Goal: Information Seeking & Learning: Learn about a topic

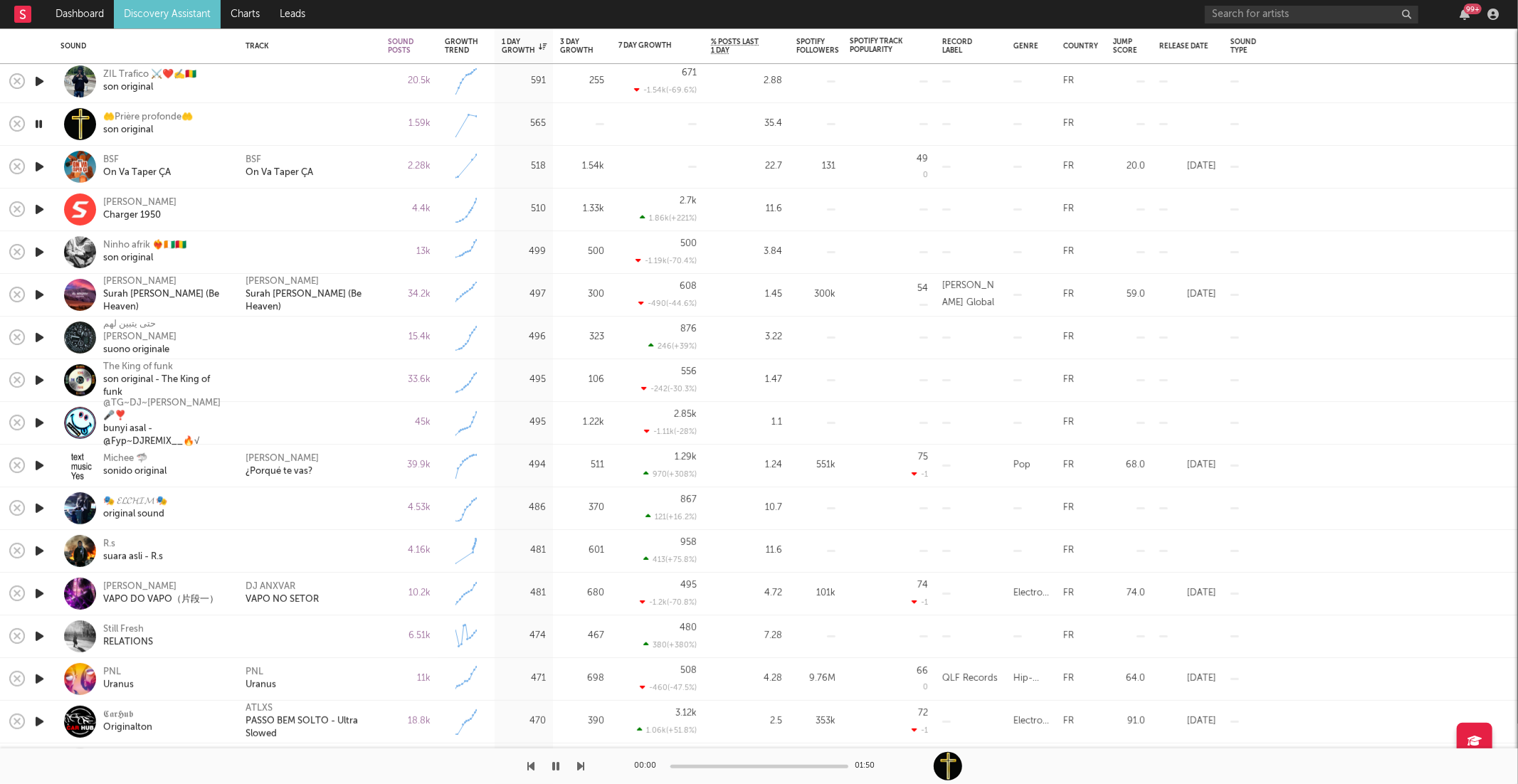
click at [581, 765] on icon "button" at bounding box center [581, 766] width 7 height 12
click at [582, 766] on icon "button" at bounding box center [581, 766] width 7 height 12
click at [117, 253] on div "son original" at bounding box center [145, 257] width 83 height 13
click at [584, 771] on icon "button" at bounding box center [581, 766] width 7 height 12
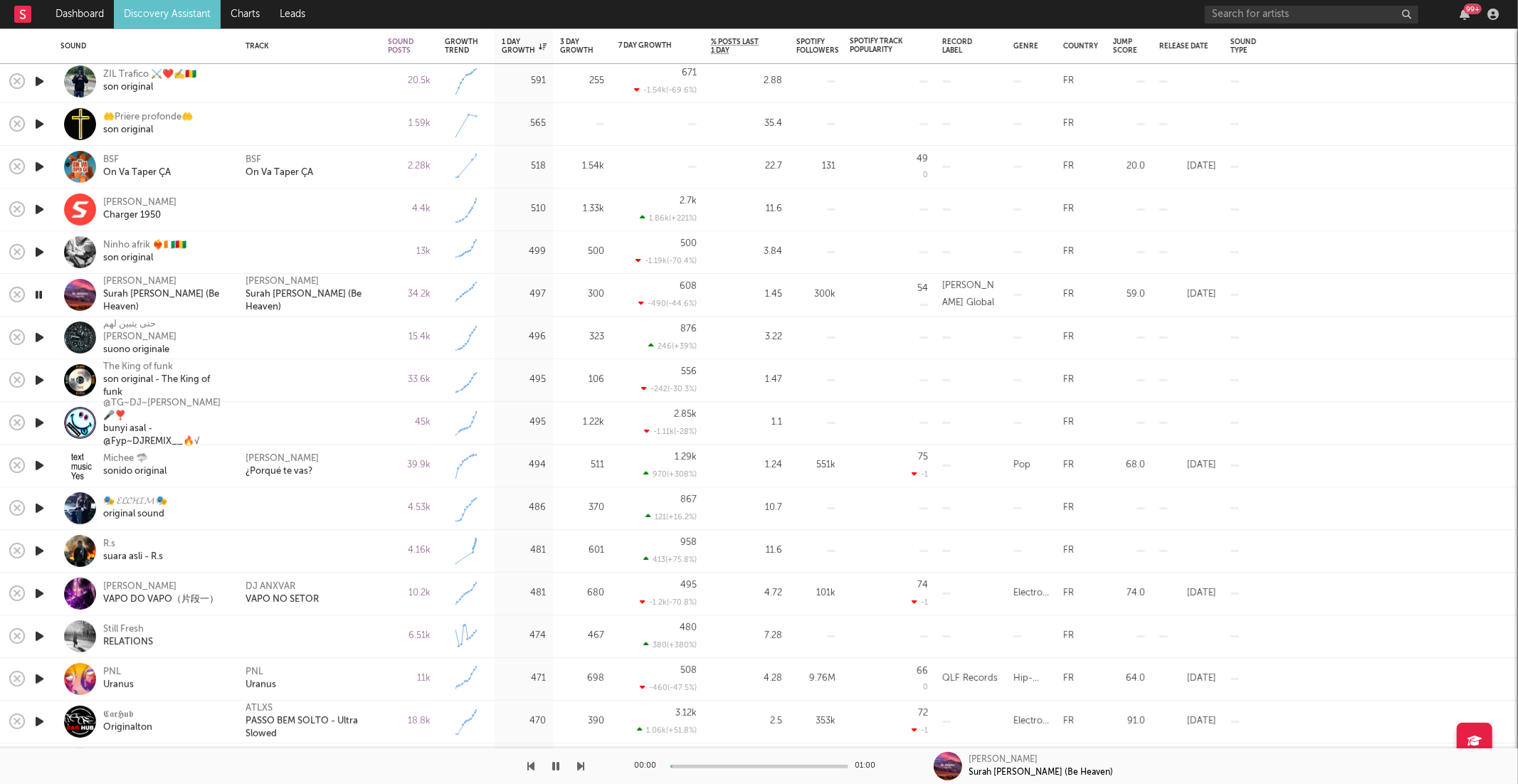
click at [584, 771] on icon "button" at bounding box center [581, 766] width 7 height 12
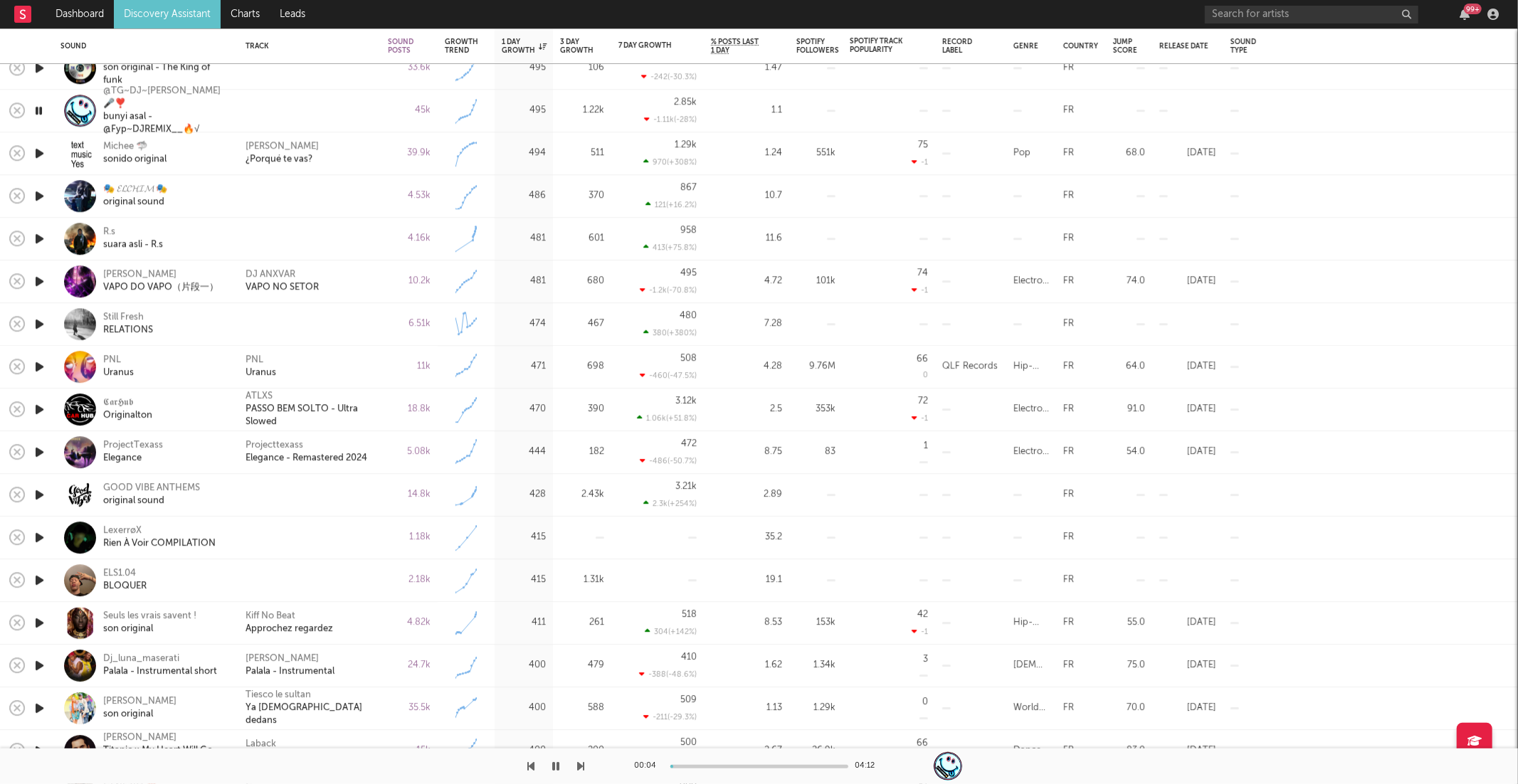
click at [584, 763] on icon "button" at bounding box center [581, 766] width 7 height 12
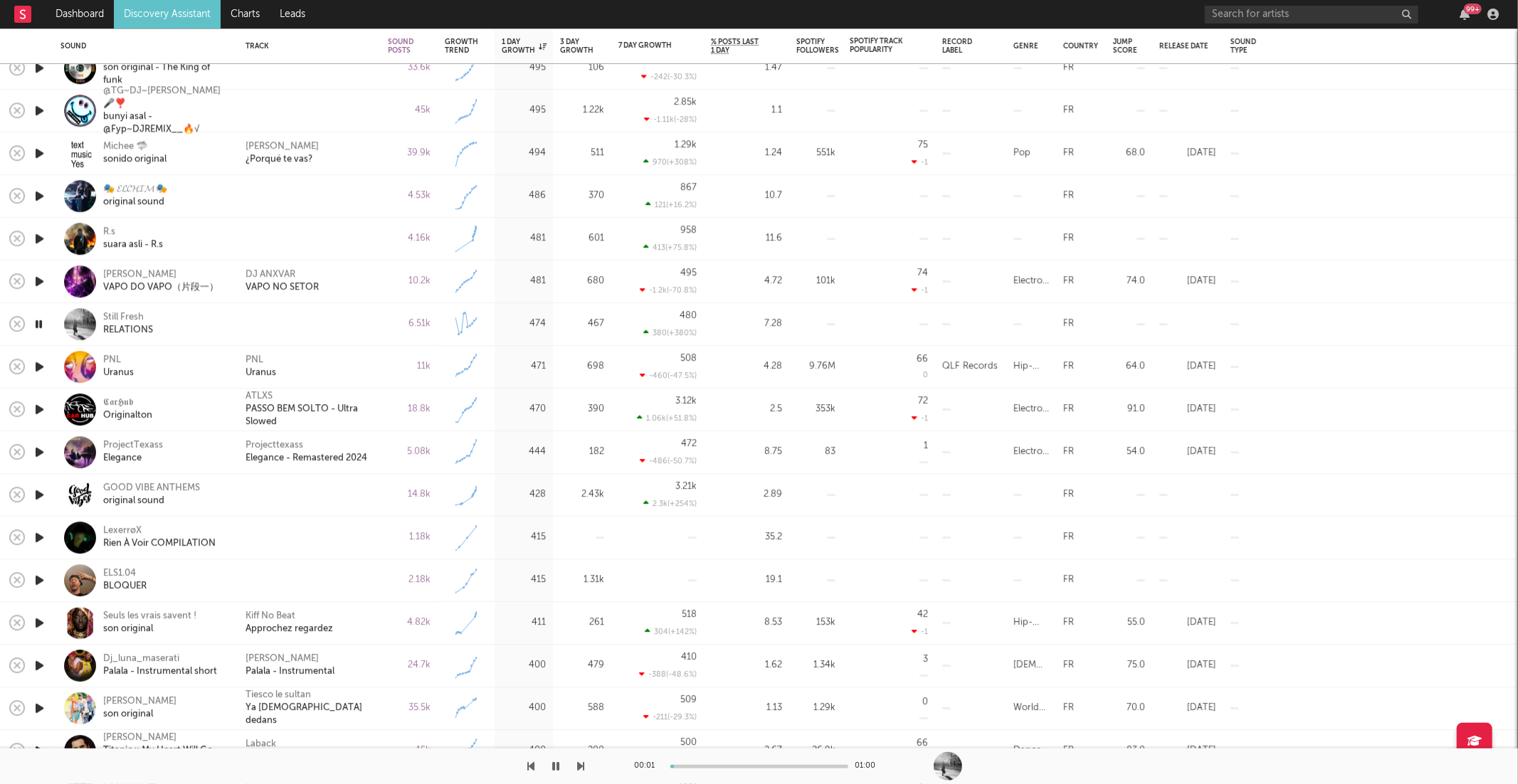
click at [583, 764] on icon "button" at bounding box center [581, 766] width 7 height 12
drag, startPoint x: 340, startPoint y: 367, endPoint x: 343, endPoint y: 380, distance: 13.3
click at [341, 368] on div "PNL Uranus" at bounding box center [310, 367] width 128 height 26
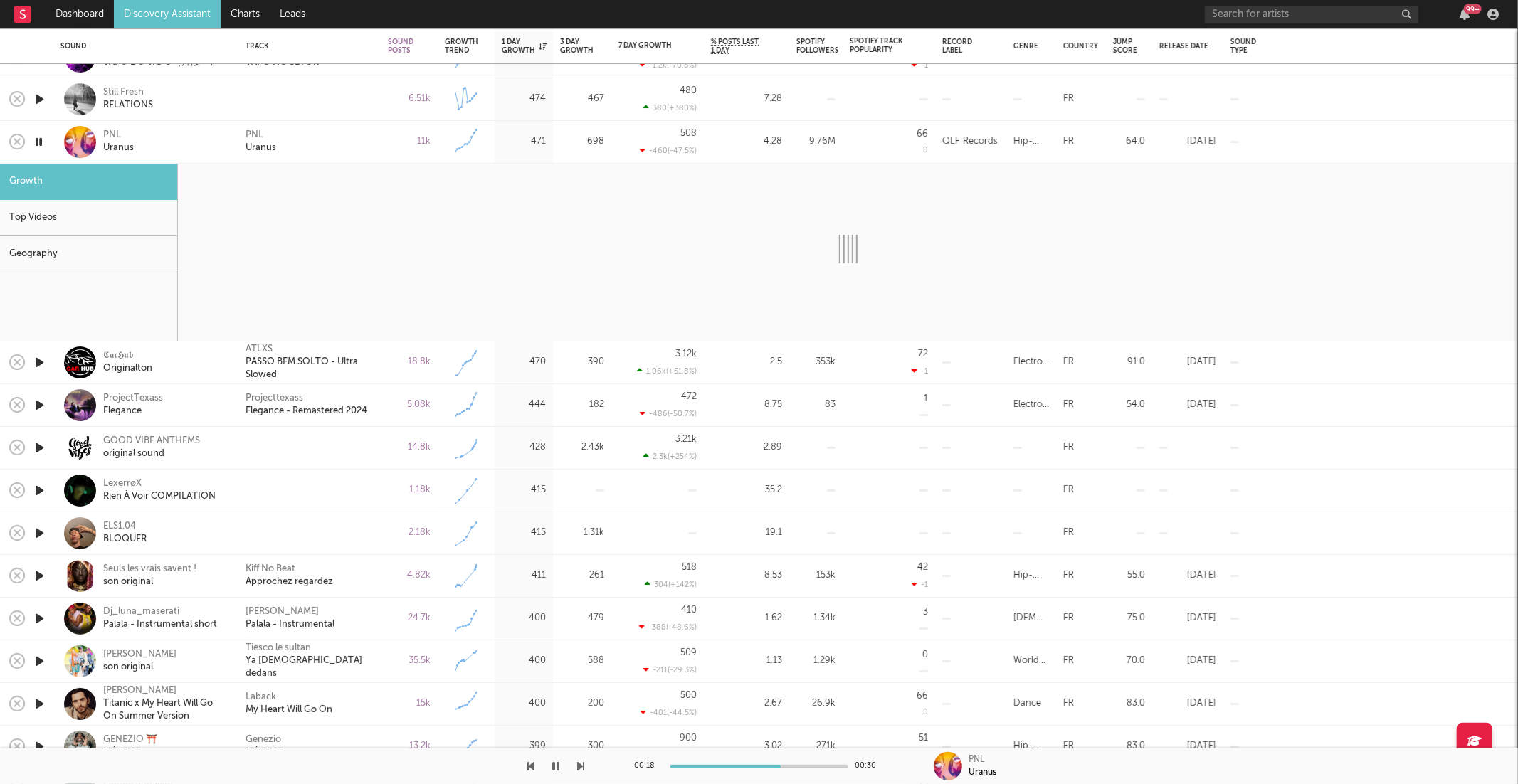
select select "6m"
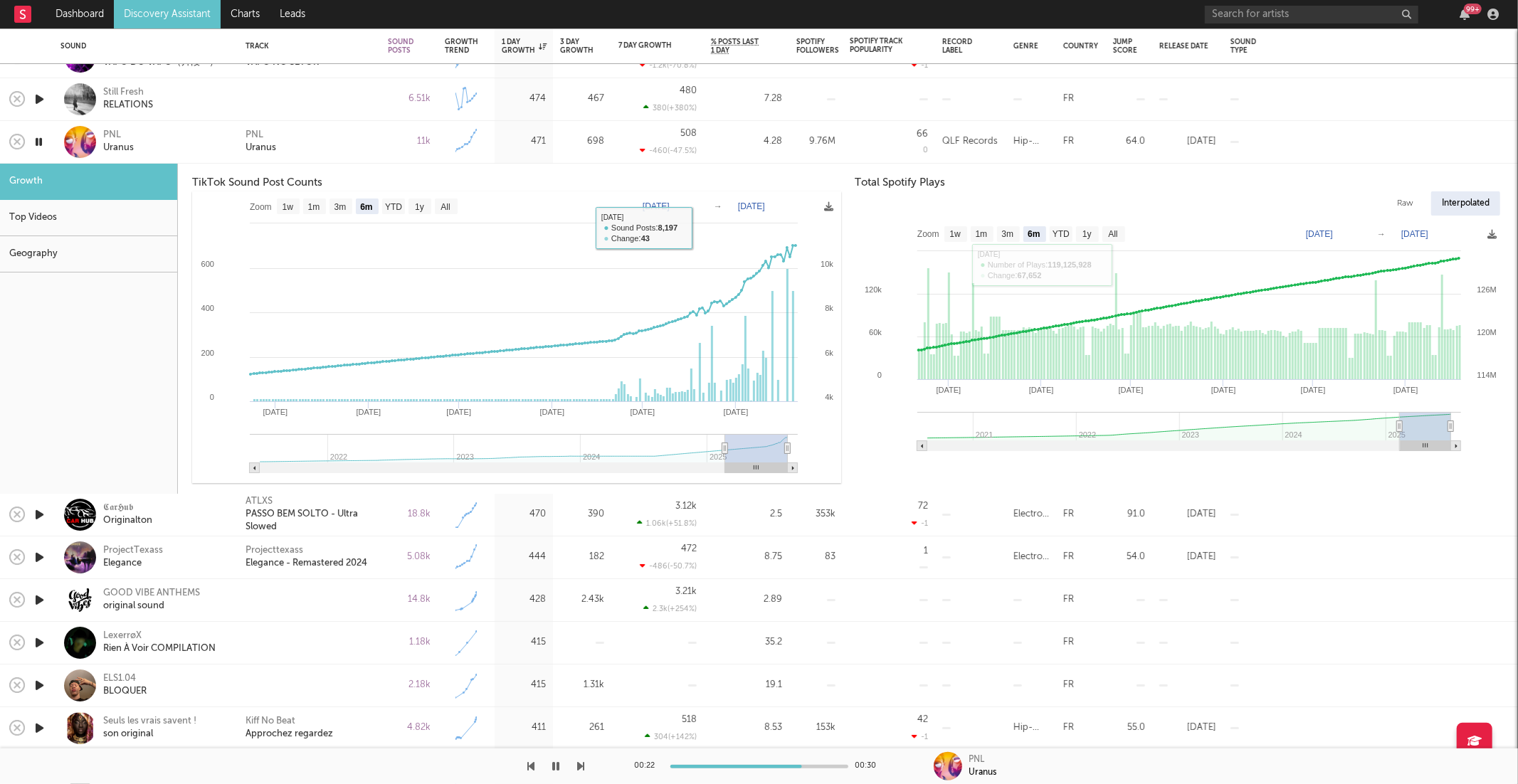
click at [323, 153] on div "PNL Uranus" at bounding box center [310, 142] width 128 height 26
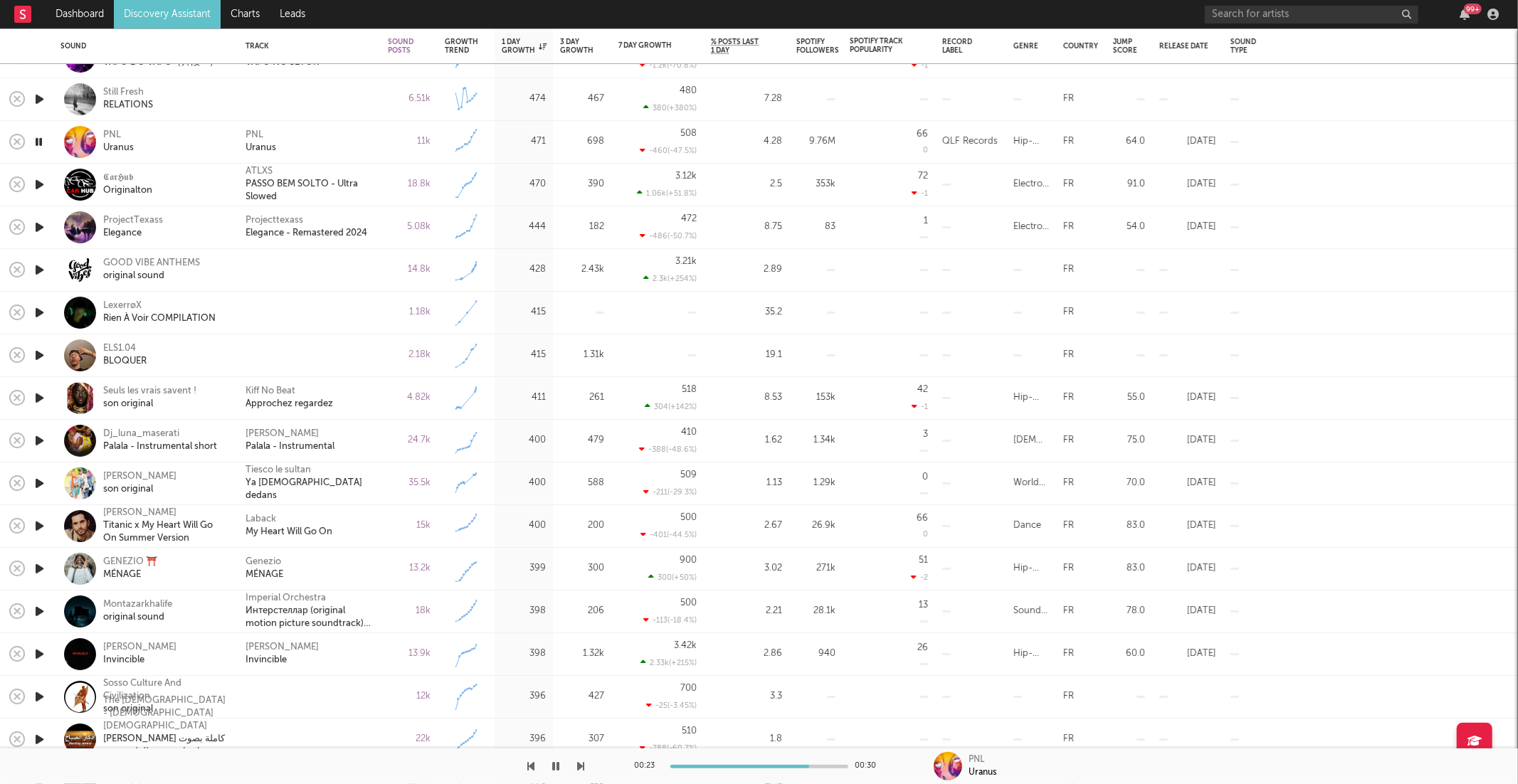
click at [578, 765] on icon "button" at bounding box center [581, 766] width 7 height 12
click at [578, 762] on icon "button" at bounding box center [581, 766] width 7 height 12
click at [578, 768] on icon "button" at bounding box center [581, 766] width 7 height 12
click at [574, 768] on div at bounding box center [292, 766] width 585 height 36
click at [581, 767] on icon "button" at bounding box center [581, 766] width 7 height 12
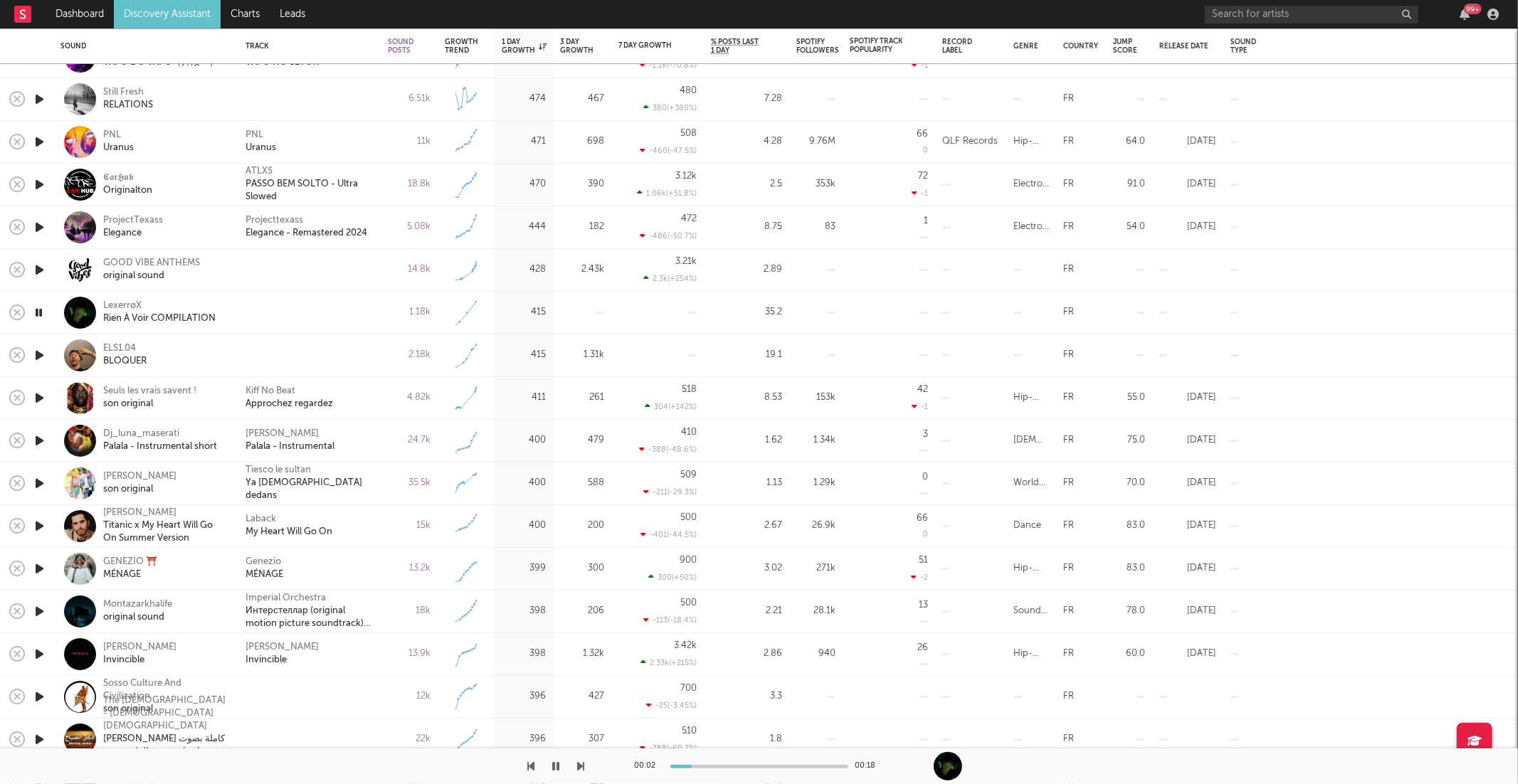
click at [581, 767] on icon "button" at bounding box center [581, 766] width 7 height 12
click at [106, 348] on div "ELS1.04" at bounding box center [125, 349] width 43 height 13
click at [587, 768] on div "00:41 00:41" at bounding box center [759, 766] width 1518 height 36
click at [581, 768] on icon "button" at bounding box center [581, 766] width 7 height 12
click at [369, 402] on div "Kiff No Beat Approchez regardez" at bounding box center [310, 398] width 128 height 26
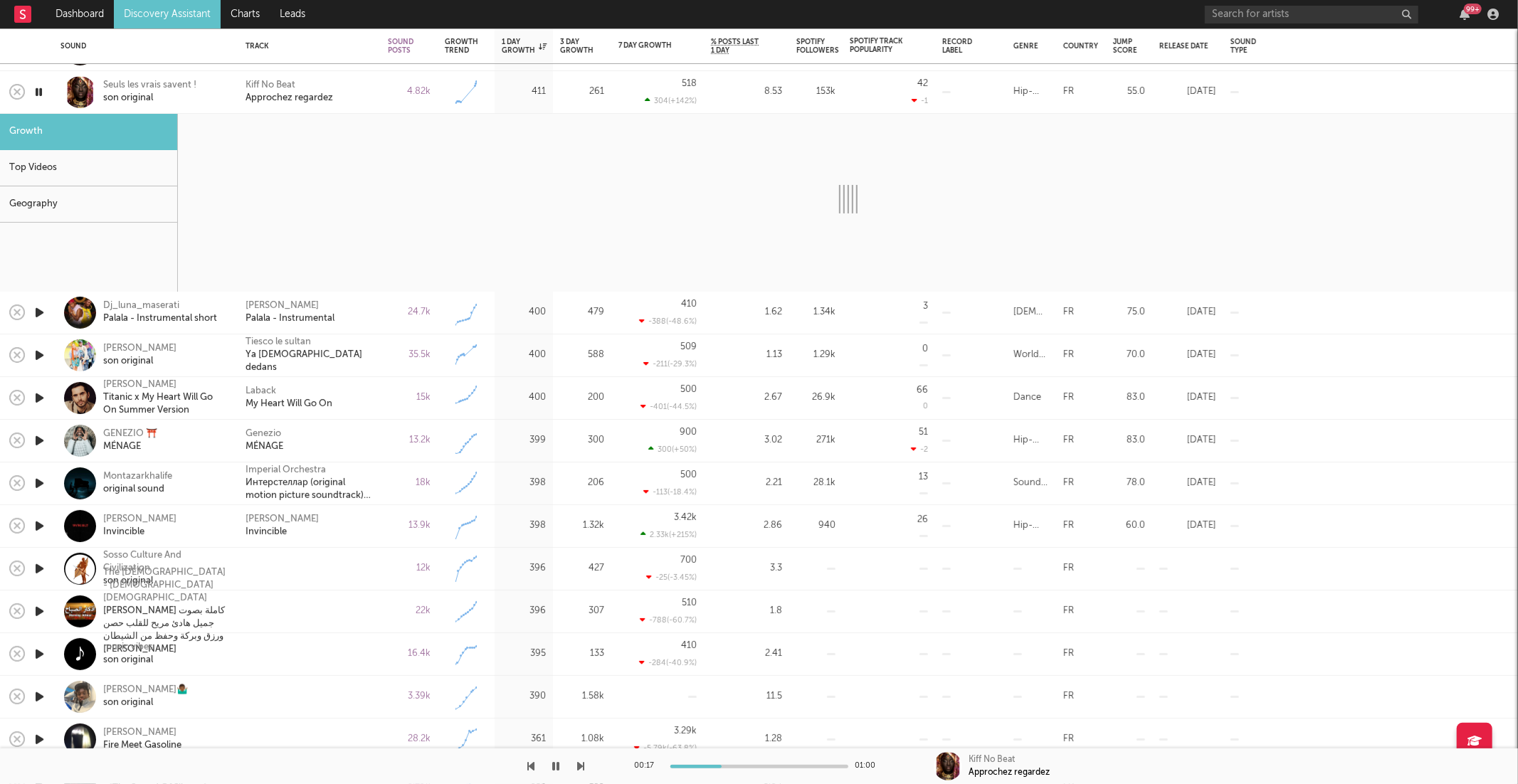
select select "6m"
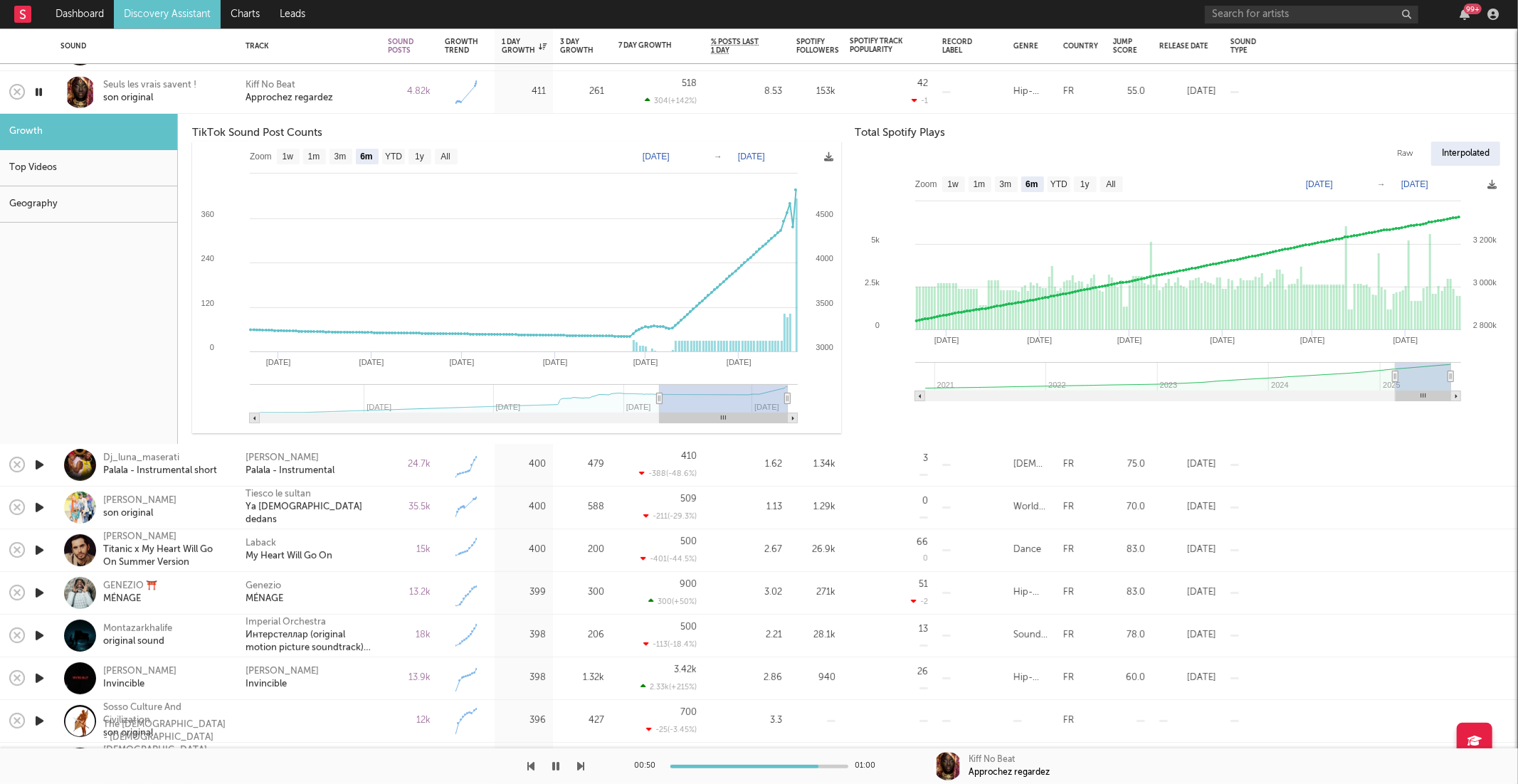
click at [42, 94] on icon "button" at bounding box center [38, 92] width 14 height 18
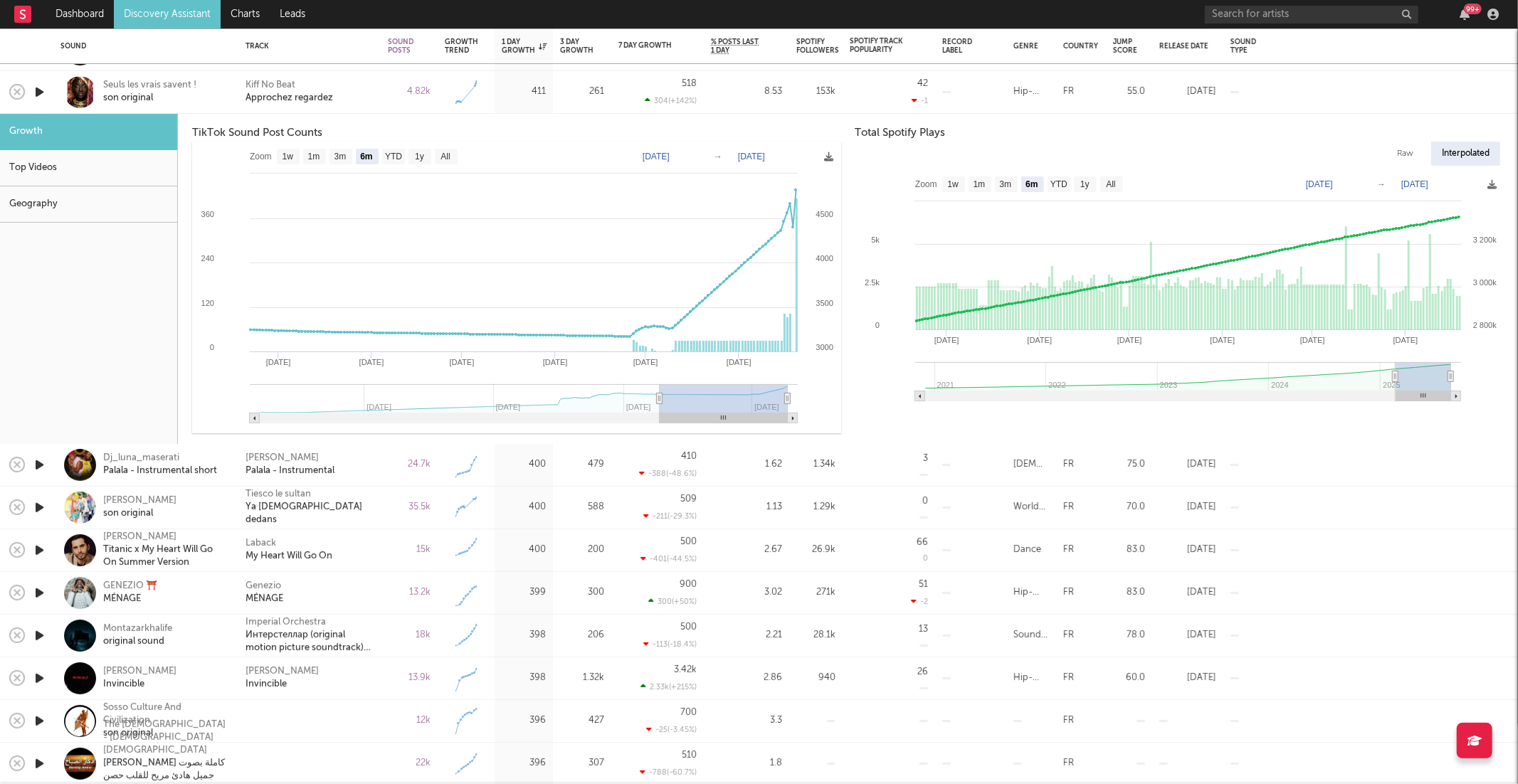
click at [364, 94] on div "Kiff No Beat Approchez regardez" at bounding box center [310, 92] width 128 height 26
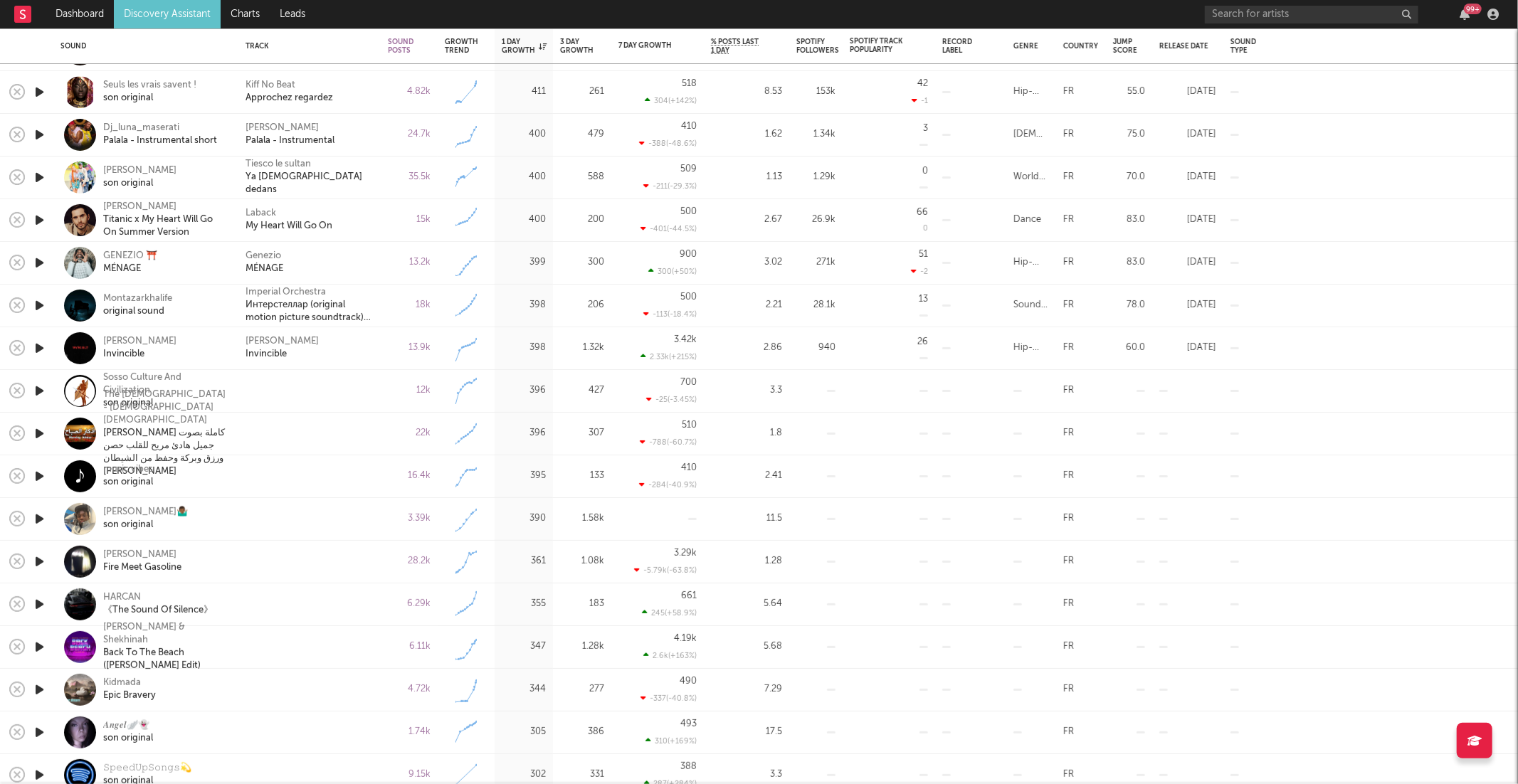
click at [37, 136] on icon "button" at bounding box center [38, 135] width 15 height 18
click at [581, 766] on icon "button" at bounding box center [581, 766] width 7 height 12
click at [582, 767] on icon "button" at bounding box center [581, 766] width 7 height 12
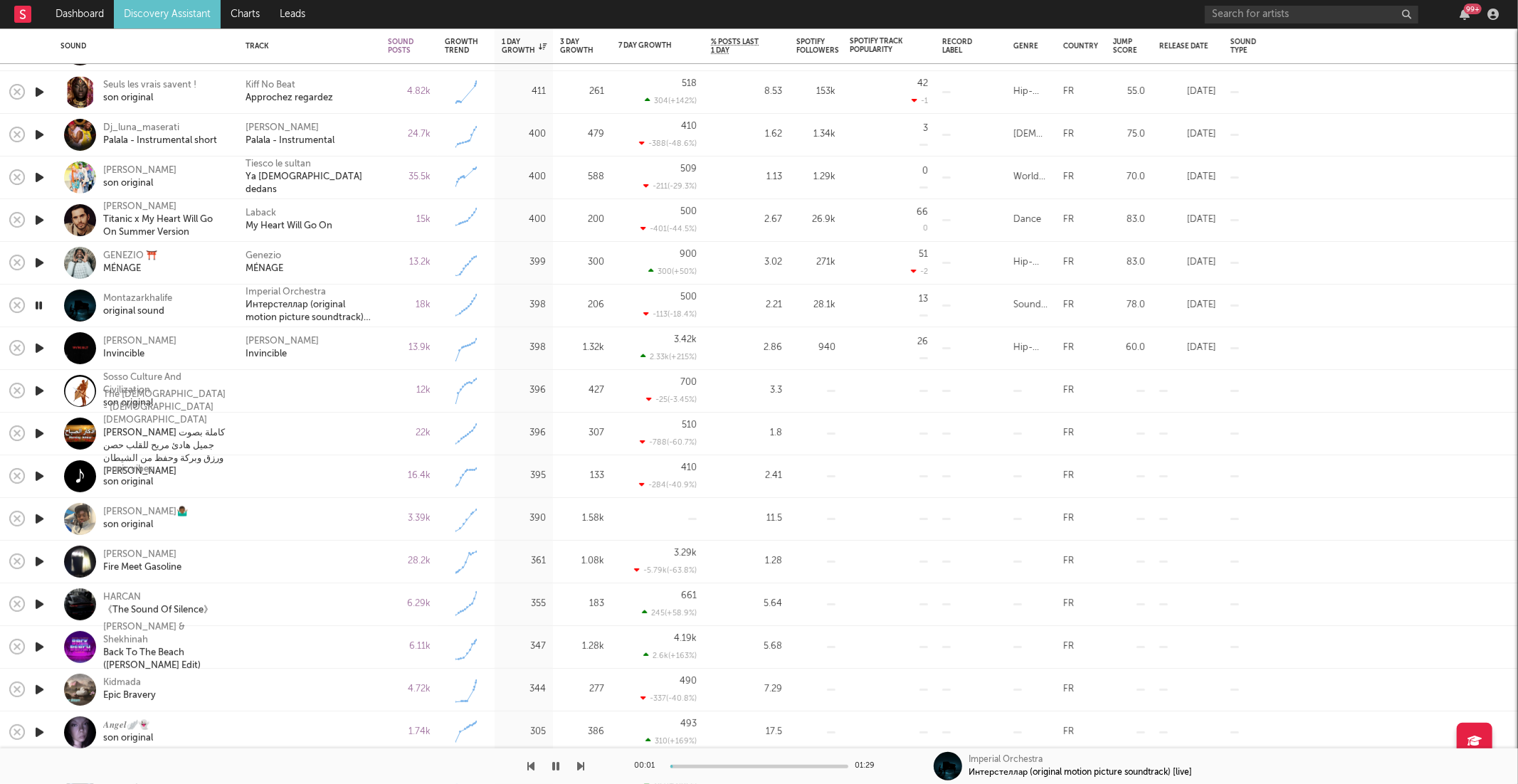
click at [533, 767] on icon "button" at bounding box center [531, 766] width 7 height 12
click at [325, 255] on div "Genezio MÉNAGE" at bounding box center [310, 262] width 128 height 26
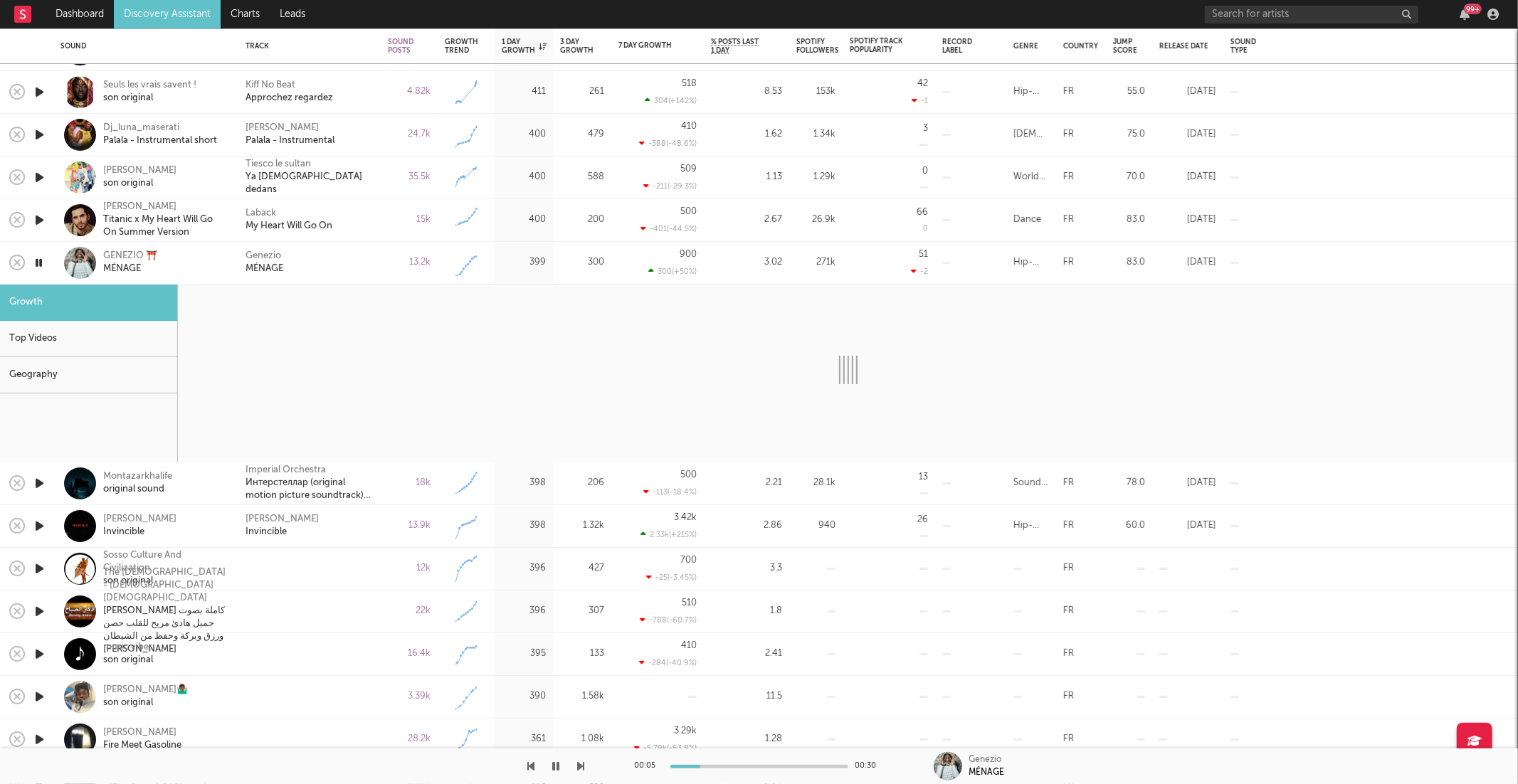
select select "1w"
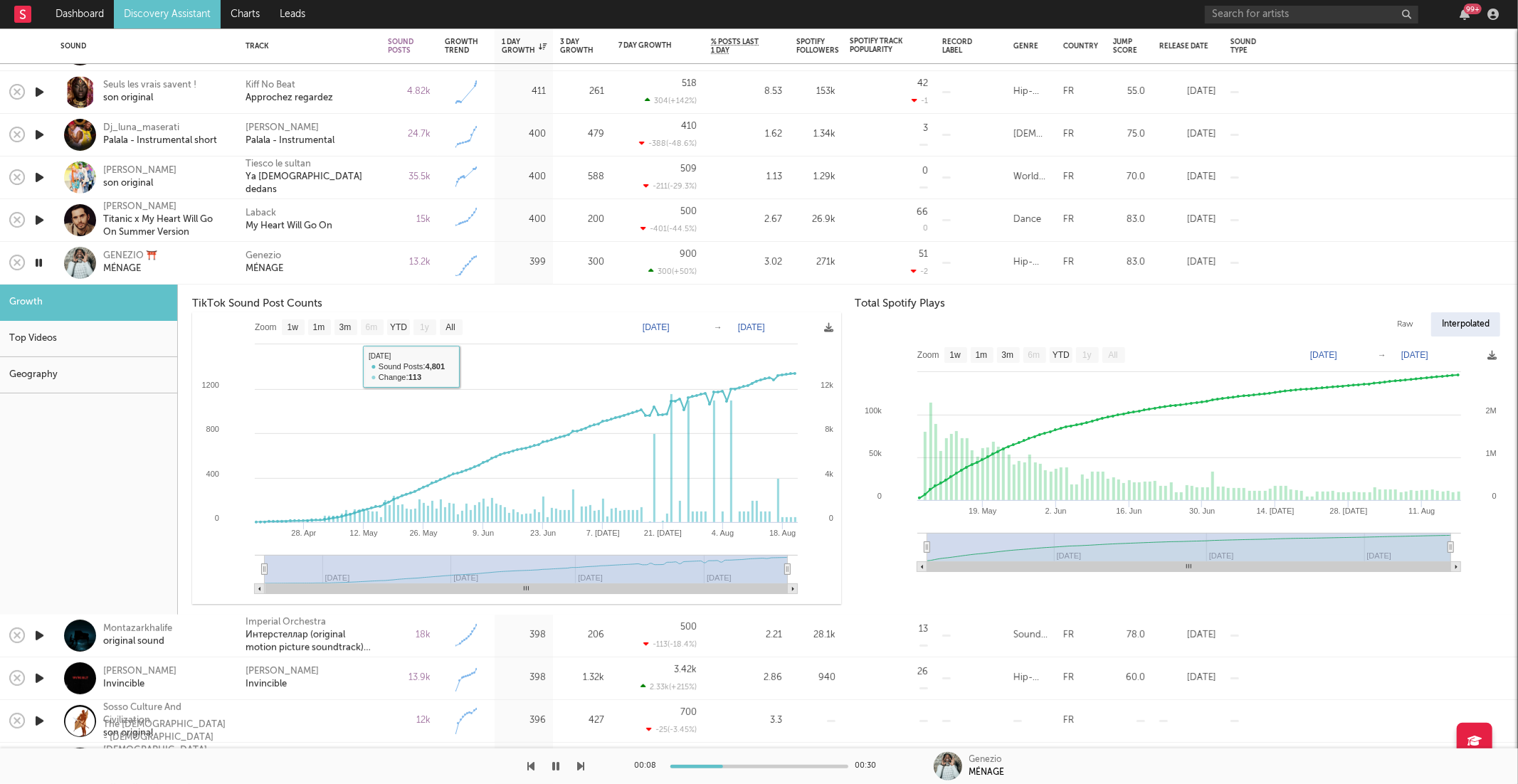
click at [357, 266] on div "Genezio MÉNAGE" at bounding box center [310, 262] width 128 height 26
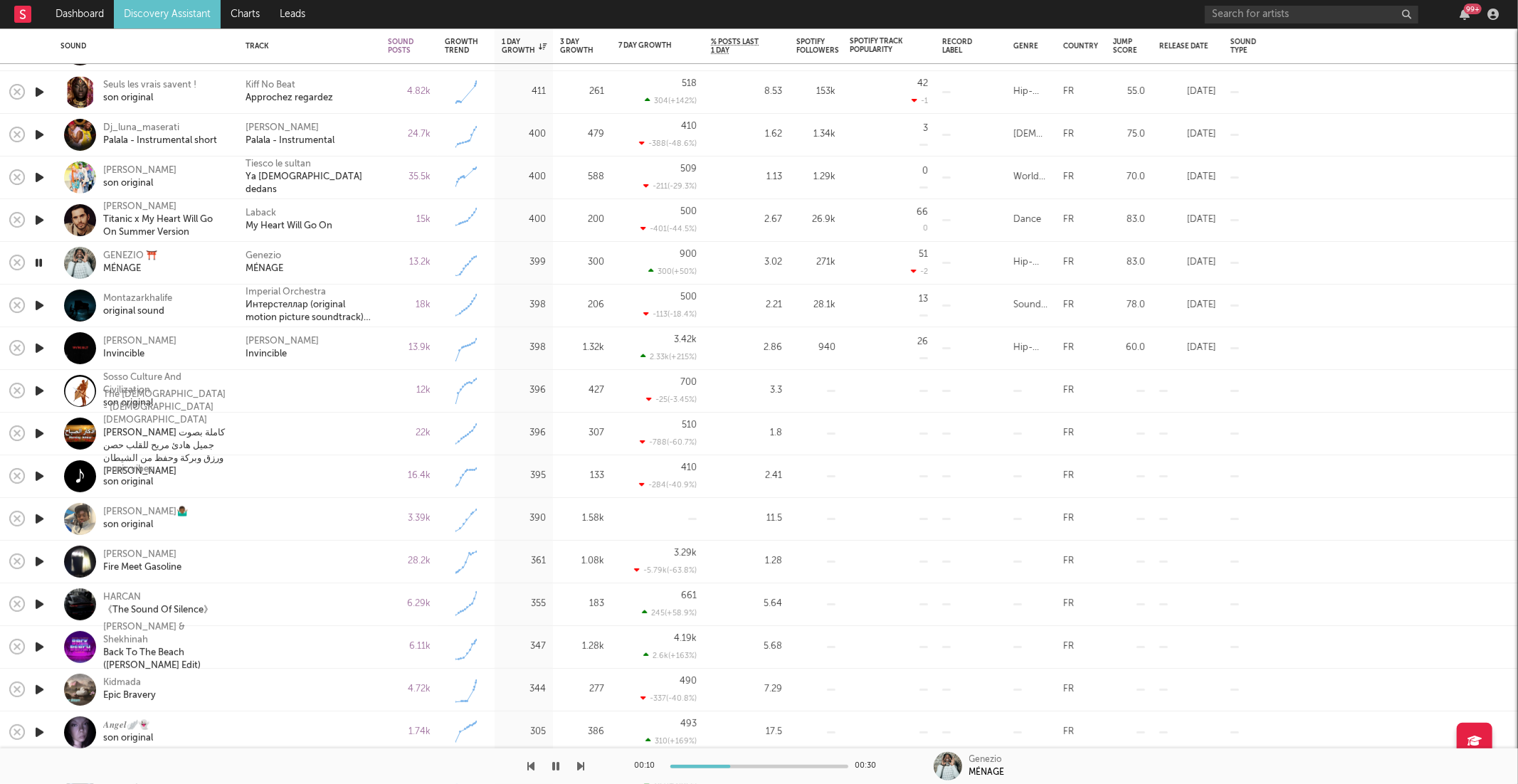
click at [579, 762] on icon "button" at bounding box center [581, 766] width 7 height 12
click at [581, 763] on icon "button" at bounding box center [581, 766] width 7 height 12
click at [385, 350] on div "13.9k" at bounding box center [409, 348] width 57 height 42
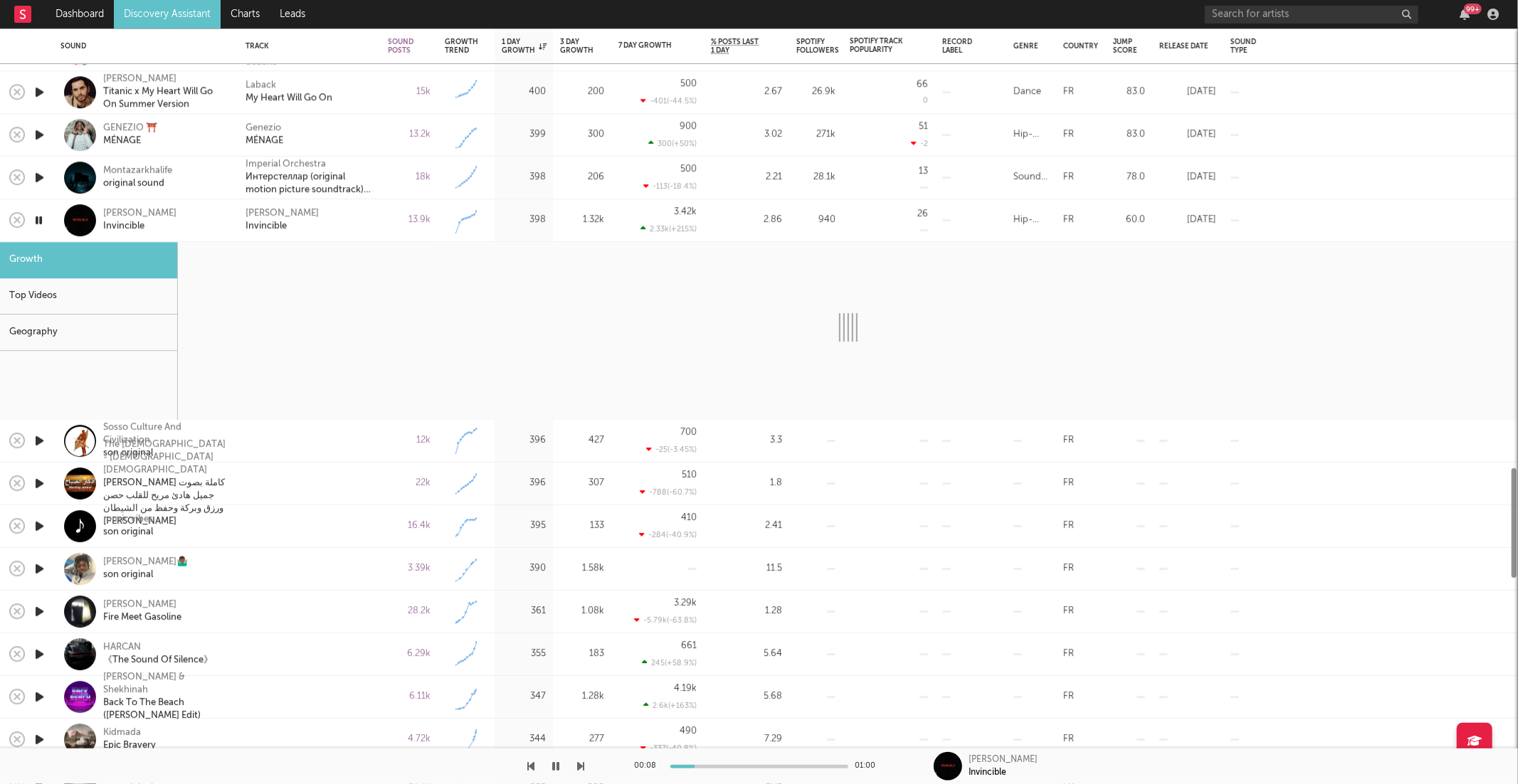
select select "1w"
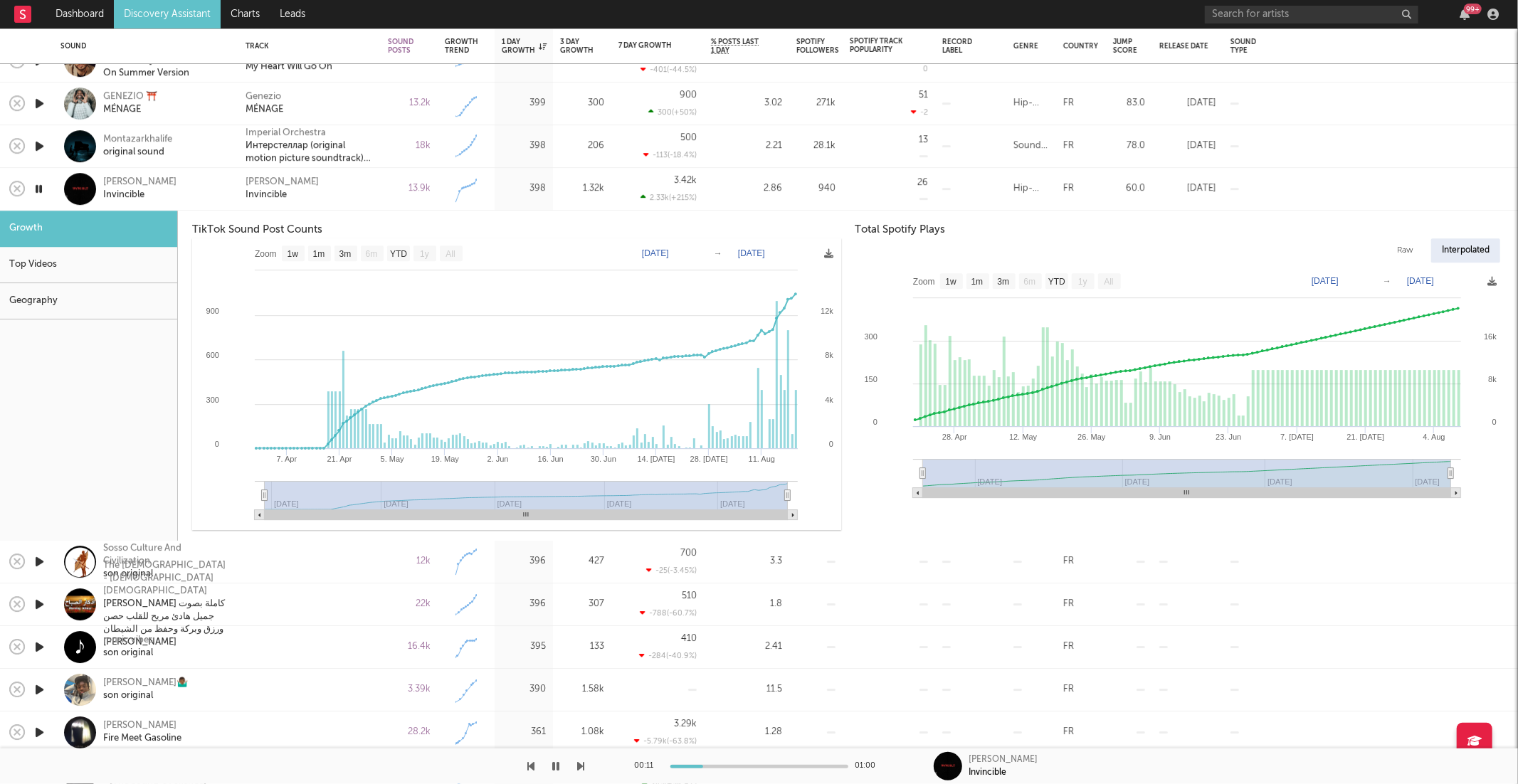
drag, startPoint x: 380, startPoint y: 193, endPoint x: 463, endPoint y: 259, distance: 106.0
click at [362, 185] on div "Mata Wangala Invincible" at bounding box center [310, 189] width 128 height 26
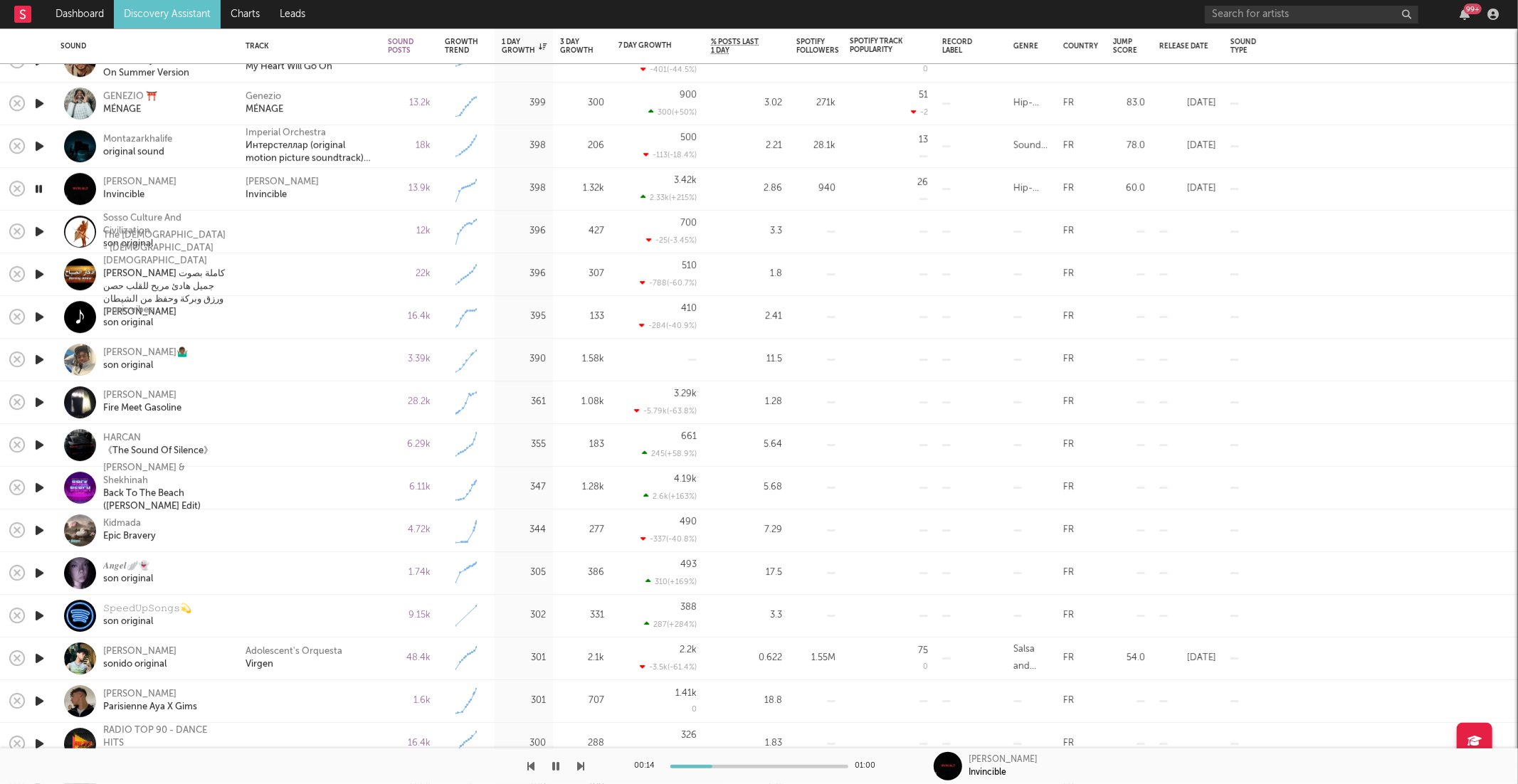
click at [581, 763] on icon "button" at bounding box center [581, 766] width 7 height 12
click at [581, 762] on icon "button" at bounding box center [581, 766] width 7 height 12
click at [583, 757] on button "button" at bounding box center [581, 766] width 7 height 36
click at [583, 763] on icon "button" at bounding box center [581, 766] width 7 height 12
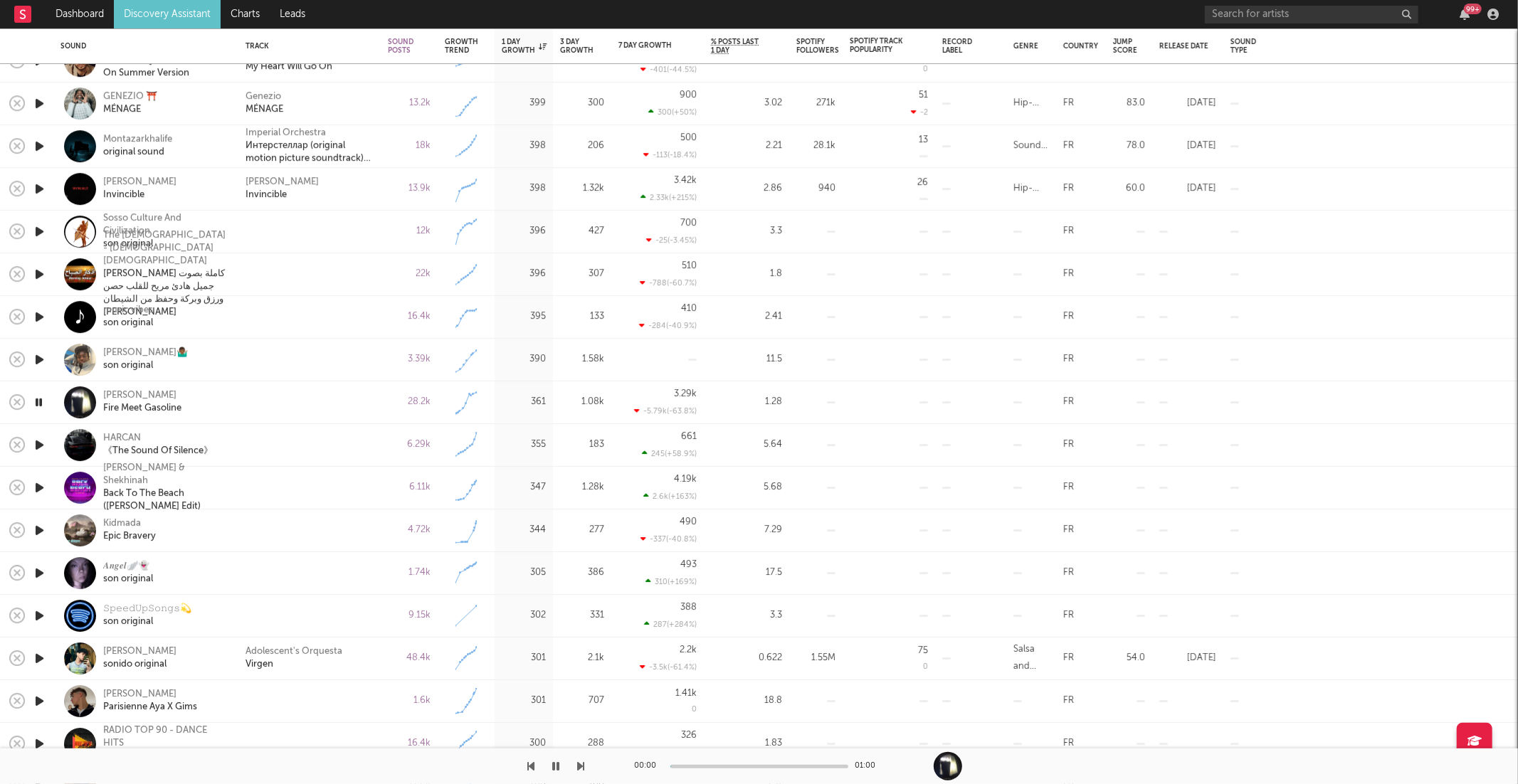
click at [583, 765] on icon "button" at bounding box center [581, 766] width 7 height 12
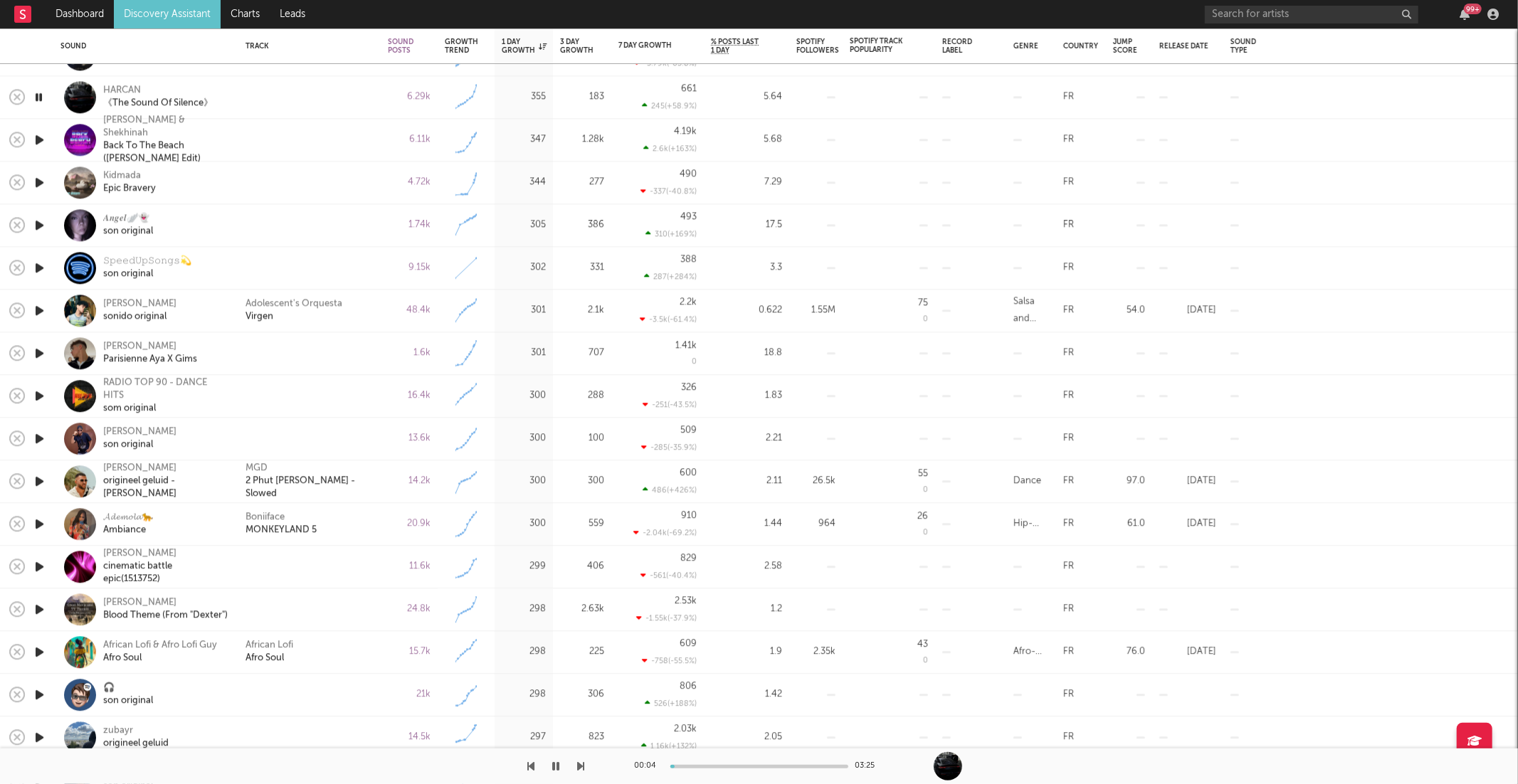
click at [581, 769] on icon "button" at bounding box center [581, 766] width 7 height 12
click at [581, 765] on icon "button" at bounding box center [581, 766] width 7 height 12
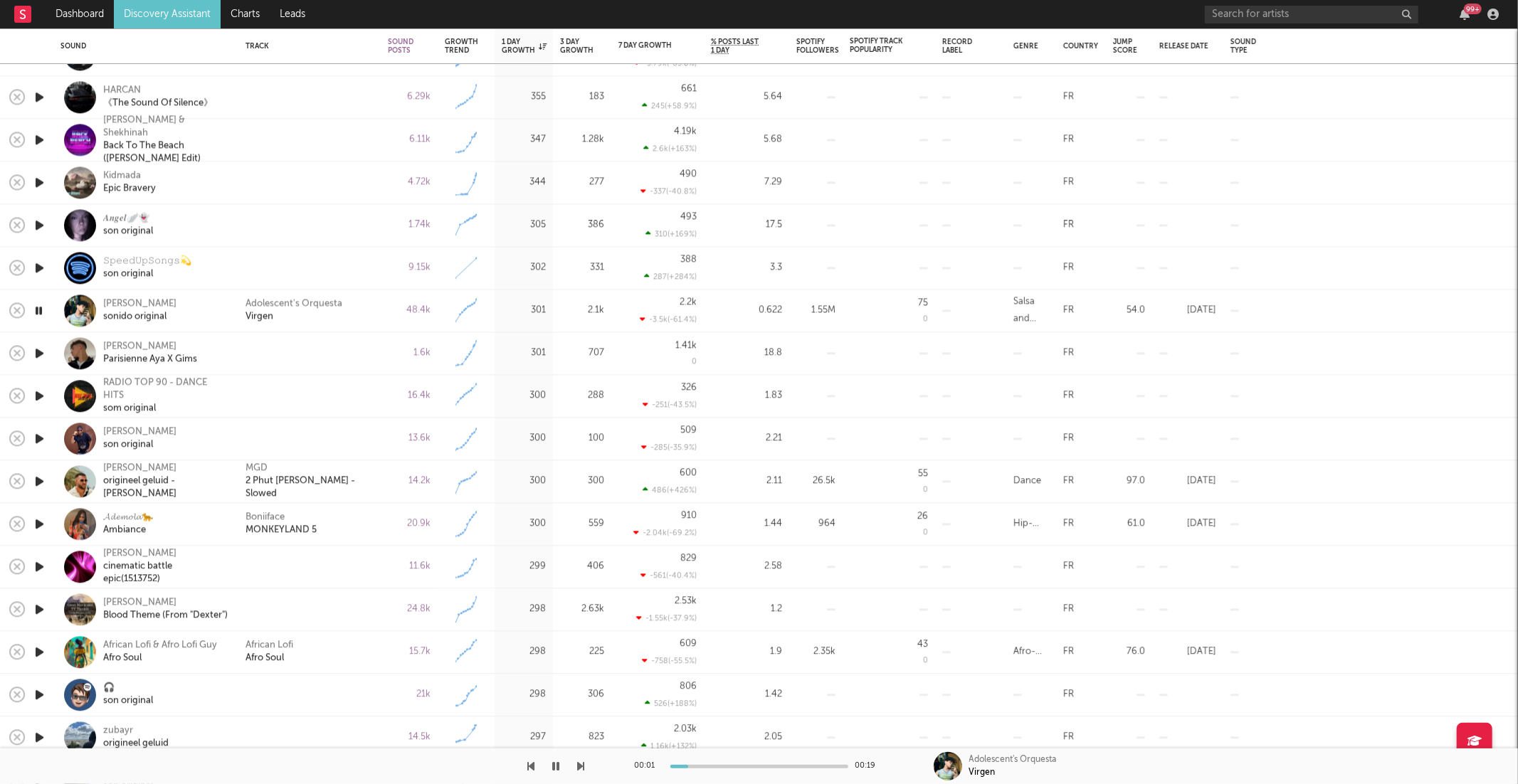
click at [581, 765] on icon "button" at bounding box center [581, 766] width 7 height 12
click at [583, 765] on icon "button" at bounding box center [581, 766] width 7 height 12
click at [769, 762] on div "00:03 01:01" at bounding box center [759, 766] width 250 height 36
click at [762, 765] on div at bounding box center [759, 767] width 178 height 4
click at [579, 765] on icon "button" at bounding box center [581, 766] width 7 height 12
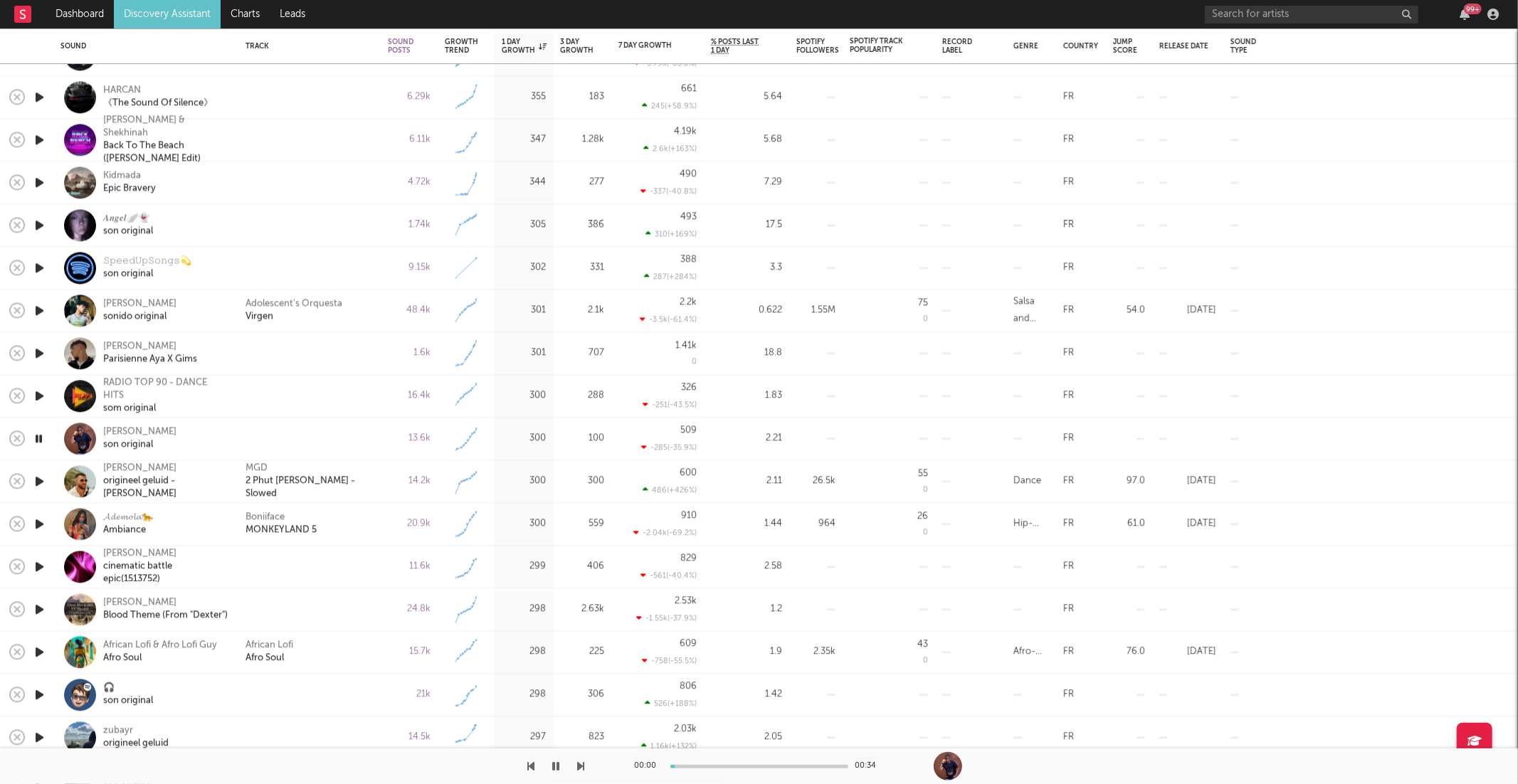
click at [579, 765] on icon "button" at bounding box center [581, 766] width 7 height 12
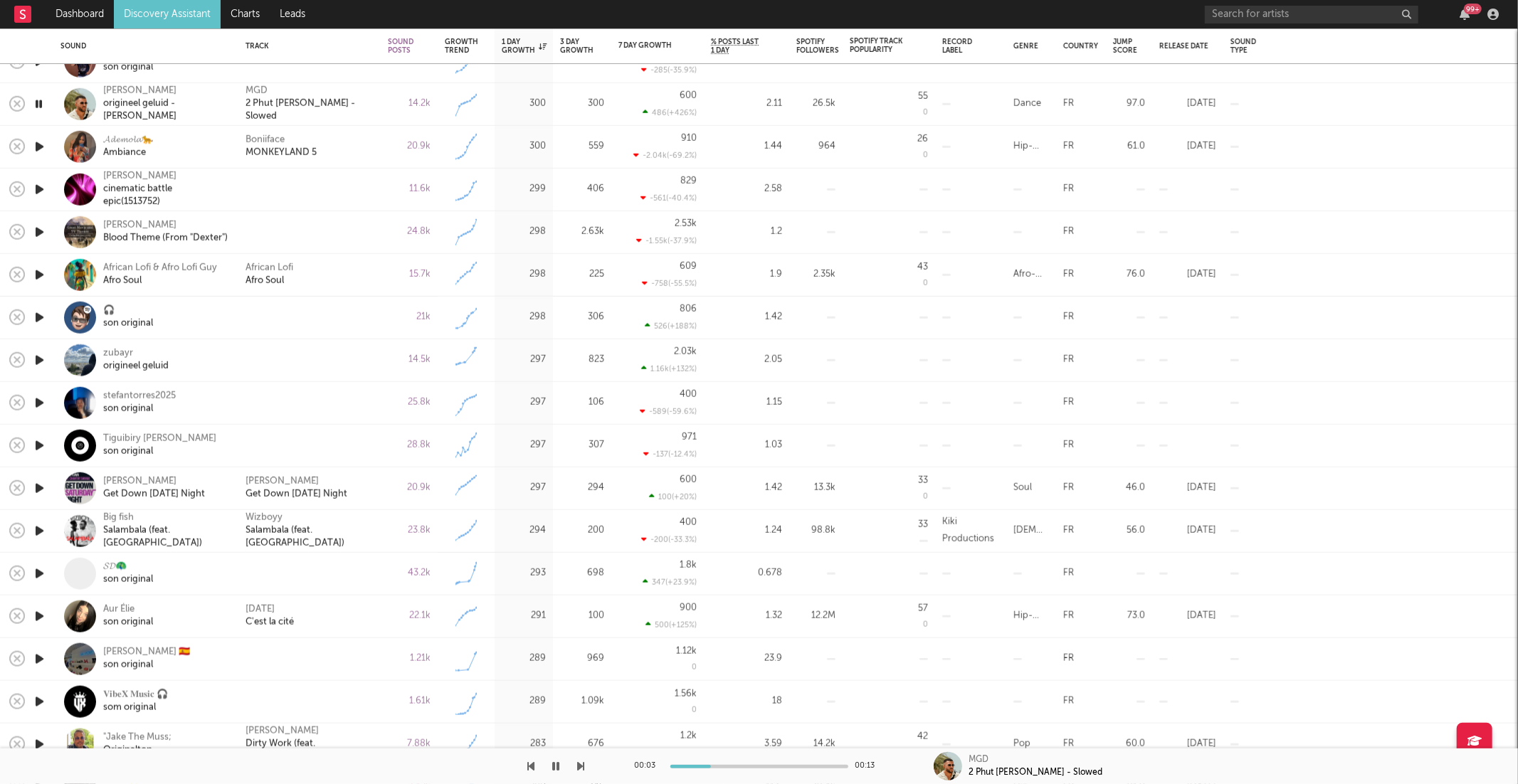
click at [580, 766] on icon "button" at bounding box center [581, 766] width 7 height 12
click at [332, 137] on div "Boniiface MONKEYLAND 5" at bounding box center [310, 147] width 128 height 26
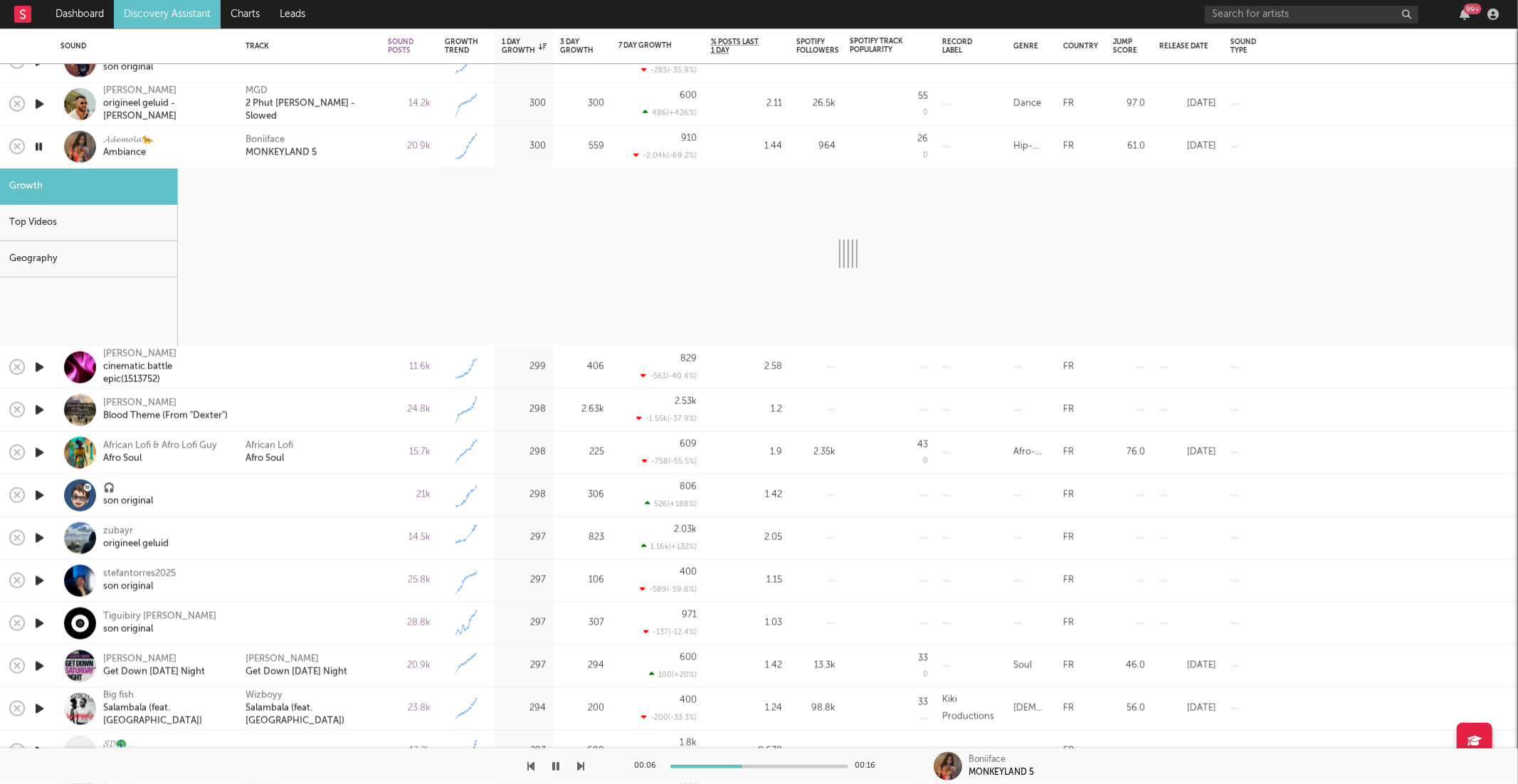
select select "6m"
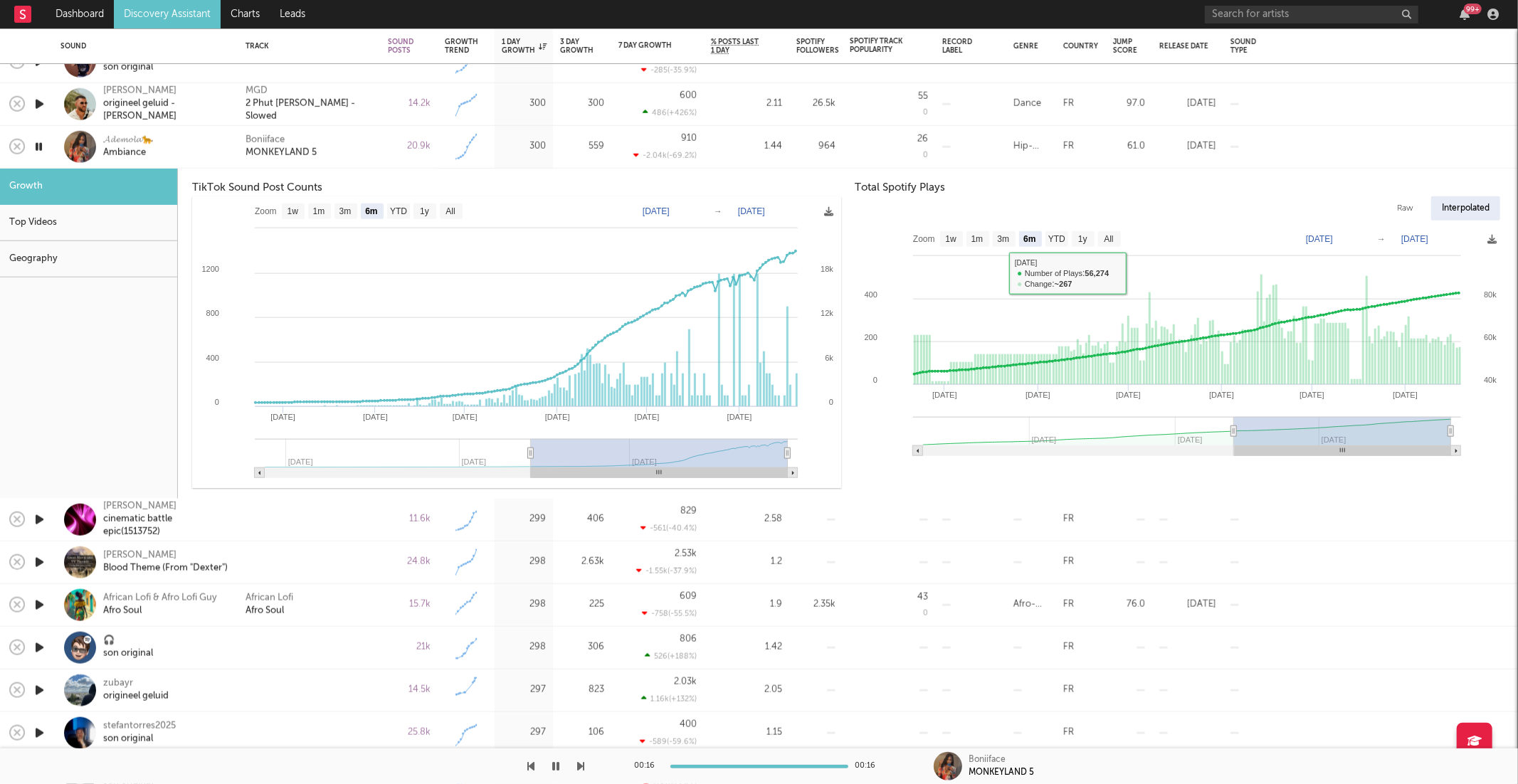
click at [193, 152] on div "𝓐𝓭𝓮𝓶𝓸𝓵𝓪🐆 Ambiance" at bounding box center [166, 147] width 124 height 26
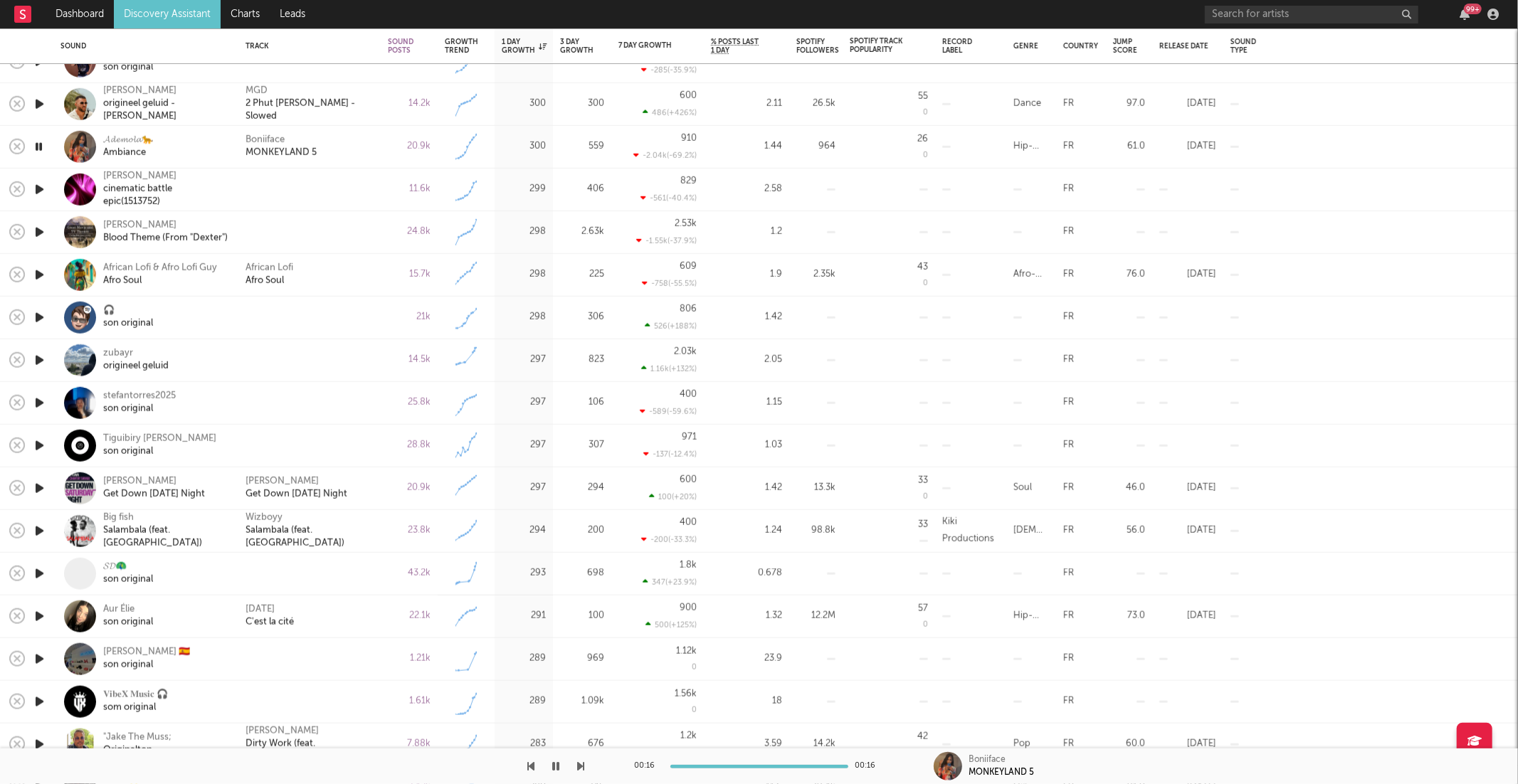
click at [584, 766] on icon "button" at bounding box center [581, 766] width 7 height 12
click at [585, 766] on div "00:00 03:14" at bounding box center [759, 766] width 1518 height 36
click at [584, 767] on icon "button" at bounding box center [581, 766] width 7 height 12
click at [581, 766] on icon "button" at bounding box center [581, 766] width 7 height 12
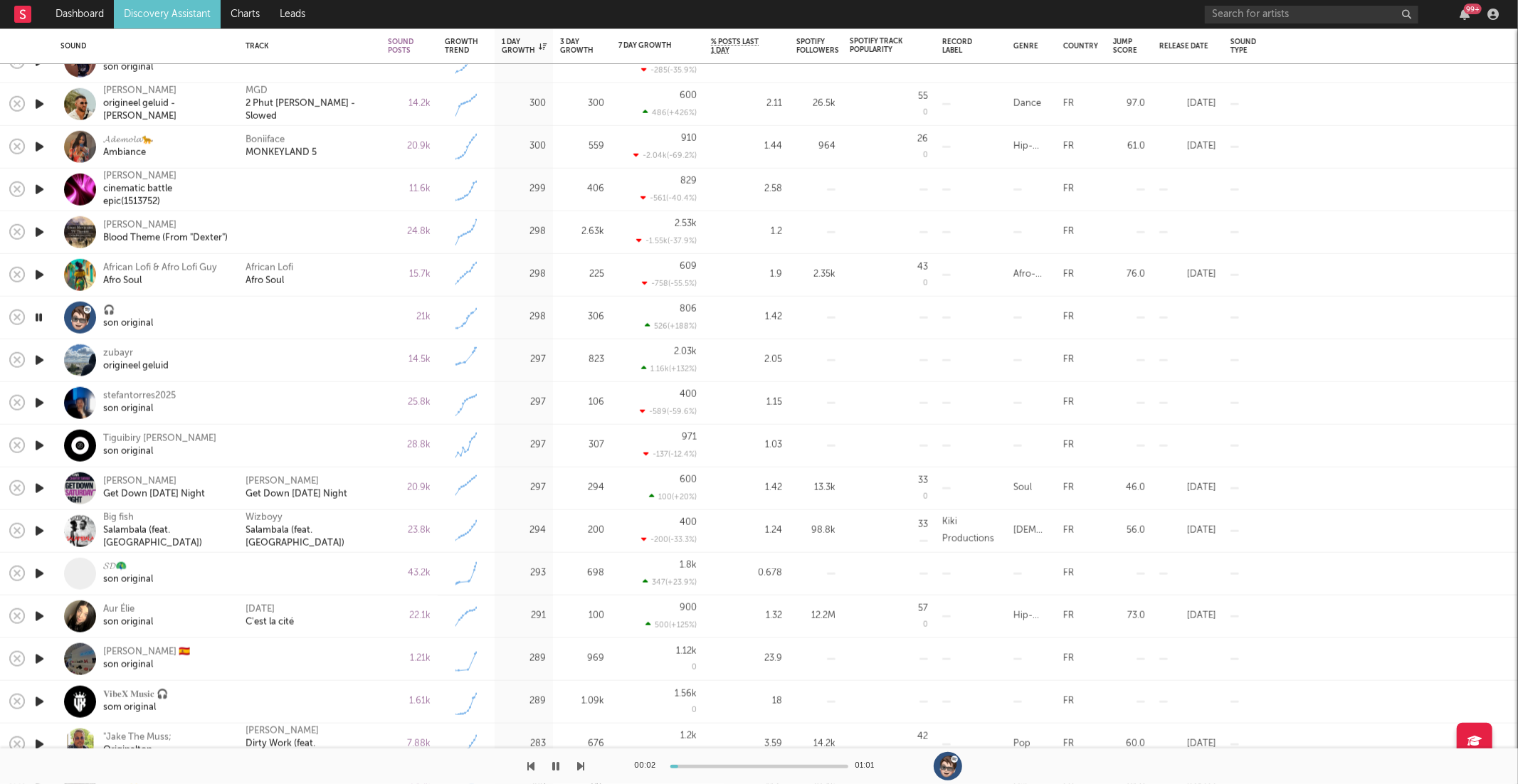
click at [581, 766] on icon "button" at bounding box center [581, 766] width 7 height 12
click at [550, 765] on button "button" at bounding box center [556, 766] width 14 height 36
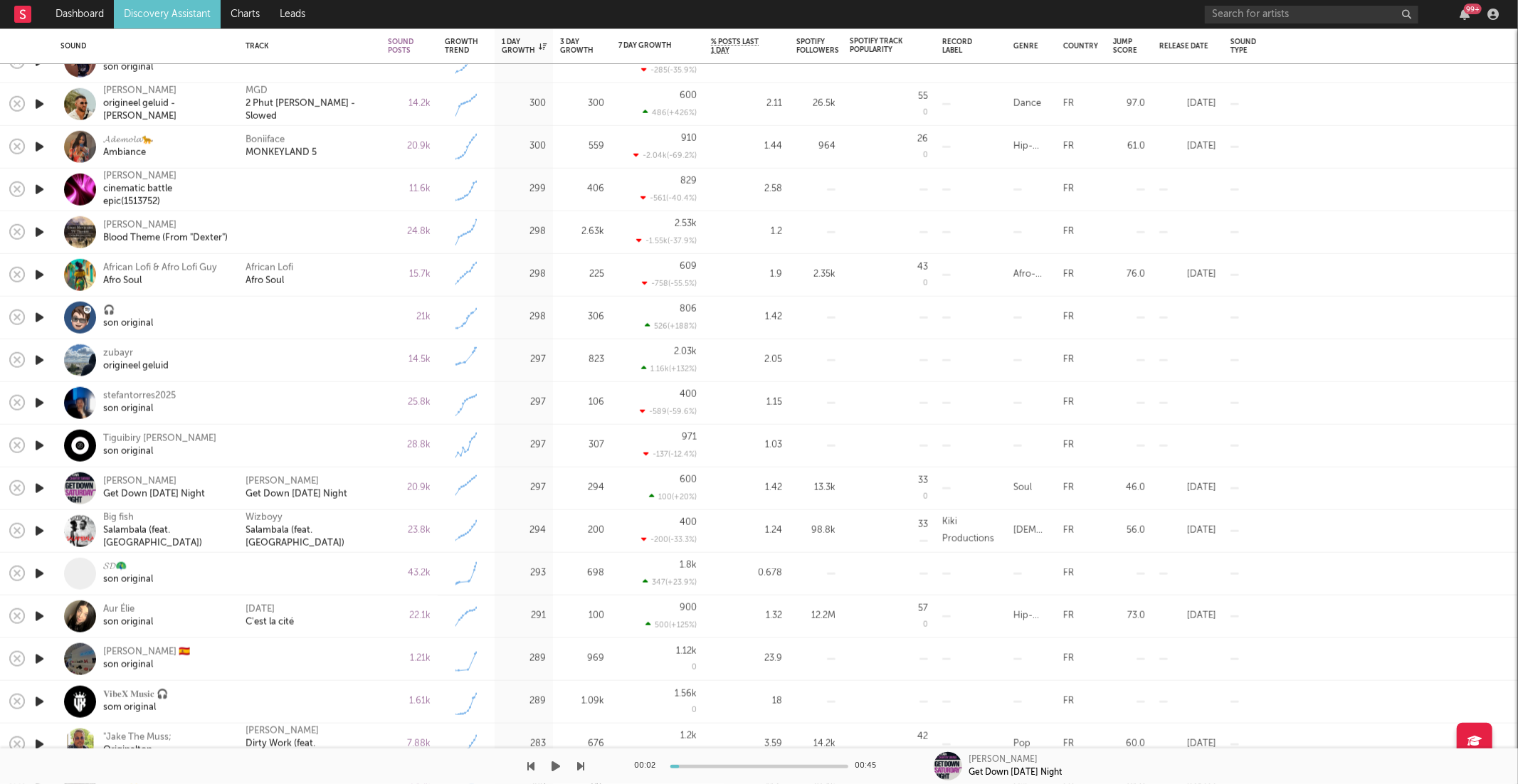
click at [560, 765] on icon "button" at bounding box center [556, 766] width 9 height 12
click at [533, 765] on icon "button" at bounding box center [531, 766] width 7 height 12
click at [576, 767] on div at bounding box center [292, 766] width 585 height 36
click at [584, 767] on icon "button" at bounding box center [581, 766] width 7 height 12
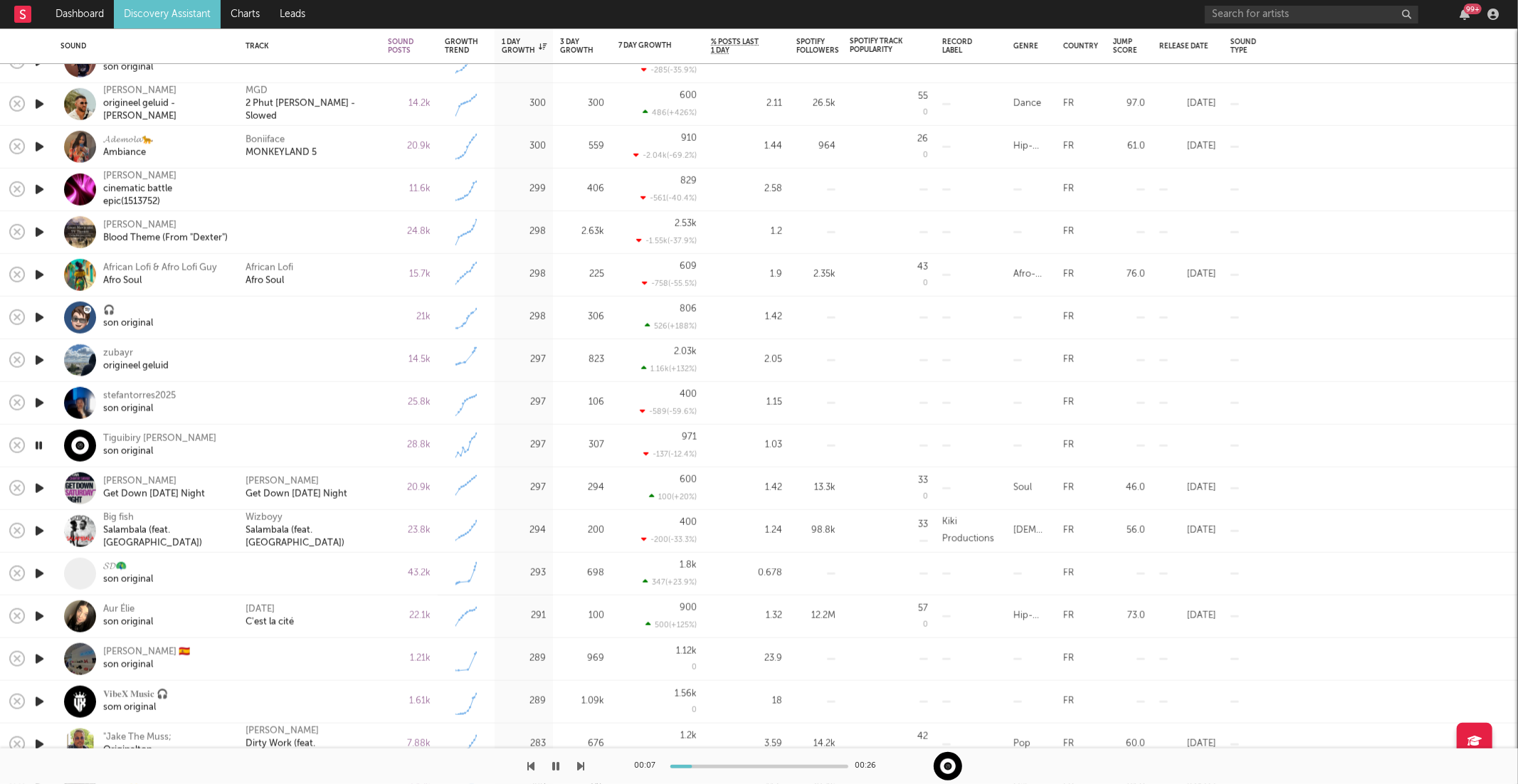
click at [584, 767] on icon "button" at bounding box center [581, 766] width 7 height 12
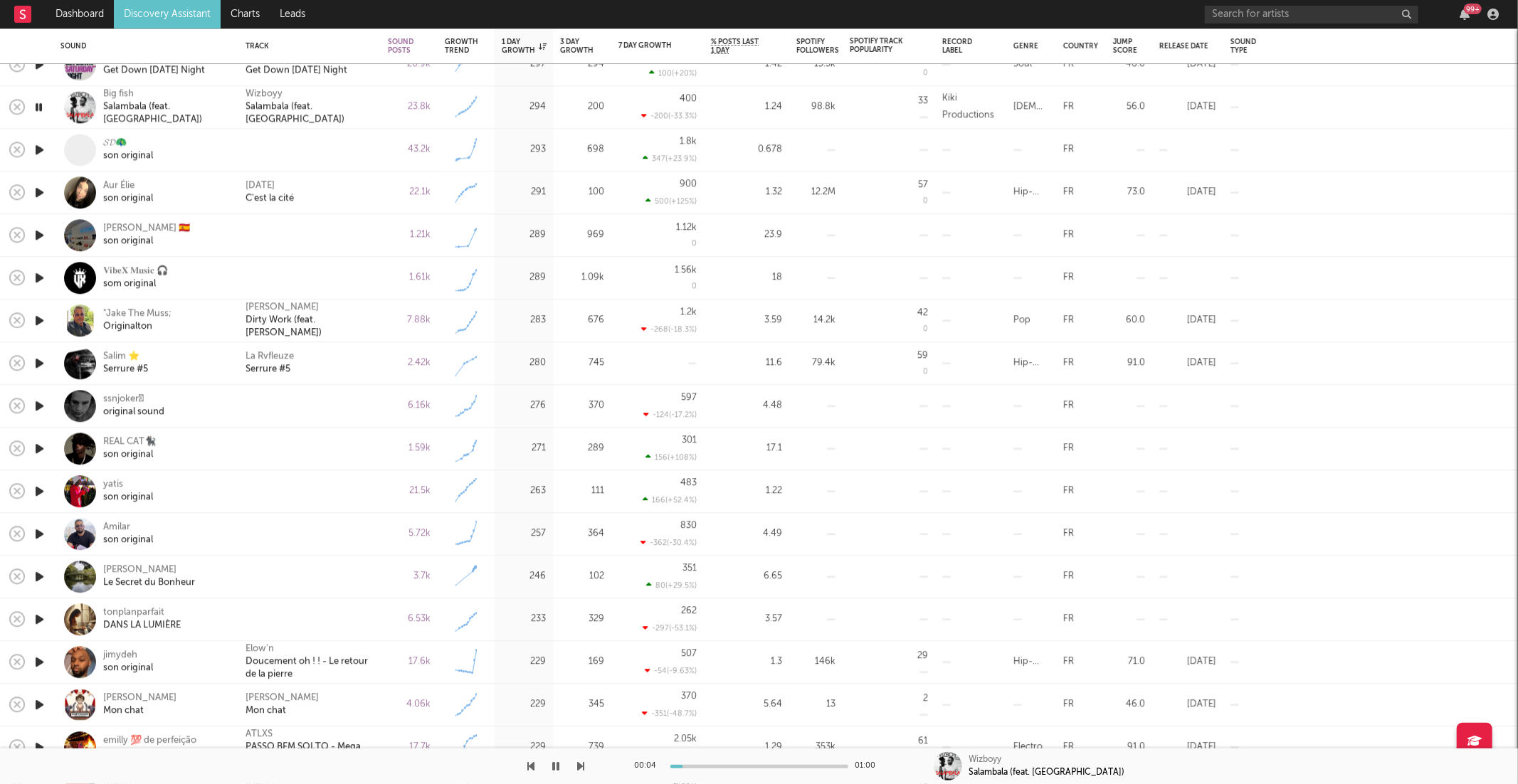
click at [580, 760] on icon "button" at bounding box center [581, 766] width 7 height 12
click at [581, 762] on icon "button" at bounding box center [581, 766] width 7 height 12
click at [582, 763] on icon "button" at bounding box center [581, 766] width 7 height 12
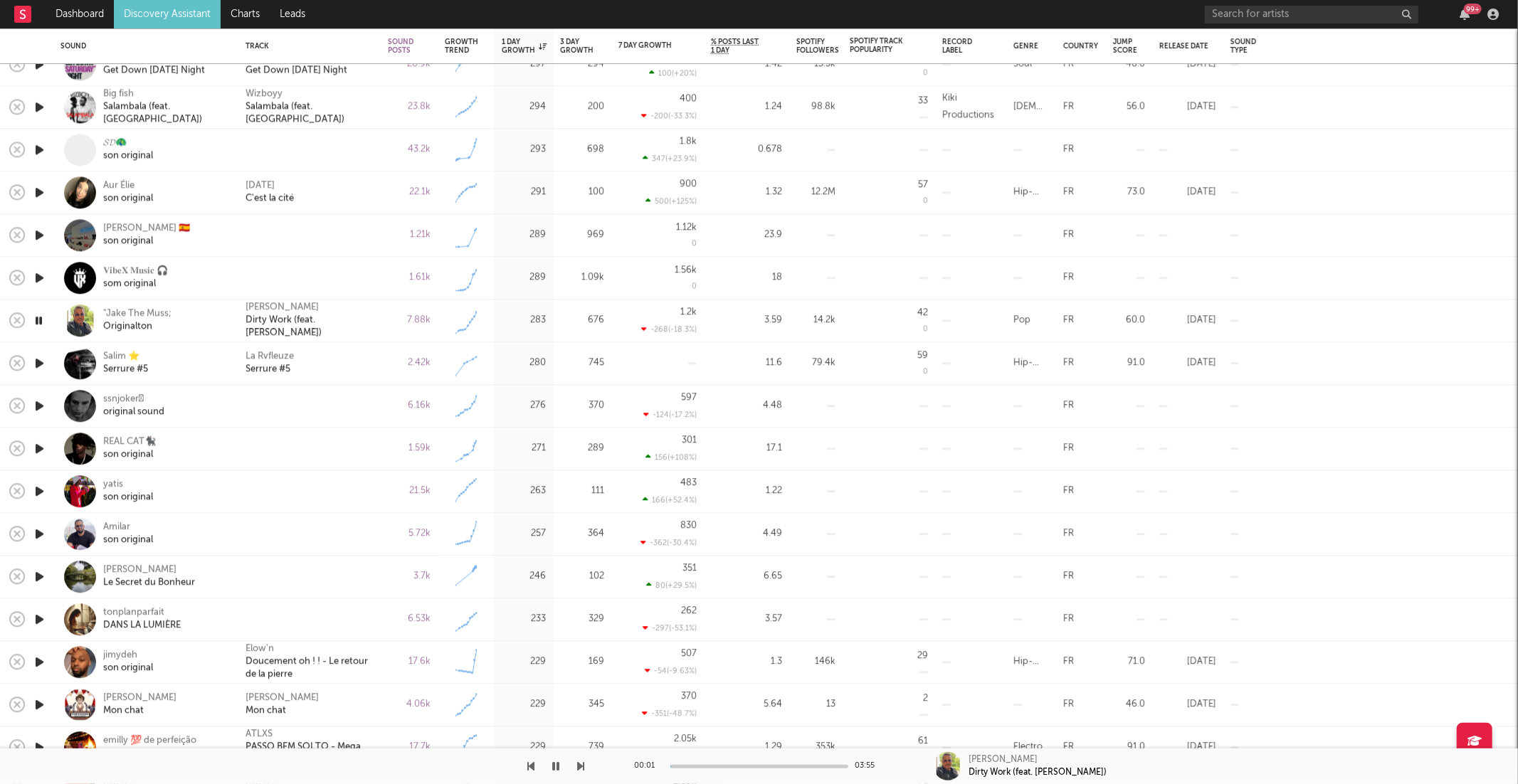
click at [582, 763] on icon "button" at bounding box center [581, 766] width 7 height 12
click at [584, 764] on icon "button" at bounding box center [581, 766] width 7 height 12
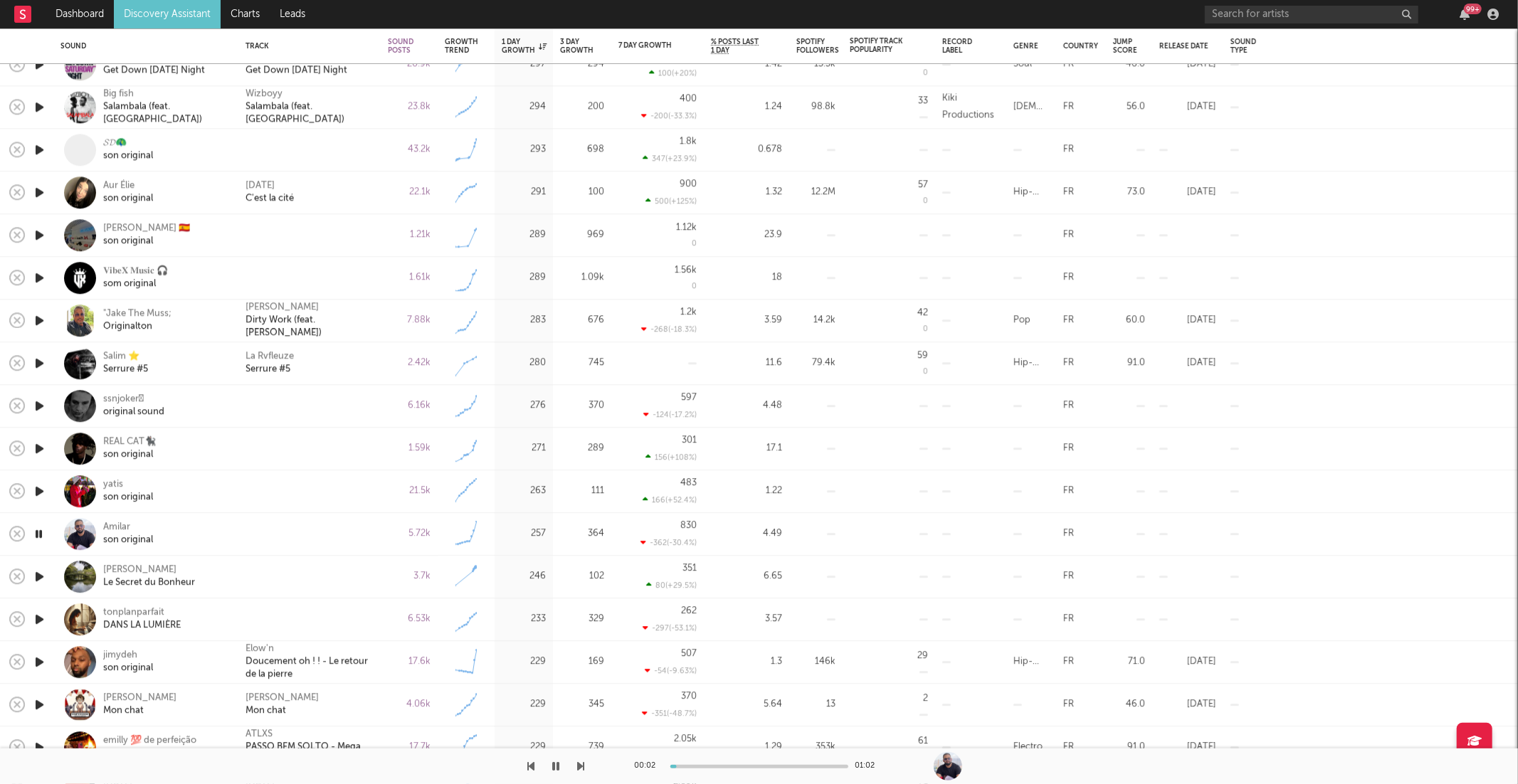
click at [581, 765] on icon "button" at bounding box center [581, 766] width 7 height 12
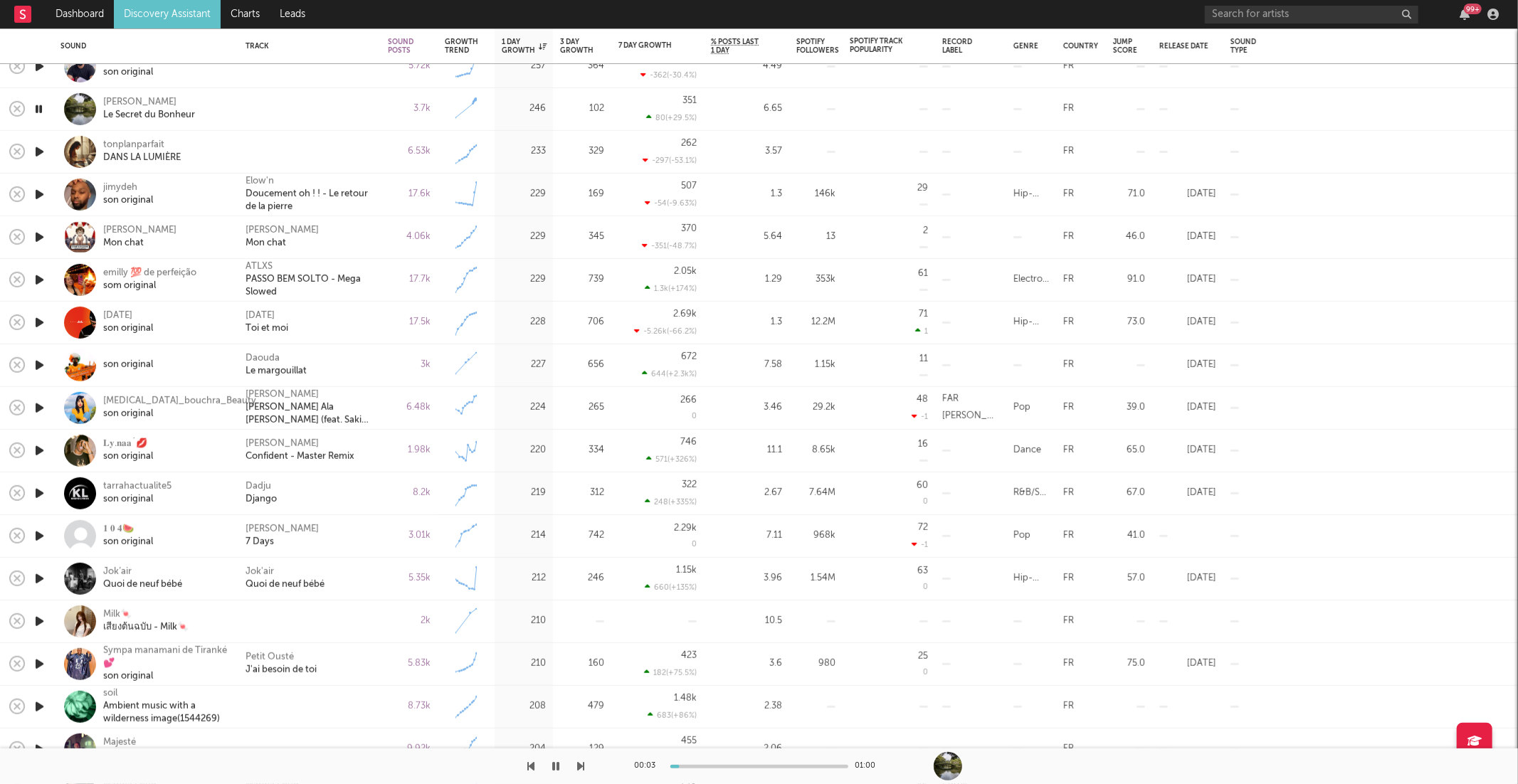
click at [578, 765] on icon "button" at bounding box center [581, 766] width 7 height 12
click at [159, 152] on div "DANS LA LUMIÈRE" at bounding box center [142, 158] width 78 height 13
click at [581, 760] on icon "button" at bounding box center [581, 766] width 7 height 12
click at [378, 194] on div "Elow'n Doucement oh ! ! - Le retour de la pierre" at bounding box center [310, 194] width 142 height 42
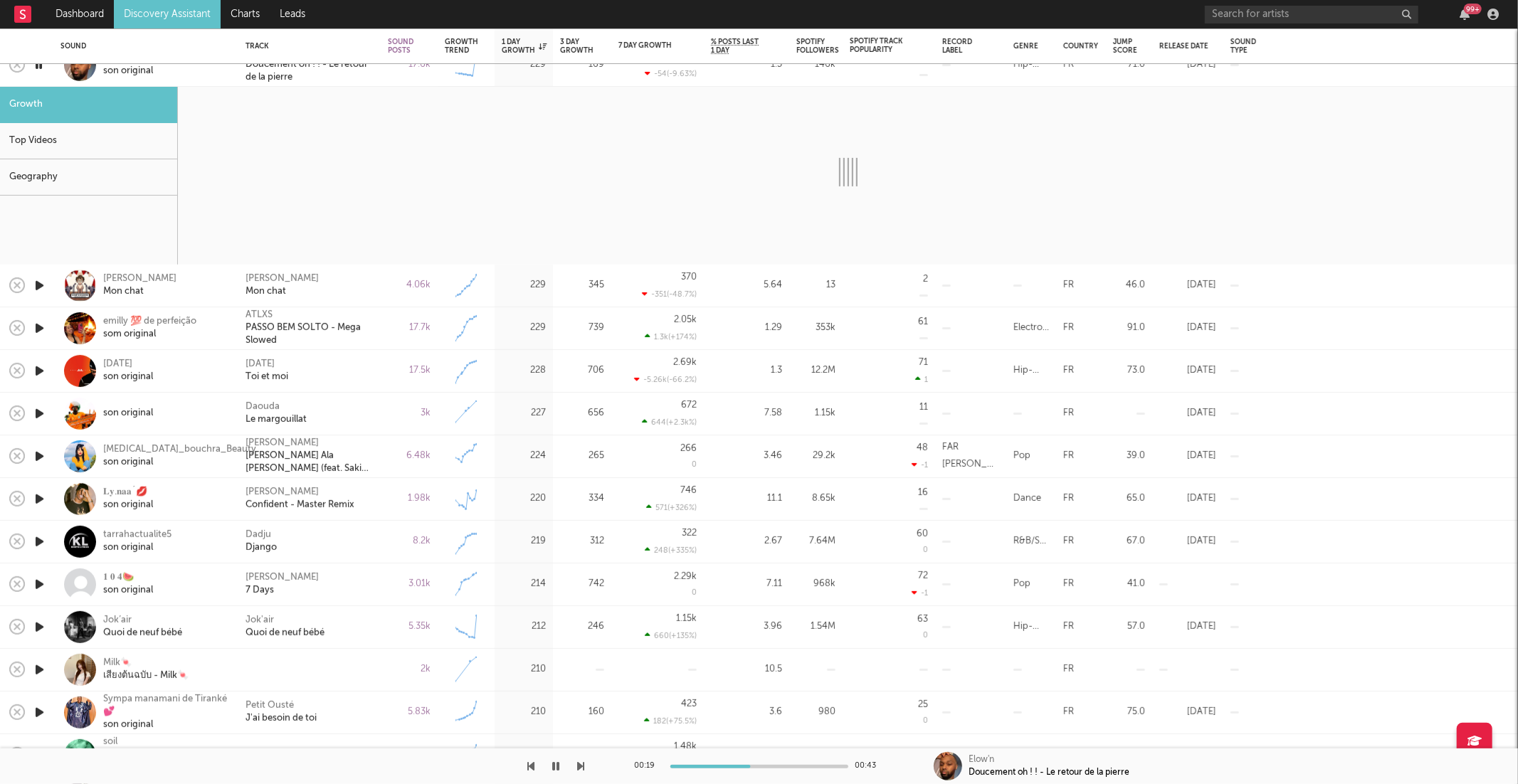
select select "6m"
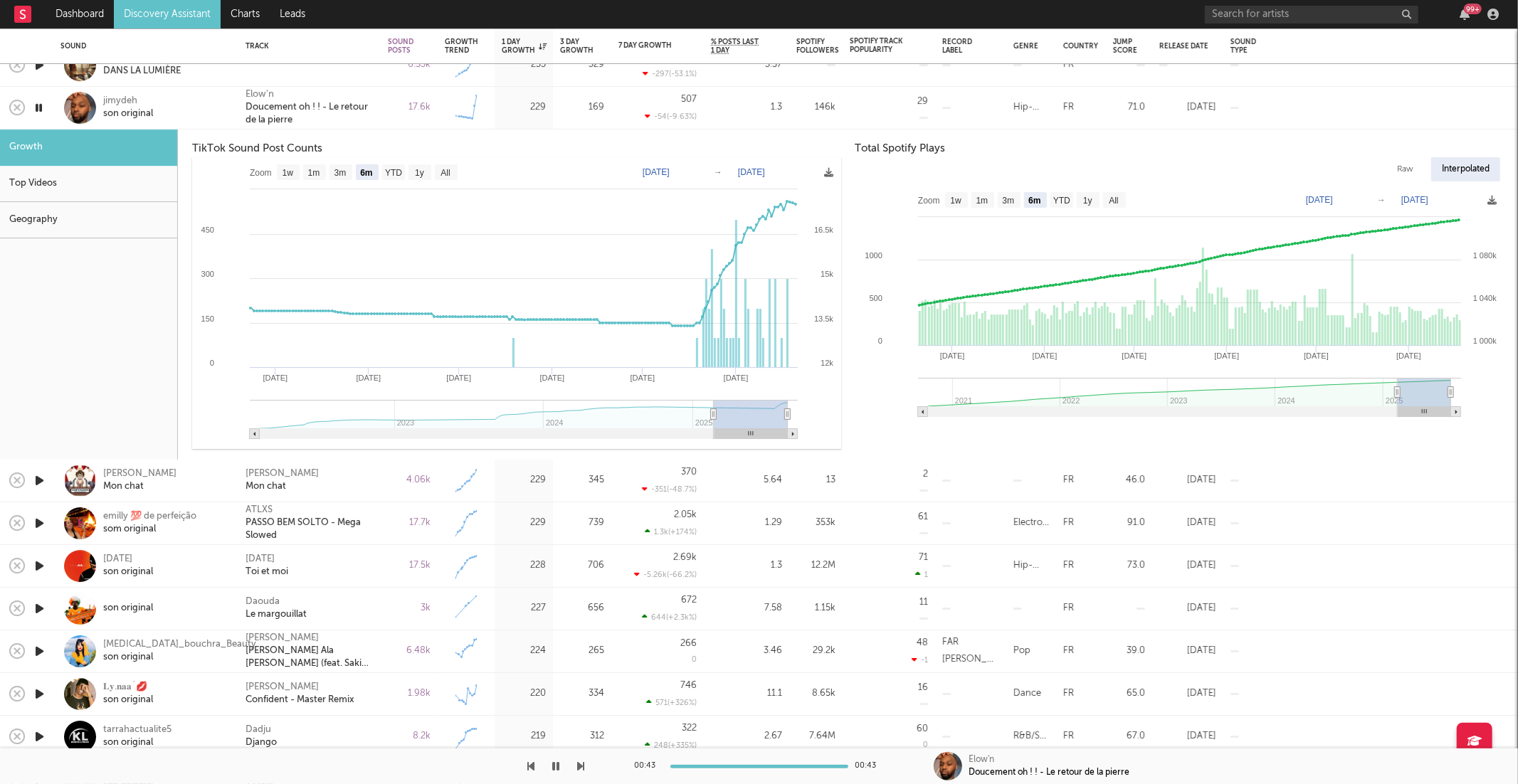
click at [387, 119] on div "17.6k" at bounding box center [409, 107] width 57 height 42
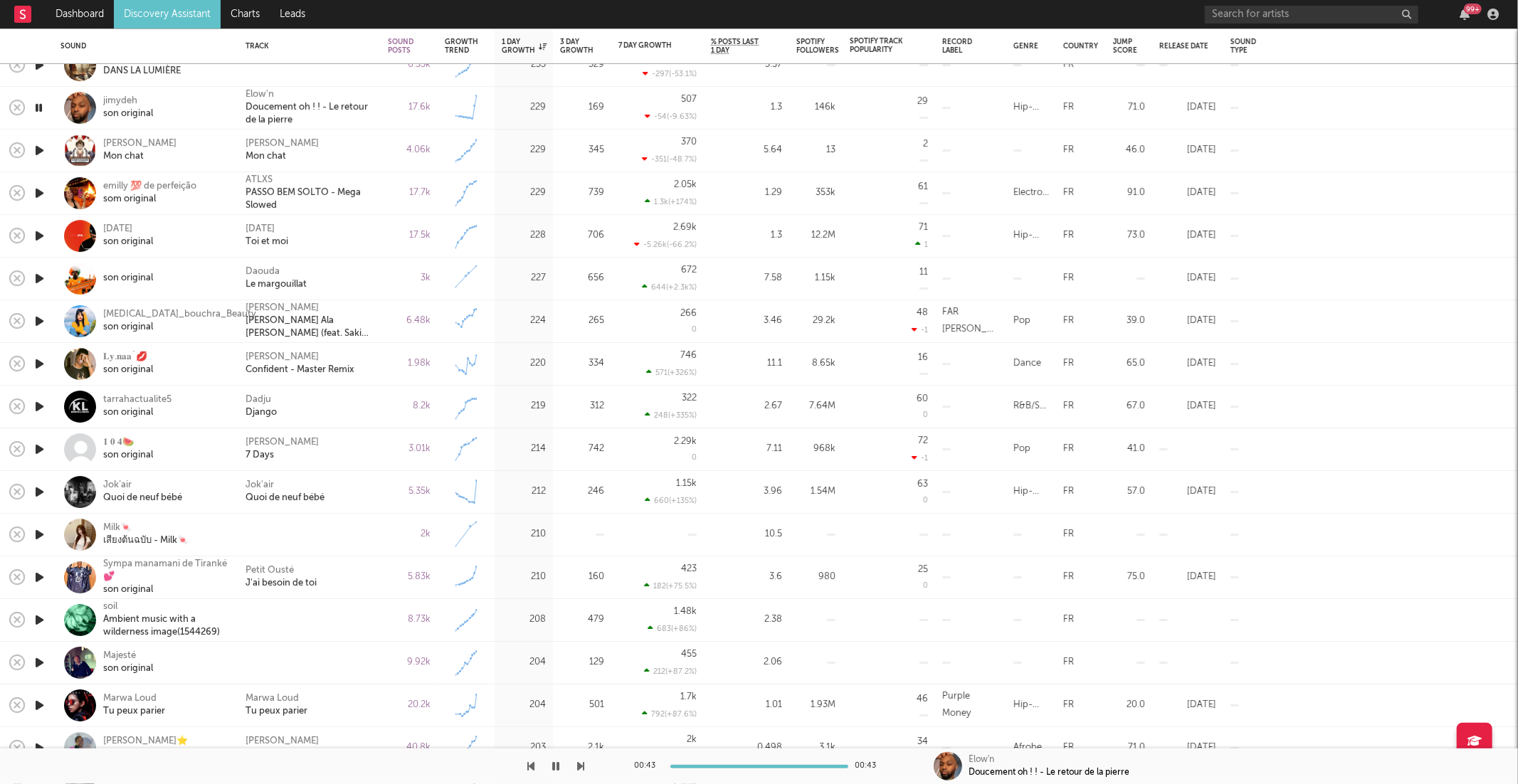
click at [584, 762] on icon "button" at bounding box center [581, 766] width 7 height 12
click at [375, 152] on div "Quentin de Jubécourt Mon chat" at bounding box center [310, 150] width 142 height 42
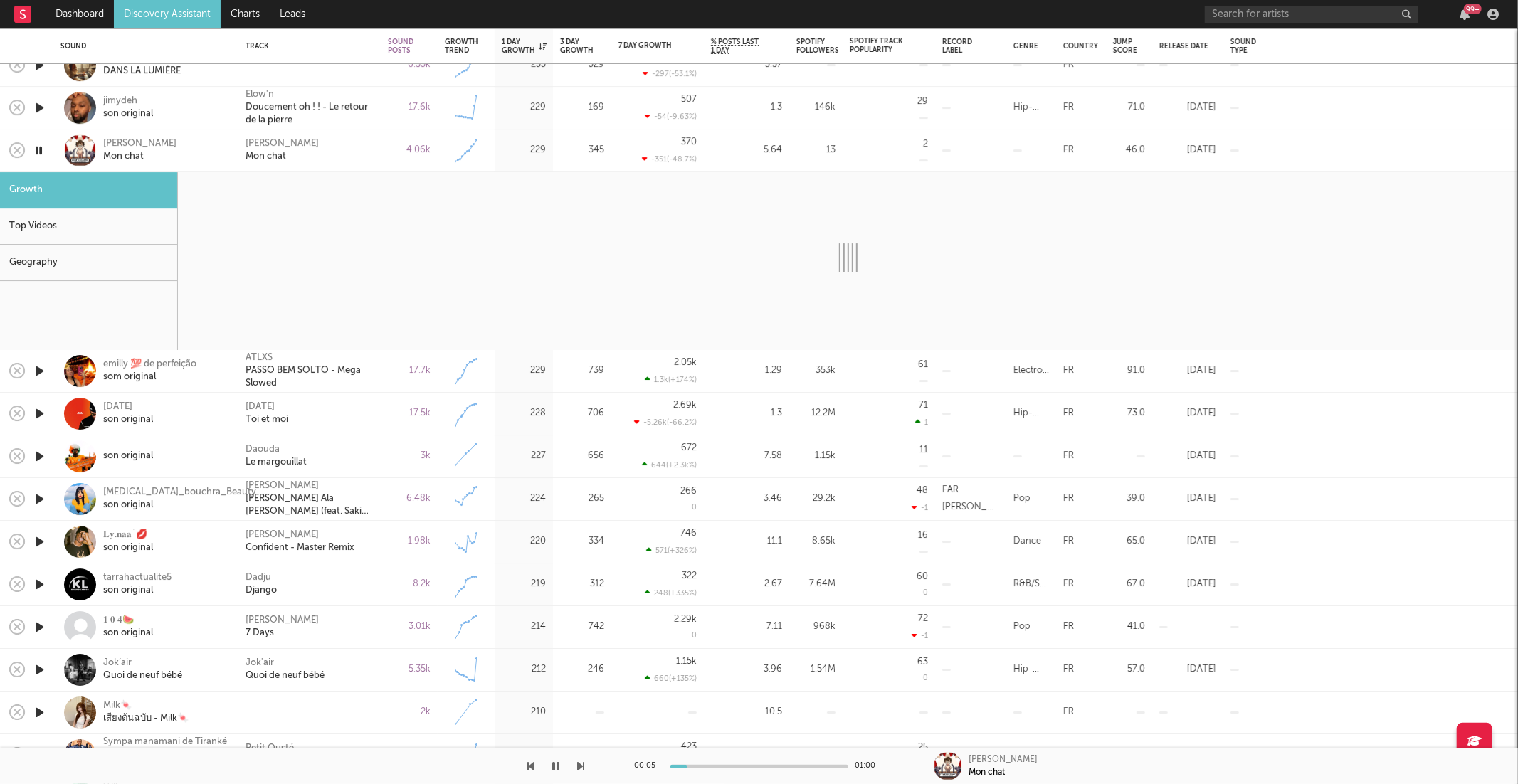
select select "1w"
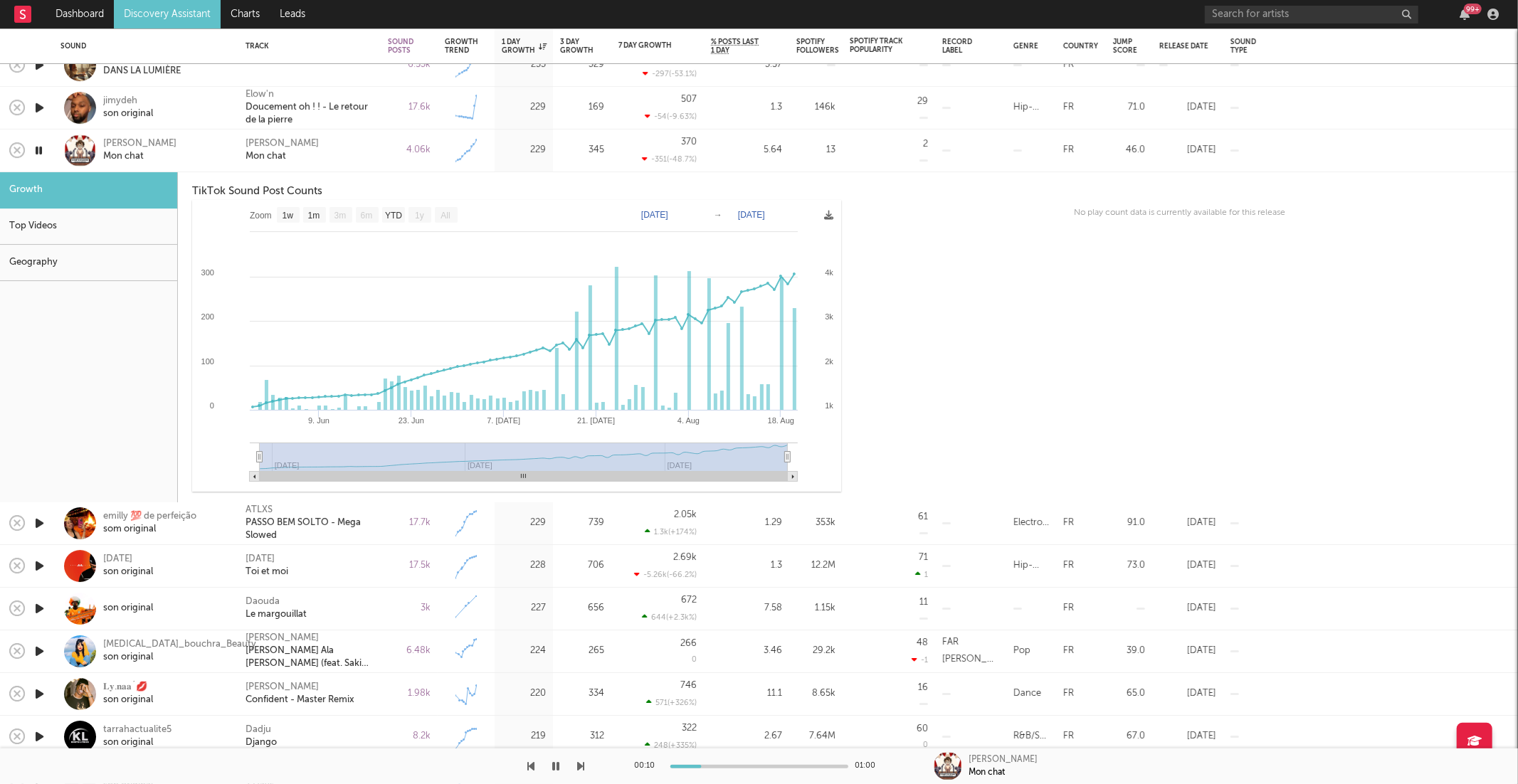
click at [388, 162] on div "4.06k" at bounding box center [409, 150] width 57 height 42
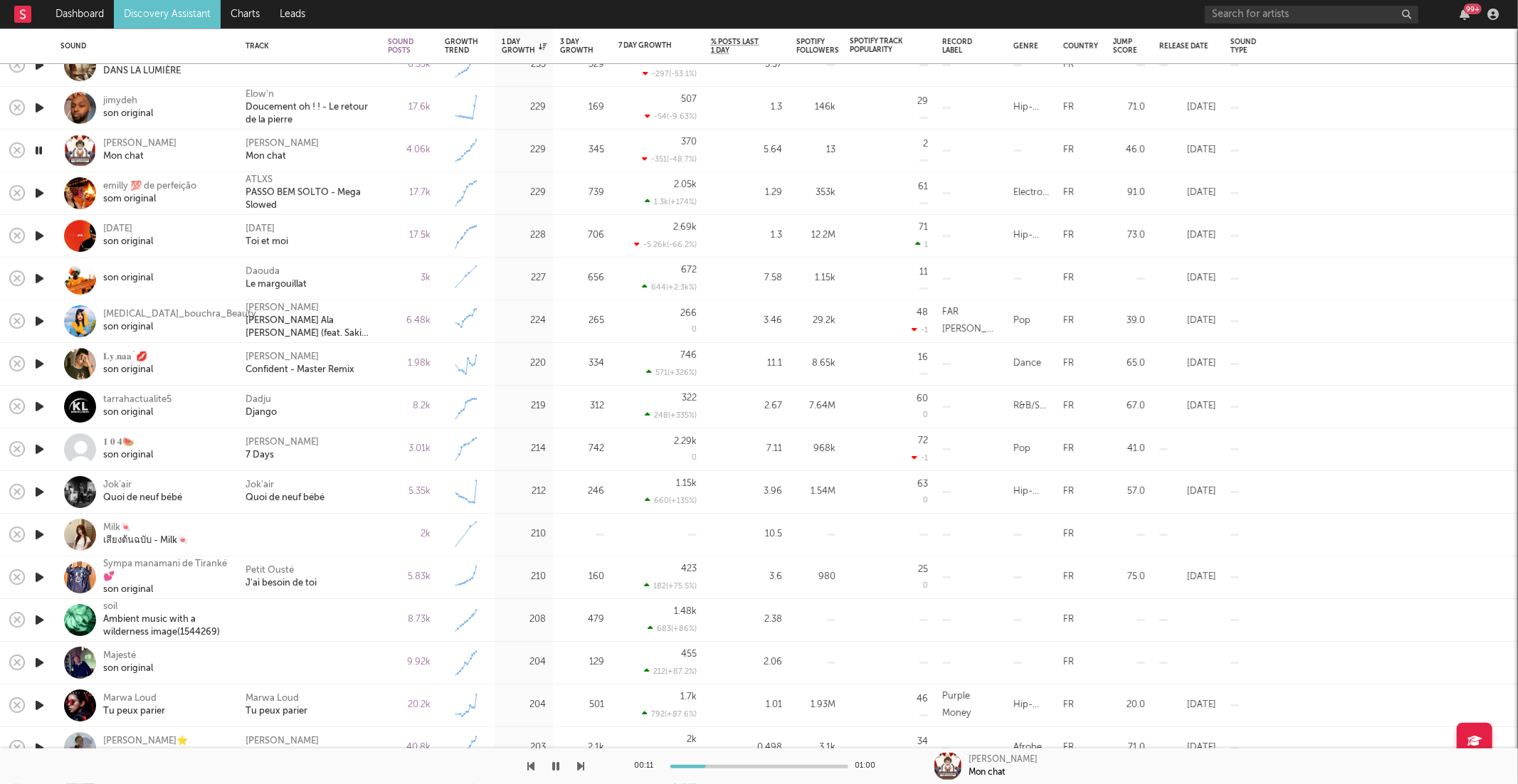
click at [583, 760] on icon "button" at bounding box center [581, 766] width 7 height 12
click at [583, 766] on icon "button" at bounding box center [581, 766] width 7 height 12
click at [348, 266] on div "Daouda Le margouillat" at bounding box center [310, 279] width 128 height 26
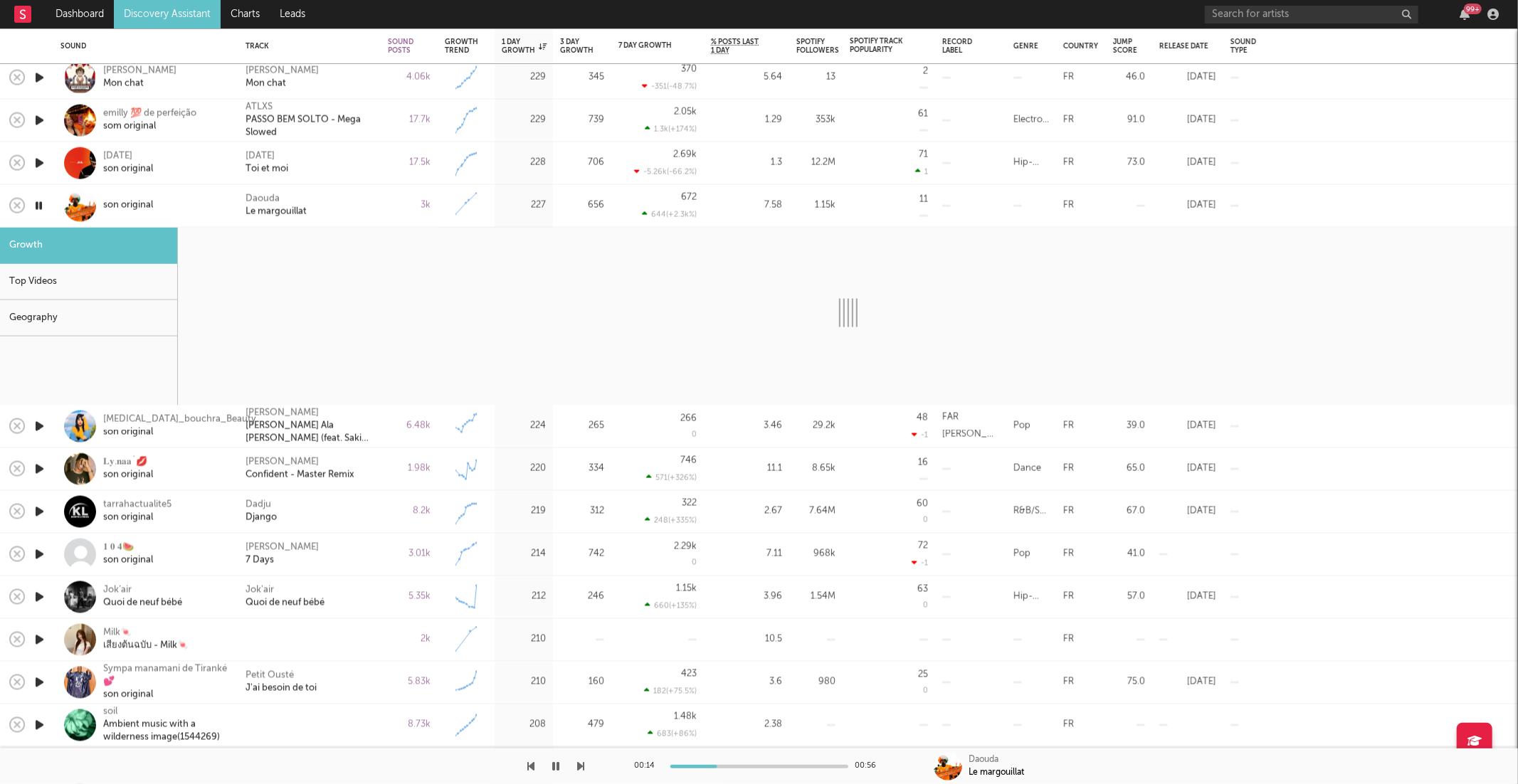
click at [353, 216] on div "Daouda Le margouillat" at bounding box center [310, 206] width 128 height 26
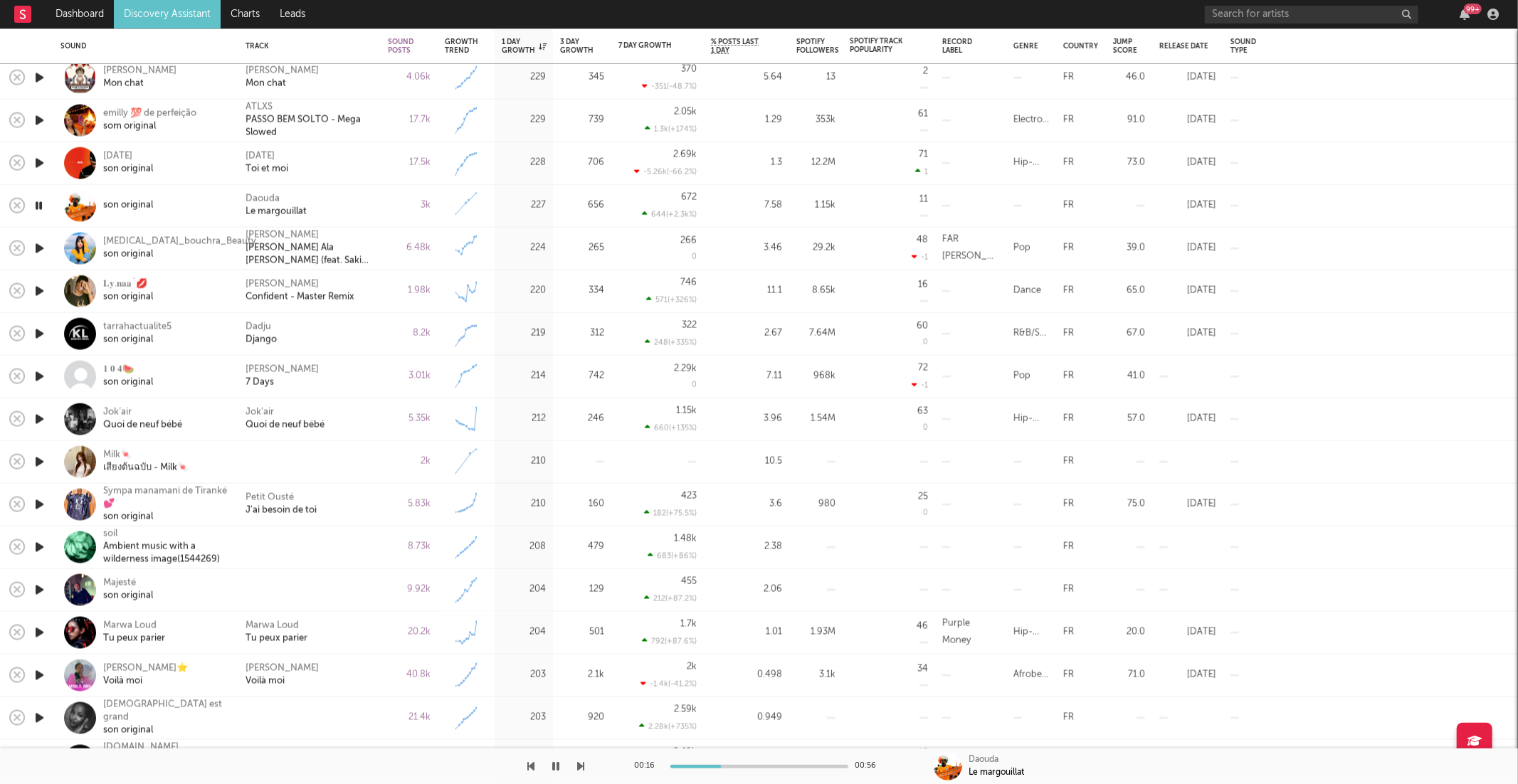
click at [580, 765] on icon "button" at bounding box center [581, 766] width 7 height 12
click at [381, 304] on div "1.98k" at bounding box center [409, 291] width 57 height 42
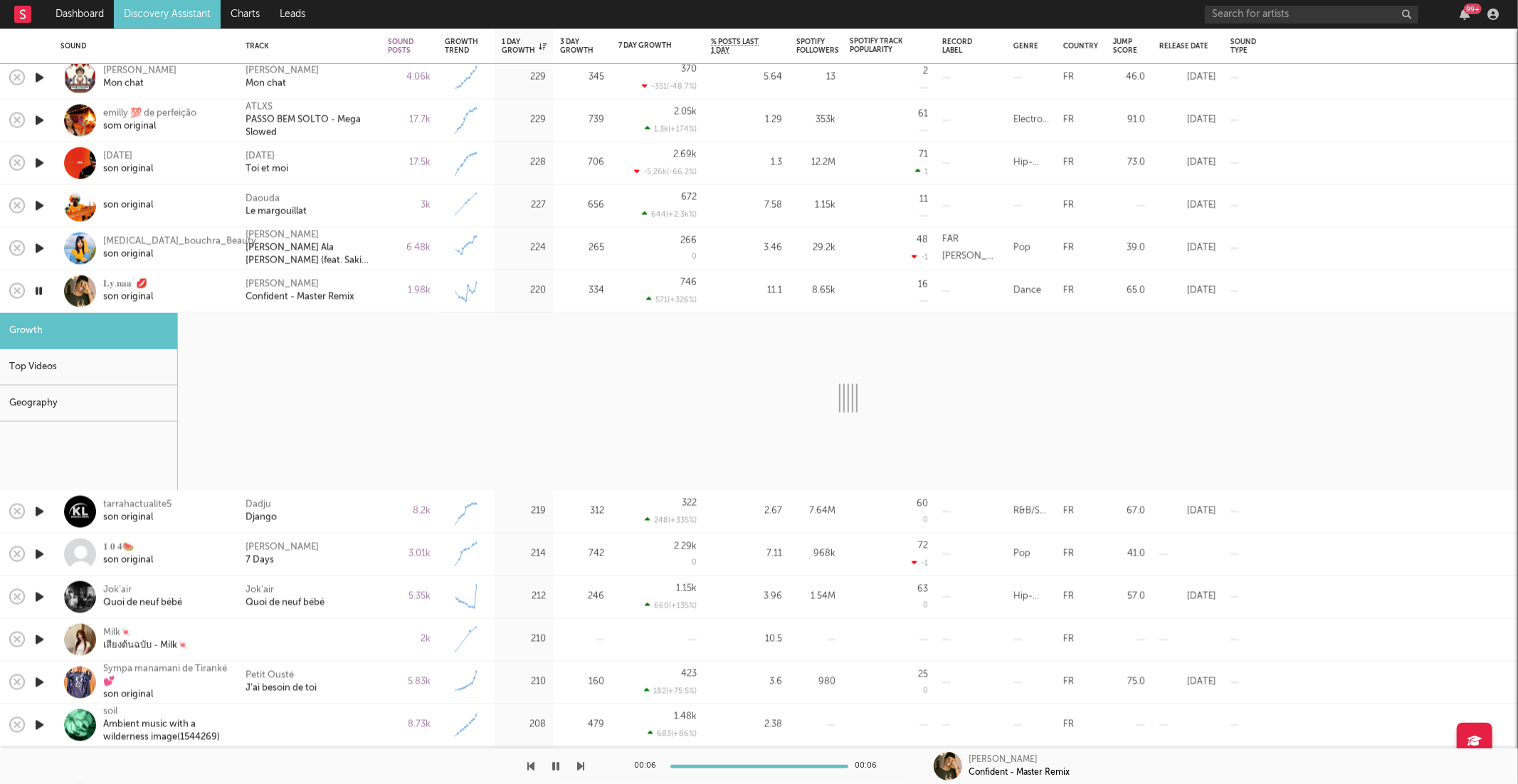
select select "6m"
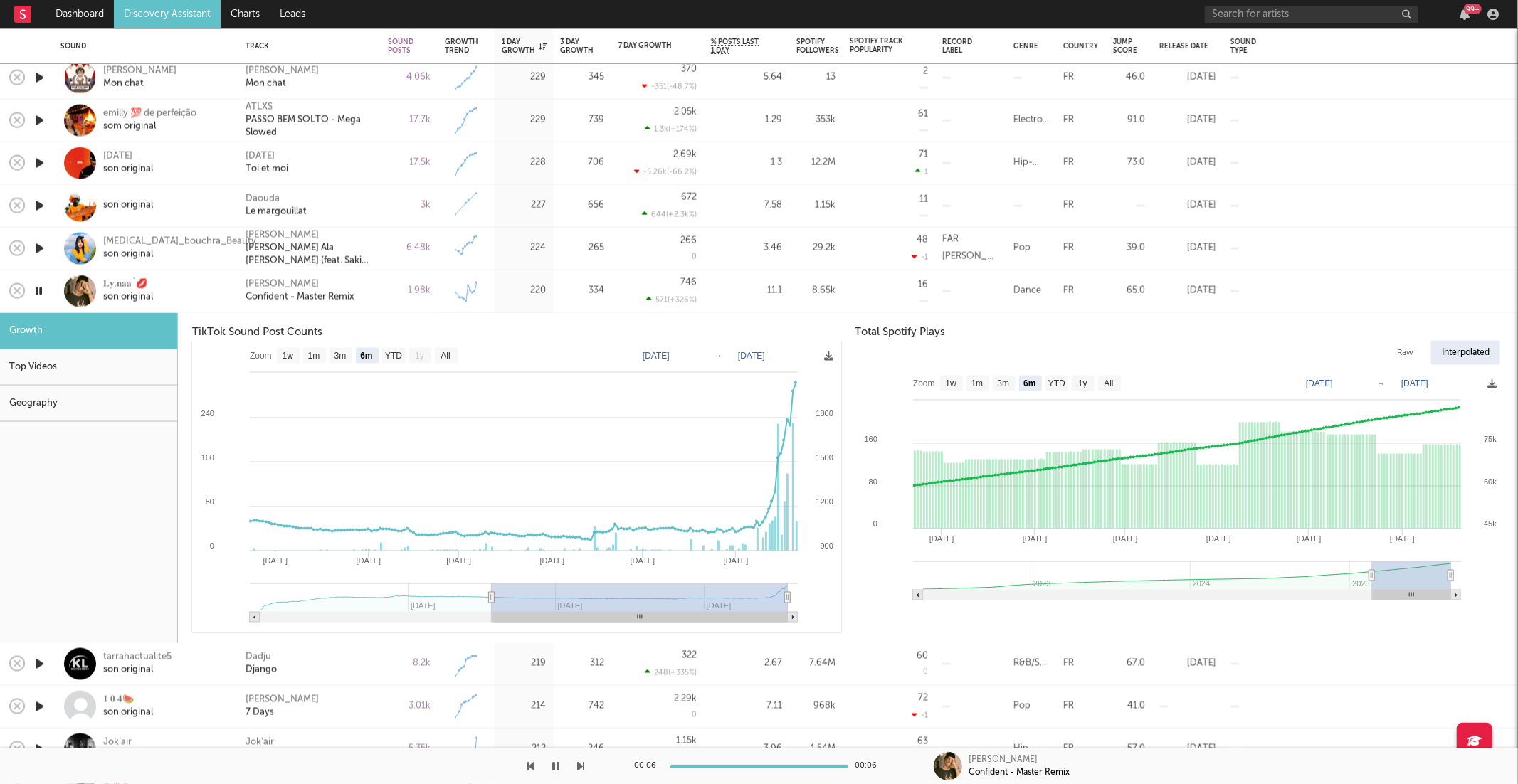
drag, startPoint x: 390, startPoint y: 285, endPoint x: 390, endPoint y: 311, distance: 26.0
click at [390, 286] on div "1.98k" at bounding box center [408, 290] width 42 height 17
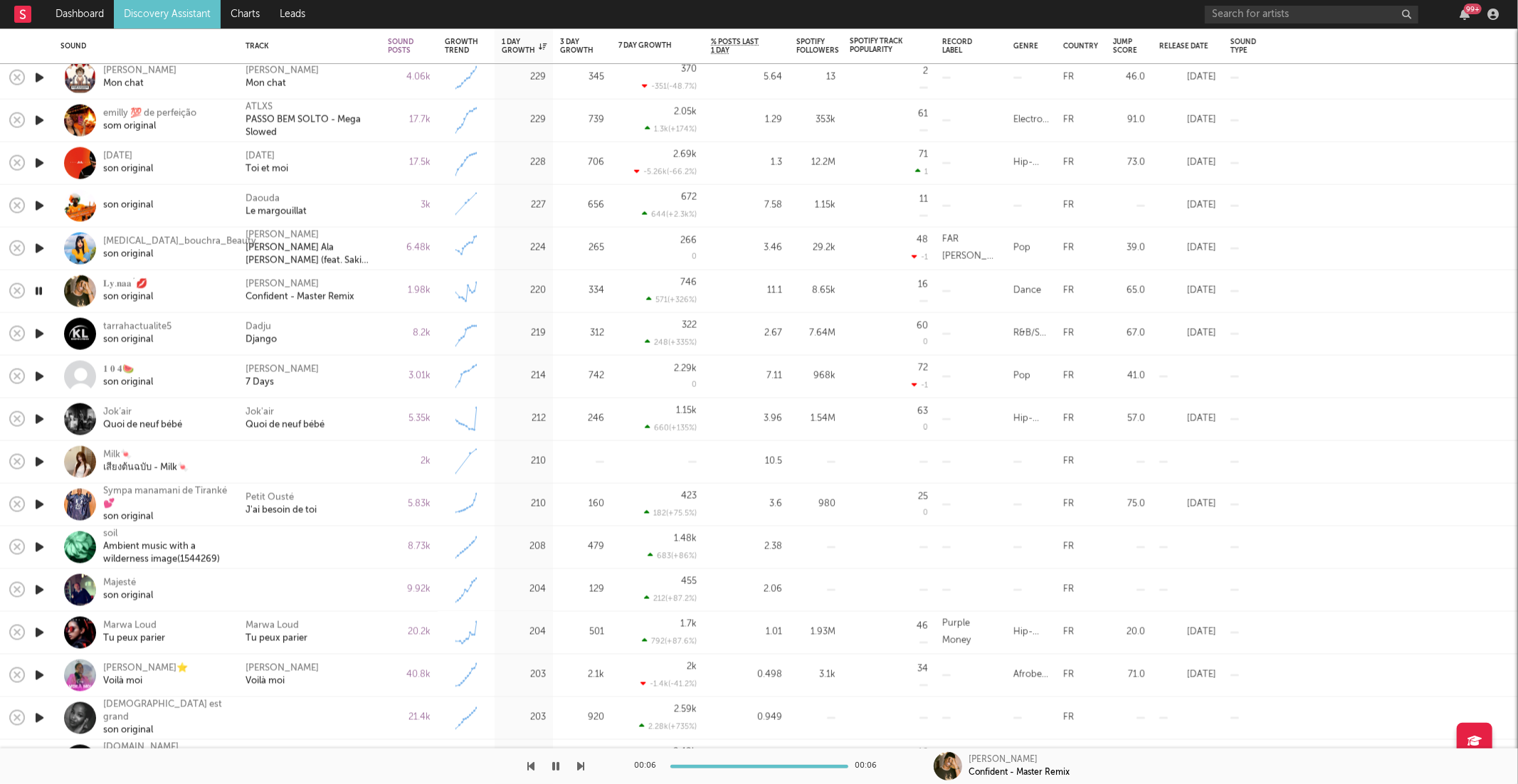
click at [584, 766] on icon "button" at bounding box center [581, 766] width 7 height 12
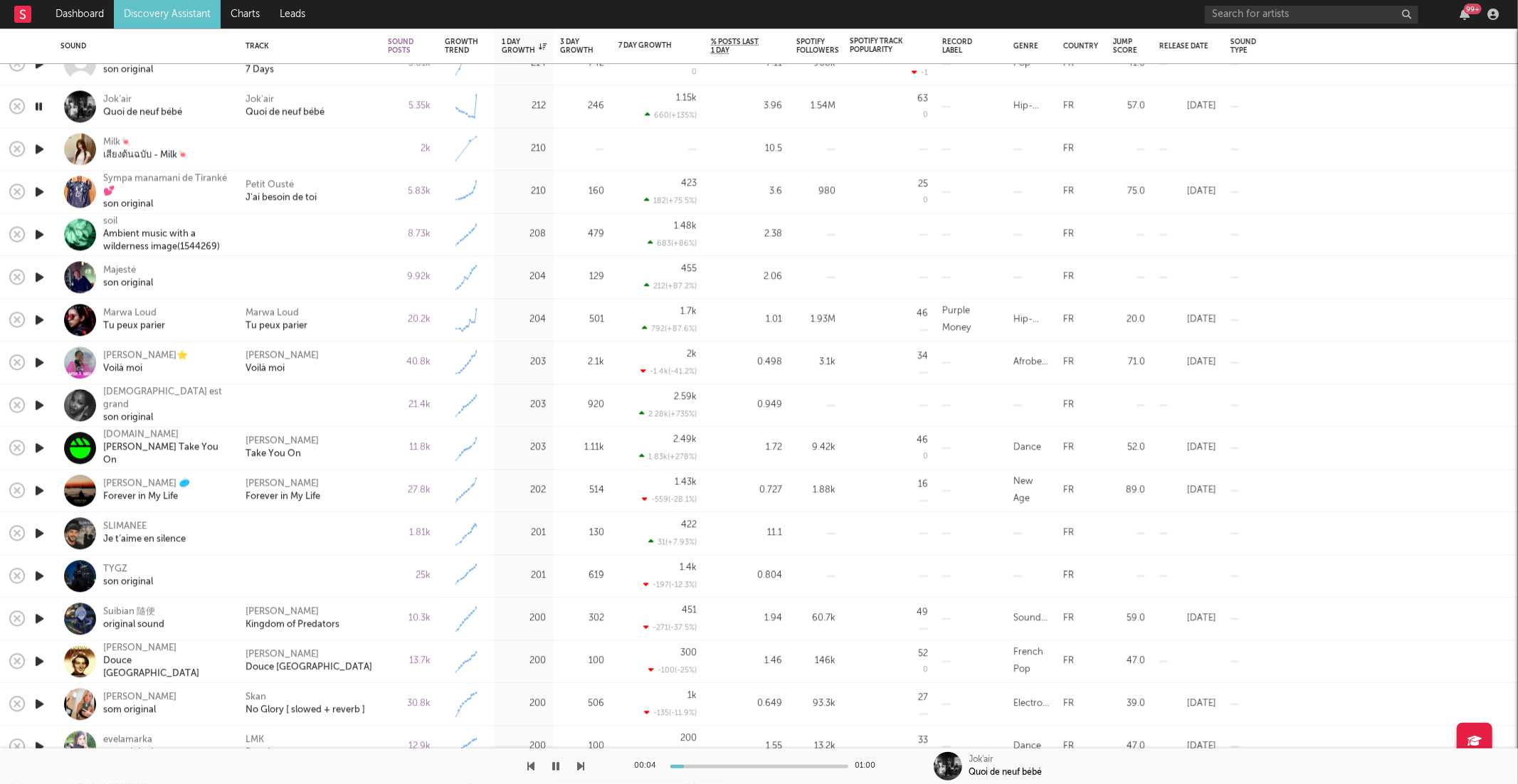
click at [583, 764] on icon "button" at bounding box center [581, 766] width 7 height 12
click at [581, 762] on icon "button" at bounding box center [581, 766] width 7 height 12
click at [584, 766] on icon "button" at bounding box center [581, 766] width 7 height 12
click at [579, 765] on icon "button" at bounding box center [581, 766] width 7 height 12
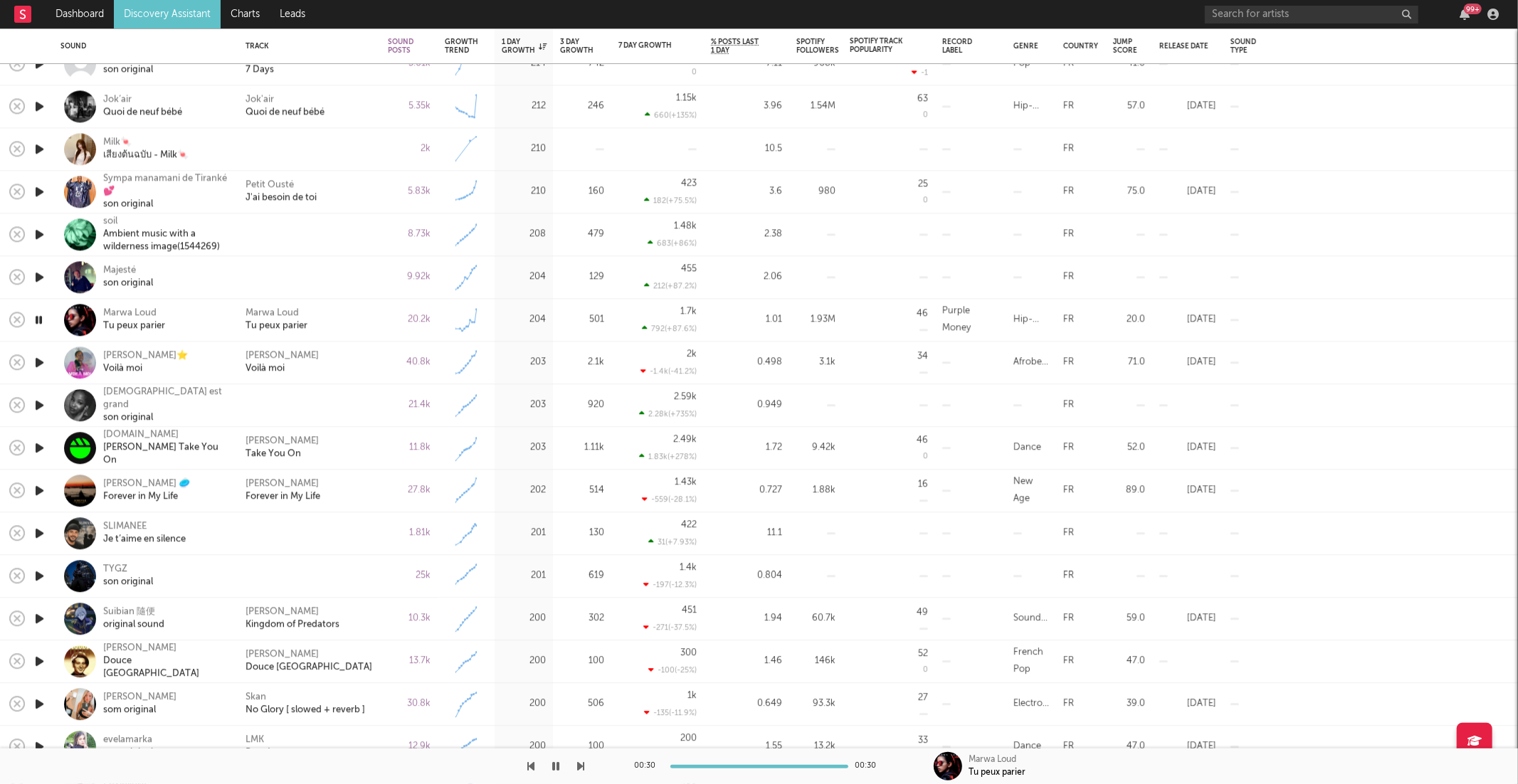
click at [579, 773] on button "button" at bounding box center [581, 766] width 7 height 36
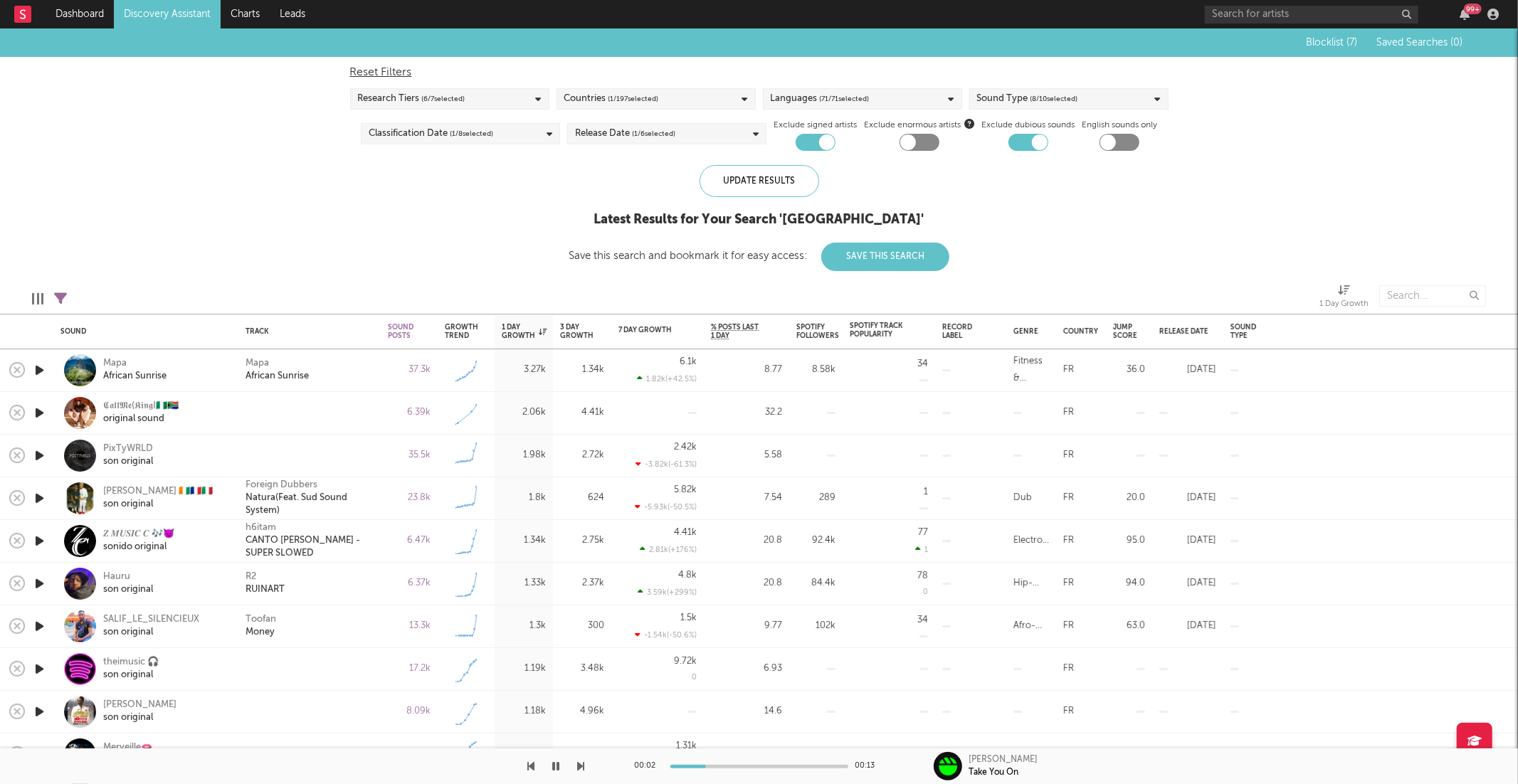
click at [62, 296] on icon at bounding box center [60, 299] width 13 height 13
select select "max"
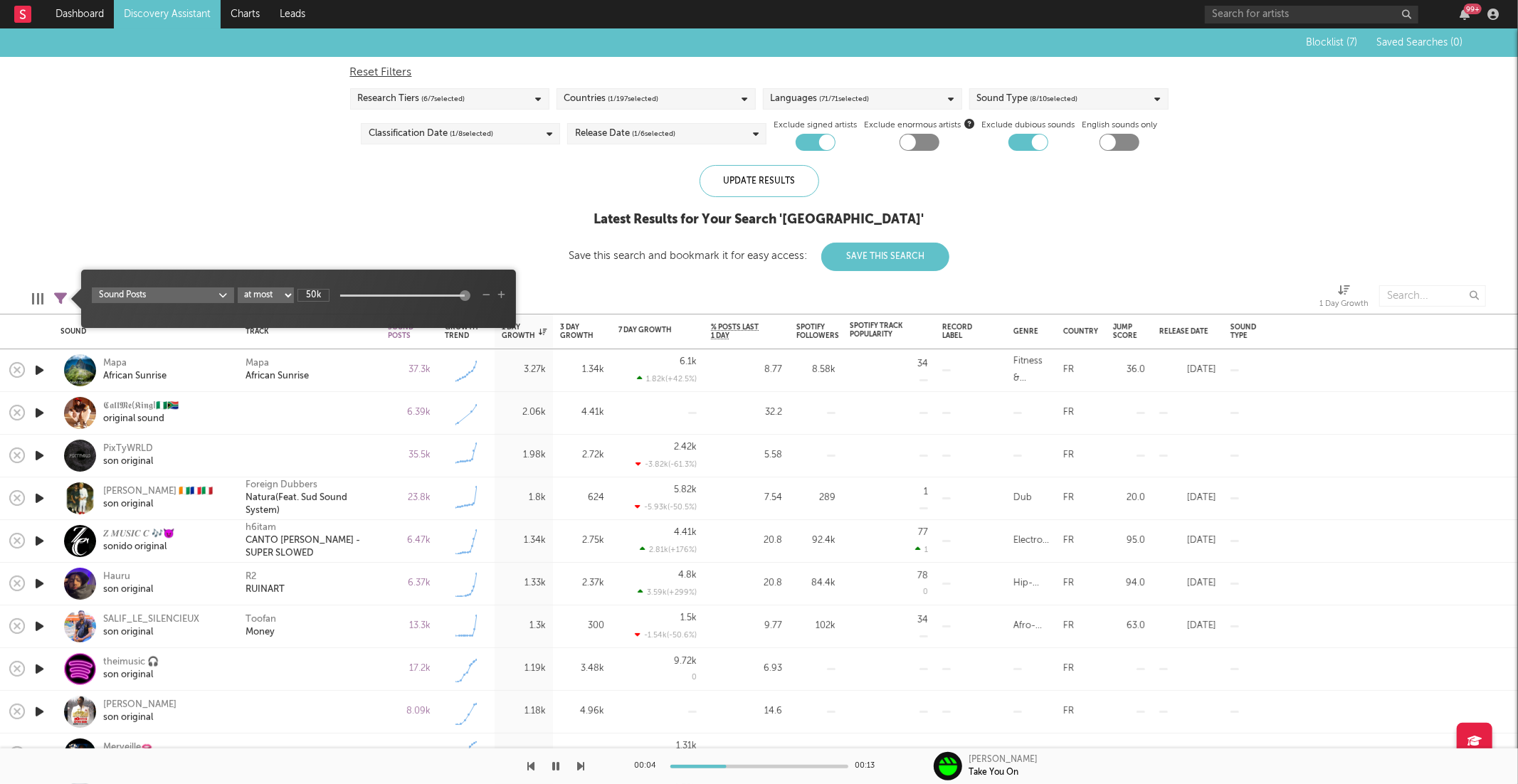
click at [316, 296] on input "50k" at bounding box center [314, 295] width 32 height 13
type input "15k"
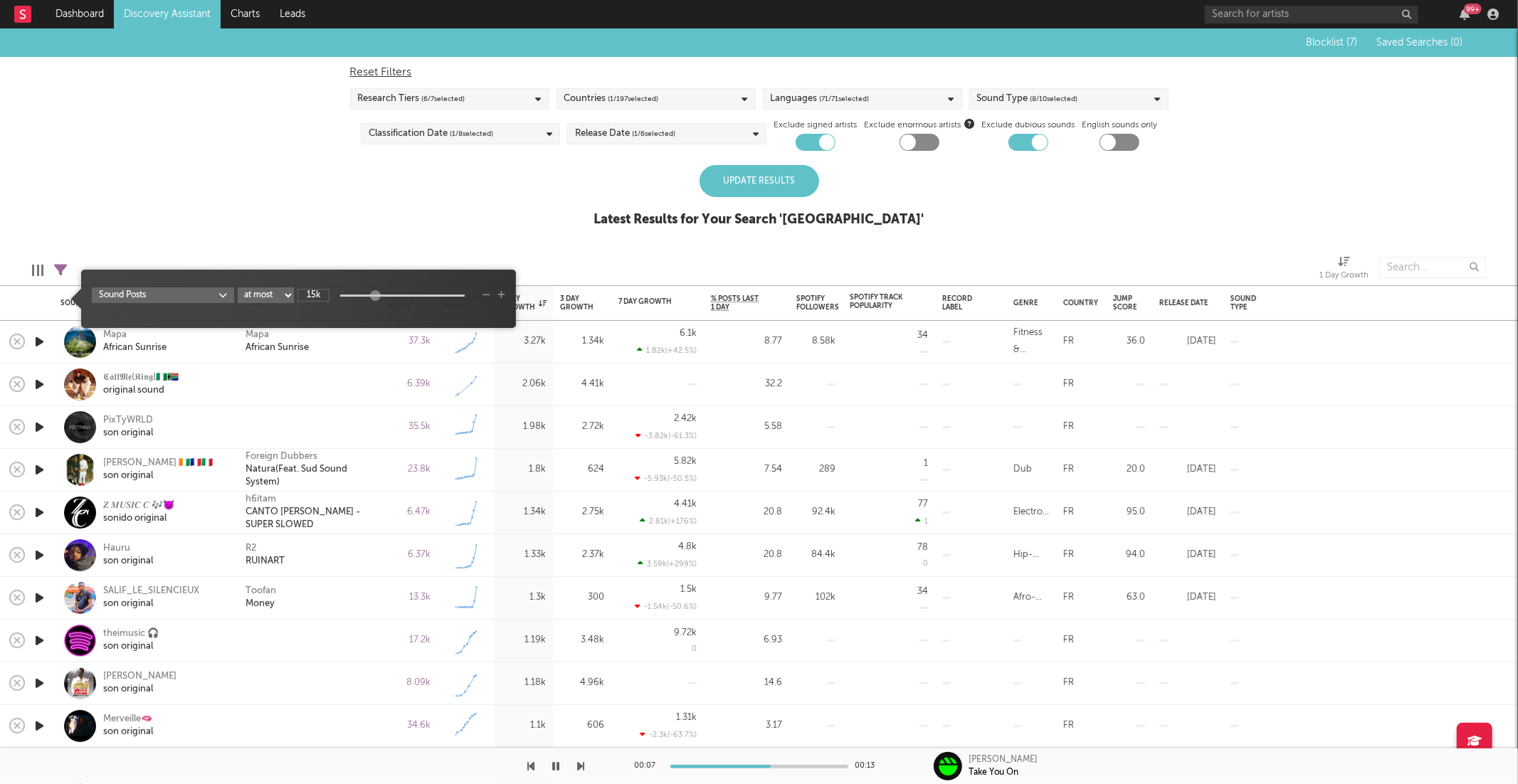
click at [428, 219] on div "Blocklist ( 7 ) Saved Searches ( 0 ) Reset Filters Research Tiers ( 6 / 7 selec…" at bounding box center [759, 135] width 1518 height 214
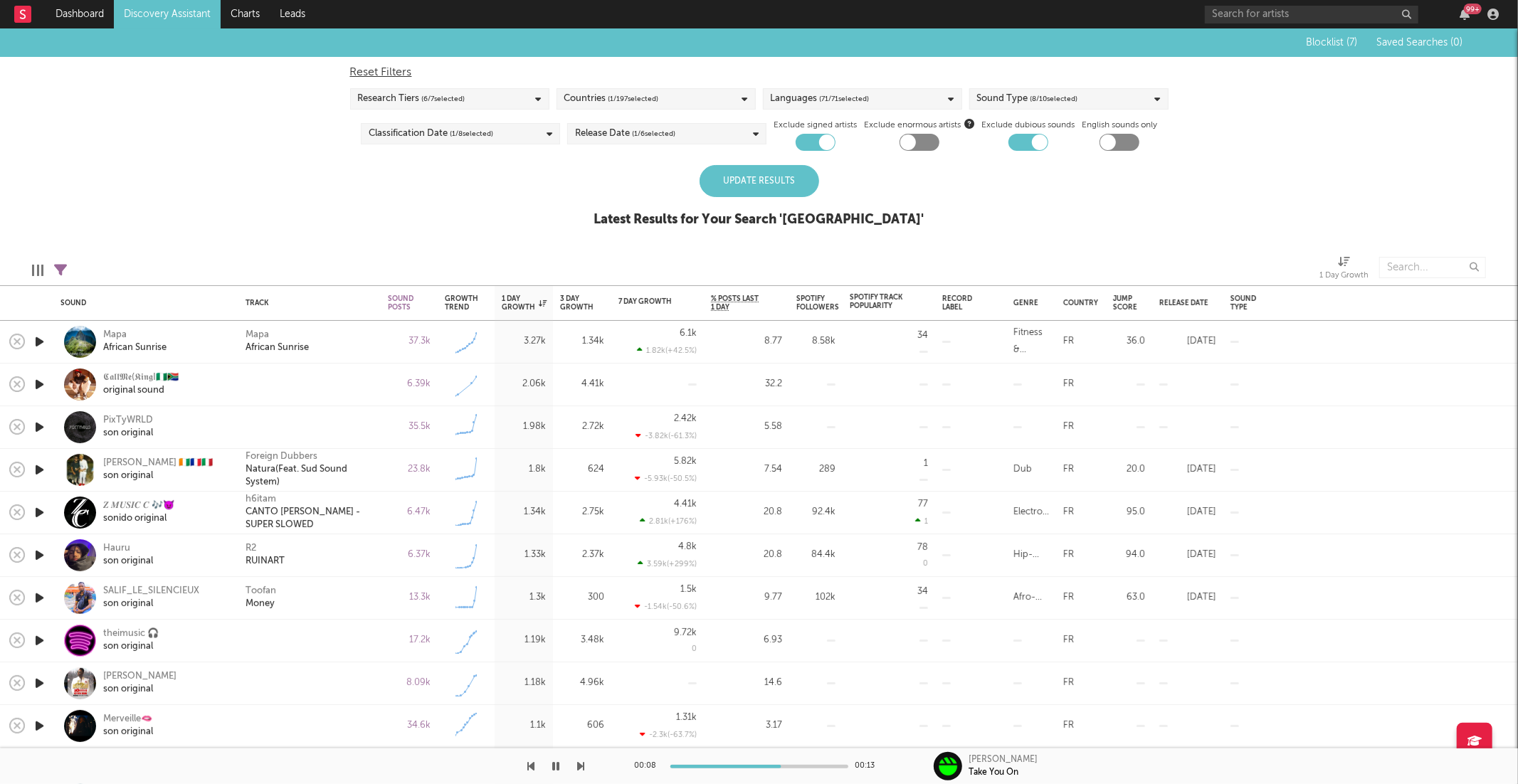
click at [740, 175] on div "Update Results" at bounding box center [759, 180] width 119 height 32
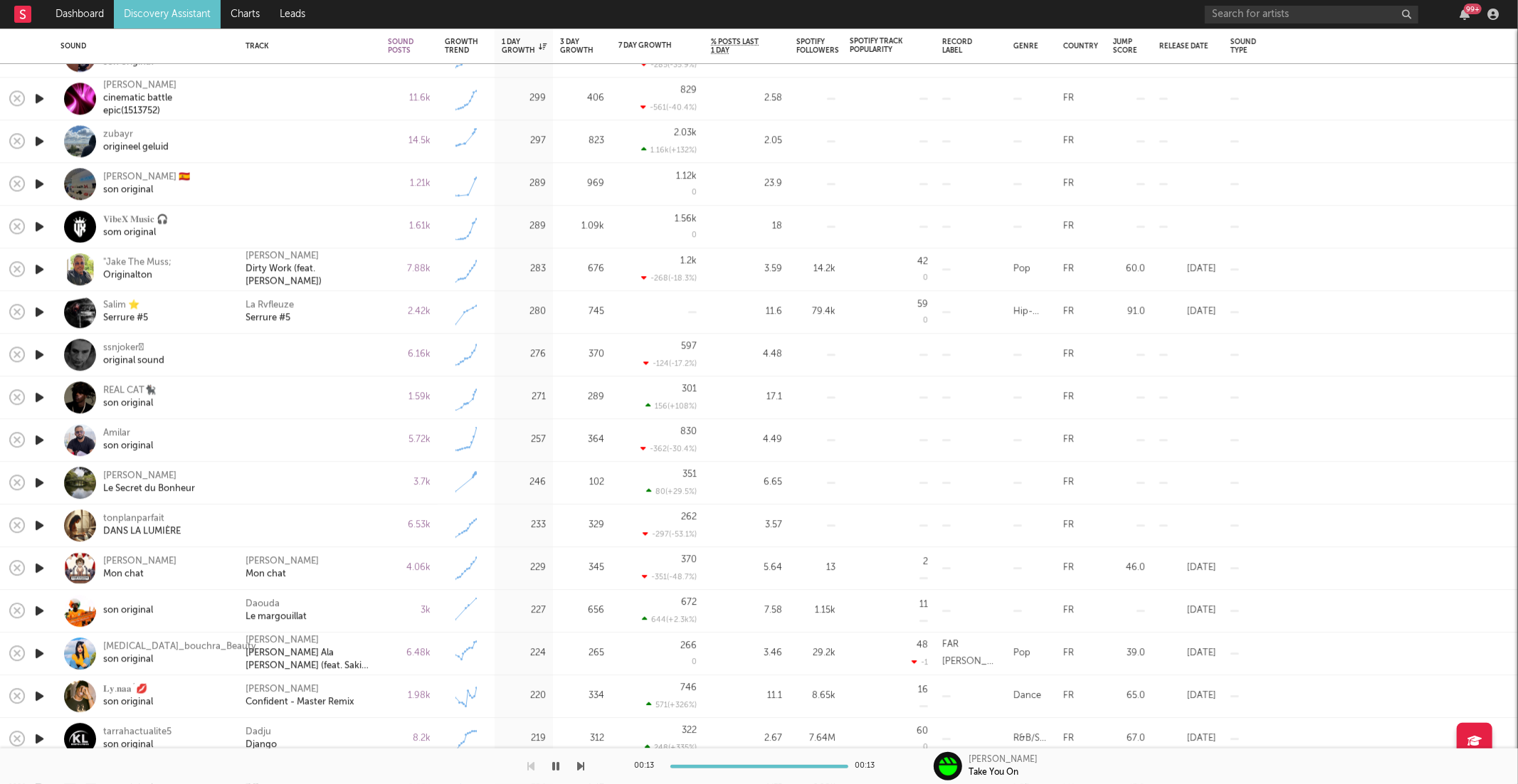
click at [39, 524] on icon "button" at bounding box center [38, 526] width 15 height 18
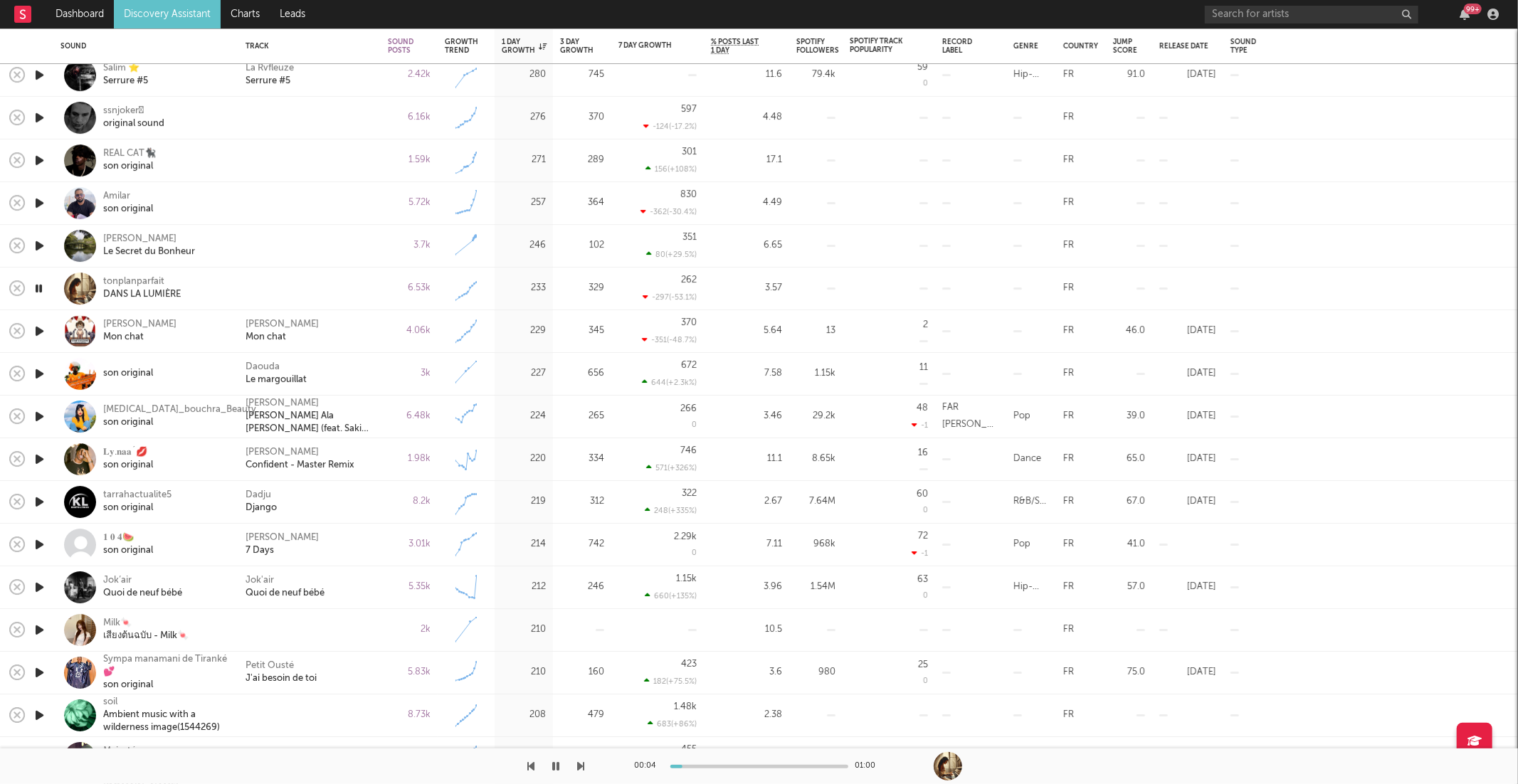
click at [579, 762] on icon "button" at bounding box center [581, 766] width 7 height 12
click at [579, 763] on icon "button" at bounding box center [581, 766] width 7 height 12
click at [580, 765] on icon "button" at bounding box center [581, 766] width 7 height 12
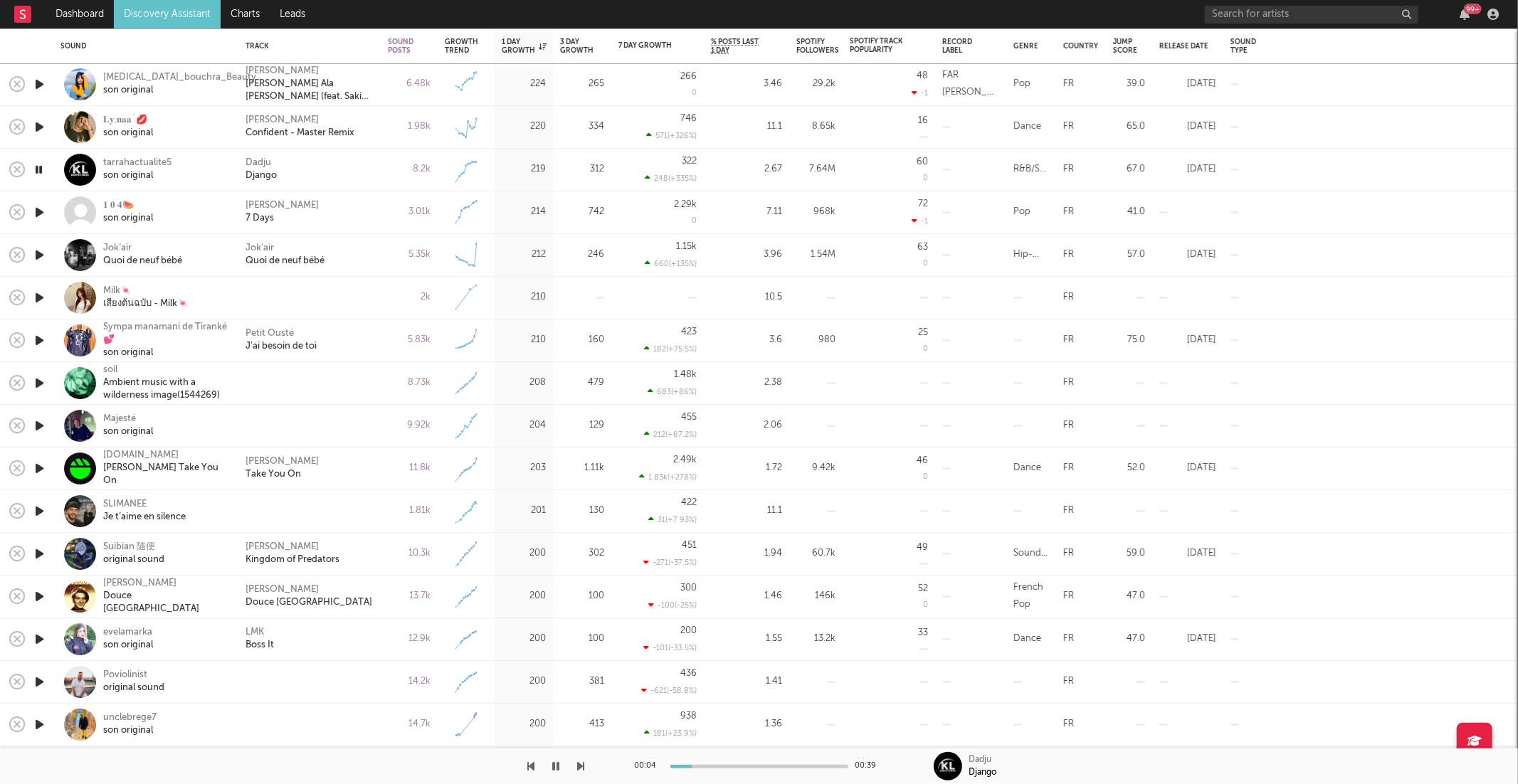
click at [583, 768] on icon "button" at bounding box center [581, 766] width 7 height 12
click at [582, 768] on icon "button" at bounding box center [581, 766] width 7 height 12
click at [335, 341] on div "Petit Ousté J'ai besoin de toi" at bounding box center [310, 341] width 128 height 26
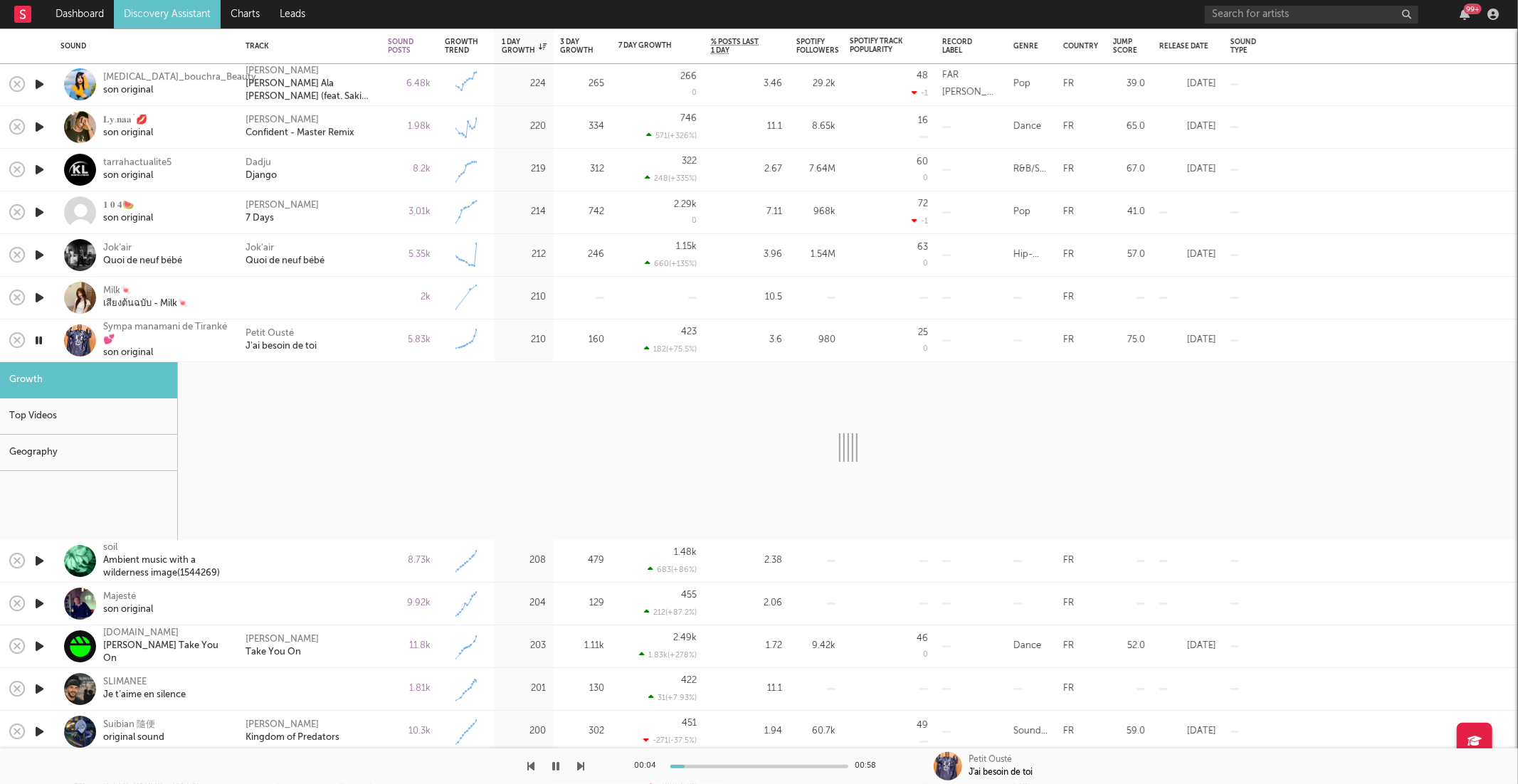
select select "6m"
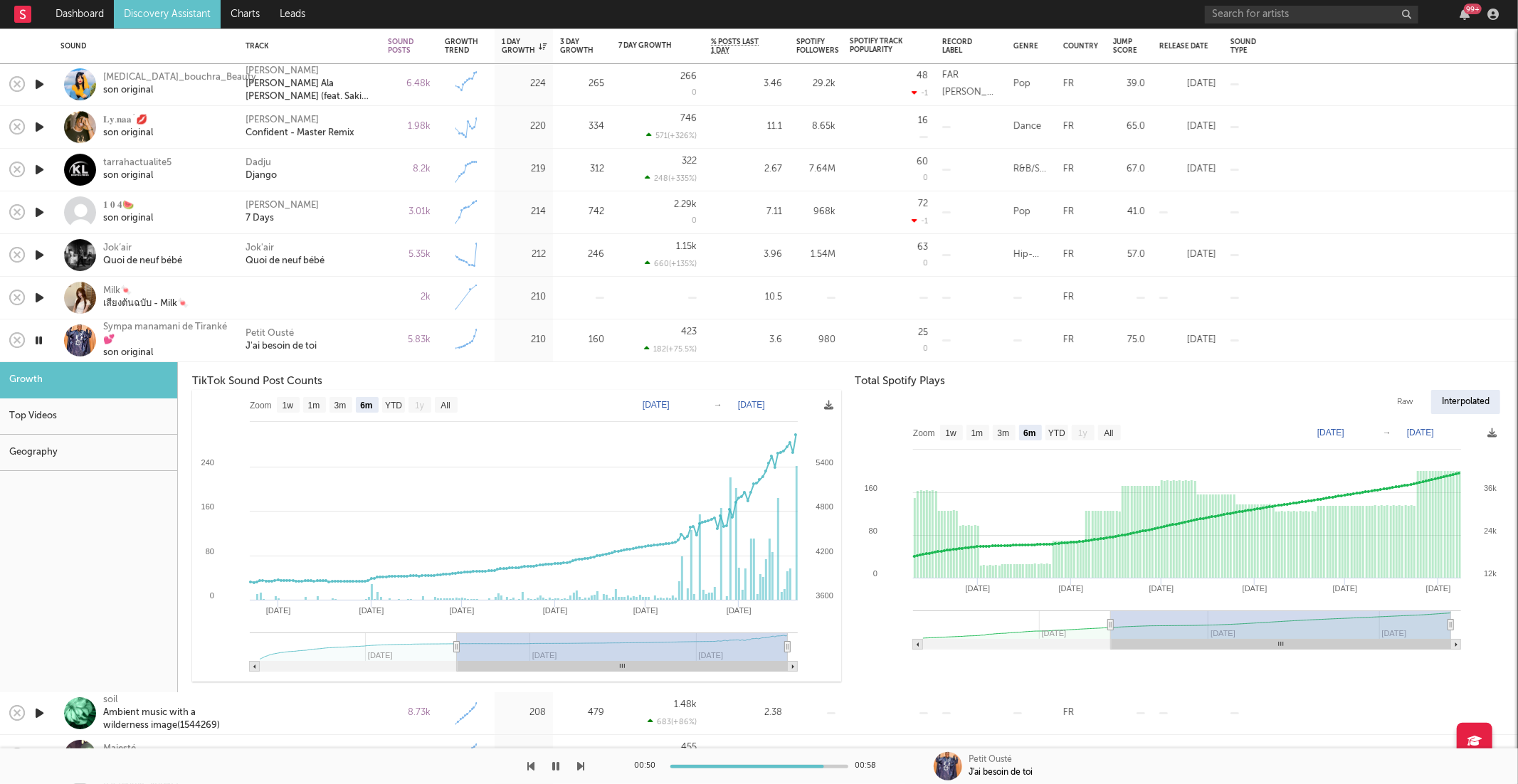
click at [345, 348] on div "Petit Ousté J'ai besoin de toi" at bounding box center [310, 341] width 128 height 26
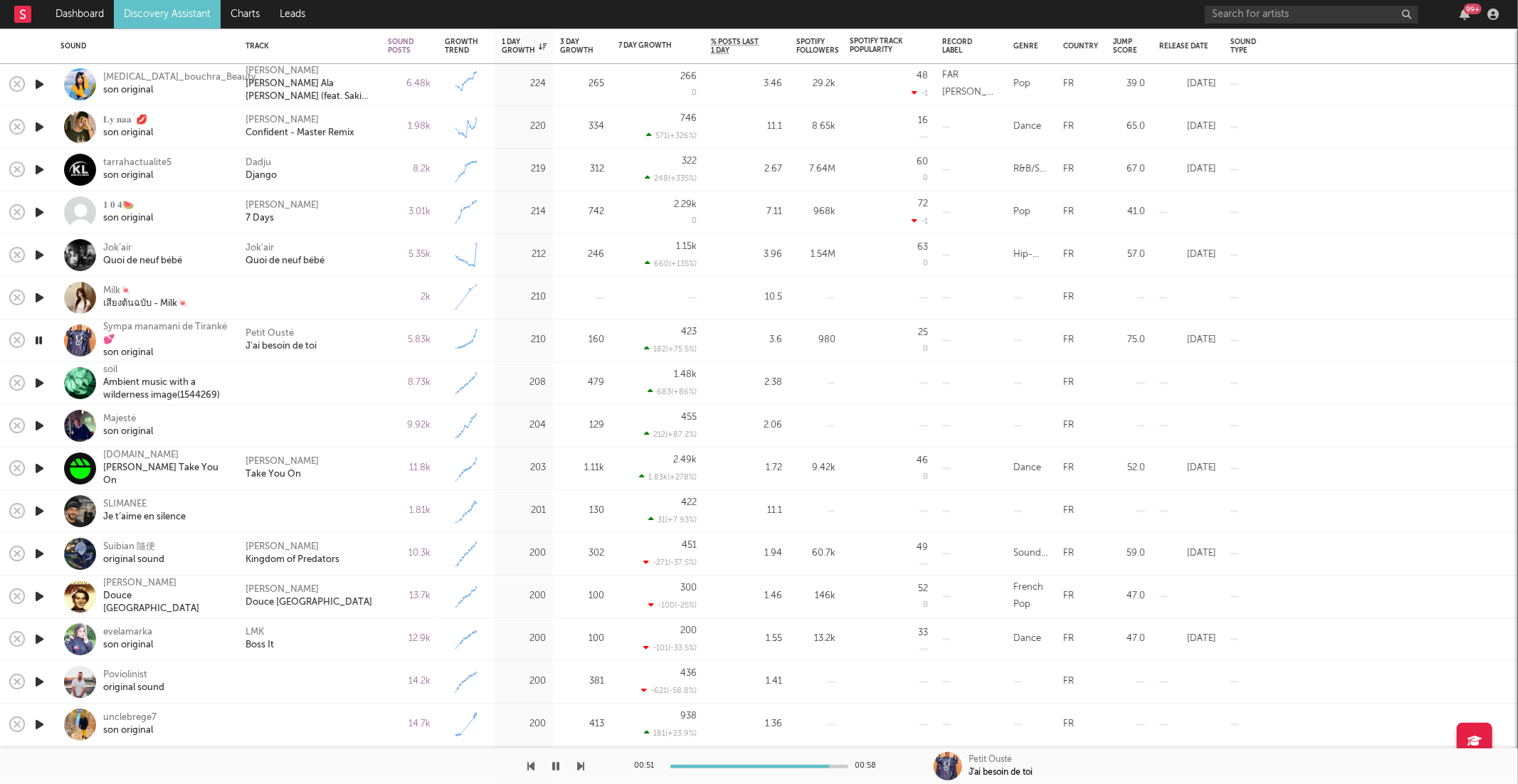
click at [581, 767] on icon "button" at bounding box center [581, 766] width 7 height 12
click at [578, 768] on icon "button" at bounding box center [581, 766] width 7 height 12
click at [579, 779] on button "button" at bounding box center [581, 766] width 7 height 36
click at [580, 768] on icon "button" at bounding box center [581, 766] width 7 height 12
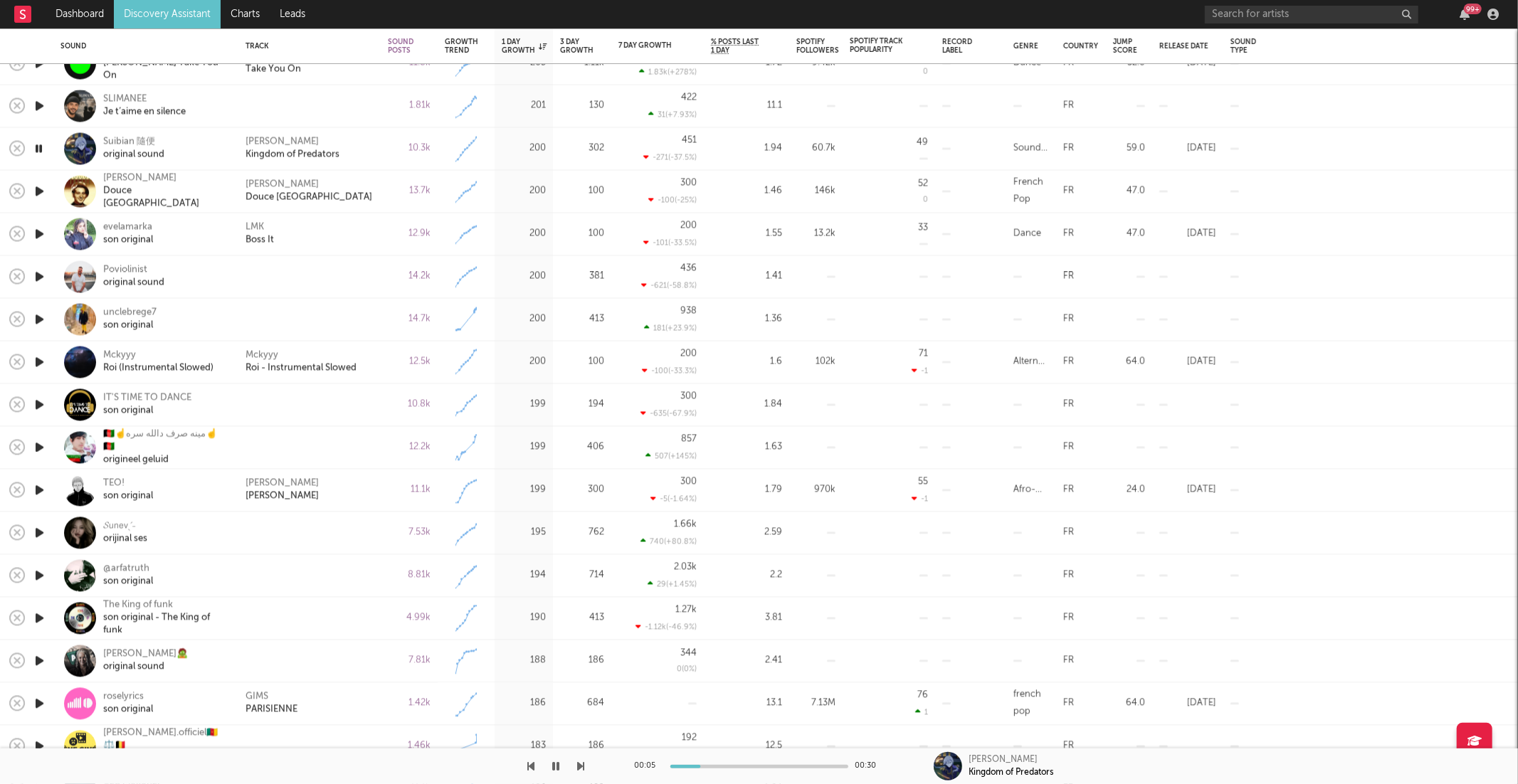
click at [581, 766] on icon "button" at bounding box center [581, 766] width 7 height 12
click at [341, 231] on div "LMK Boss It" at bounding box center [310, 234] width 128 height 26
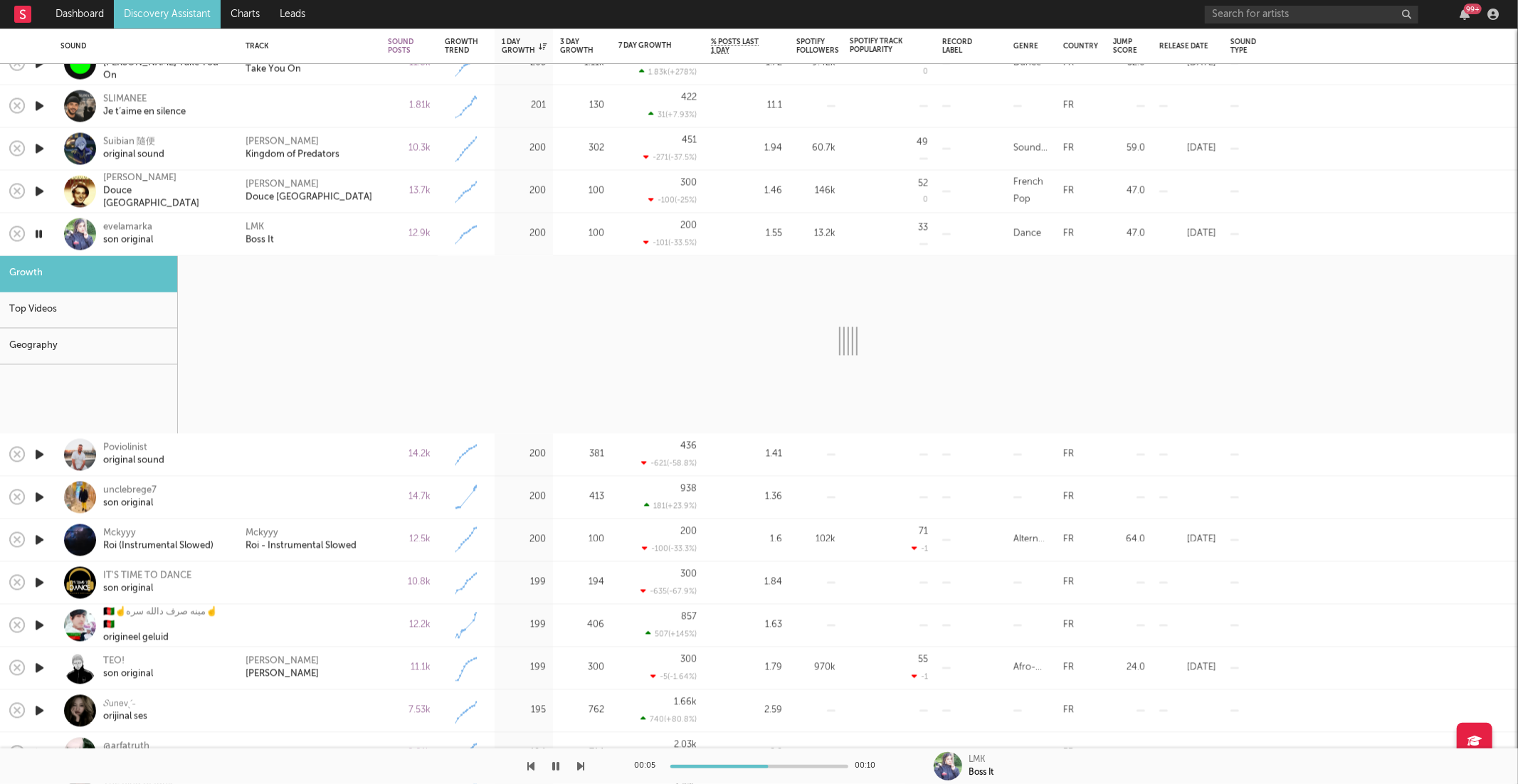
select select "6m"
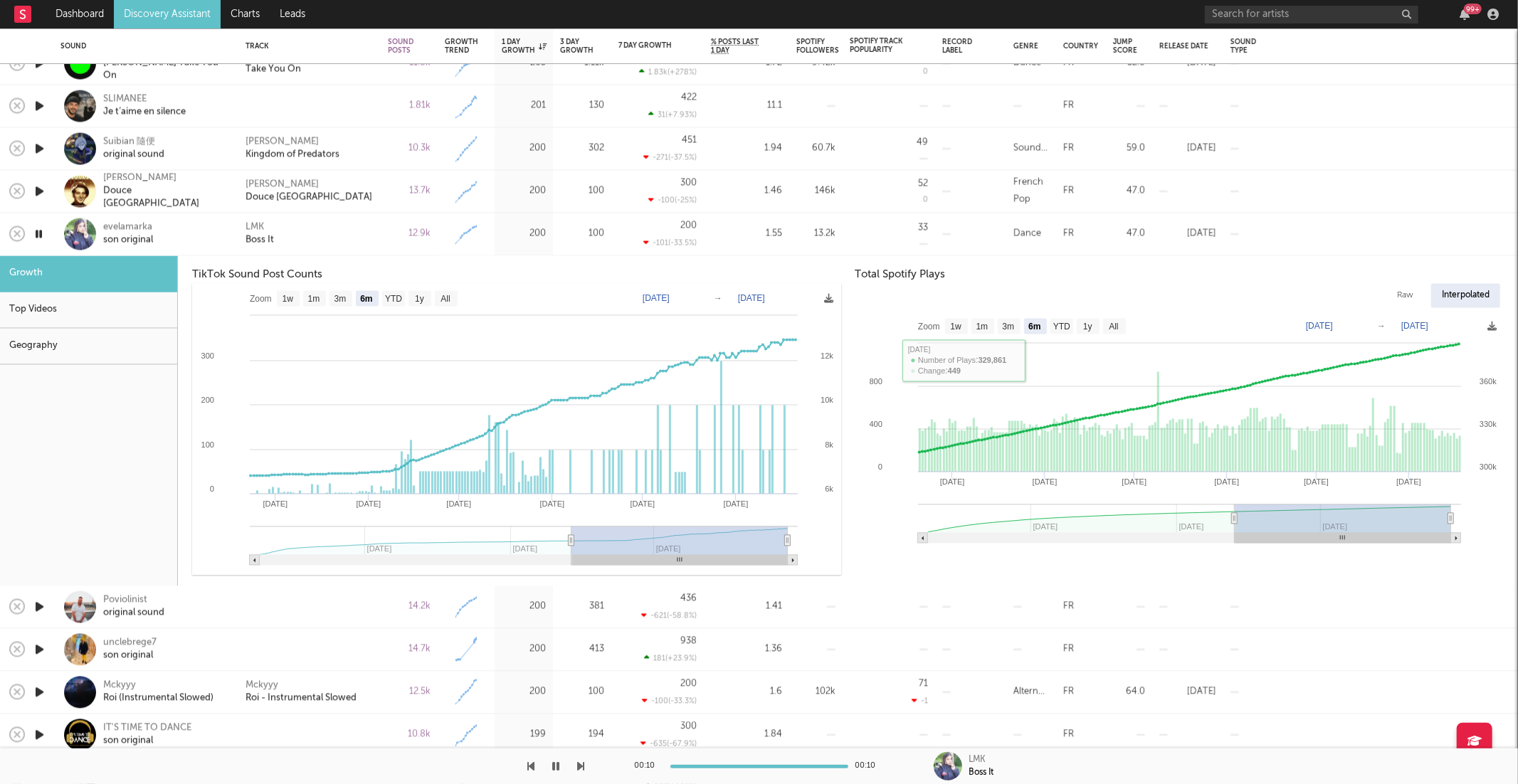
click at [358, 250] on div "LMK Boss It" at bounding box center [310, 234] width 142 height 42
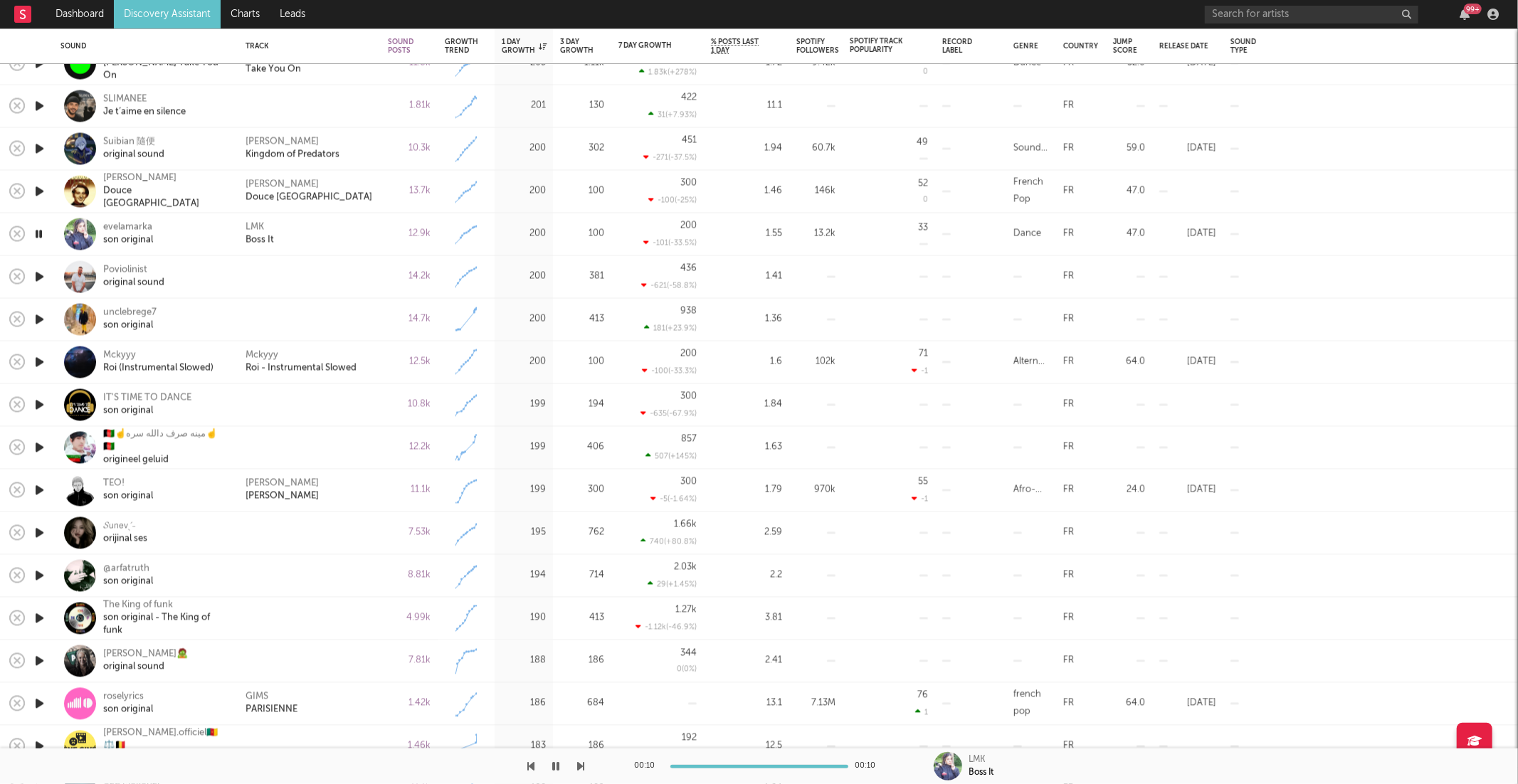
click at [584, 762] on div "00:10 00:10 LMK Boss It" at bounding box center [759, 766] width 1518 height 36
click at [581, 765] on icon "button" at bounding box center [581, 766] width 7 height 12
click at [385, 358] on div "12.5k" at bounding box center [409, 362] width 57 height 42
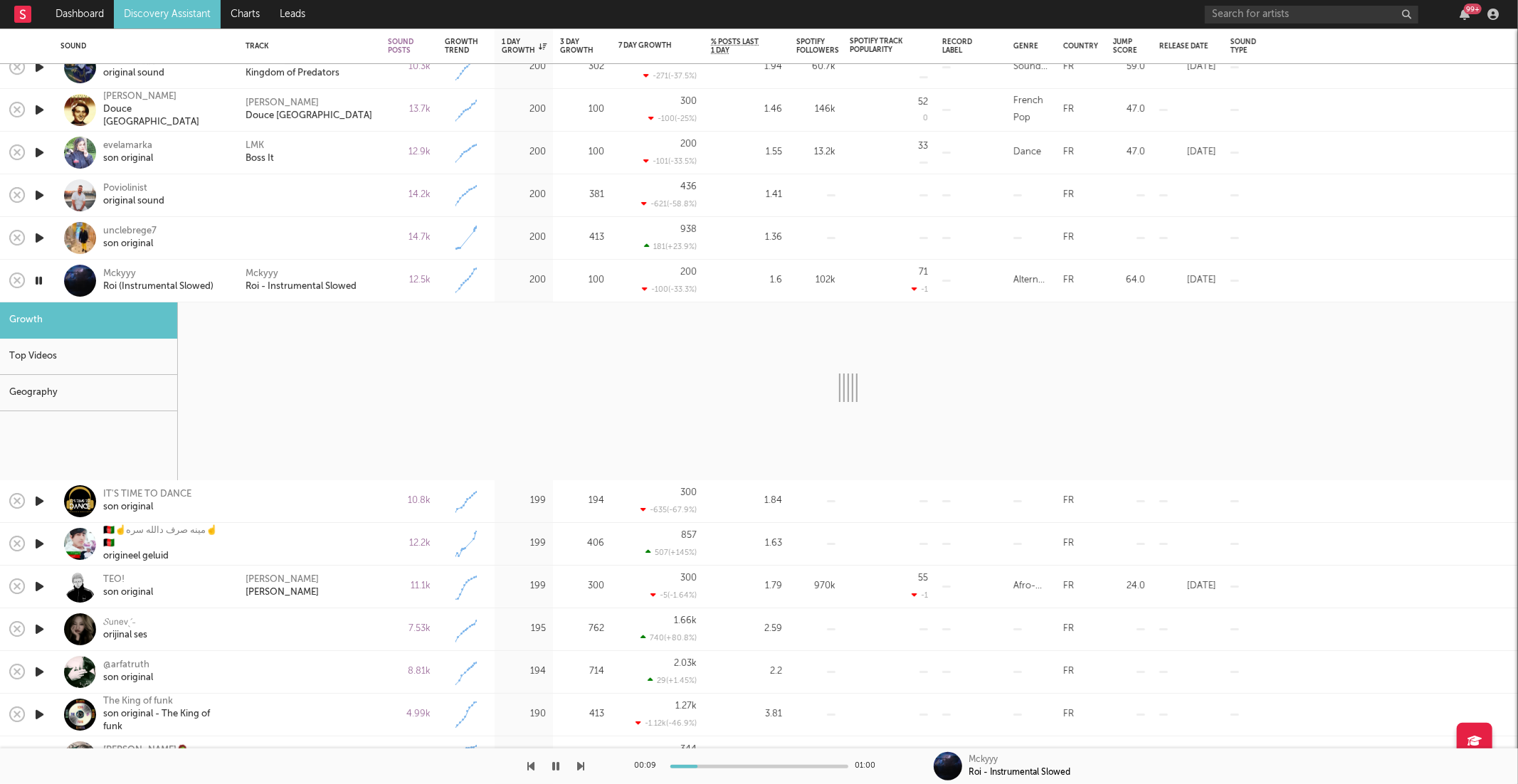
select select "6m"
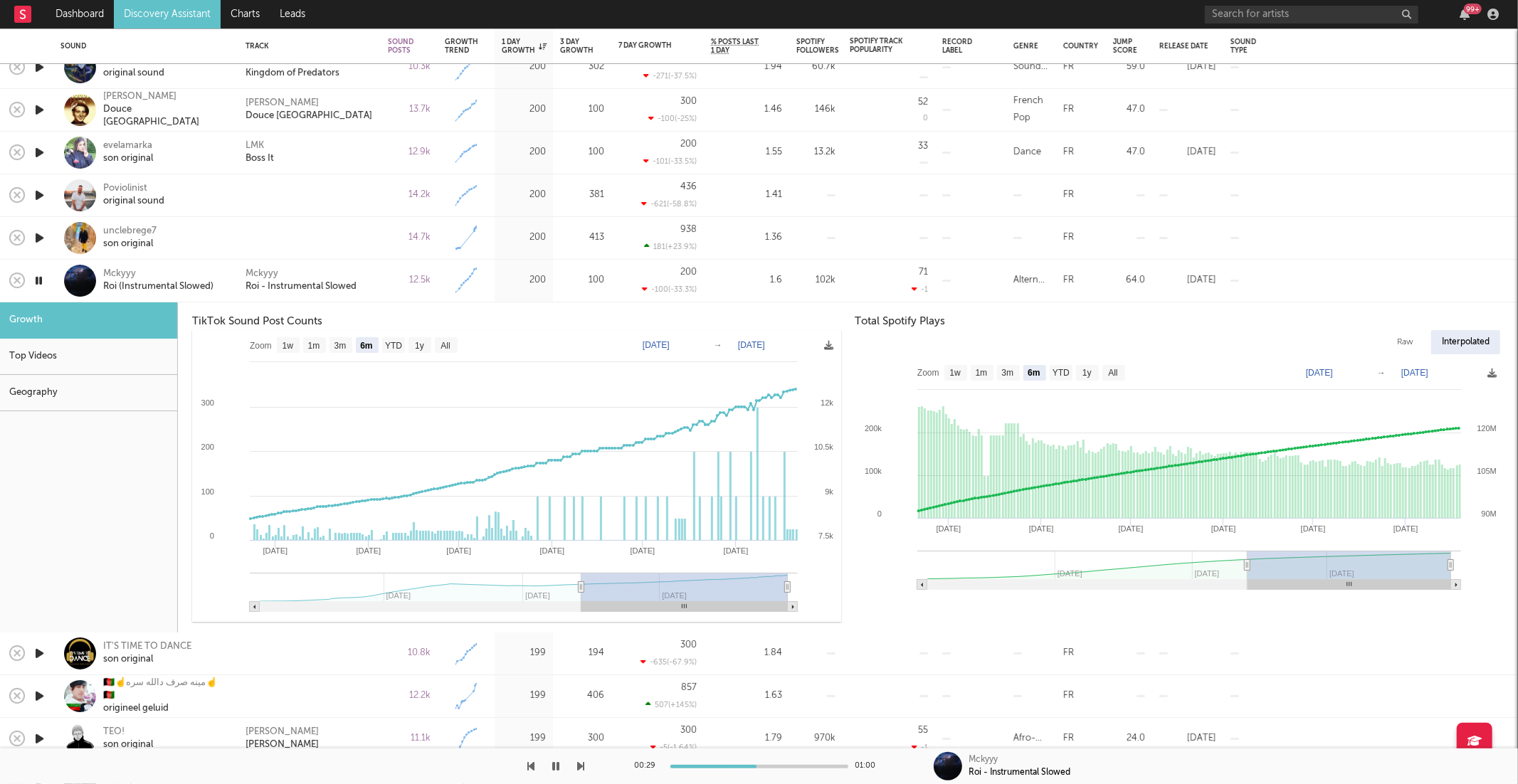
click at [42, 272] on icon "button" at bounding box center [38, 281] width 14 height 18
click at [383, 285] on div "12.5k" at bounding box center [409, 280] width 57 height 42
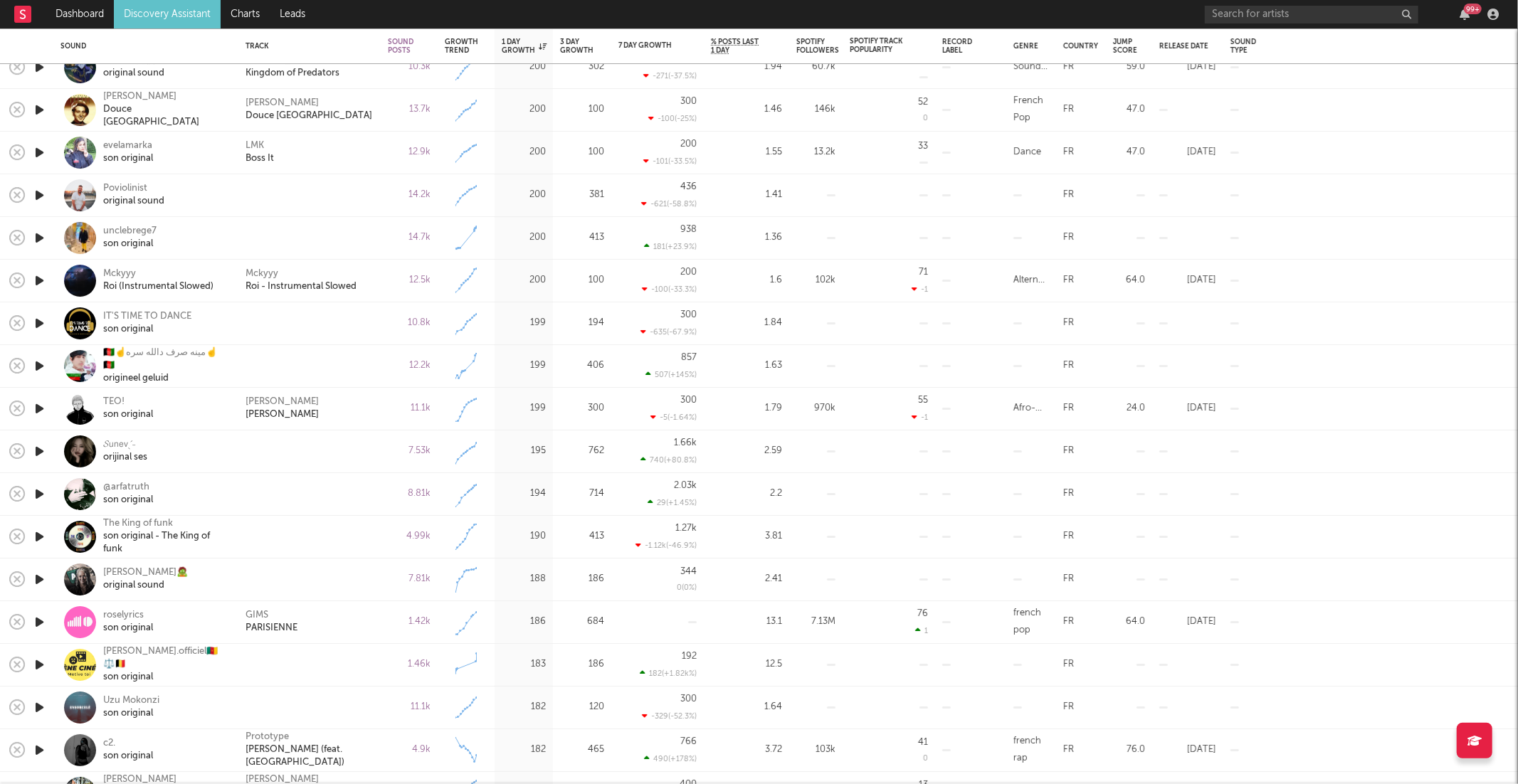
click at [44, 410] on icon "button" at bounding box center [38, 409] width 15 height 18
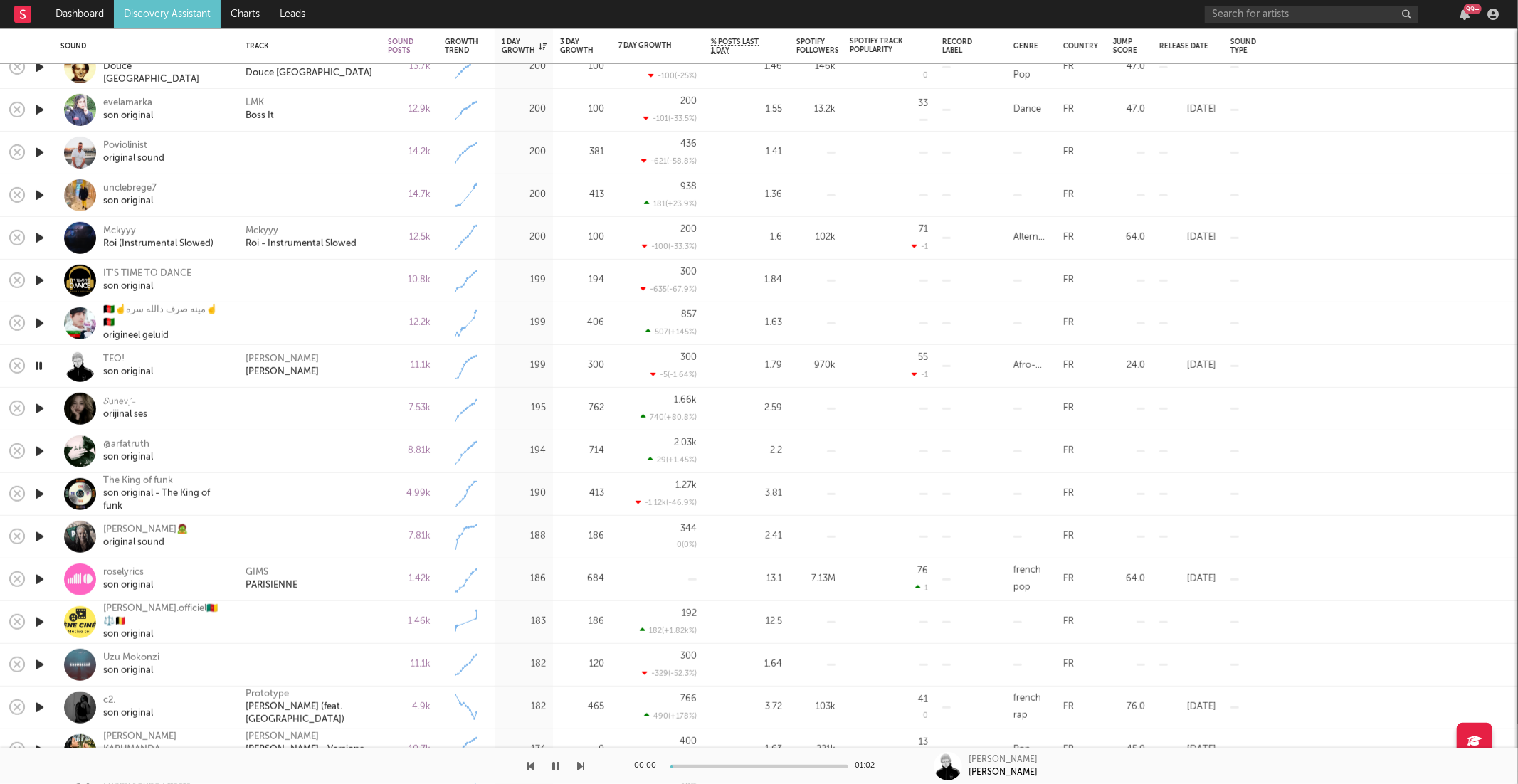
drag, startPoint x: 345, startPoint y: 359, endPoint x: 397, endPoint y: 374, distance: 54.1
click at [345, 359] on div "Yemi Alade Johnny" at bounding box center [310, 366] width 128 height 26
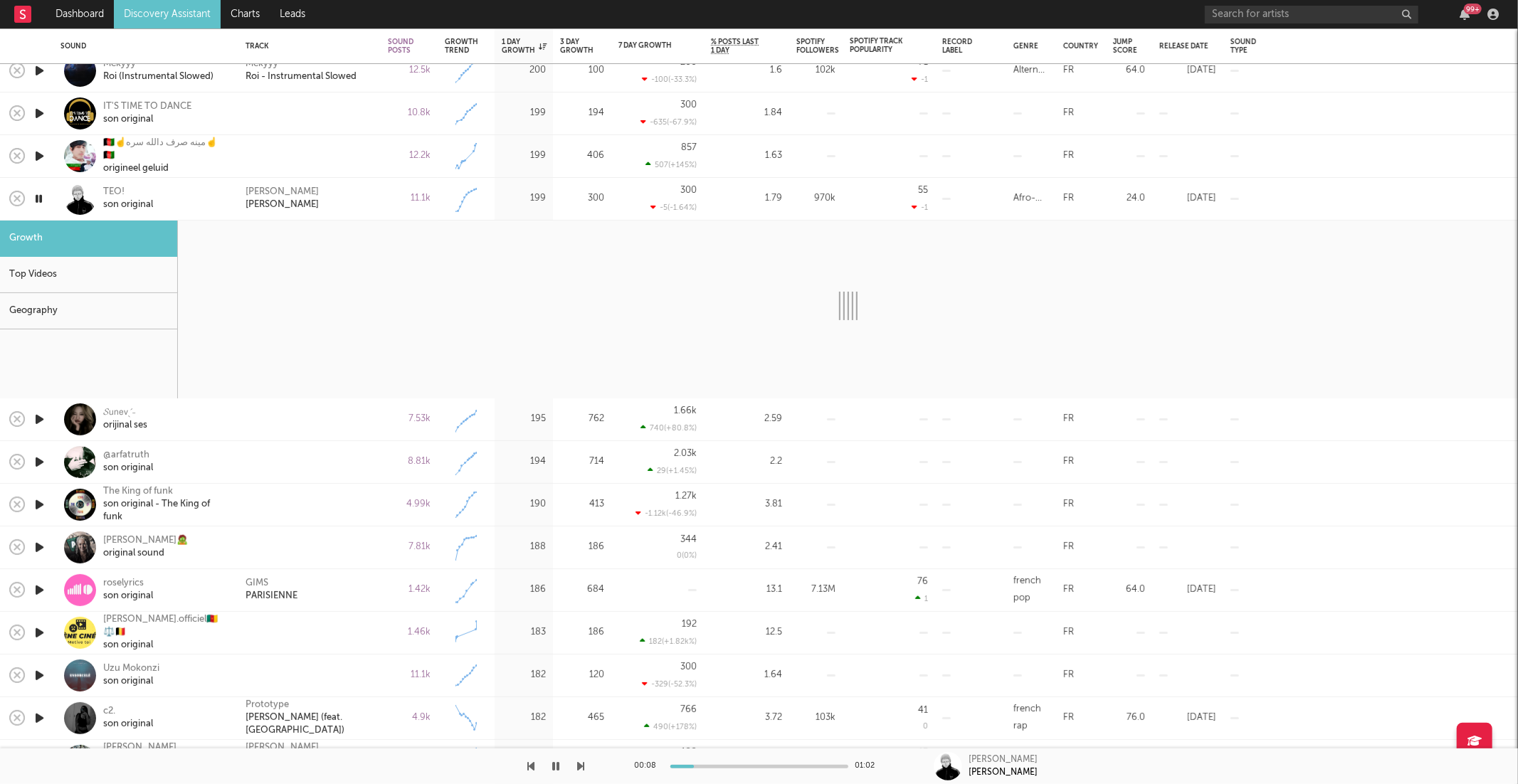
select select "1w"
select select "6m"
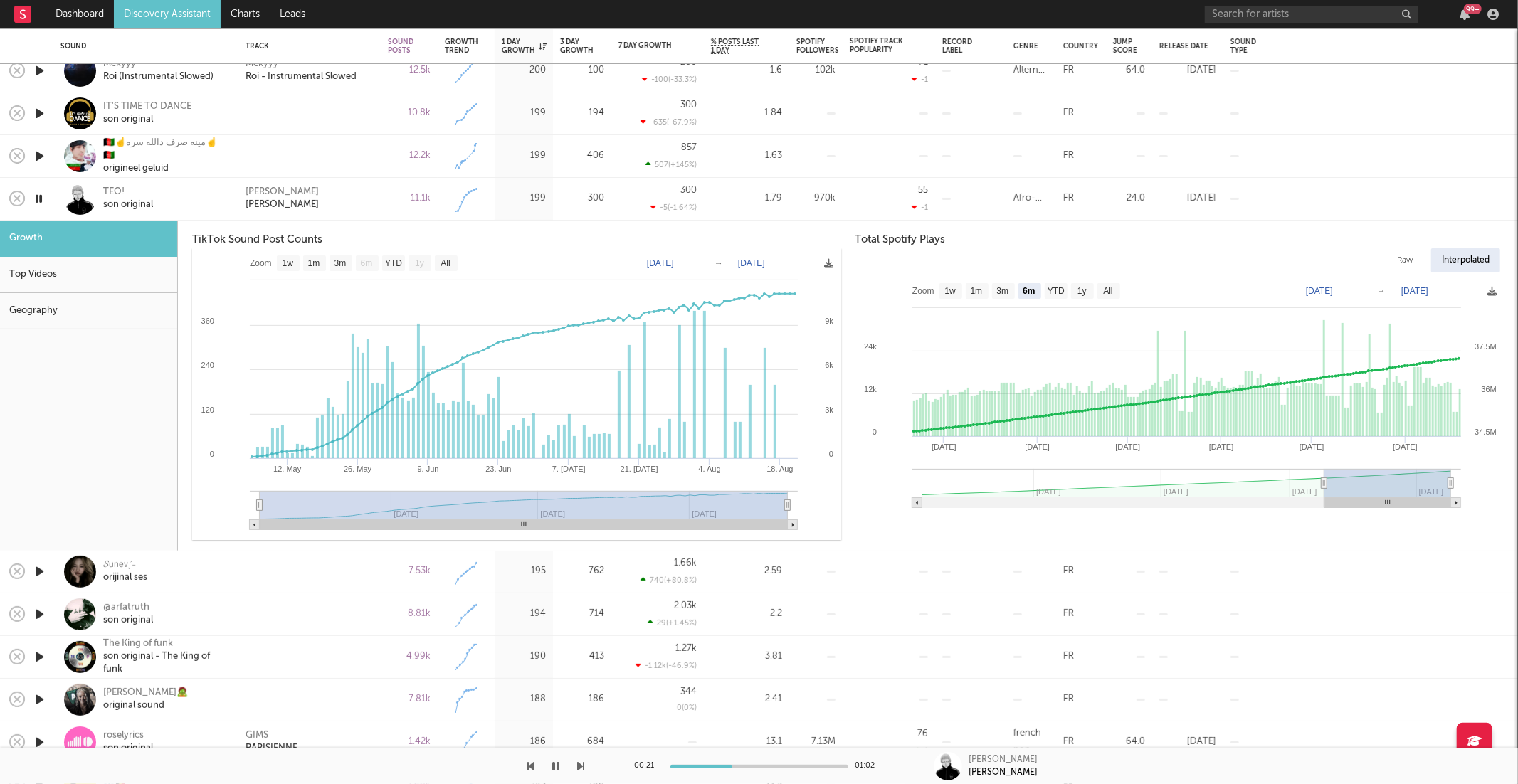
click at [338, 200] on div "Yemi Alade Johnny" at bounding box center [310, 198] width 128 height 26
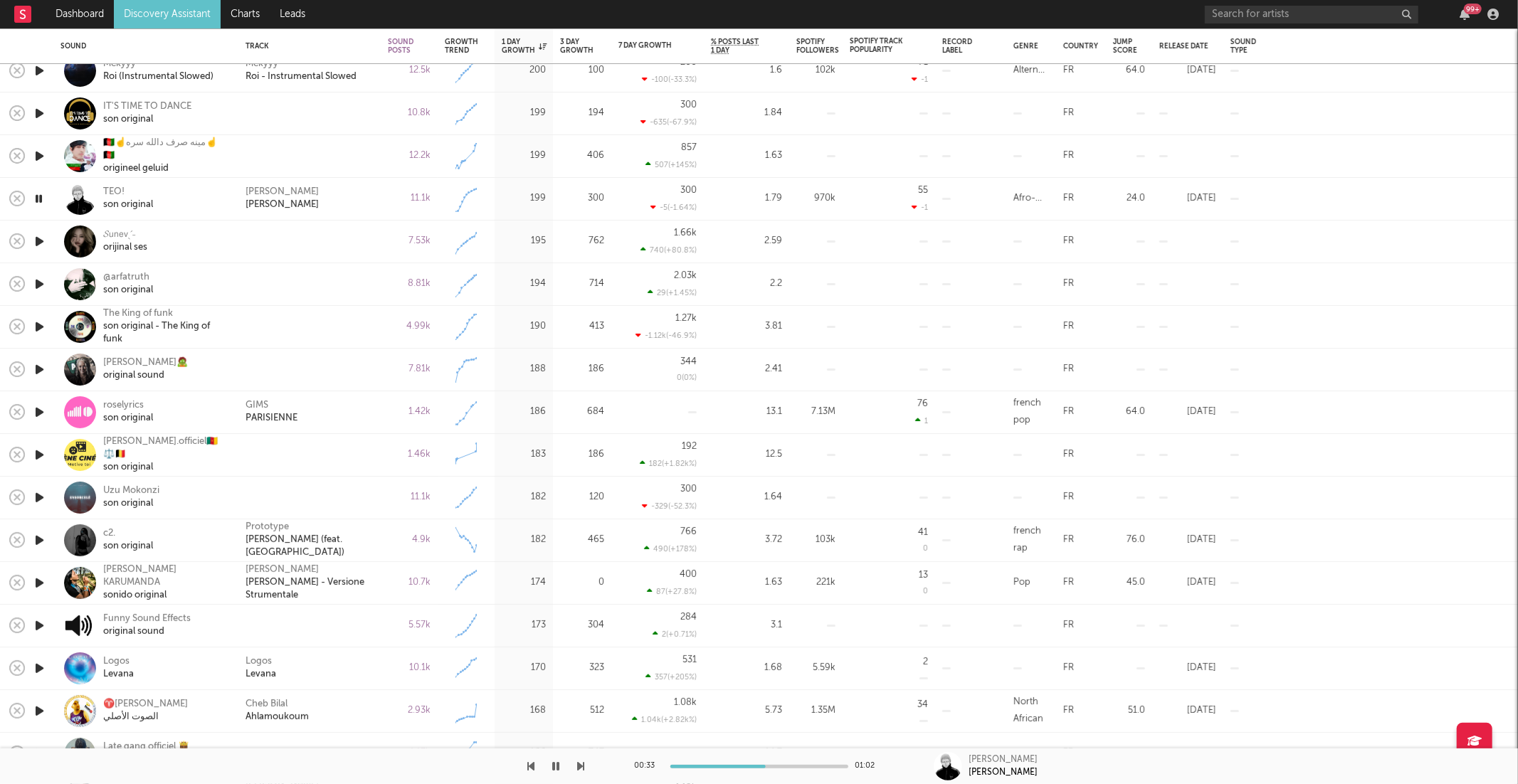
click at [584, 763] on icon "button" at bounding box center [581, 766] width 7 height 12
click at [581, 765] on icon "button" at bounding box center [581, 766] width 7 height 12
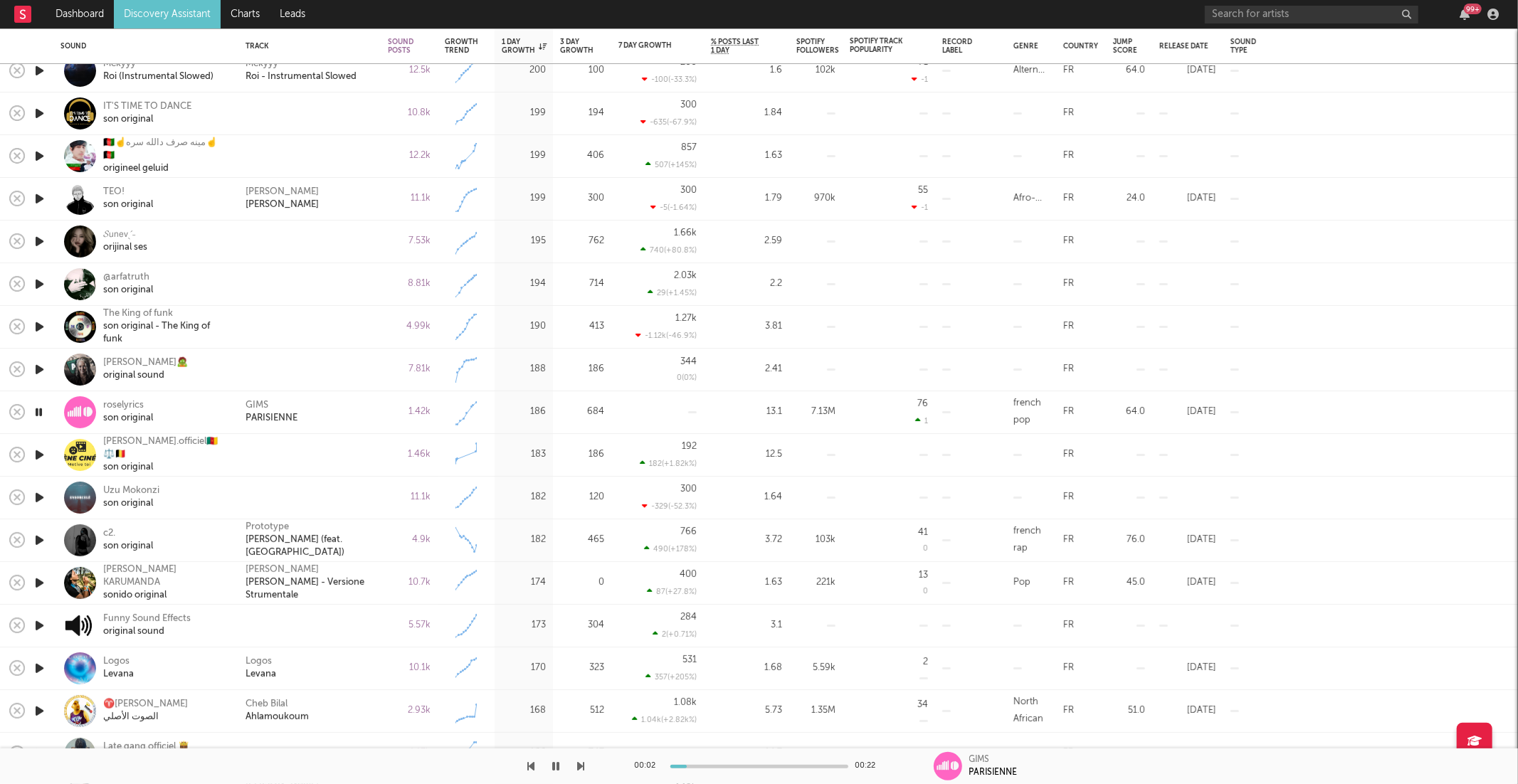
click at [581, 765] on icon "button" at bounding box center [581, 766] width 7 height 12
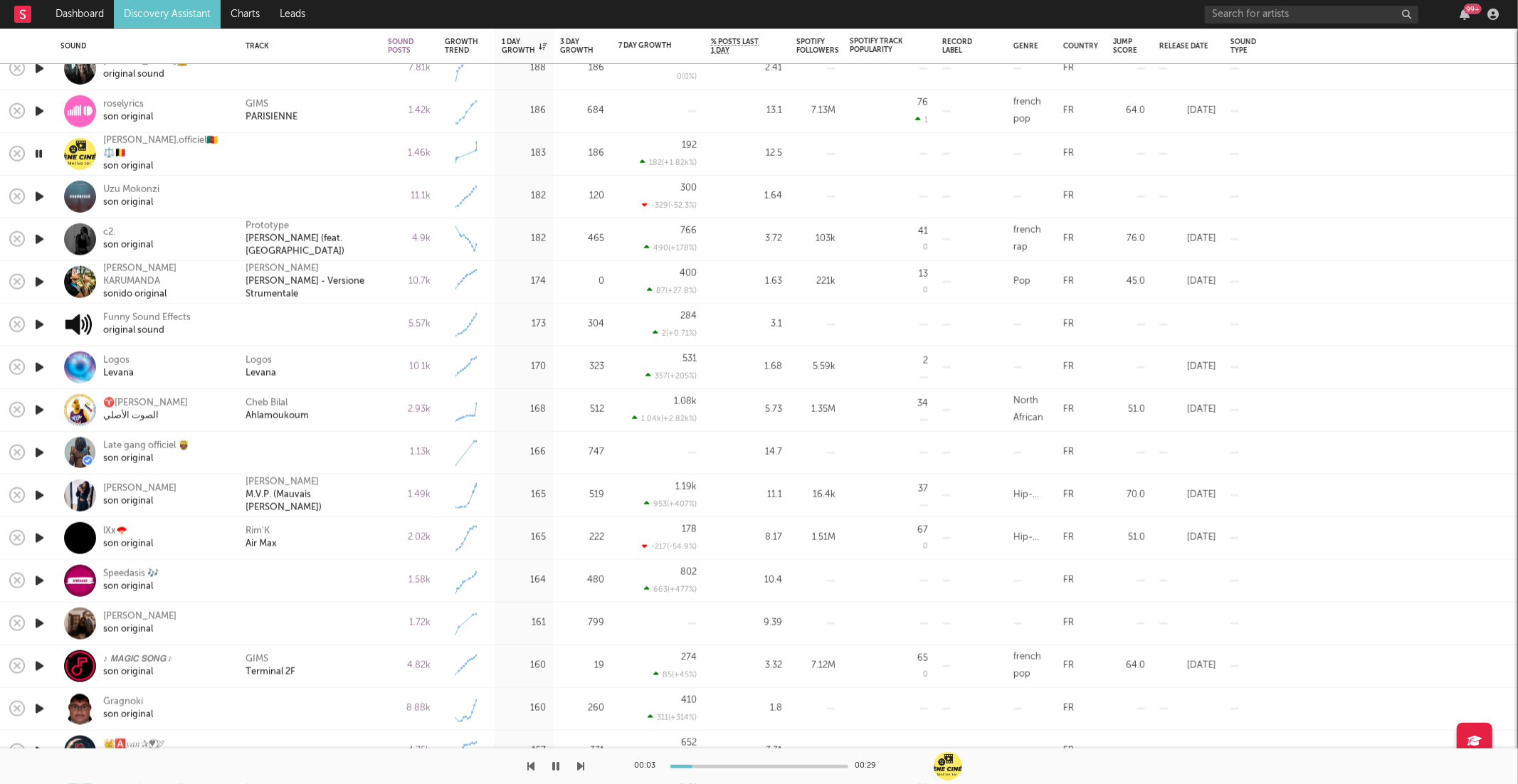
click at [580, 763] on icon "button" at bounding box center [581, 766] width 7 height 12
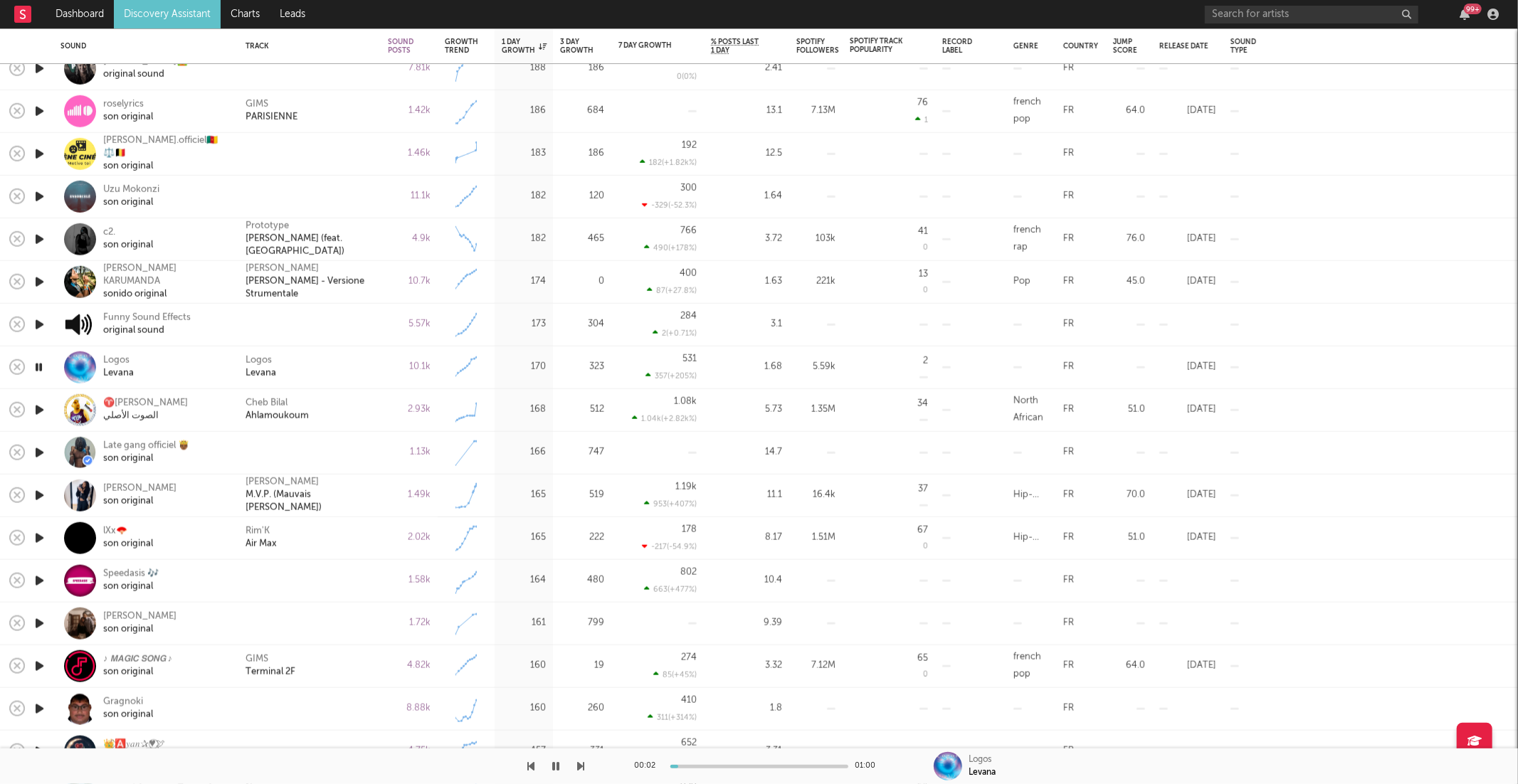
click at [756, 765] on div at bounding box center [759, 767] width 178 height 4
click at [586, 765] on div "00:29 01:00 Logos Levana" at bounding box center [759, 766] width 1518 height 36
click at [583, 767] on icon "button" at bounding box center [581, 766] width 7 height 12
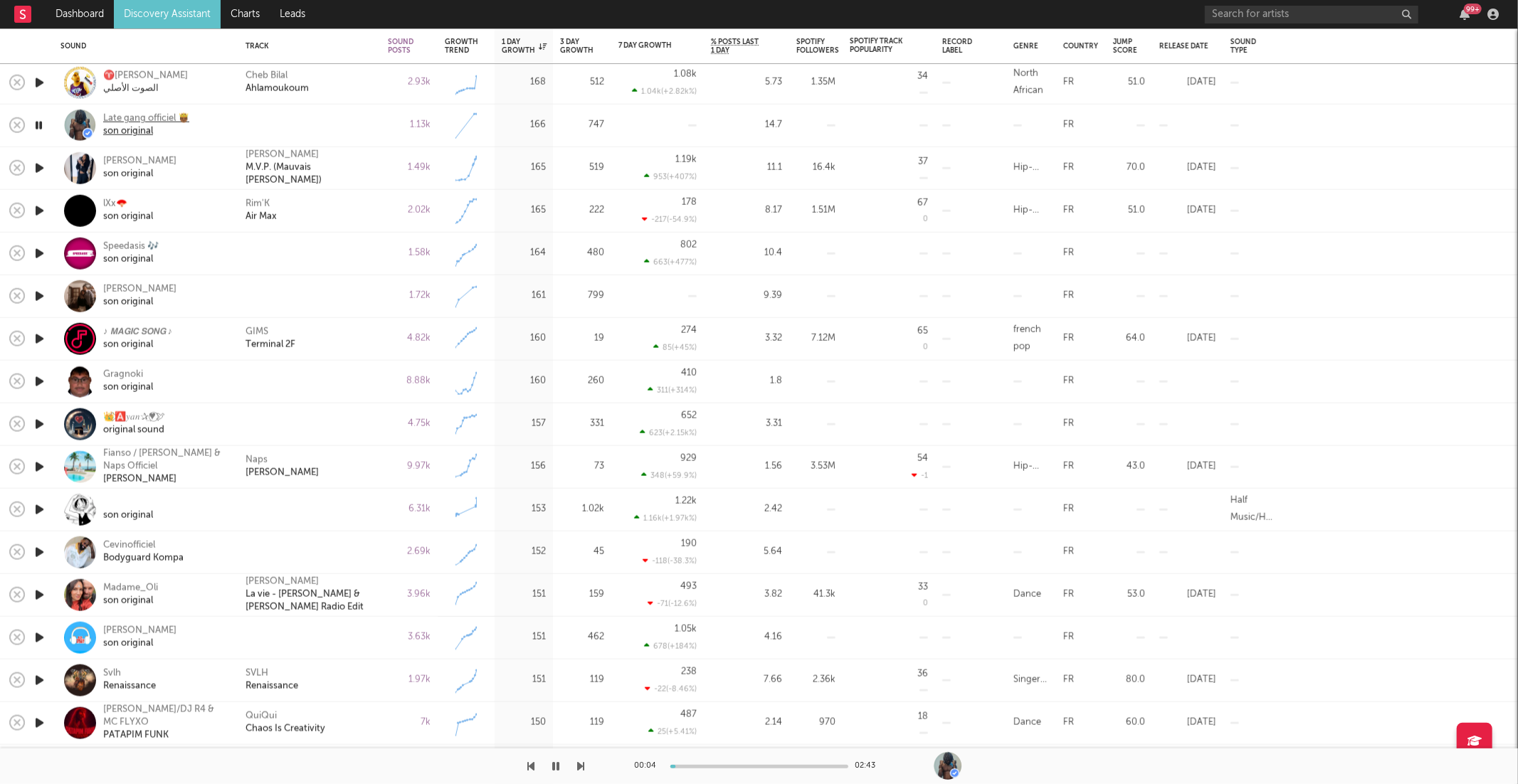
click at [152, 119] on div "Late gang officiel 🤴🏾" at bounding box center [146, 118] width 86 height 13
click at [581, 763] on icon "button" at bounding box center [581, 766] width 7 height 12
click at [582, 758] on button "button" at bounding box center [581, 766] width 7 height 36
click at [581, 765] on icon "button" at bounding box center [581, 766] width 7 height 12
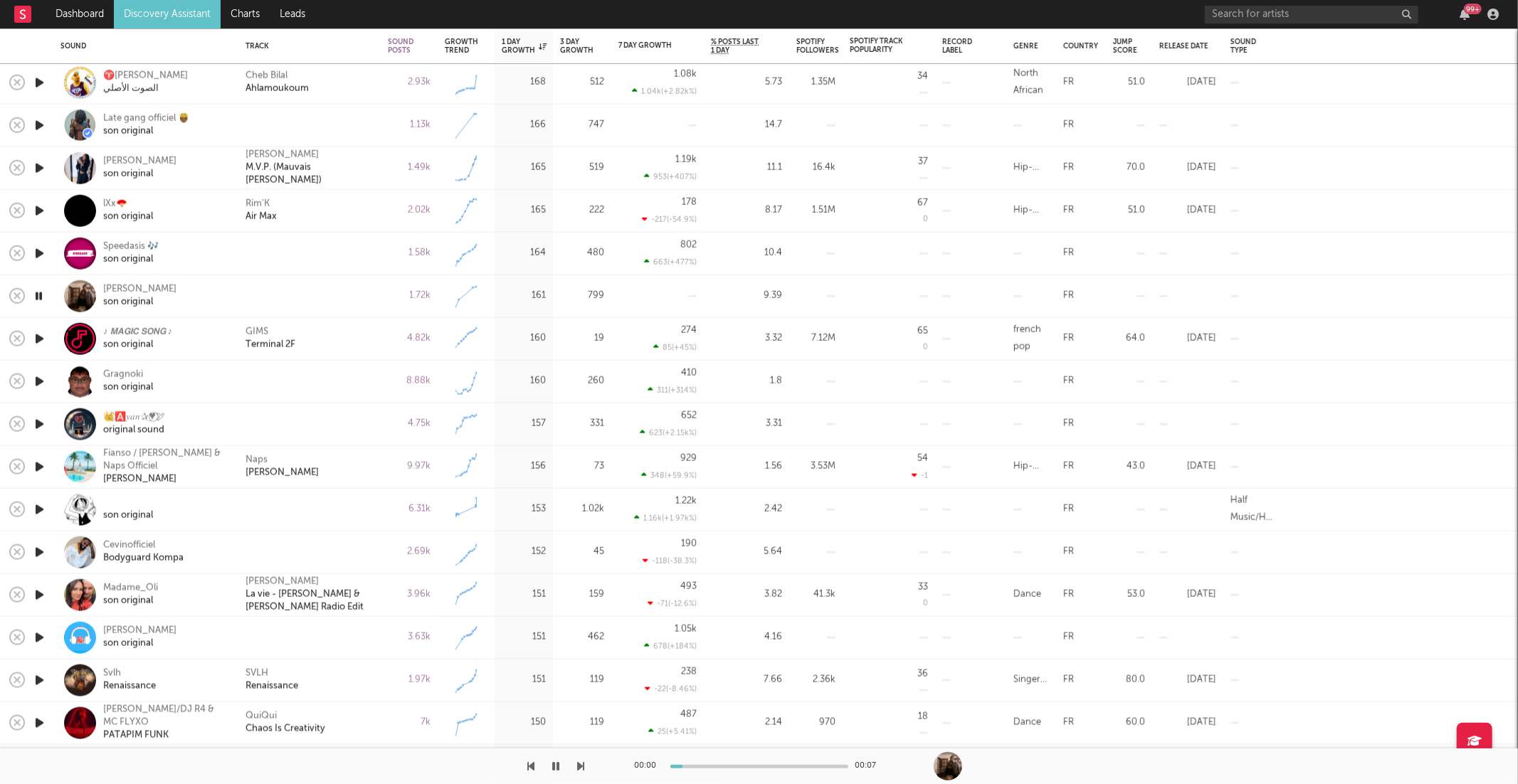
click at [581, 765] on icon "button" at bounding box center [581, 766] width 7 height 12
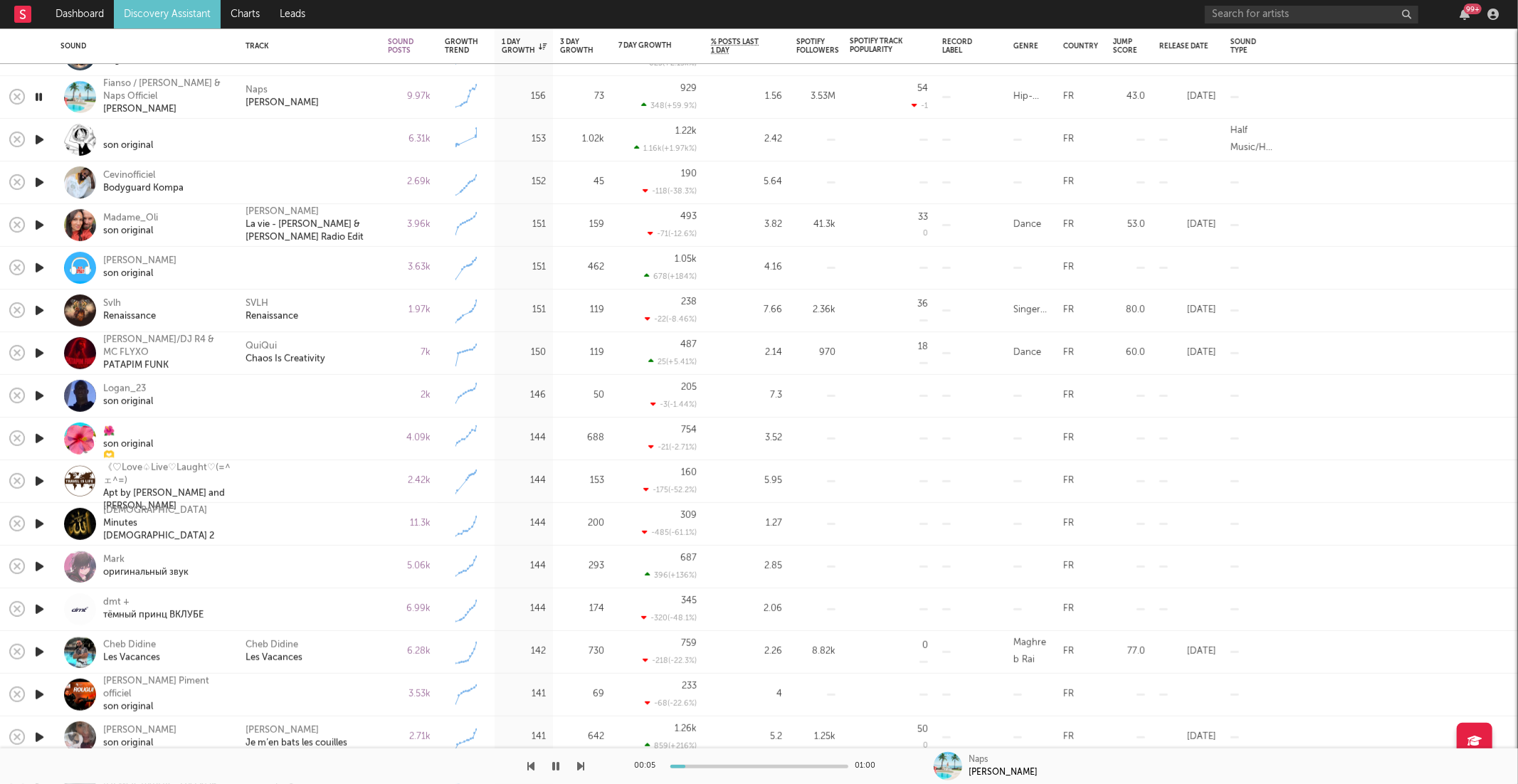
click at [579, 764] on icon "button" at bounding box center [581, 766] width 7 height 12
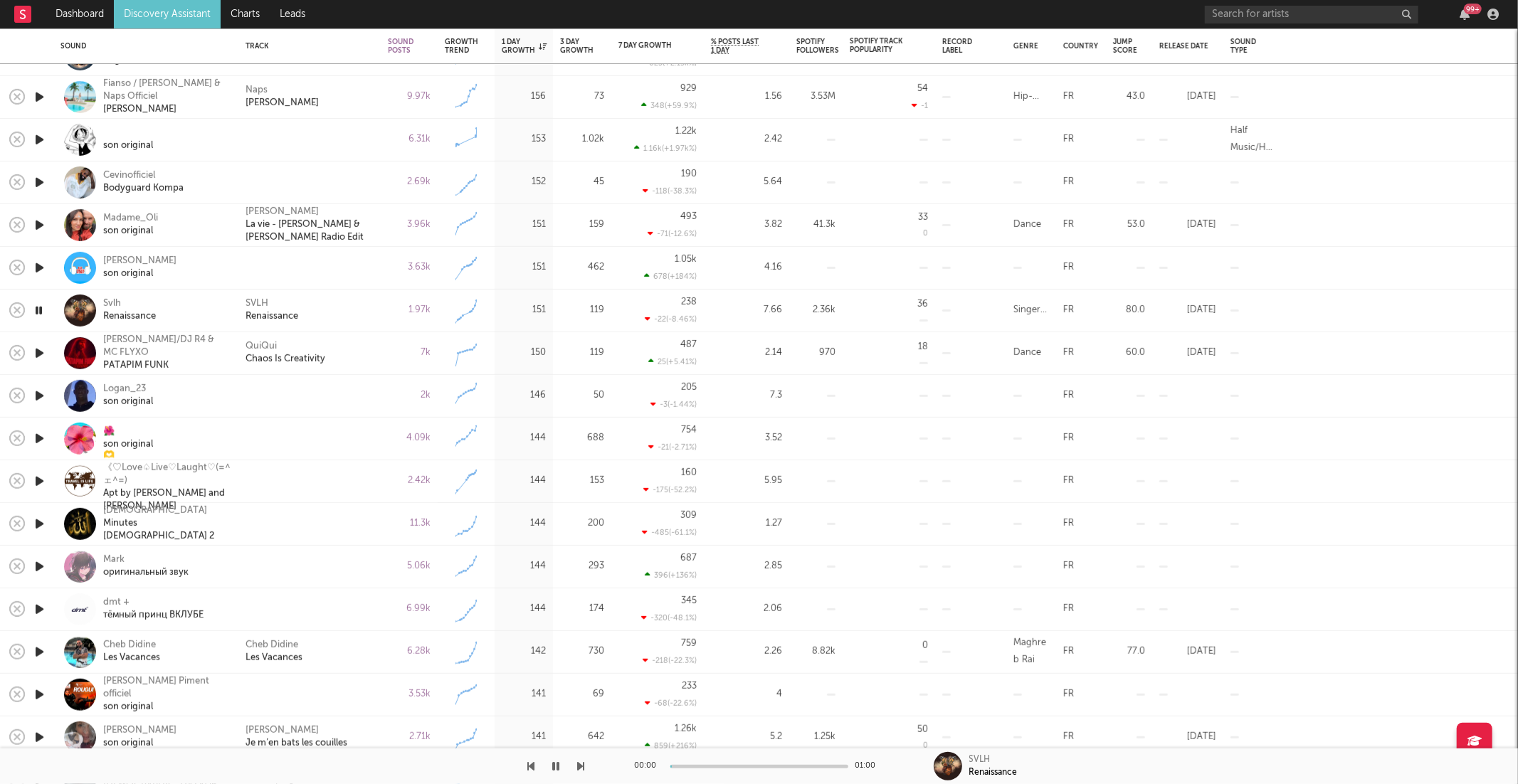
click at [580, 764] on icon "button" at bounding box center [581, 766] width 7 height 12
click at [532, 770] on icon "button" at bounding box center [531, 766] width 7 height 12
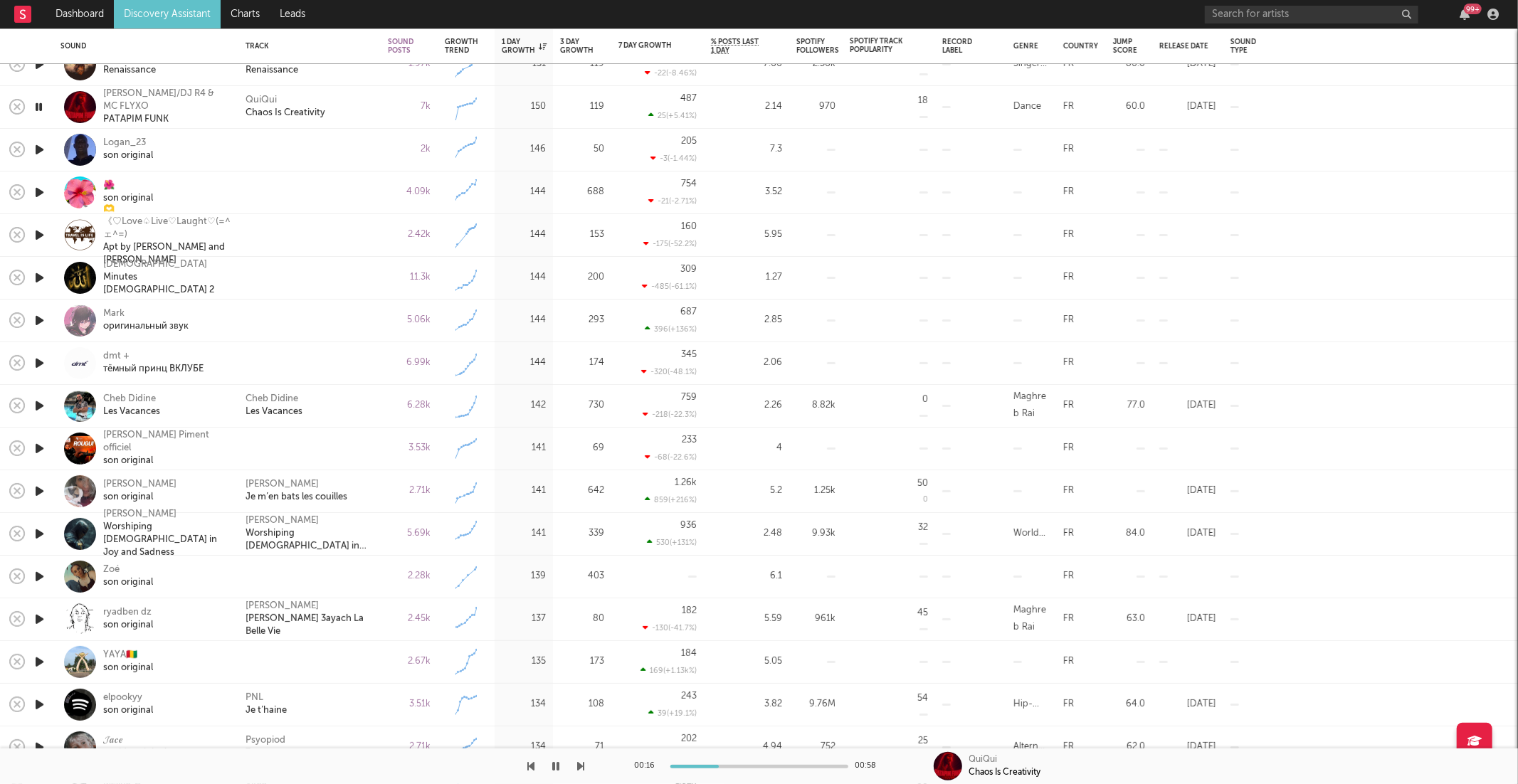
click at [580, 768] on icon "button" at bounding box center [581, 766] width 7 height 12
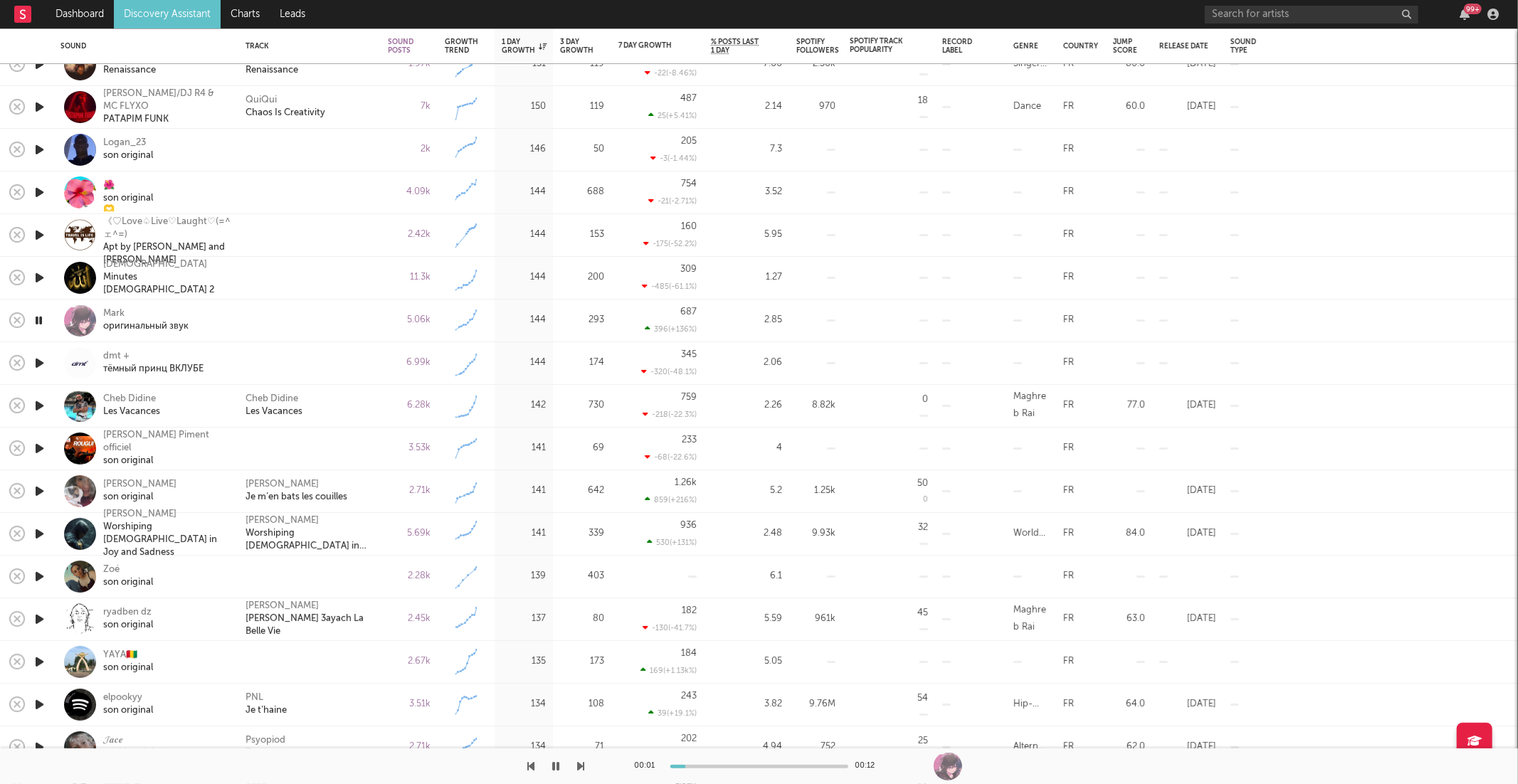
click at [580, 768] on icon "button" at bounding box center [581, 766] width 7 height 12
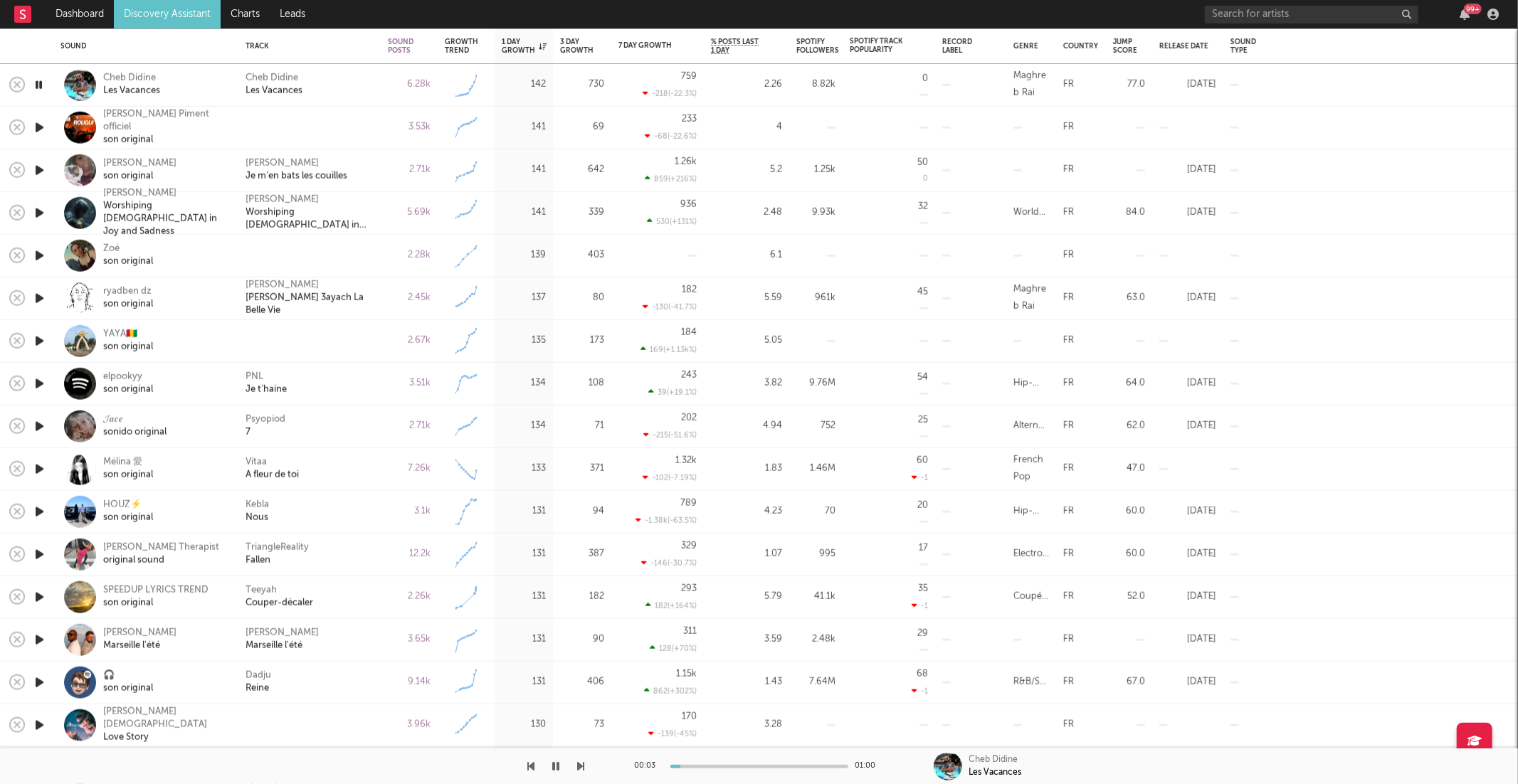
click at [341, 86] on div "Cheb Didine Les Vacances" at bounding box center [310, 85] width 128 height 26
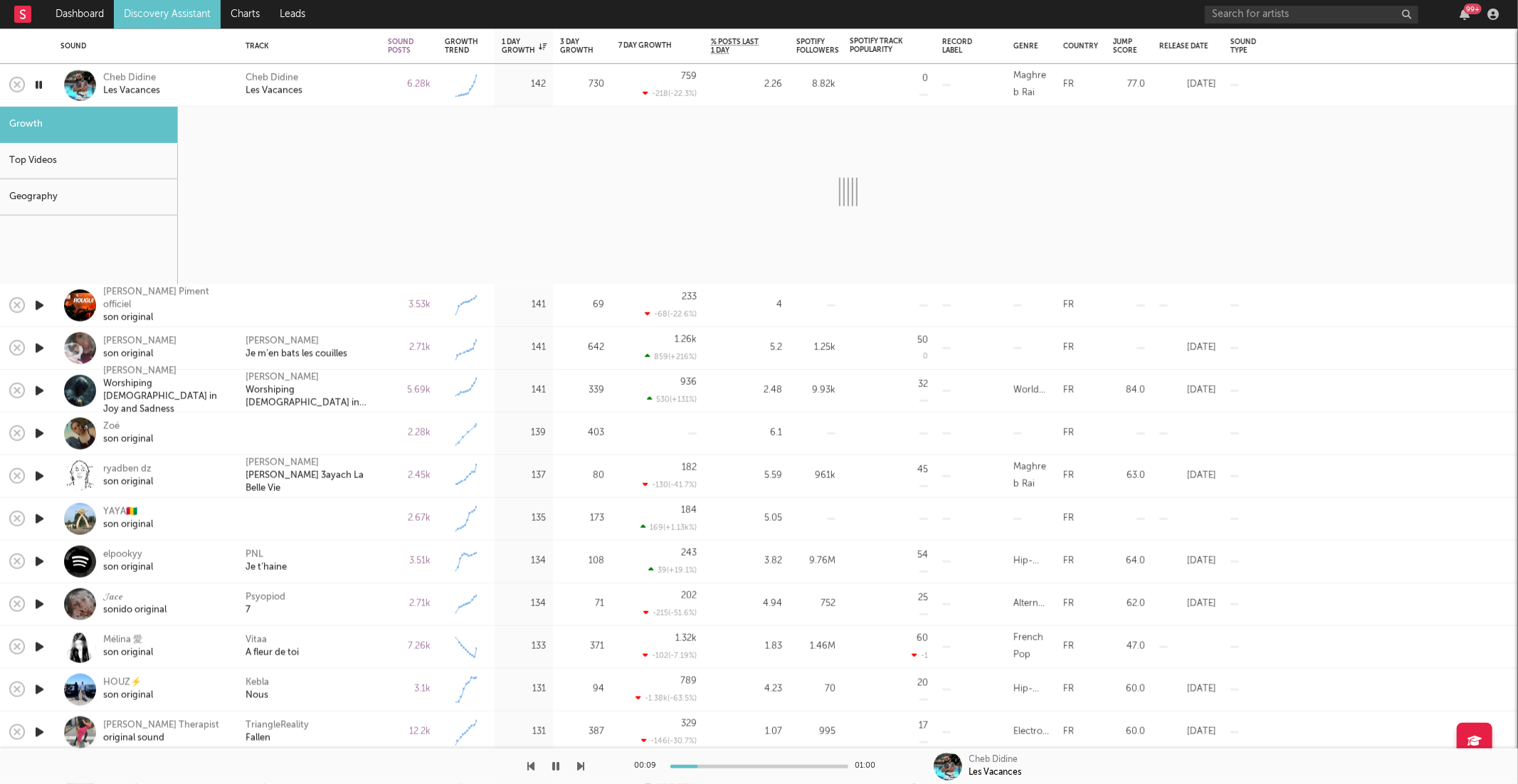
select select "6m"
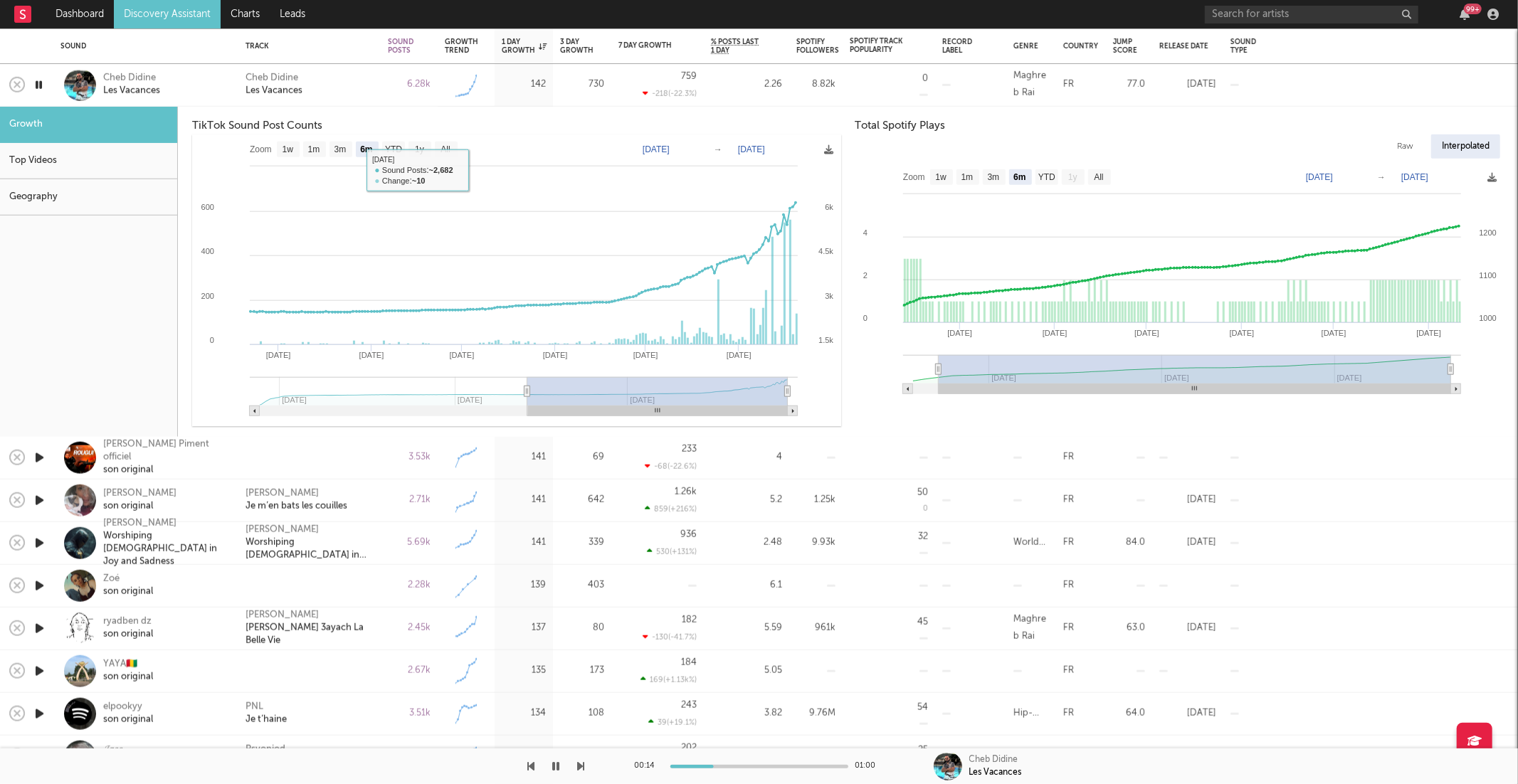
click at [360, 81] on div "Cheb Didine Les Vacances" at bounding box center [310, 85] width 128 height 26
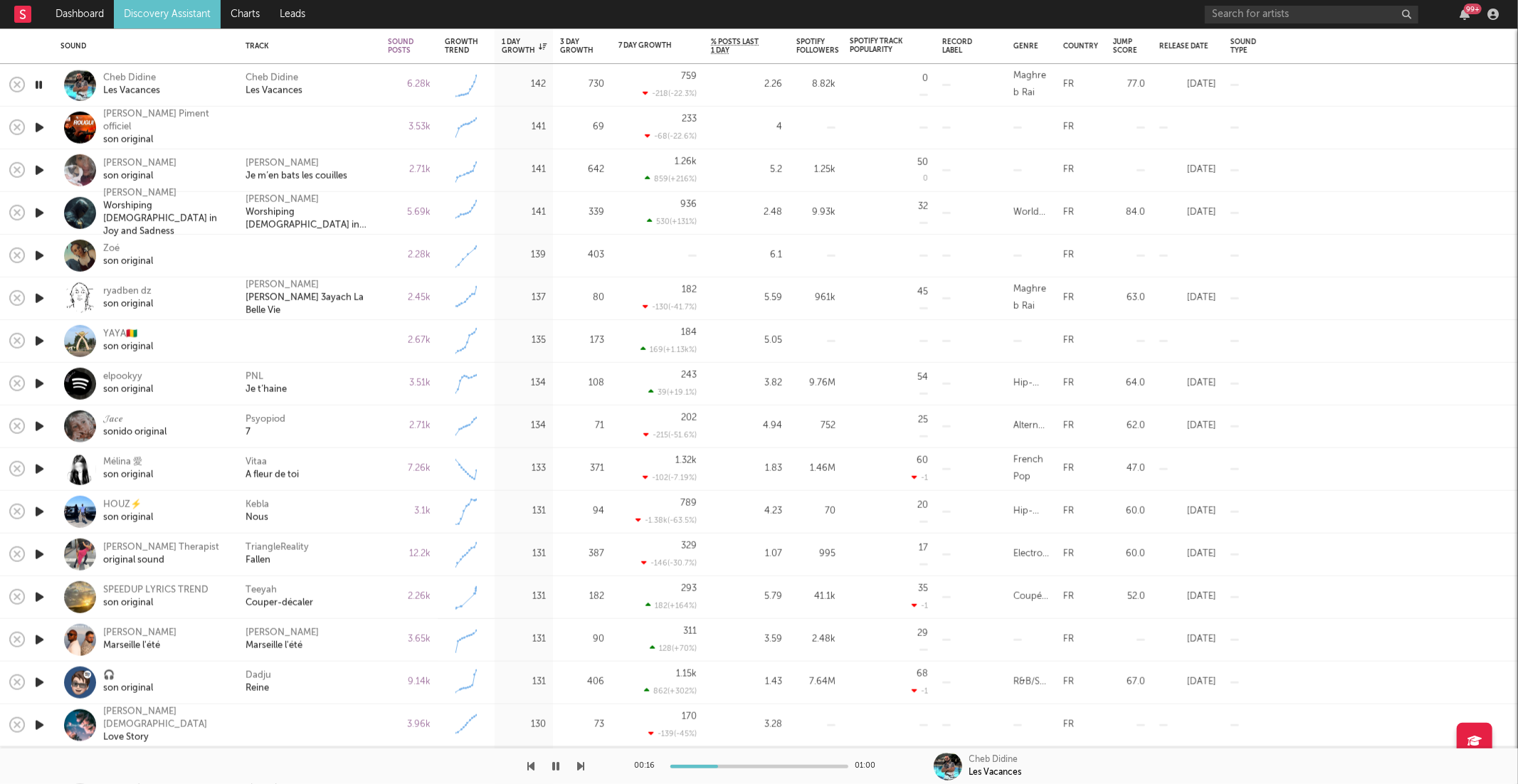
click at [579, 765] on icon "button" at bounding box center [581, 766] width 7 height 12
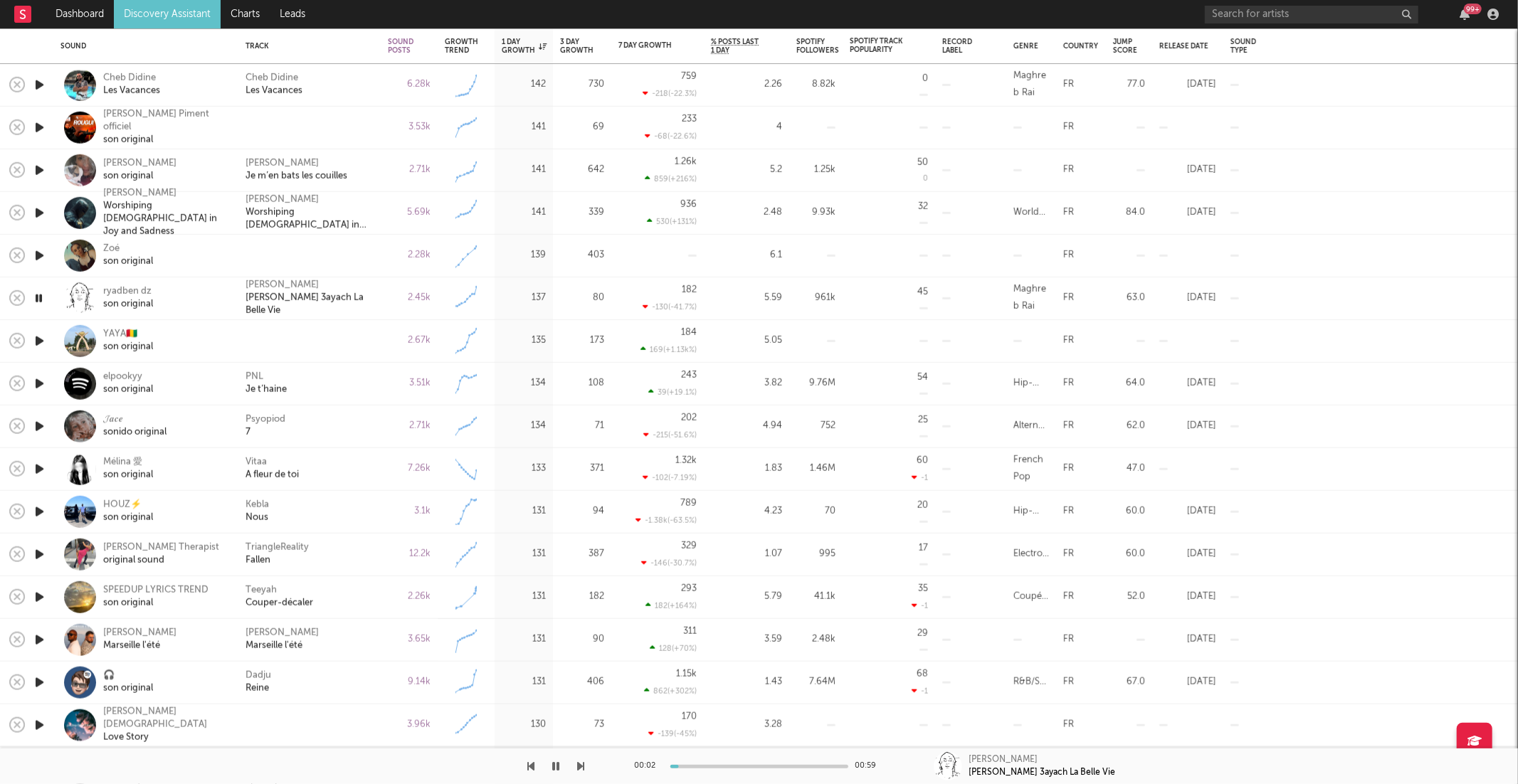
click at [579, 765] on icon "button" at bounding box center [581, 766] width 7 height 12
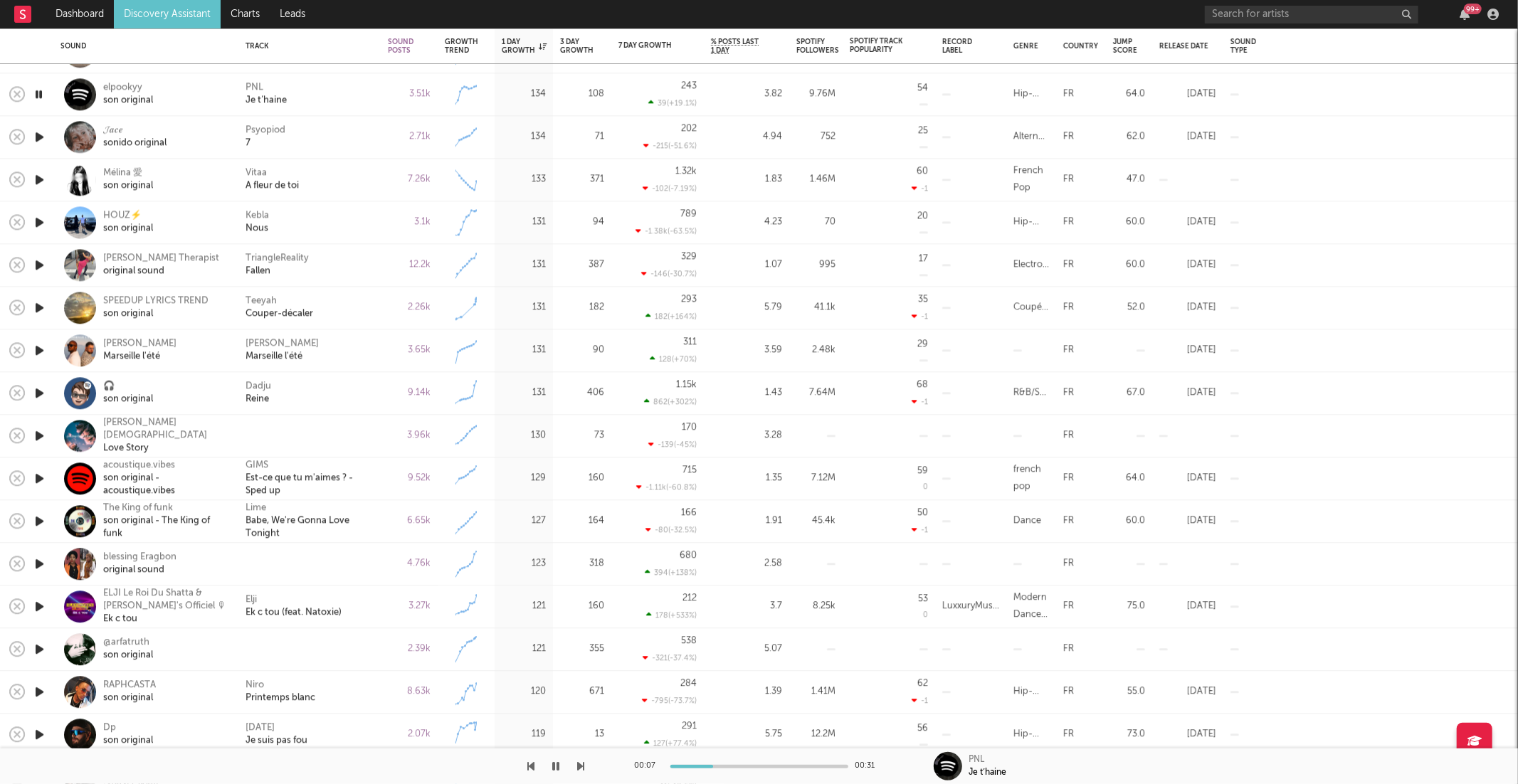
click at [324, 96] on div "PNL Je t’haine" at bounding box center [310, 95] width 128 height 26
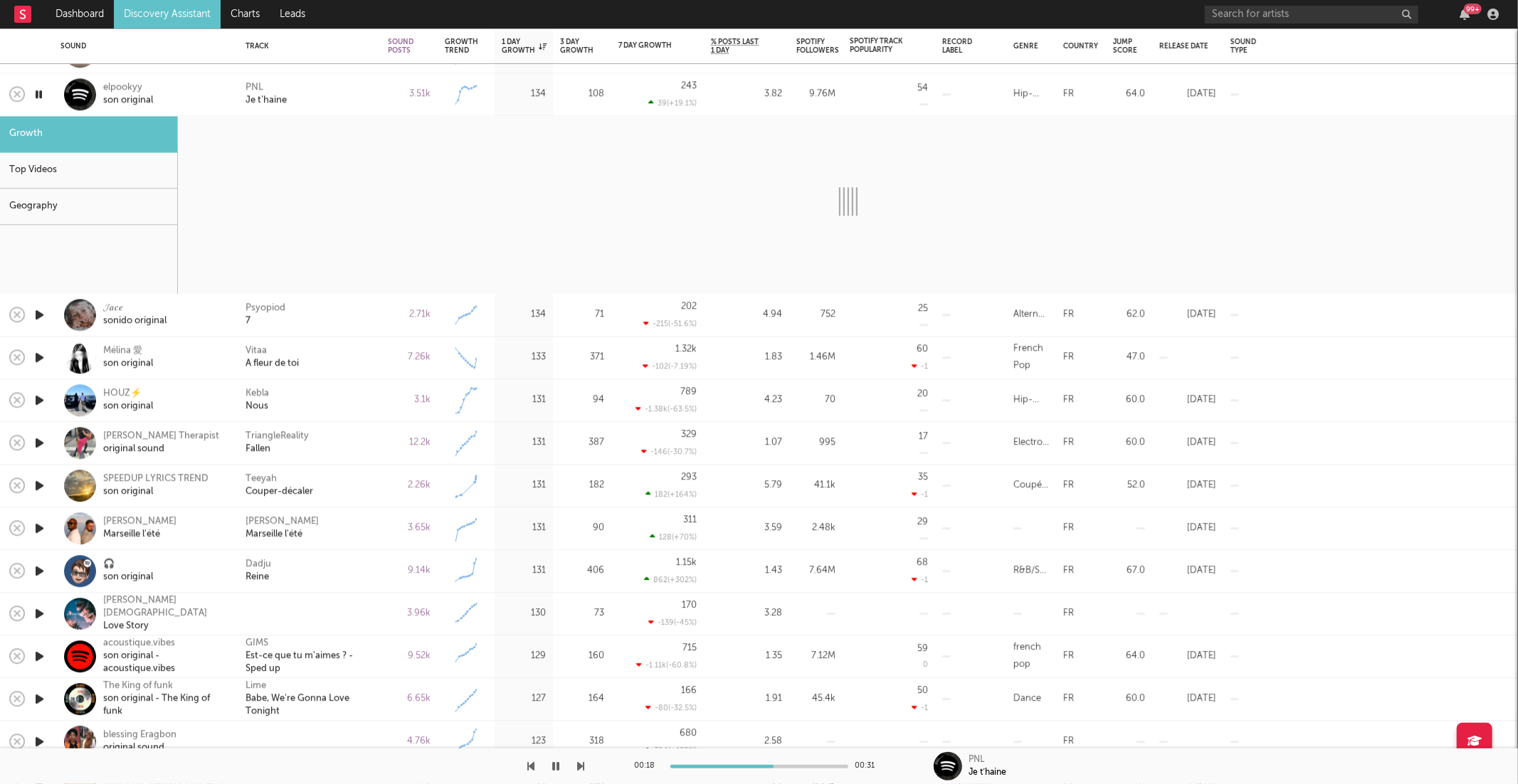
click at [318, 75] on div "PNL Je t’haine" at bounding box center [310, 94] width 142 height 42
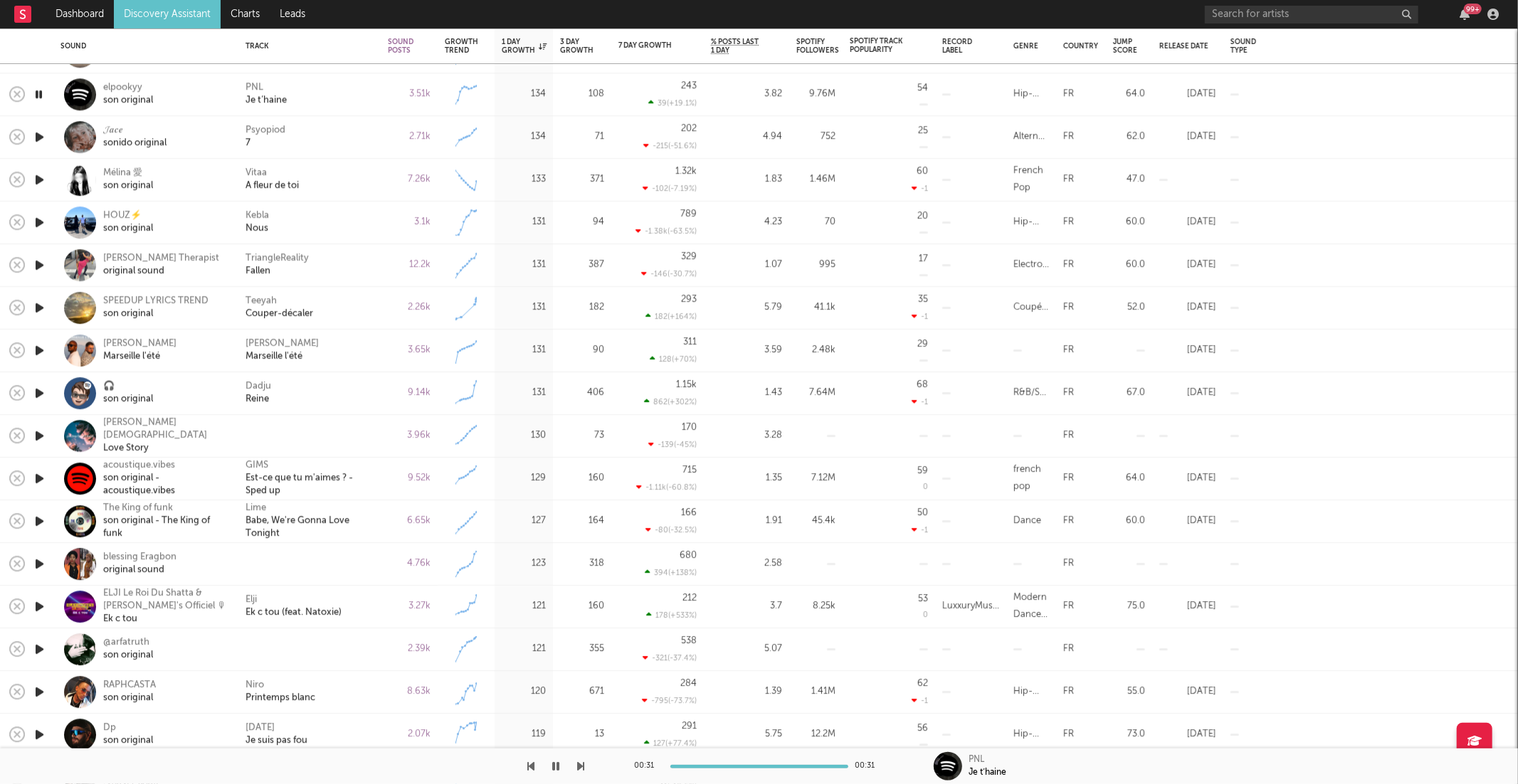
click at [583, 765] on icon "button" at bounding box center [581, 766] width 7 height 12
click at [582, 765] on icon "button" at bounding box center [581, 766] width 7 height 12
click at [580, 767] on icon "button" at bounding box center [581, 766] width 7 height 12
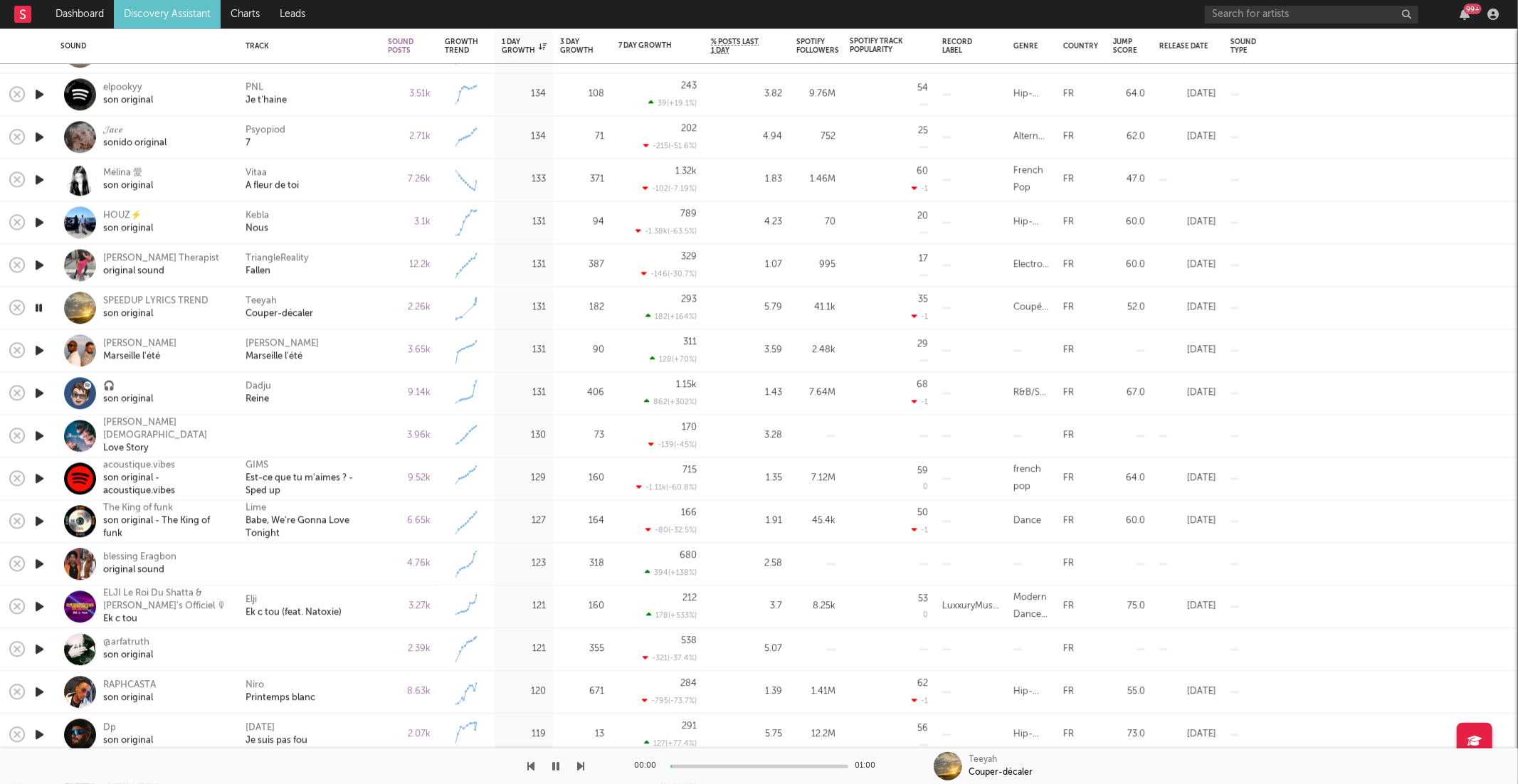
click at [580, 767] on icon "button" at bounding box center [581, 766] width 7 height 12
click at [337, 344] on div "Massimo Marseille l'été" at bounding box center [310, 351] width 128 height 26
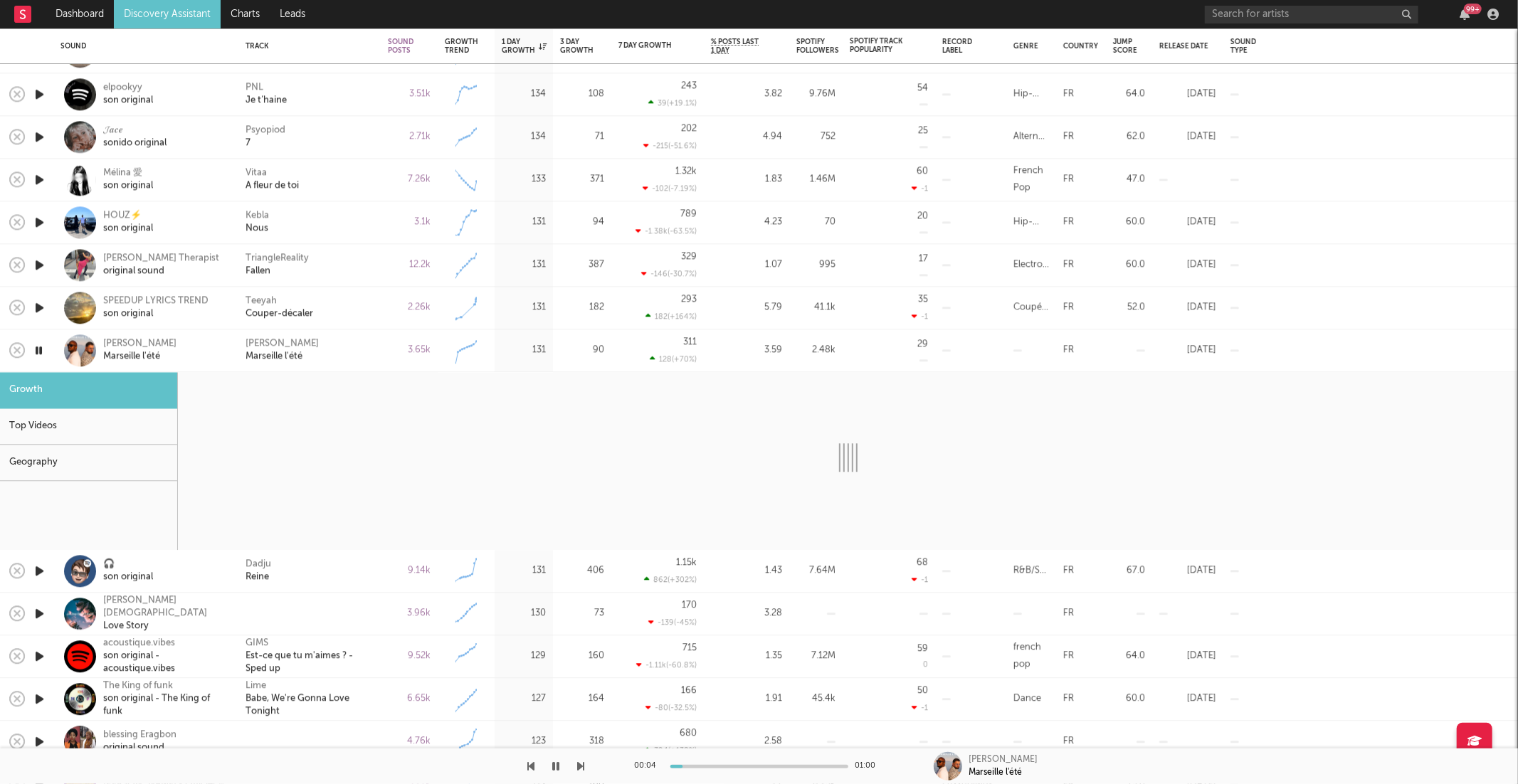
select select "1w"
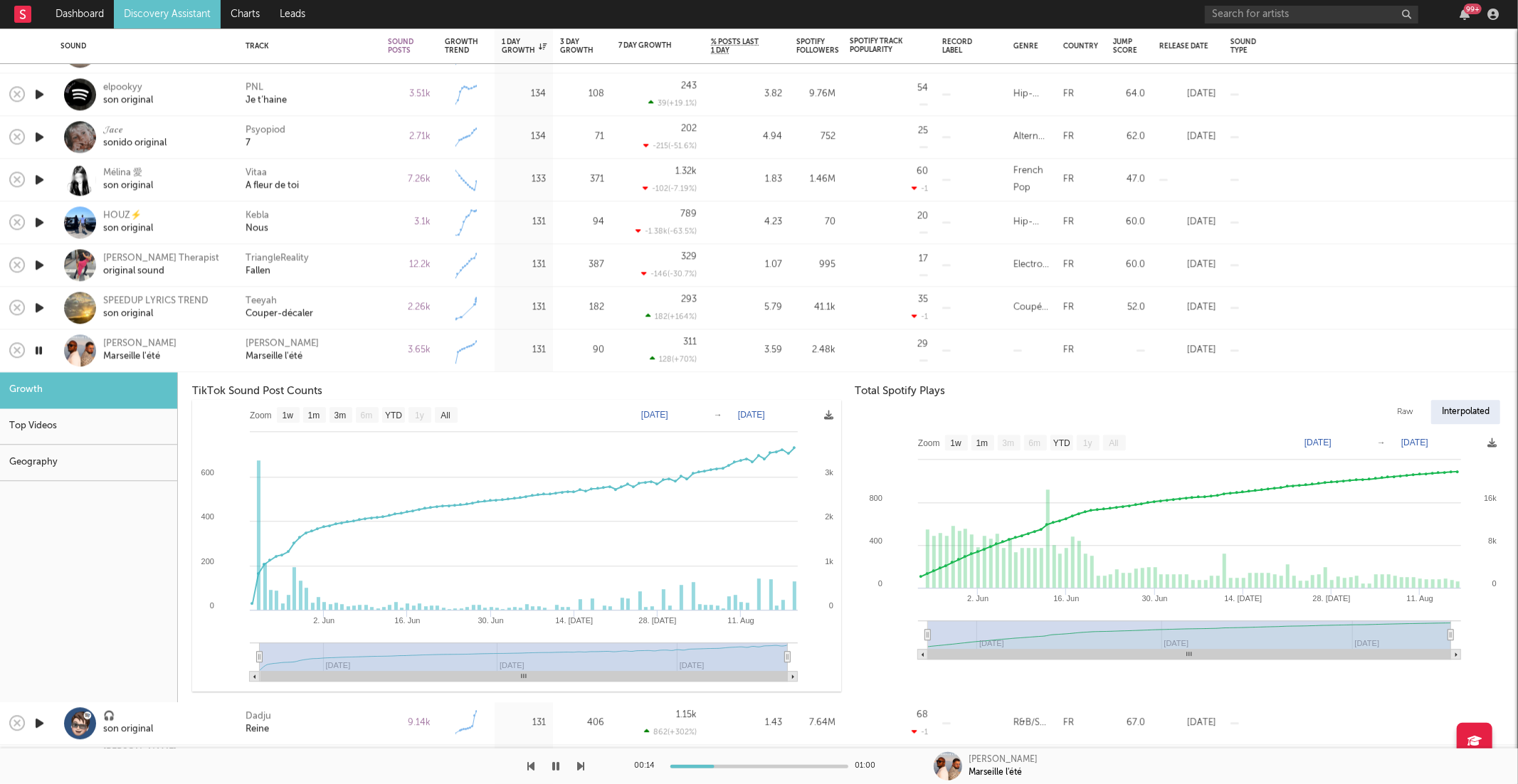
click at [354, 351] on div "Massimo Marseille l'été" at bounding box center [310, 351] width 128 height 26
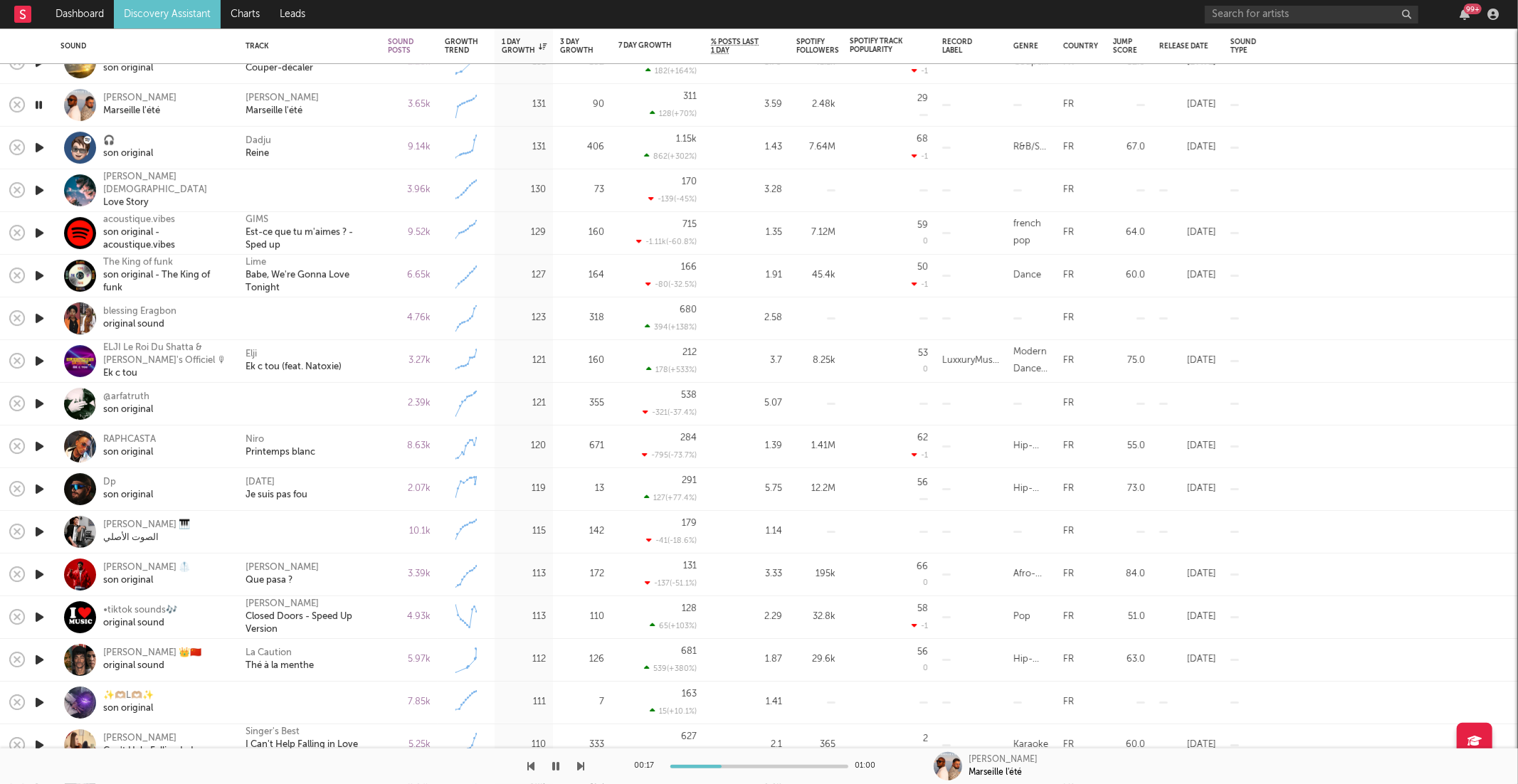
click at [578, 765] on icon "button" at bounding box center [581, 766] width 7 height 12
click at [579, 765] on icon "button" at bounding box center [581, 766] width 7 height 12
click at [580, 763] on icon "button" at bounding box center [581, 766] width 7 height 12
click at [580, 762] on icon "button" at bounding box center [581, 766] width 7 height 12
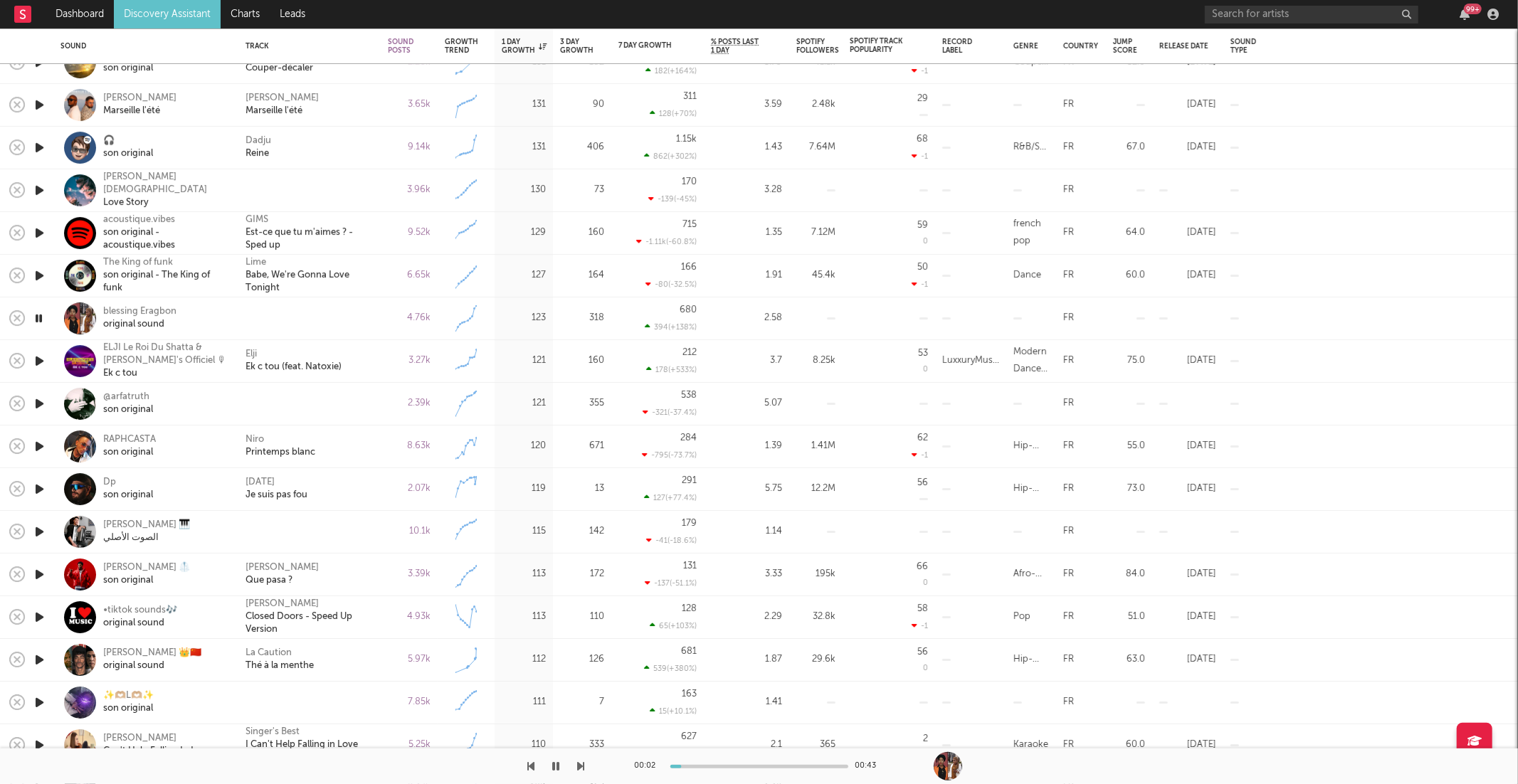
click at [579, 763] on icon "button" at bounding box center [581, 766] width 7 height 12
click at [358, 354] on div "Elji Ek c tou (feat. Natoxie)" at bounding box center [310, 362] width 128 height 26
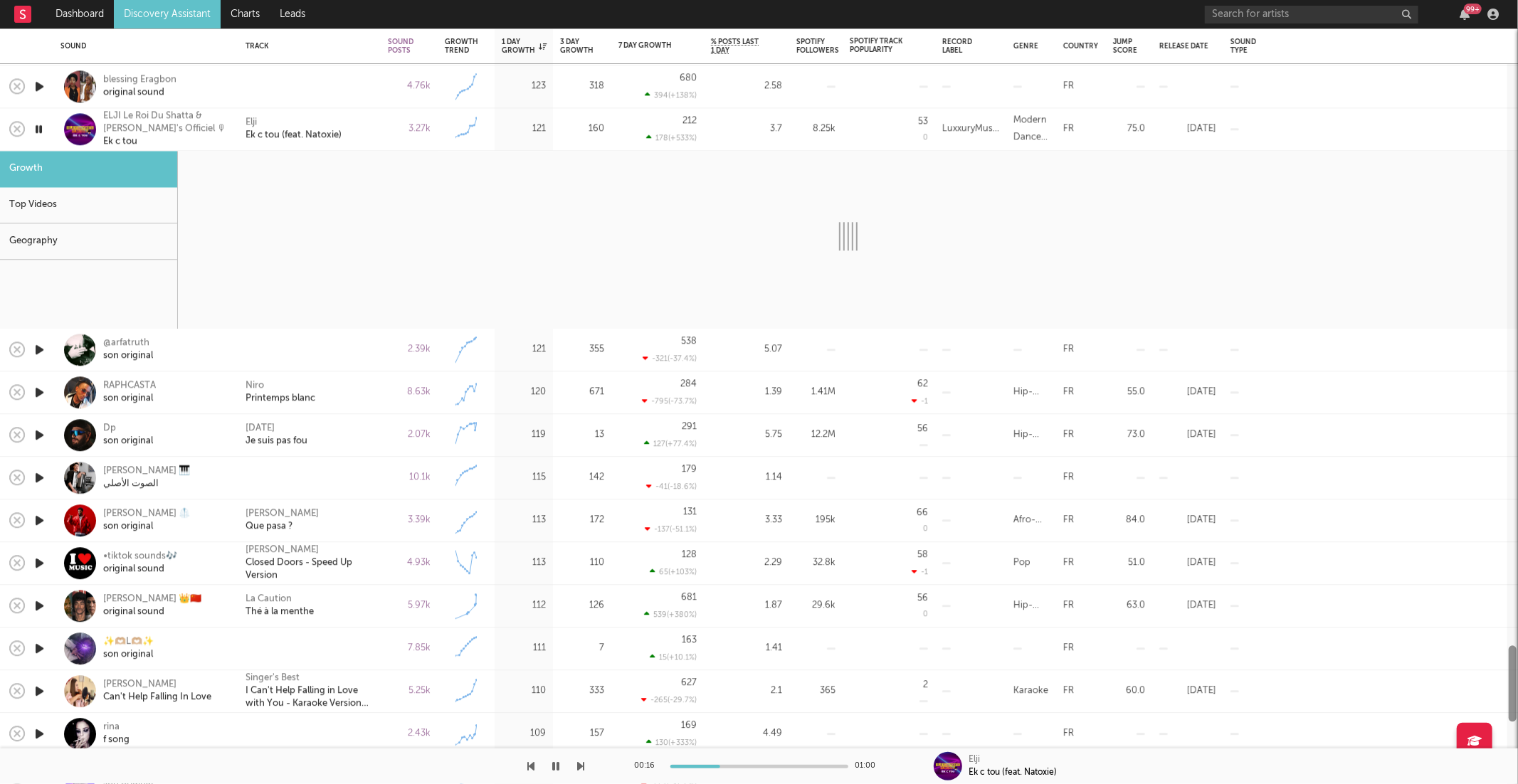
select select "6m"
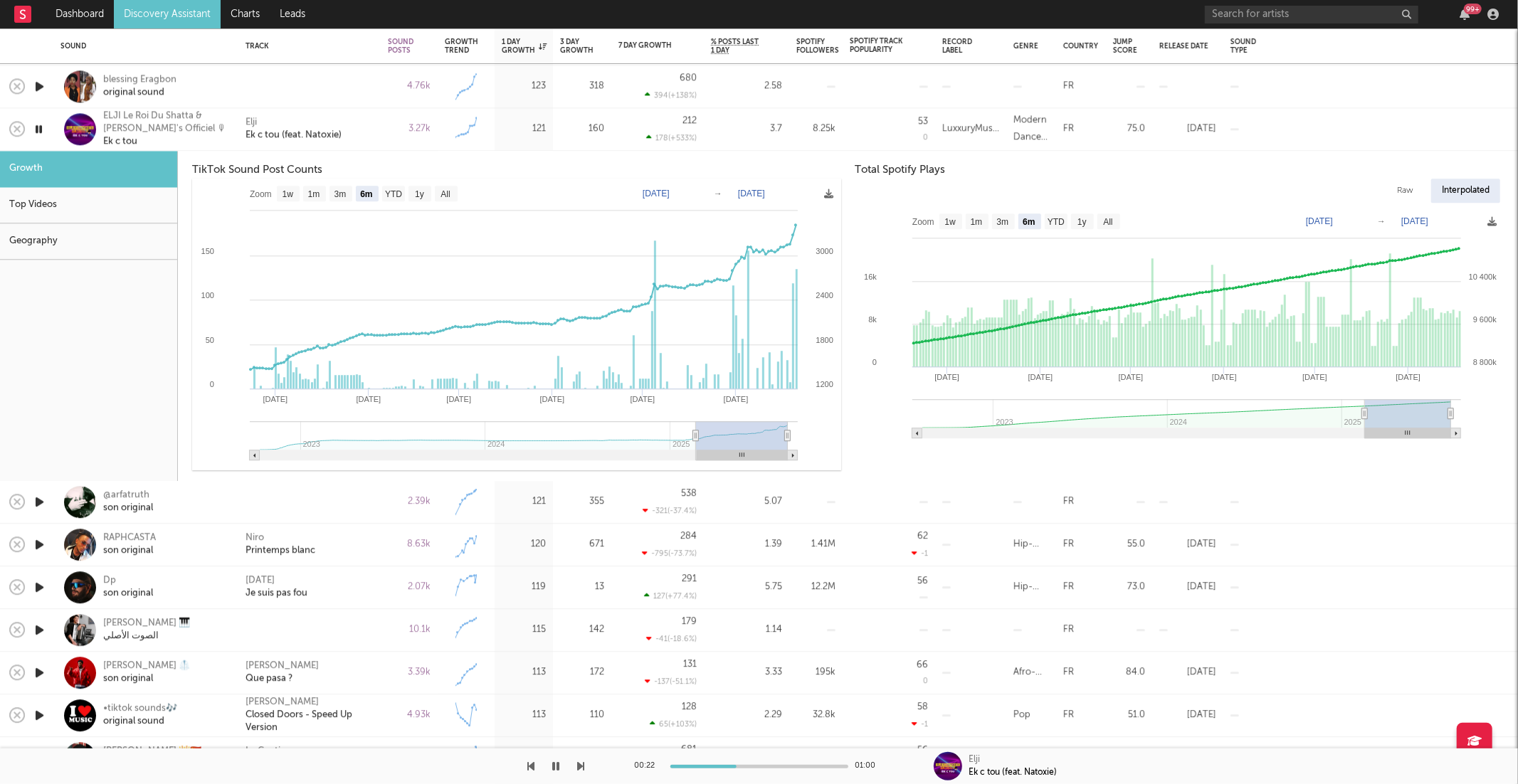
click at [364, 123] on div "Elji Ek c tou (feat. Natoxie)" at bounding box center [310, 129] width 128 height 26
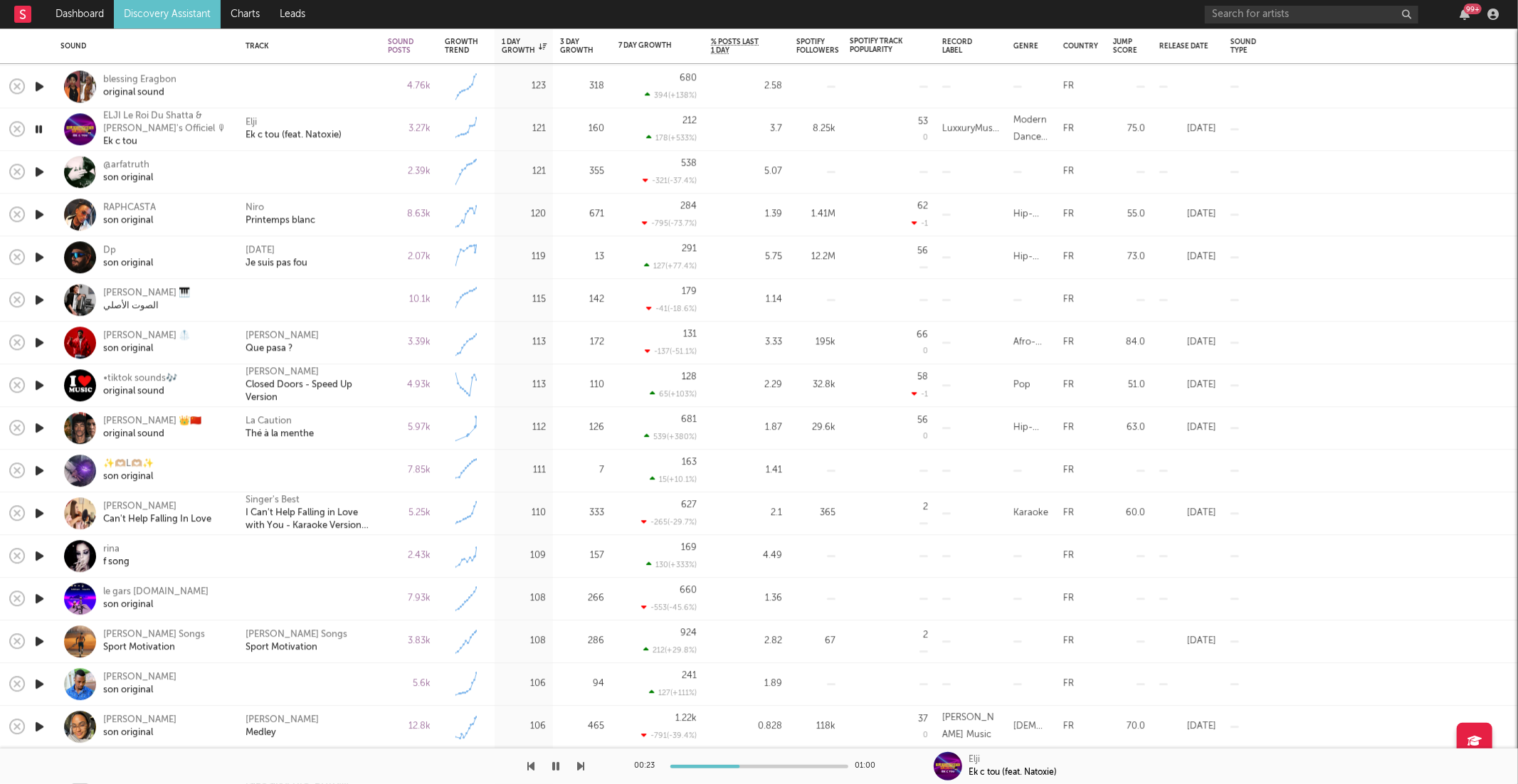
click at [581, 760] on icon "button" at bounding box center [581, 766] width 7 height 12
click at [582, 770] on icon "button" at bounding box center [581, 766] width 7 height 12
click at [581, 769] on icon "button" at bounding box center [581, 766] width 7 height 12
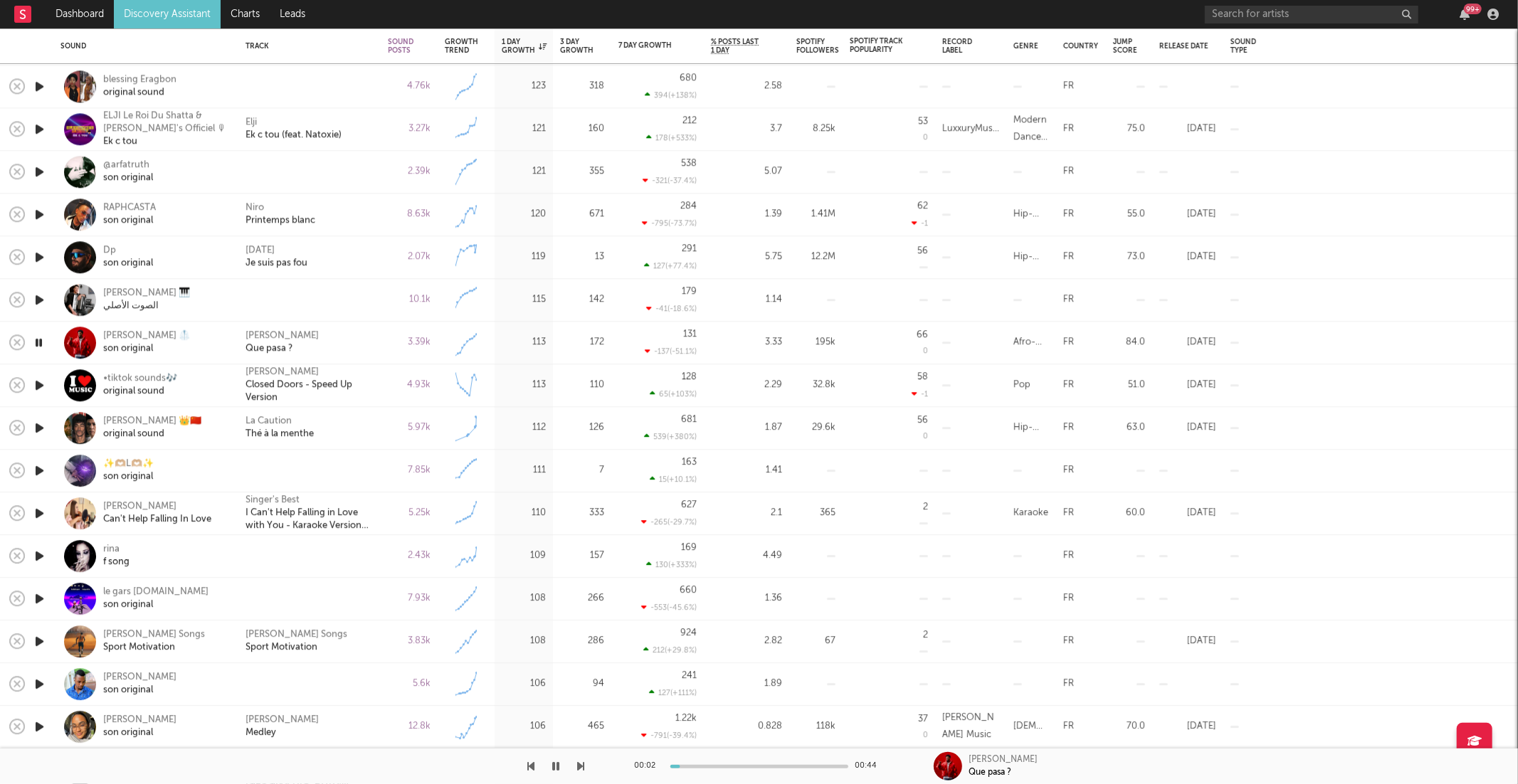
click at [581, 769] on icon "button" at bounding box center [581, 766] width 7 height 12
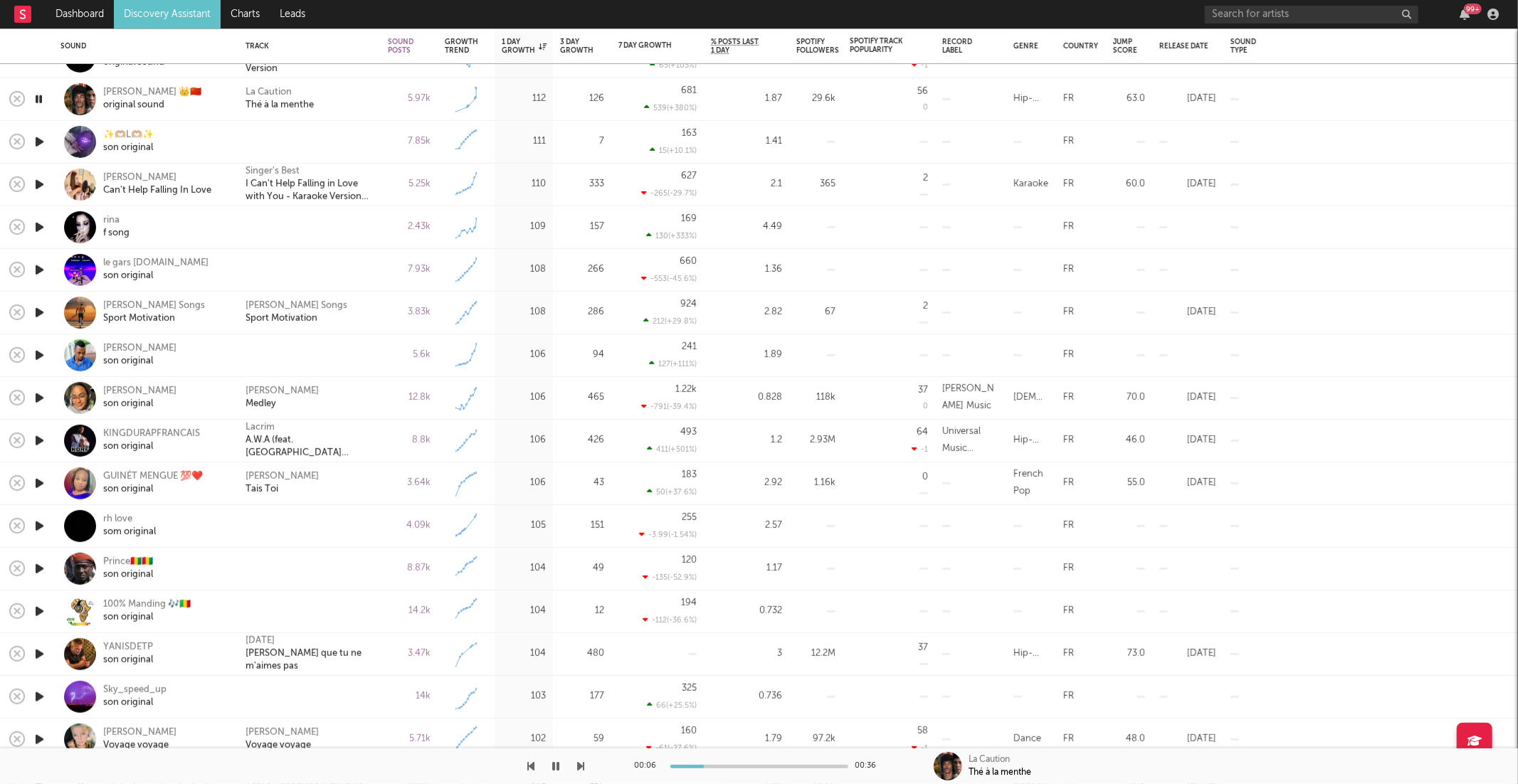
click at [574, 773] on div at bounding box center [292, 766] width 585 height 36
click at [579, 768] on icon "button" at bounding box center [581, 766] width 7 height 12
click at [144, 136] on div "✨️🫶🏼L🫶🏼✨️" at bounding box center [128, 135] width 50 height 13
click at [586, 762] on div "00:08 00:12" at bounding box center [759, 766] width 1518 height 36
click at [583, 765] on icon "button" at bounding box center [581, 766] width 7 height 12
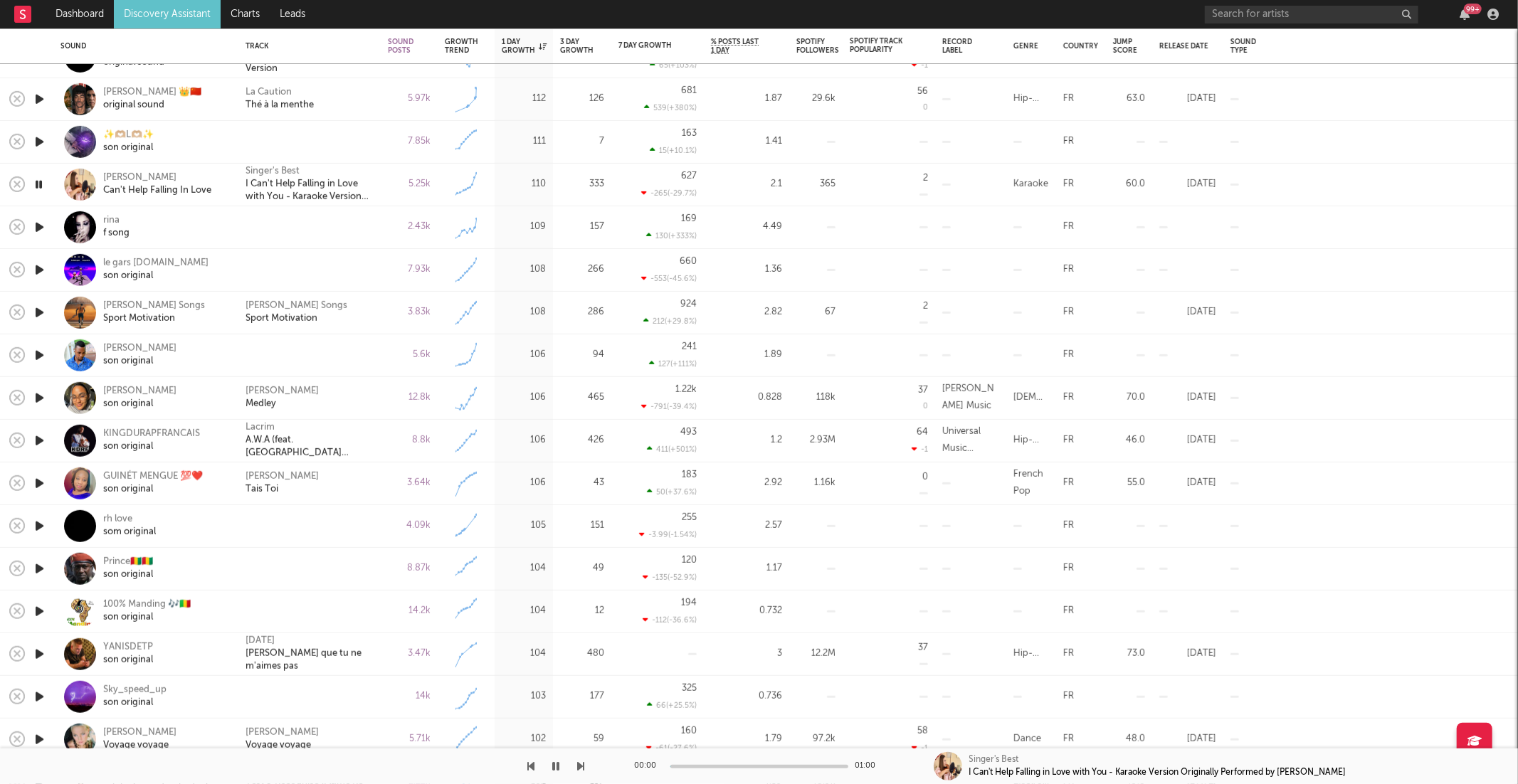
click at [582, 765] on icon "button" at bounding box center [581, 766] width 7 height 12
click at [136, 270] on div "son original" at bounding box center [156, 275] width 106 height 13
click at [586, 762] on div "00:08 00:11" at bounding box center [759, 766] width 1518 height 36
click at [580, 765] on icon "button" at bounding box center [581, 766] width 7 height 12
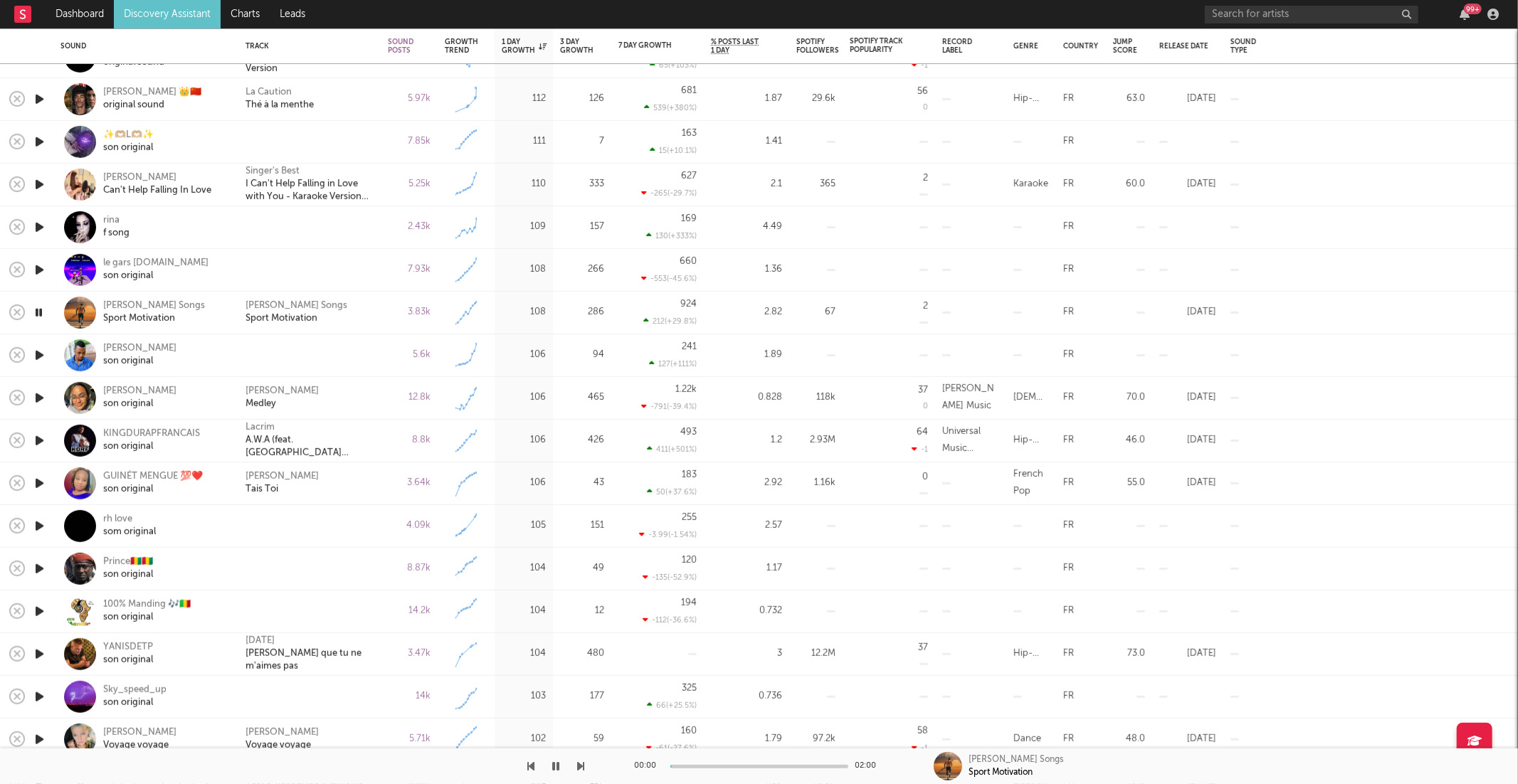
click at [581, 765] on icon "button" at bounding box center [581, 766] width 7 height 12
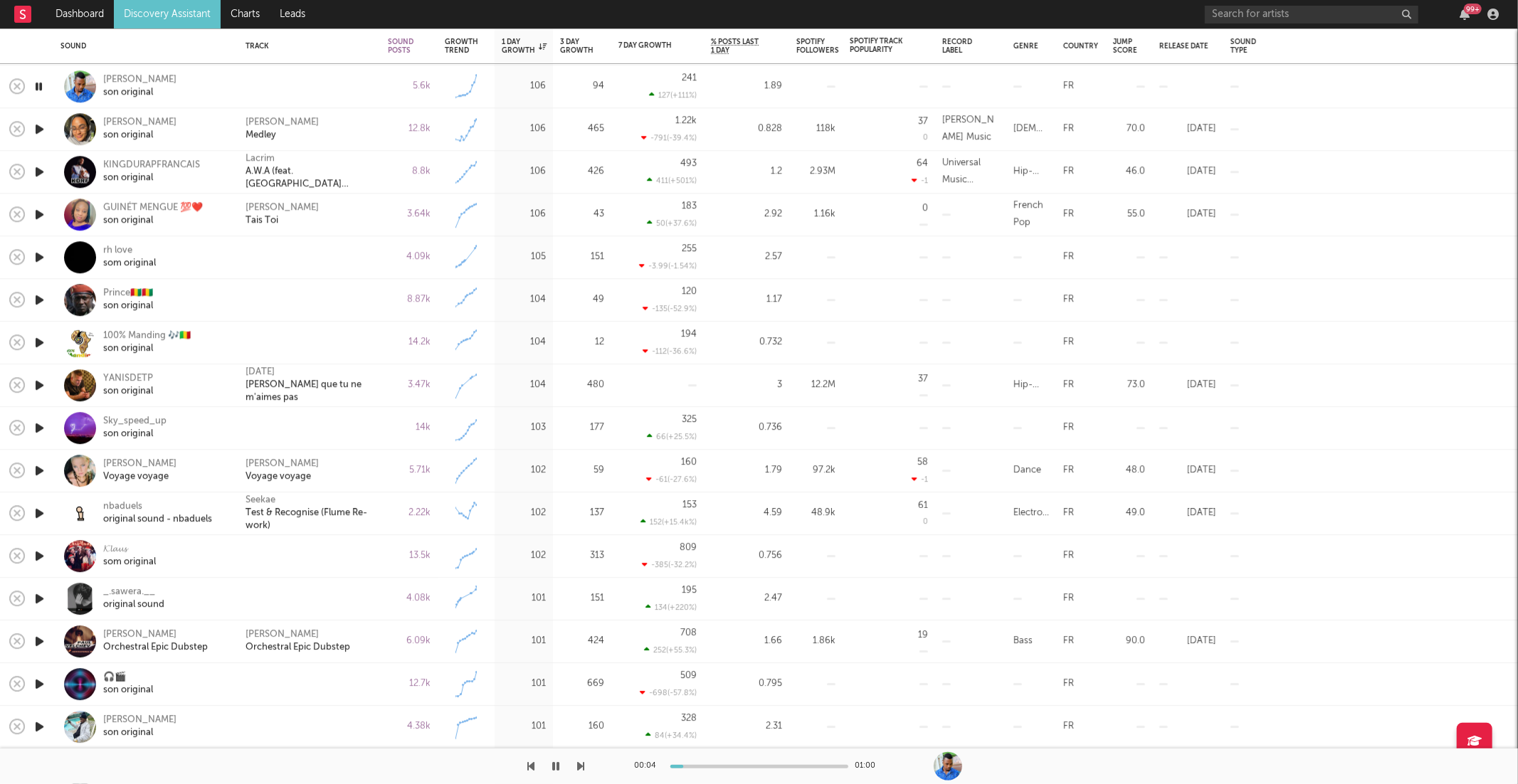
click at [584, 759] on div "00:04 01:00" at bounding box center [759, 766] width 1518 height 36
click at [582, 763] on icon "button" at bounding box center [581, 766] width 7 height 12
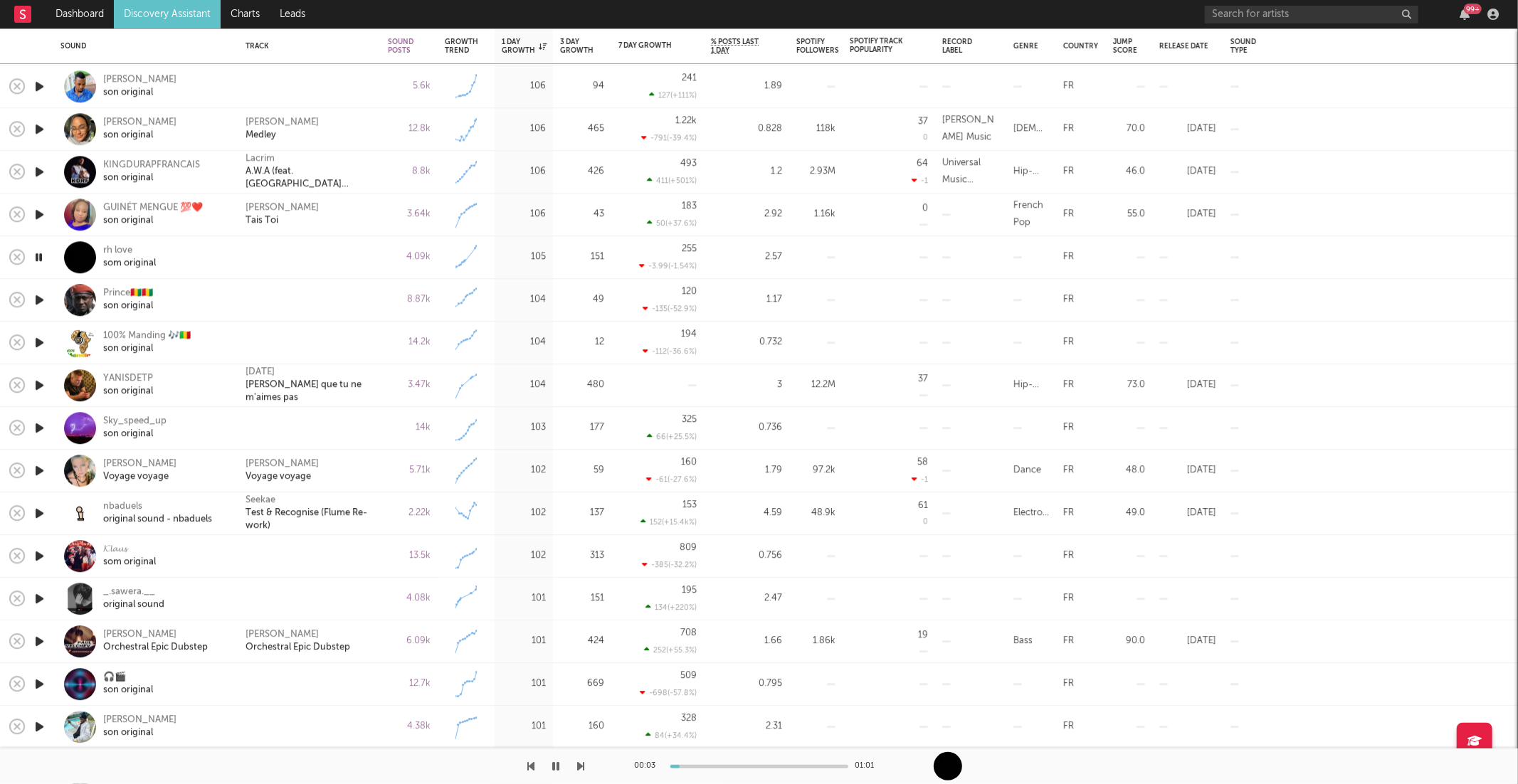
click at [582, 763] on icon "button" at bounding box center [581, 766] width 7 height 12
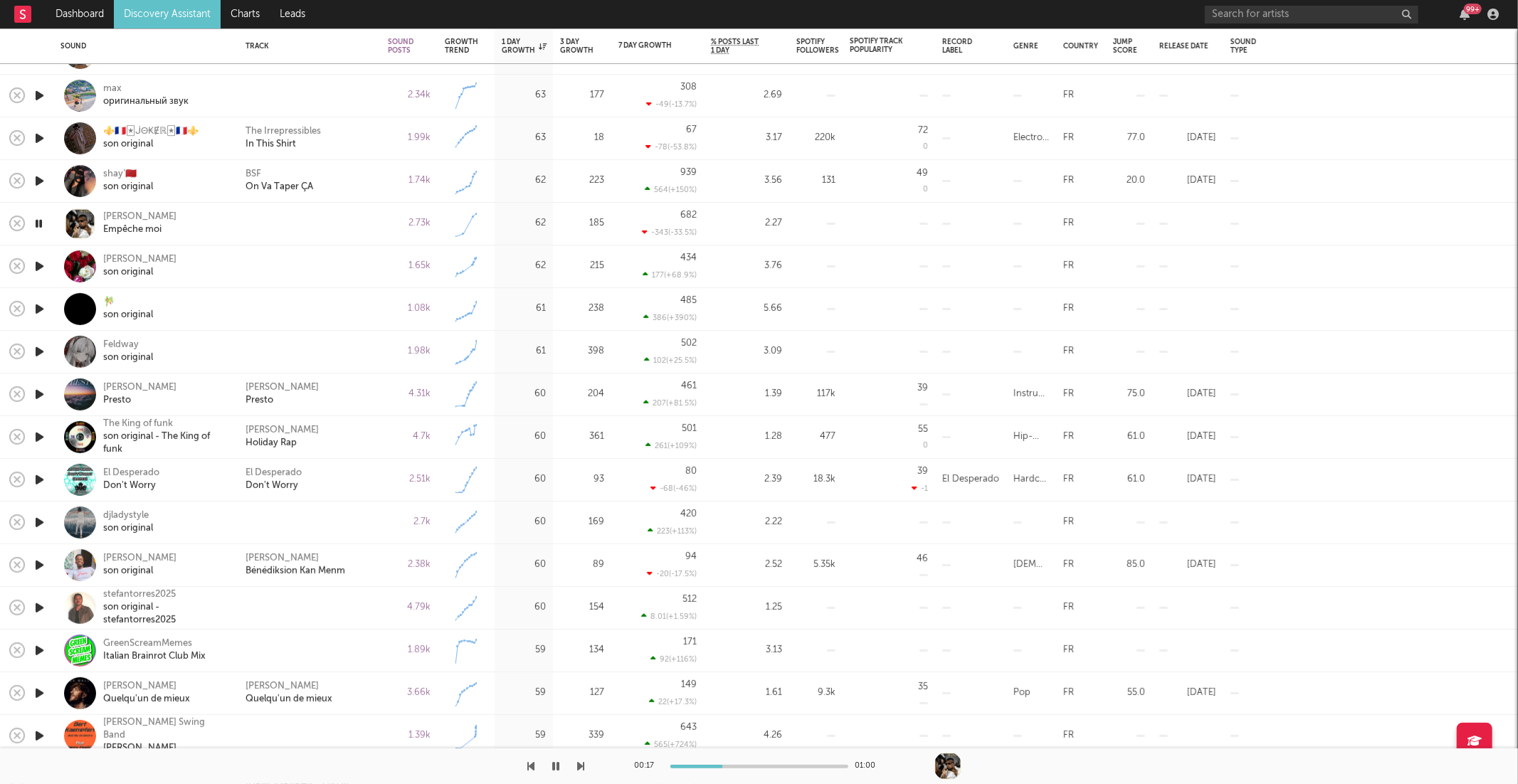
click at [581, 768] on icon "button" at bounding box center [581, 766] width 7 height 12
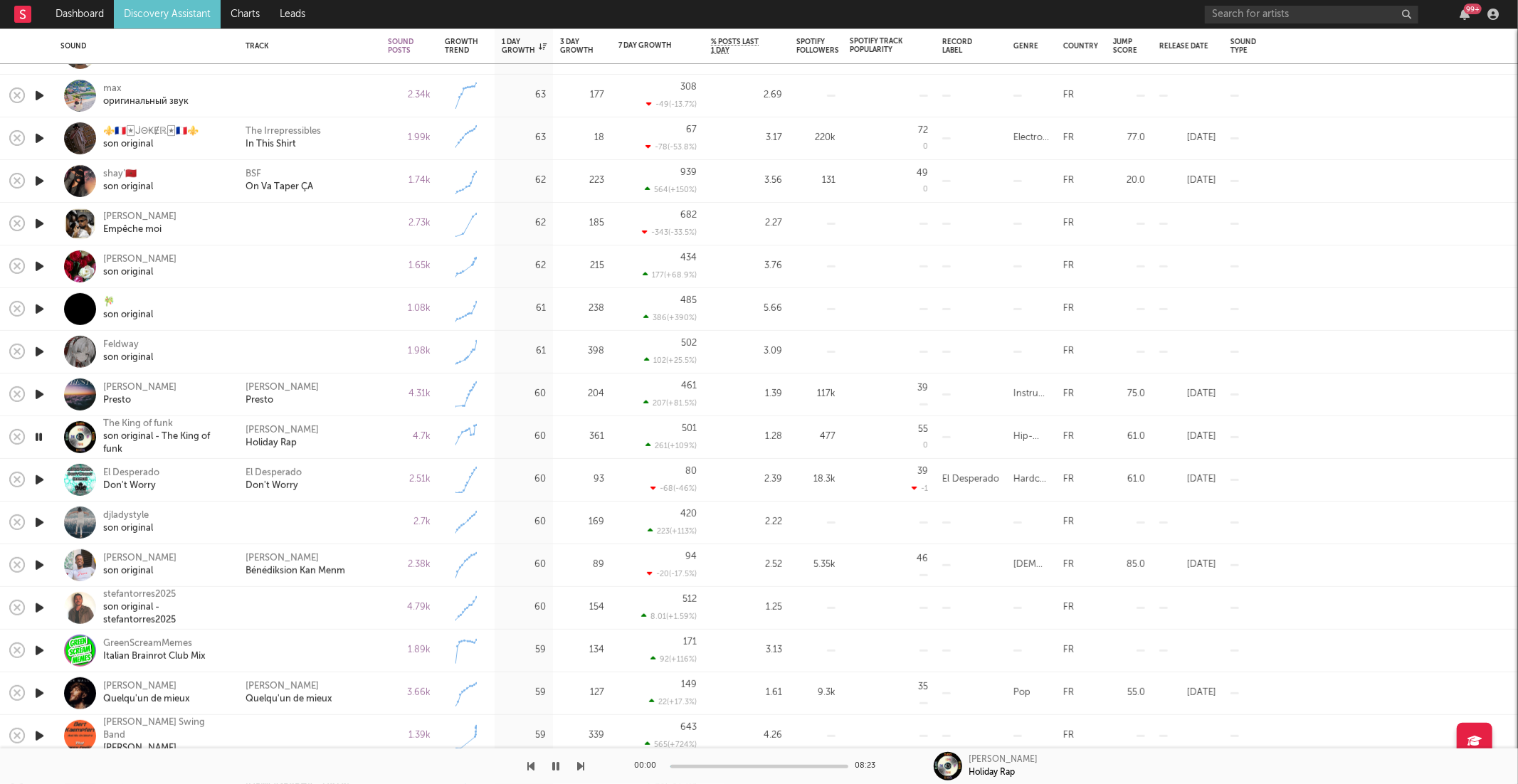
click at [581, 768] on icon "button" at bounding box center [581, 766] width 7 height 12
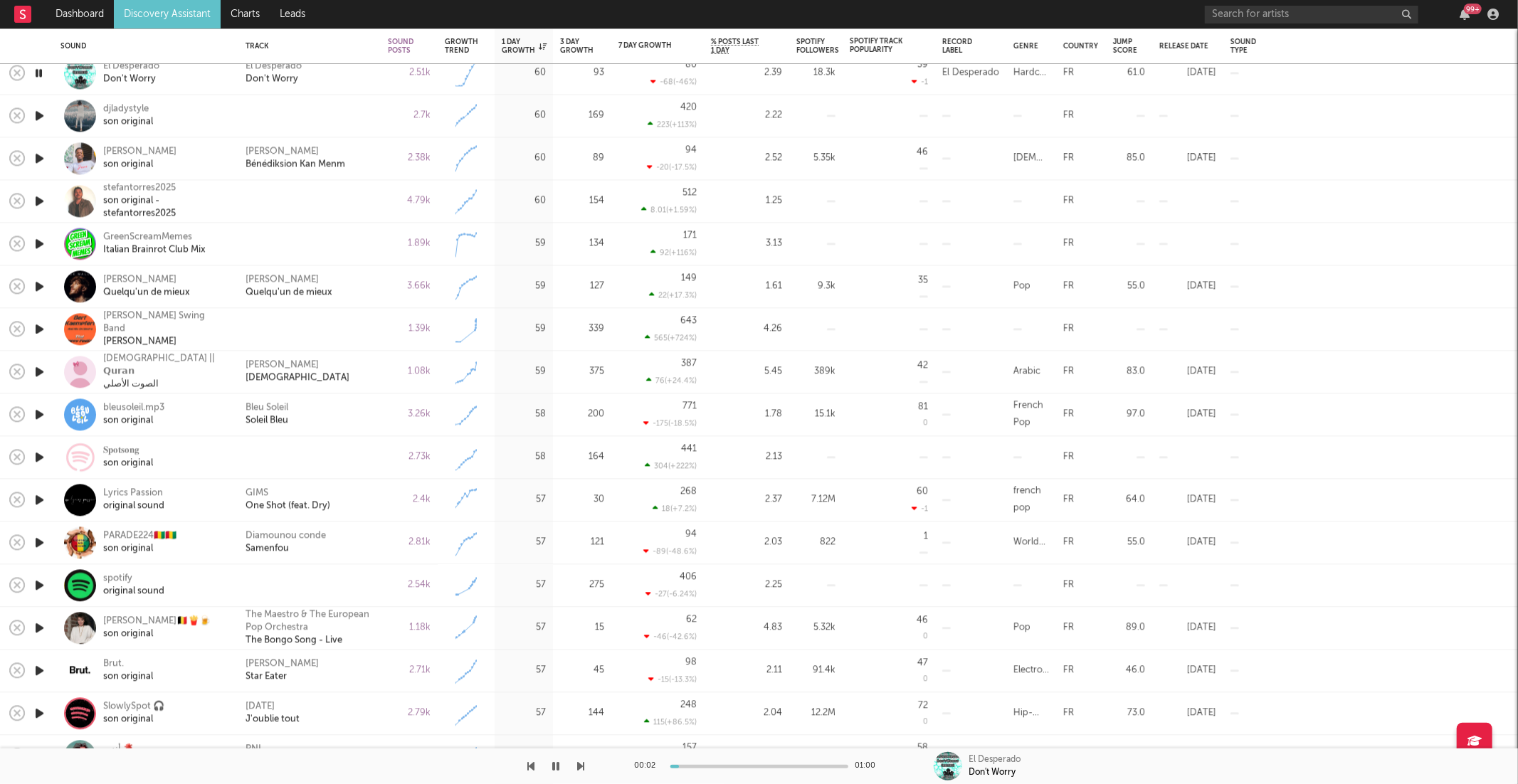
click at [346, 73] on div "El Desperado Don't Worry" at bounding box center [310, 73] width 128 height 26
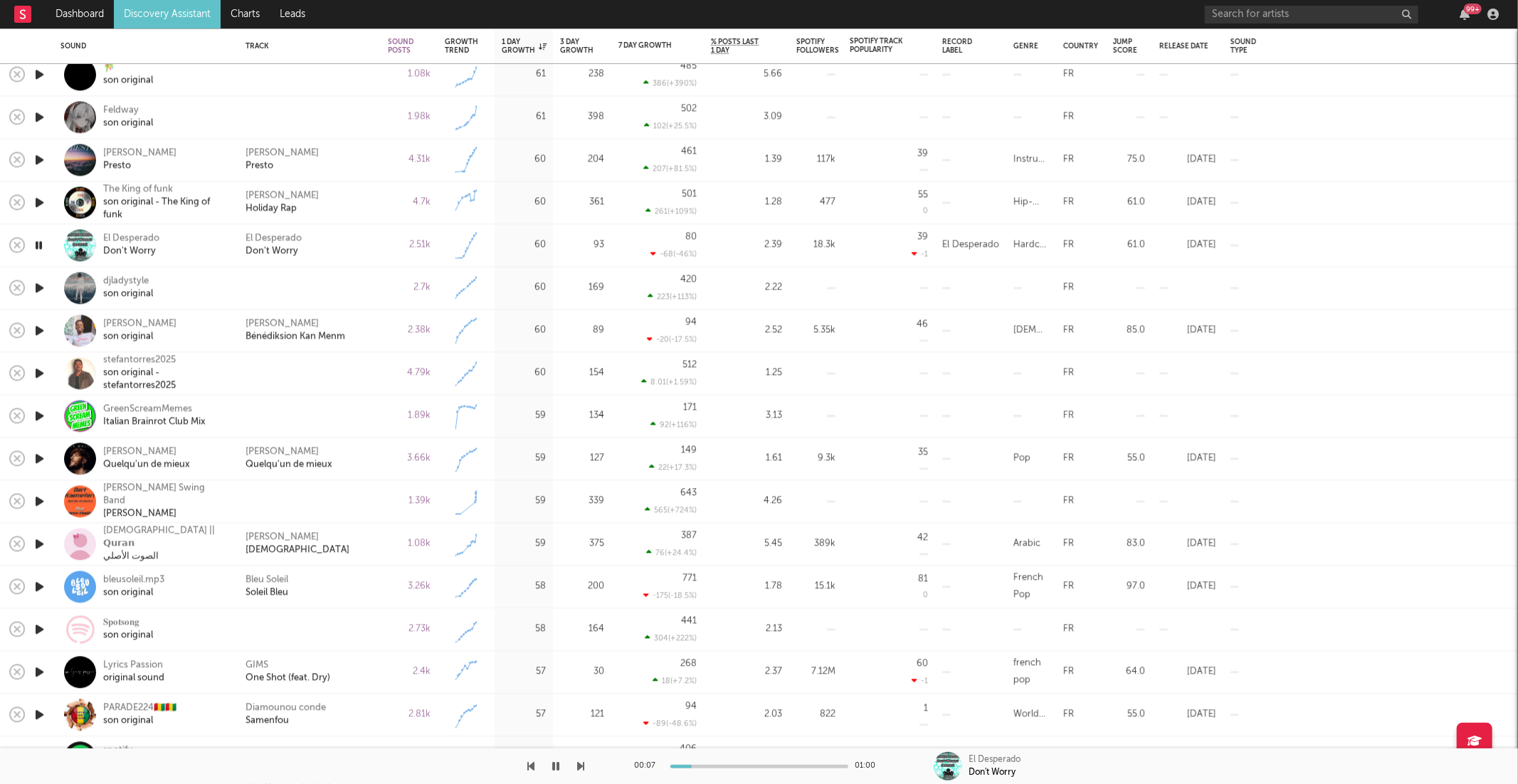
click at [354, 250] on div "El Desperado Don't Worry" at bounding box center [310, 246] width 128 height 26
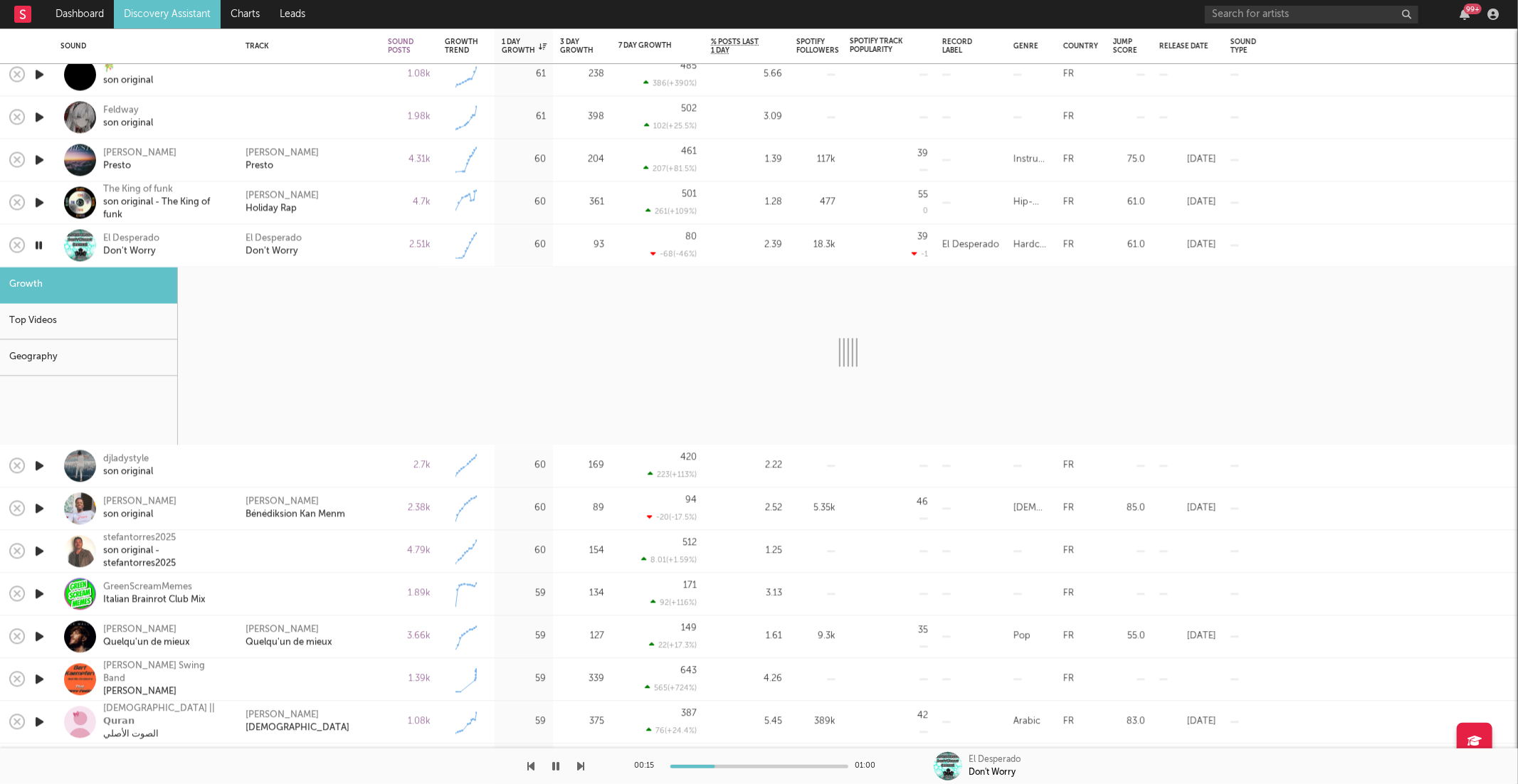
select select "6m"
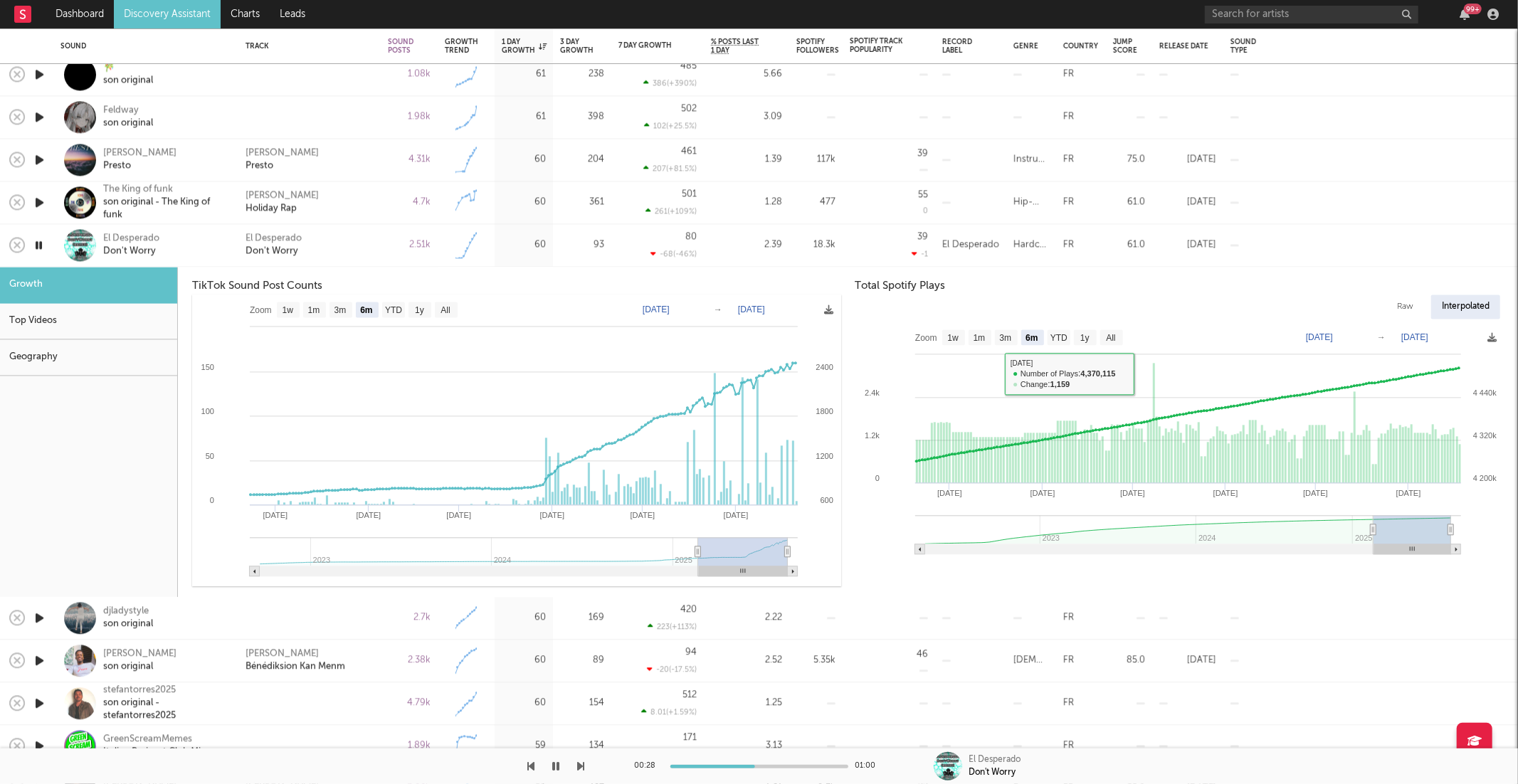
click at [322, 241] on div "El Desperado Don't Worry" at bounding box center [310, 246] width 128 height 26
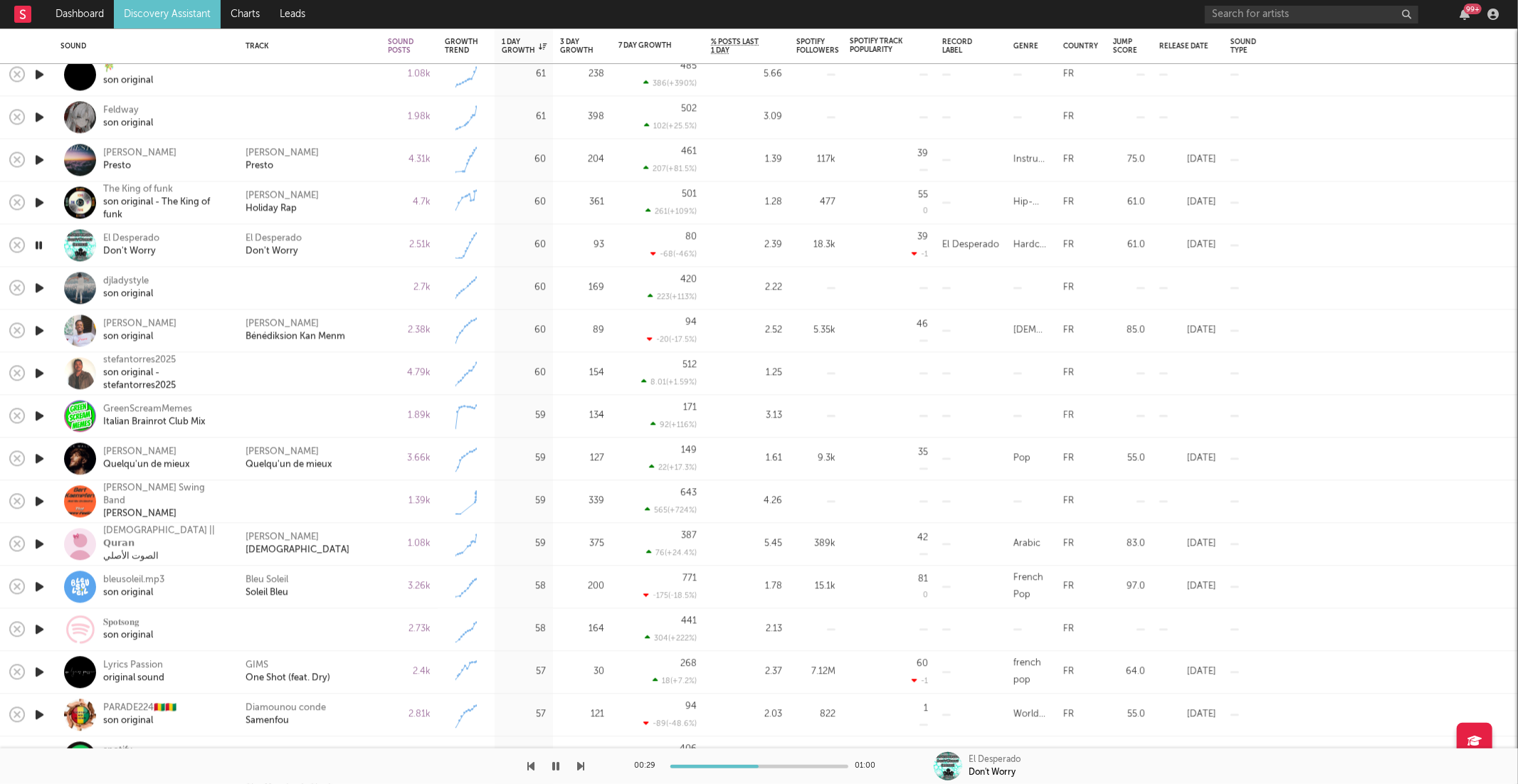
click at [590, 771] on div "00:29 01:00 El Desperado Don't Worry" at bounding box center [759, 766] width 1518 height 36
click at [581, 768] on icon "button" at bounding box center [581, 766] width 7 height 12
click at [584, 762] on icon "button" at bounding box center [581, 766] width 7 height 12
click at [581, 762] on icon "button" at bounding box center [581, 766] width 7 height 12
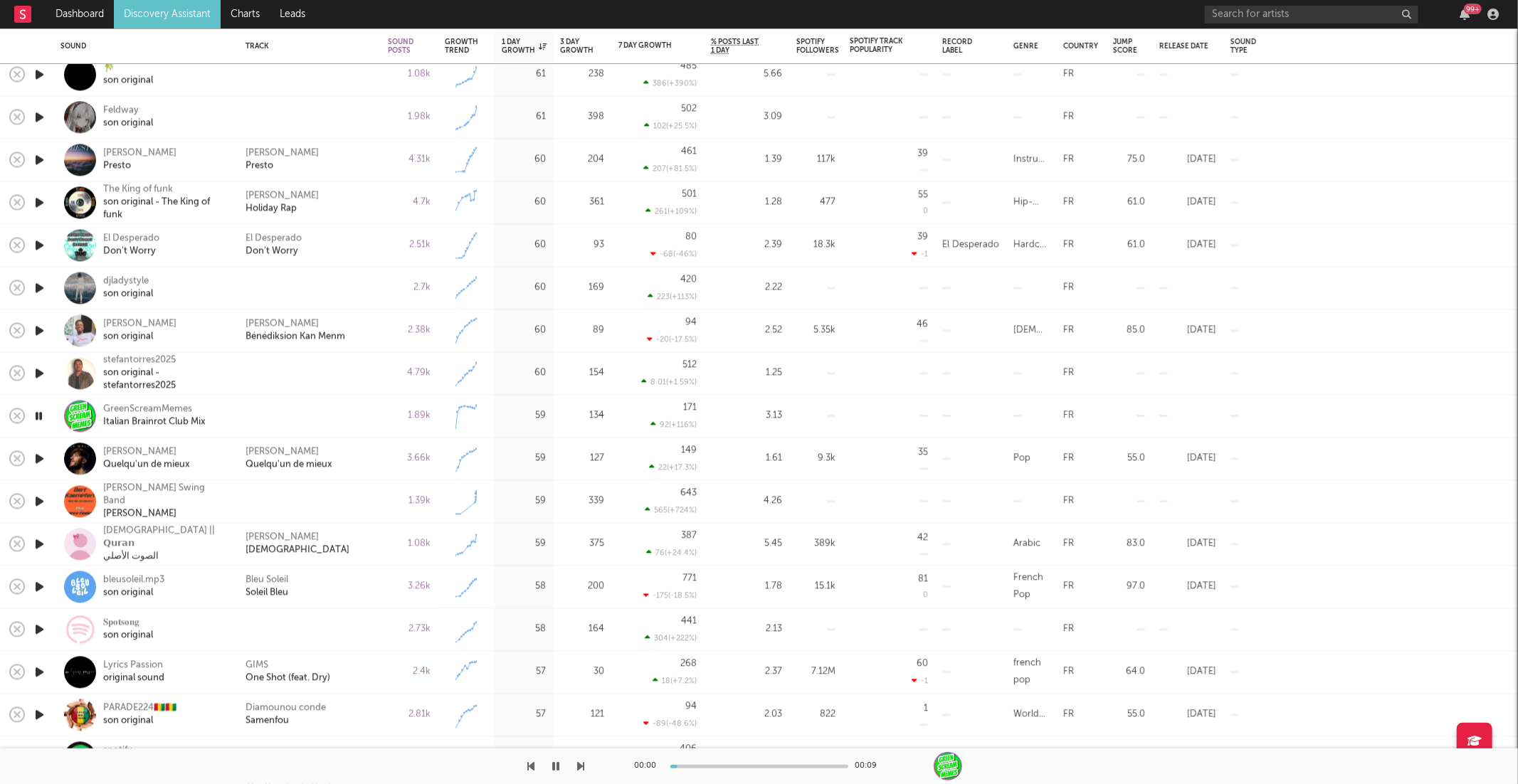
click at [581, 762] on icon "button" at bounding box center [581, 766] width 7 height 12
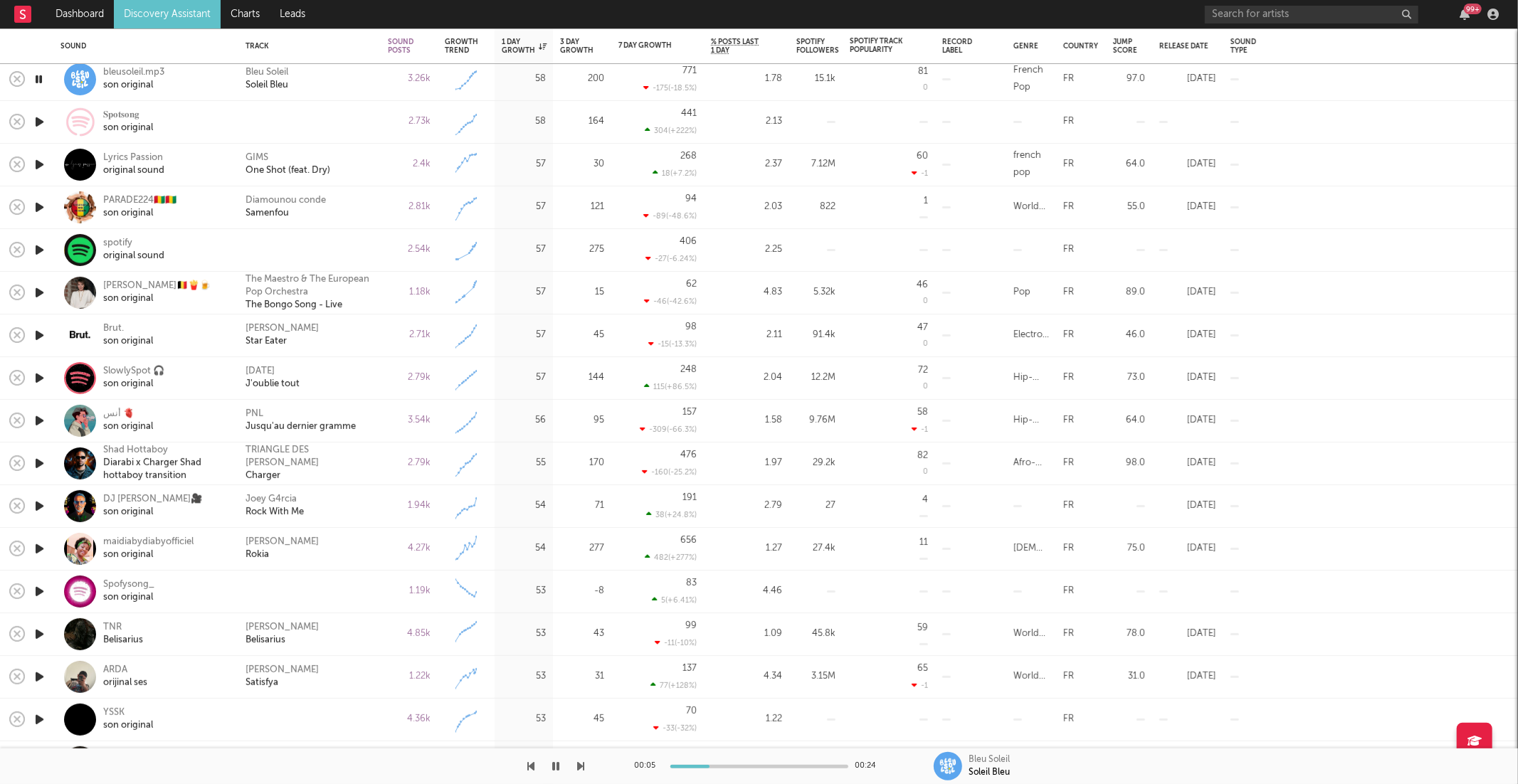
click at [576, 764] on div at bounding box center [292, 766] width 585 height 36
click at [580, 765] on icon "button" at bounding box center [581, 766] width 7 height 12
click at [581, 768] on icon "button" at bounding box center [581, 766] width 7 height 12
click at [579, 762] on icon "button" at bounding box center [581, 766] width 7 height 12
click at [581, 765] on icon "button" at bounding box center [581, 766] width 7 height 12
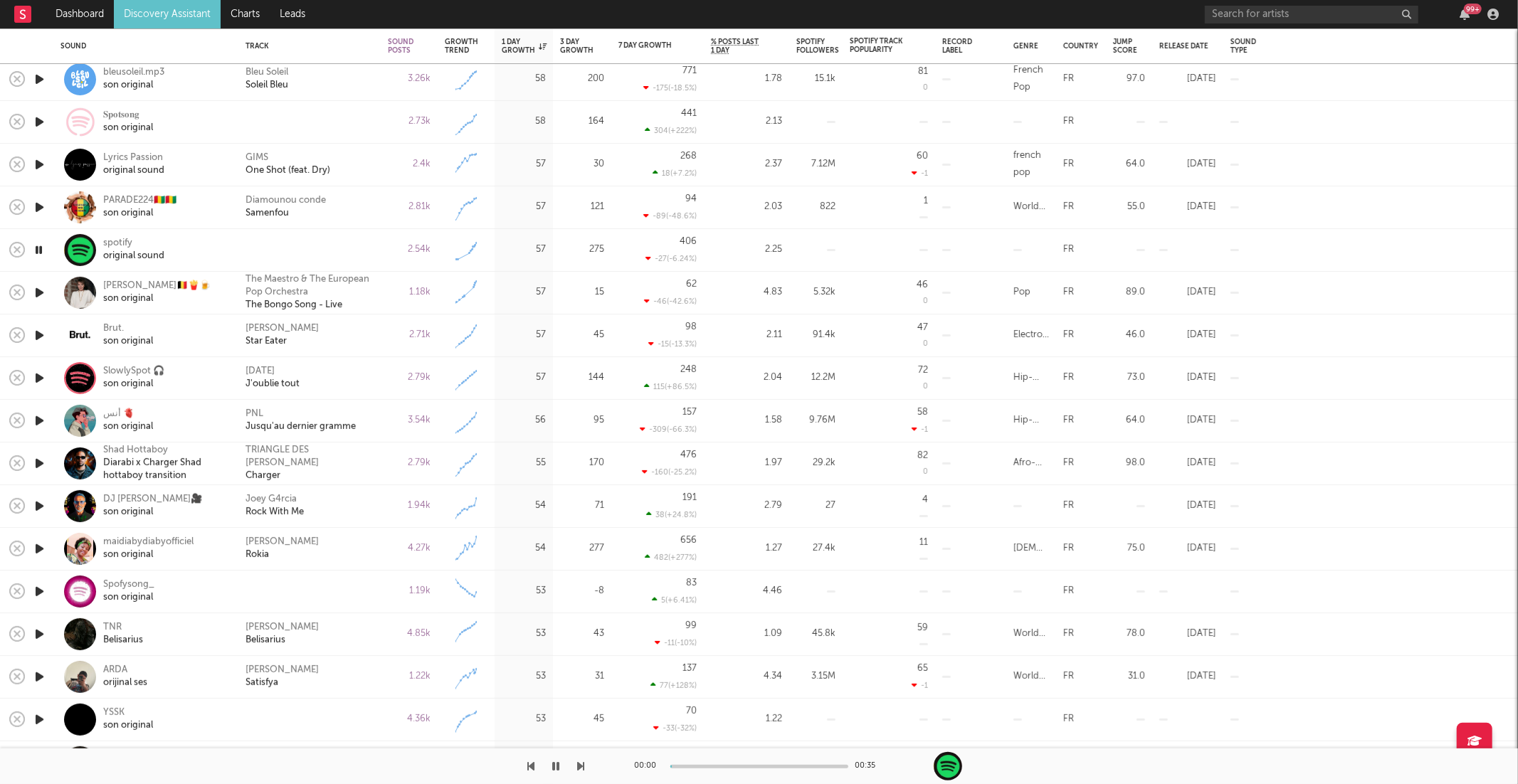
click at [582, 766] on icon "button" at bounding box center [581, 766] width 7 height 12
click at [583, 766] on icon "button" at bounding box center [581, 766] width 7 height 12
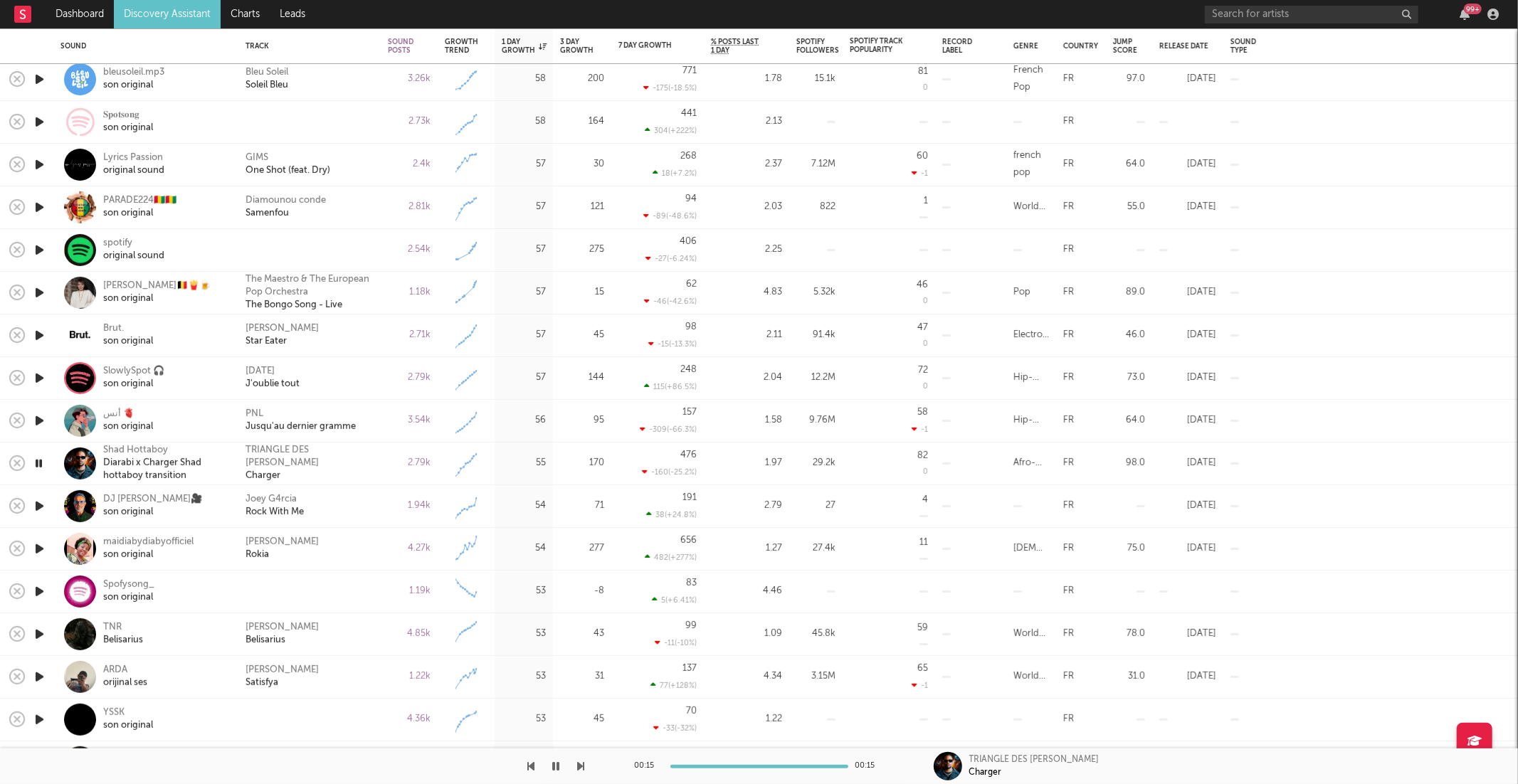
click at [579, 768] on icon "button" at bounding box center [581, 766] width 7 height 12
click at [580, 768] on icon "button" at bounding box center [581, 766] width 7 height 12
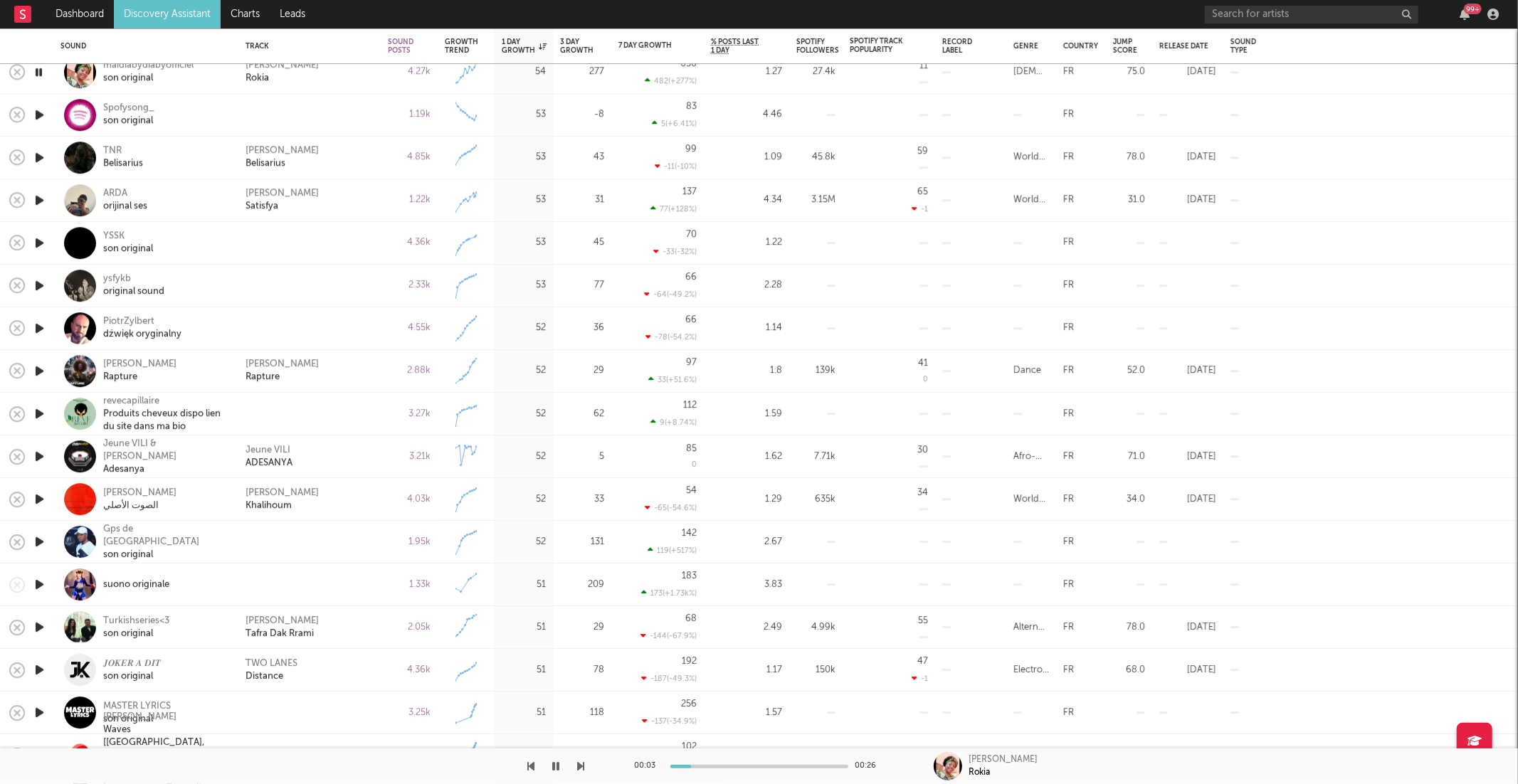
click at [585, 760] on div "00:03 00:26 Sayon Camara Rokia" at bounding box center [759, 766] width 1518 height 36
click at [583, 765] on icon "button" at bounding box center [581, 766] width 7 height 12
click at [580, 762] on icon "button" at bounding box center [581, 766] width 7 height 12
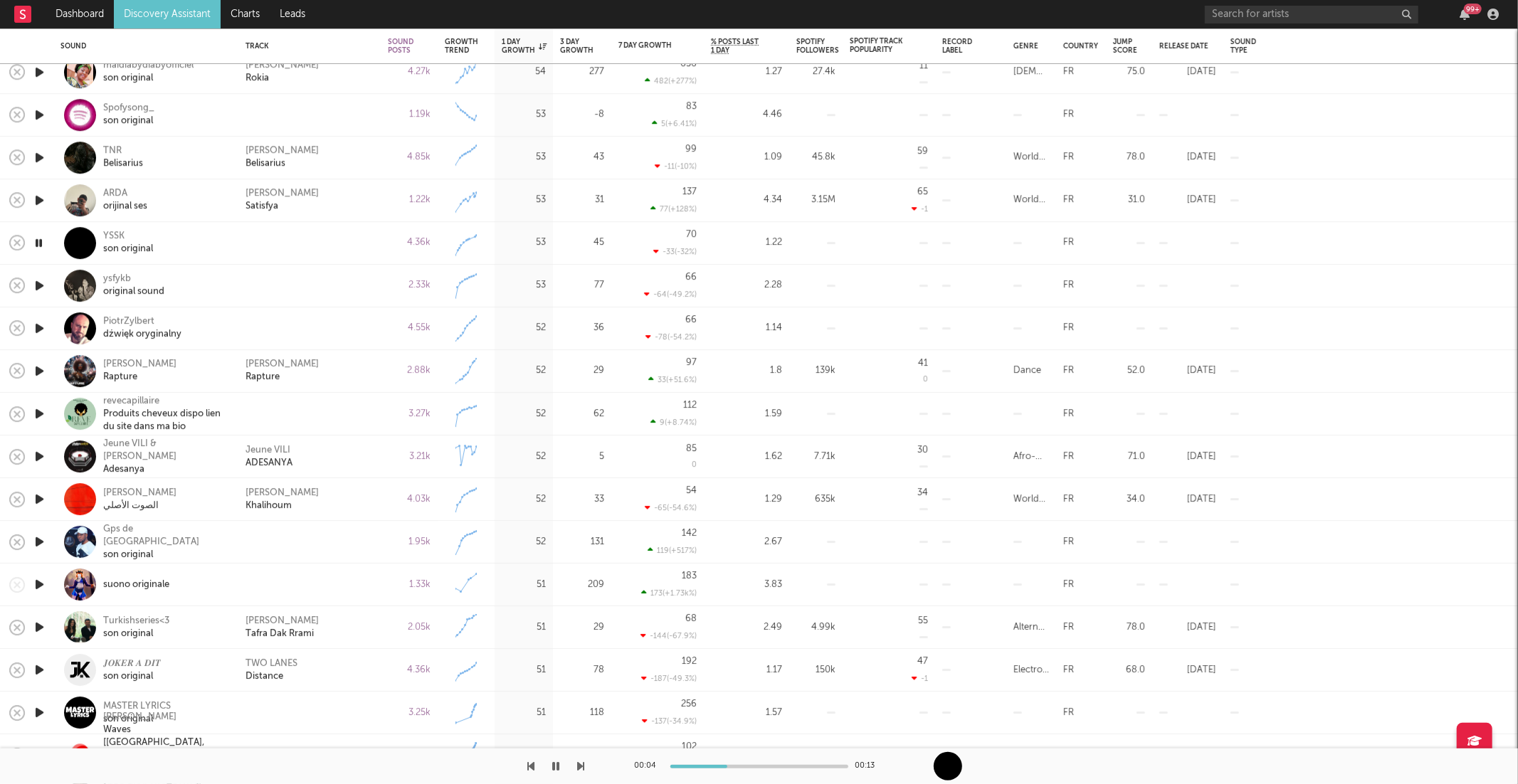
click at [580, 762] on icon "button" at bounding box center [581, 766] width 7 height 12
click at [584, 765] on icon "button" at bounding box center [581, 766] width 7 height 12
click at [582, 765] on icon "button" at bounding box center [581, 766] width 7 height 12
click at [316, 372] on div "Klaas Rapture" at bounding box center [310, 372] width 128 height 26
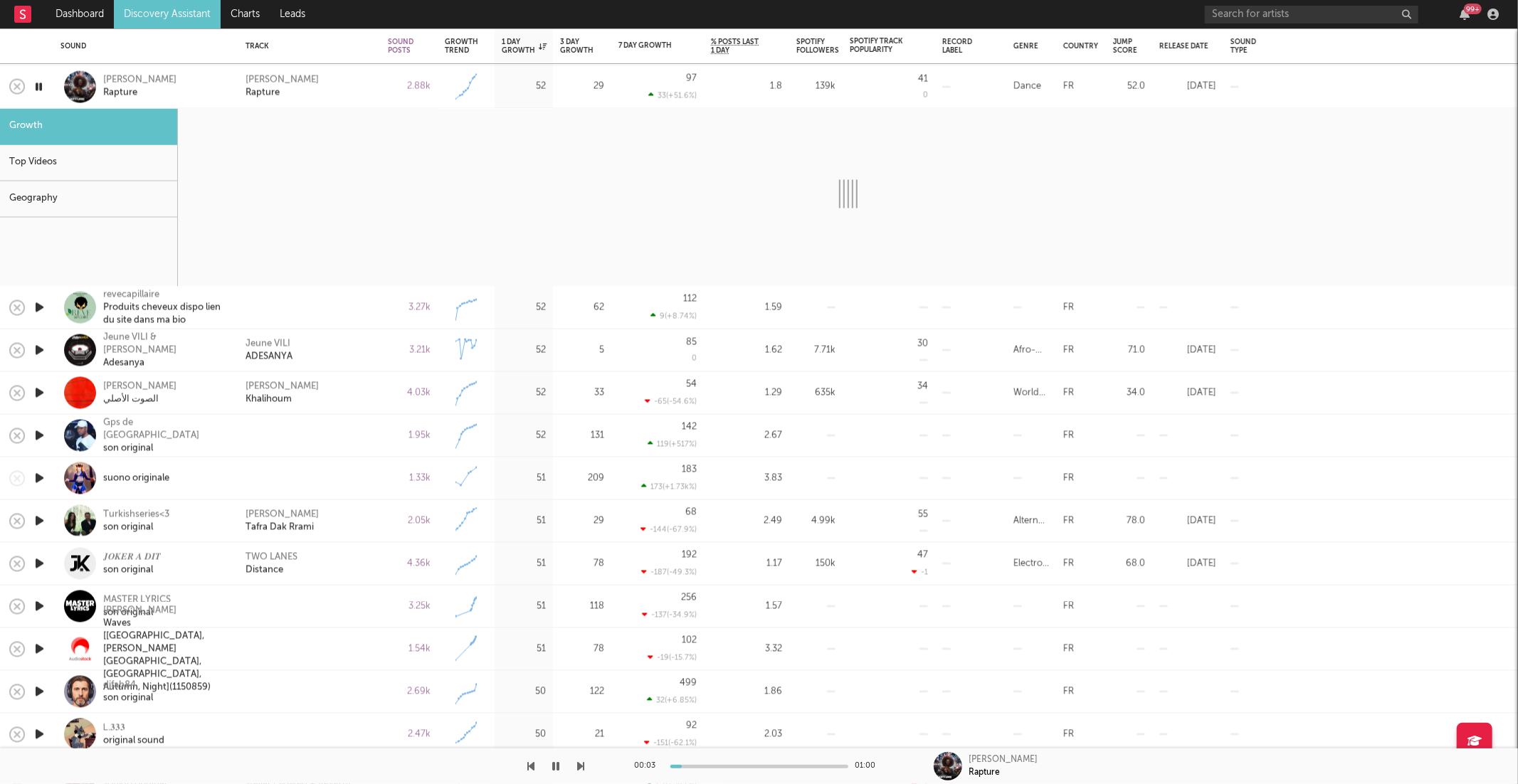
click at [307, 99] on div "Klaas Rapture" at bounding box center [310, 87] width 128 height 26
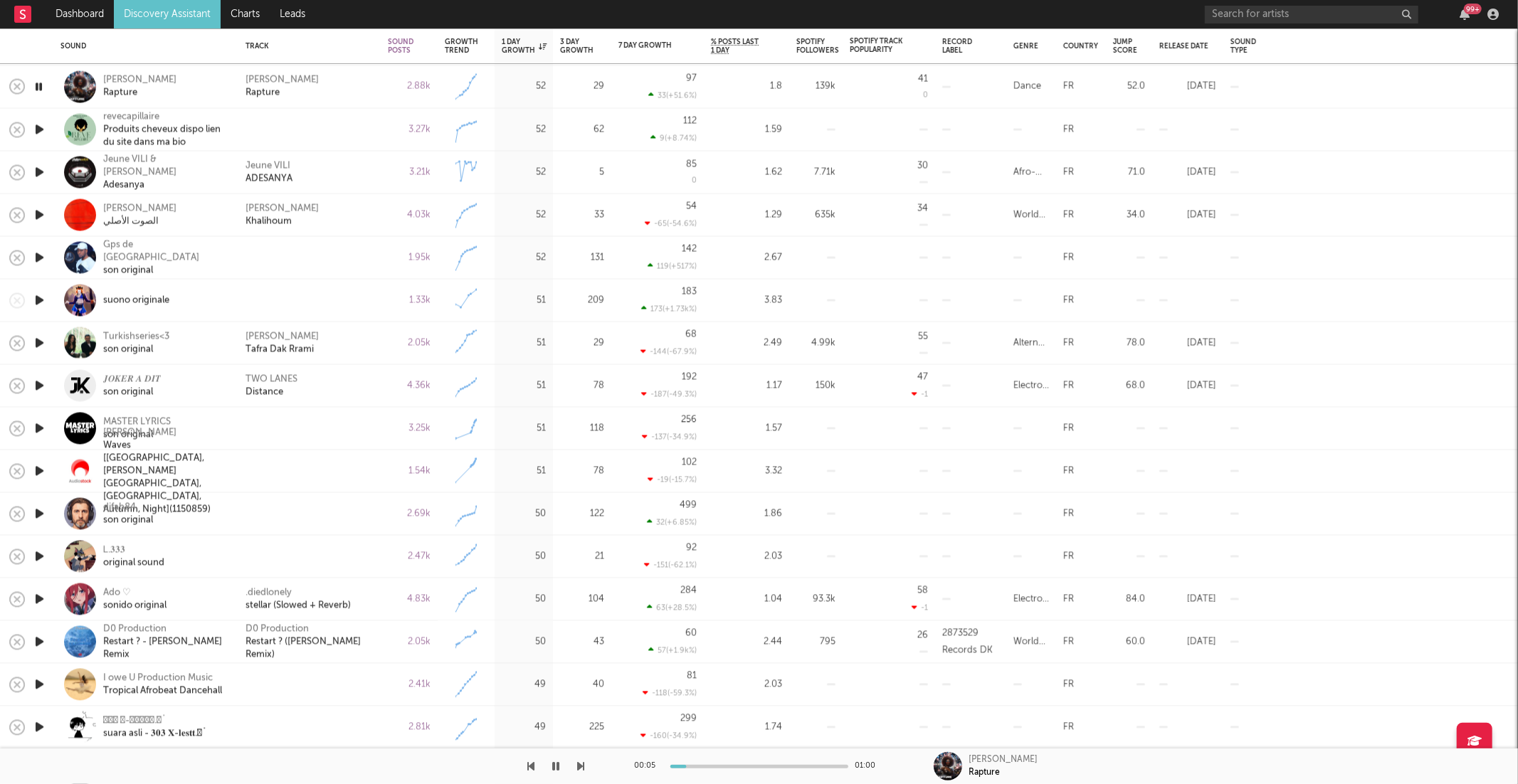
click at [579, 768] on icon "button" at bounding box center [581, 766] width 7 height 12
click at [580, 768] on icon "button" at bounding box center [581, 766] width 7 height 12
click at [333, 162] on div "Jeune VILI ADESANYA" at bounding box center [310, 173] width 128 height 26
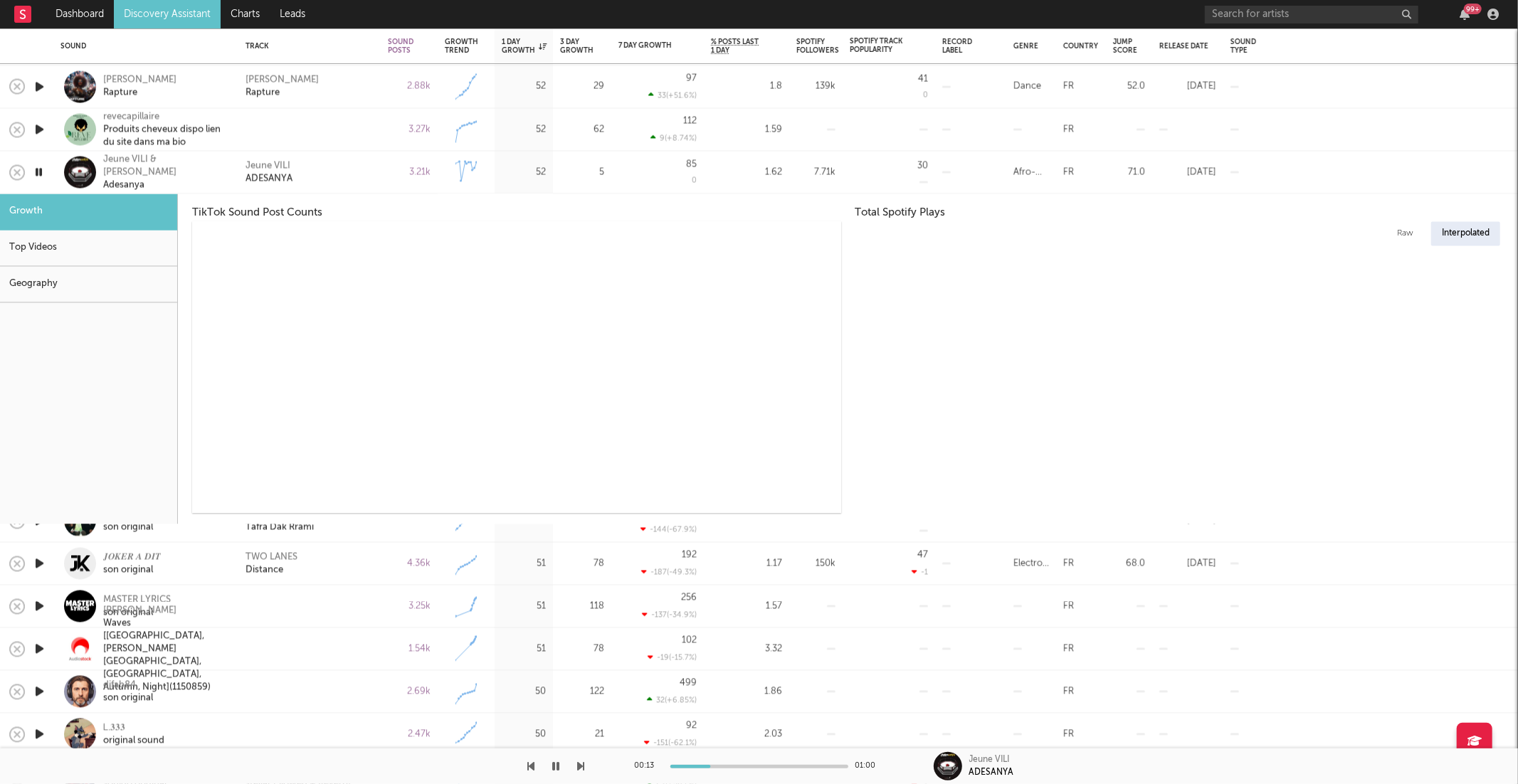
select select "6m"
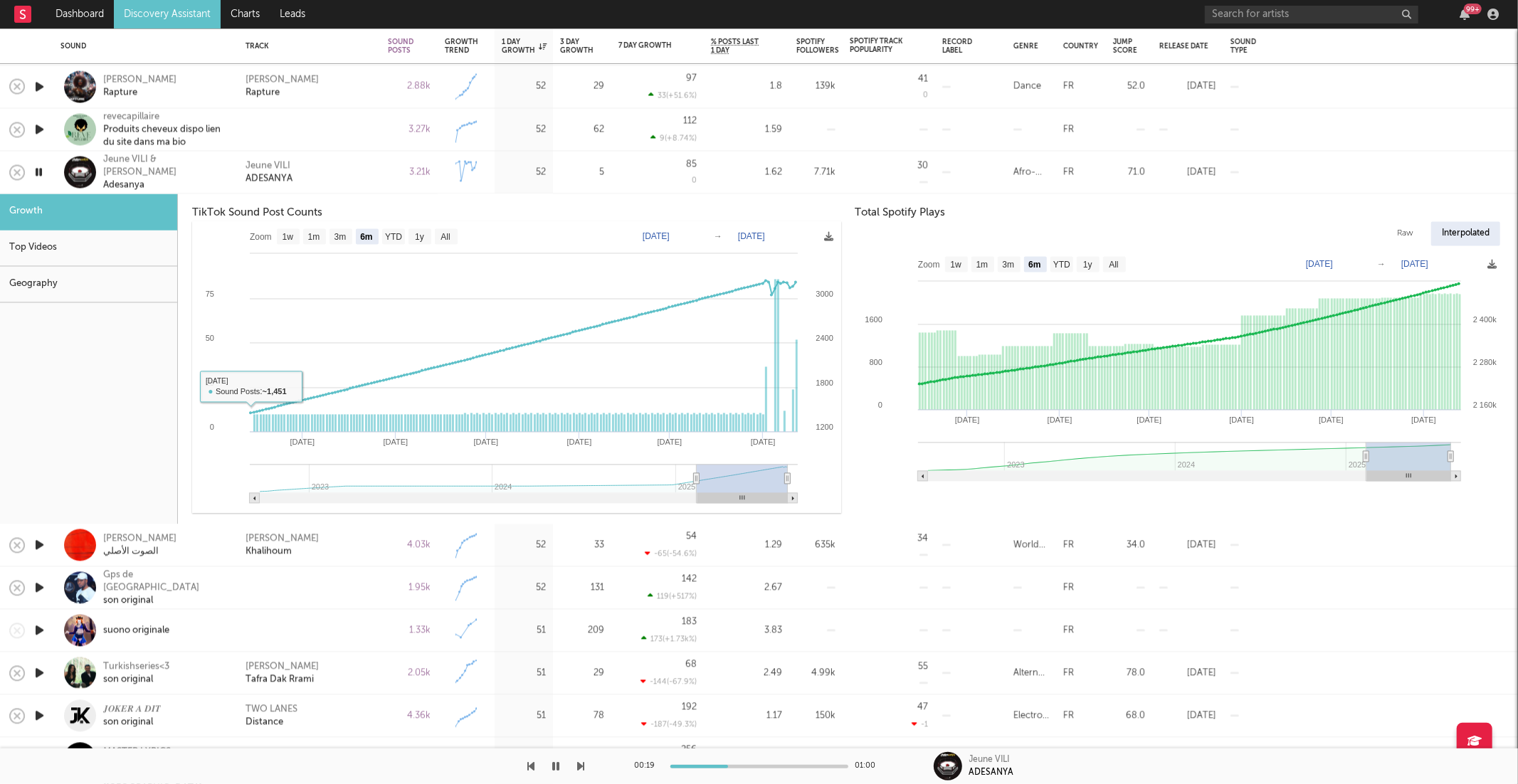
click at [333, 168] on div "Jeune VILI ADESANYA" at bounding box center [310, 173] width 128 height 26
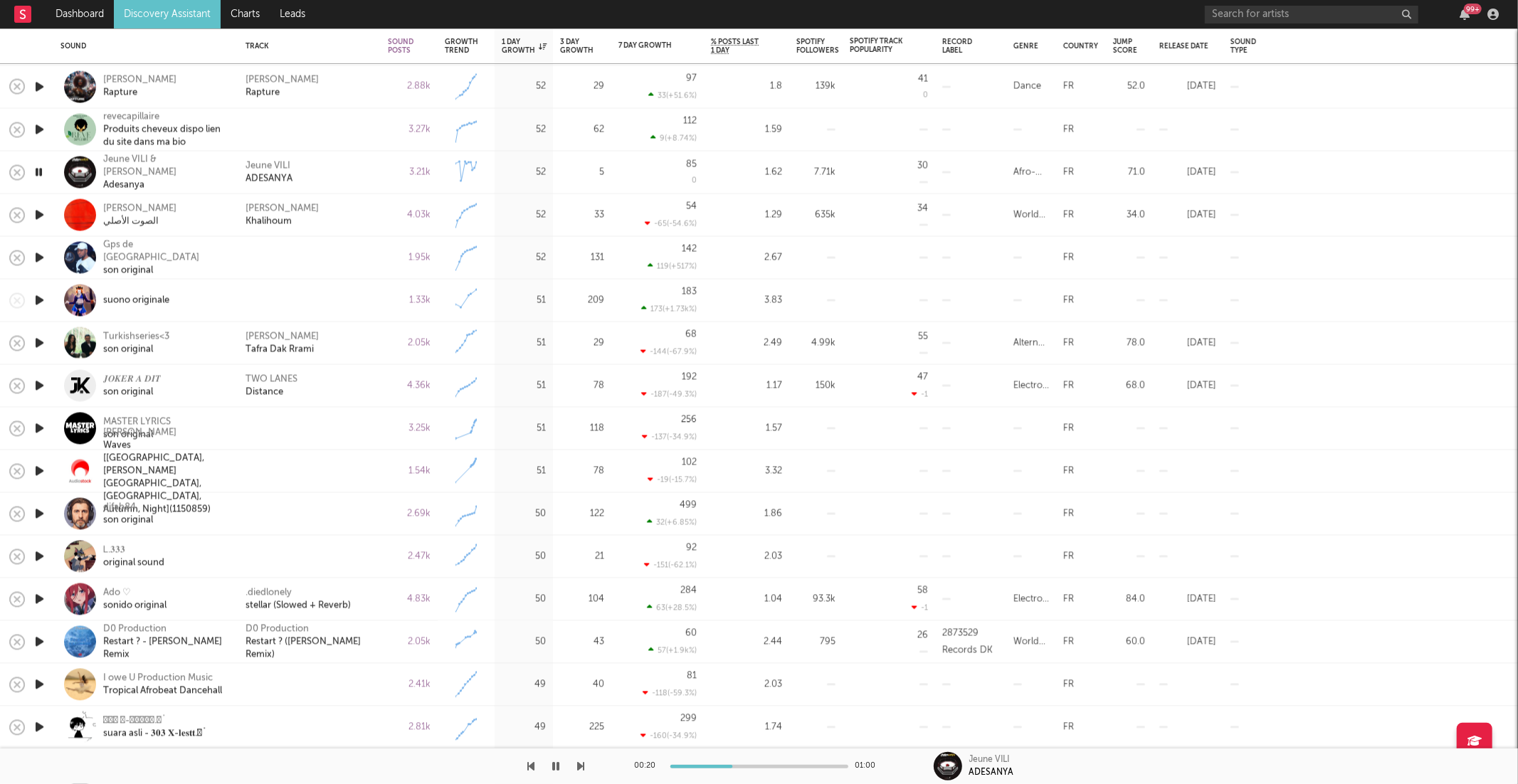
click at [580, 769] on icon "button" at bounding box center [581, 766] width 7 height 12
click at [581, 760] on icon "button" at bounding box center [581, 766] width 7 height 12
click at [602, 768] on div "00:31 00:34 Aber Sabeel Tafra Dak Rrami" at bounding box center [759, 766] width 1518 height 36
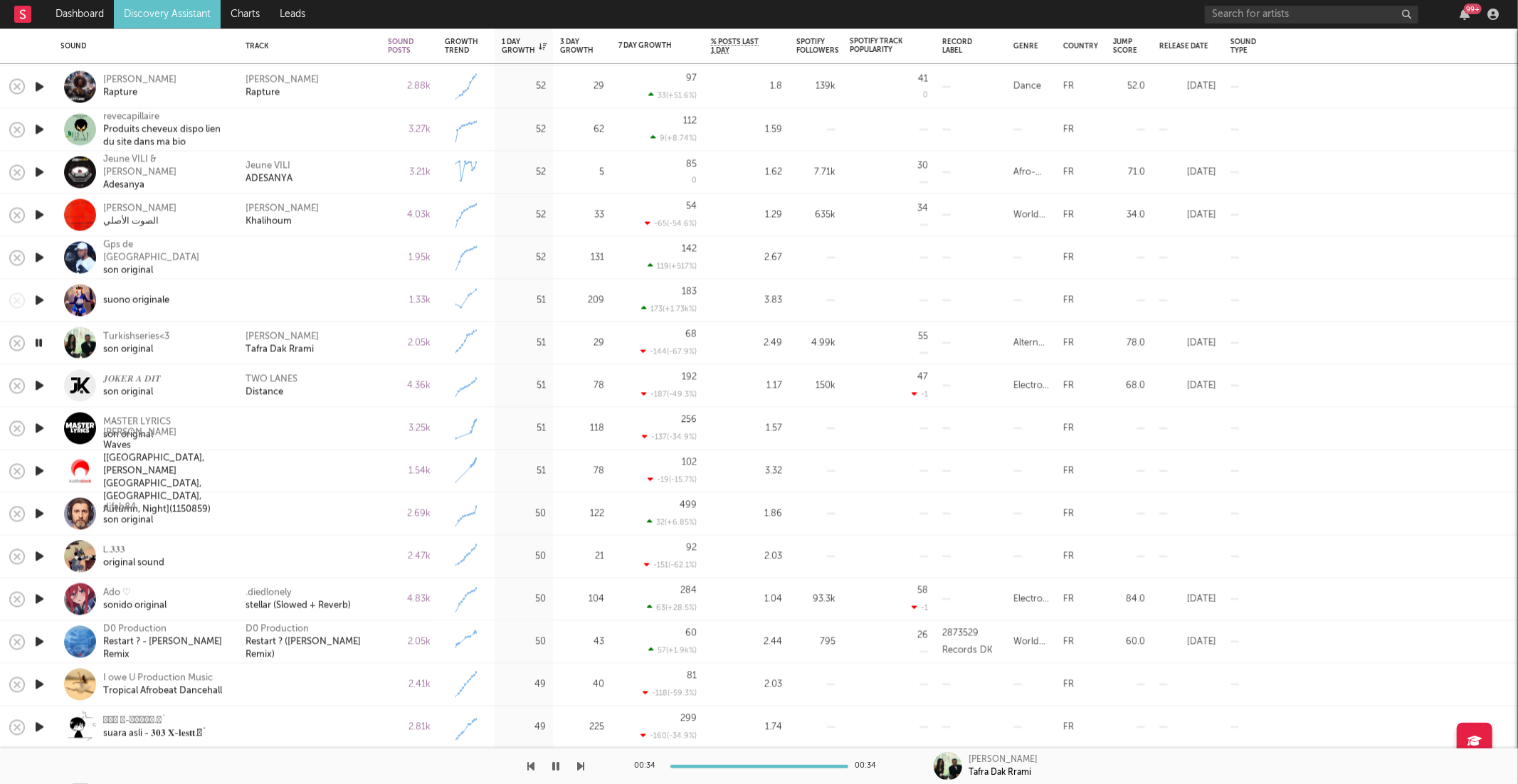
click at [579, 764] on icon "button" at bounding box center [581, 766] width 7 height 12
click at [581, 763] on icon "button" at bounding box center [581, 766] width 7 height 12
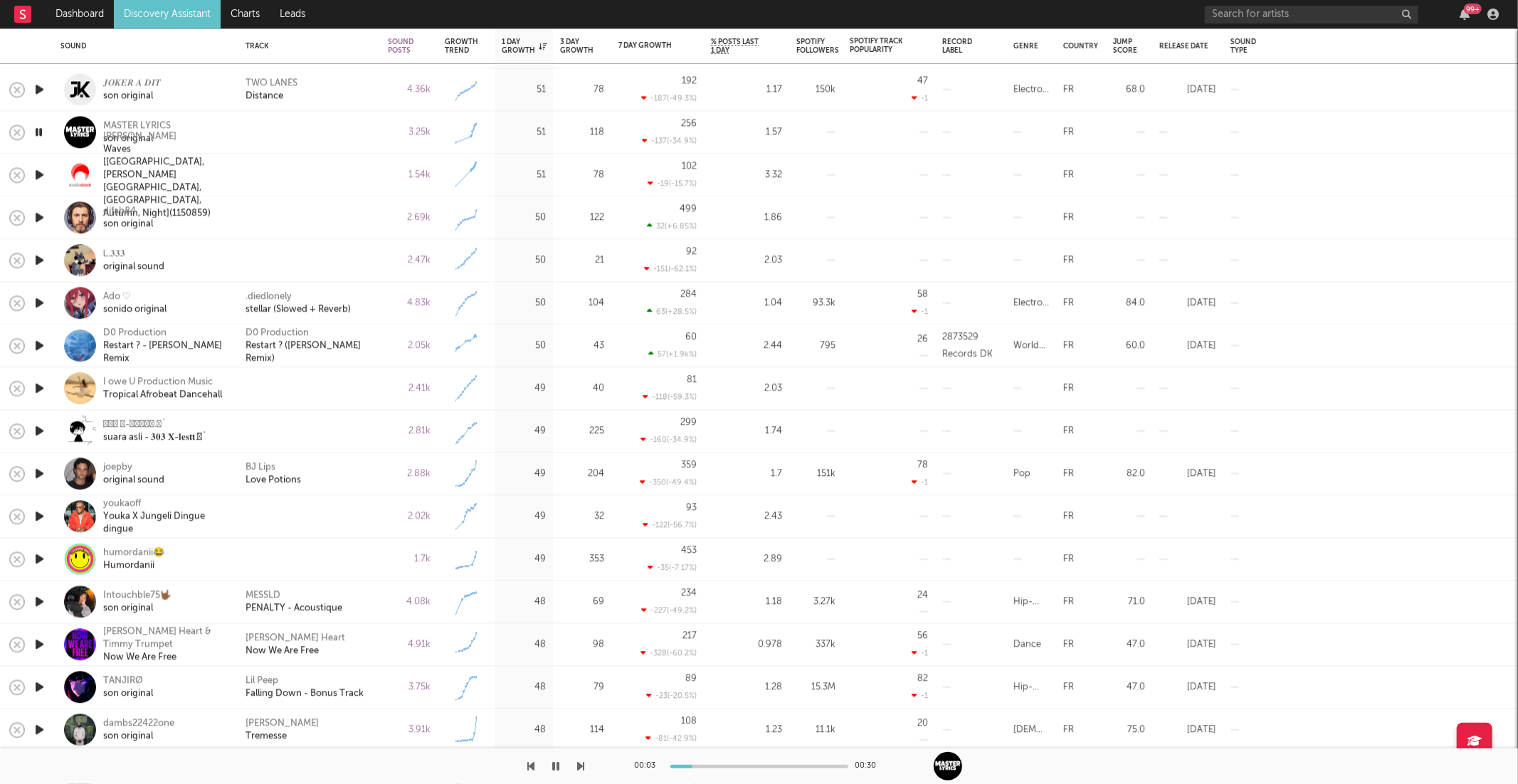
click at [580, 764] on icon "button" at bounding box center [581, 766] width 7 height 12
click at [38, 351] on icon "button" at bounding box center [38, 345] width 15 height 18
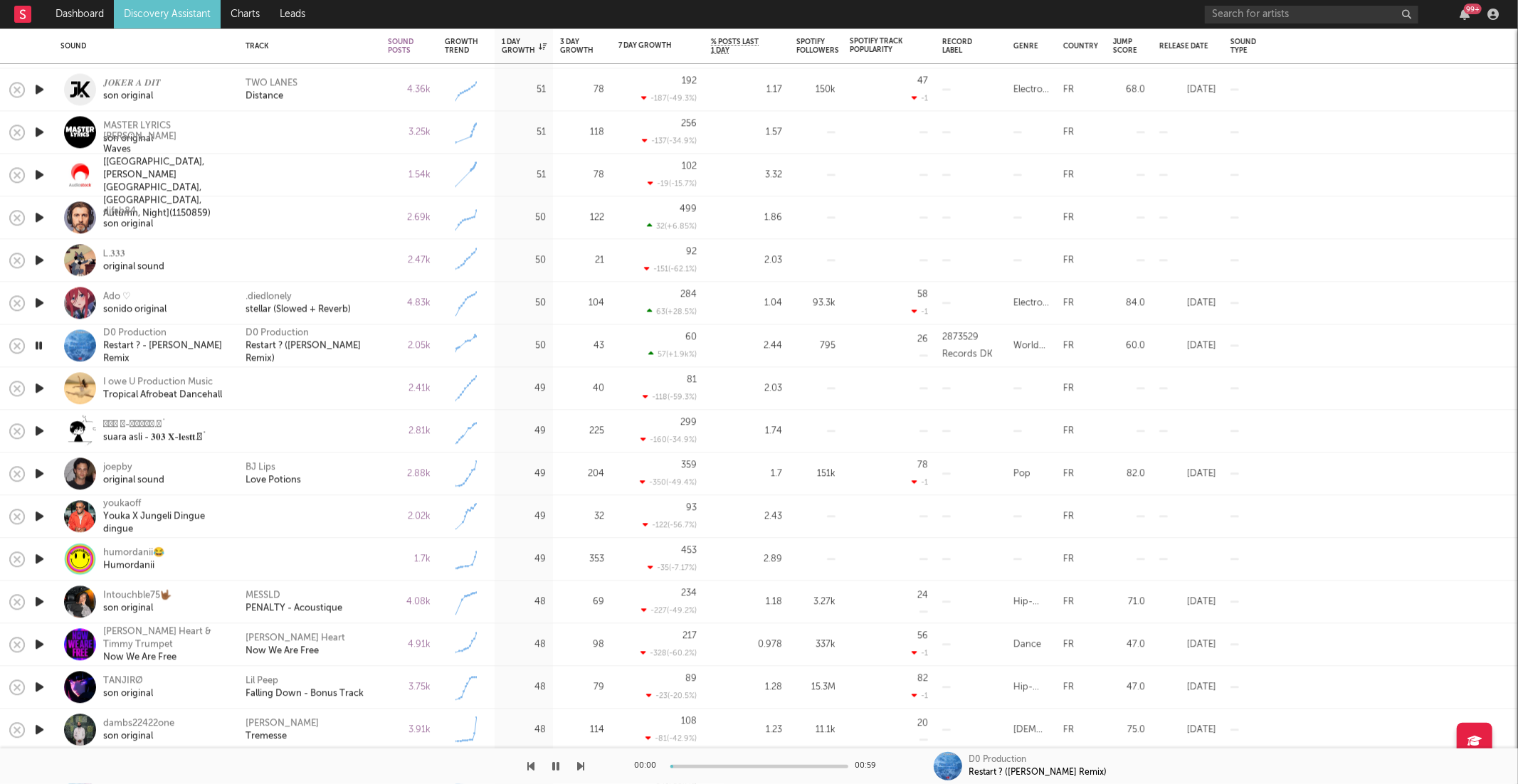
click at [585, 764] on div "00:00 00:59 D0 Production Restart ? (Bouyon Remix)" at bounding box center [759, 766] width 1518 height 36
click at [581, 766] on icon "button" at bounding box center [581, 766] width 7 height 12
click at [580, 766] on icon "button" at bounding box center [581, 766] width 7 height 12
click at [582, 763] on icon "button" at bounding box center [581, 766] width 7 height 12
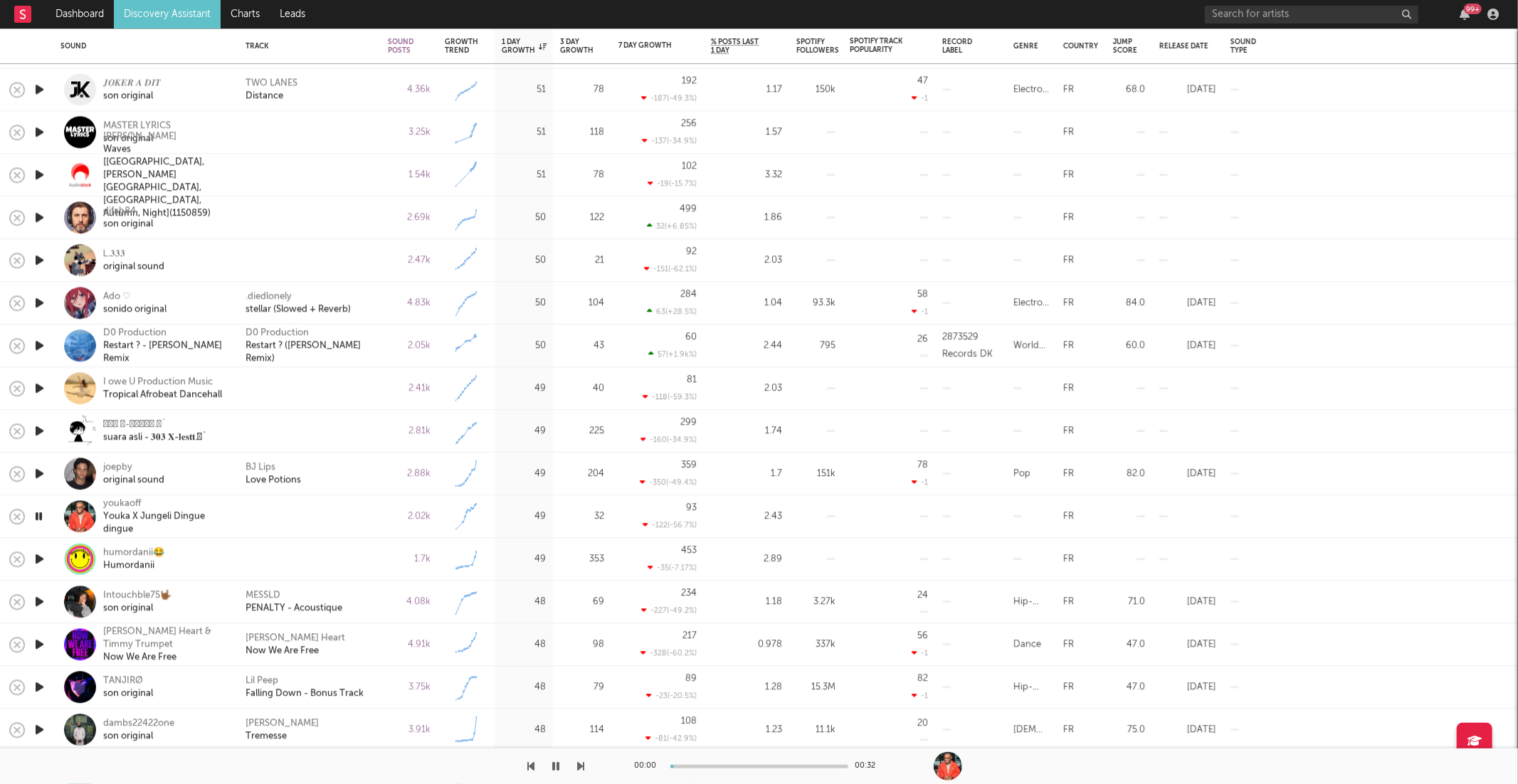
click at [582, 763] on icon "button" at bounding box center [581, 766] width 7 height 12
click at [581, 763] on icon "button" at bounding box center [581, 766] width 7 height 12
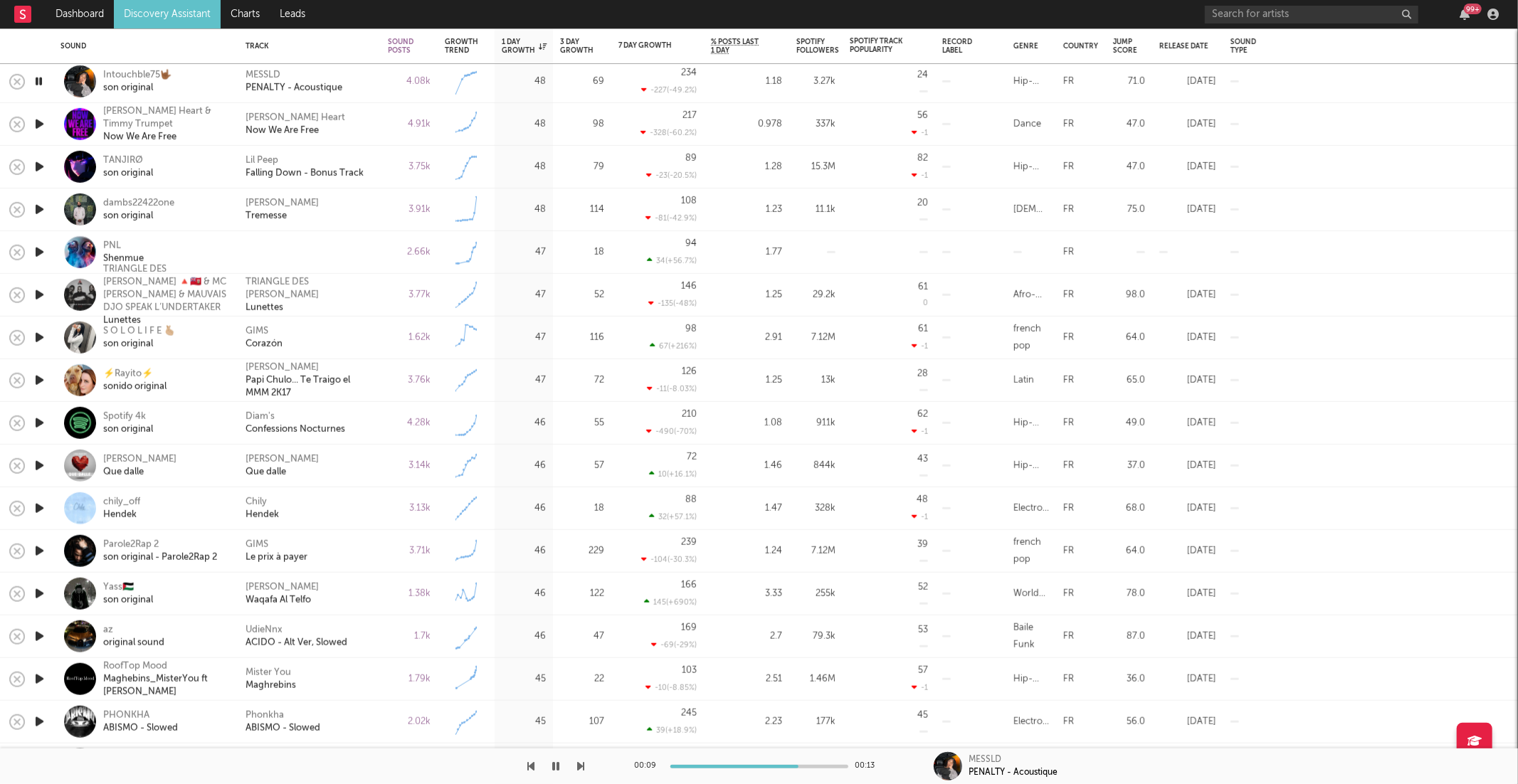
click at [583, 768] on icon "button" at bounding box center [581, 766] width 7 height 12
click at [578, 763] on icon "button" at bounding box center [581, 766] width 7 height 12
click at [579, 764] on icon "button" at bounding box center [581, 766] width 7 height 12
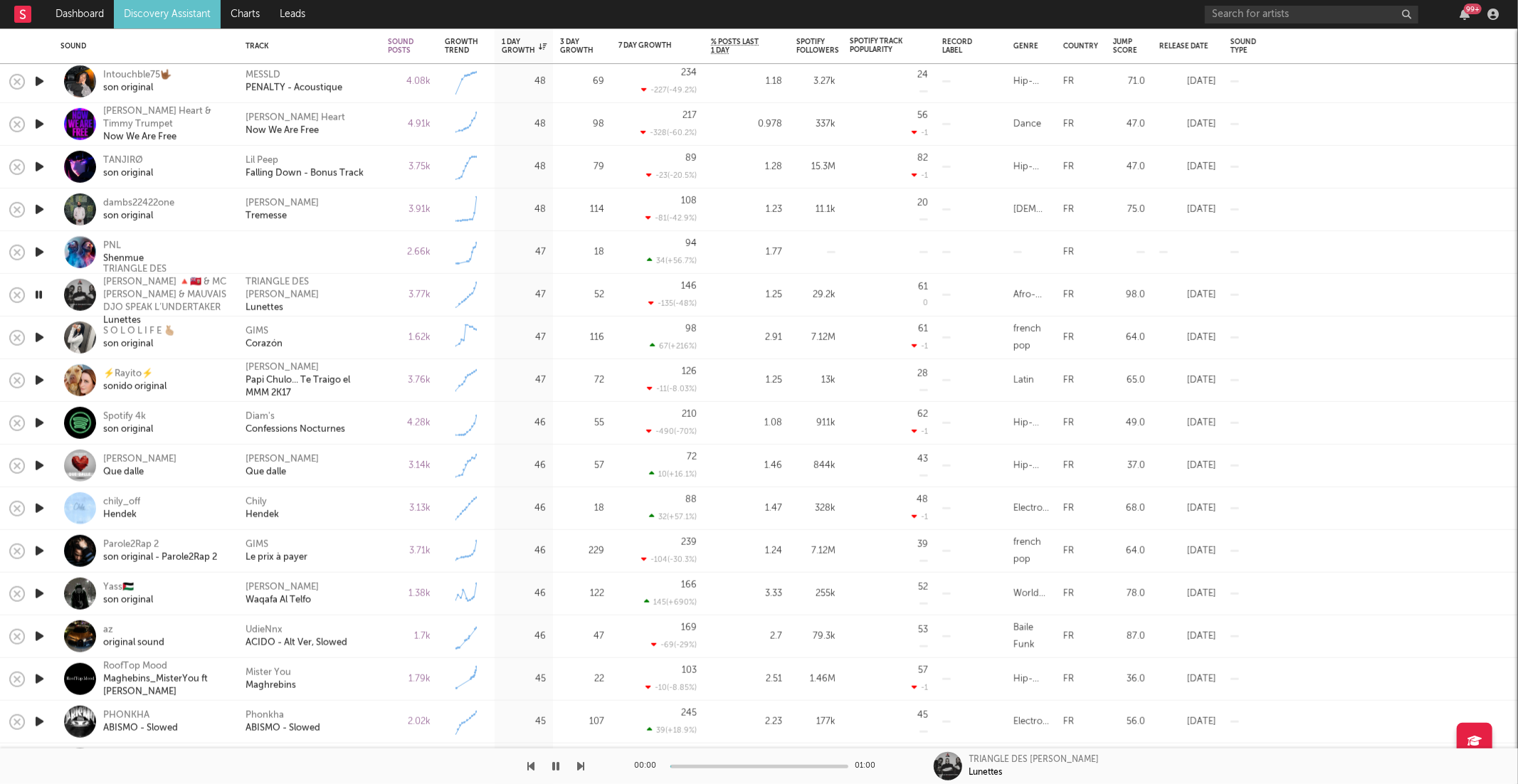
click at [579, 764] on icon "button" at bounding box center [581, 766] width 7 height 12
click at [531, 766] on icon "button" at bounding box center [531, 766] width 7 height 12
click at [387, 387] on div "3.76k" at bounding box center [409, 380] width 57 height 42
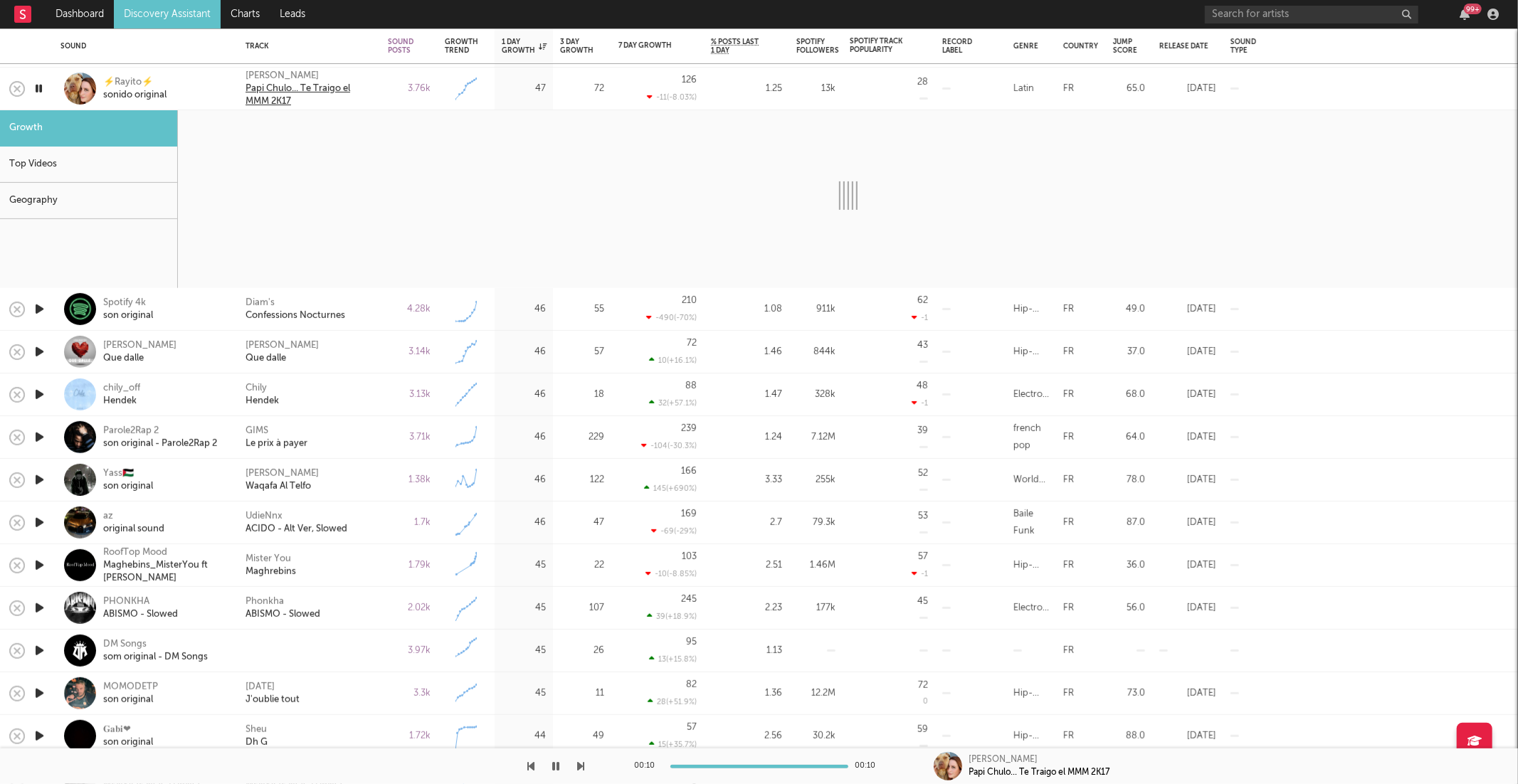
click at [362, 91] on div "Papi Chulo... Te Traigo el MMM 2K17" at bounding box center [310, 95] width 128 height 26
click at [380, 91] on div "Lorna Papi Chulo... Te Traigo el MMM 2K17" at bounding box center [310, 89] width 142 height 42
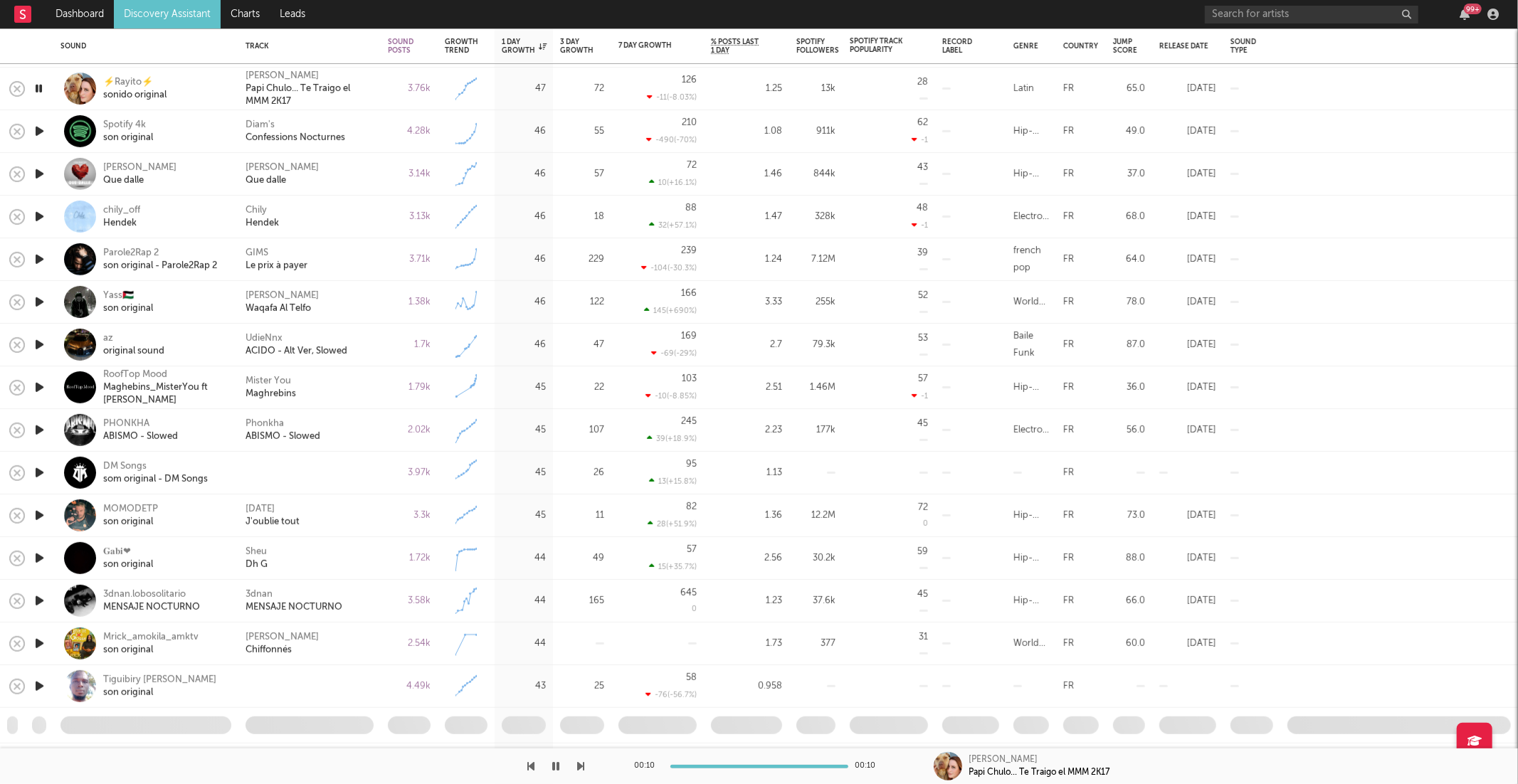
click at [576, 766] on div at bounding box center [292, 766] width 585 height 36
click at [584, 767] on icon "button" at bounding box center [581, 766] width 7 height 12
click at [583, 765] on icon "button" at bounding box center [581, 766] width 7 height 12
click at [578, 765] on icon "button" at bounding box center [581, 766] width 7 height 12
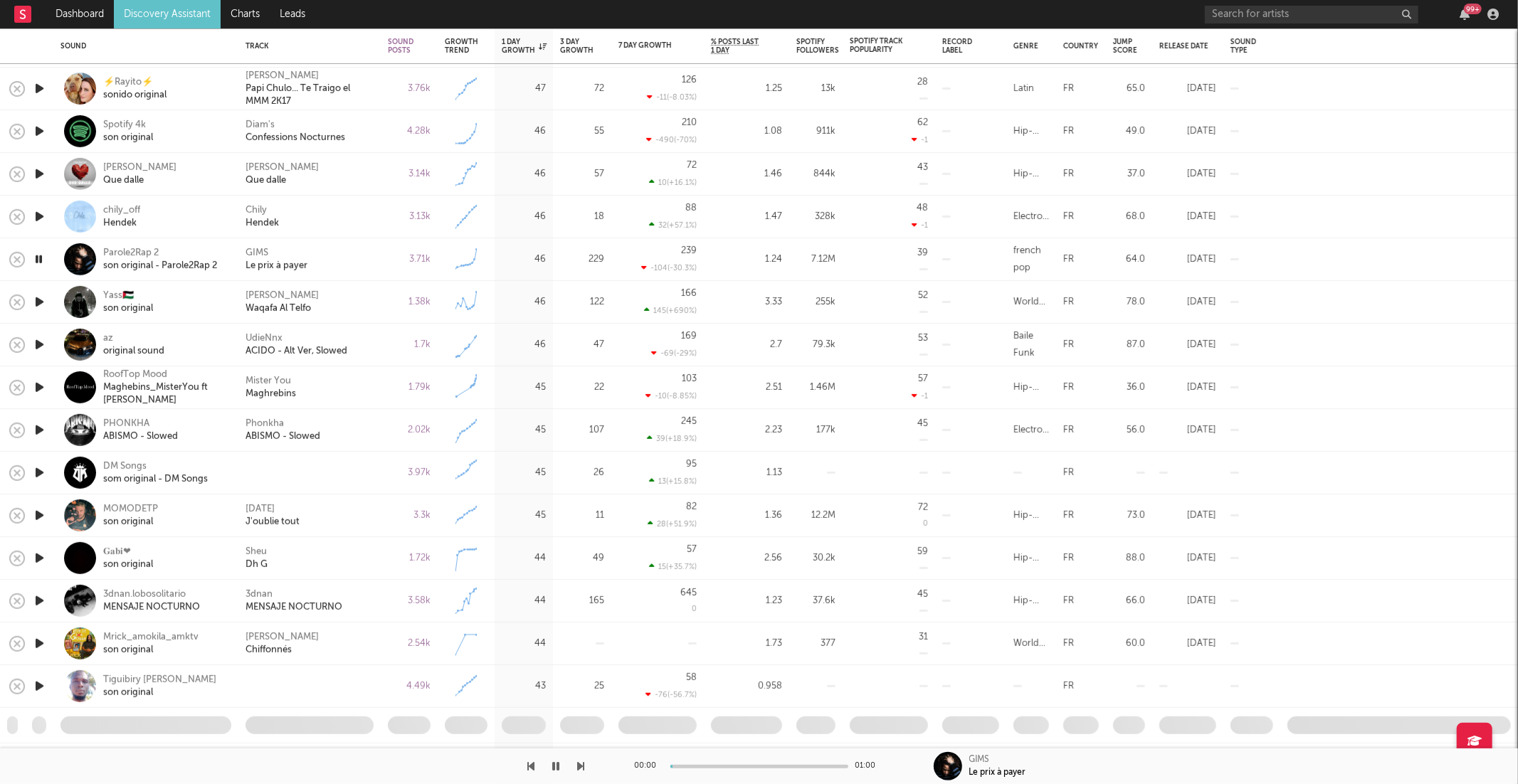
click at [578, 765] on icon "button" at bounding box center [581, 766] width 7 height 12
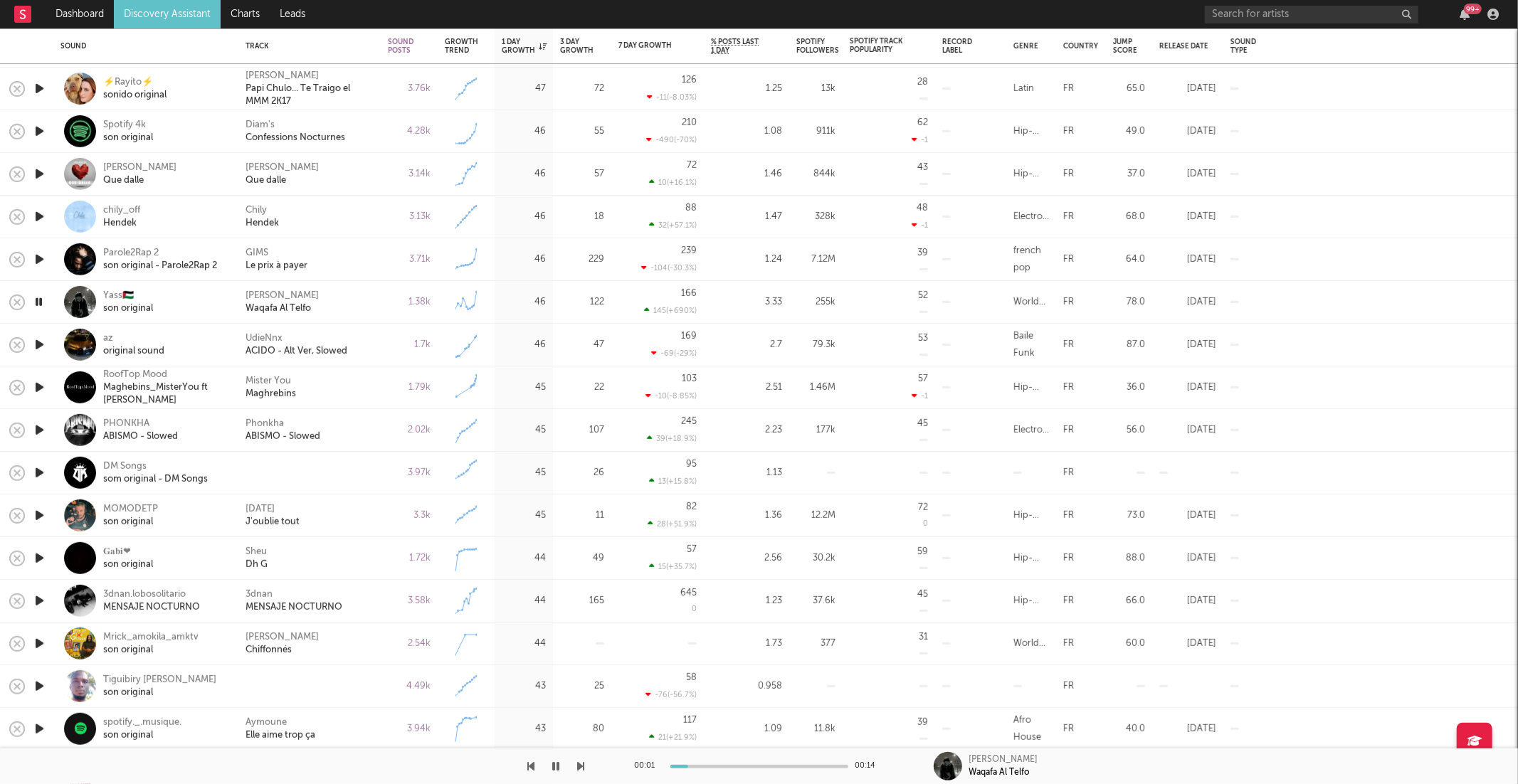
click at [578, 765] on icon "button" at bounding box center [581, 766] width 7 height 12
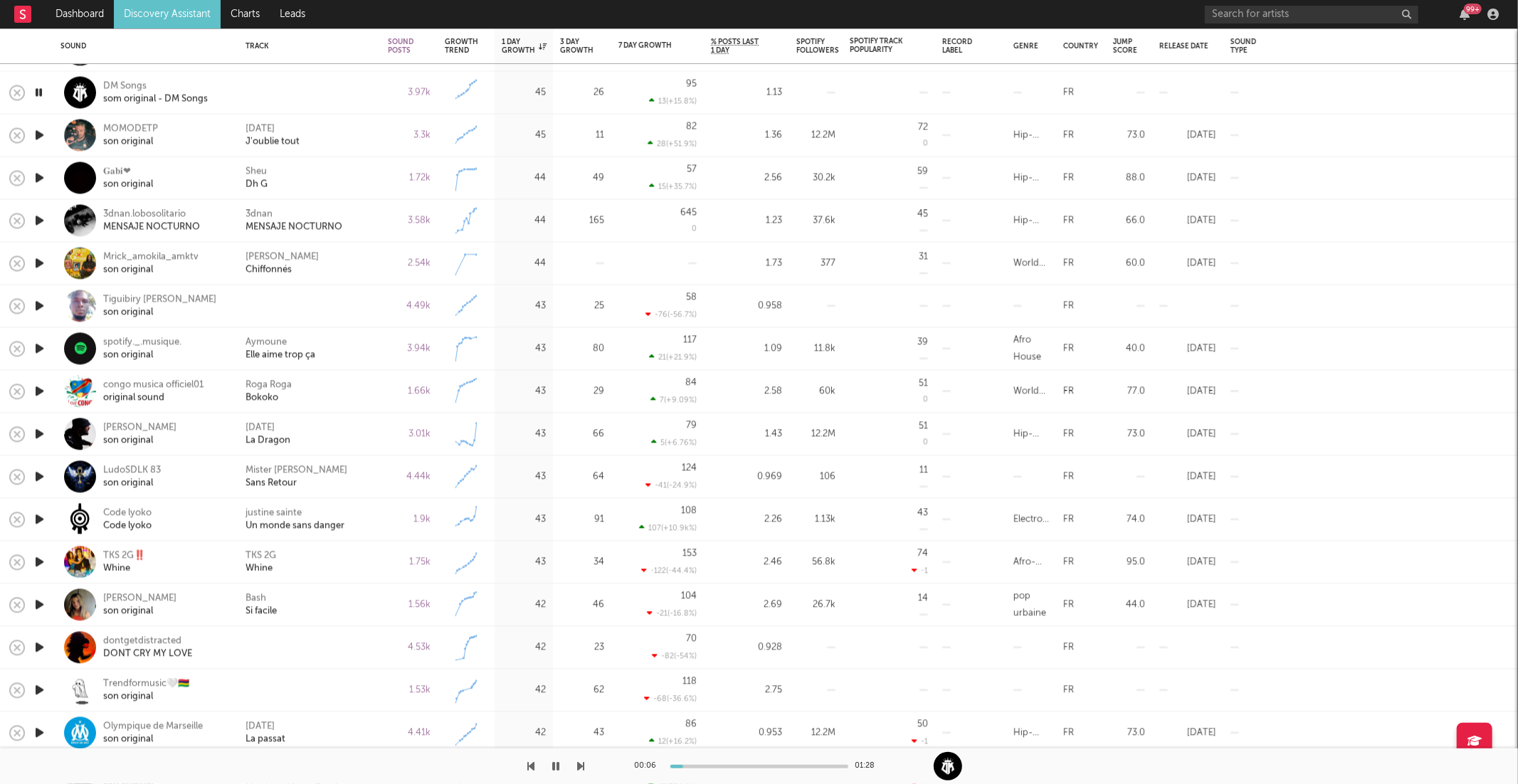
click at [581, 765] on icon "button" at bounding box center [581, 766] width 7 height 12
click at [582, 752] on button "button" at bounding box center [581, 766] width 7 height 36
click at [582, 763] on icon "button" at bounding box center [581, 766] width 7 height 12
click at [585, 762] on div "00:01 01:00 3dnan MENSAJE NOCTURNO" at bounding box center [759, 766] width 1518 height 36
click at [583, 762] on icon "button" at bounding box center [581, 766] width 7 height 12
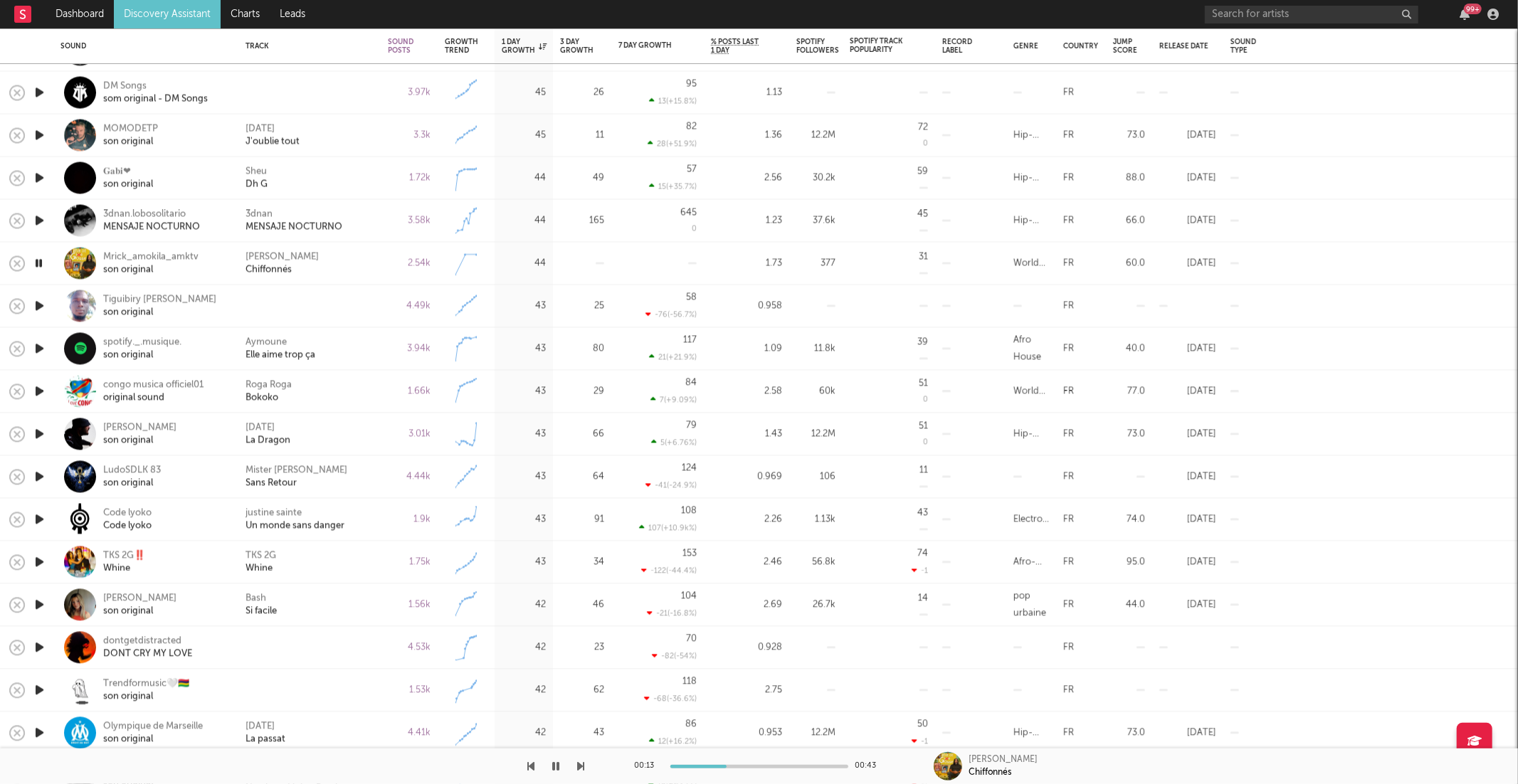
click at [581, 765] on icon "button" at bounding box center [581, 766] width 7 height 12
click at [582, 765] on icon "button" at bounding box center [581, 766] width 7 height 12
click at [579, 765] on icon "button" at bounding box center [581, 766] width 7 height 12
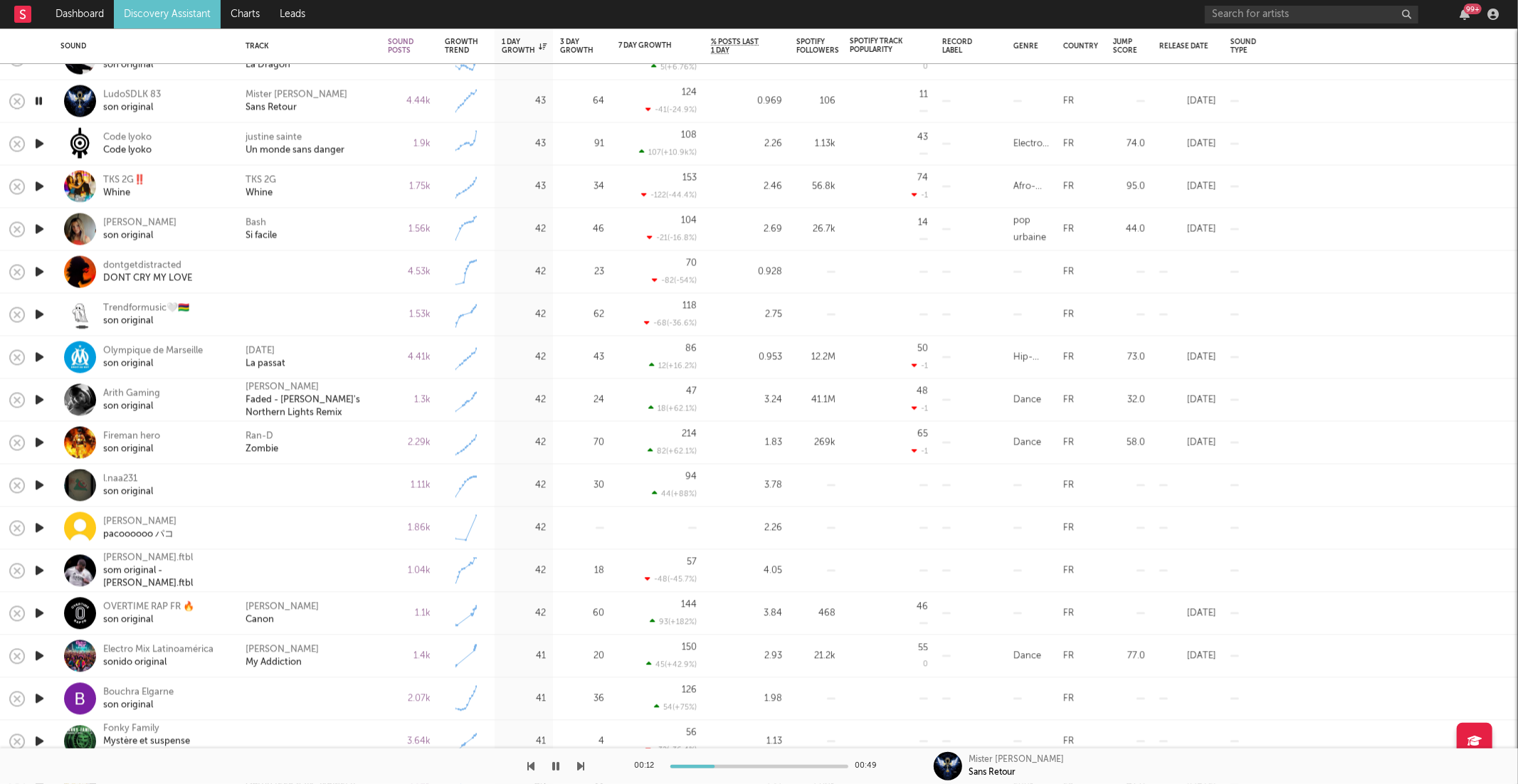
click at [41, 139] on icon "button" at bounding box center [38, 144] width 15 height 18
click at [582, 768] on icon "button" at bounding box center [581, 766] width 7 height 12
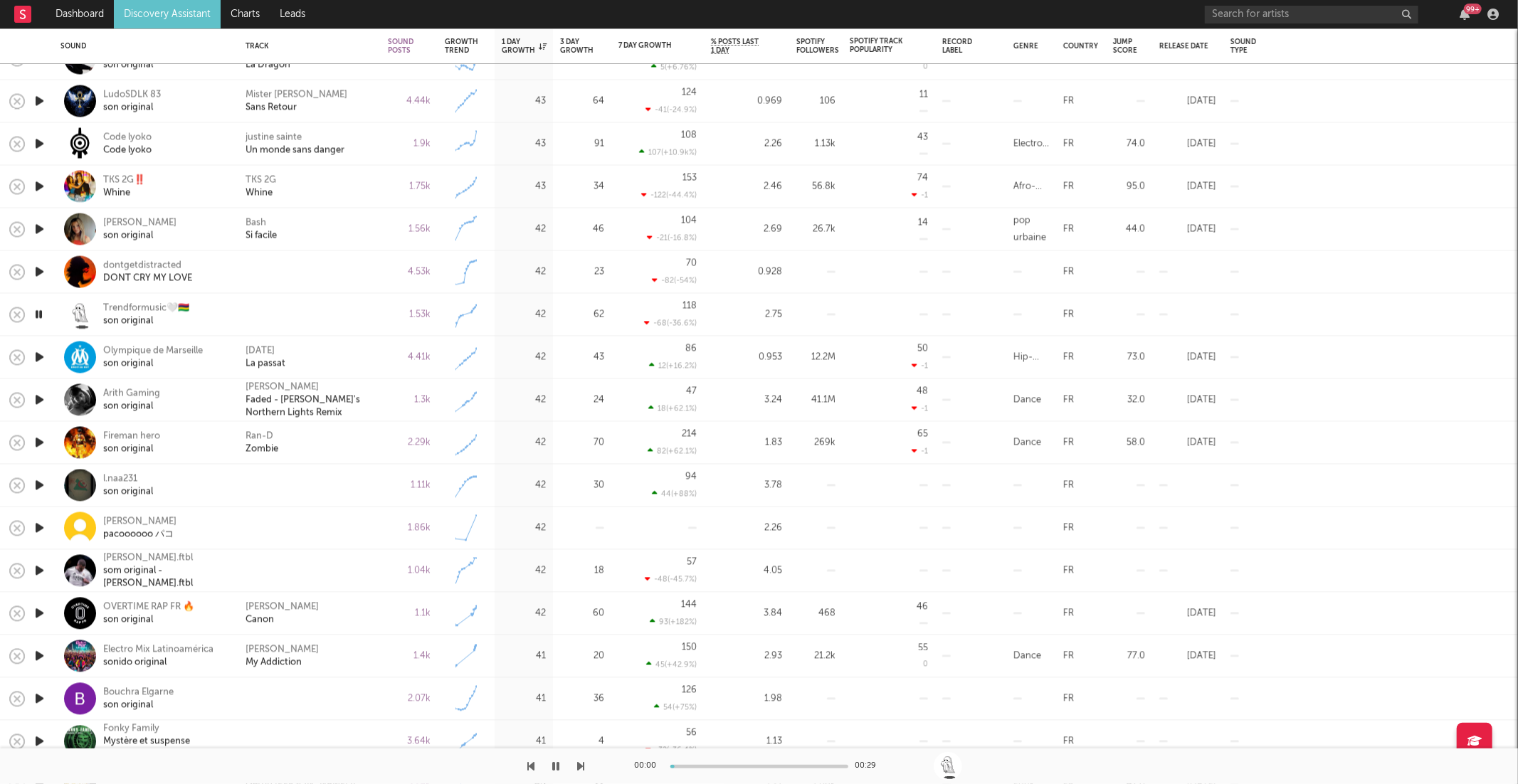
click at [582, 768] on icon "button" at bounding box center [581, 766] width 7 height 12
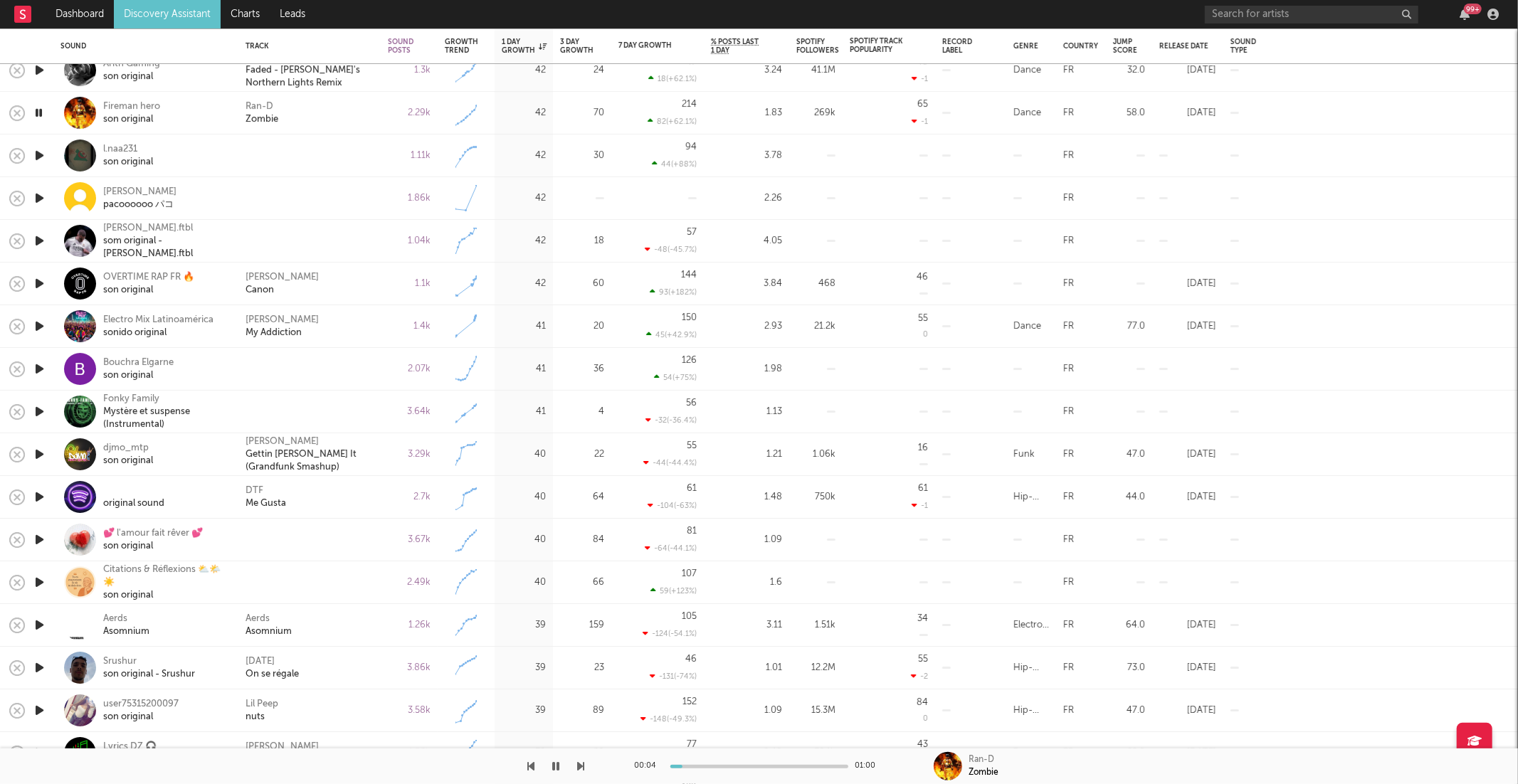
click at [579, 763] on icon "button" at bounding box center [581, 766] width 7 height 12
click at [317, 116] on div "Ran-D Zombie" at bounding box center [310, 113] width 128 height 26
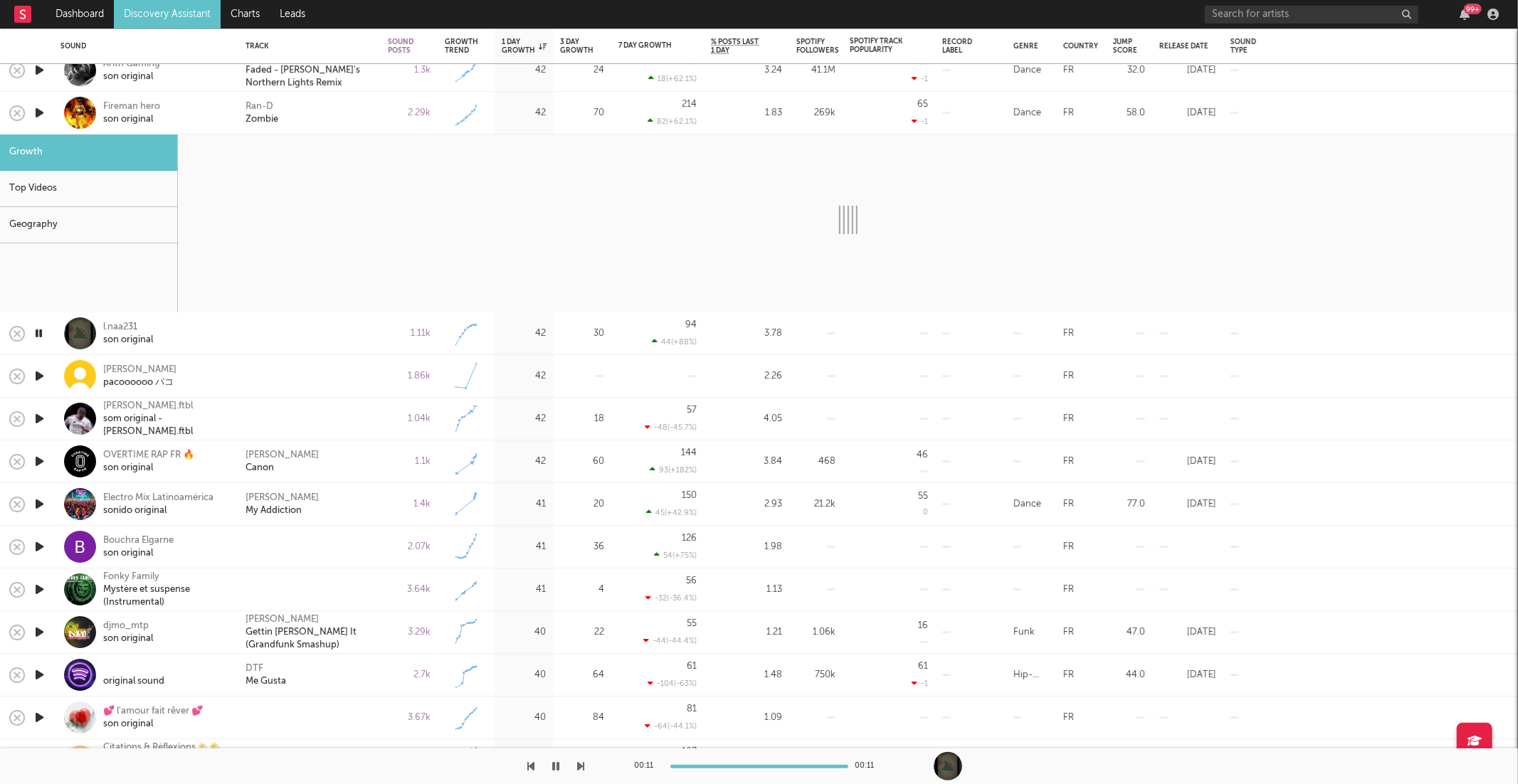
select select "6m"
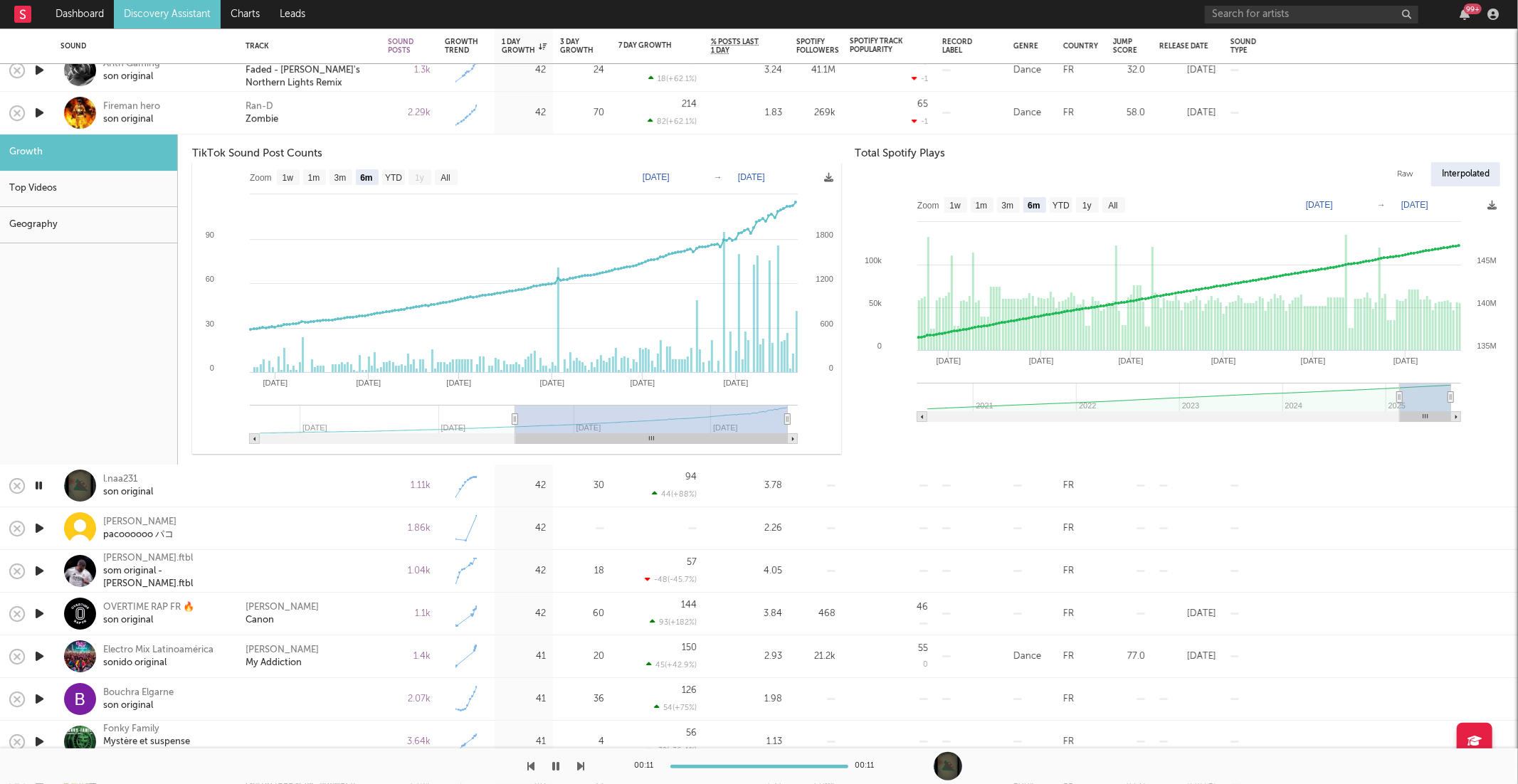
click at [368, 109] on div "Ran-D Zombie" at bounding box center [310, 113] width 128 height 26
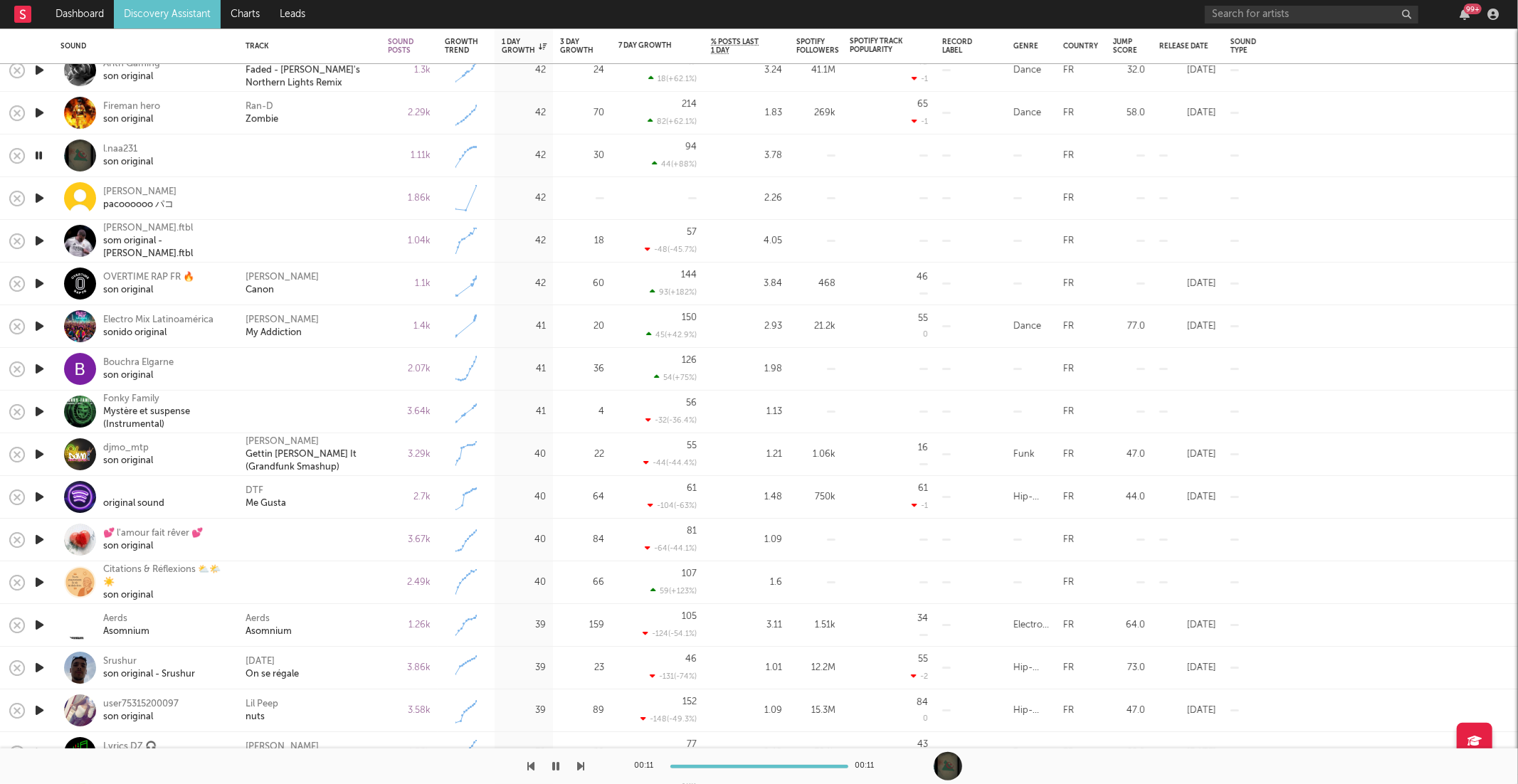
click at [581, 762] on icon "button" at bounding box center [581, 766] width 7 height 12
click at [354, 323] on div "Alex Guesta My Addiction" at bounding box center [310, 326] width 128 height 26
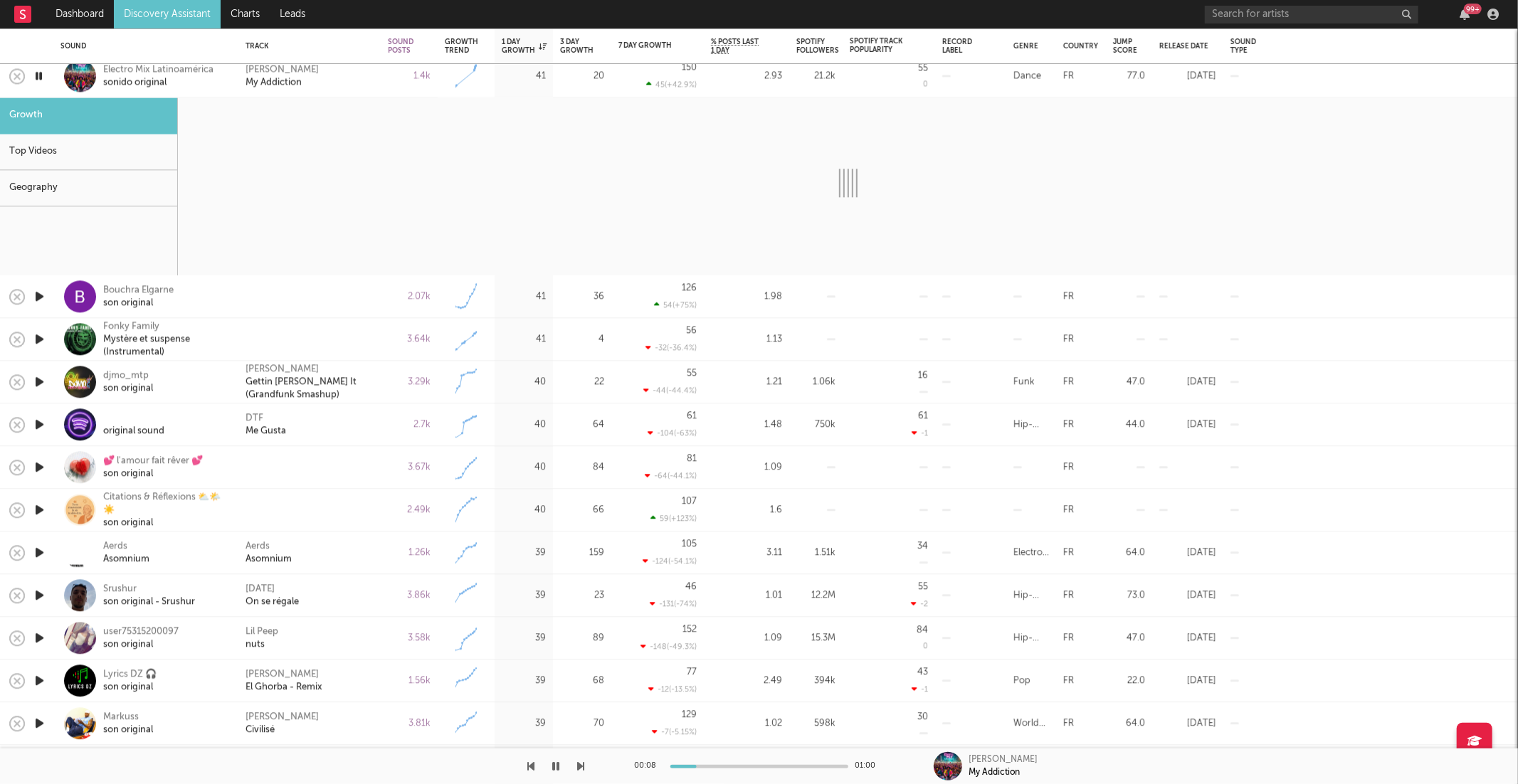
select select "6m"
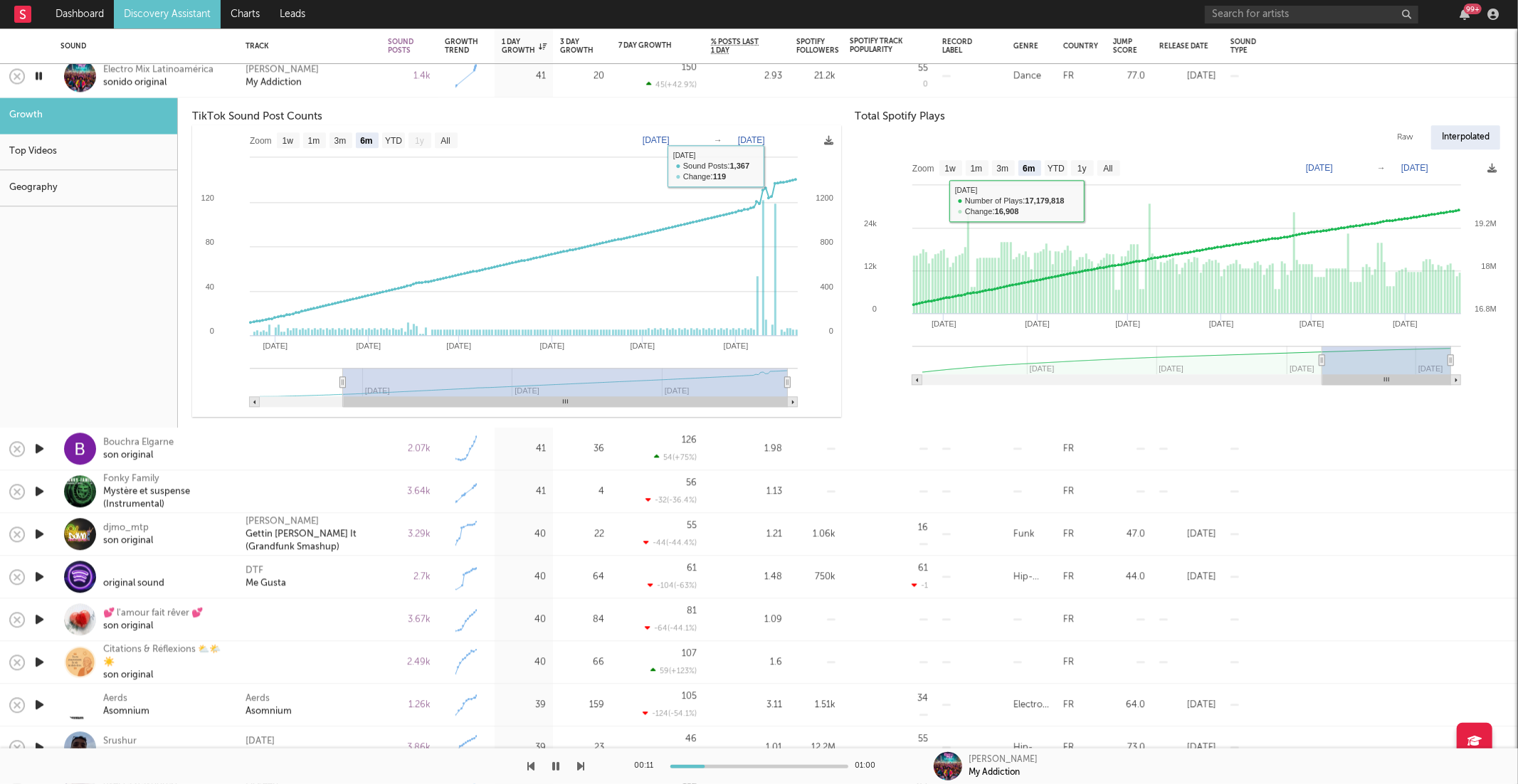
click at [355, 83] on div "Alex Guesta My Addiction" at bounding box center [310, 76] width 128 height 26
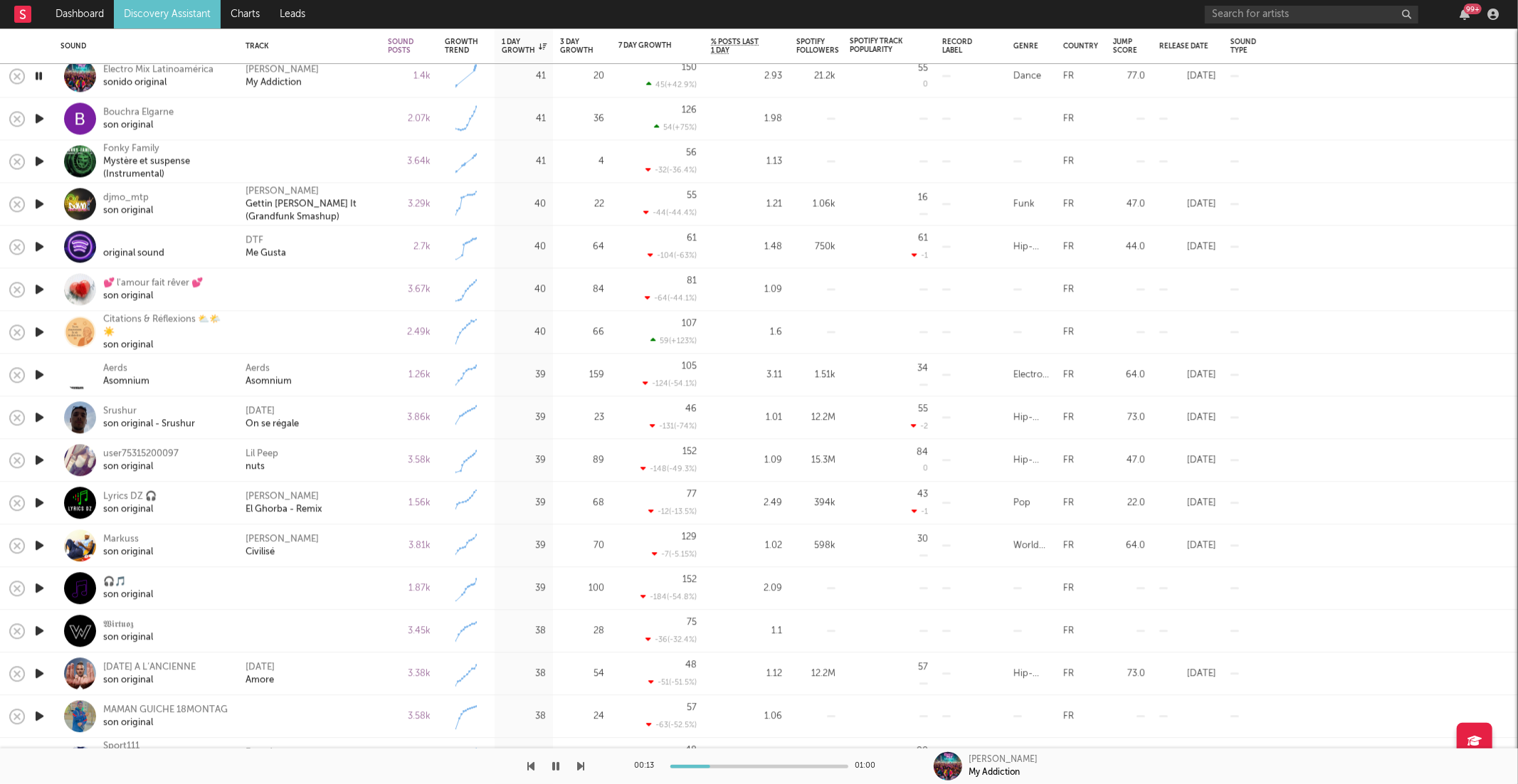
click at [581, 762] on icon "button" at bounding box center [581, 766] width 7 height 12
click at [581, 763] on icon "button" at bounding box center [581, 766] width 7 height 12
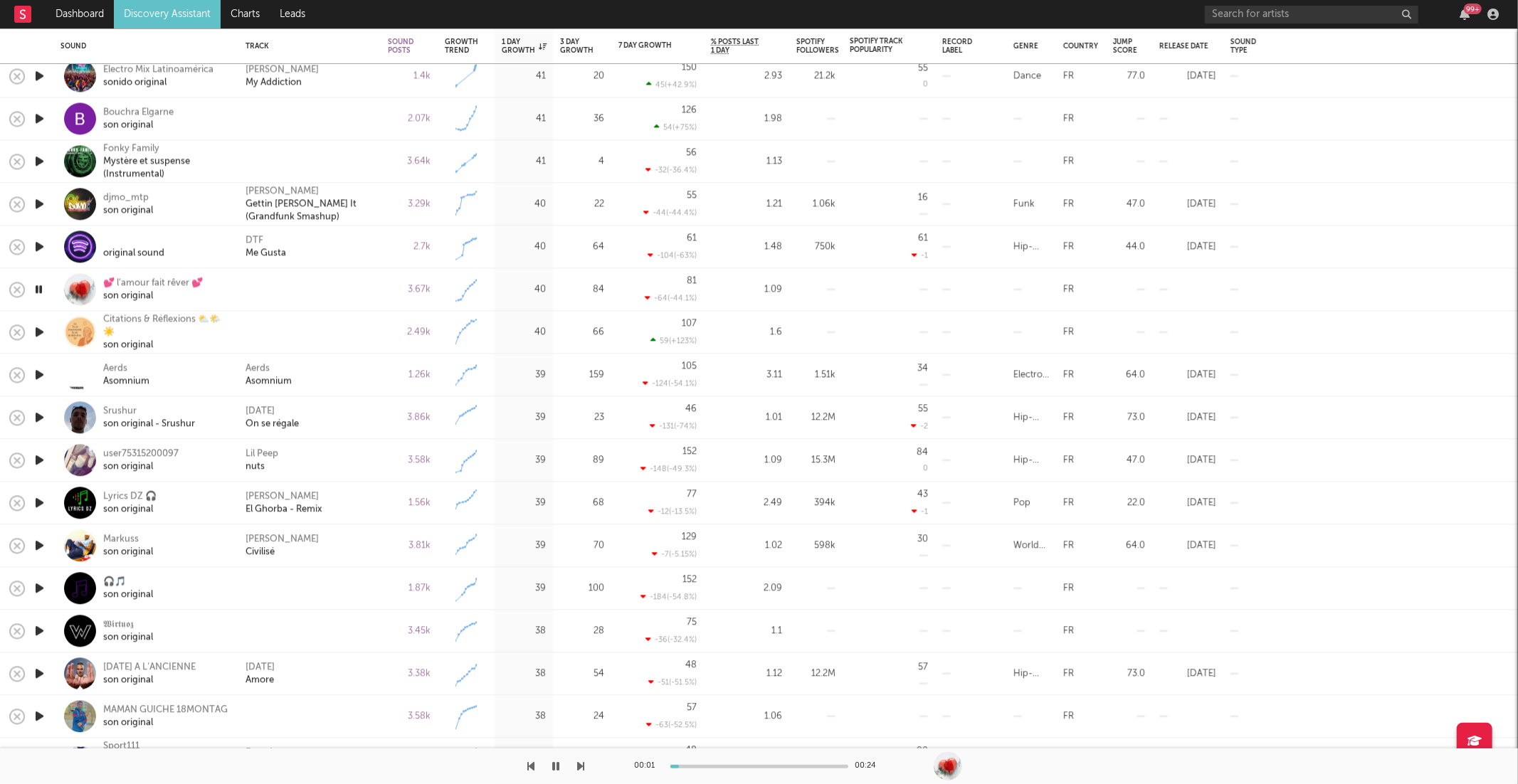
click at [581, 763] on icon "button" at bounding box center [581, 766] width 7 height 12
click at [340, 234] on div "DTF Me Gusta" at bounding box center [310, 247] width 128 height 26
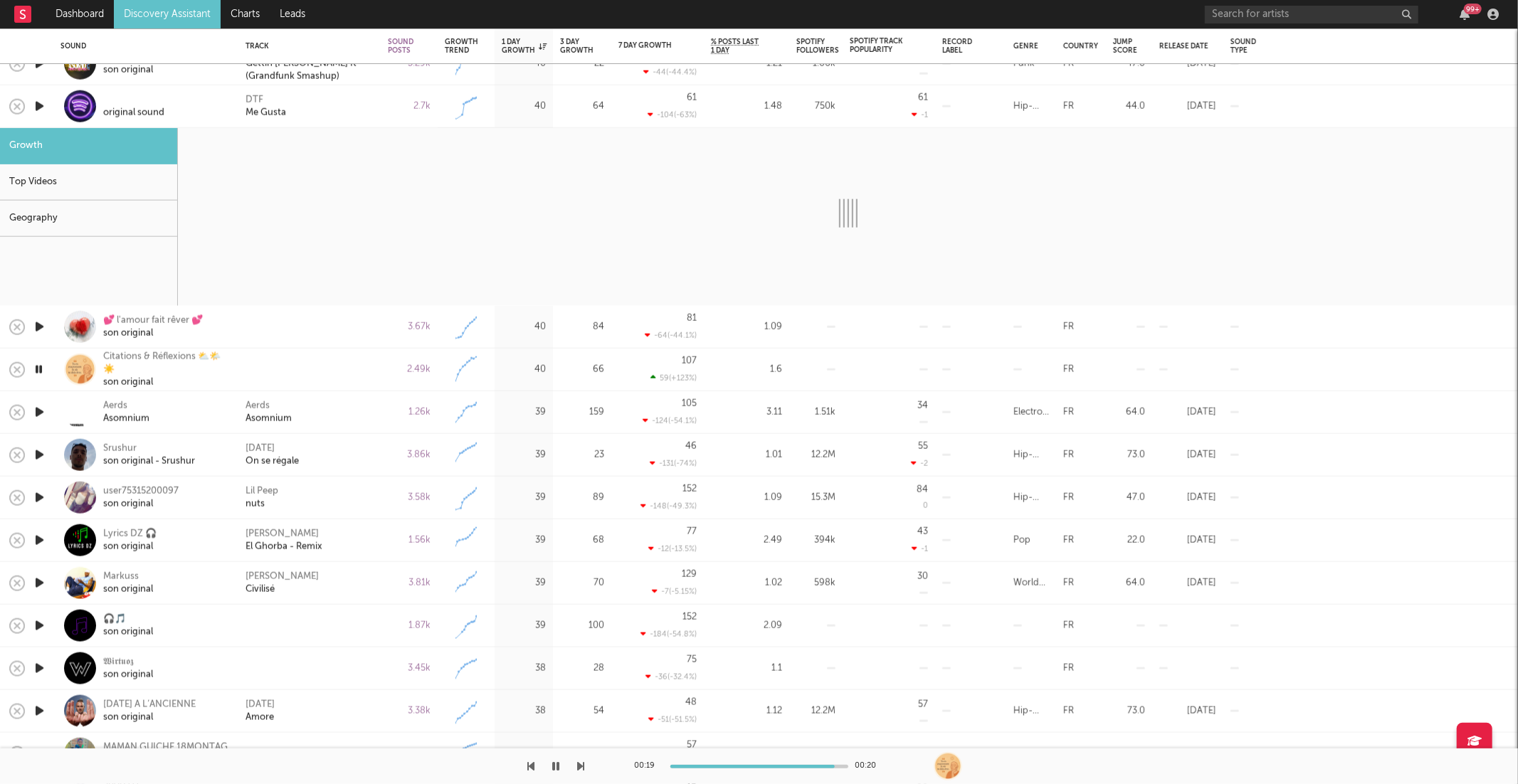
select select "1w"
select select "6m"
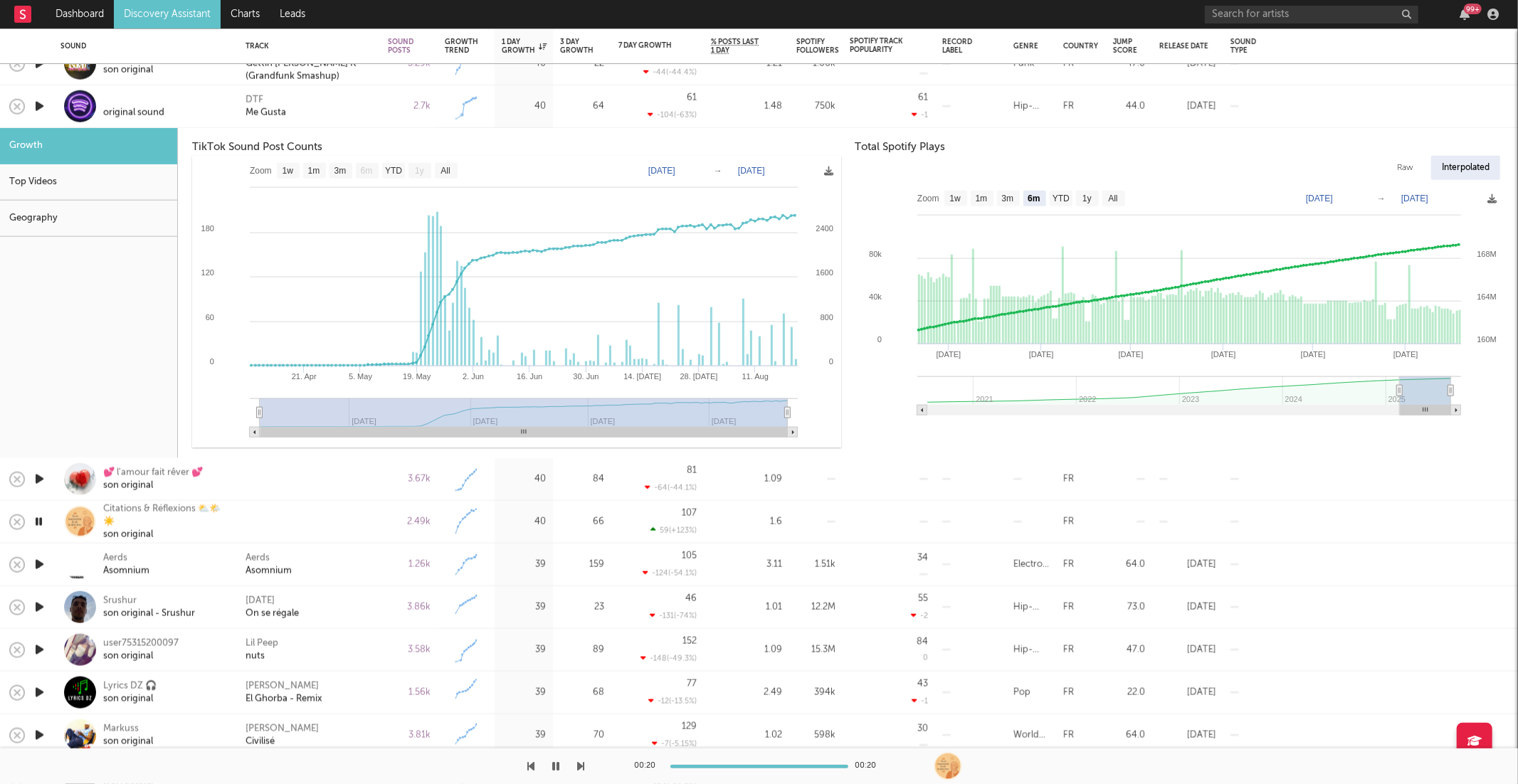
click at [350, 109] on div "DTF Me Gusta" at bounding box center [310, 107] width 128 height 26
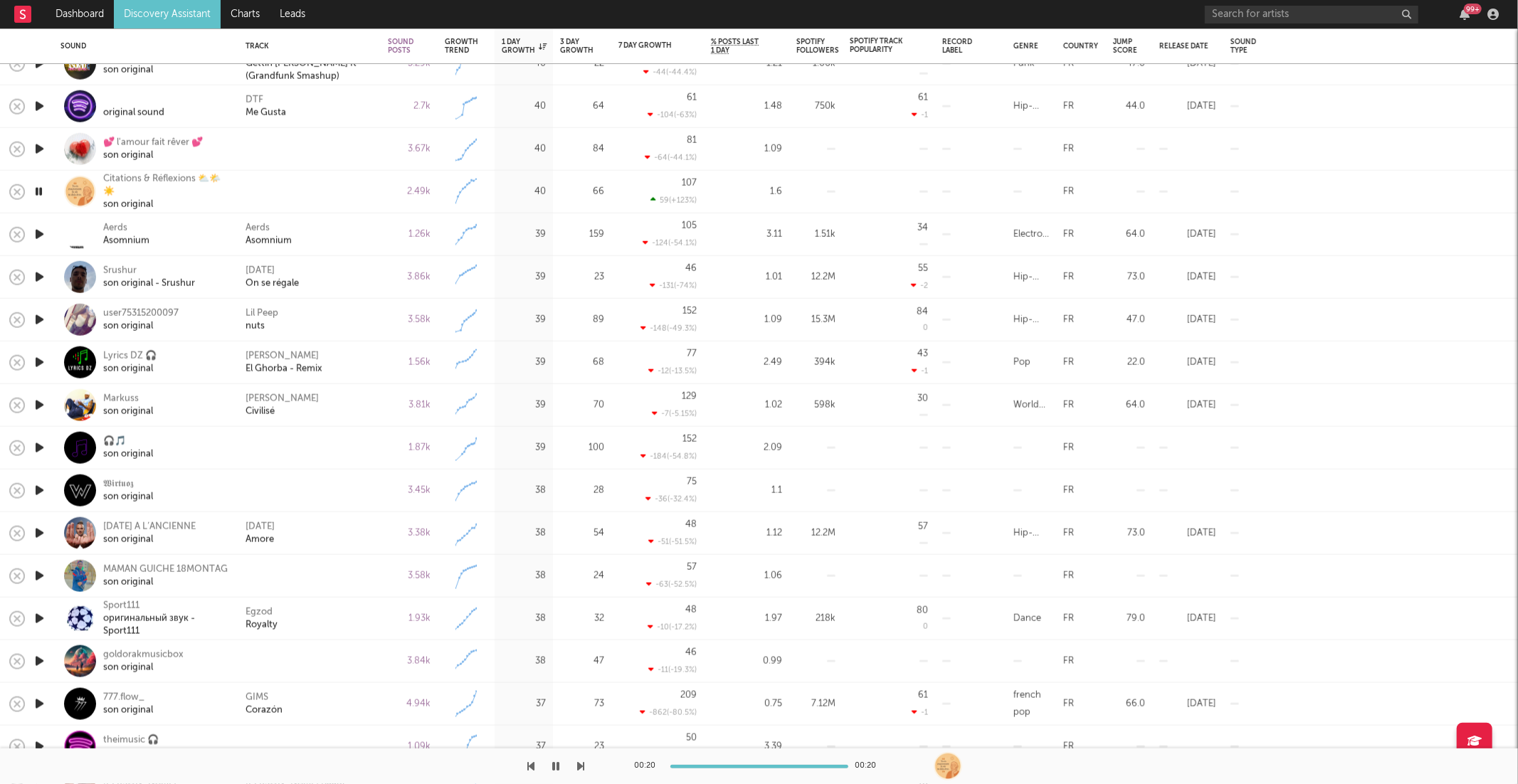
click at [581, 772] on button "button" at bounding box center [581, 766] width 7 height 36
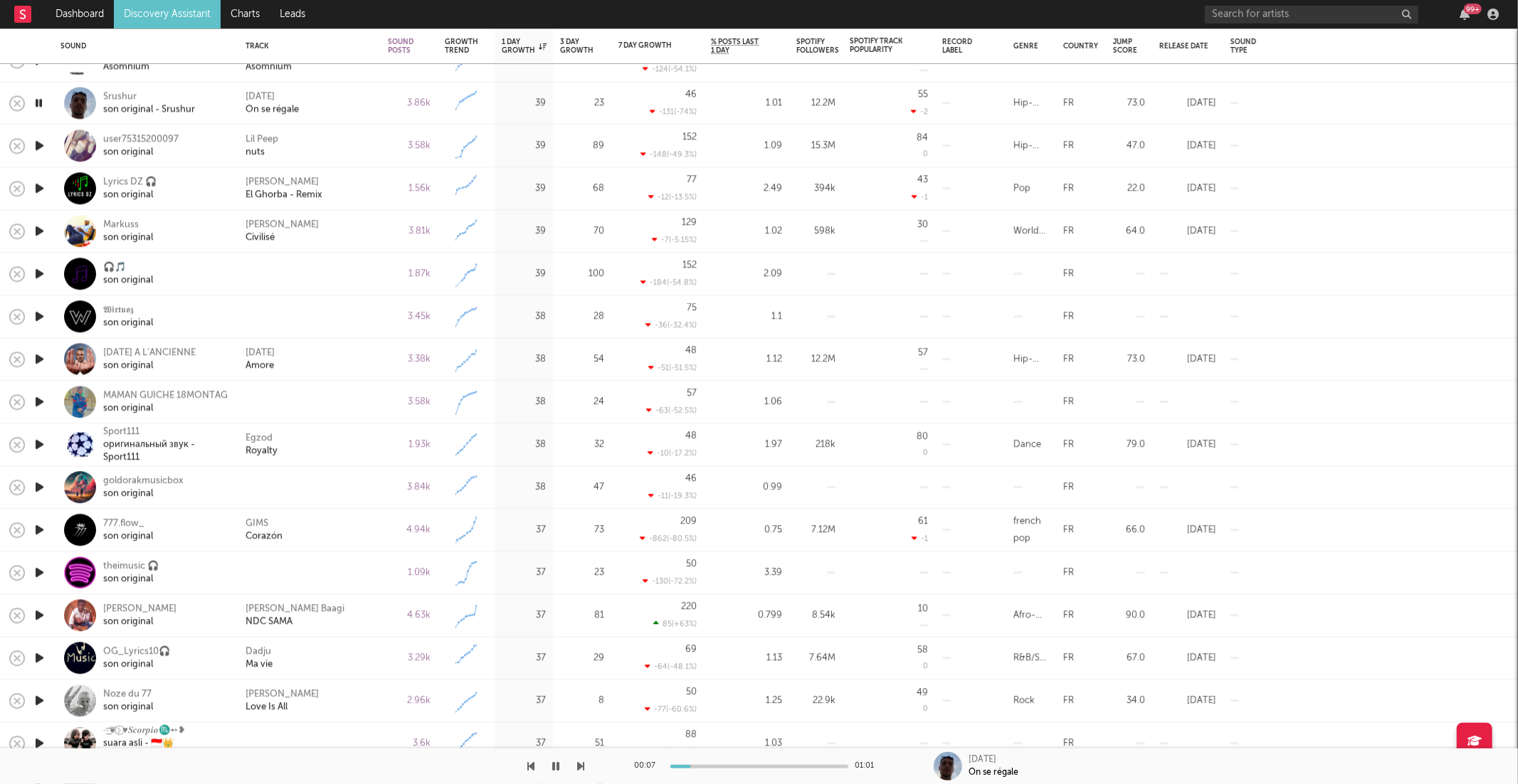
click at [583, 765] on icon "button" at bounding box center [581, 766] width 7 height 12
click at [584, 765] on icon "button" at bounding box center [581, 766] width 7 height 12
click at [559, 767] on icon "button" at bounding box center [556, 766] width 7 height 12
click at [548, 773] on div at bounding box center [292, 766] width 585 height 36
click at [553, 767] on icon "button" at bounding box center [556, 766] width 9 height 12
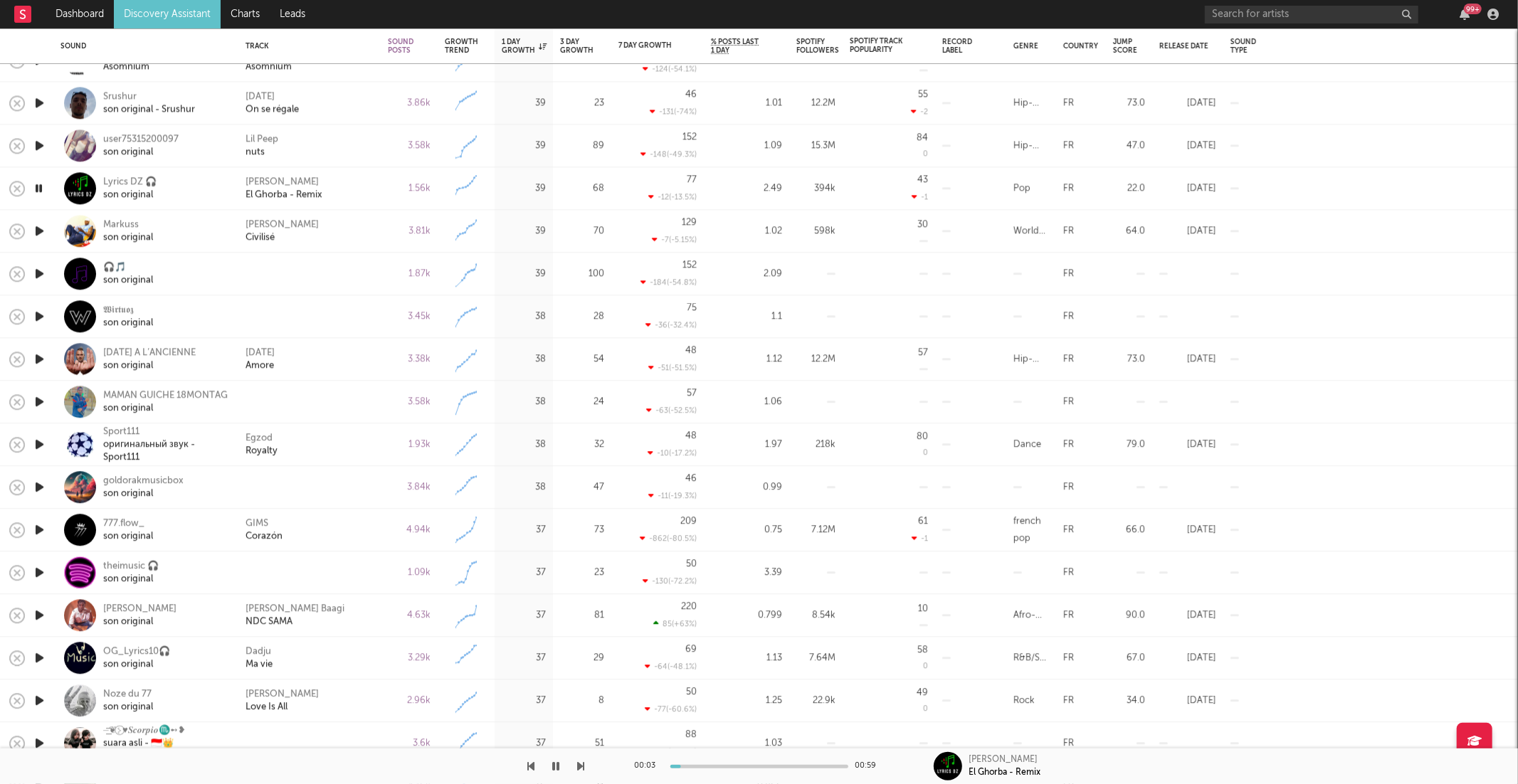
click at [578, 763] on icon "button" at bounding box center [581, 766] width 7 height 12
click at [583, 762] on icon "button" at bounding box center [581, 766] width 7 height 12
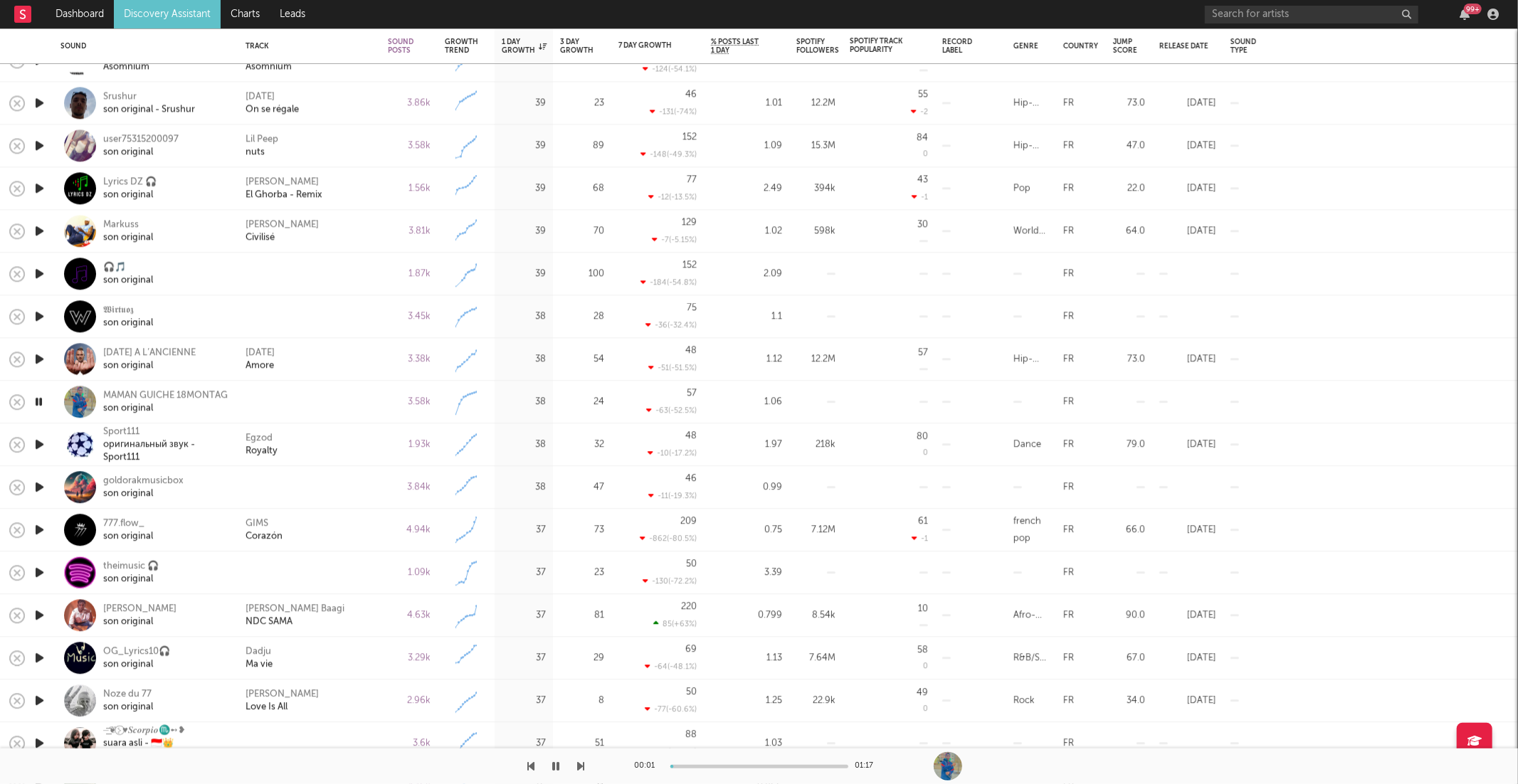
click at [583, 762] on icon "button" at bounding box center [581, 766] width 7 height 12
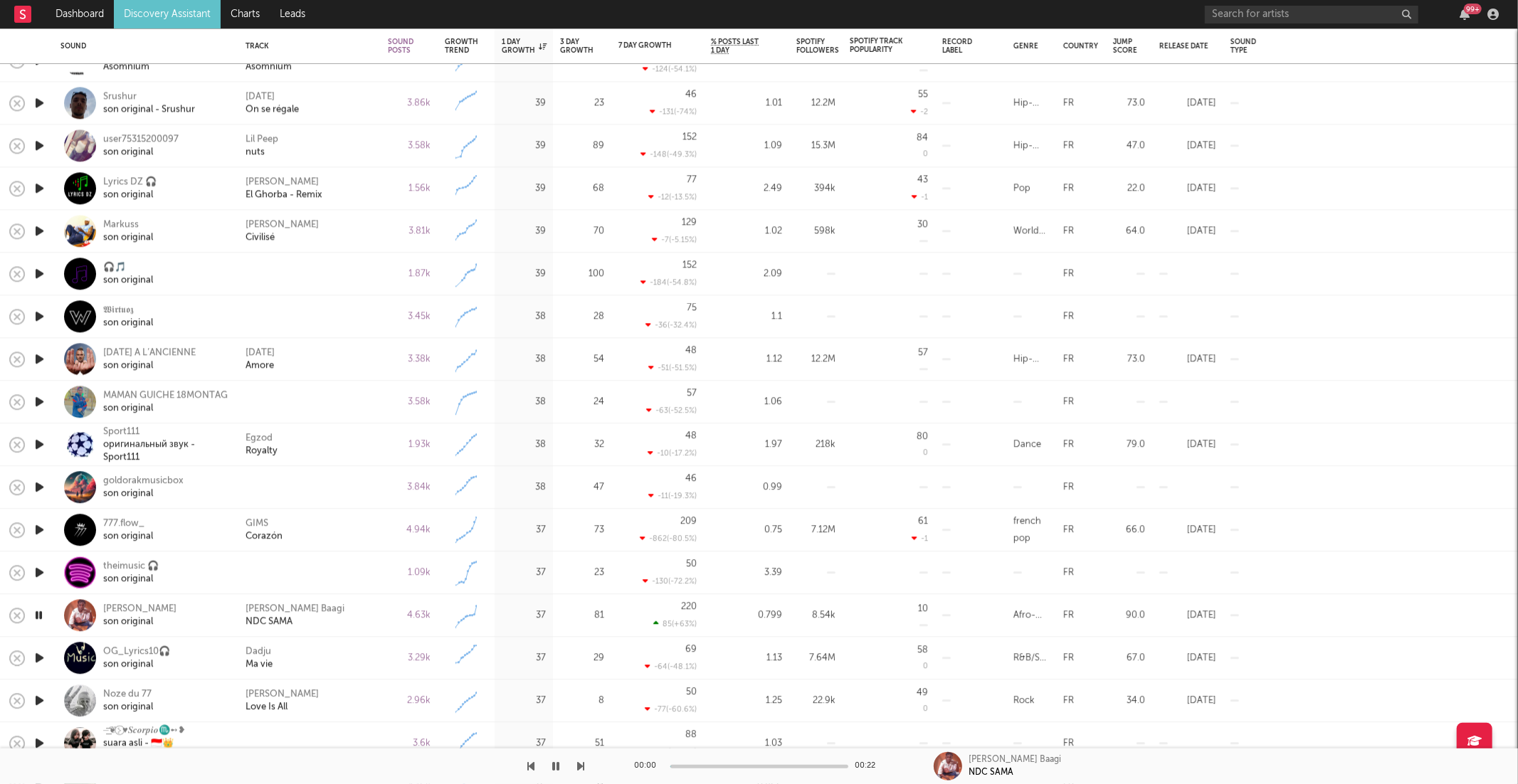
click at [583, 762] on icon "button" at bounding box center [581, 766] width 7 height 12
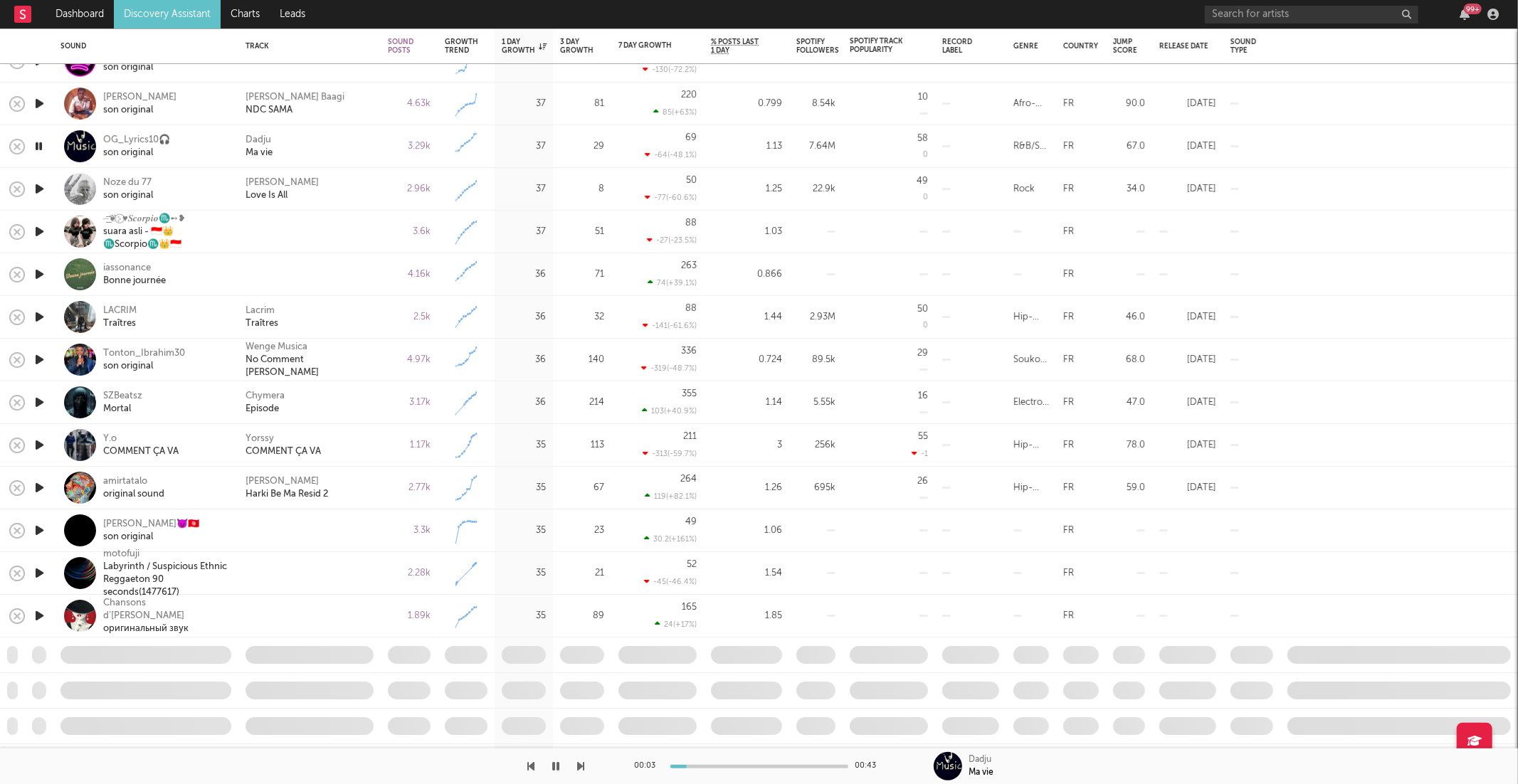
click at [578, 762] on icon "button" at bounding box center [581, 766] width 7 height 12
click at [581, 768] on icon "button" at bounding box center [581, 766] width 7 height 12
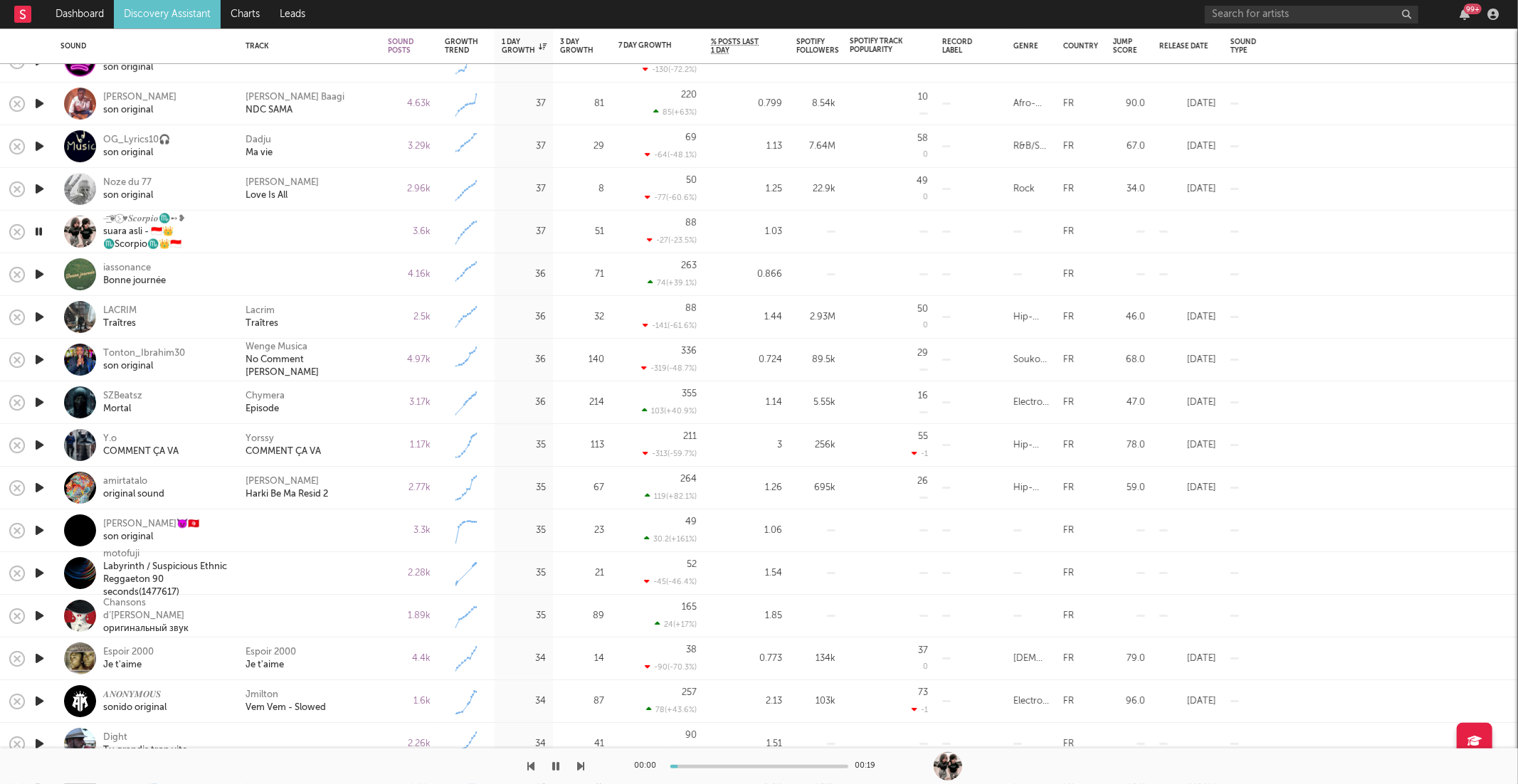
click at [580, 768] on icon "button" at bounding box center [581, 766] width 7 height 12
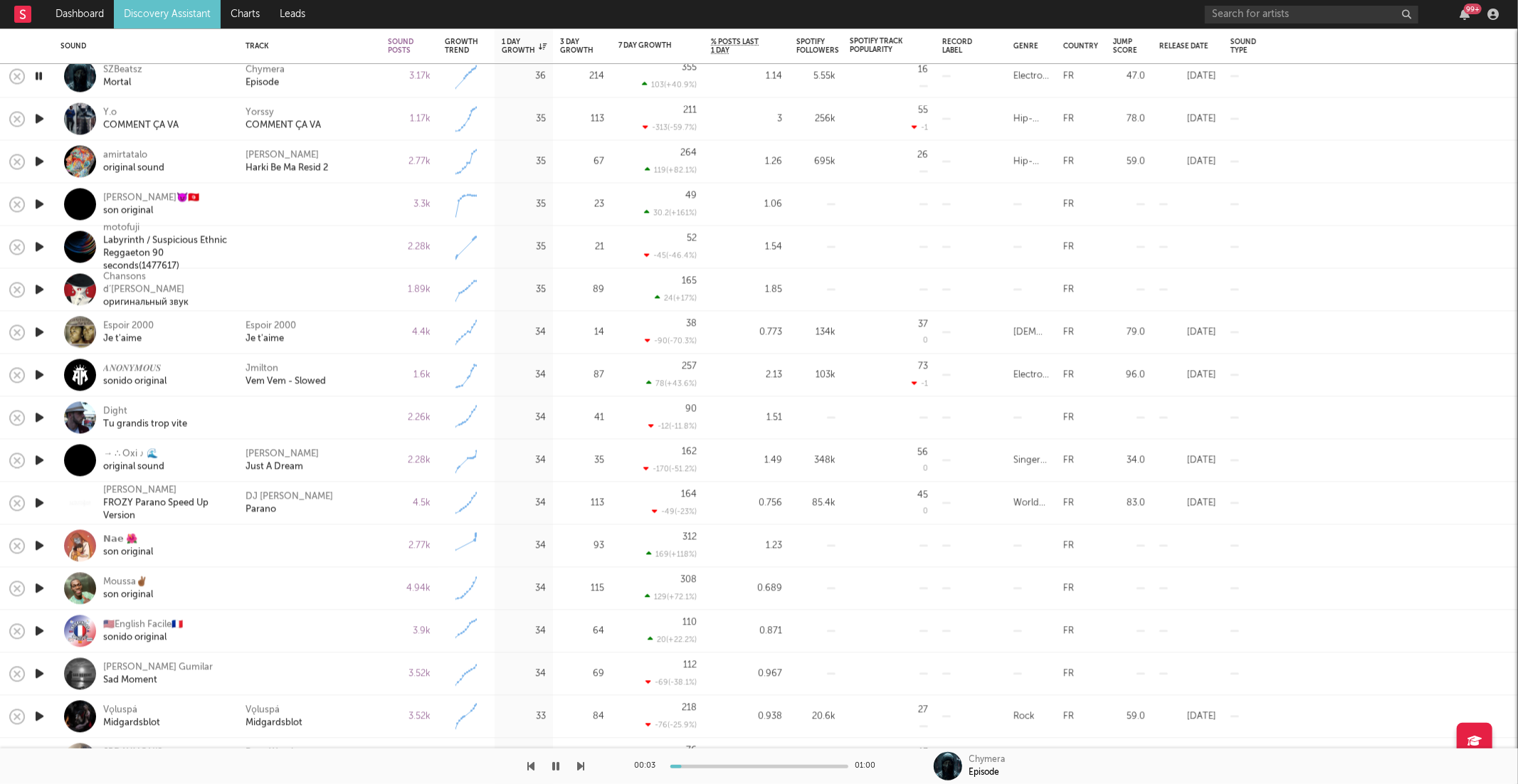
click at [581, 769] on icon "button" at bounding box center [581, 766] width 7 height 12
click at [579, 762] on icon "button" at bounding box center [581, 766] width 7 height 12
click at [581, 766] on icon "button" at bounding box center [581, 766] width 7 height 12
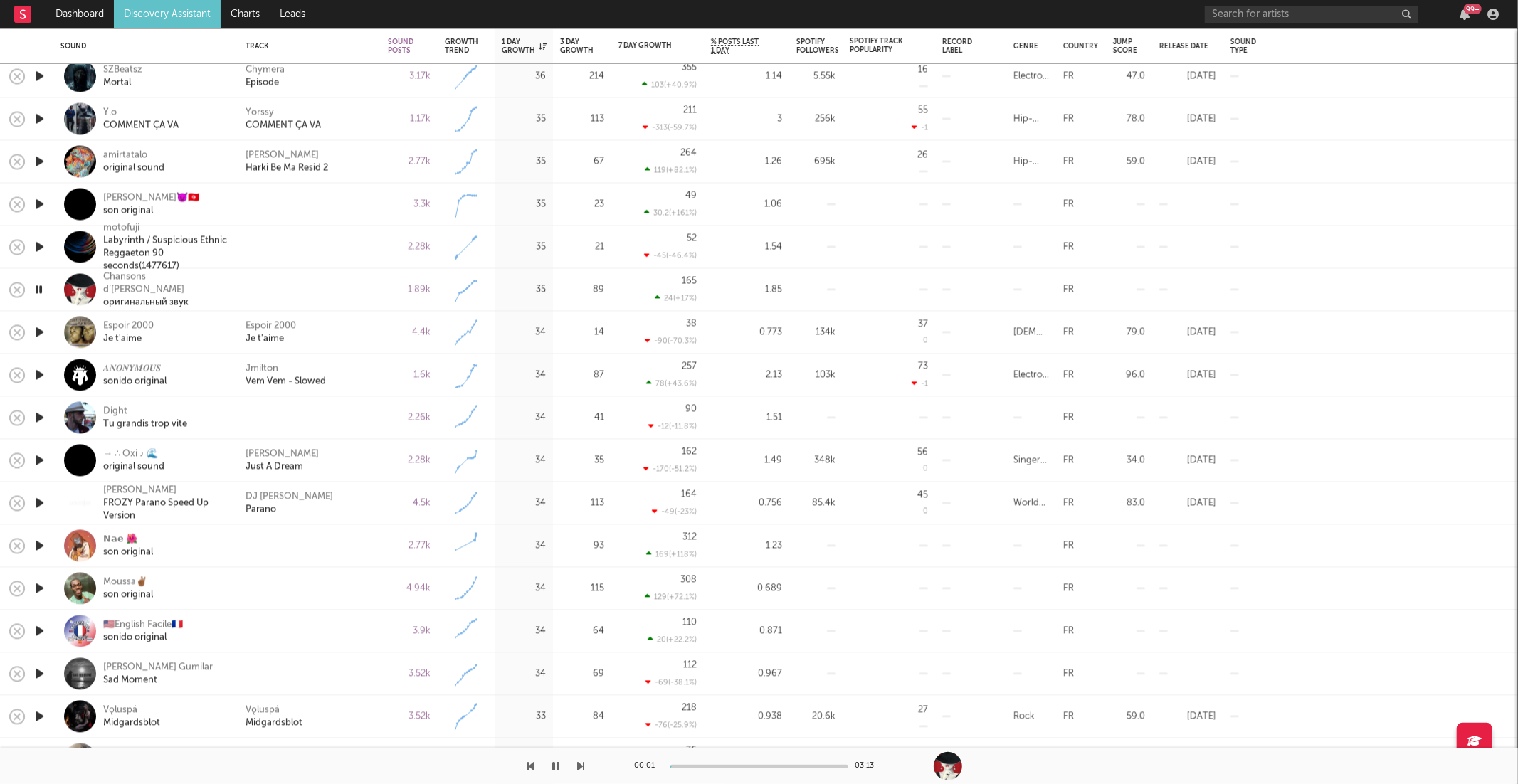
click at [581, 768] on icon "button" at bounding box center [581, 766] width 7 height 12
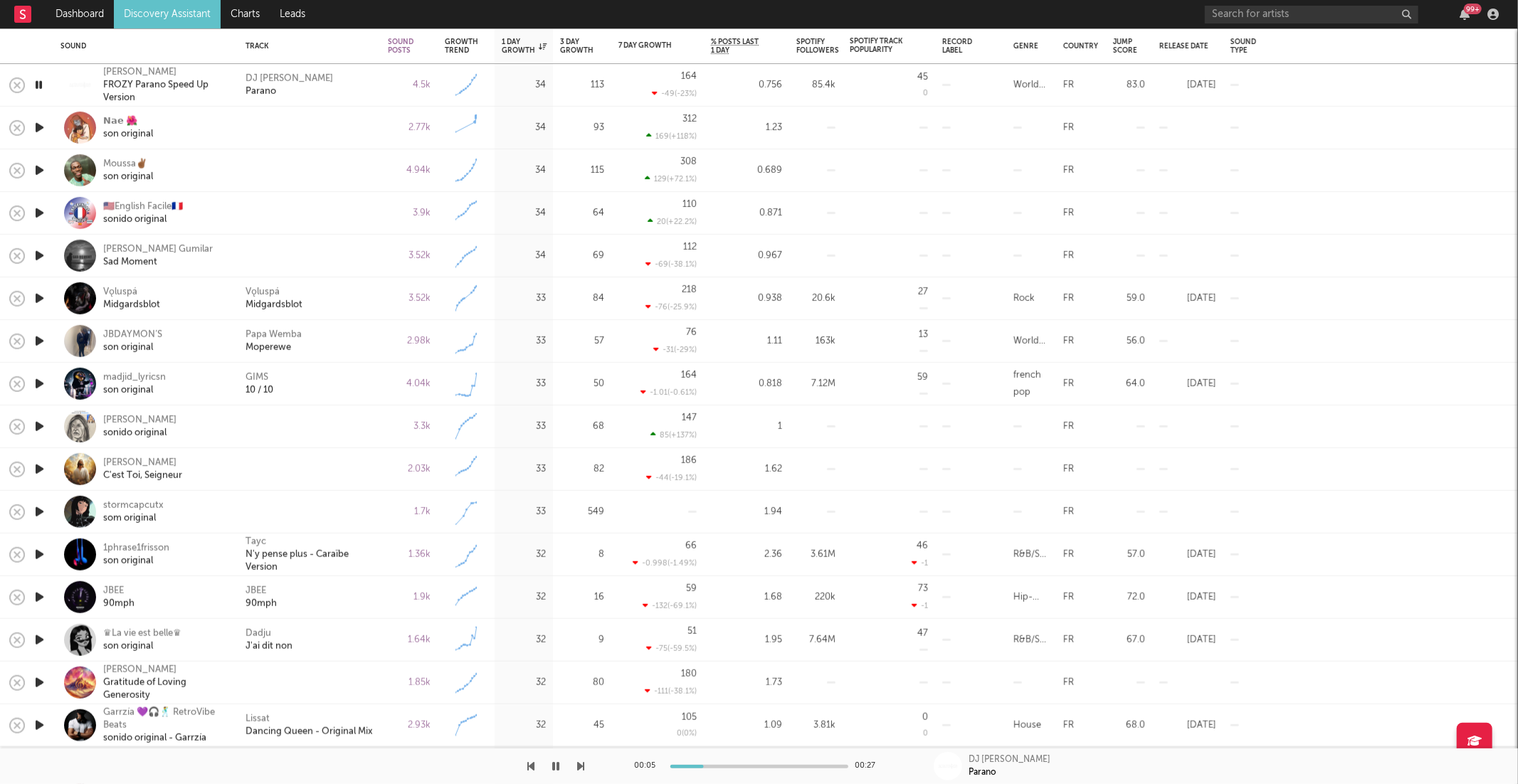
click at [581, 766] on icon "button" at bounding box center [581, 766] width 7 height 12
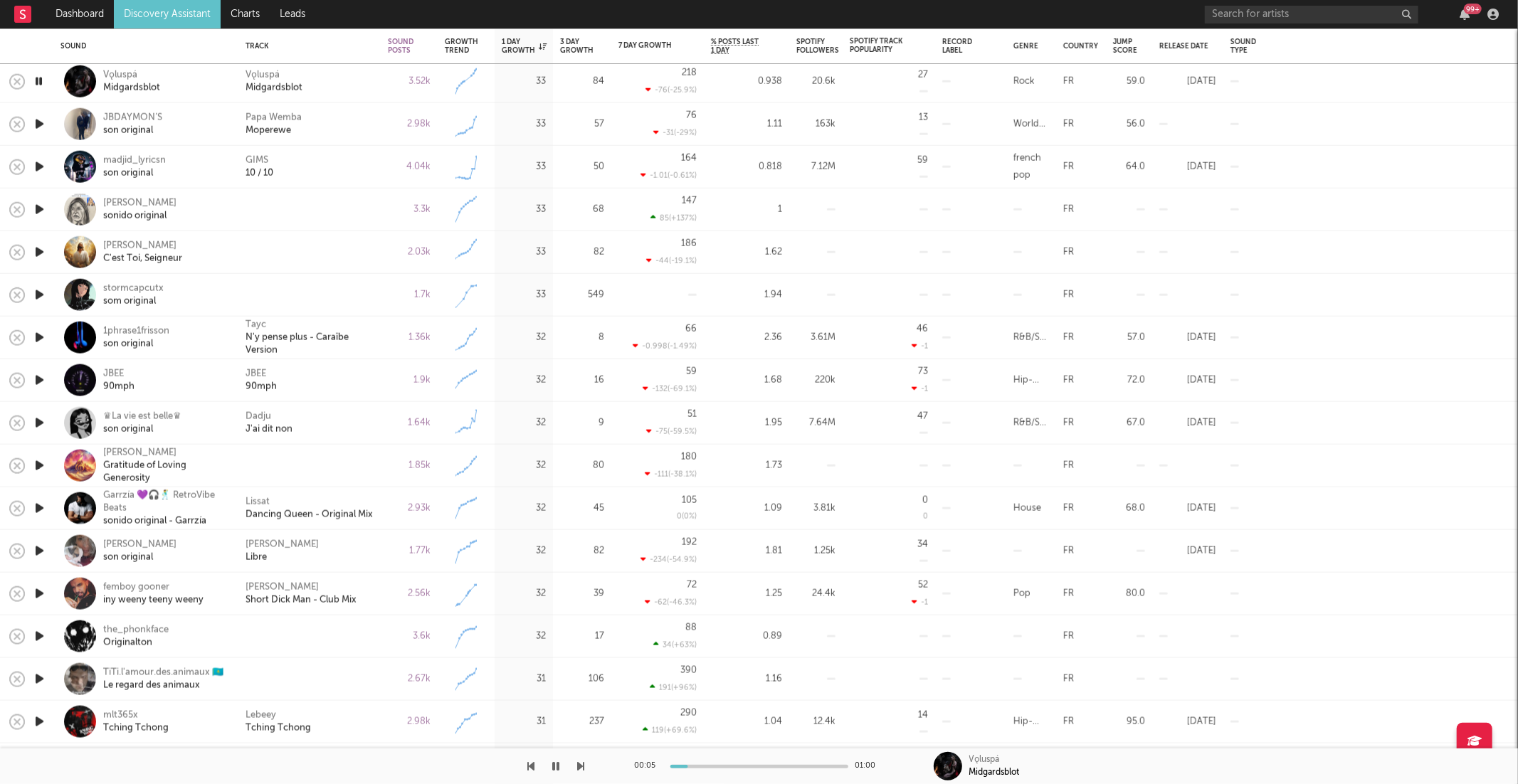
click at [348, 81] on div "Vǫluspá Midgardsblot" at bounding box center [310, 81] width 128 height 26
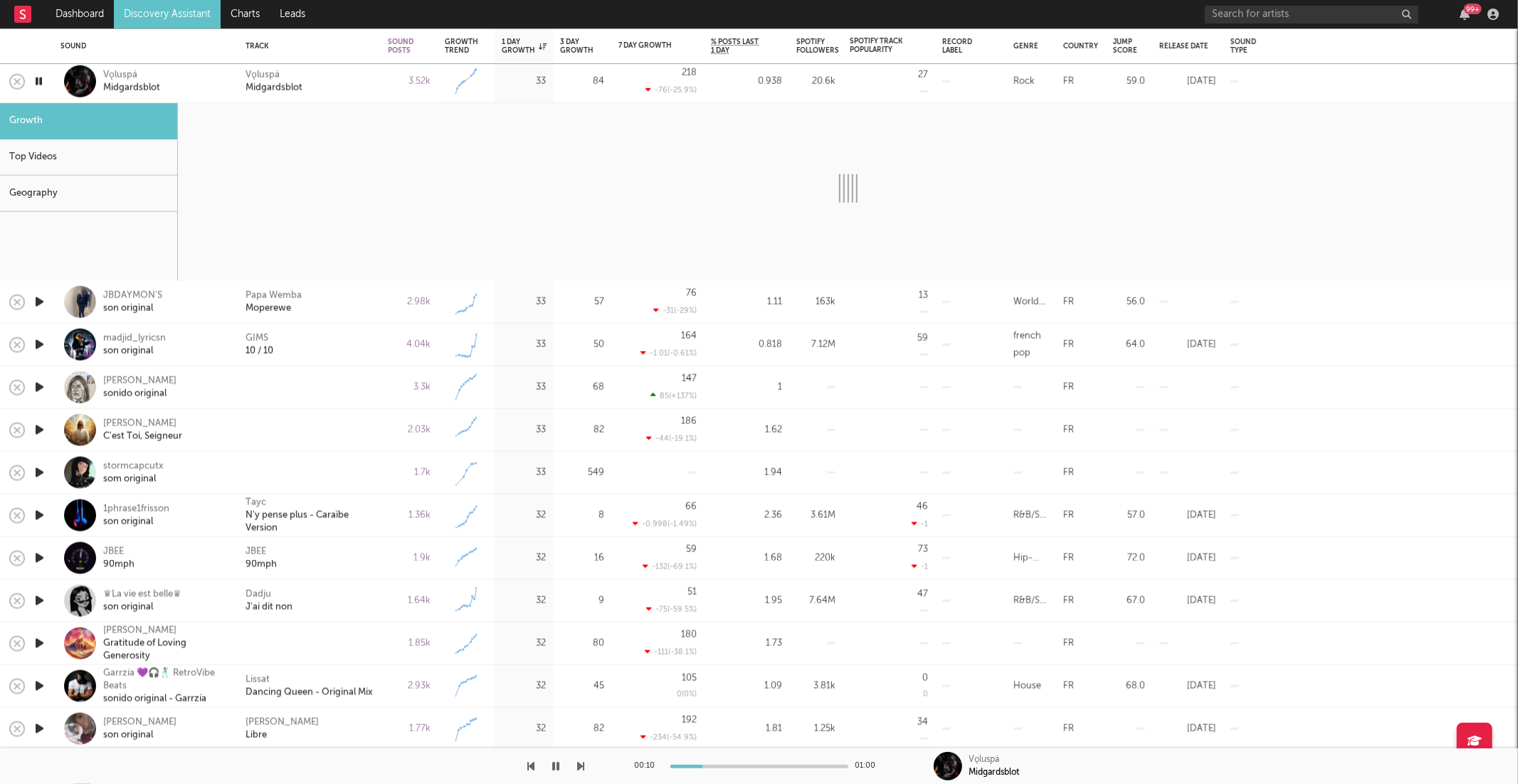
select select "6m"
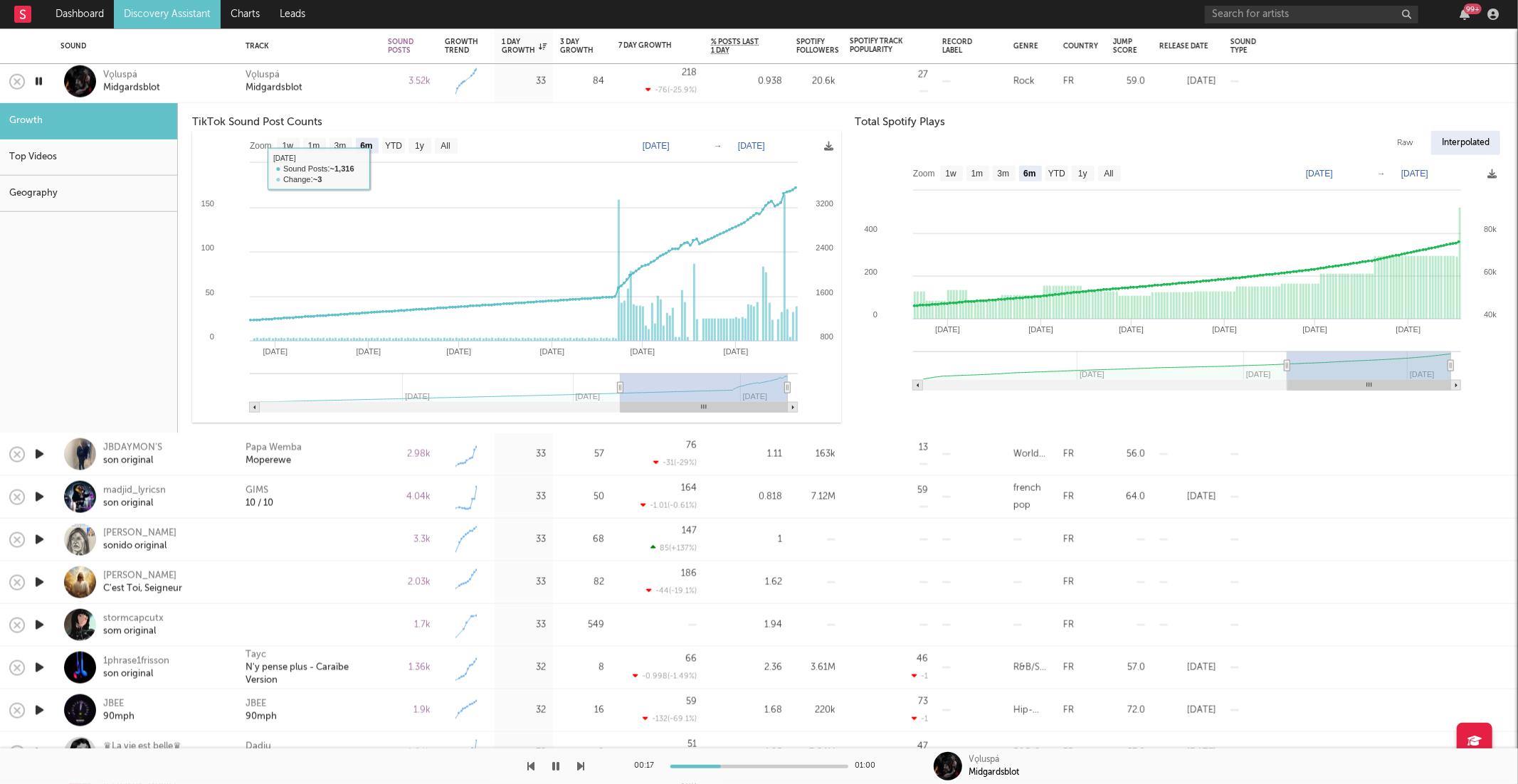
click at [372, 76] on div "Vǫluspá Midgardsblot" at bounding box center [310, 81] width 128 height 26
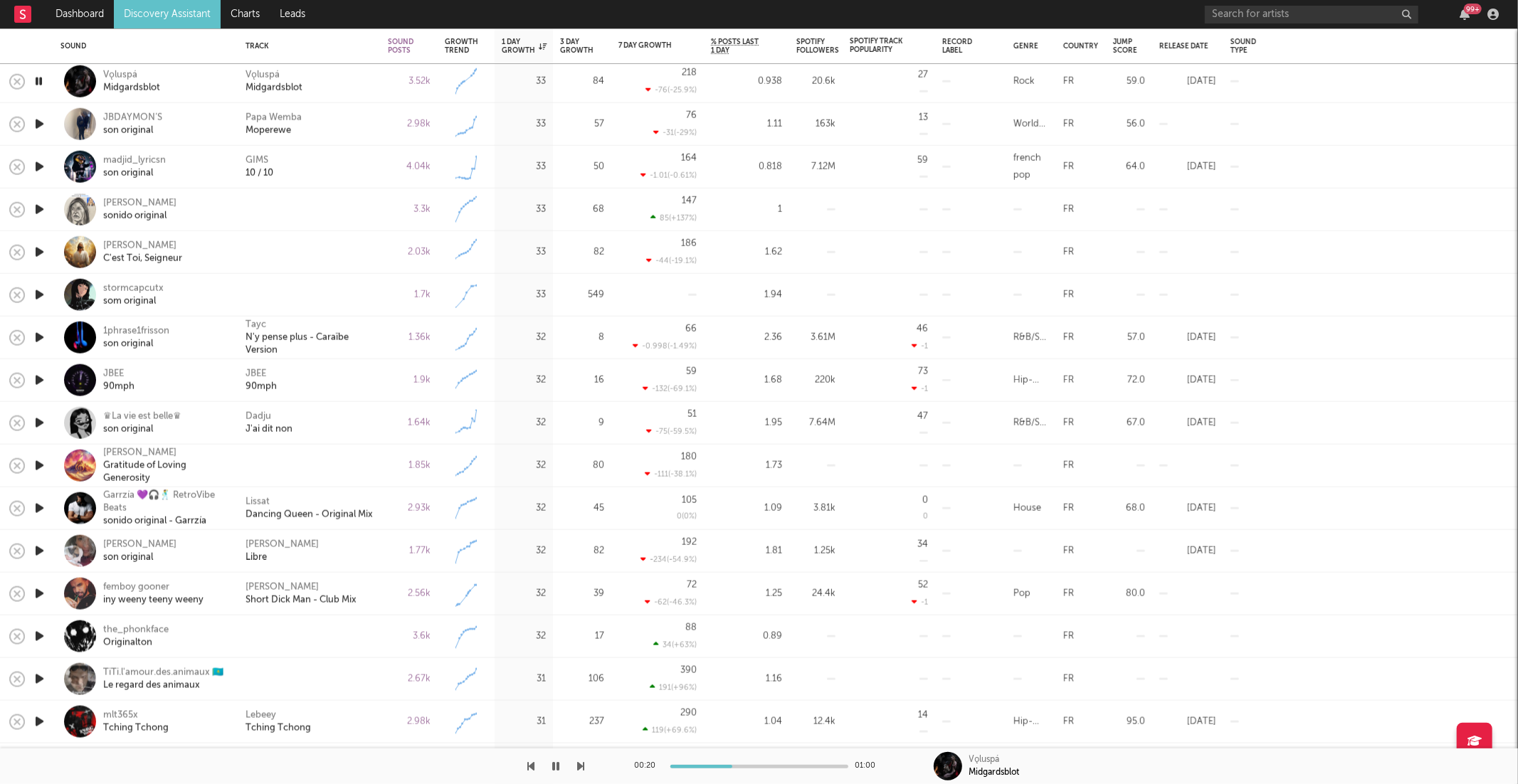
click at [587, 768] on div "00:20 01:00 Vǫluspá Midgardsblot" at bounding box center [759, 766] width 1518 height 36
click at [581, 767] on icon "button" at bounding box center [581, 766] width 7 height 12
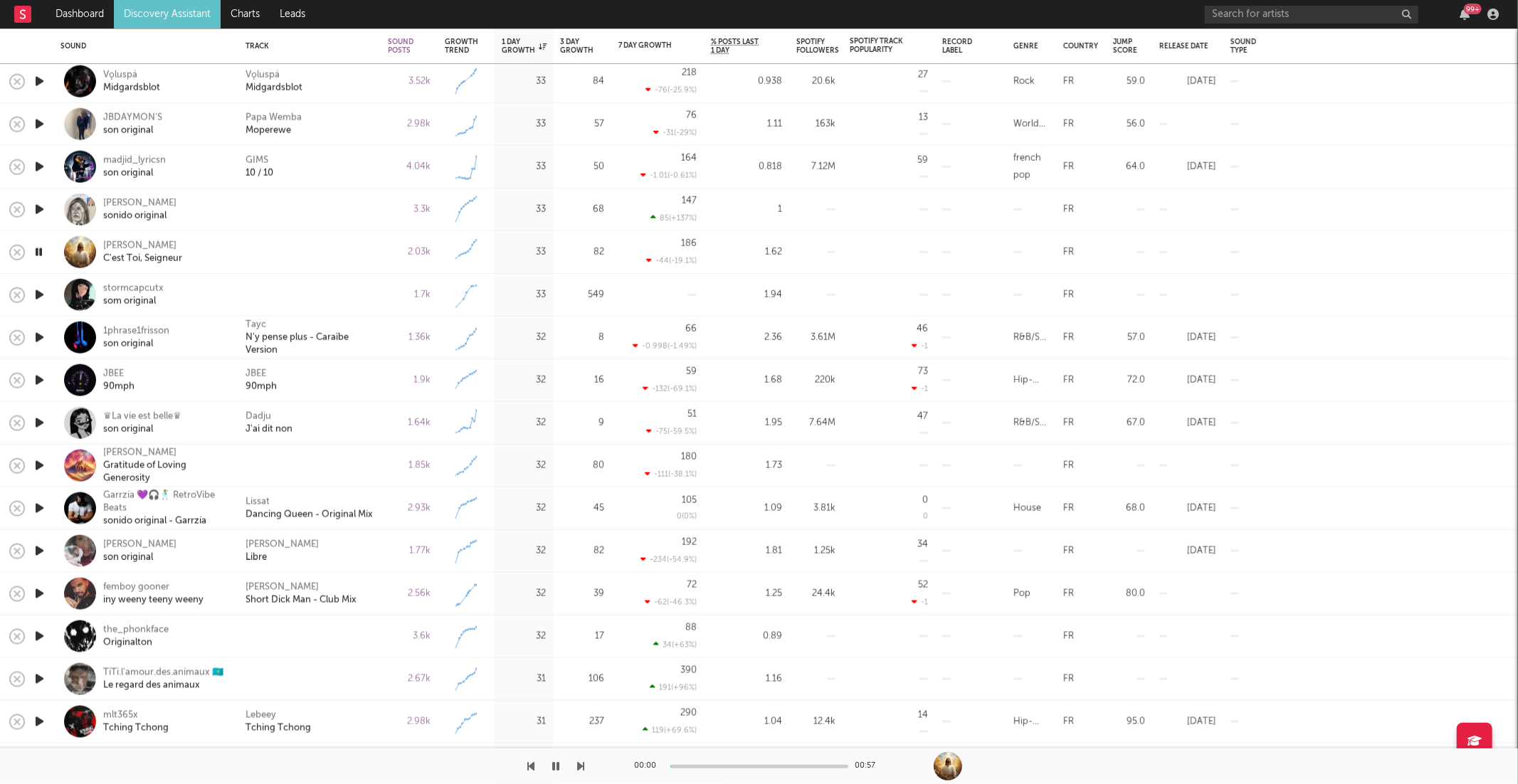
click at [581, 767] on icon "button" at bounding box center [581, 766] width 7 height 12
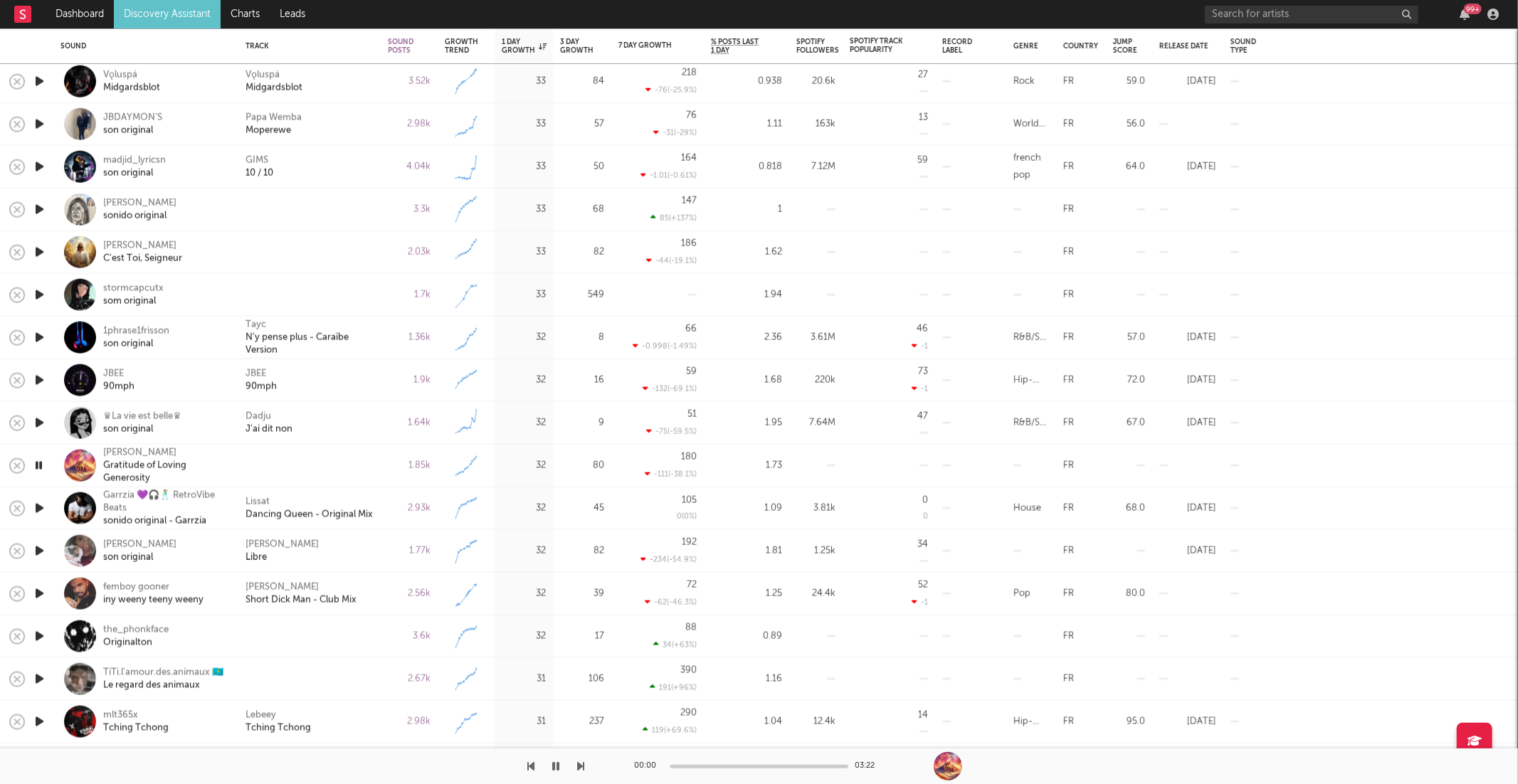
click at [581, 767] on icon "button" at bounding box center [581, 766] width 7 height 12
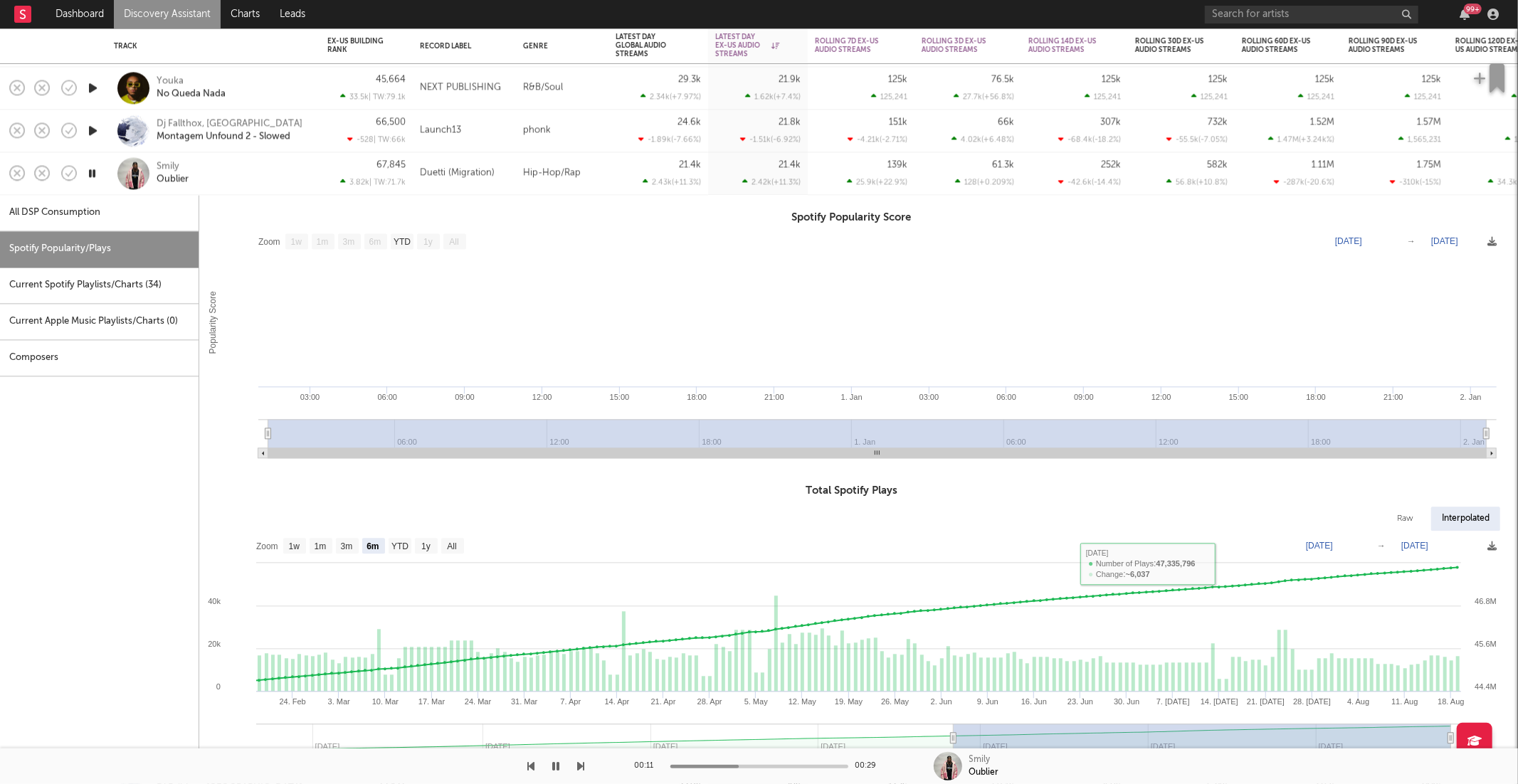
click at [280, 181] on div "Smily Oublier" at bounding box center [233, 174] width 153 height 26
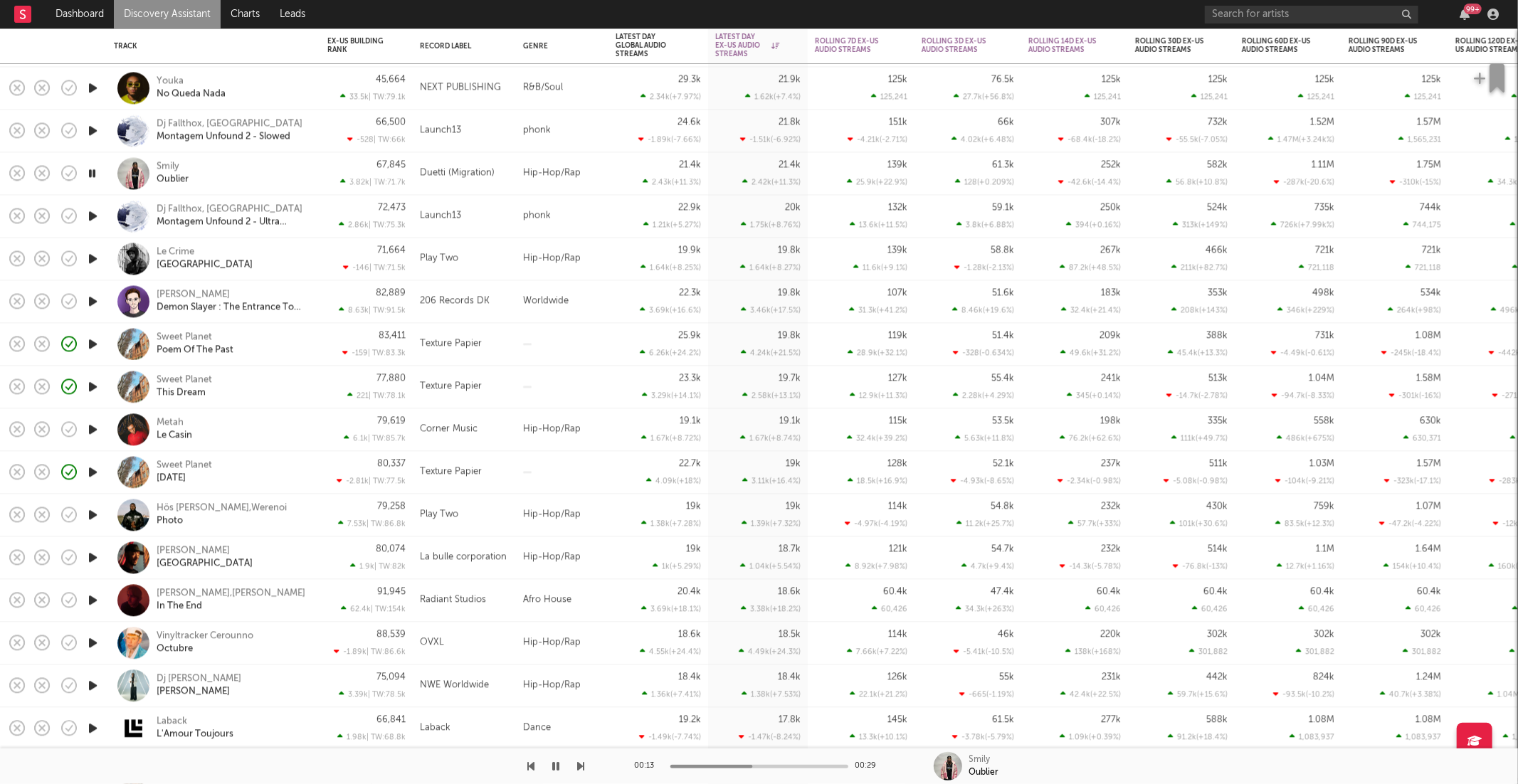
click at [581, 762] on div "00:13 00:29 Smily Oublier" at bounding box center [759, 766] width 1518 height 36
click at [579, 766] on icon "button" at bounding box center [581, 766] width 7 height 12
click at [581, 762] on icon "button" at bounding box center [581, 766] width 7 height 12
click at [557, 768] on icon "button" at bounding box center [556, 766] width 7 height 12
click at [89, 299] on icon "button" at bounding box center [93, 302] width 15 height 18
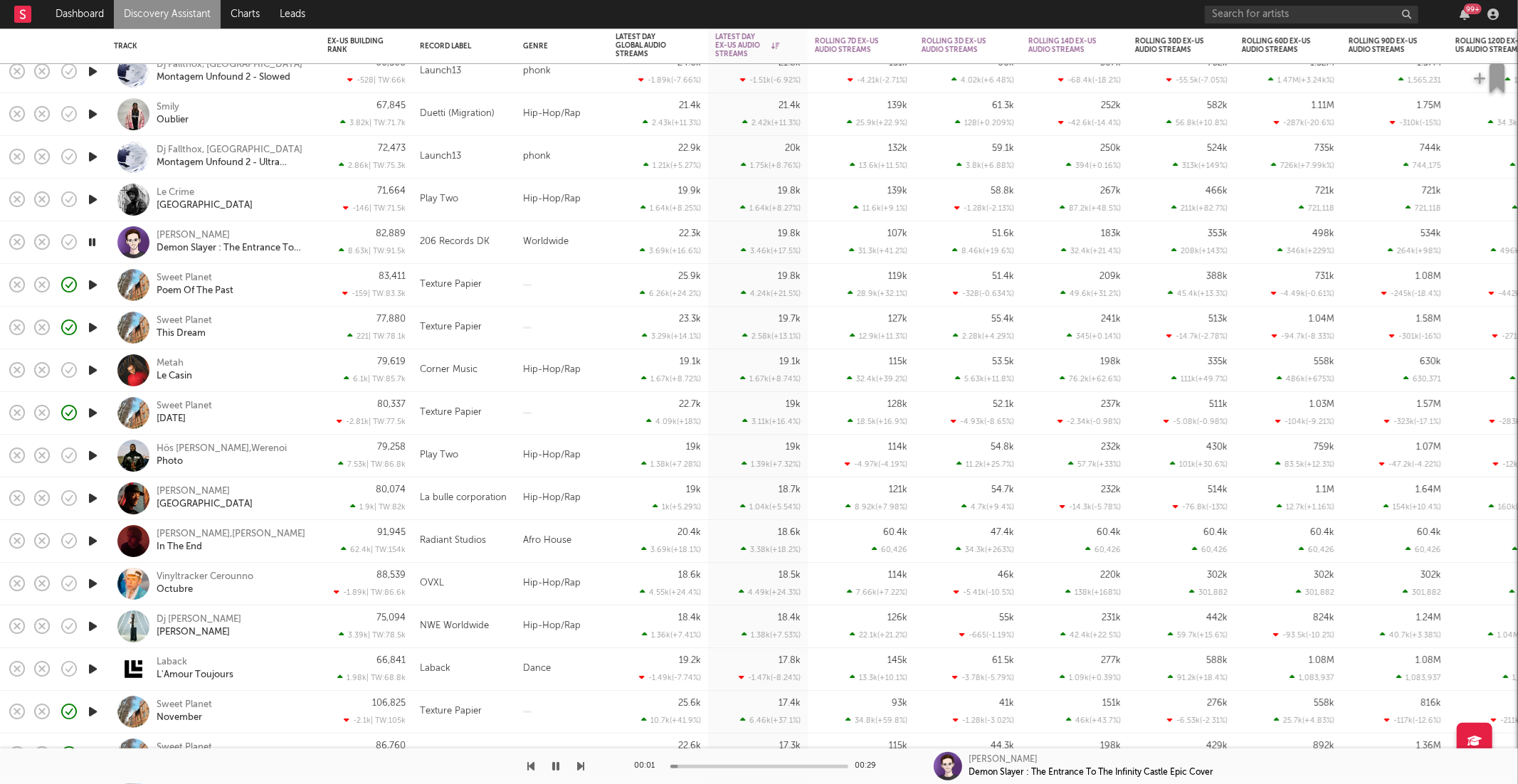
click at [92, 370] on icon "button" at bounding box center [93, 371] width 15 height 18
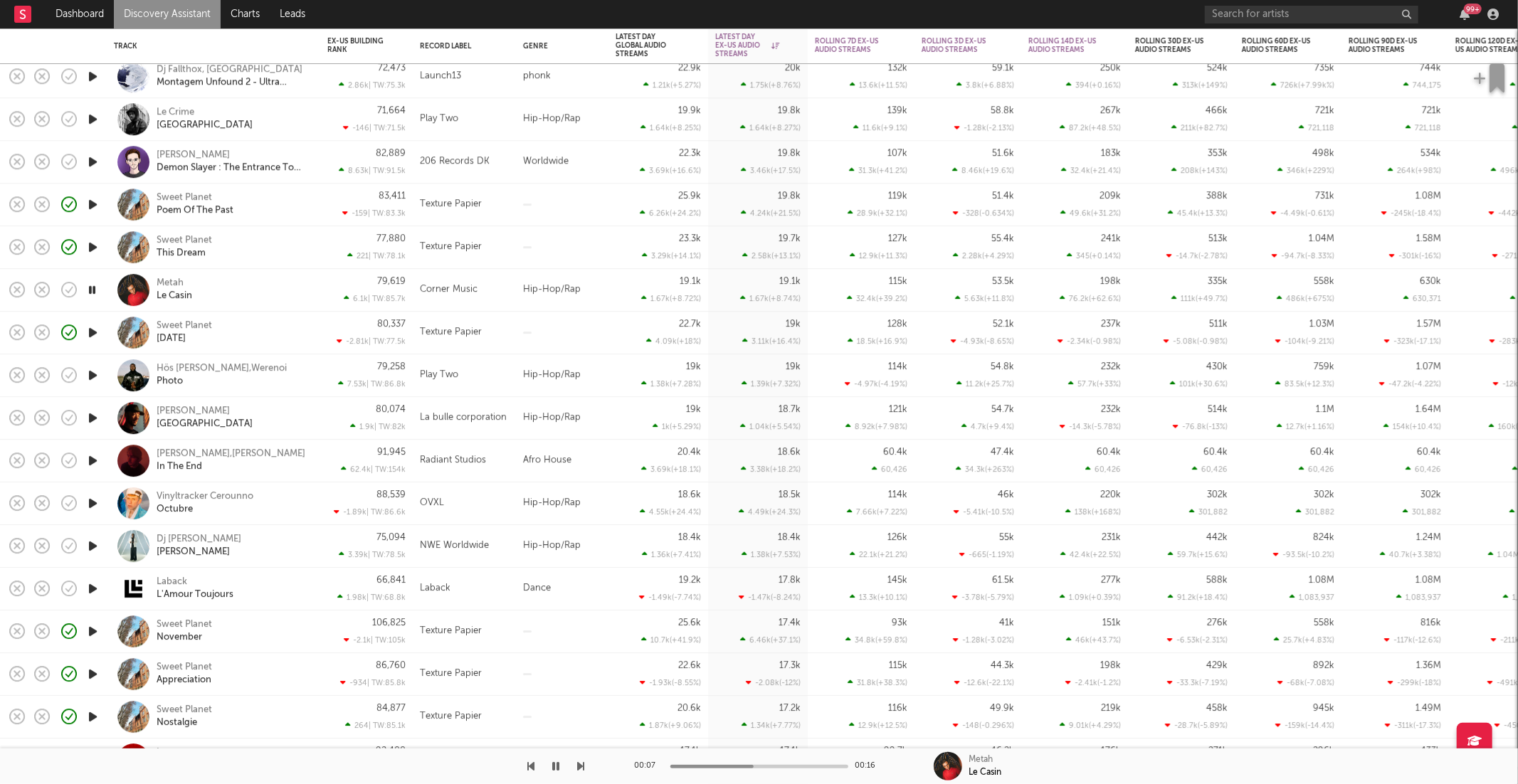
click at [580, 770] on icon "button" at bounding box center [581, 766] width 7 height 12
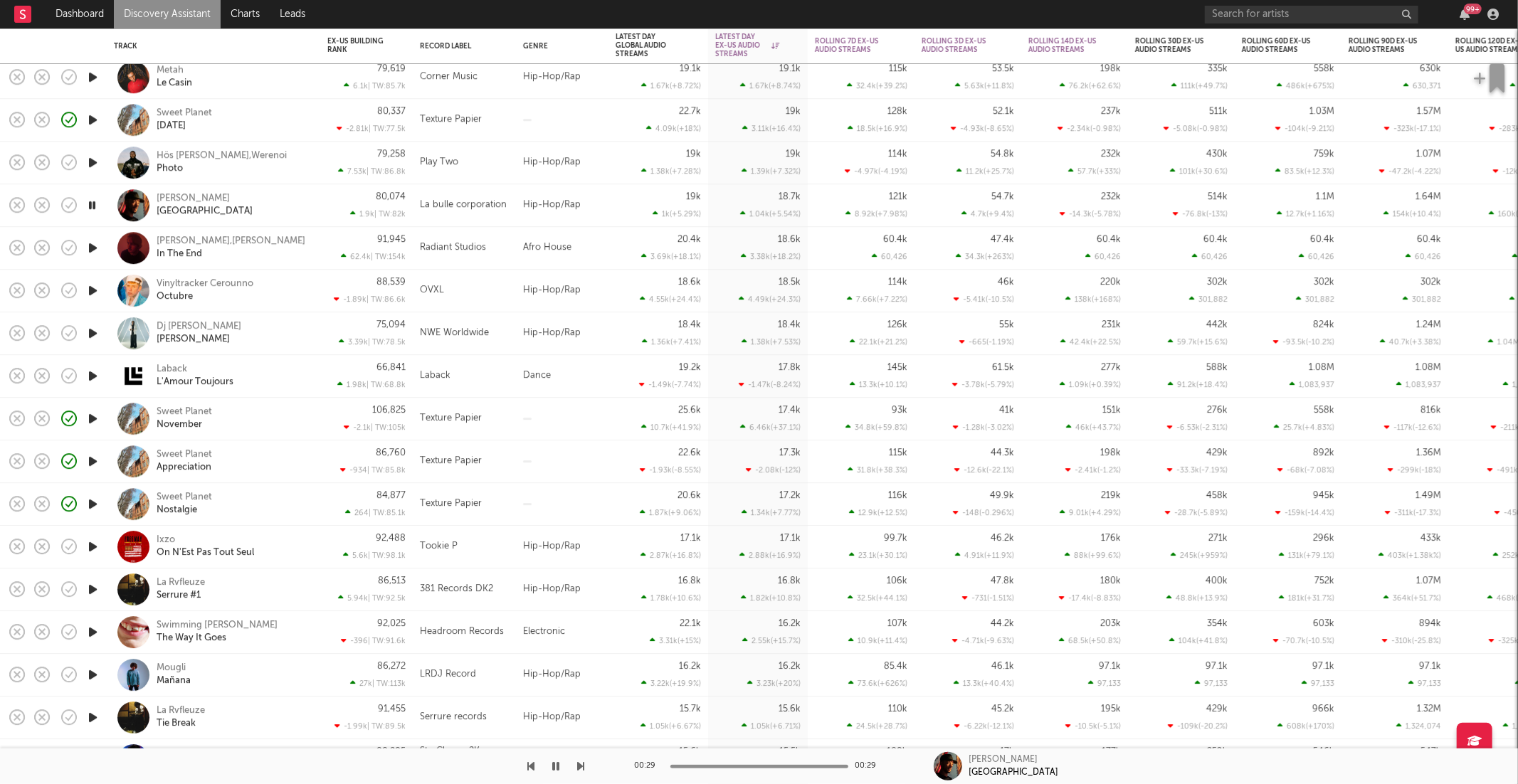
click at [100, 292] on icon "button" at bounding box center [93, 291] width 15 height 18
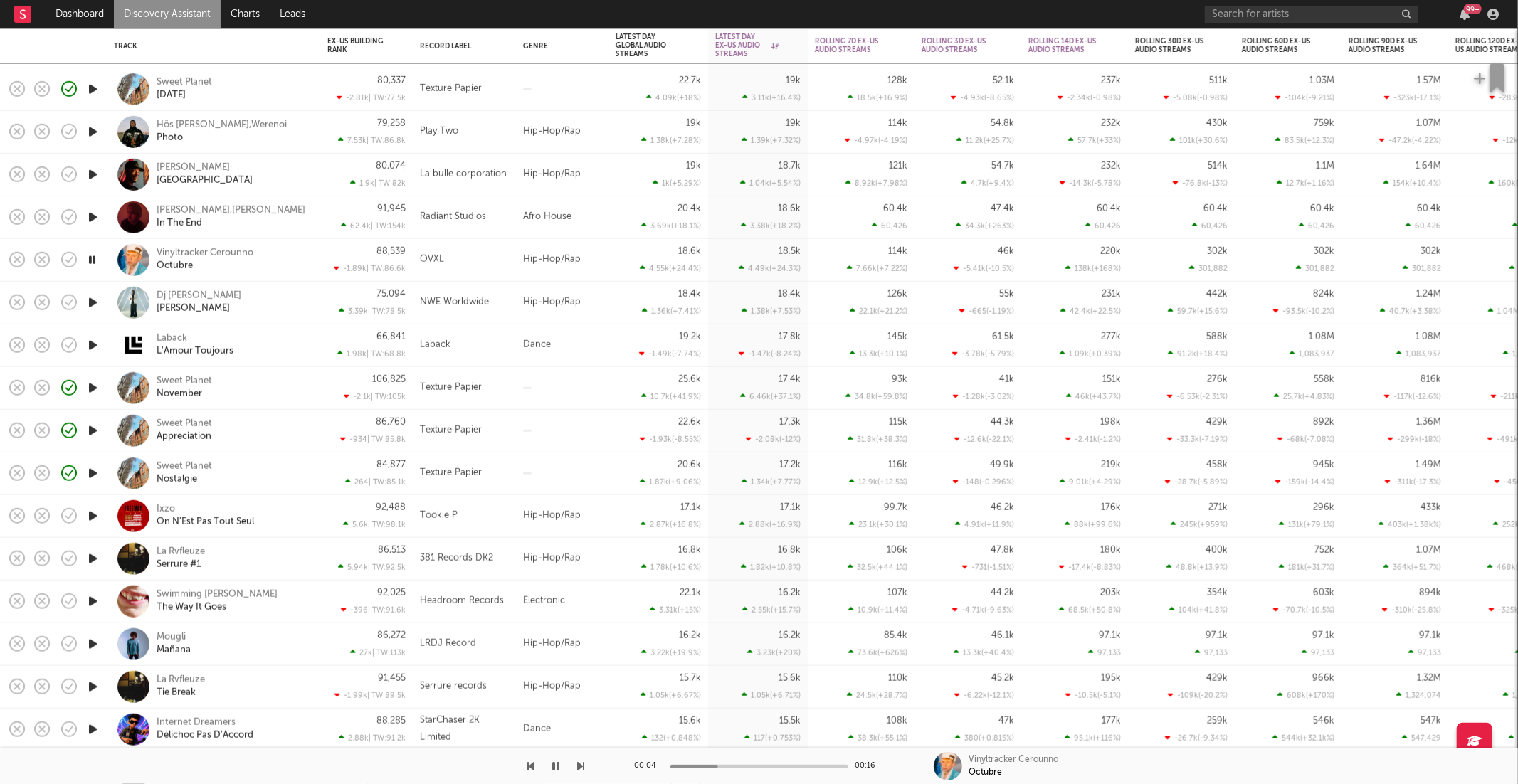
click at [98, 306] on icon "button" at bounding box center [93, 303] width 15 height 18
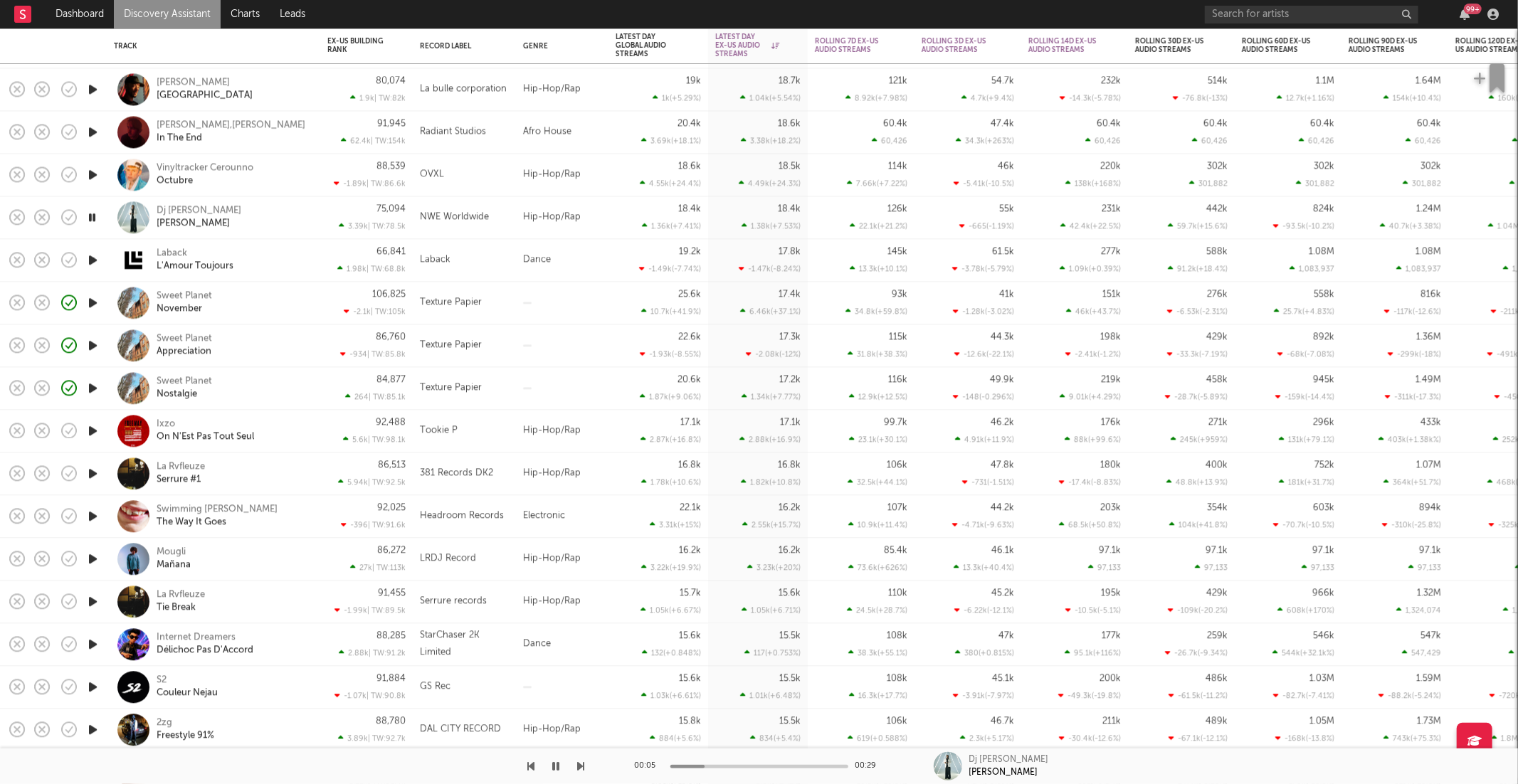
click at [579, 764] on icon "button" at bounding box center [581, 766] width 7 height 12
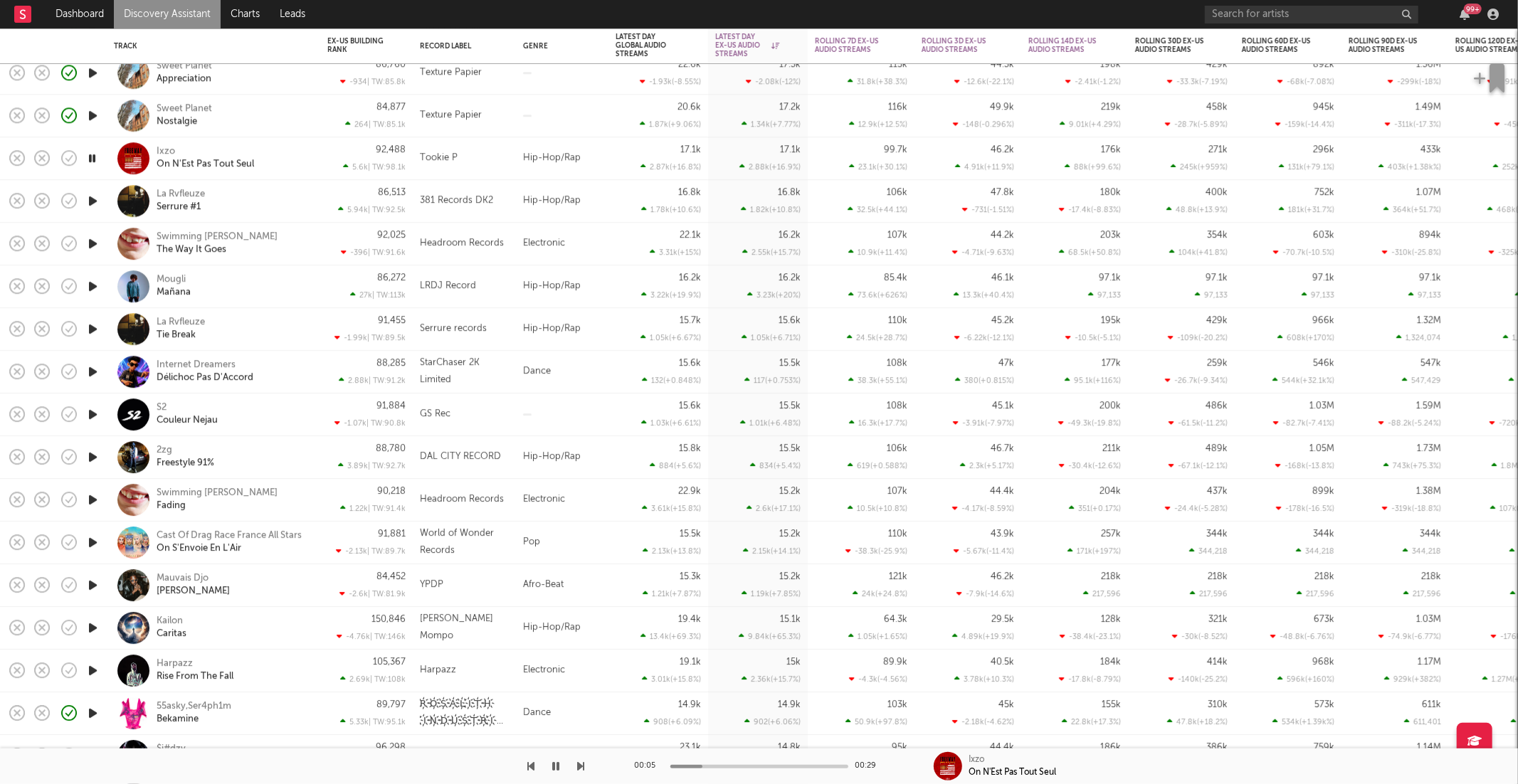
click at [282, 155] on div "Ixzo On N'Est Pas Tout Seul" at bounding box center [233, 159] width 153 height 26
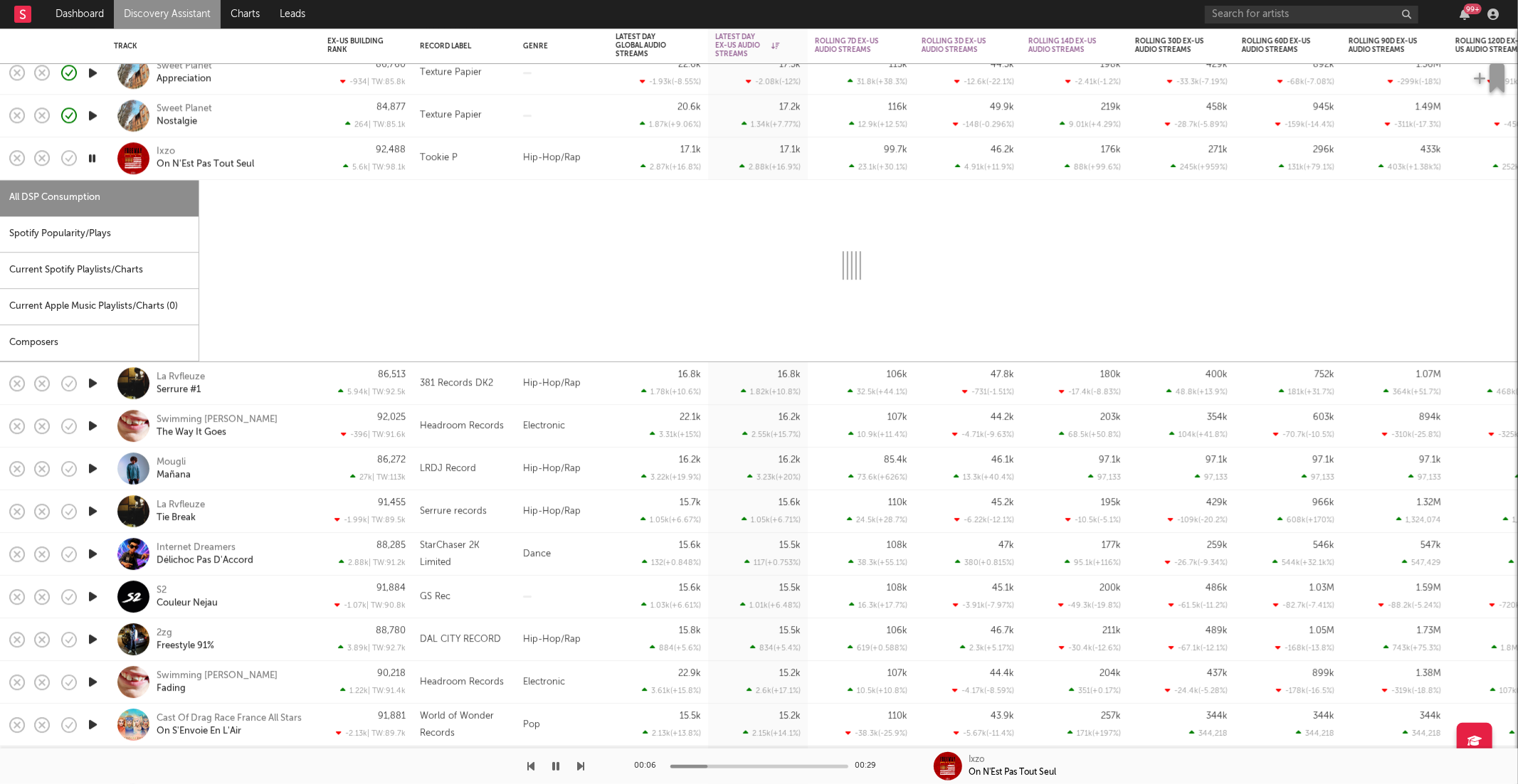
select select "6m"
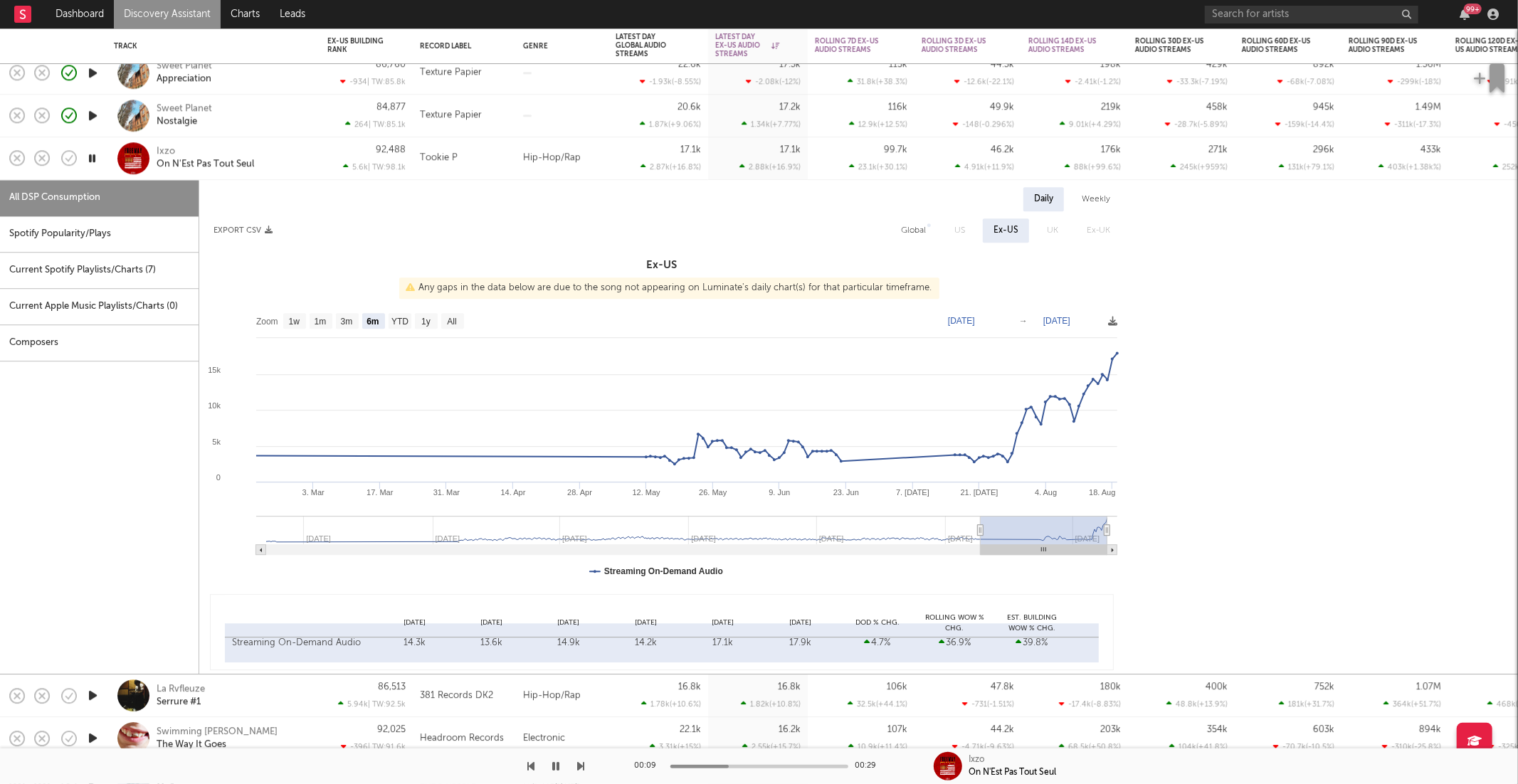
drag, startPoint x: 119, startPoint y: 232, endPoint x: 243, endPoint y: 223, distance: 124.3
click at [119, 232] on div "Spotify Popularity/Plays" at bounding box center [99, 234] width 198 height 36
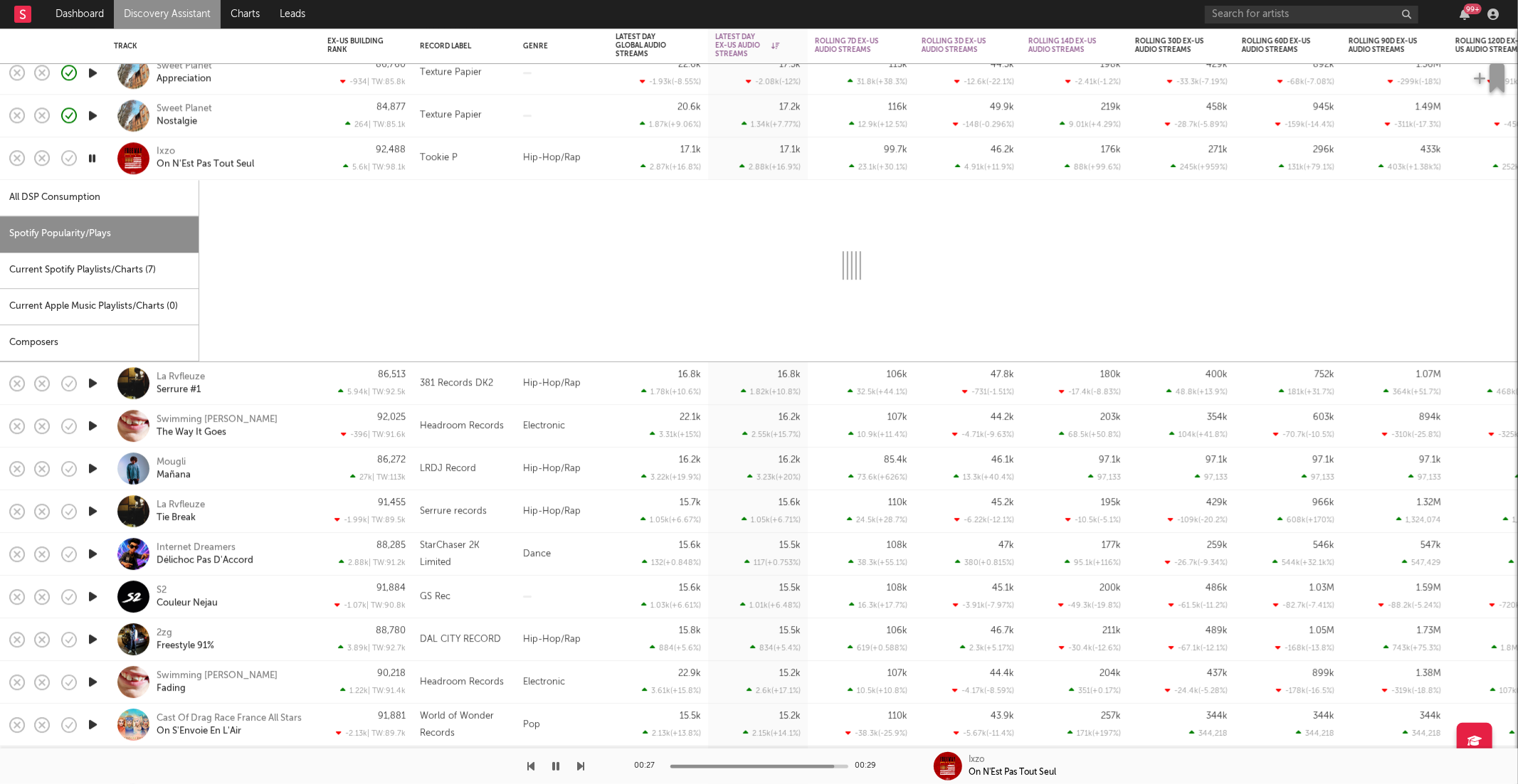
select select "1w"
select select "6m"
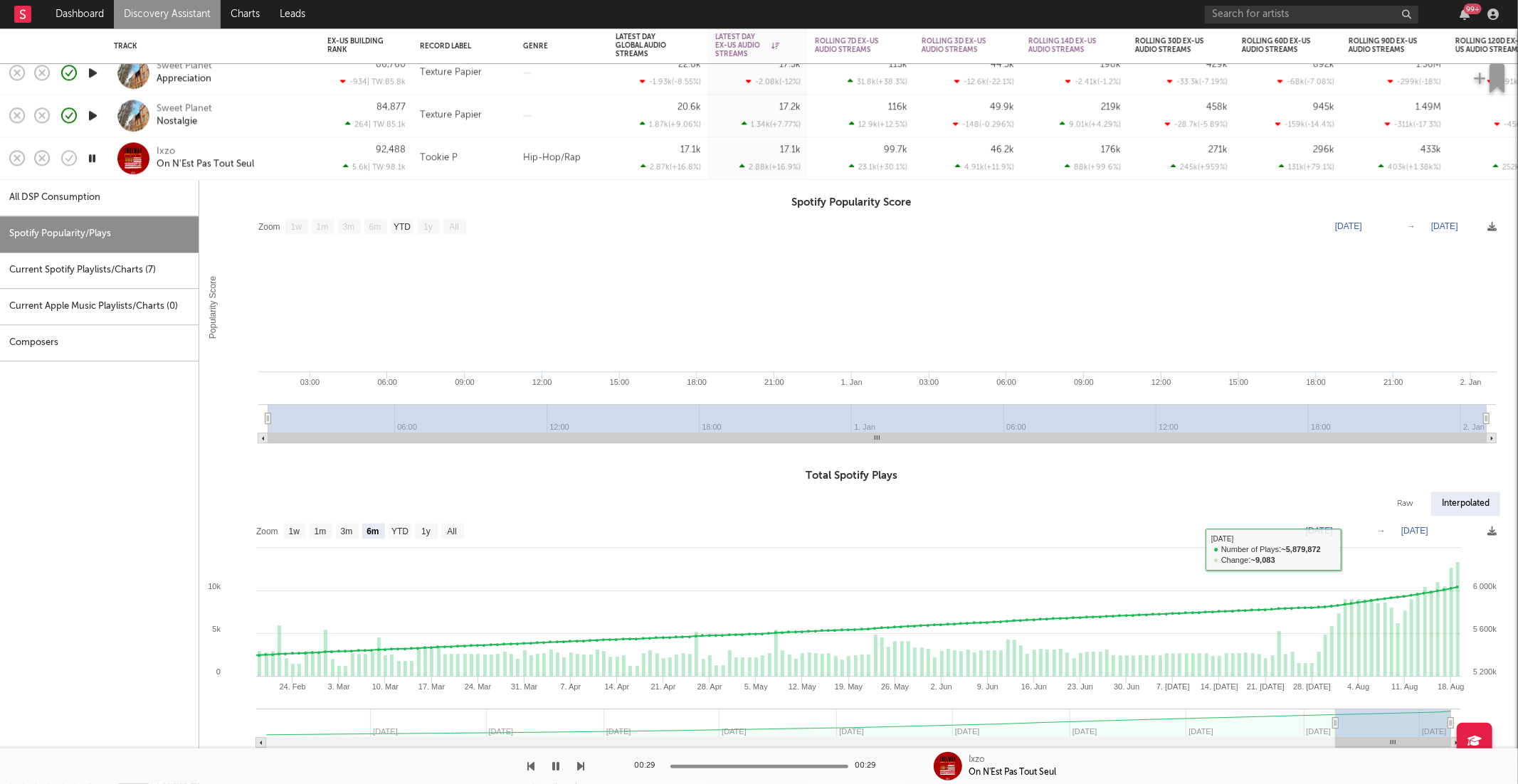
click at [305, 144] on div "Ixzo On N'Est Pas Tout Seul" at bounding box center [213, 158] width 199 height 42
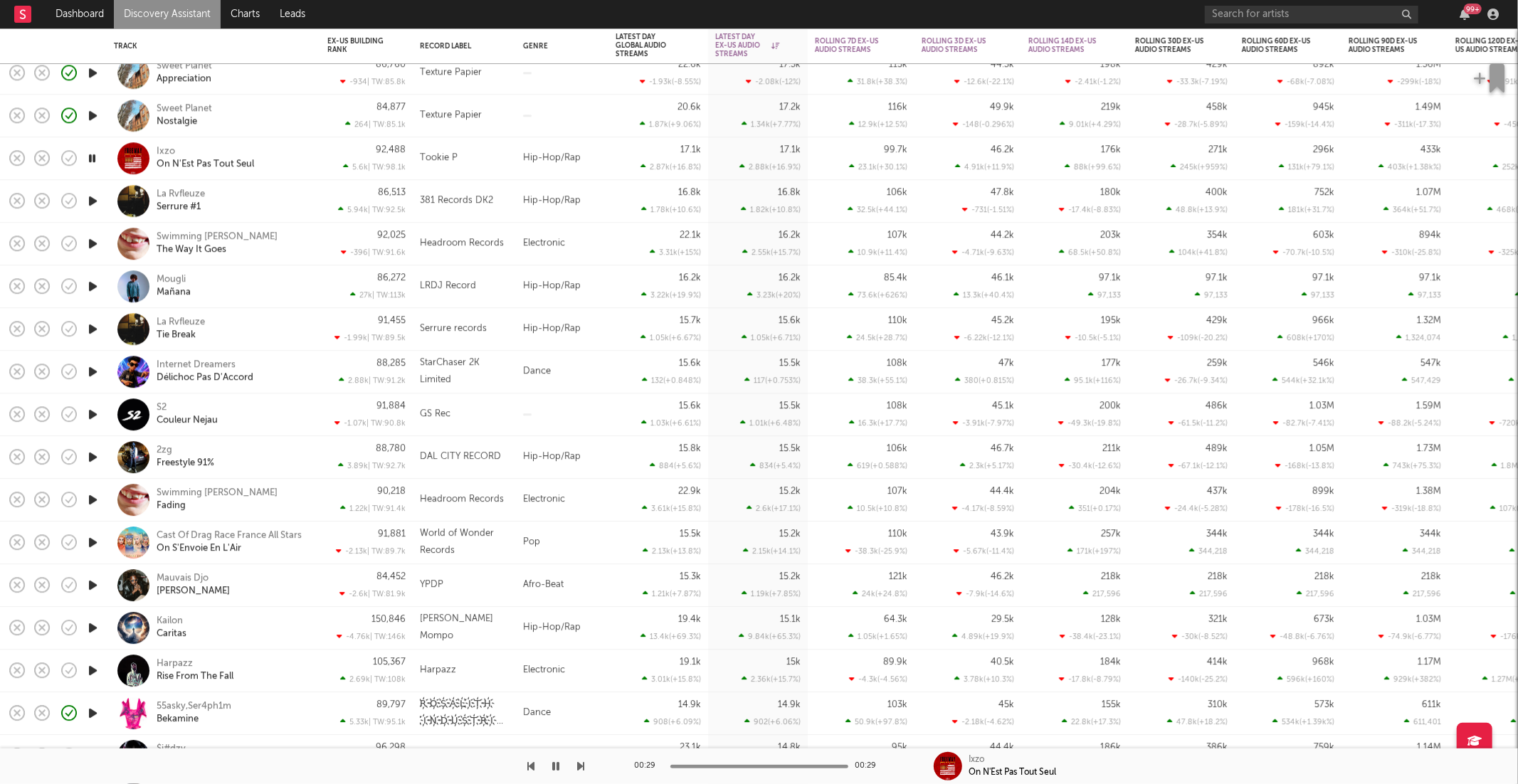
click at [91, 194] on icon "button" at bounding box center [93, 201] width 15 height 18
click at [92, 288] on icon "button" at bounding box center [93, 286] width 15 height 18
click at [581, 765] on icon "button" at bounding box center [581, 766] width 7 height 12
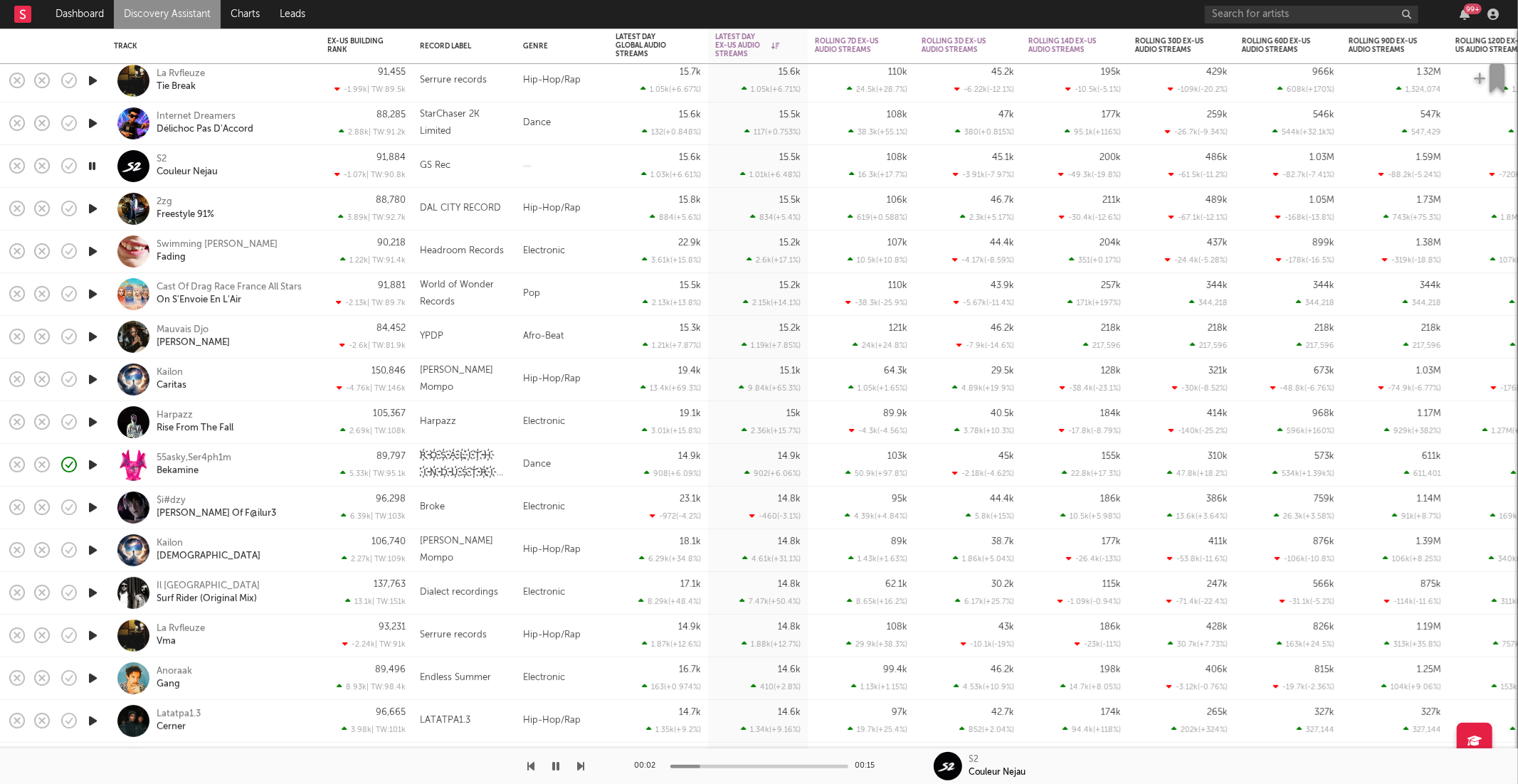
click at [244, 173] on div "S2 Couleur Nejau" at bounding box center [233, 166] width 153 height 26
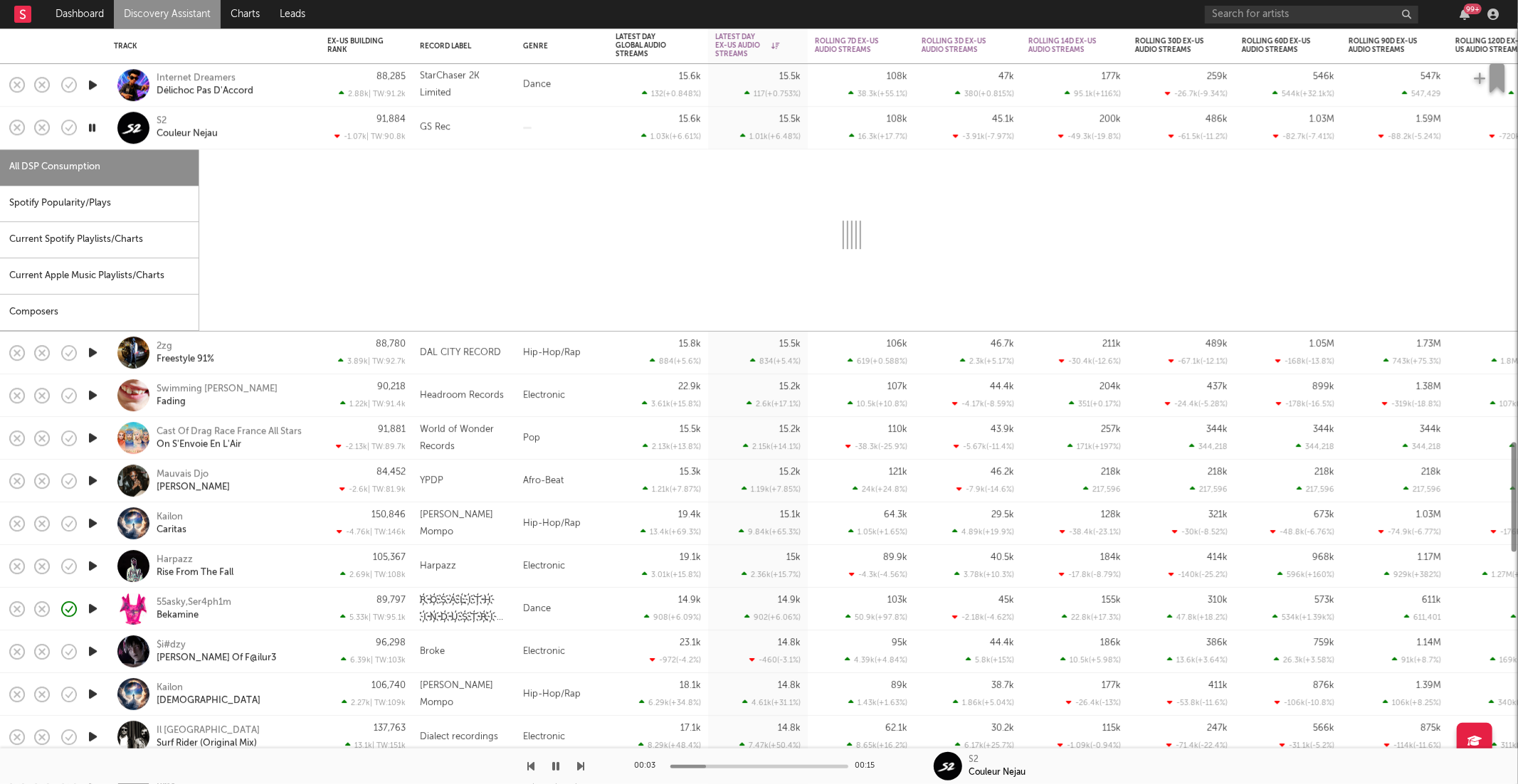
select select "6m"
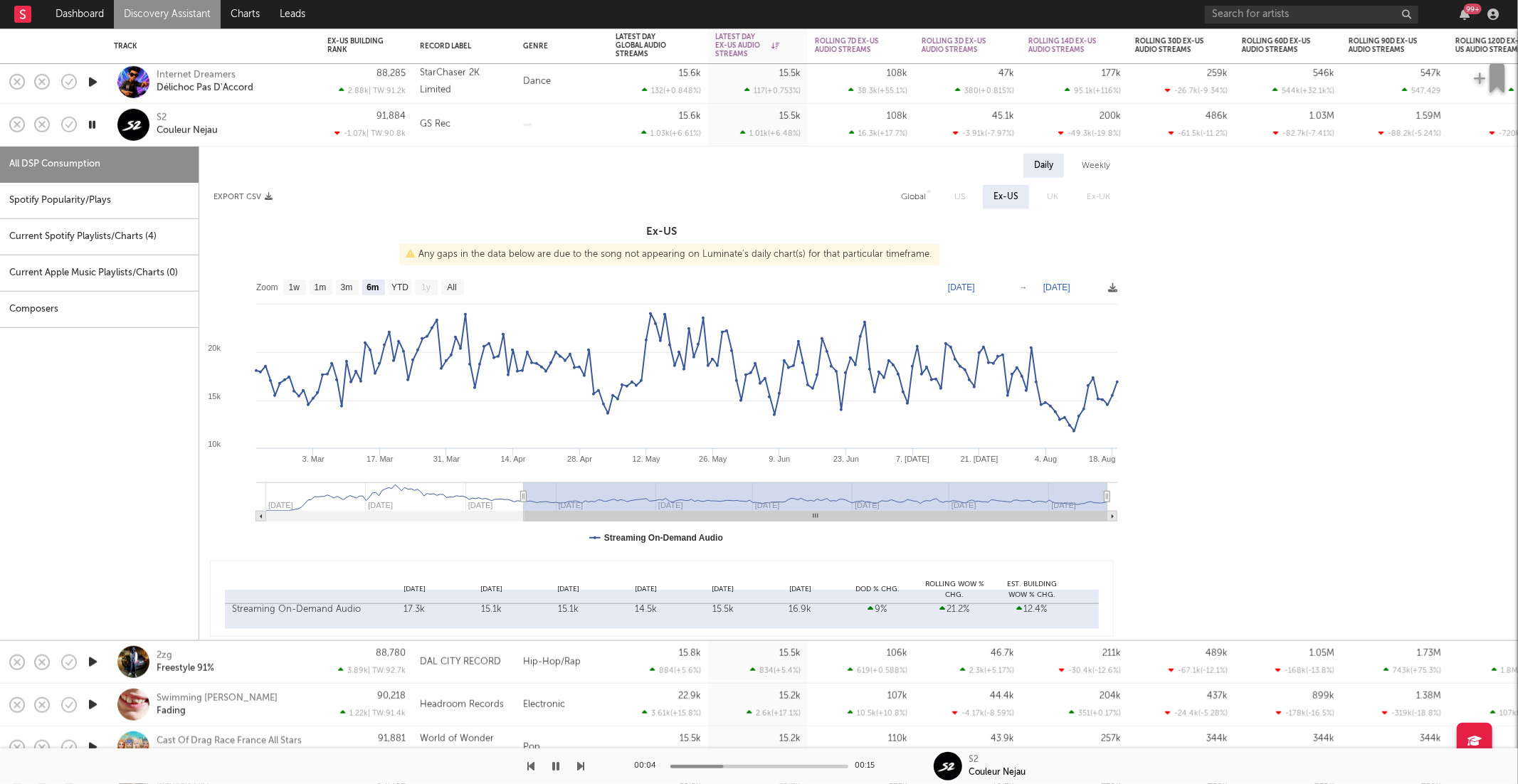
click at [144, 215] on div "Spotify Popularity/Plays" at bounding box center [99, 200] width 198 height 36
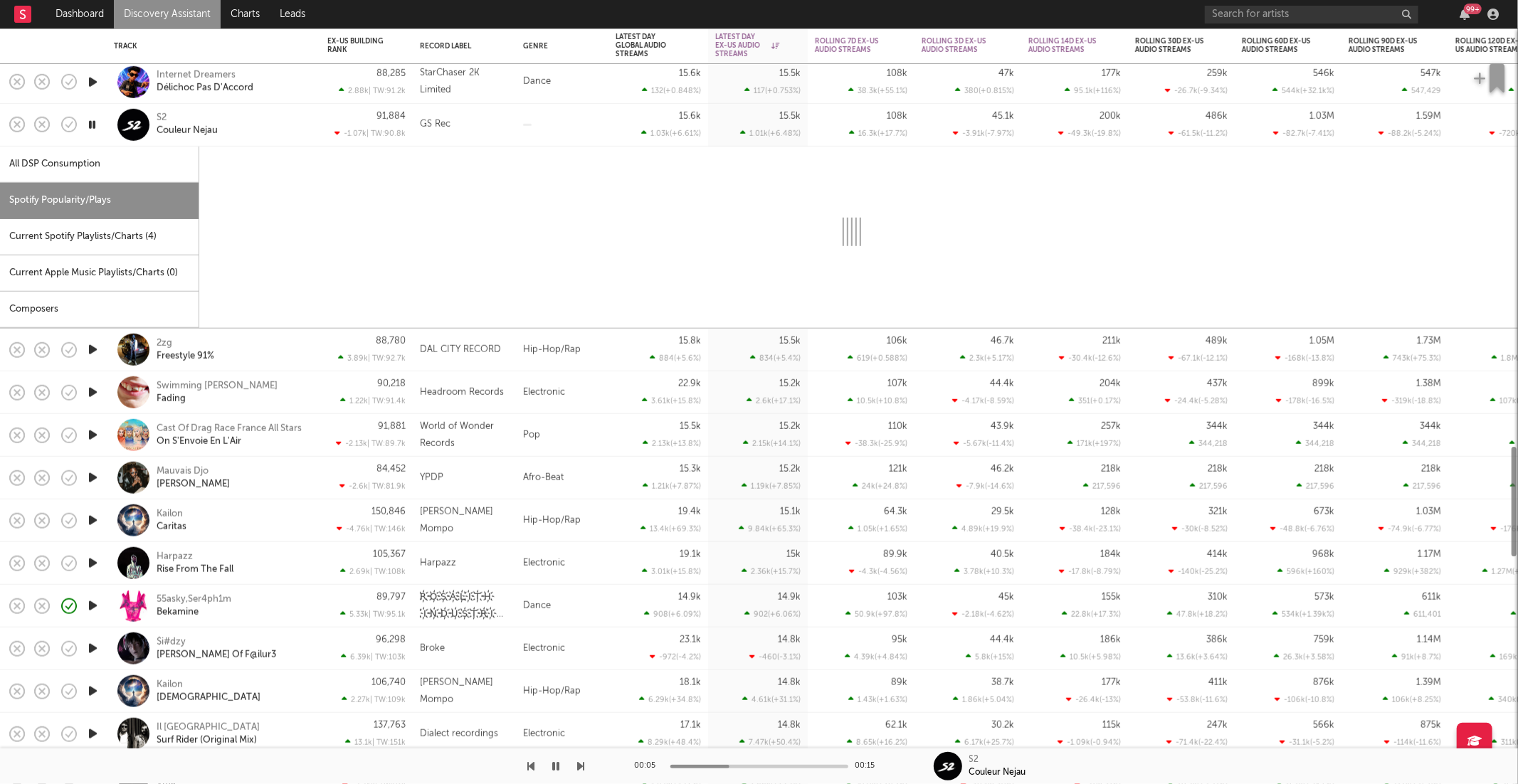
select select "1w"
select select "6m"
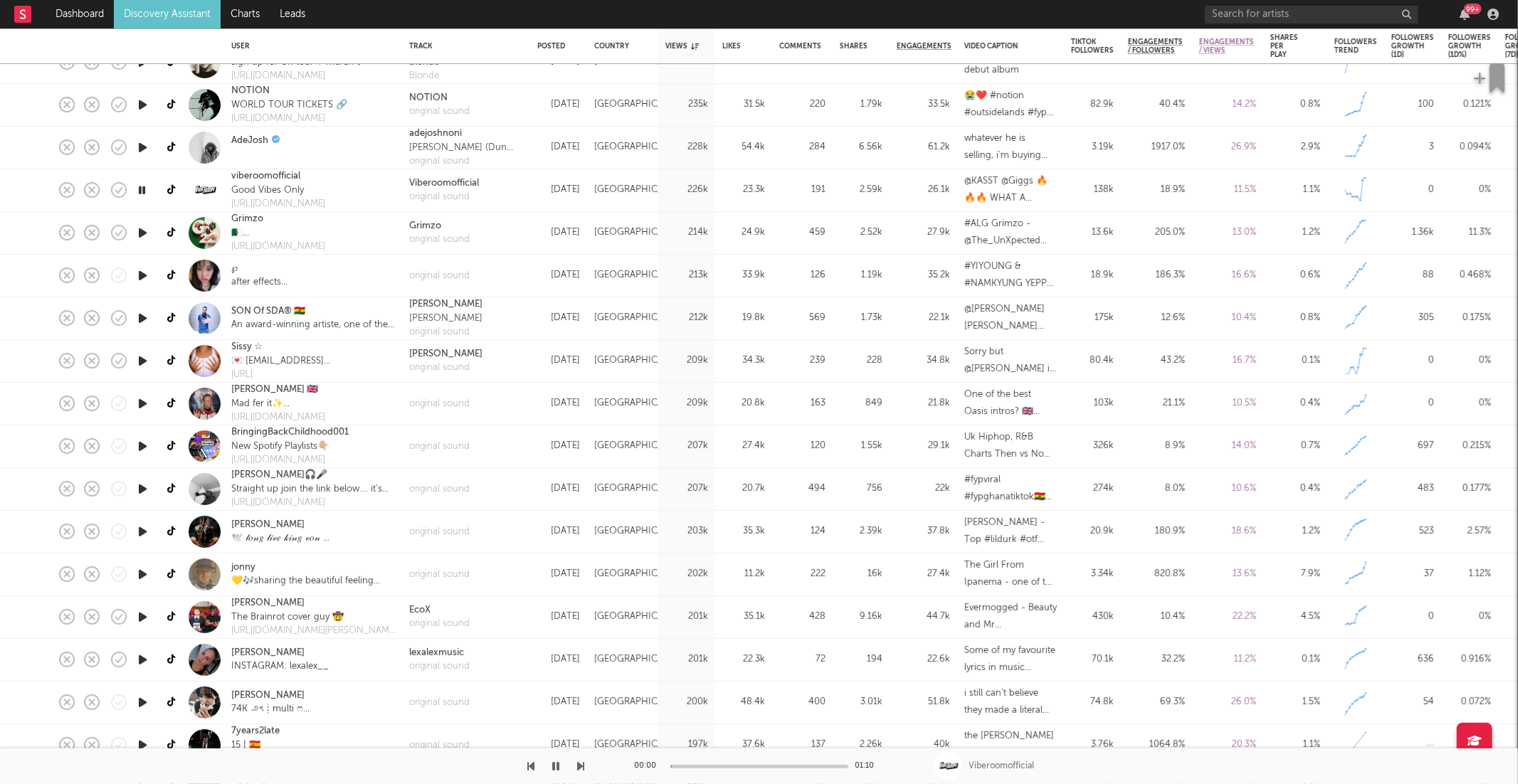
click at [582, 768] on icon "button" at bounding box center [581, 766] width 7 height 12
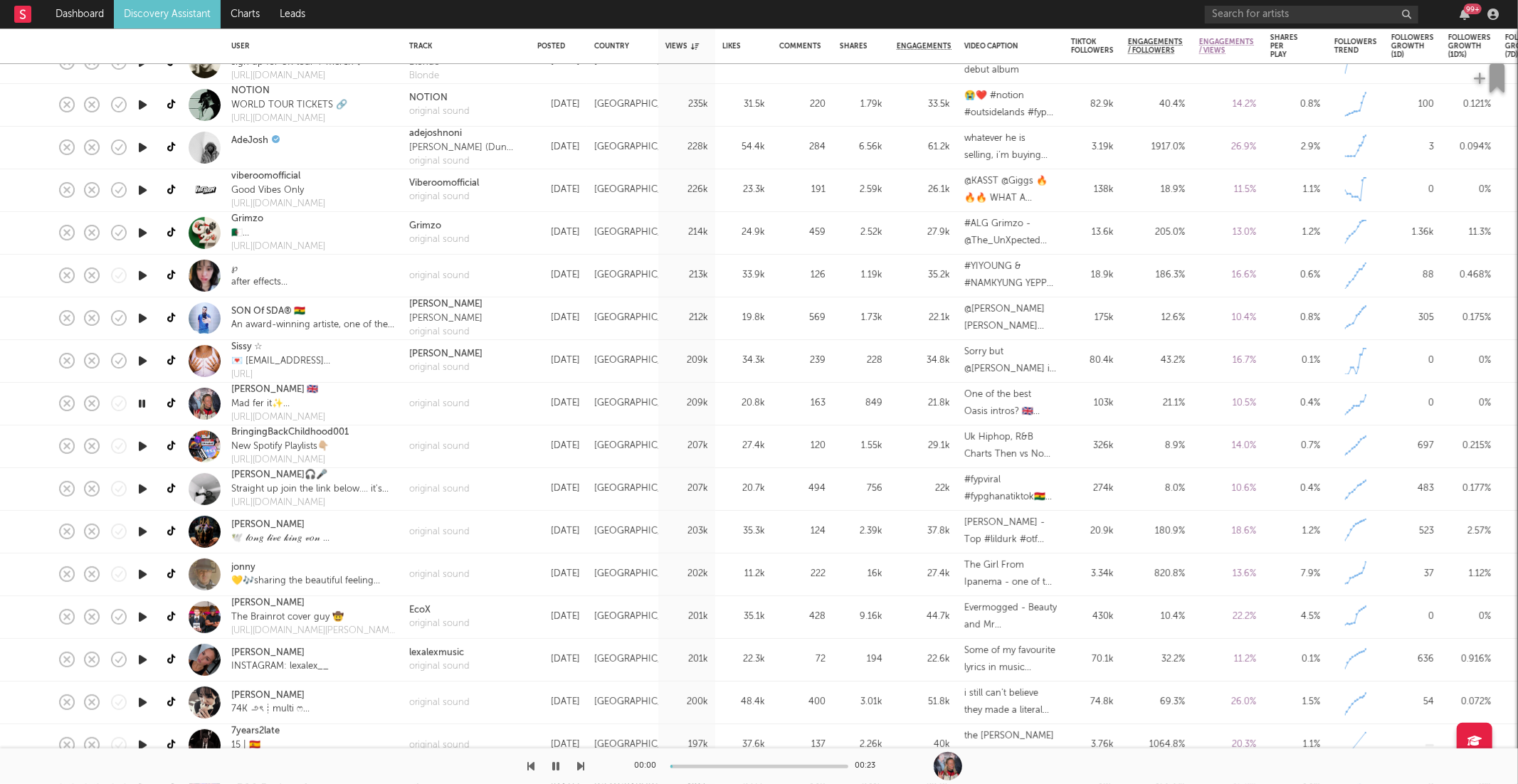
click at [582, 768] on icon "button" at bounding box center [581, 766] width 7 height 12
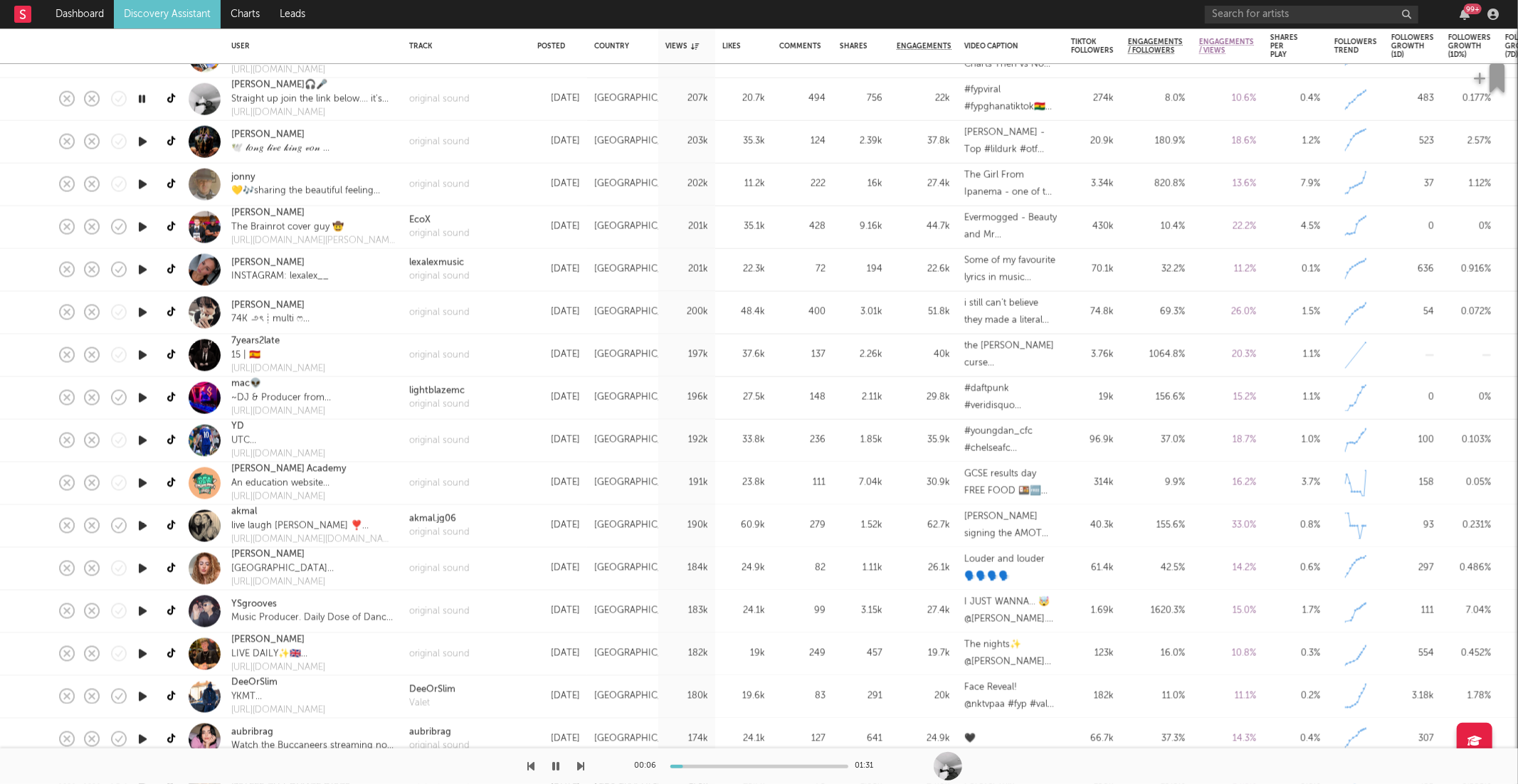
click at [582, 767] on icon "button" at bounding box center [581, 766] width 7 height 12
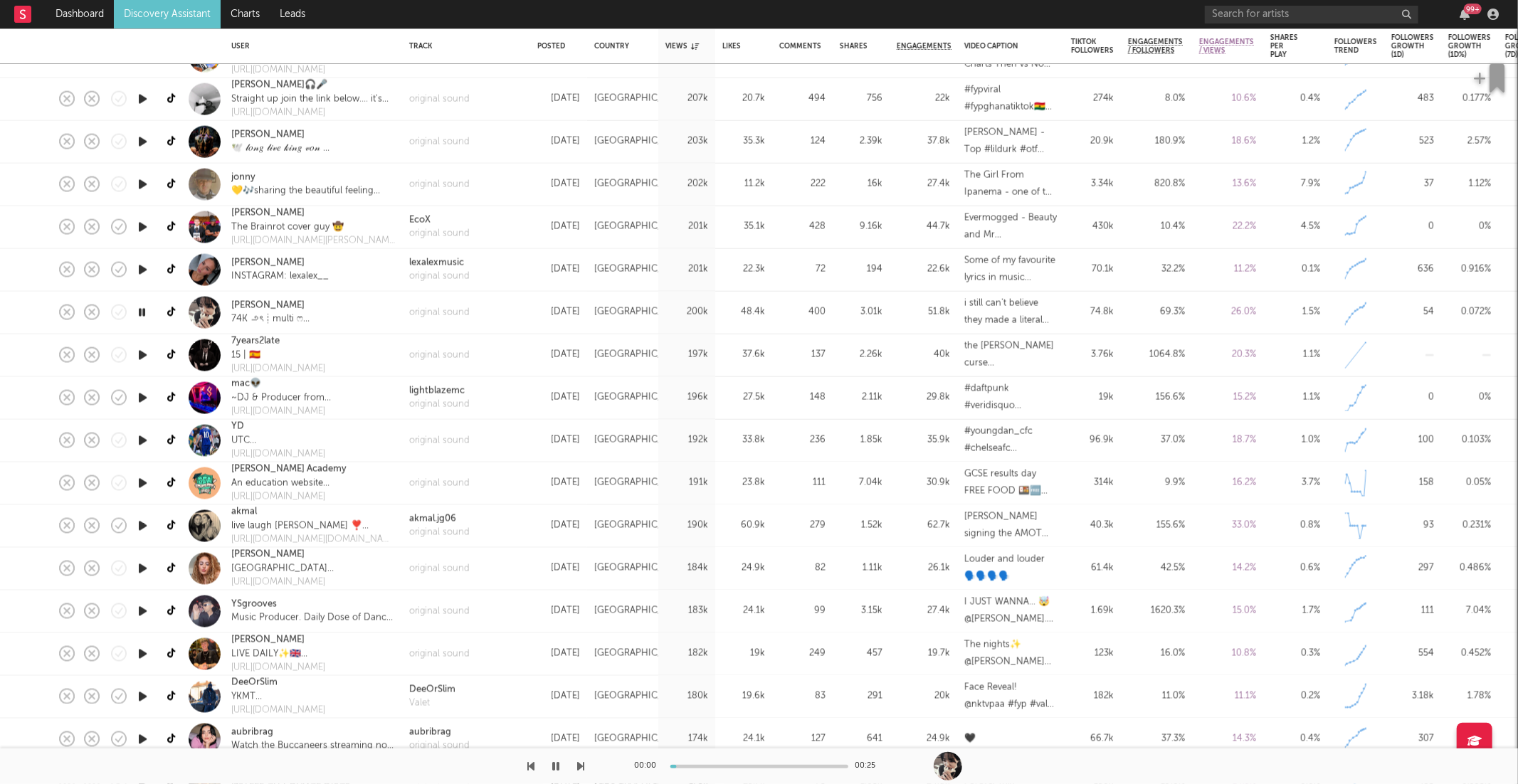
click at [582, 767] on icon "button" at bounding box center [581, 766] width 7 height 12
click at [582, 768] on icon "button" at bounding box center [581, 766] width 7 height 12
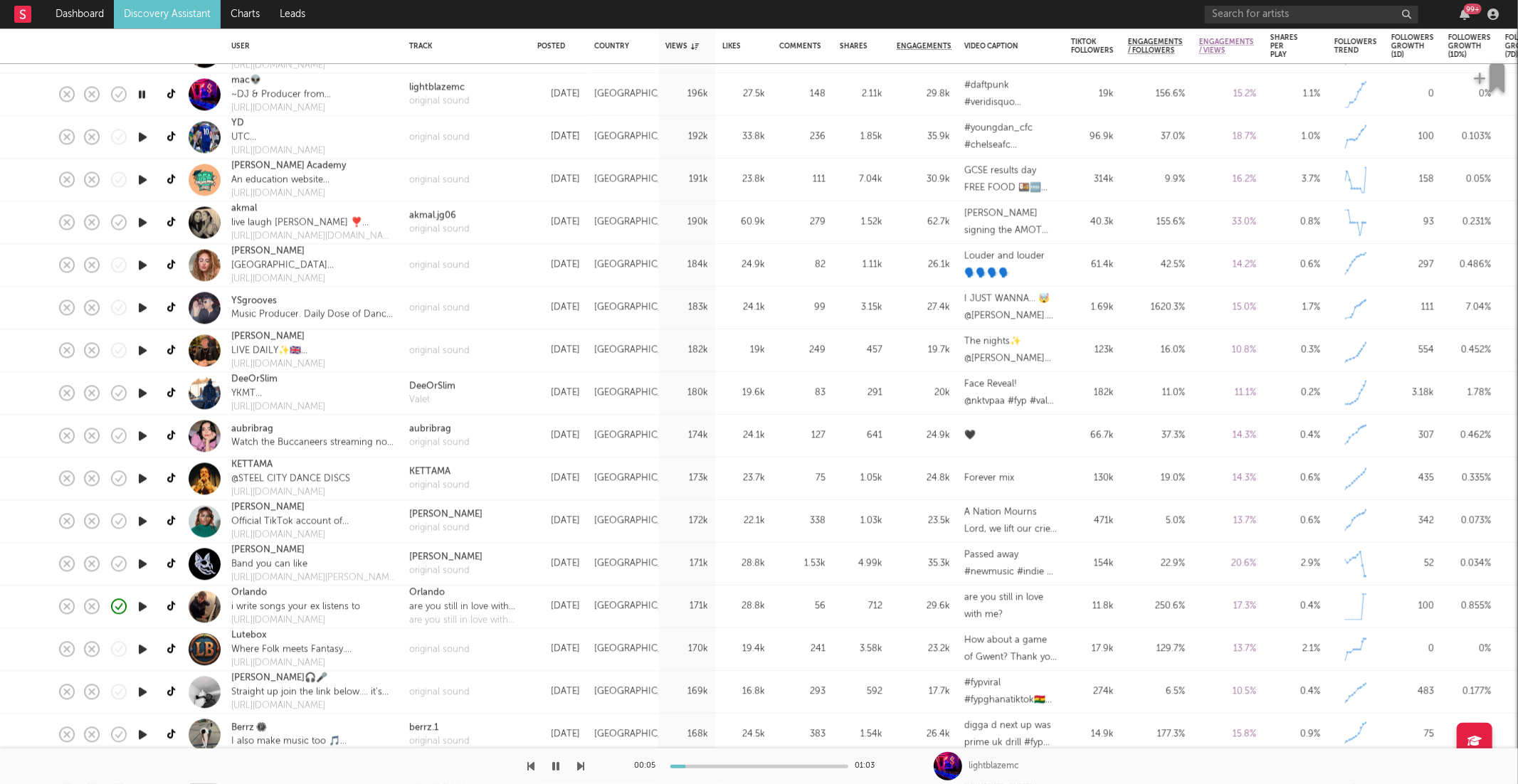
click at [581, 767] on icon "button" at bounding box center [581, 766] width 7 height 12
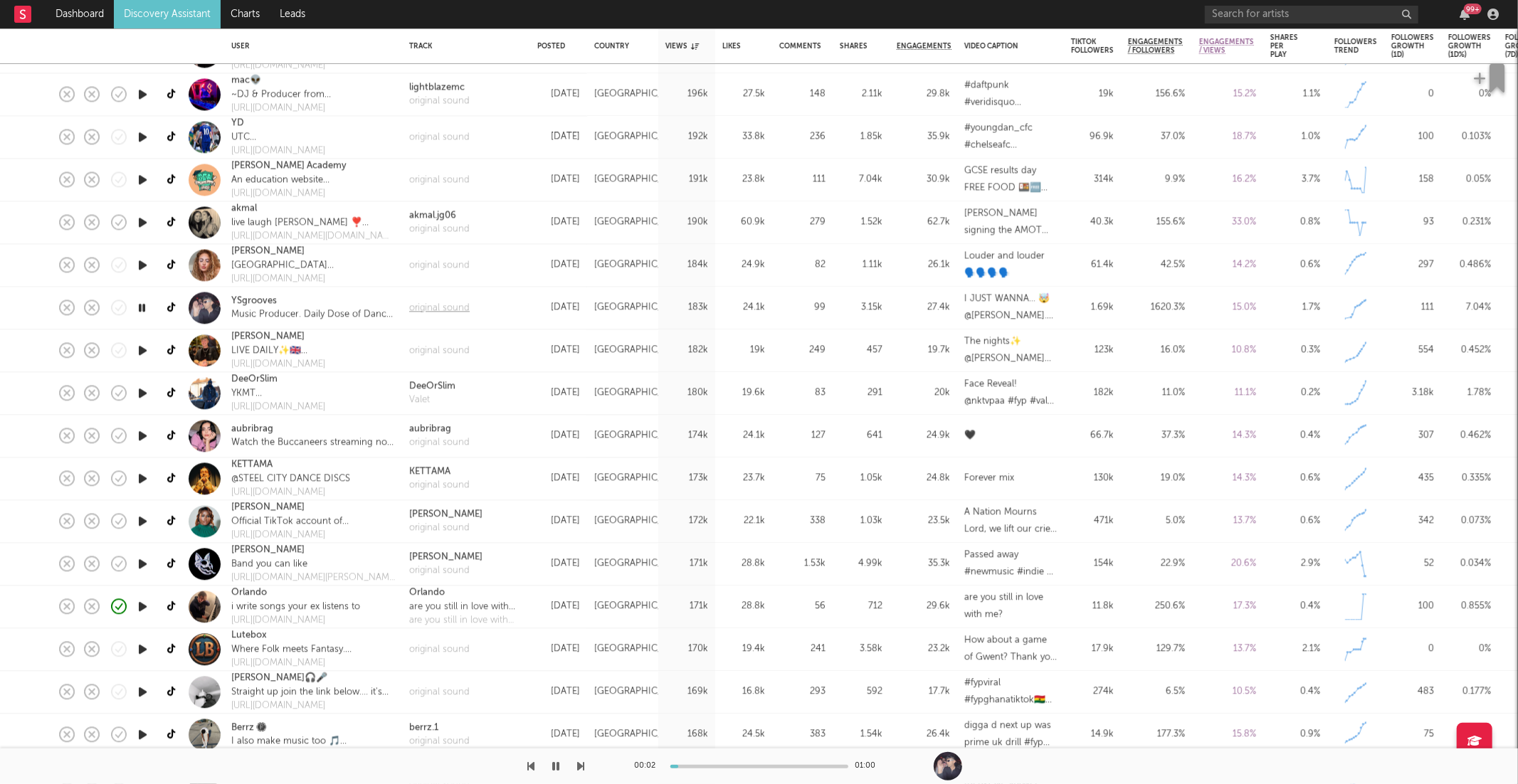
click at [434, 311] on div "original sound" at bounding box center [439, 308] width 60 height 14
click at [582, 762] on icon "button" at bounding box center [581, 766] width 7 height 12
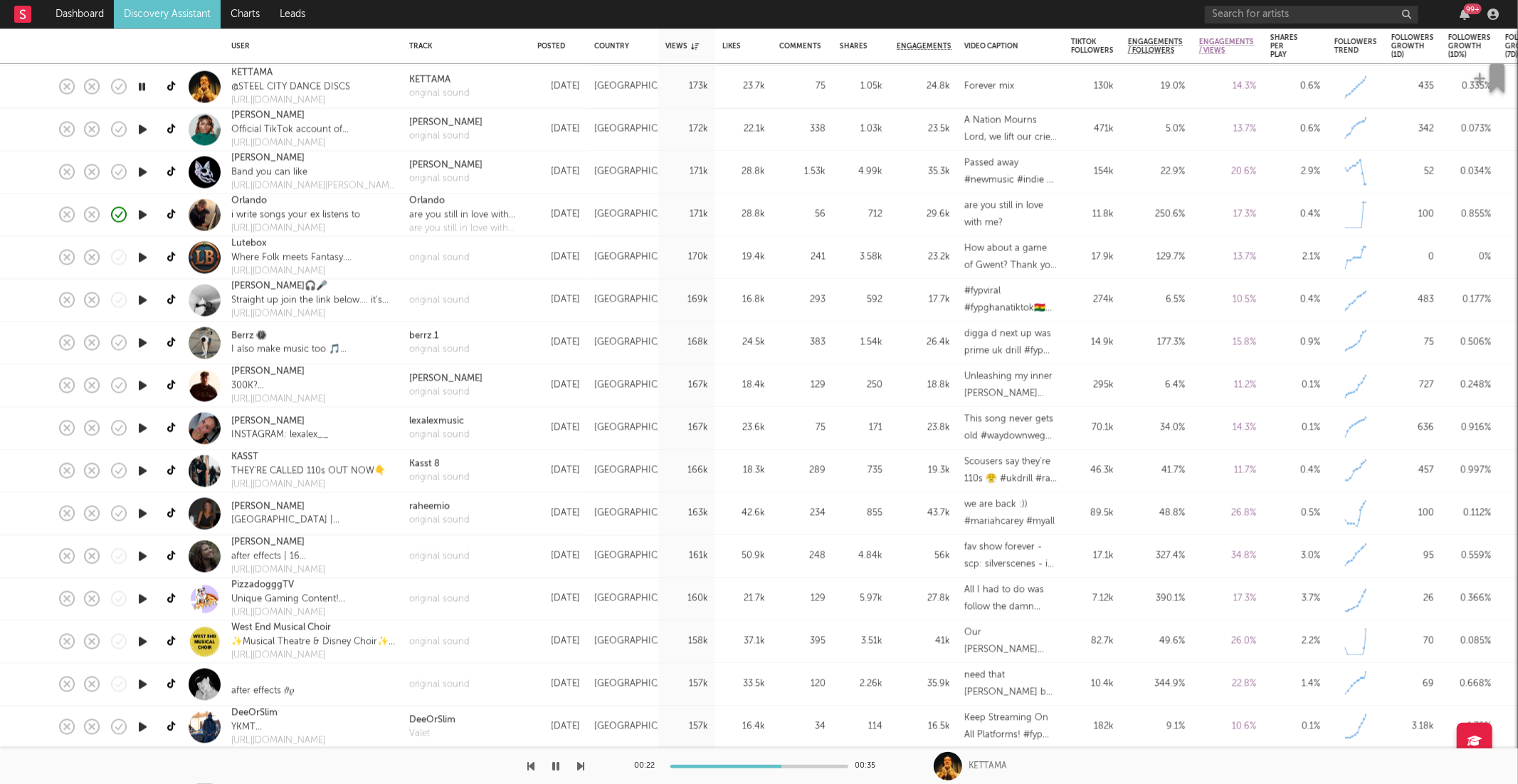
click at [580, 765] on icon "button" at bounding box center [581, 766] width 7 height 12
click at [581, 765] on icon "button" at bounding box center [581, 766] width 7 height 12
click at [581, 764] on icon "button" at bounding box center [581, 766] width 7 height 12
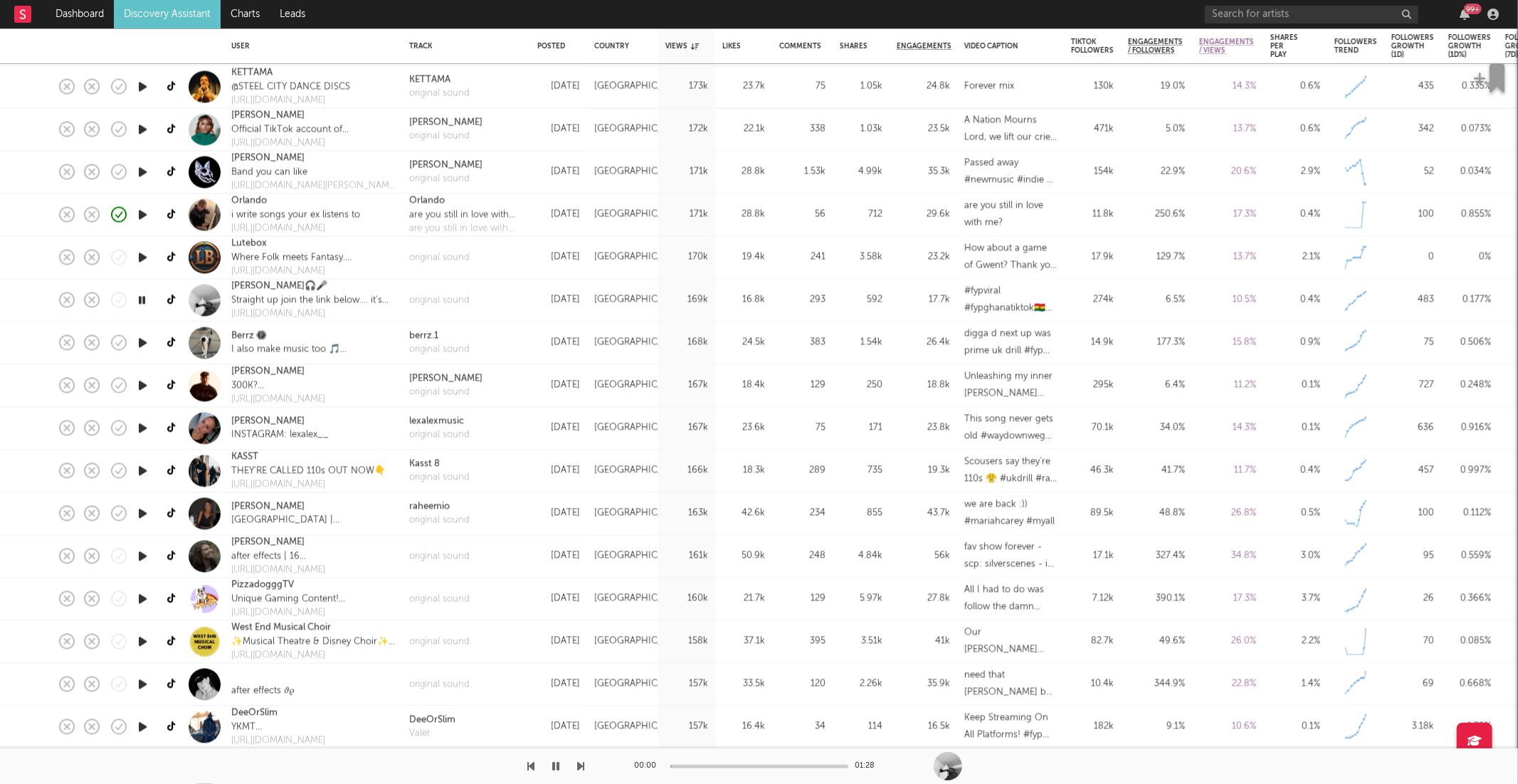
click at [581, 764] on icon "button" at bounding box center [581, 766] width 7 height 12
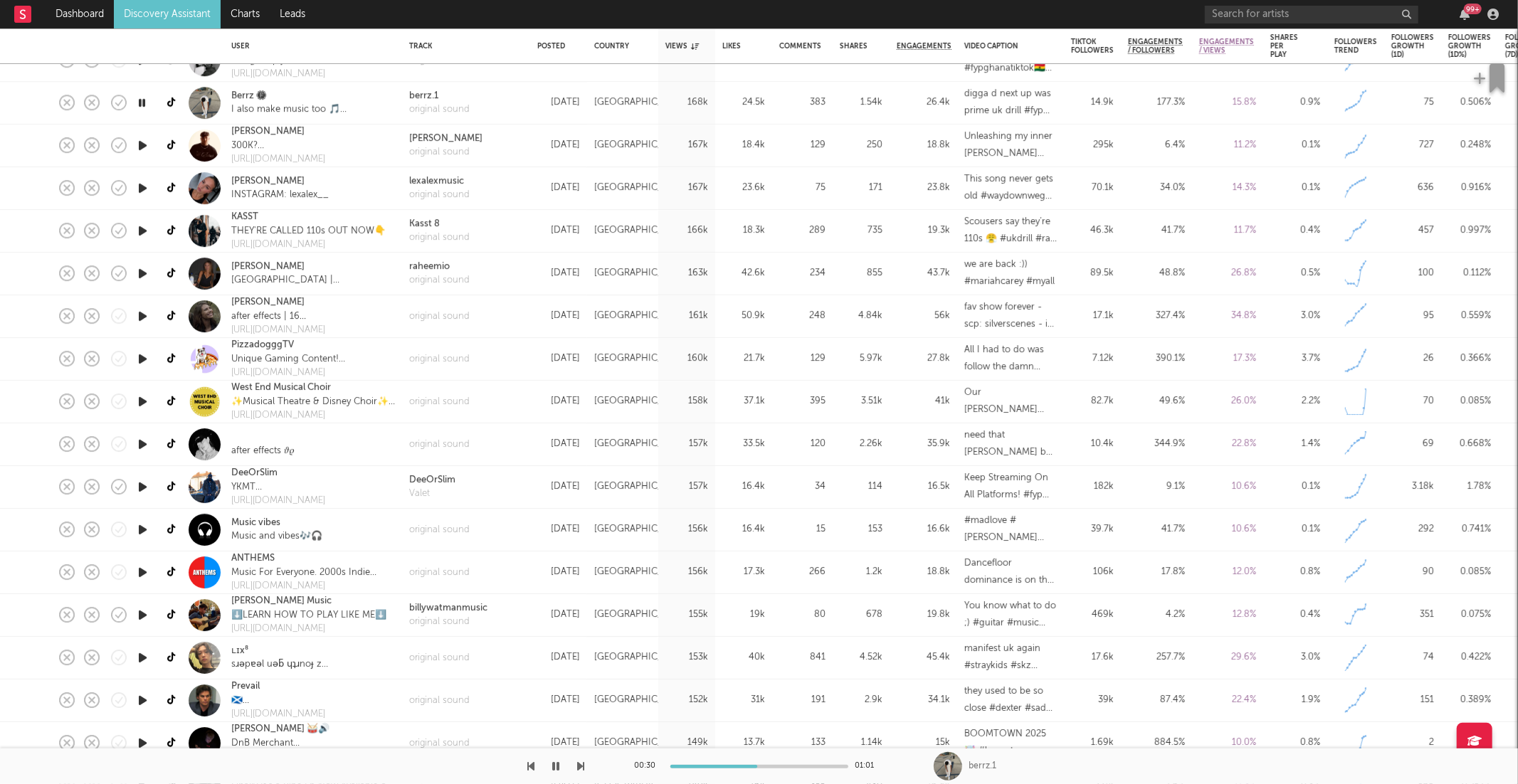
click at [581, 767] on icon "button" at bounding box center [581, 766] width 7 height 12
click at [581, 768] on icon "button" at bounding box center [581, 766] width 7 height 12
click at [581, 765] on icon "button" at bounding box center [581, 766] width 7 height 12
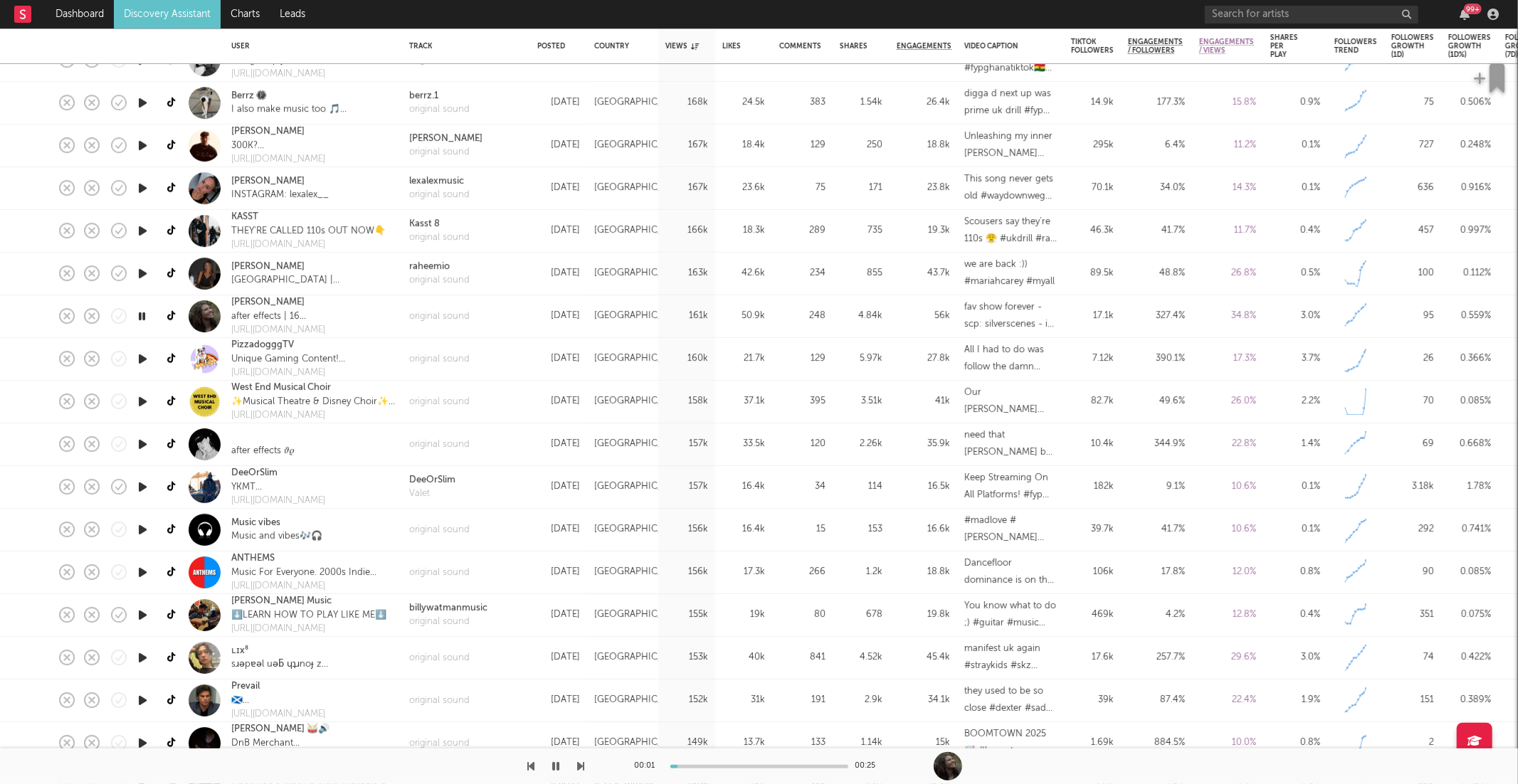
click at [581, 765] on icon "button" at bounding box center [581, 766] width 7 height 12
click at [583, 765] on icon "button" at bounding box center [581, 766] width 7 height 12
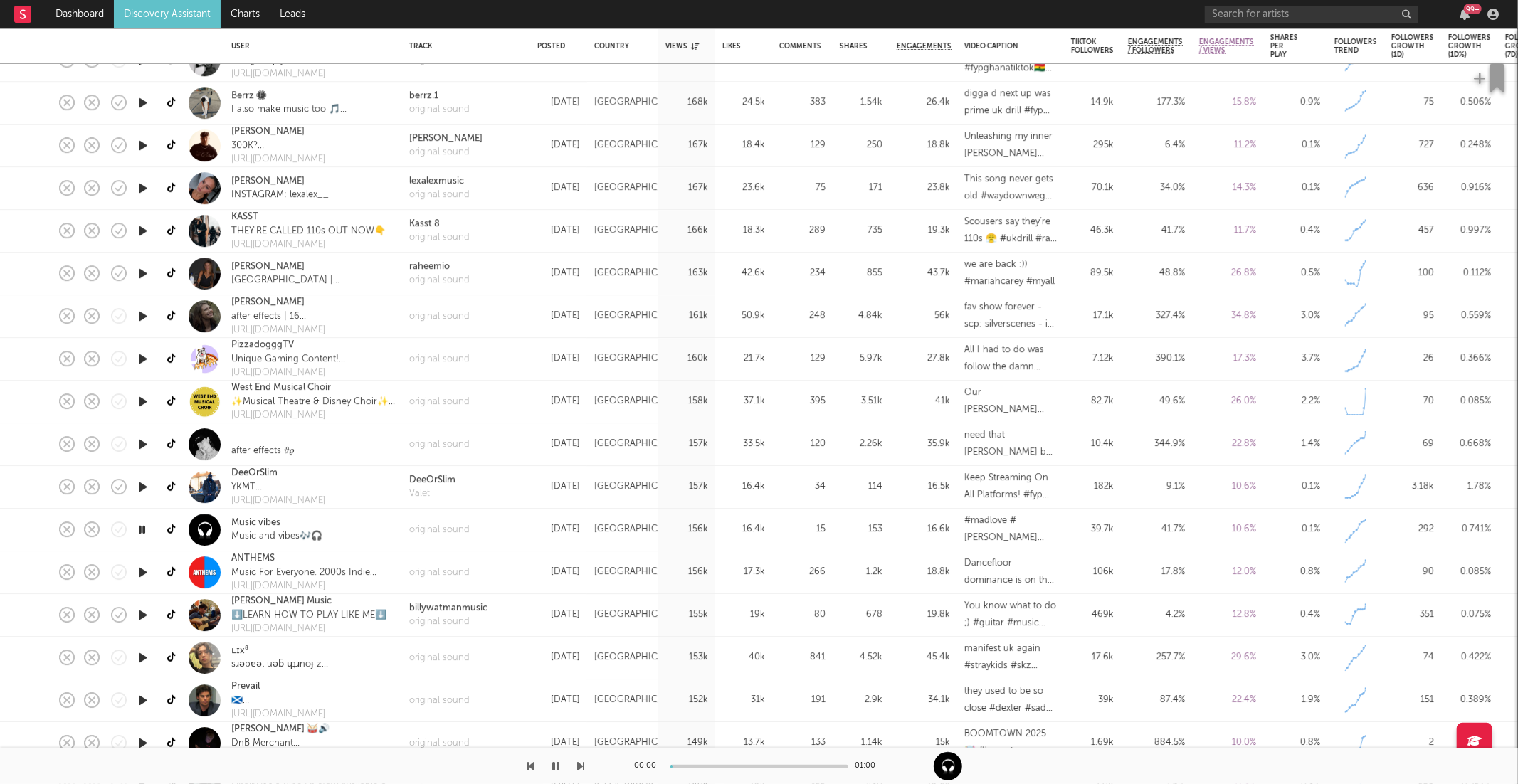
click at [583, 765] on icon "button" at bounding box center [581, 766] width 7 height 12
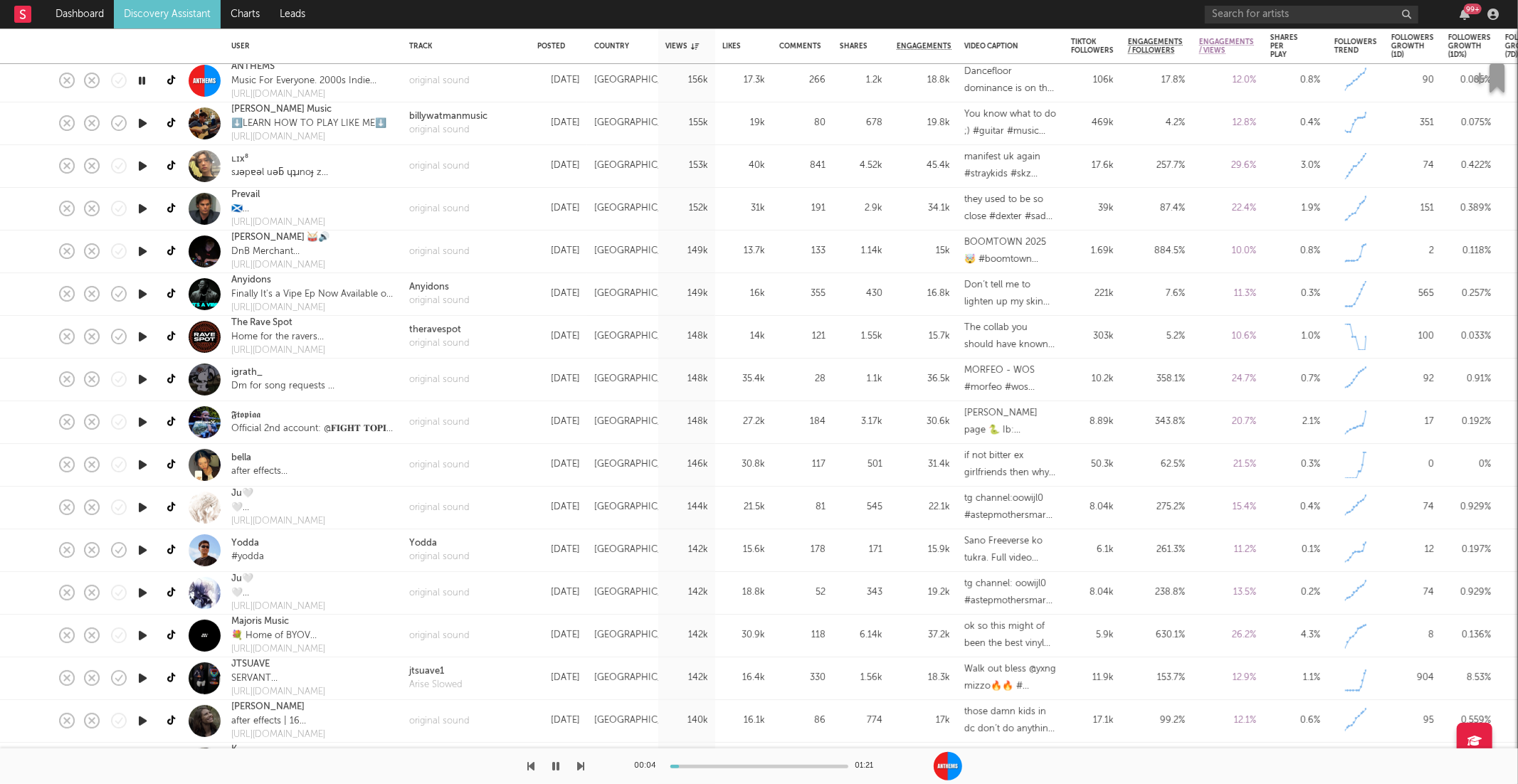
click at [583, 762] on icon "button" at bounding box center [581, 766] width 7 height 12
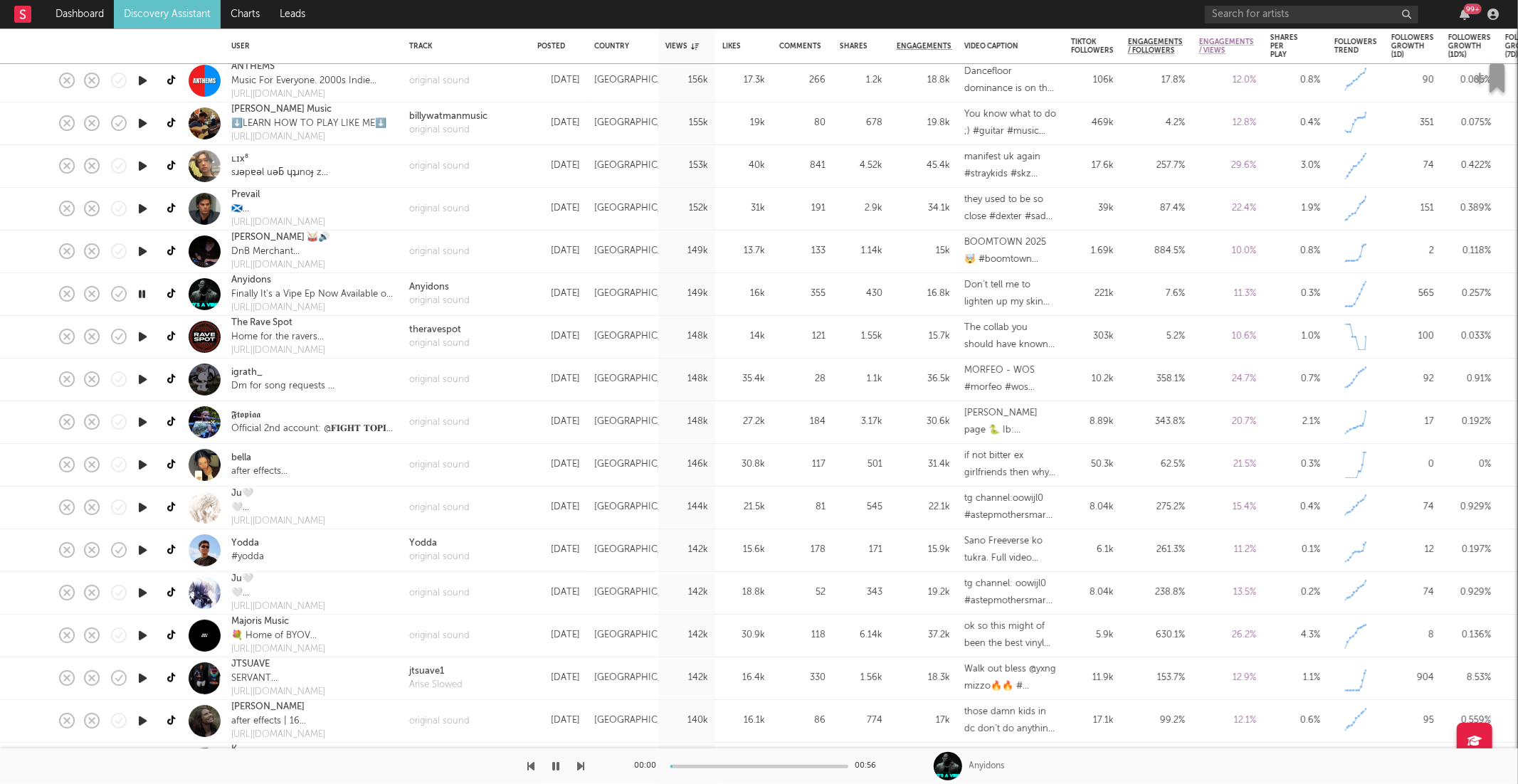
click at [583, 762] on icon "button" at bounding box center [581, 766] width 7 height 12
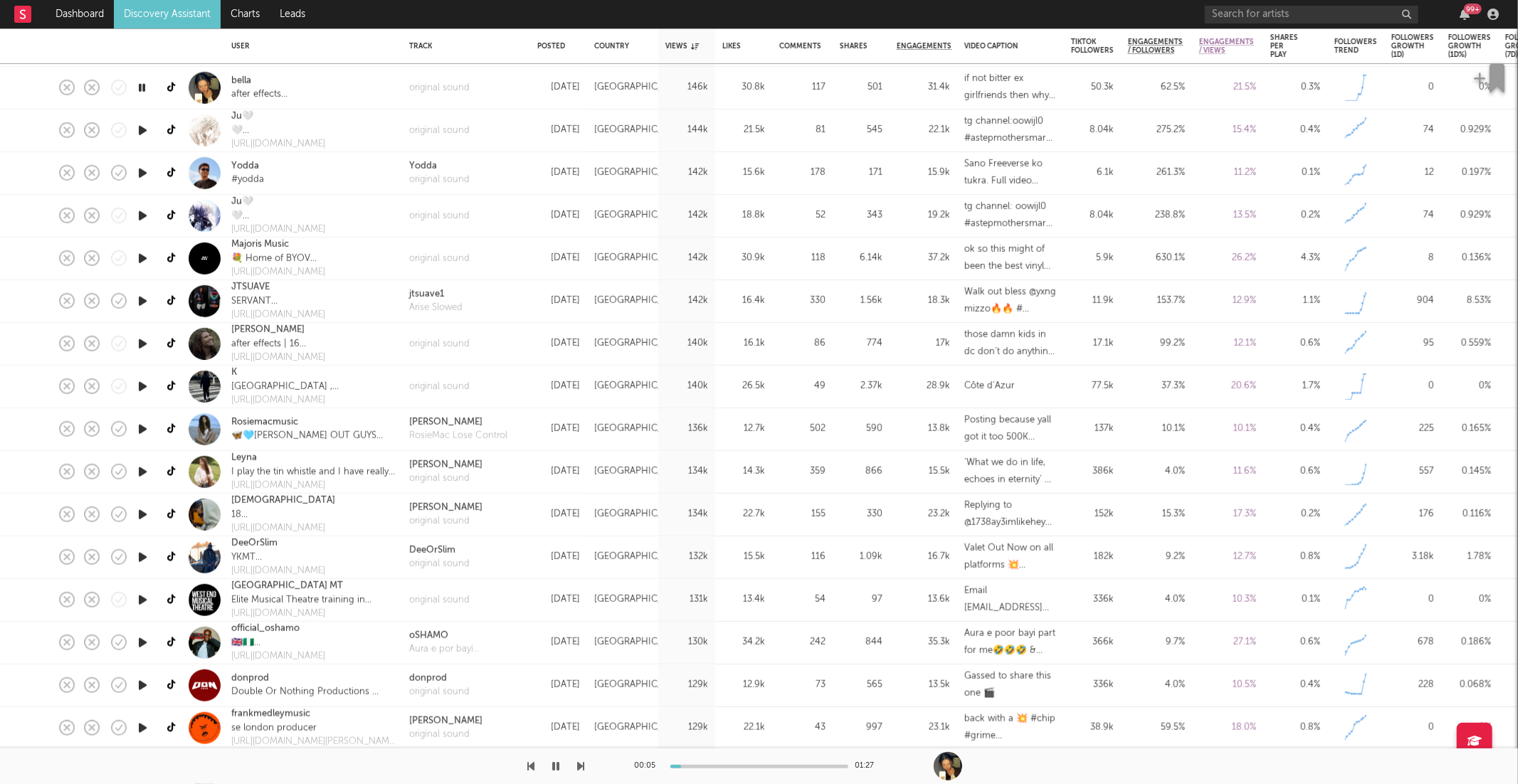
click at [579, 768] on icon "button" at bounding box center [581, 766] width 7 height 12
click at [579, 762] on icon "button" at bounding box center [581, 766] width 7 height 12
click at [579, 763] on icon "button" at bounding box center [581, 766] width 7 height 12
click at [581, 766] on icon "button" at bounding box center [581, 766] width 7 height 12
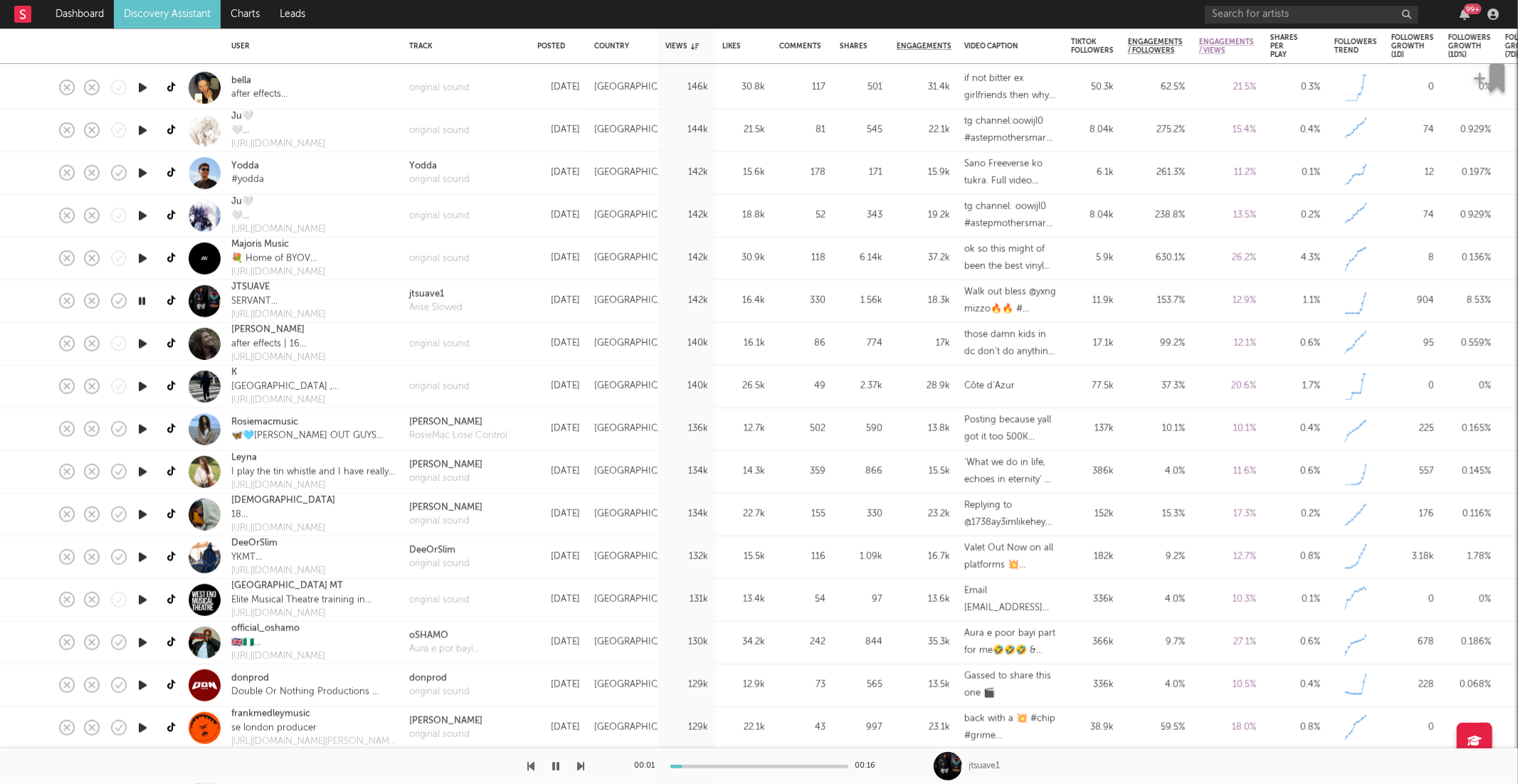
click at [581, 766] on icon "button" at bounding box center [581, 766] width 7 height 12
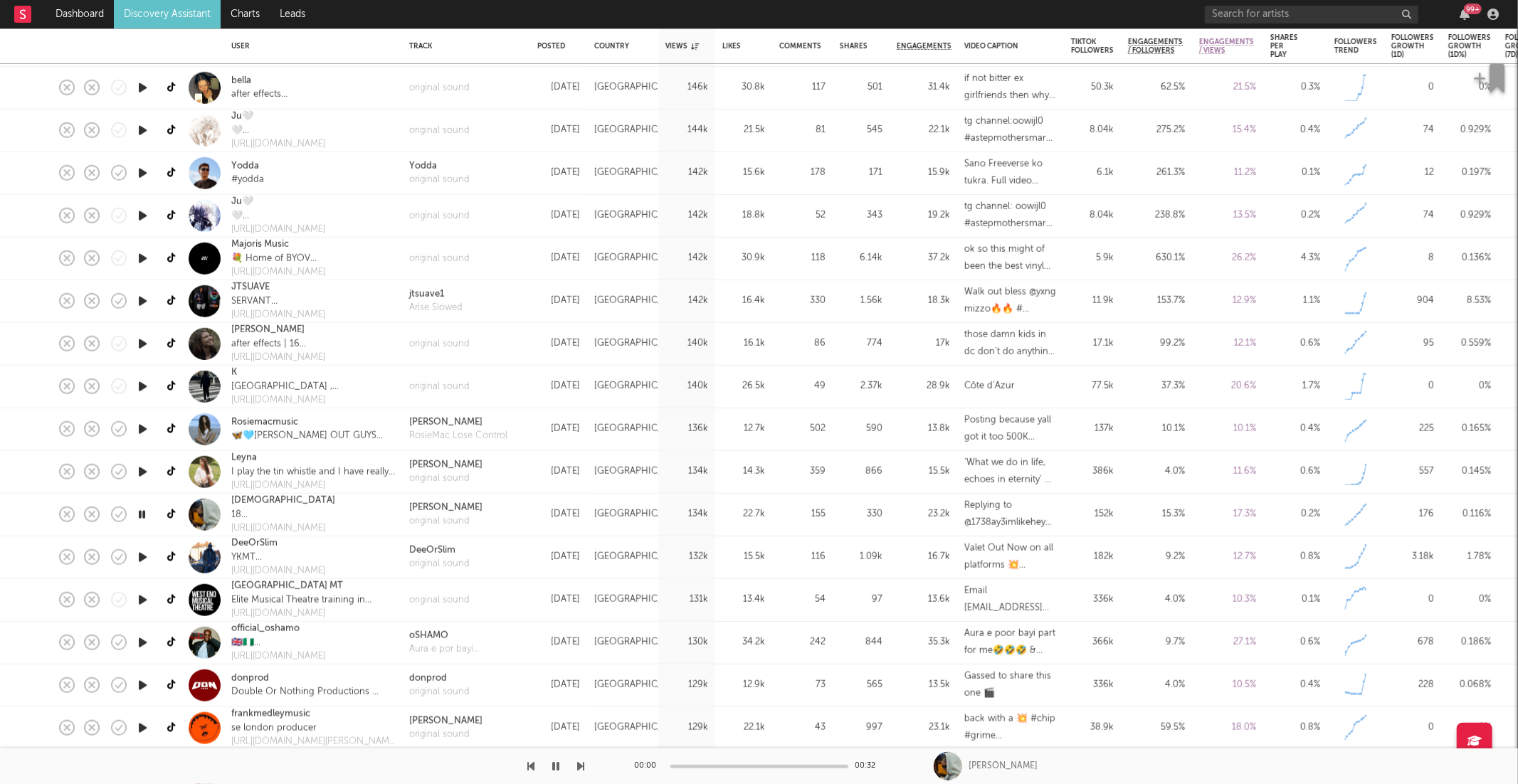
click at [581, 766] on icon "button" at bounding box center [581, 766] width 7 height 12
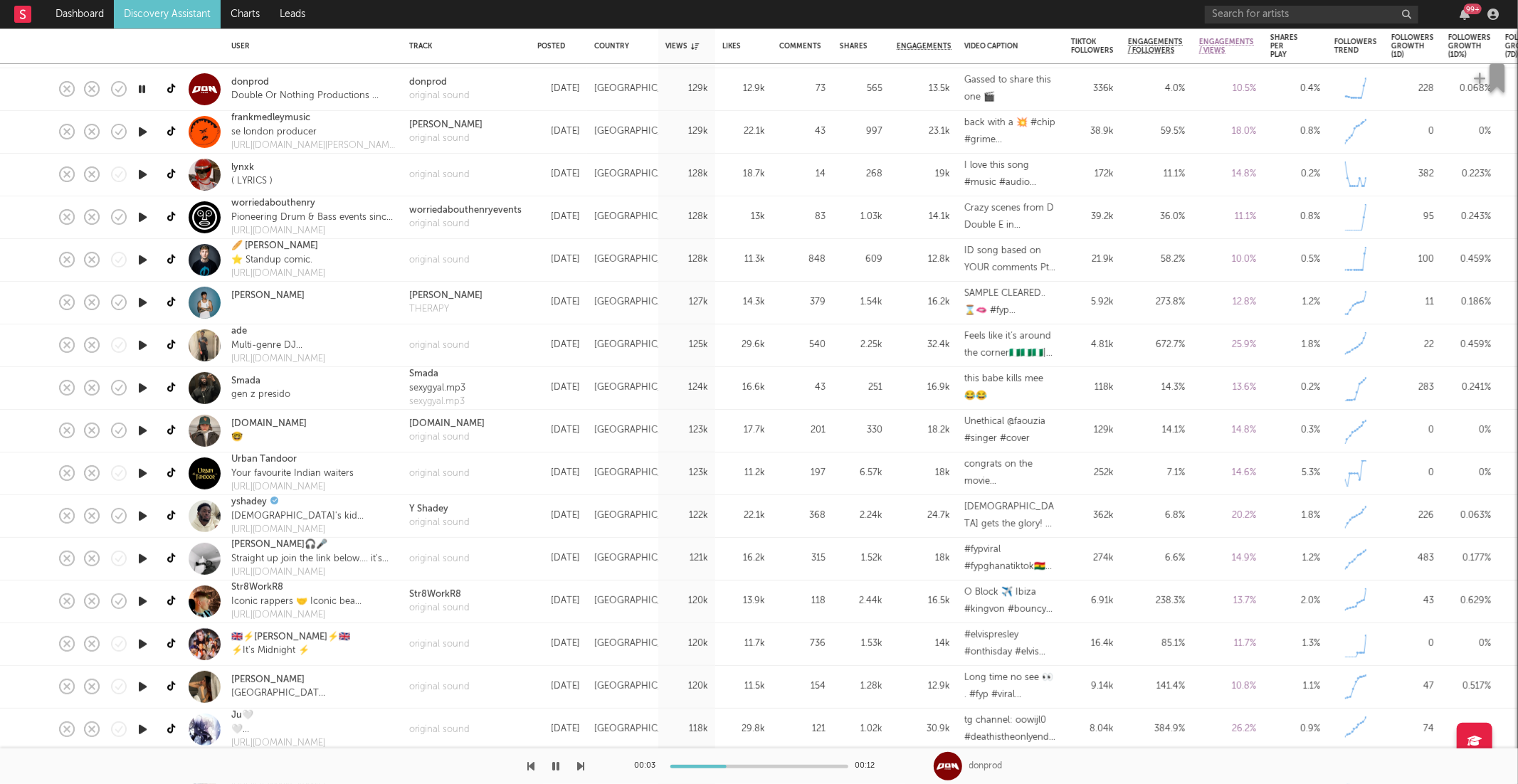
click at [581, 761] on icon "button" at bounding box center [581, 766] width 7 height 12
click at [582, 760] on icon "button" at bounding box center [581, 766] width 7 height 12
click at [740, 769] on div "00:02 00:16" at bounding box center [759, 766] width 250 height 36
click at [742, 760] on div "00:02 00:16" at bounding box center [759, 766] width 250 height 36
click at [744, 766] on div at bounding box center [759, 767] width 178 height 4
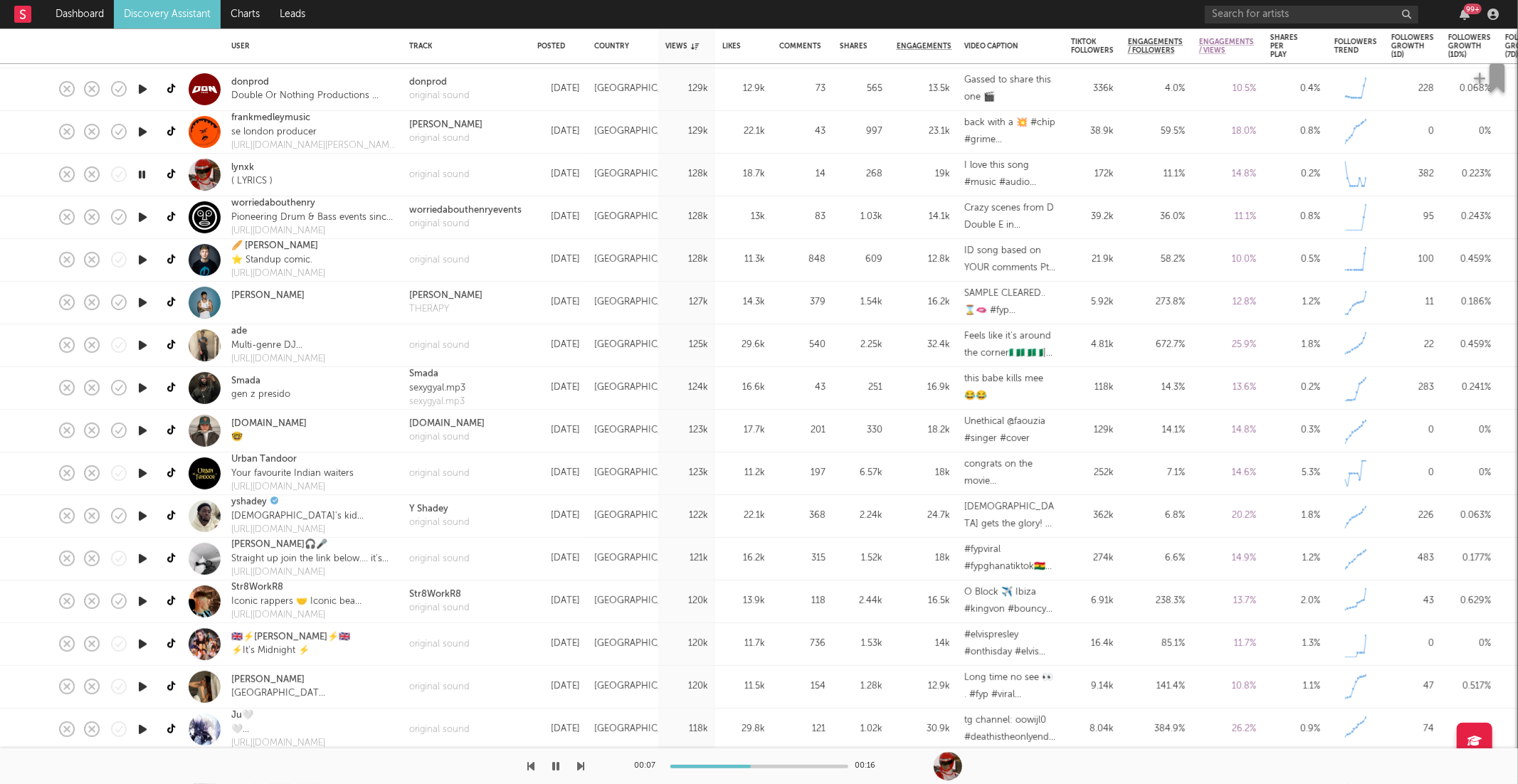
click at [581, 763] on icon "button" at bounding box center [581, 766] width 7 height 12
click at [581, 770] on icon "button" at bounding box center [581, 766] width 7 height 12
click at [582, 765] on icon "button" at bounding box center [581, 766] width 7 height 12
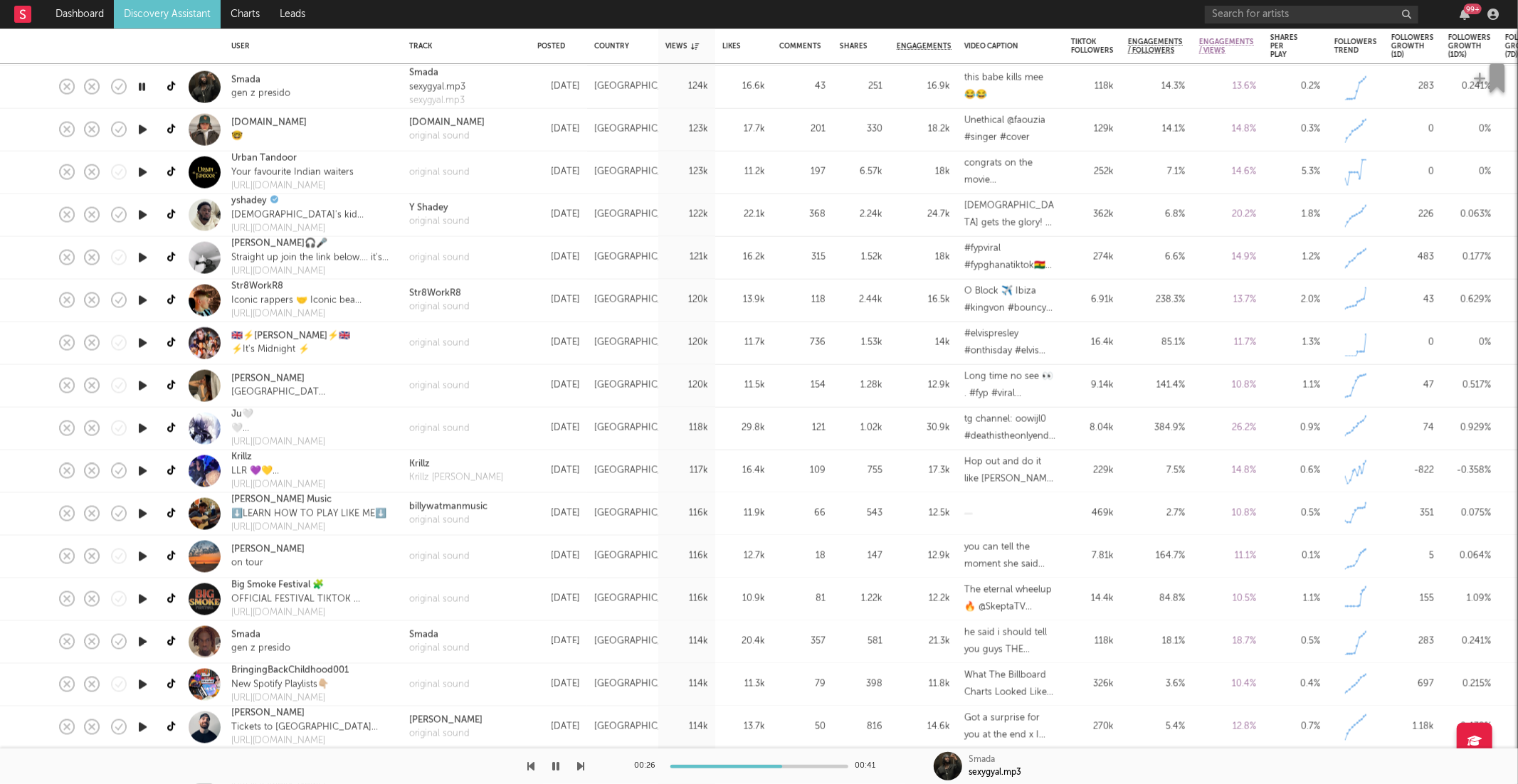
click at [581, 764] on icon "button" at bounding box center [581, 766] width 7 height 12
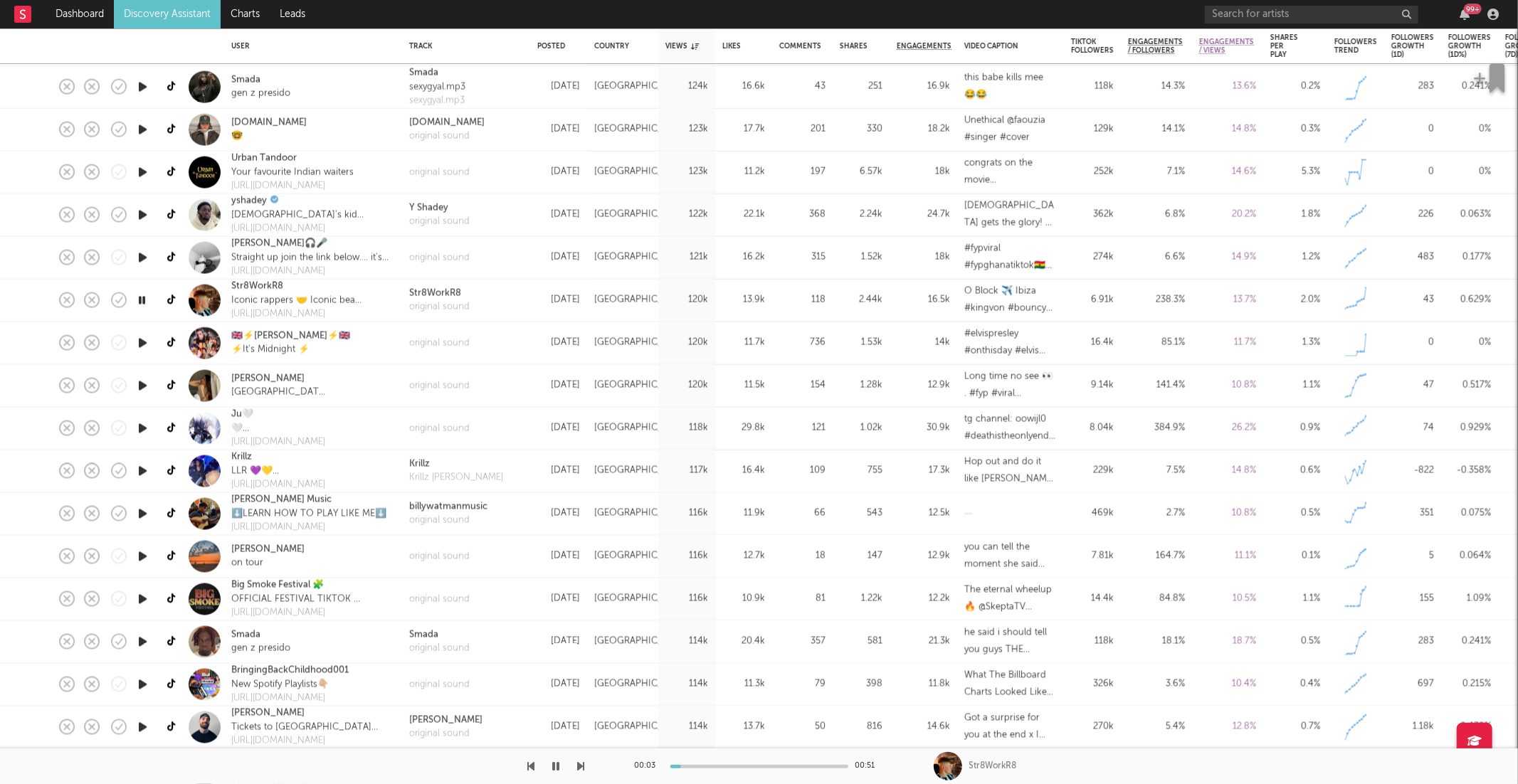
click at [556, 769] on icon "button" at bounding box center [556, 766] width 7 height 12
click at [557, 773] on button "button" at bounding box center [556, 766] width 14 height 36
click at [581, 762] on icon "button" at bounding box center [581, 766] width 7 height 12
click at [579, 764] on icon "button" at bounding box center [581, 766] width 7 height 12
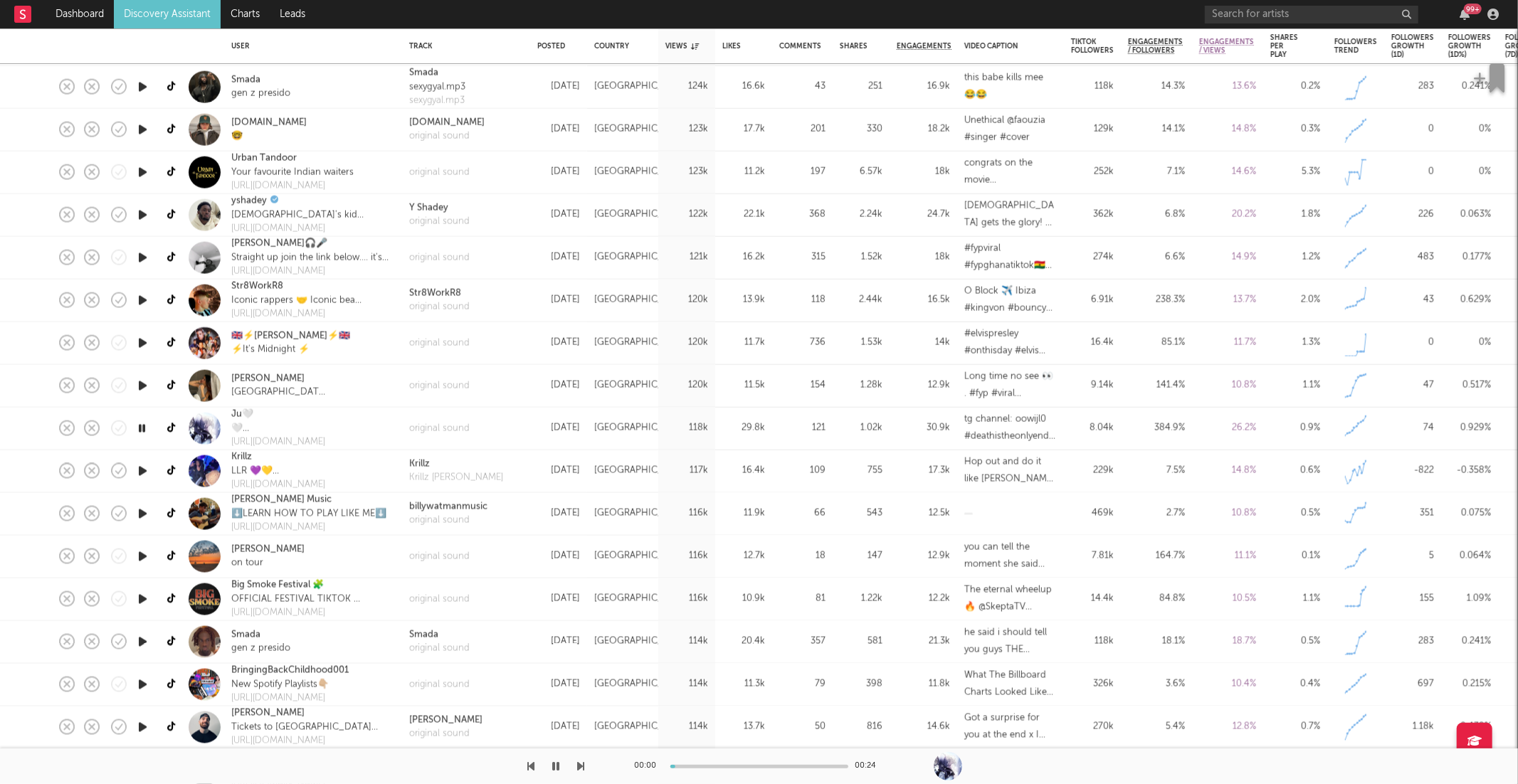
click at [579, 763] on icon "button" at bounding box center [581, 766] width 7 height 12
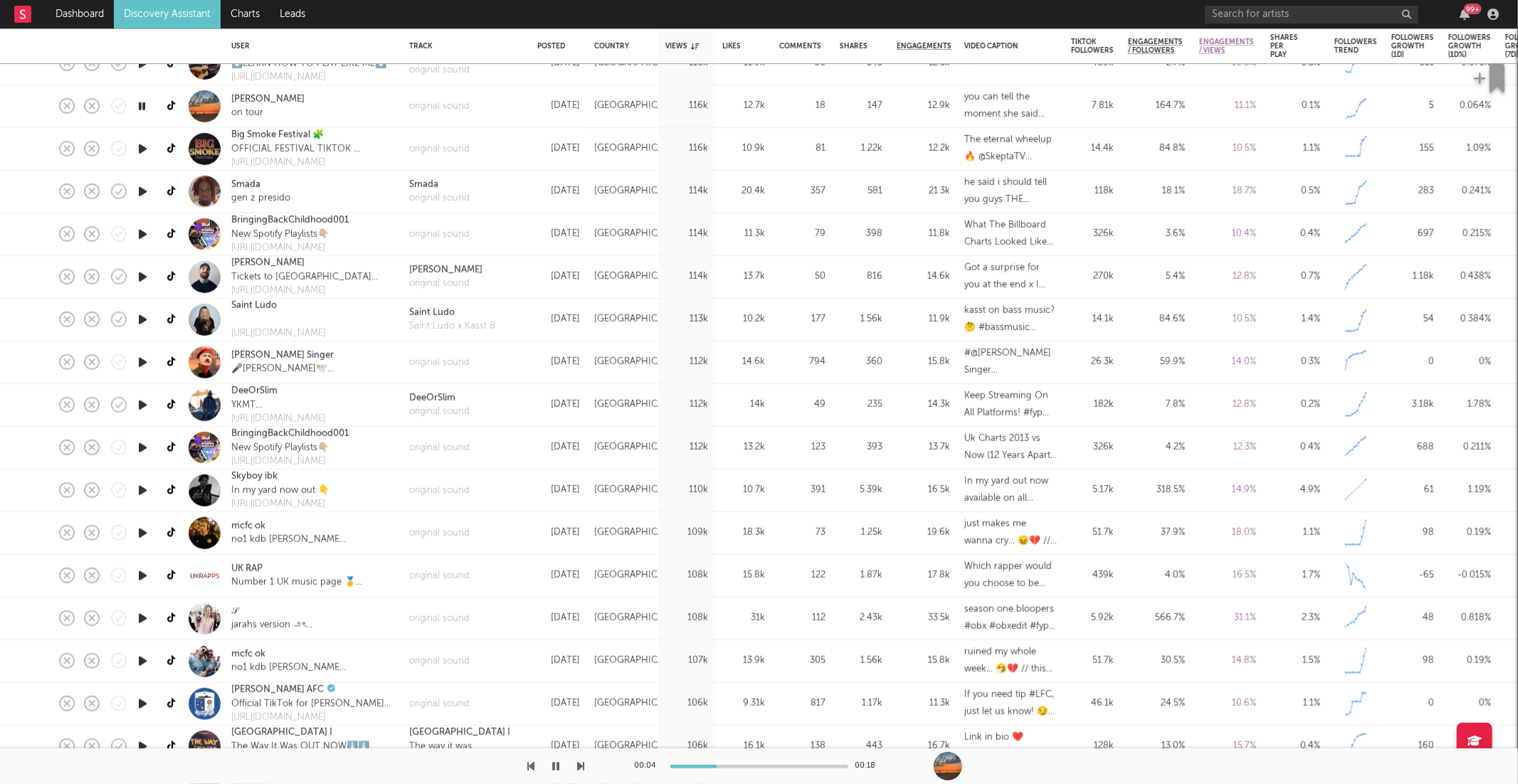
click at [581, 766] on icon "button" at bounding box center [581, 766] width 7 height 12
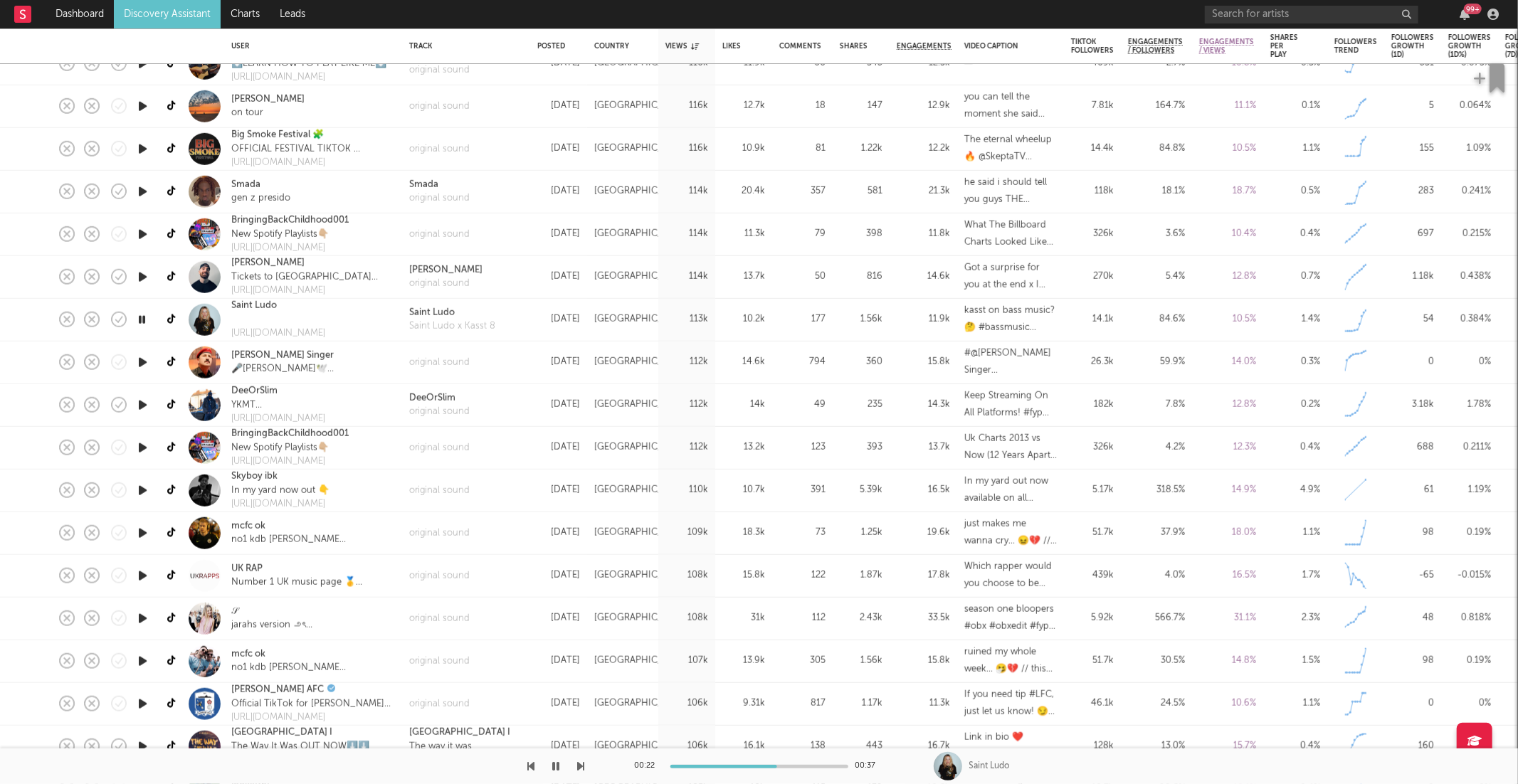
click at [556, 762] on icon "button" at bounding box center [556, 766] width 7 height 12
click at [557, 765] on icon "button" at bounding box center [556, 766] width 9 height 12
click at [584, 768] on div "00:30 00:37 Saint Ludo" at bounding box center [759, 766] width 1518 height 36
click at [581, 766] on icon "button" at bounding box center [581, 766] width 7 height 12
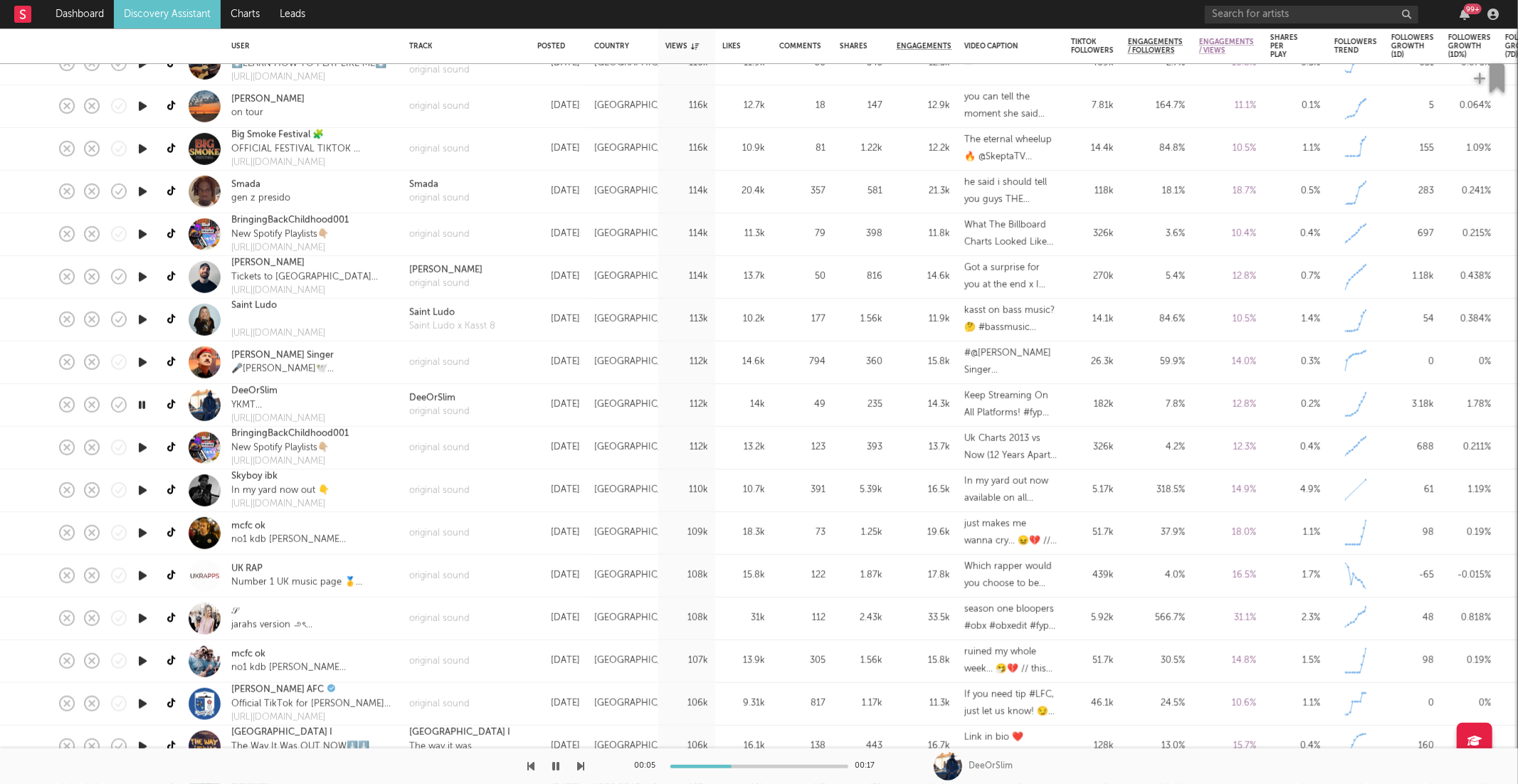
click at [581, 766] on icon "button" at bounding box center [581, 766] width 7 height 12
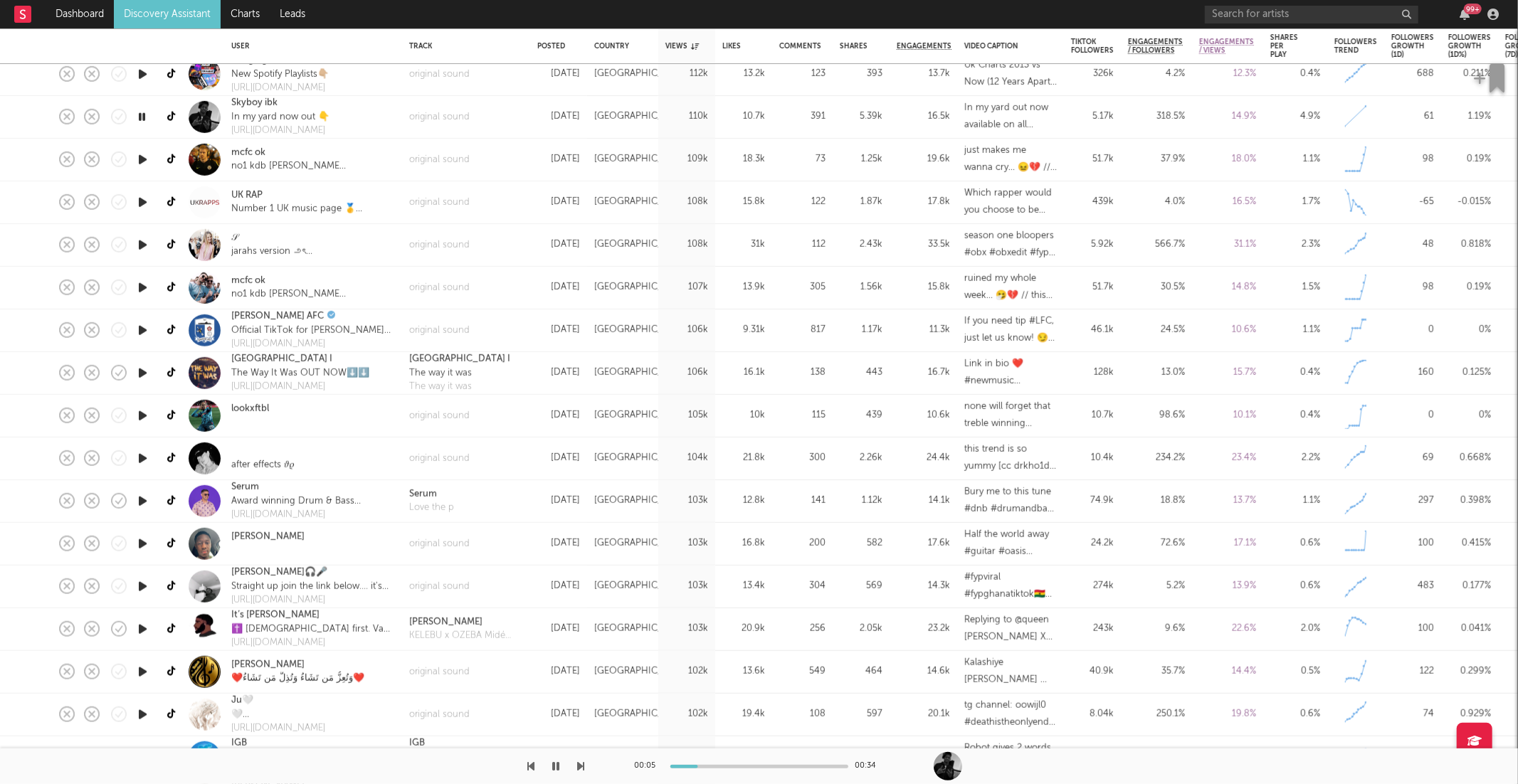
click at [584, 767] on icon "button" at bounding box center [581, 766] width 7 height 12
click at [446, 249] on div "original sound" at bounding box center [439, 245] width 60 height 14
click at [582, 770] on icon "button" at bounding box center [581, 766] width 7 height 12
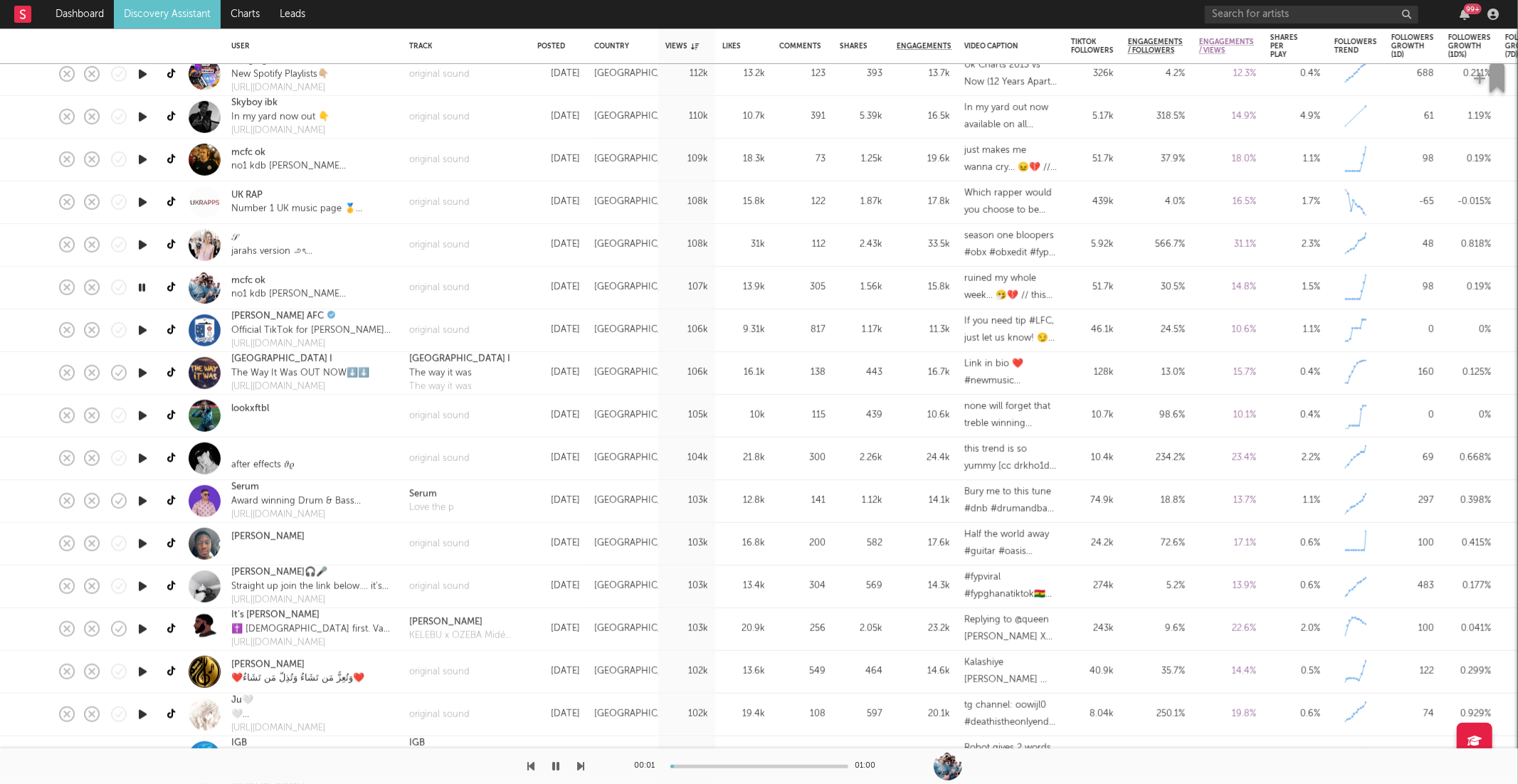
click at [579, 771] on icon "button" at bounding box center [581, 766] width 7 height 12
click at [580, 771] on icon "button" at bounding box center [581, 766] width 7 height 12
click at [579, 770] on icon "button" at bounding box center [581, 766] width 7 height 12
click at [581, 765] on icon "button" at bounding box center [581, 766] width 7 height 12
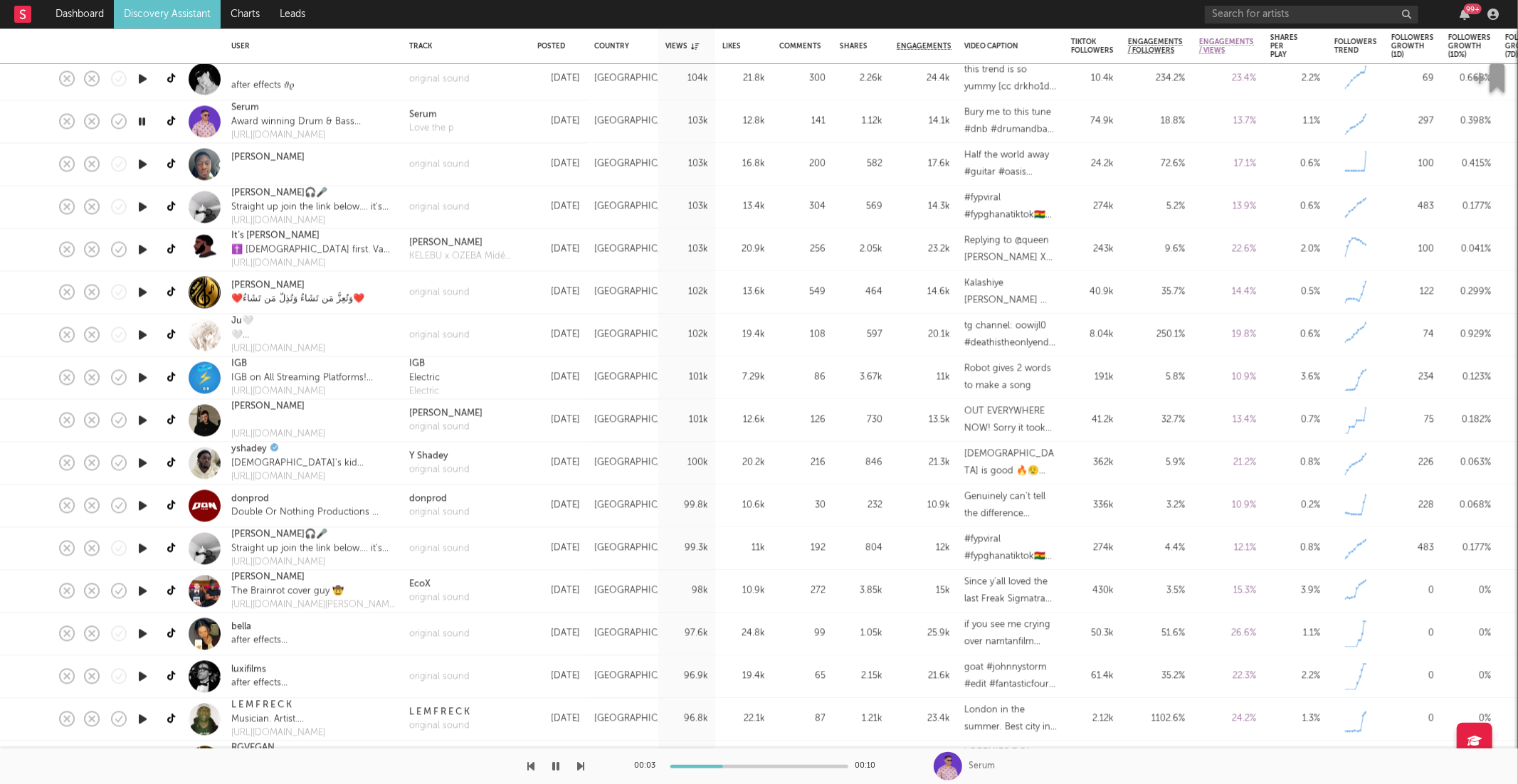
click at [579, 765] on icon "button" at bounding box center [581, 766] width 7 height 12
click at [573, 762] on div at bounding box center [292, 766] width 585 height 36
click at [587, 773] on div "00:33 00:42" at bounding box center [759, 766] width 1518 height 36
click at [579, 770] on icon "button" at bounding box center [581, 766] width 7 height 12
click at [584, 762] on icon "button" at bounding box center [581, 766] width 7 height 12
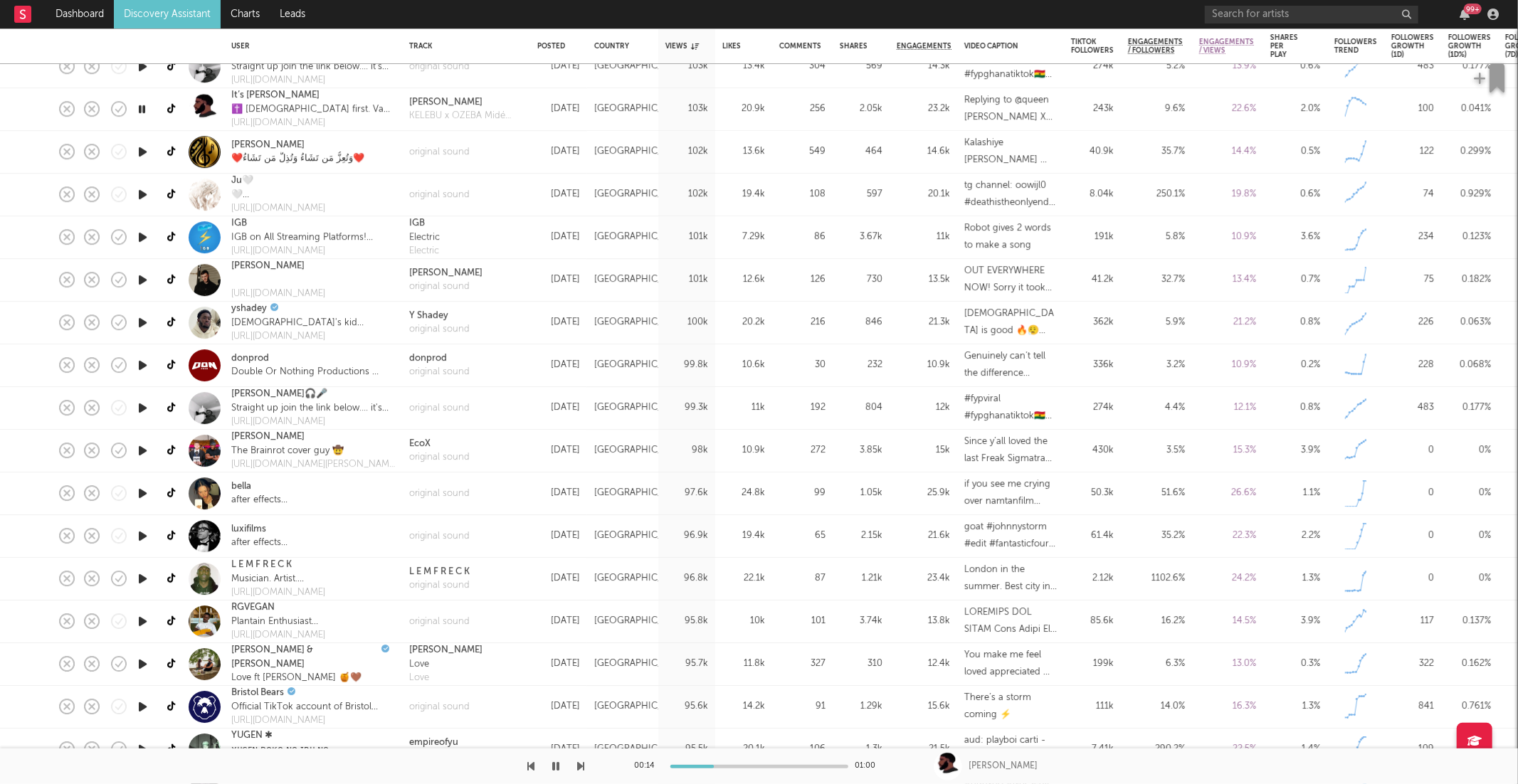
click at [578, 766] on icon "button" at bounding box center [581, 766] width 7 height 12
click at [580, 767] on icon "button" at bounding box center [581, 766] width 7 height 12
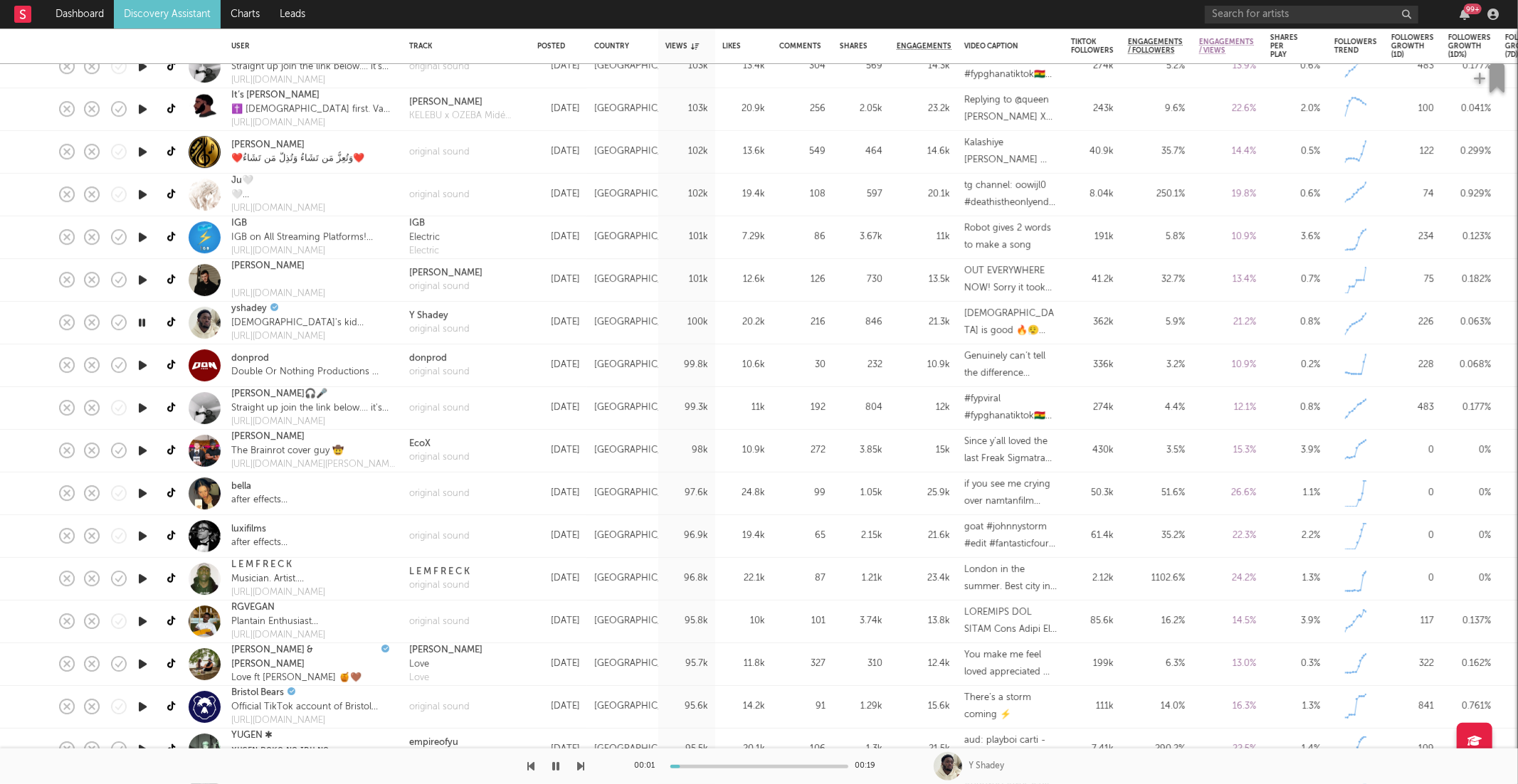
click at [580, 767] on icon "button" at bounding box center [581, 766] width 7 height 12
click at [583, 767] on icon "button" at bounding box center [581, 766] width 7 height 12
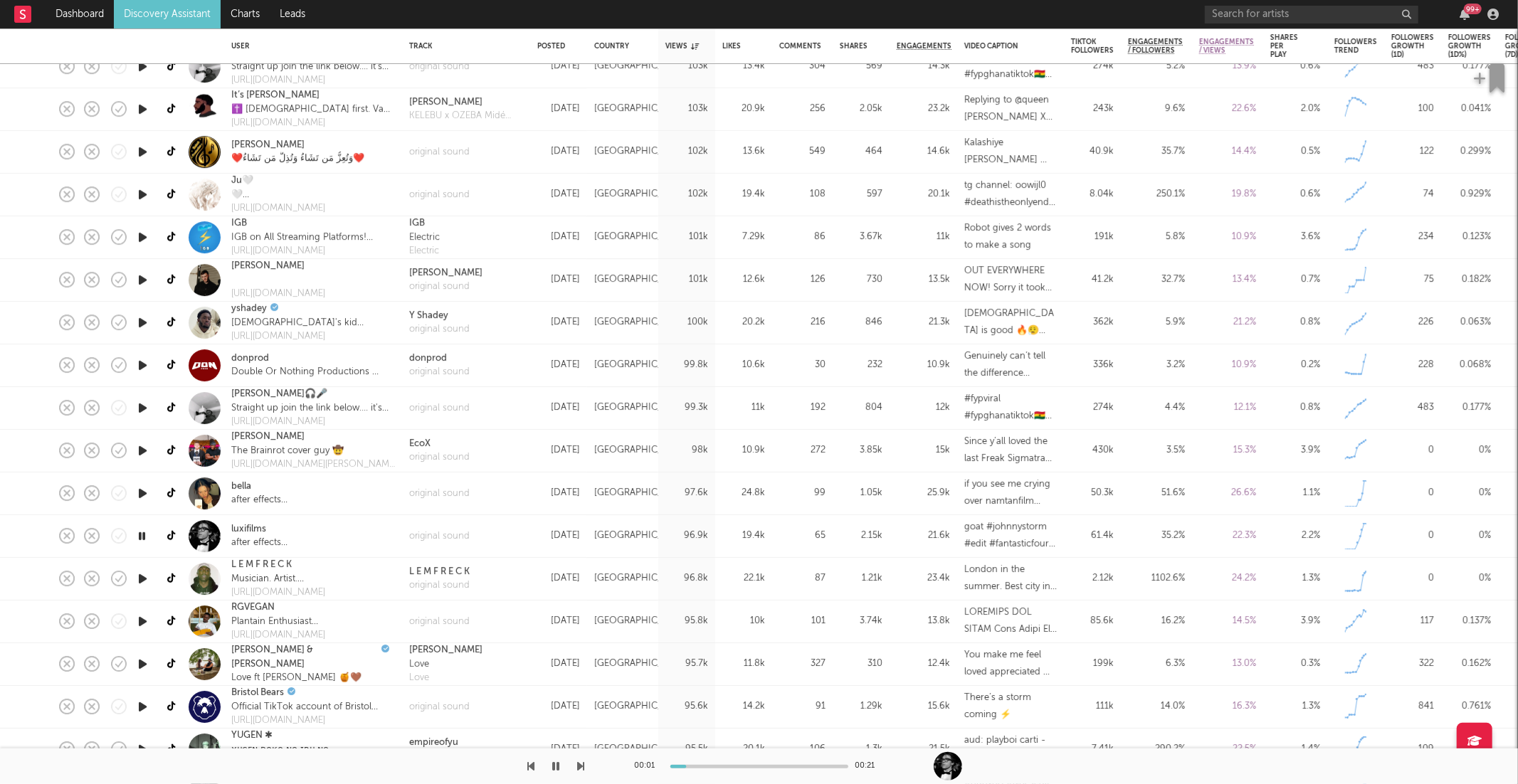
click at [535, 765] on icon "button" at bounding box center [531, 766] width 7 height 12
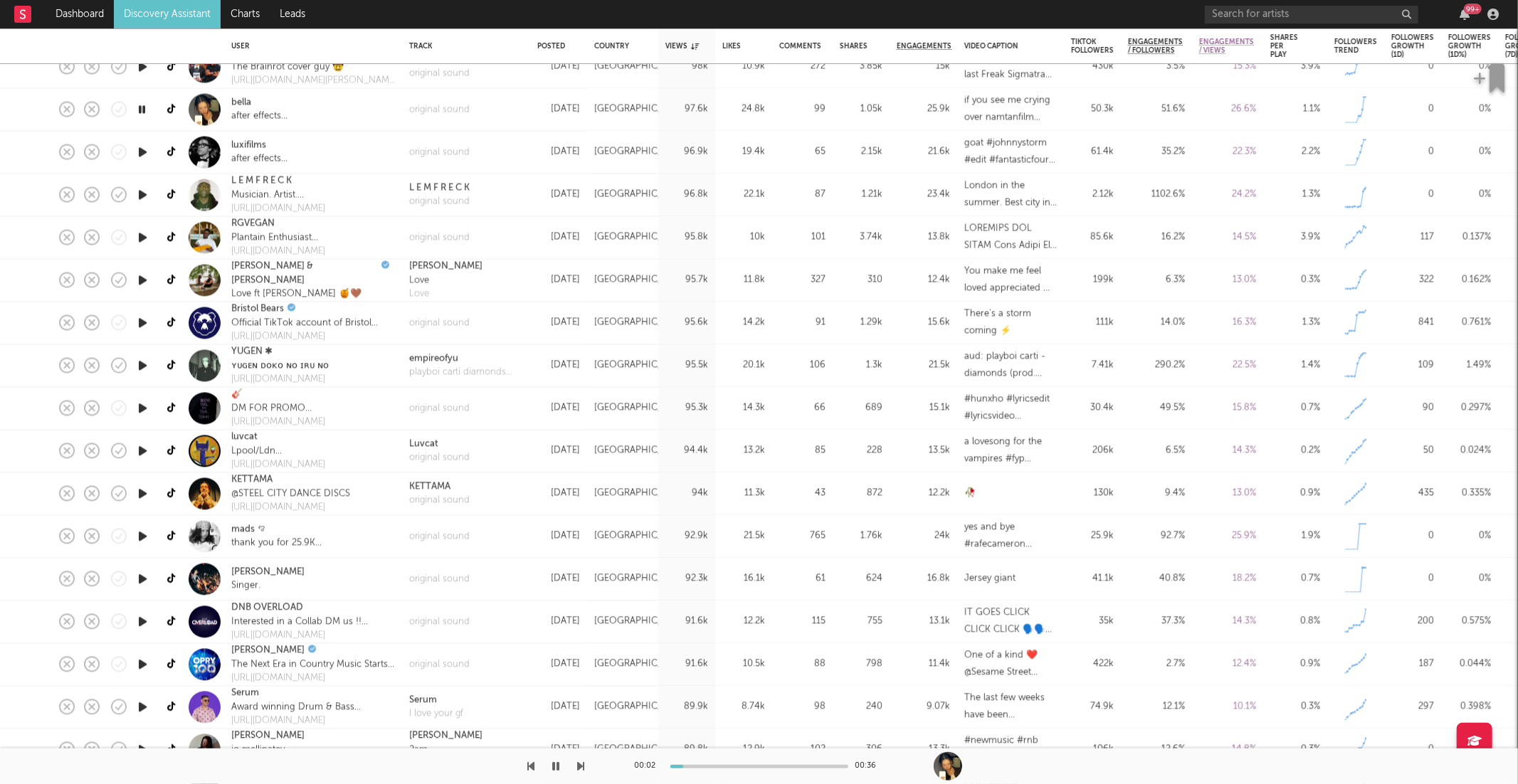
click at [579, 763] on icon "button" at bounding box center [581, 766] width 7 height 12
click at [579, 764] on icon "button" at bounding box center [581, 766] width 7 height 12
click at [582, 767] on icon "button" at bounding box center [581, 766] width 7 height 12
click at [582, 768] on icon "button" at bounding box center [581, 766] width 7 height 12
click at [579, 768] on icon "button" at bounding box center [581, 766] width 7 height 12
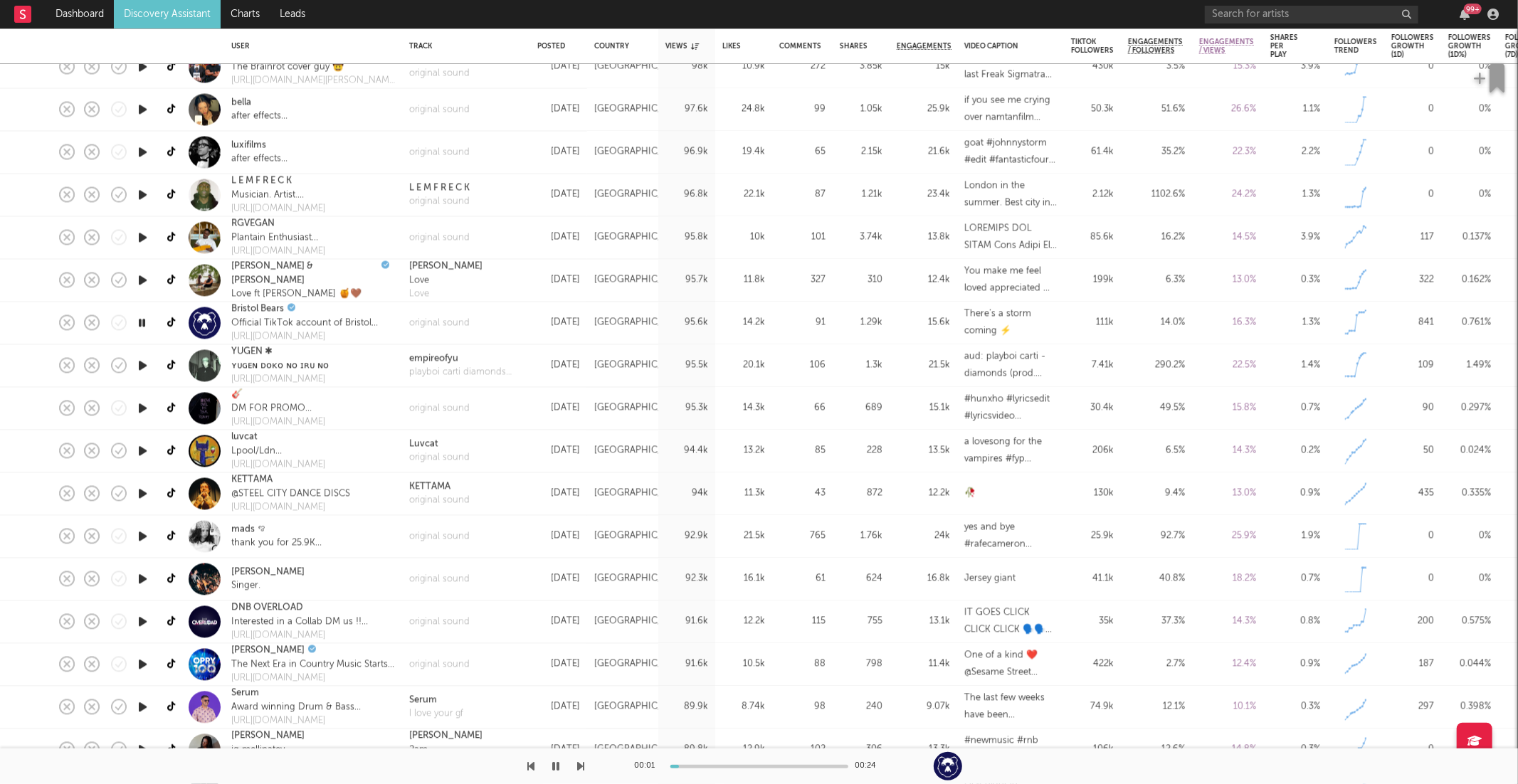
click at [579, 768] on icon "button" at bounding box center [581, 766] width 7 height 12
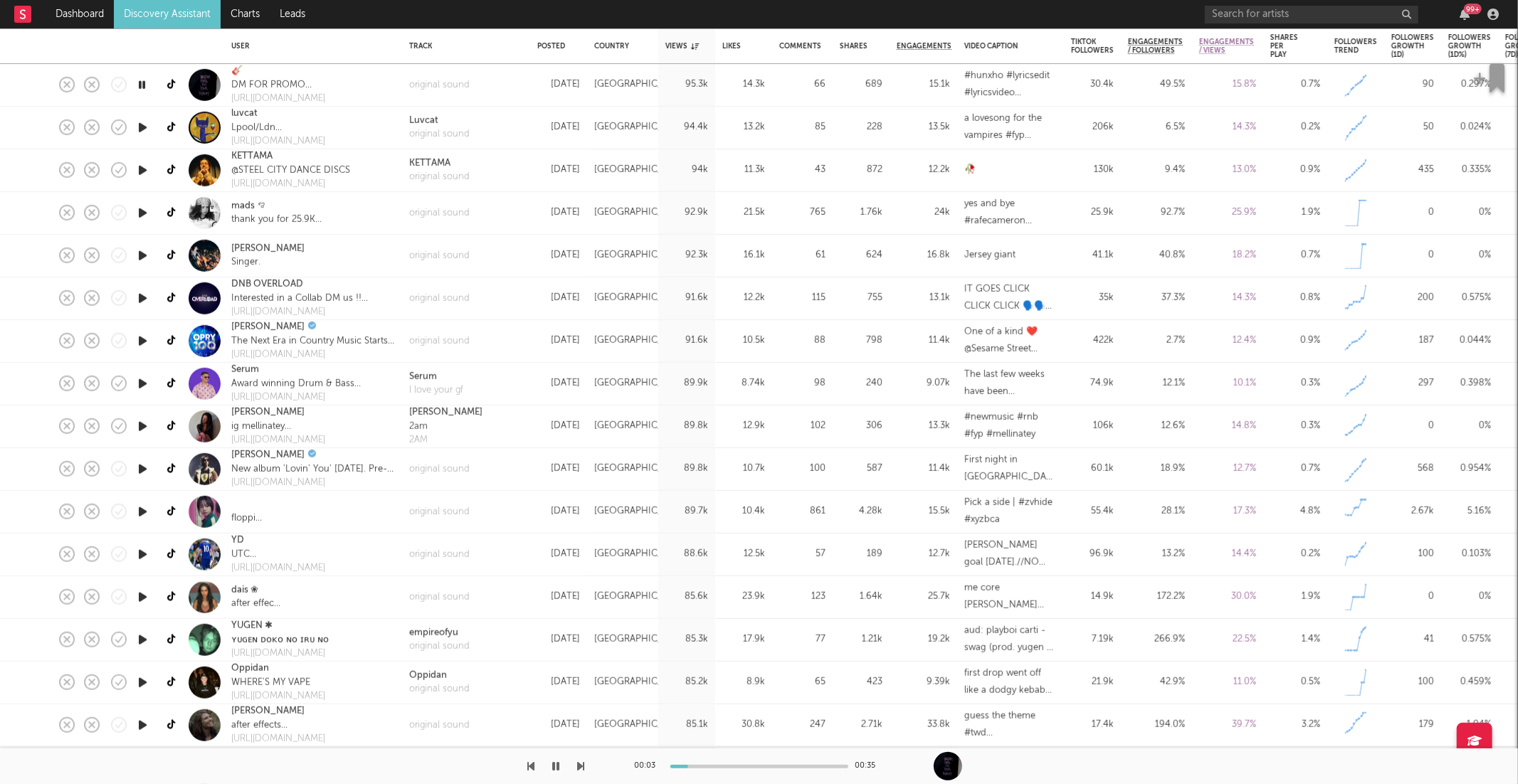
click at [582, 763] on icon "button" at bounding box center [581, 766] width 7 height 12
click at [576, 765] on div at bounding box center [292, 766] width 585 height 36
click at [581, 765] on icon "button" at bounding box center [581, 766] width 7 height 12
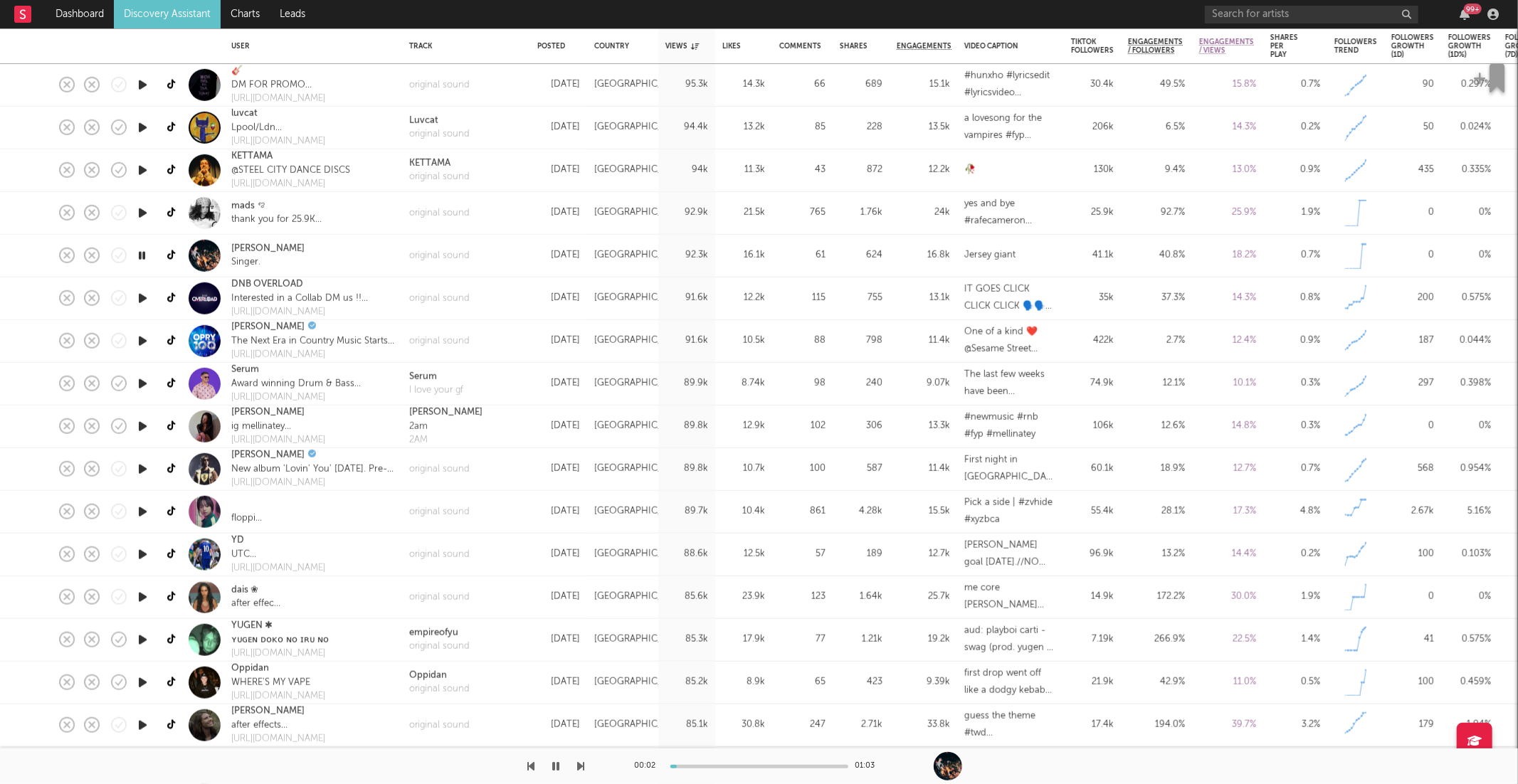
click at [581, 765] on icon "button" at bounding box center [581, 766] width 7 height 12
click at [582, 767] on icon "button" at bounding box center [581, 766] width 7 height 12
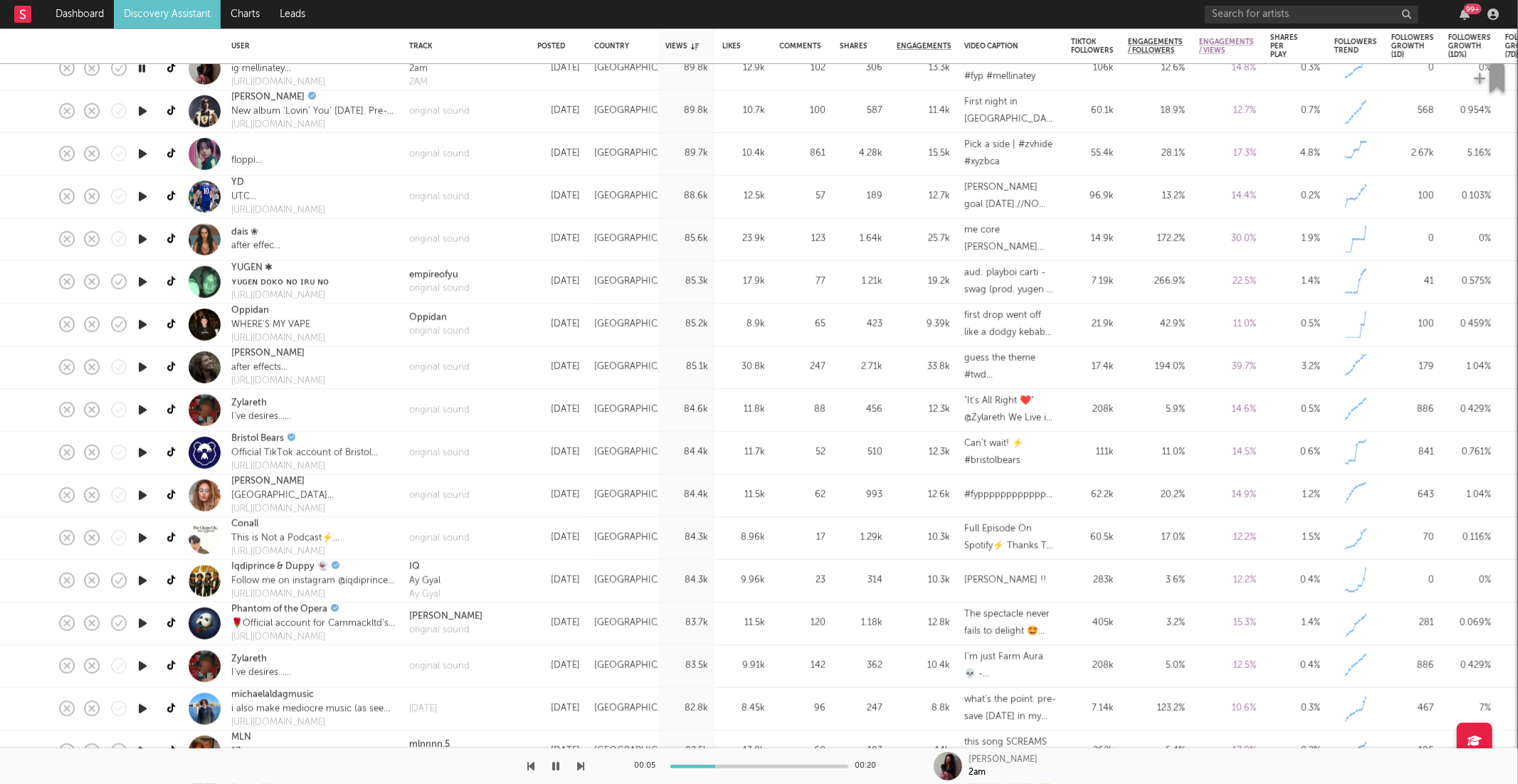
click at [581, 764] on icon "button" at bounding box center [581, 766] width 7 height 12
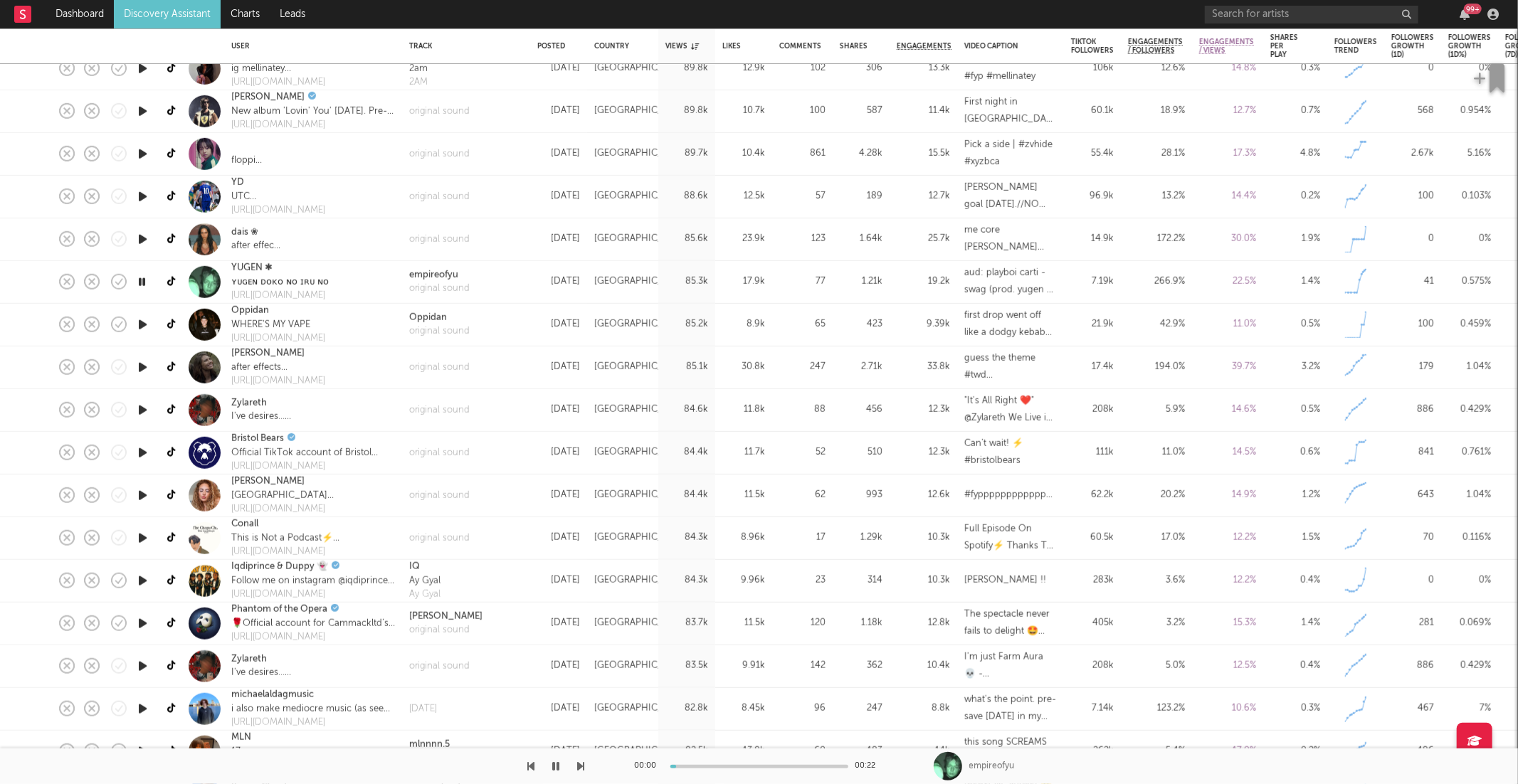
click at [581, 764] on icon "button" at bounding box center [581, 766] width 7 height 12
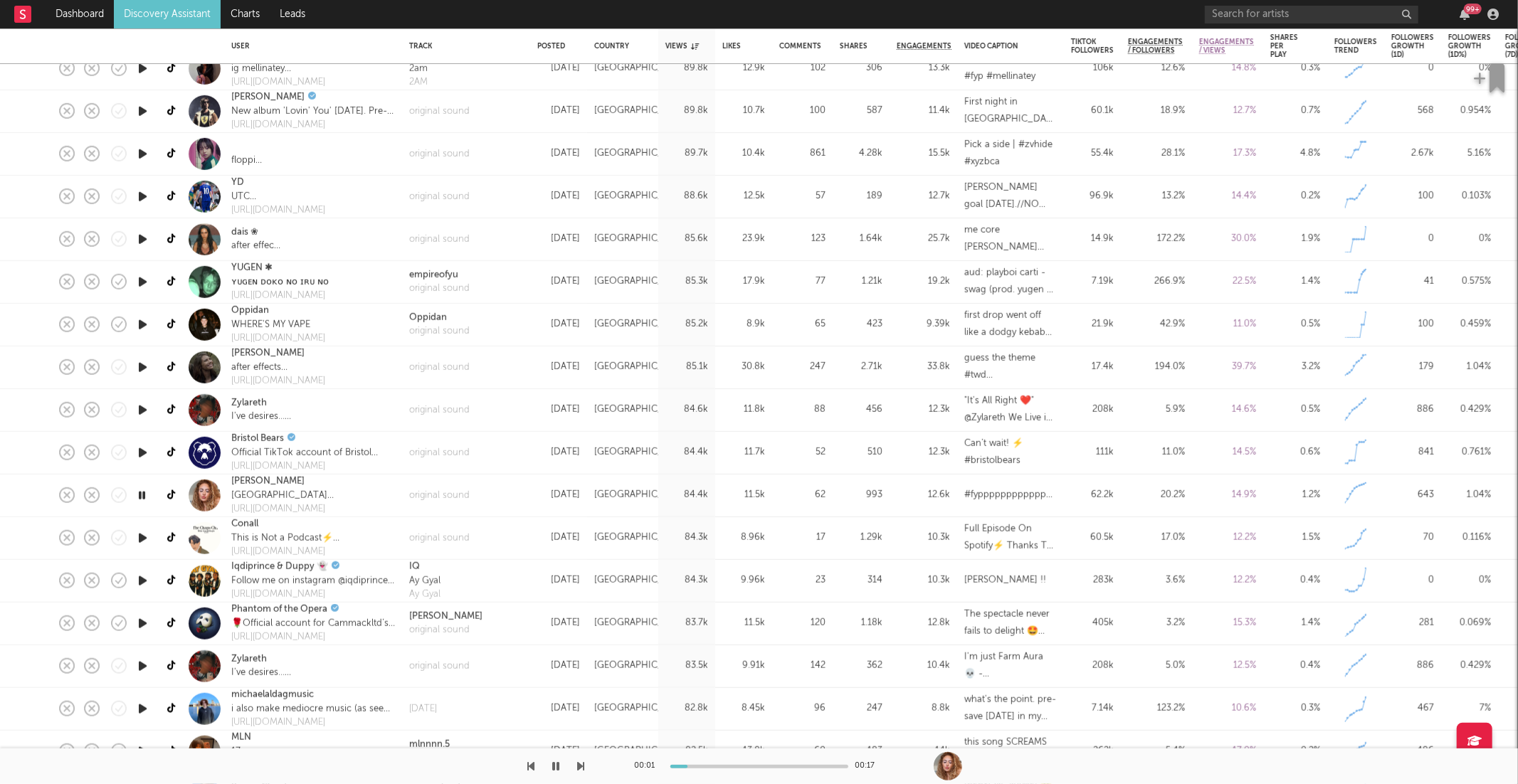
click at [581, 764] on icon "button" at bounding box center [581, 766] width 7 height 12
click at [579, 765] on icon "button" at bounding box center [581, 766] width 7 height 12
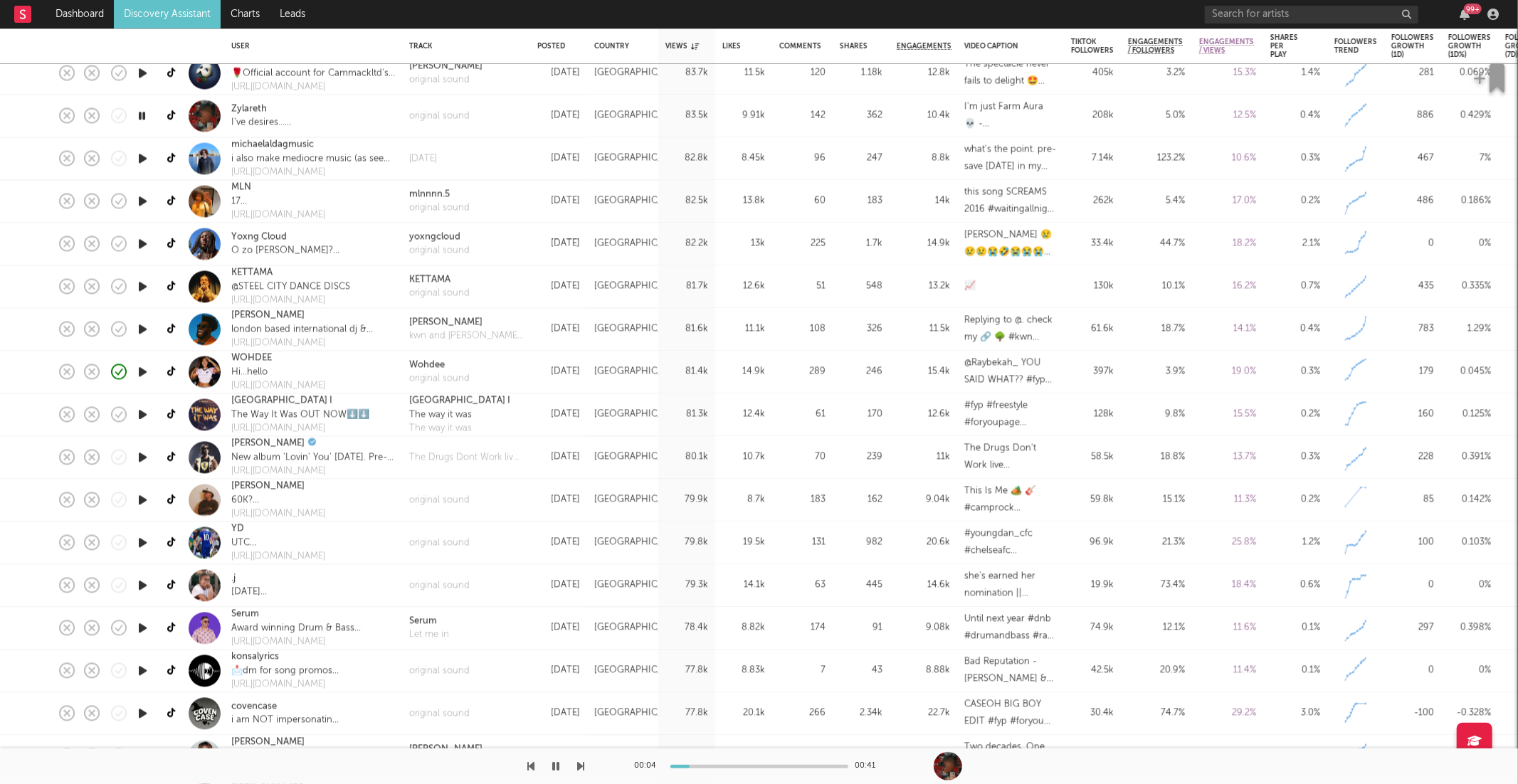
click at [582, 760] on icon "button" at bounding box center [581, 766] width 7 height 12
click at [529, 767] on icon "button" at bounding box center [531, 766] width 7 height 12
click at [581, 764] on icon "button" at bounding box center [581, 766] width 7 height 12
click at [582, 765] on icon "button" at bounding box center [581, 766] width 7 height 12
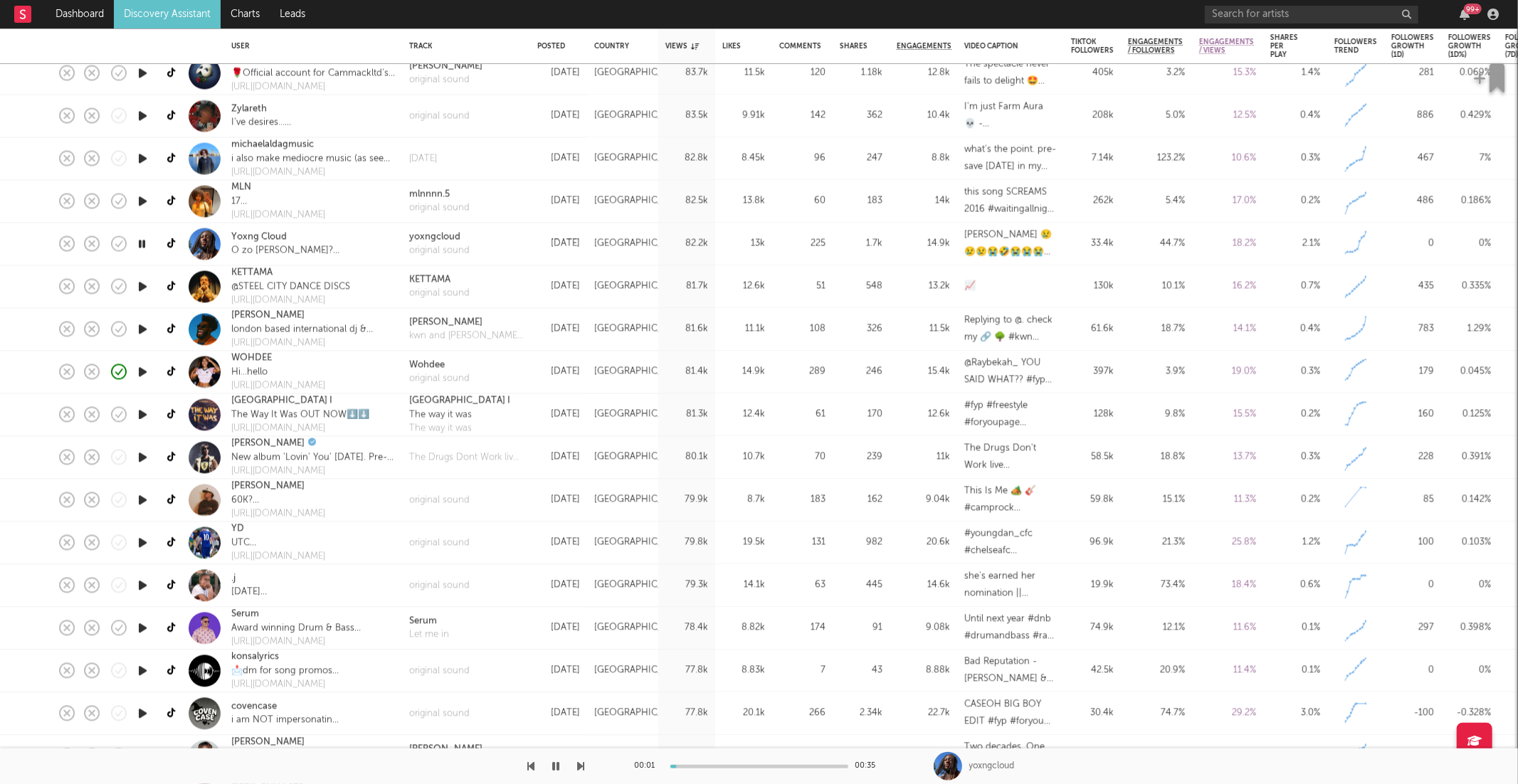
click at [582, 765] on icon "button" at bounding box center [581, 766] width 7 height 12
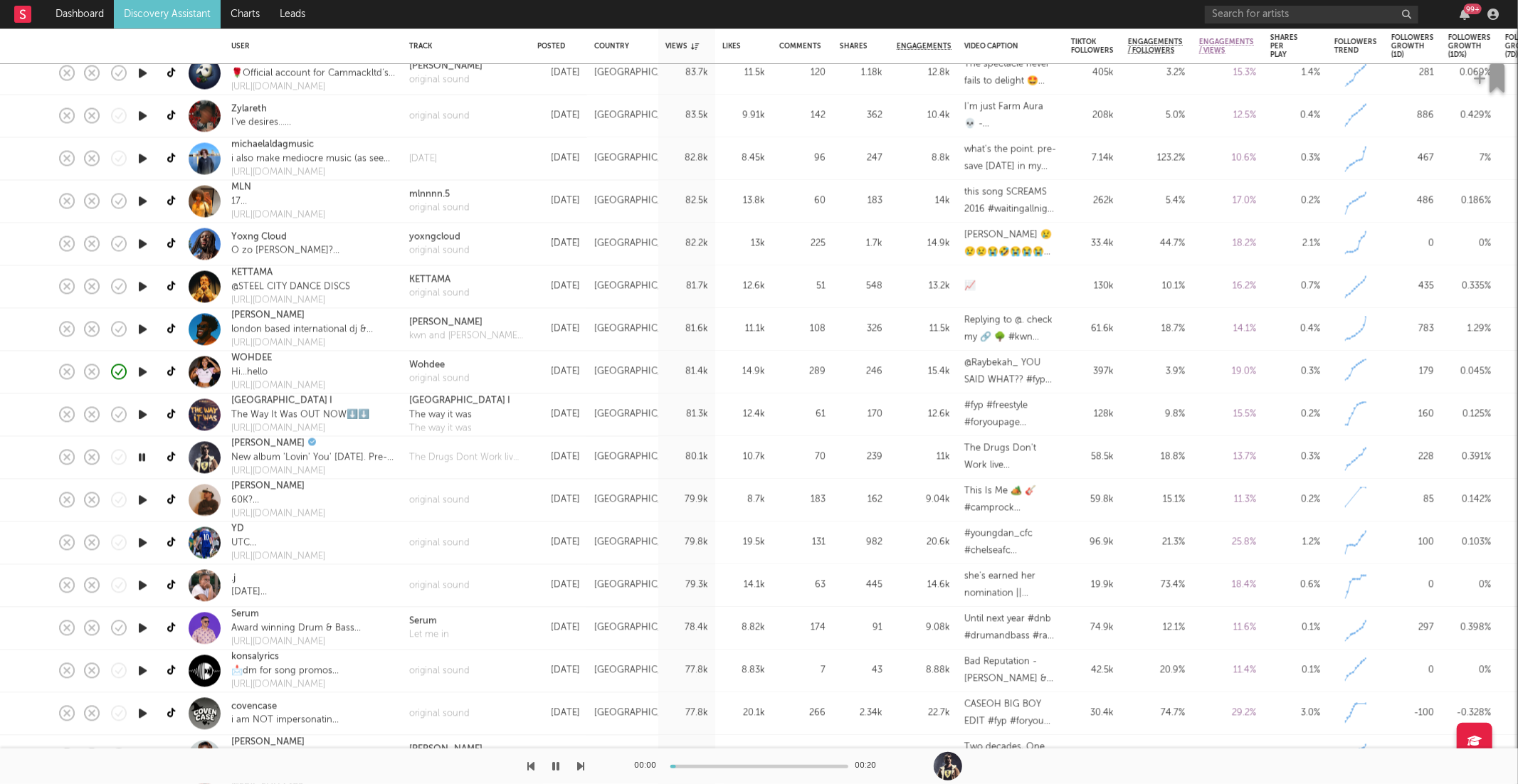
click at [582, 765] on icon "button" at bounding box center [581, 766] width 7 height 12
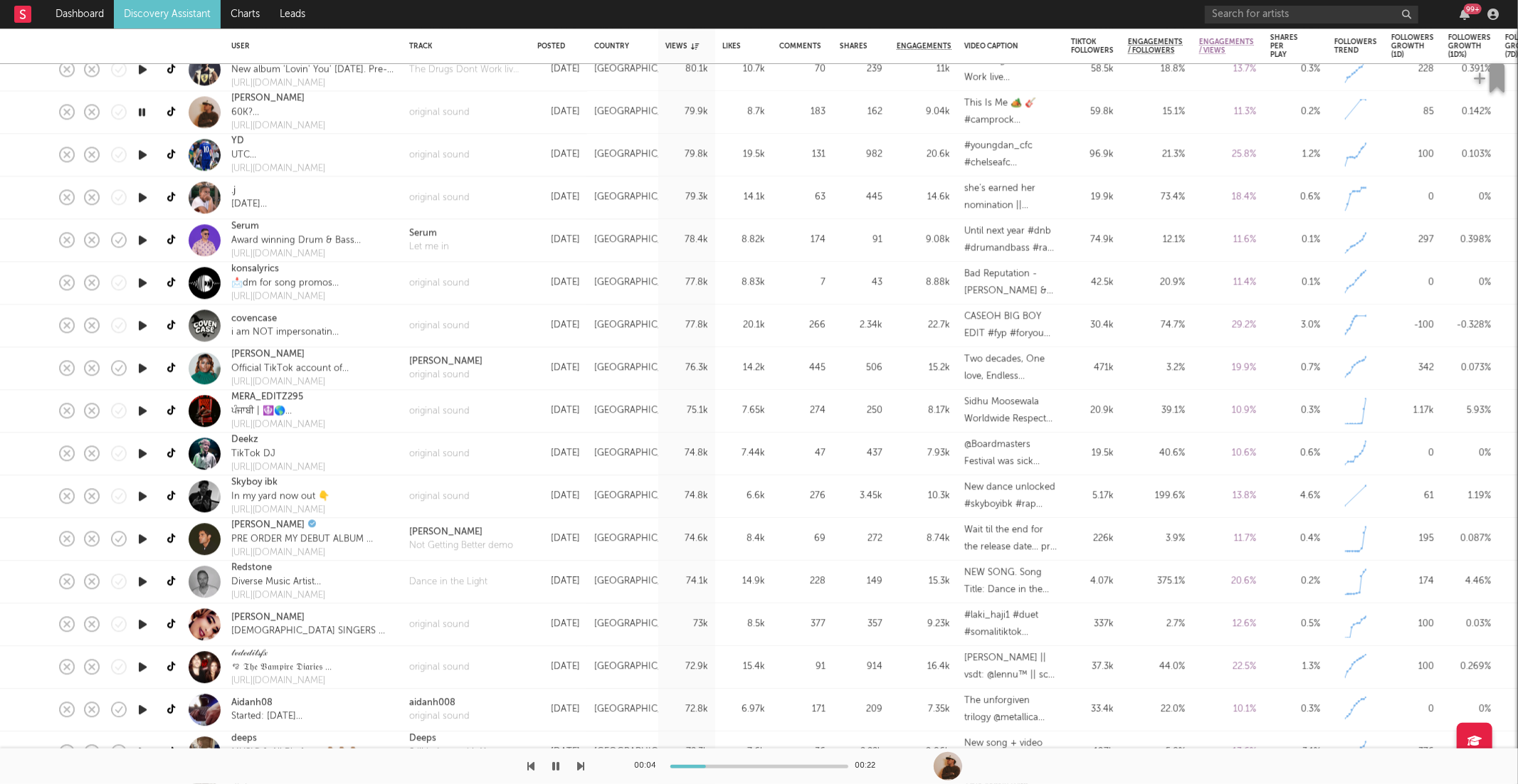
click at [747, 767] on div at bounding box center [759, 767] width 178 height 4
click at [578, 762] on icon "button" at bounding box center [581, 766] width 7 height 12
click at [581, 763] on icon "button" at bounding box center [581, 766] width 7 height 12
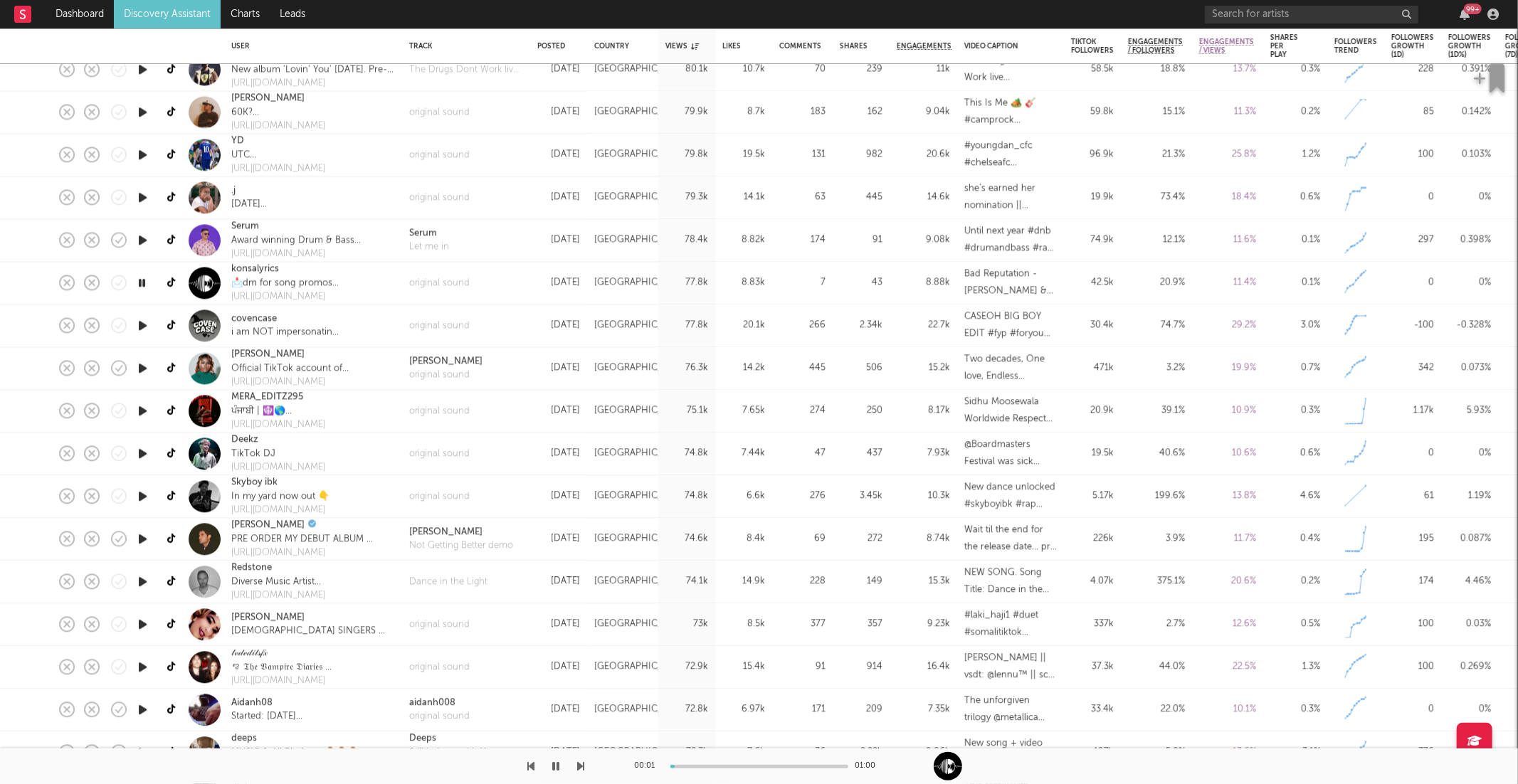
click at [581, 763] on icon "button" at bounding box center [581, 766] width 7 height 12
click at [536, 766] on div at bounding box center [292, 766] width 585 height 36
drag, startPoint x: 533, startPoint y: 765, endPoint x: 550, endPoint y: 767, distance: 17.1
click at [533, 765] on icon "button" at bounding box center [531, 766] width 7 height 12
click at [735, 767] on div at bounding box center [759, 767] width 178 height 4
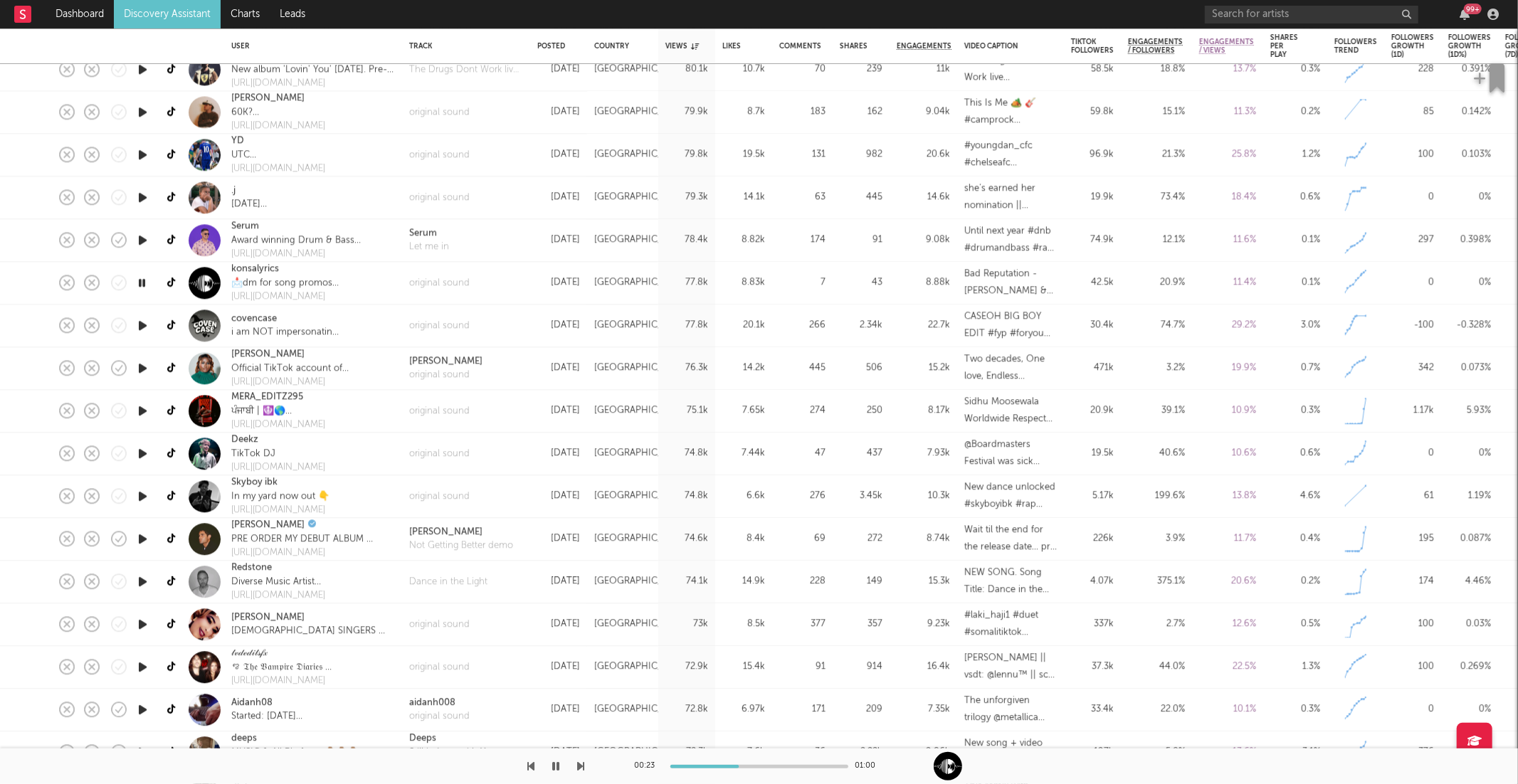
click at [579, 764] on icon "button" at bounding box center [581, 766] width 7 height 12
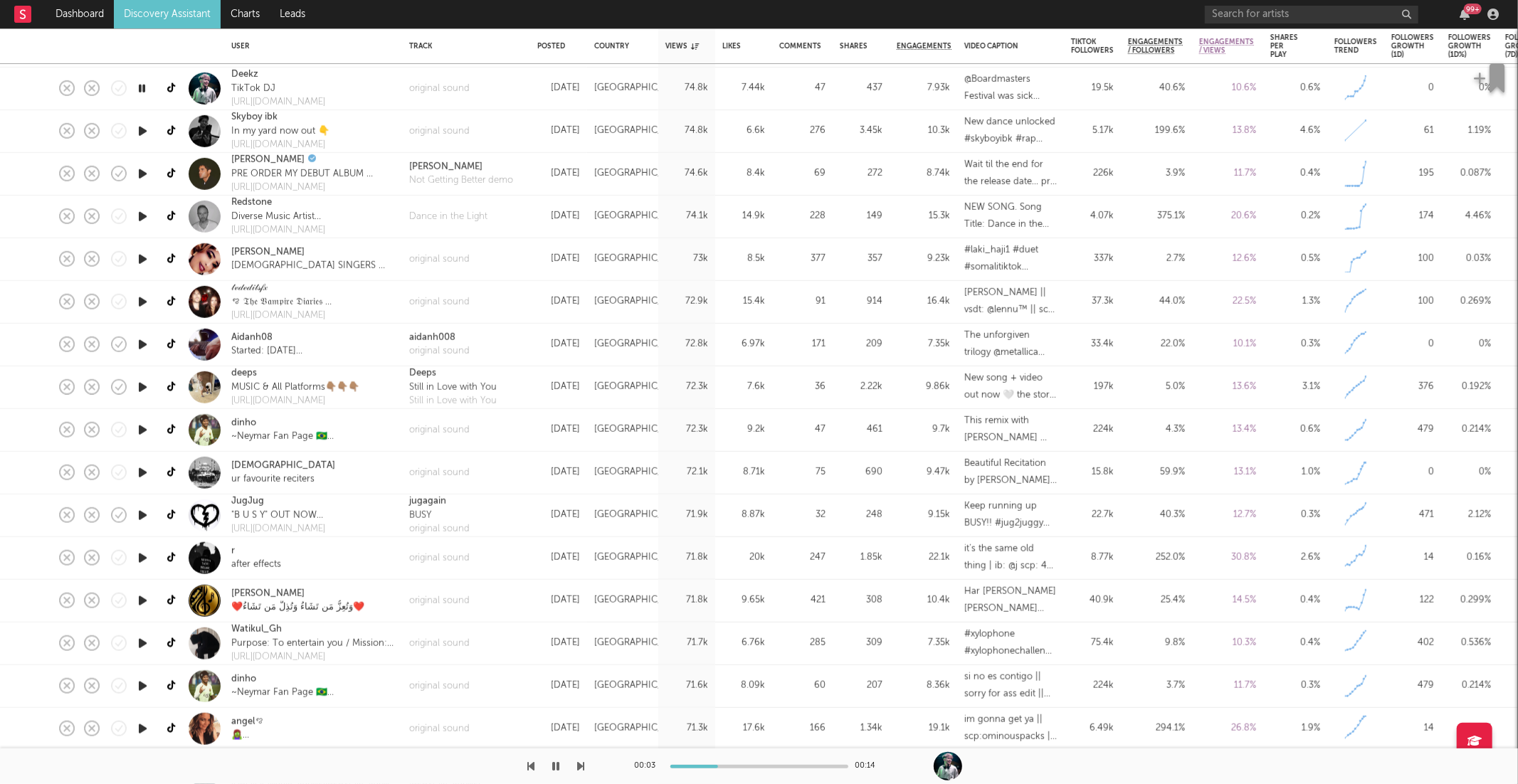
click at [580, 763] on icon "button" at bounding box center [581, 766] width 7 height 12
click at [727, 765] on div at bounding box center [759, 767] width 178 height 4
click at [431, 213] on div "Dance in the Light" at bounding box center [448, 216] width 78 height 14
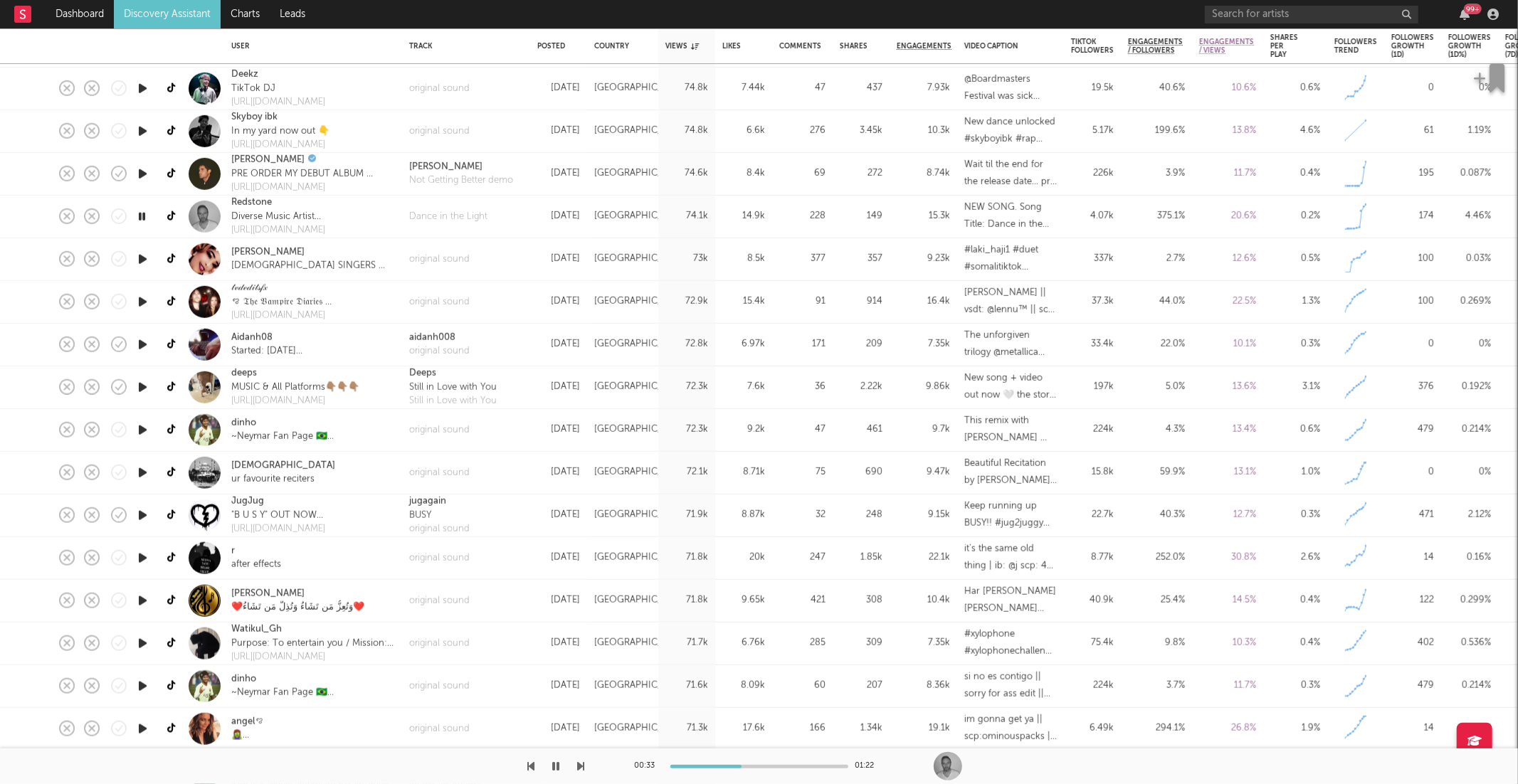
click at [584, 763] on icon "button" at bounding box center [581, 766] width 7 height 12
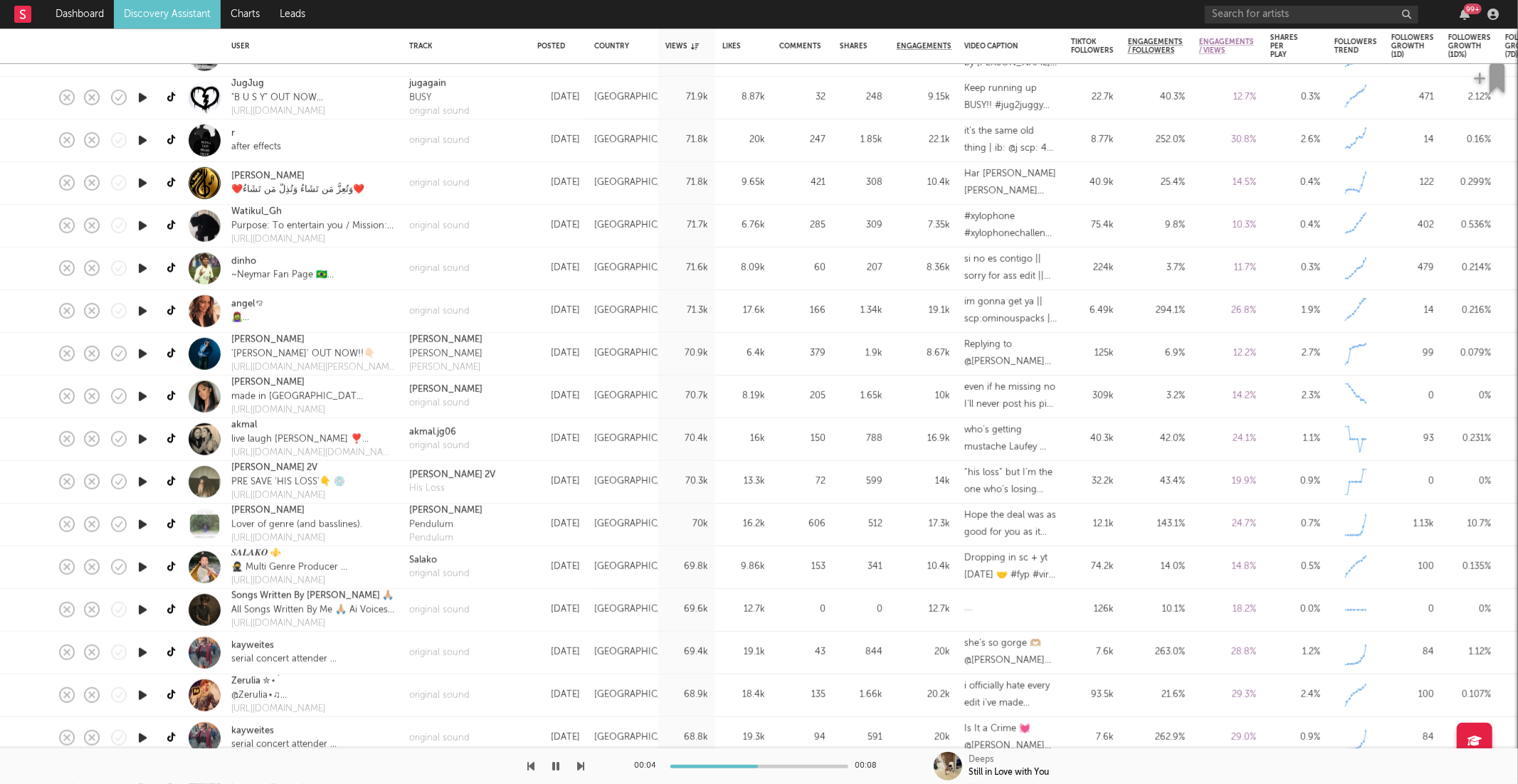
click at [581, 762] on icon "button" at bounding box center [581, 766] width 7 height 12
click at [579, 762] on icon "button" at bounding box center [581, 766] width 7 height 12
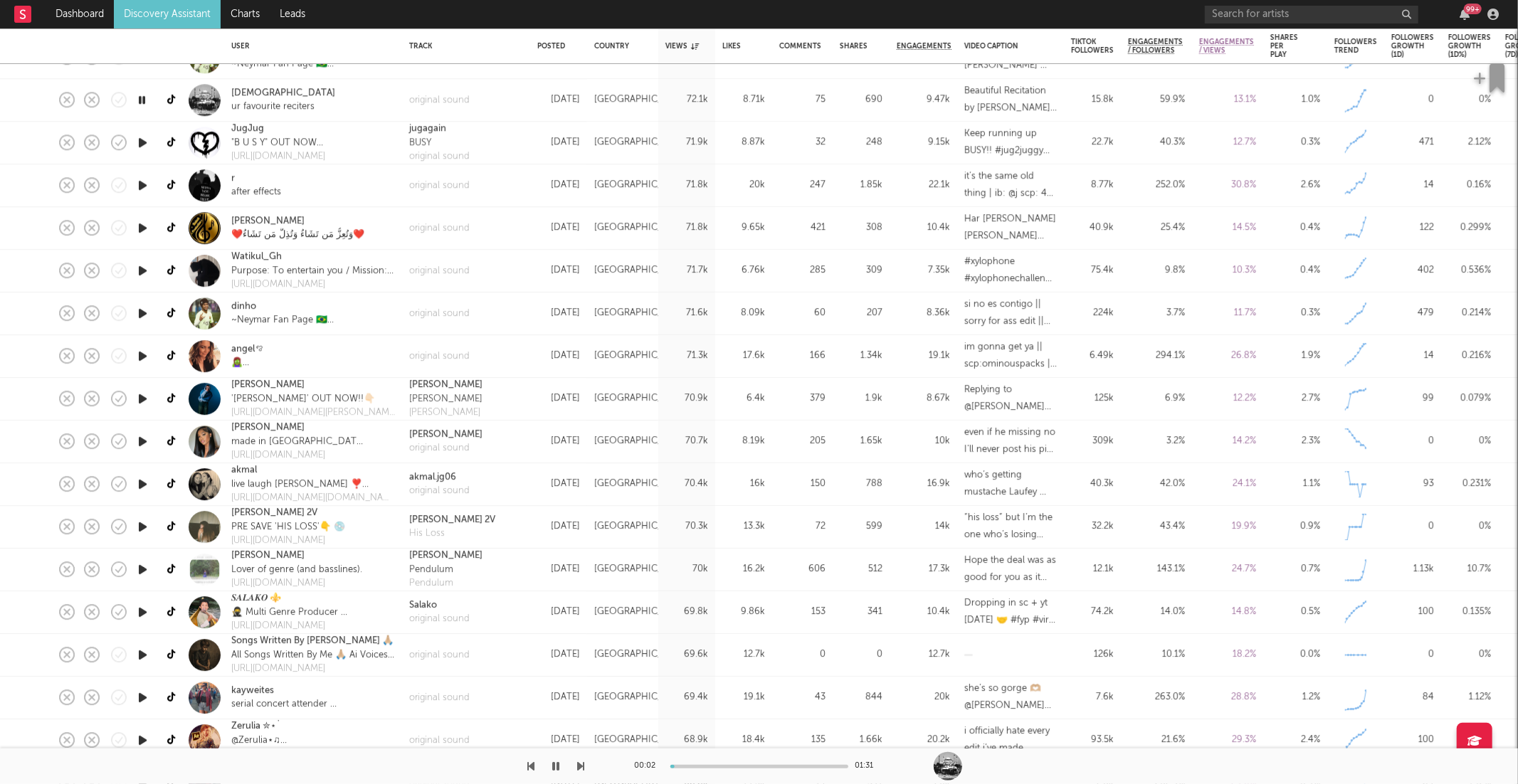
click at [534, 758] on button "button" at bounding box center [531, 766] width 7 height 36
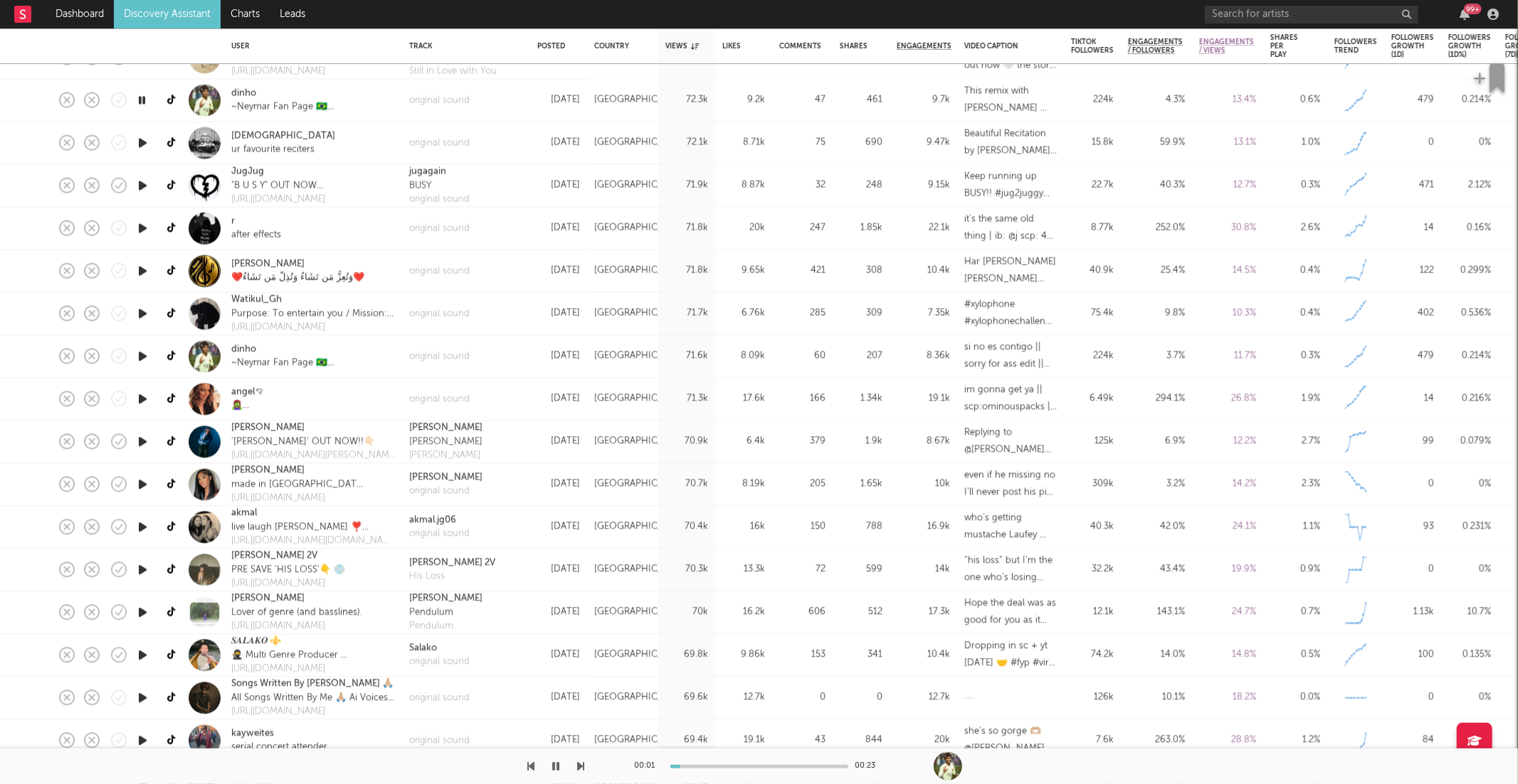
click at [580, 760] on icon "button" at bounding box center [581, 766] width 7 height 12
click at [580, 761] on icon "button" at bounding box center [581, 766] width 7 height 12
click at [582, 765] on icon "button" at bounding box center [581, 766] width 7 height 12
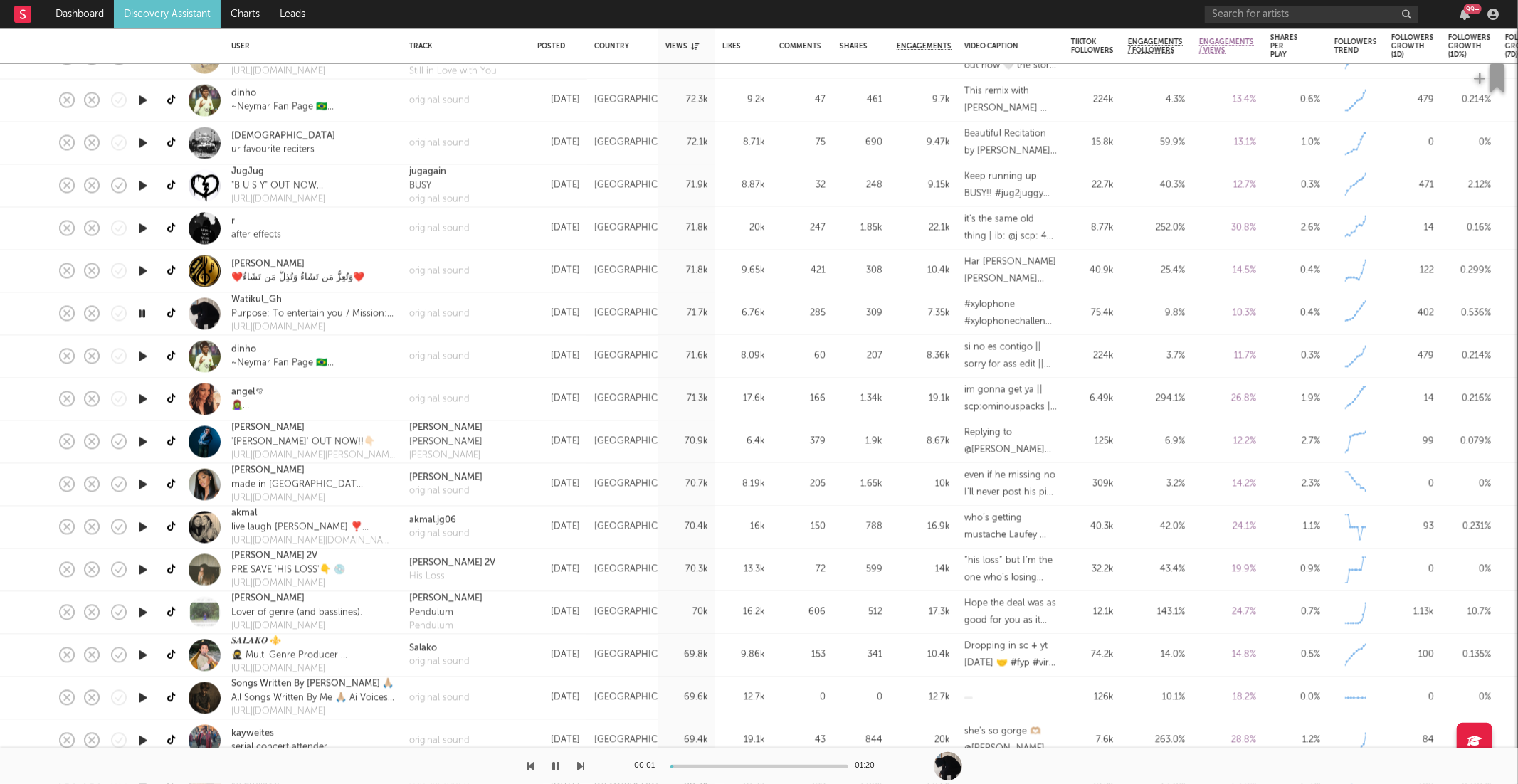
click at [582, 765] on icon "button" at bounding box center [581, 766] width 7 height 12
click at [579, 765] on icon "button" at bounding box center [581, 766] width 7 height 12
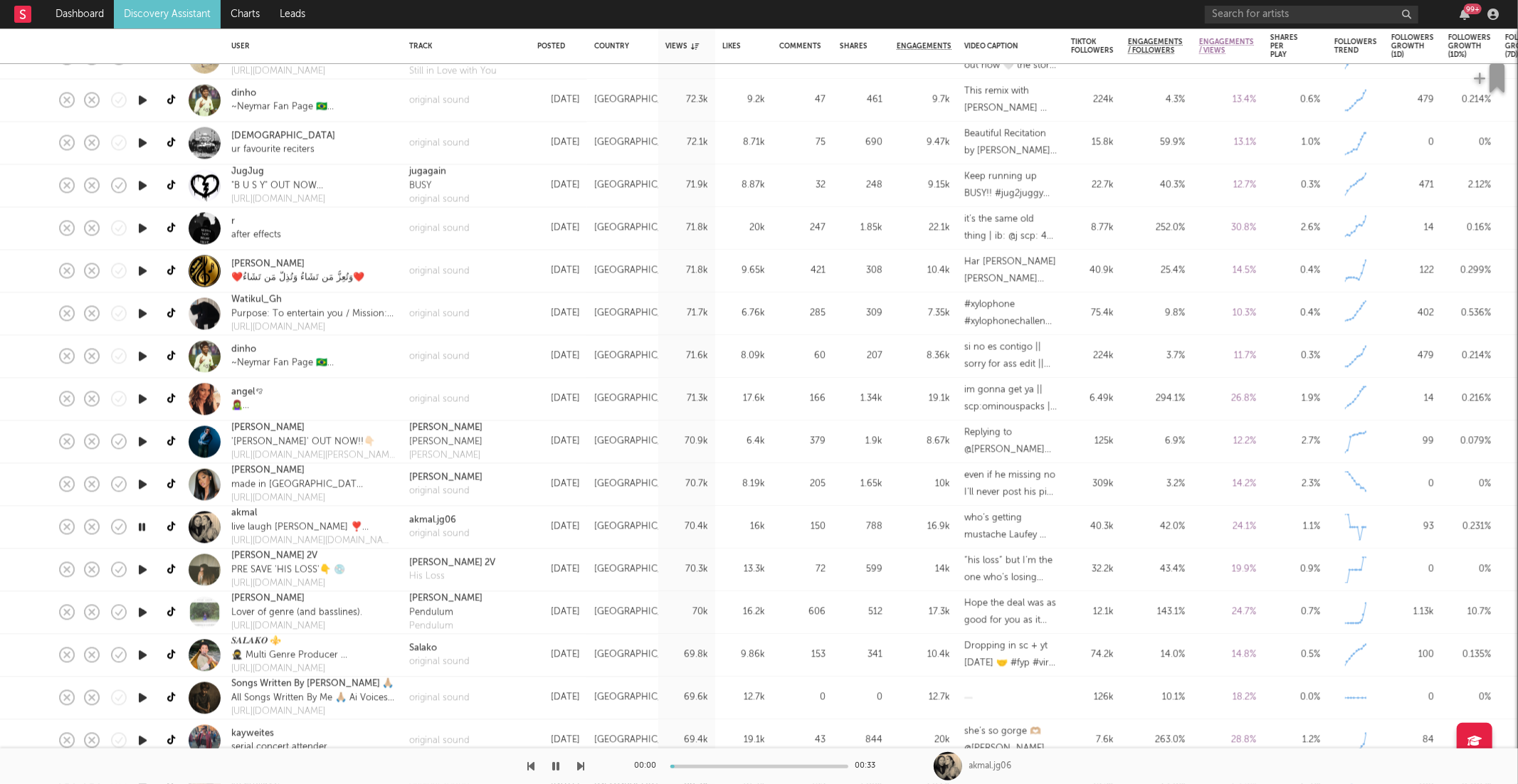
click at [579, 765] on icon "button" at bounding box center [581, 766] width 7 height 12
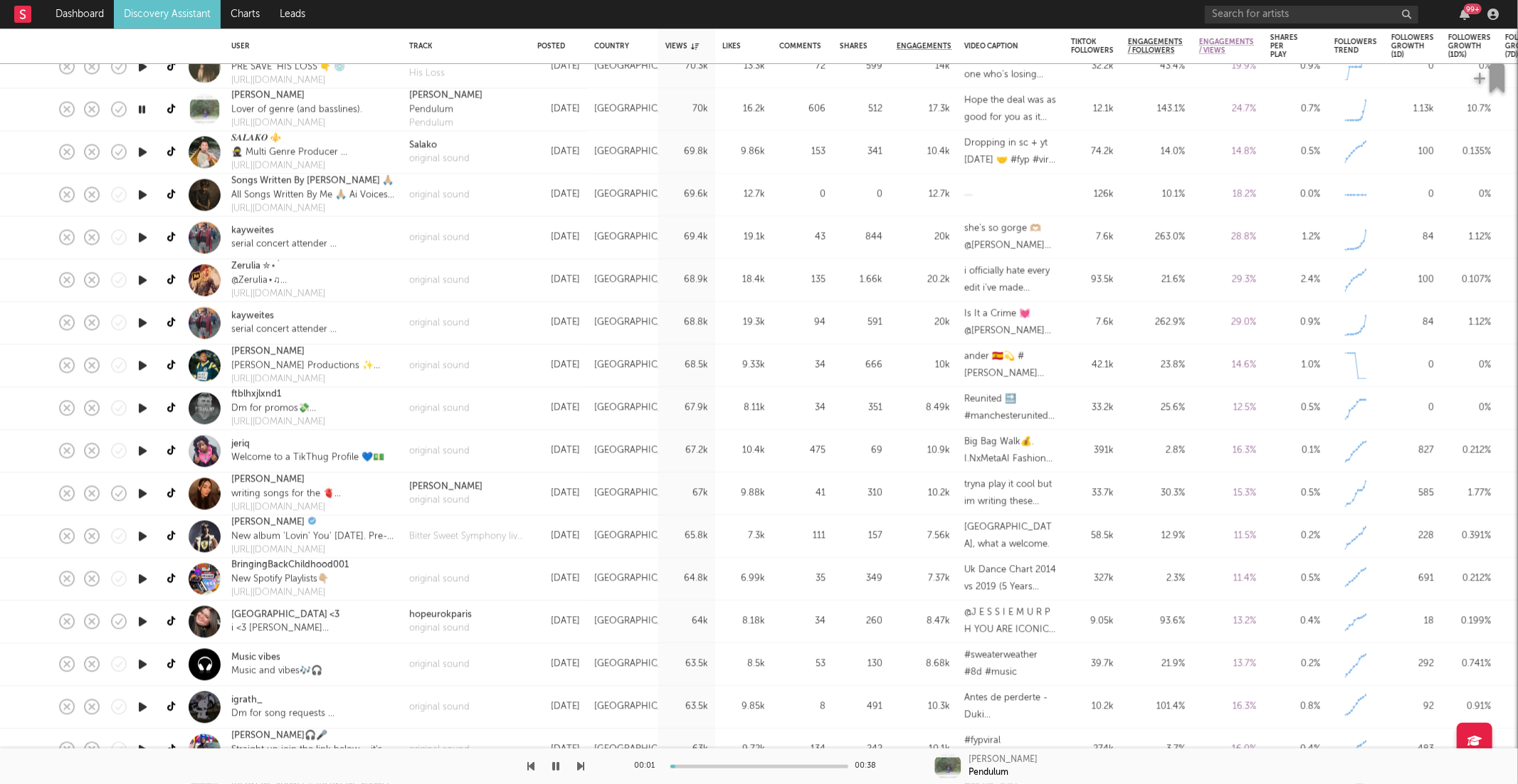
click at [581, 766] on icon "button" at bounding box center [581, 766] width 7 height 12
click at [581, 769] on icon "button" at bounding box center [581, 766] width 7 height 12
click at [530, 762] on icon "button" at bounding box center [531, 766] width 7 height 12
click at [435, 152] on div "original sound" at bounding box center [439, 159] width 60 height 14
click at [576, 759] on div at bounding box center [292, 766] width 585 height 36
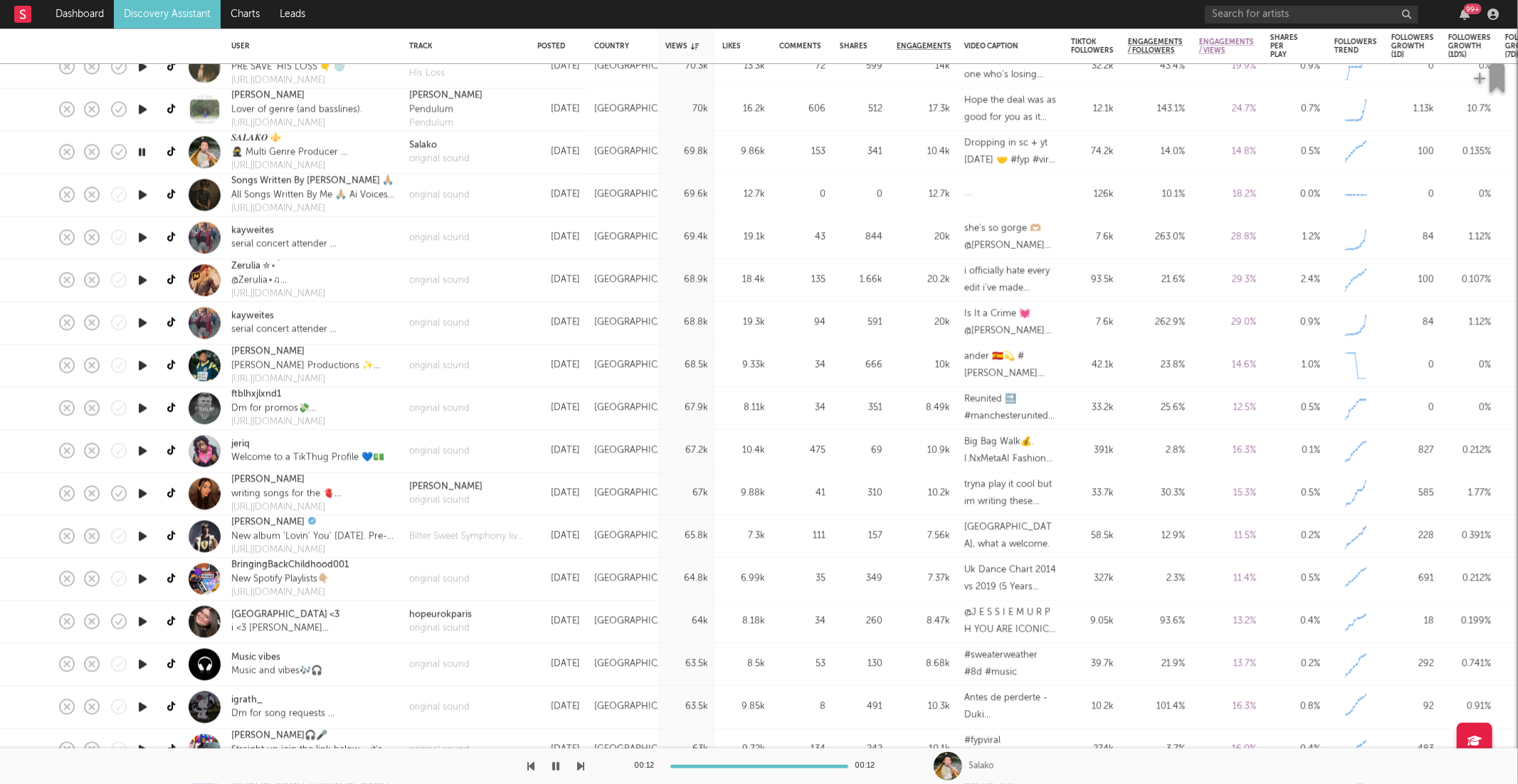
click at [578, 763] on icon "button" at bounding box center [581, 766] width 7 height 12
click at [580, 765] on icon "button" at bounding box center [581, 766] width 7 height 12
click at [581, 767] on icon "button" at bounding box center [581, 766] width 7 height 12
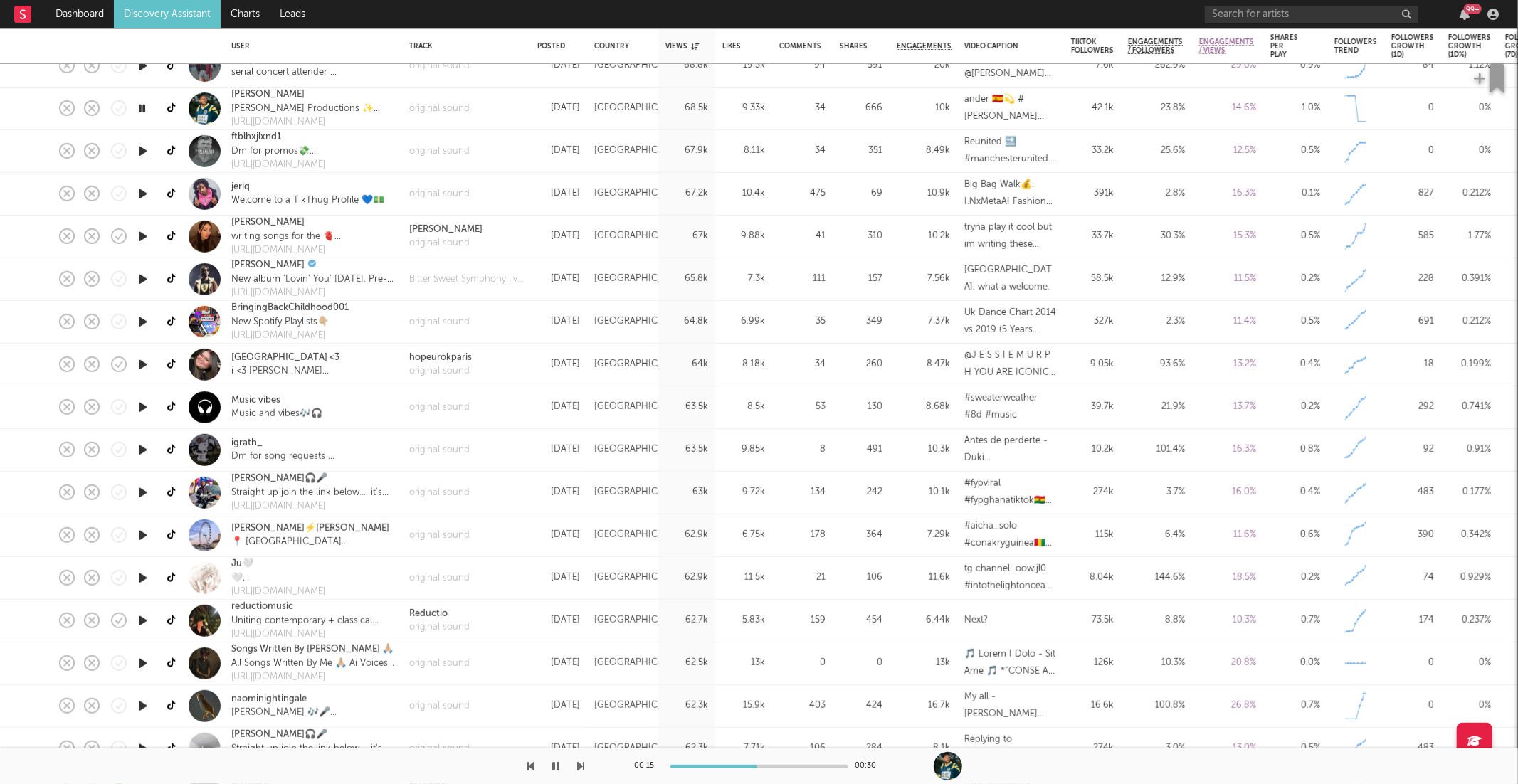
click at [441, 111] on div "original sound" at bounding box center [439, 108] width 60 height 14
click at [579, 765] on icon "button" at bounding box center [581, 766] width 7 height 12
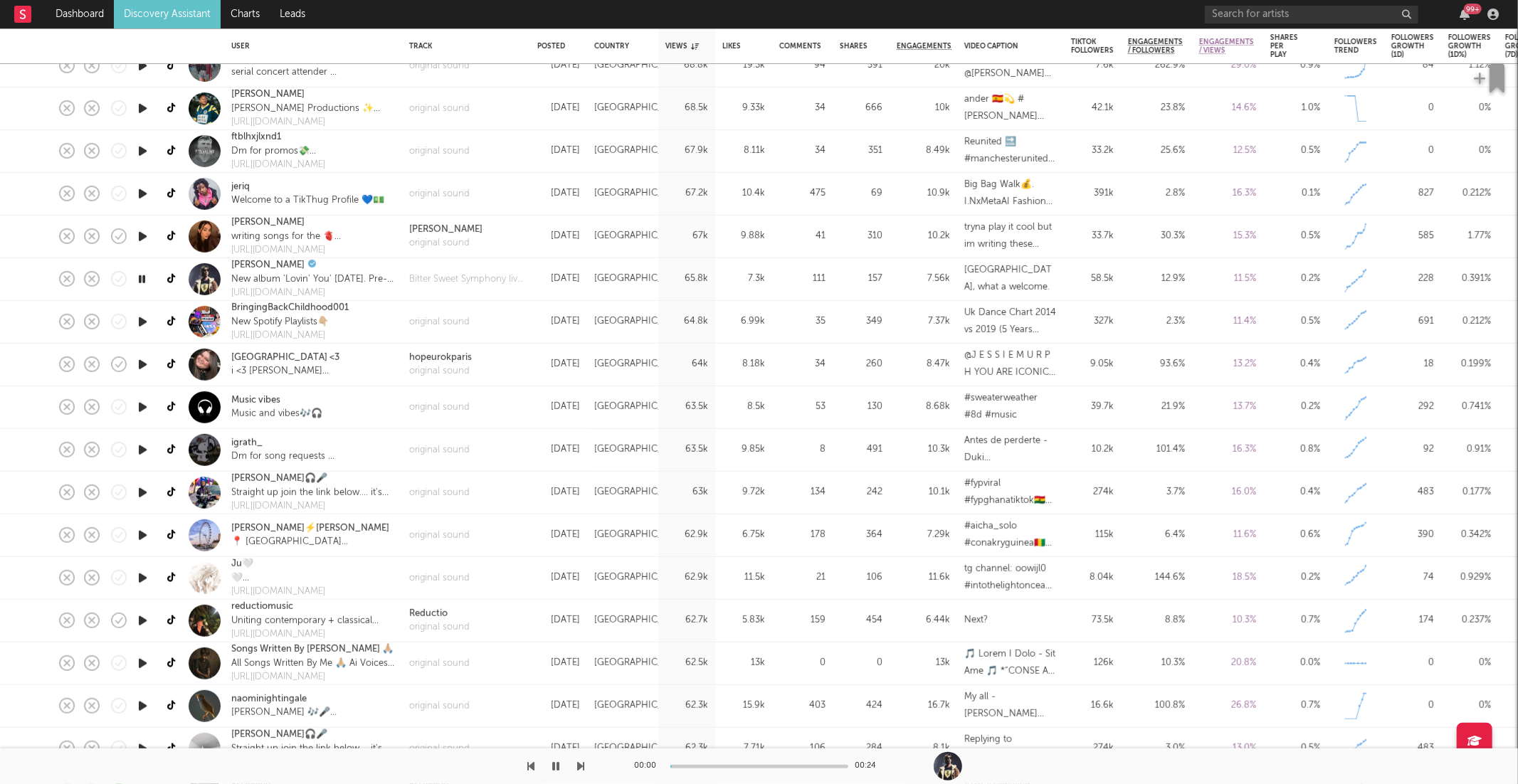
click at [579, 765] on icon "button" at bounding box center [581, 766] width 7 height 12
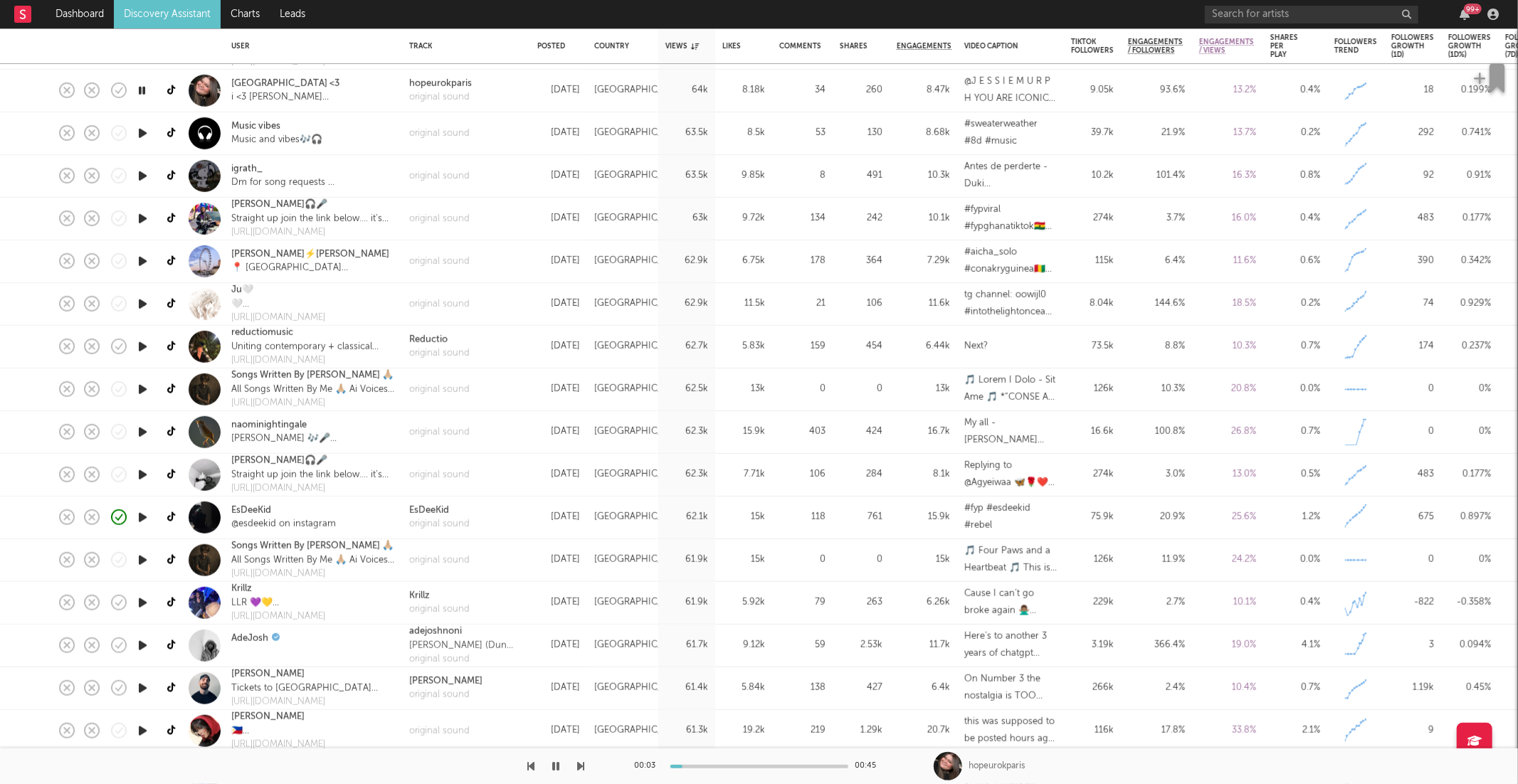
click at [582, 763] on icon "button" at bounding box center [581, 766] width 7 height 12
click at [579, 765] on icon "button" at bounding box center [581, 766] width 7 height 12
click at [579, 763] on icon "button" at bounding box center [581, 766] width 7 height 12
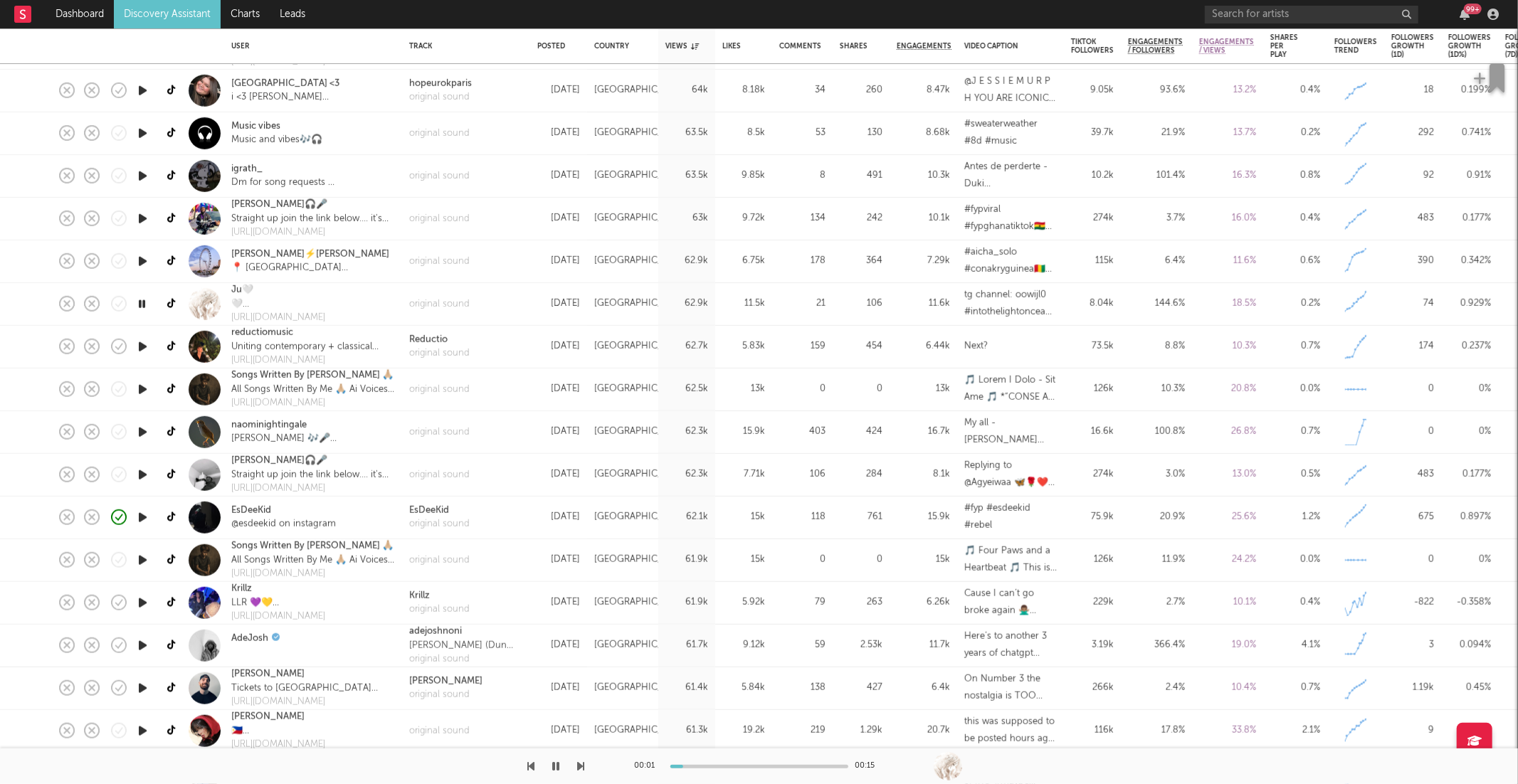
click at [579, 763] on icon "button" at bounding box center [581, 766] width 7 height 12
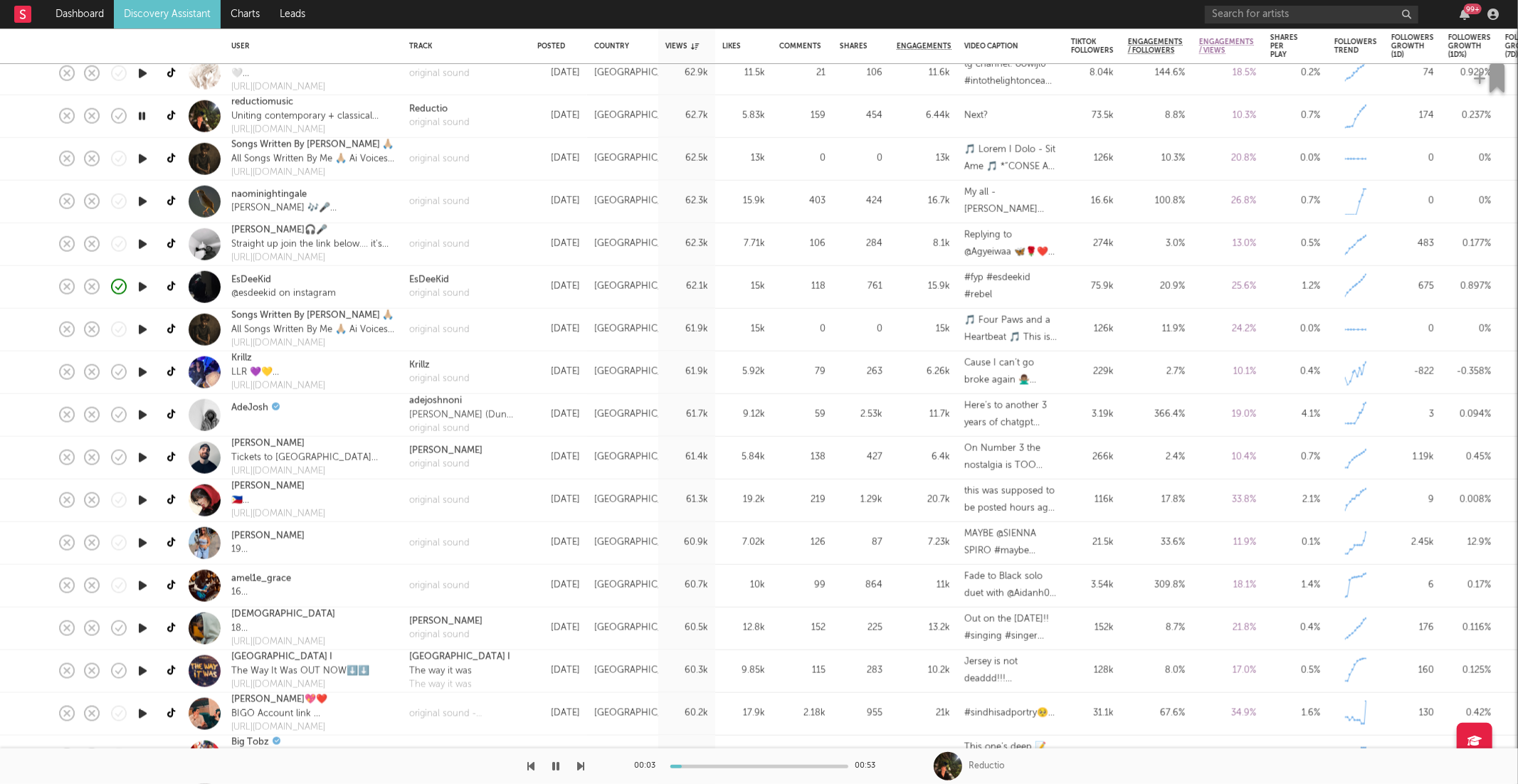
click at [578, 764] on icon "button" at bounding box center [581, 766] width 7 height 12
click at [582, 765] on icon "button" at bounding box center [581, 766] width 7 height 12
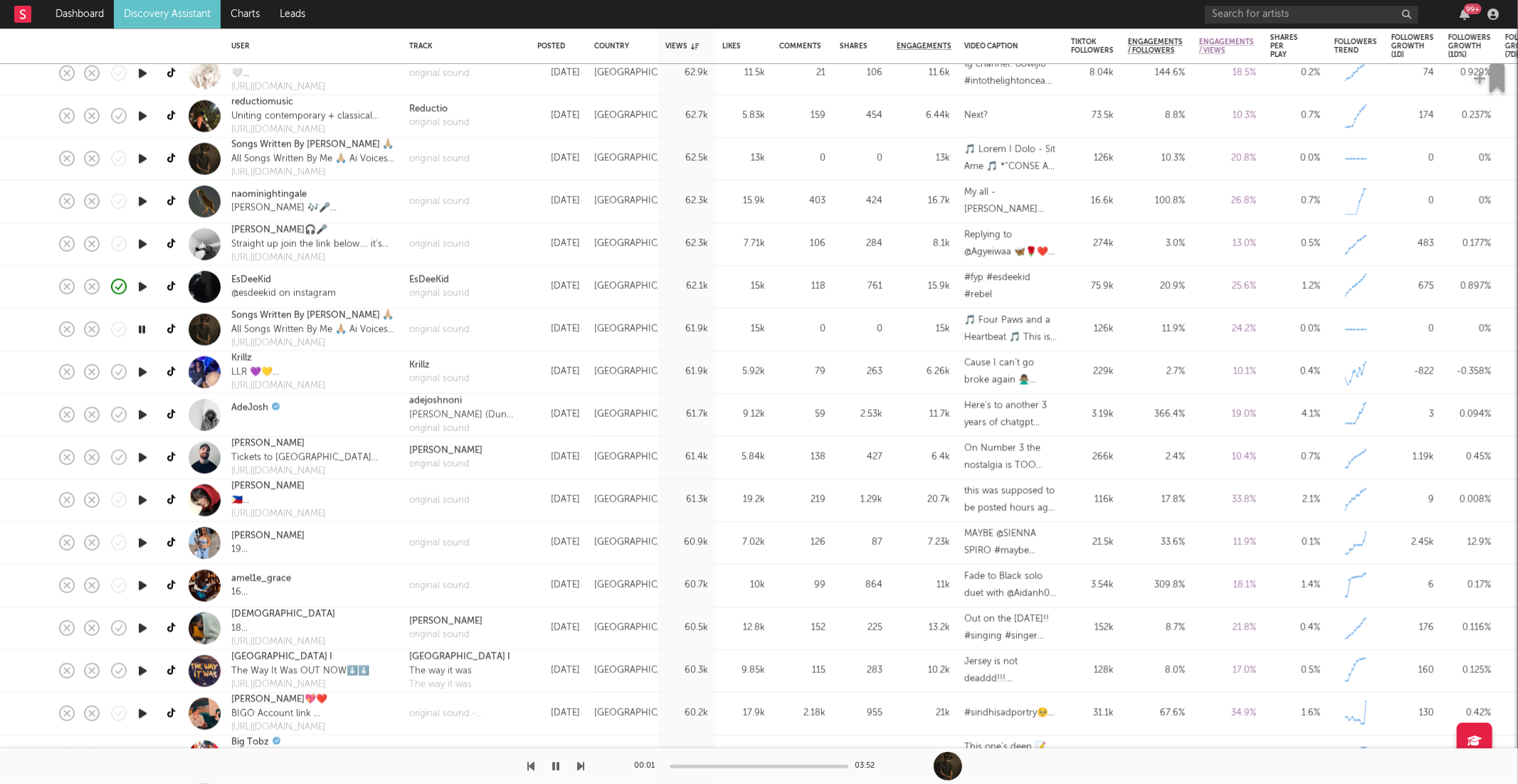
click at [582, 765] on icon "button" at bounding box center [581, 766] width 7 height 12
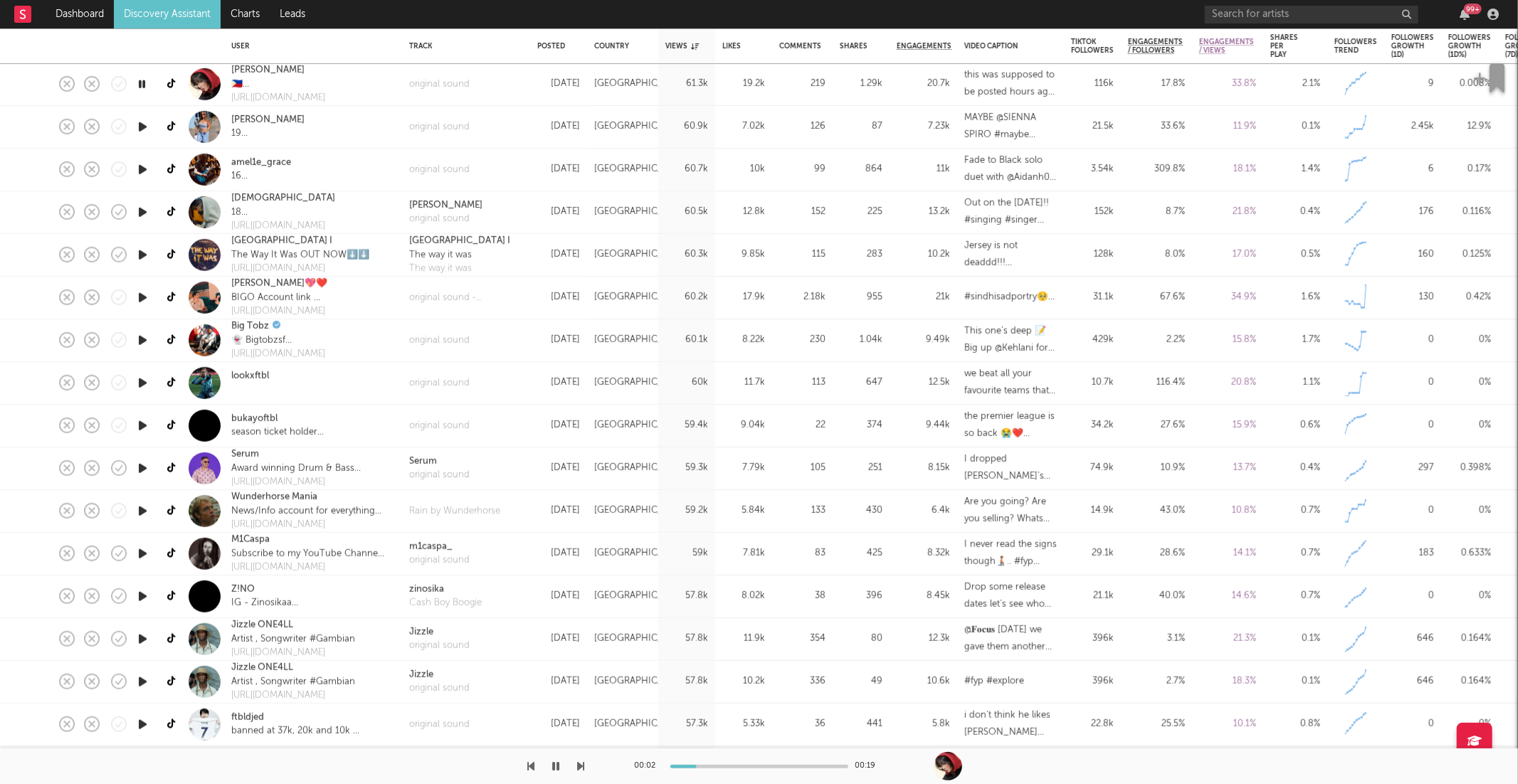
click at [583, 767] on icon "button" at bounding box center [581, 766] width 7 height 12
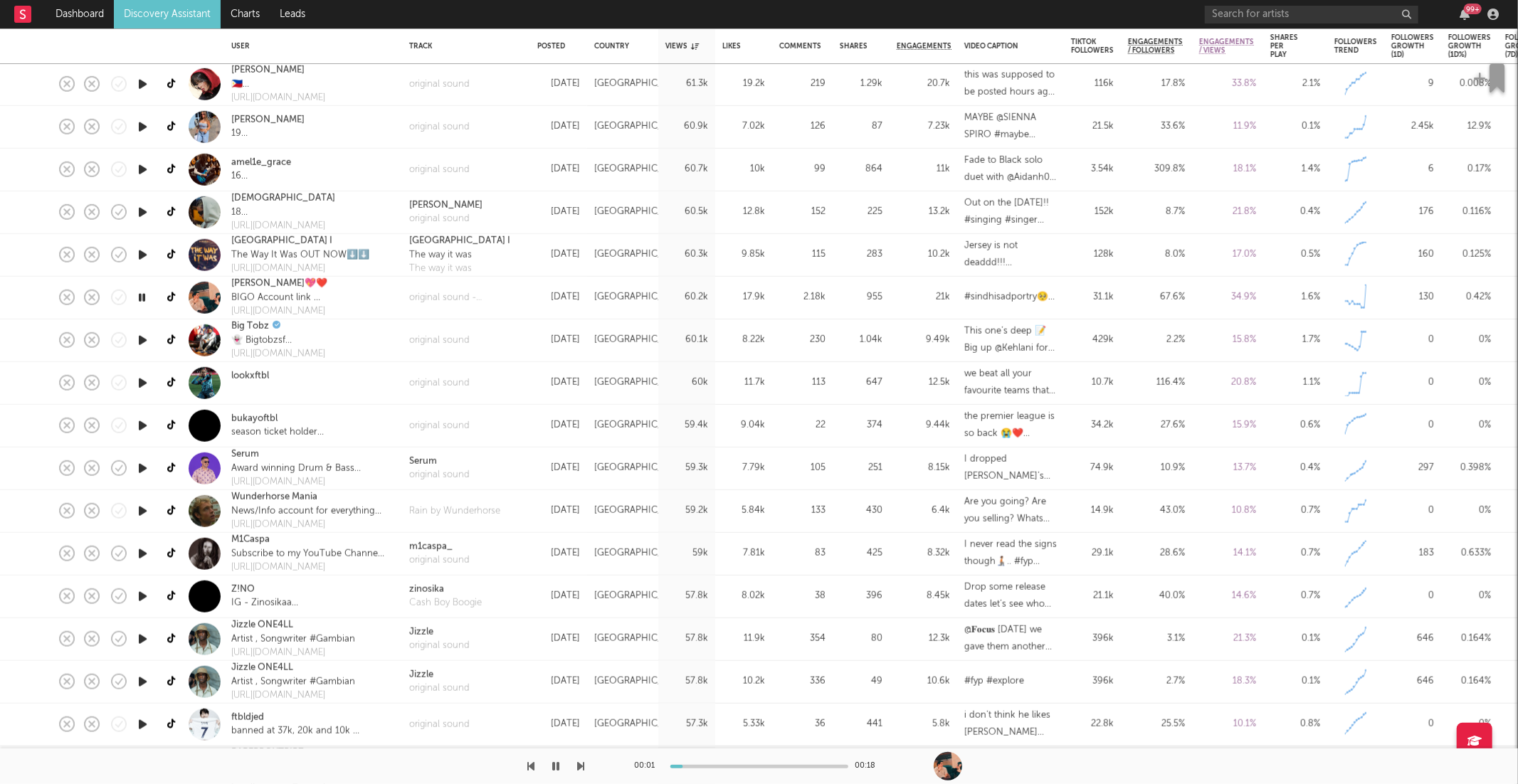
click at [583, 767] on icon "button" at bounding box center [581, 766] width 7 height 12
click at [581, 766] on icon "button" at bounding box center [581, 766] width 7 height 12
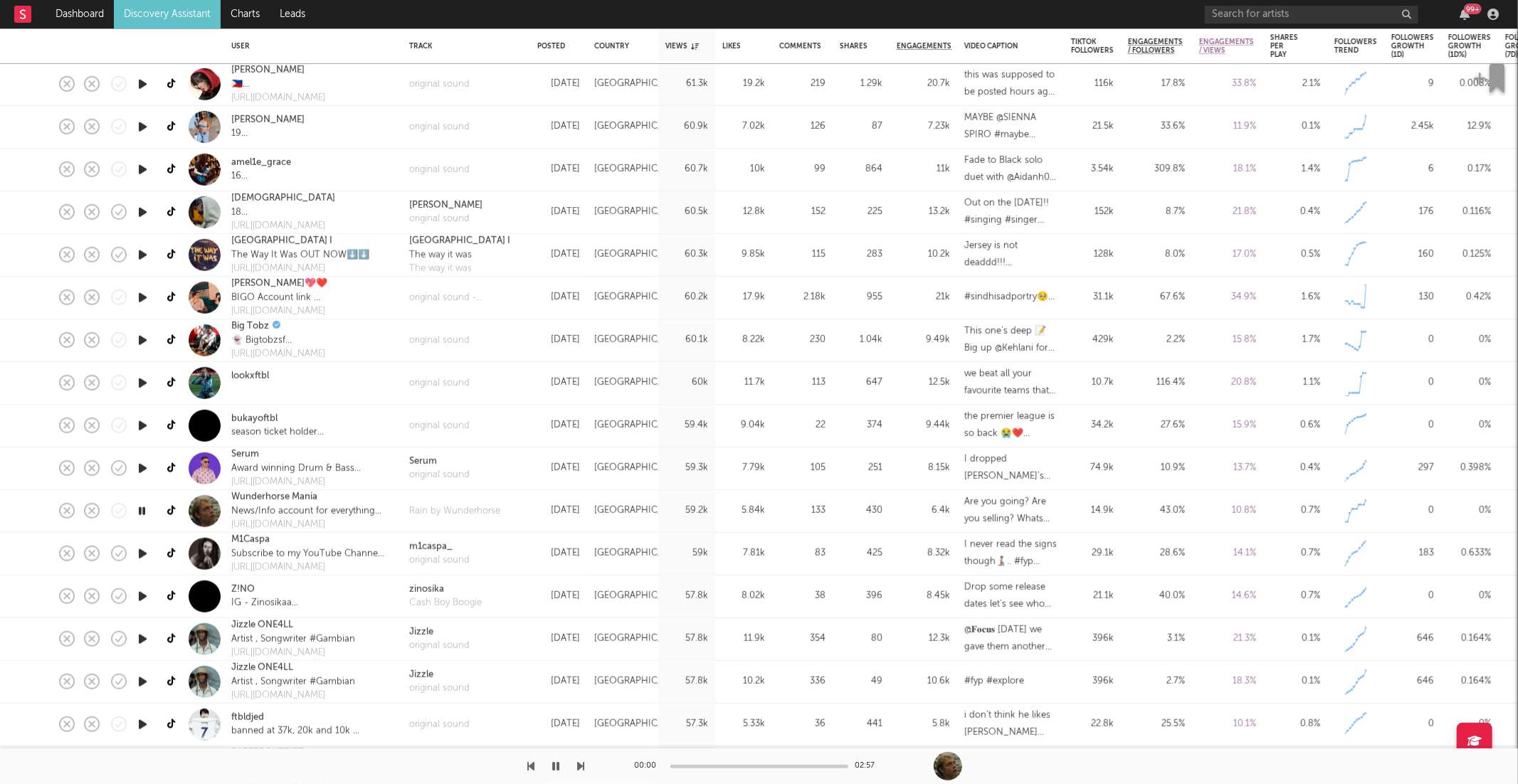
click at [581, 766] on icon "button" at bounding box center [581, 766] width 7 height 12
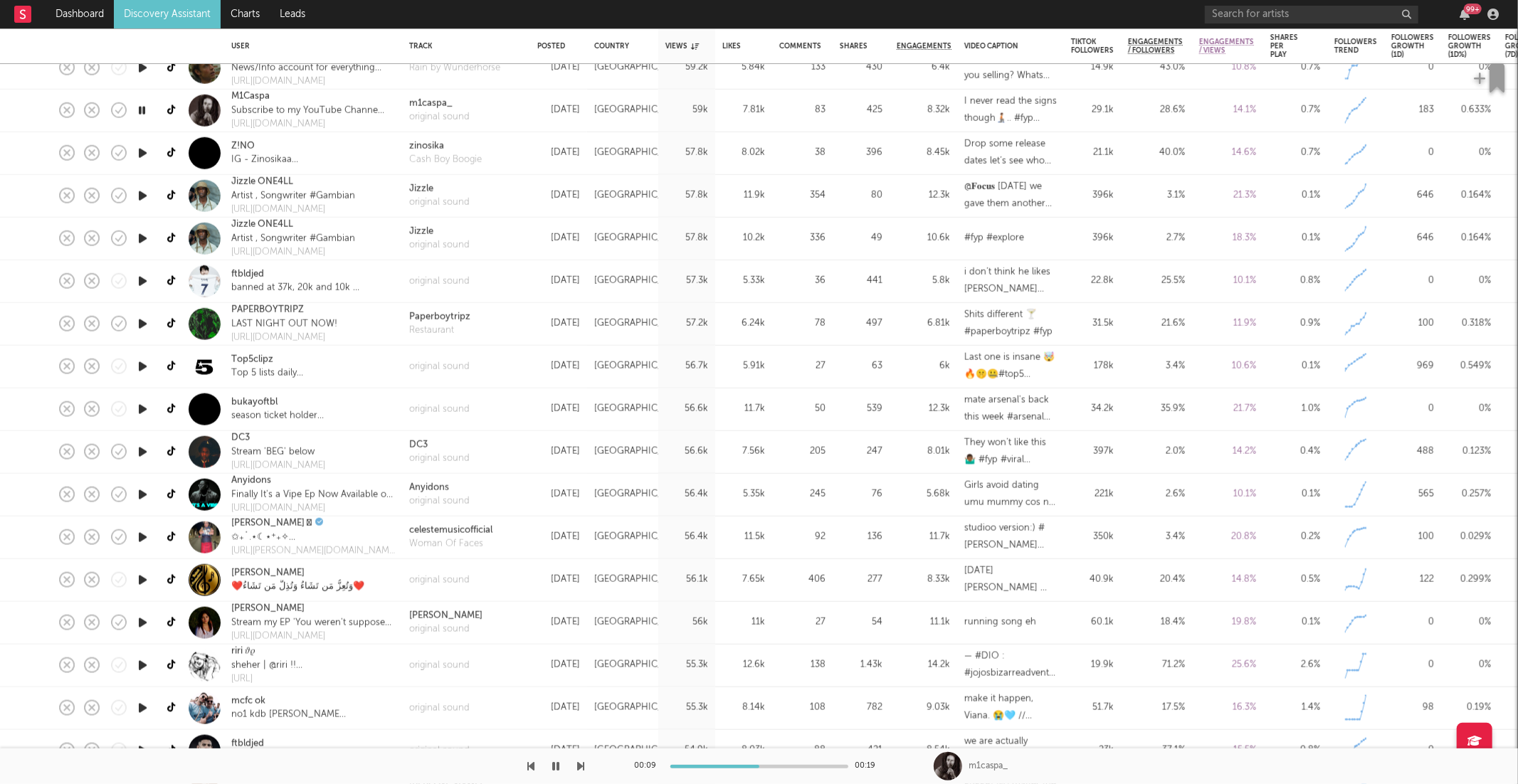
click at [582, 766] on icon "button" at bounding box center [581, 766] width 7 height 12
click at [581, 765] on icon "button" at bounding box center [581, 766] width 7 height 12
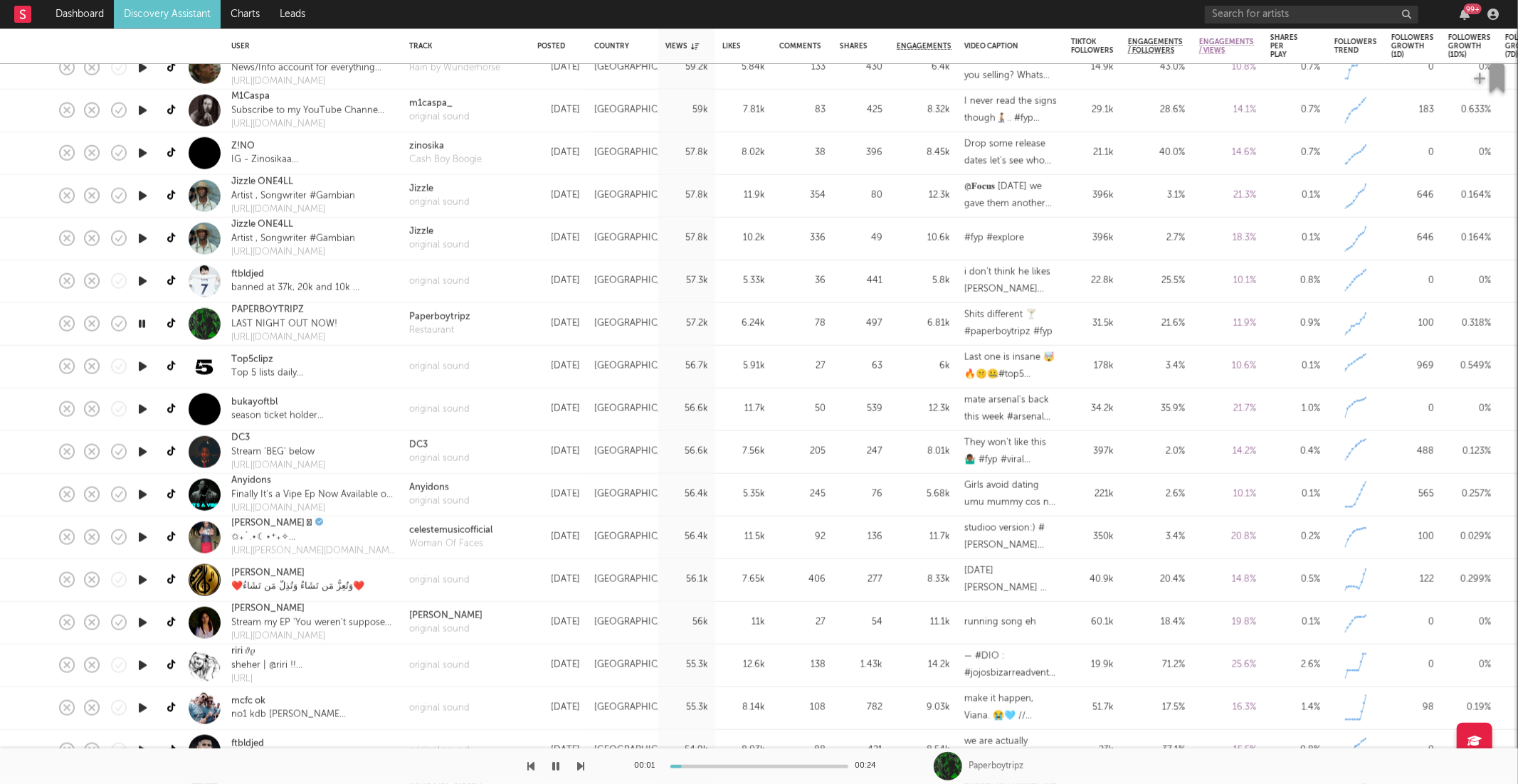
click at [581, 765] on icon "button" at bounding box center [581, 766] width 7 height 12
click at [529, 765] on icon "button" at bounding box center [531, 766] width 7 height 12
click at [580, 768] on icon "button" at bounding box center [581, 766] width 7 height 12
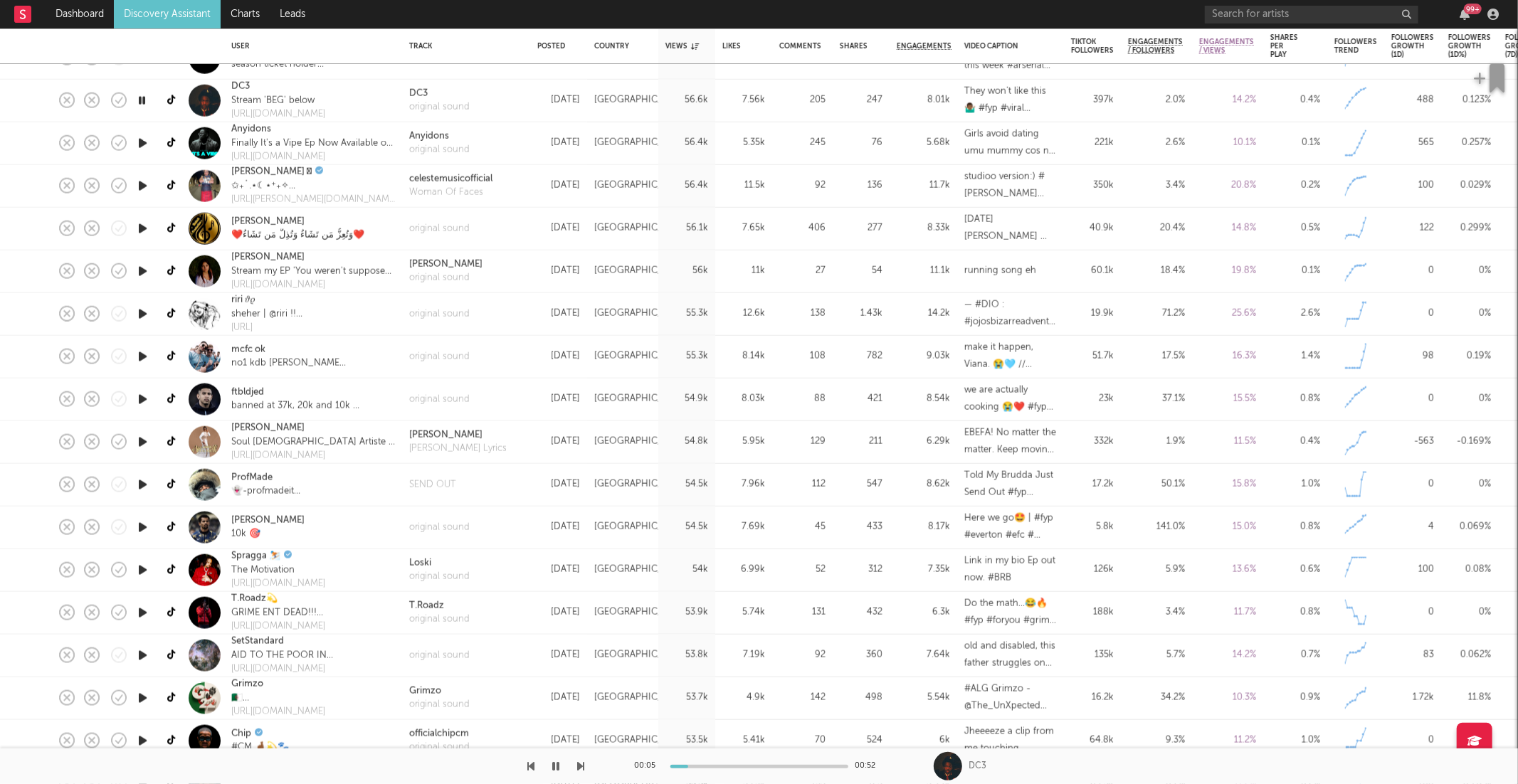
click at [576, 763] on div at bounding box center [292, 766] width 585 height 36
click at [579, 763] on icon "button" at bounding box center [581, 766] width 7 height 12
click at [578, 765] on icon "button" at bounding box center [581, 766] width 7 height 12
click at [579, 765] on icon "button" at bounding box center [581, 766] width 7 height 12
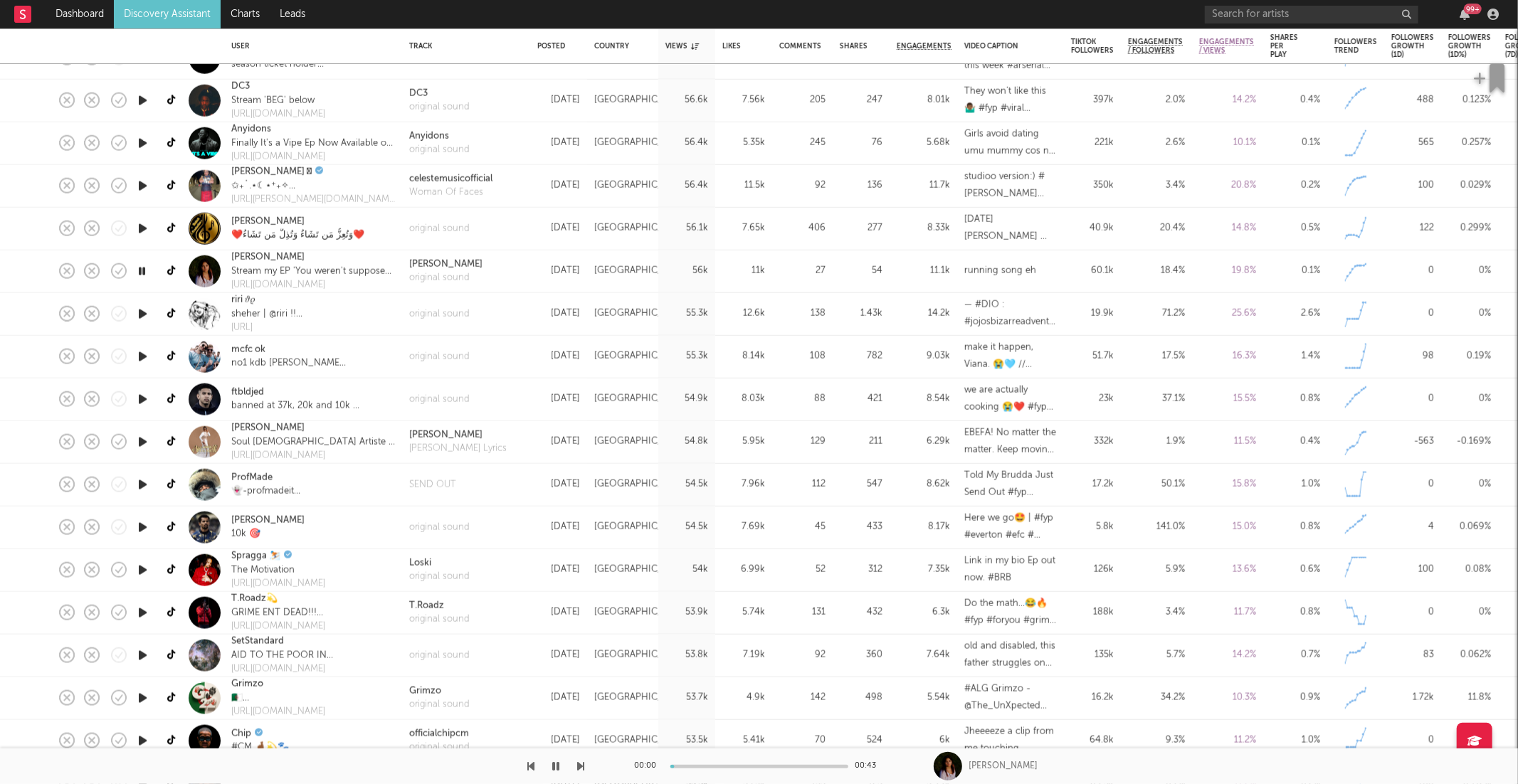
click at [579, 765] on icon "button" at bounding box center [581, 766] width 7 height 12
click at [138, 309] on icon "button" at bounding box center [142, 315] width 14 height 18
